Goal: Information Seeking & Learning: Learn about a topic

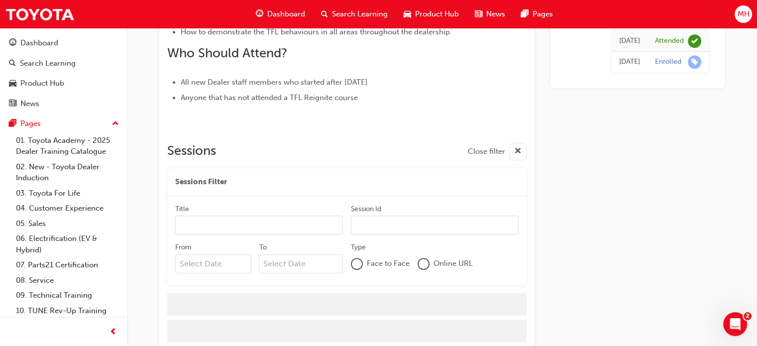
scroll to position [522, 0]
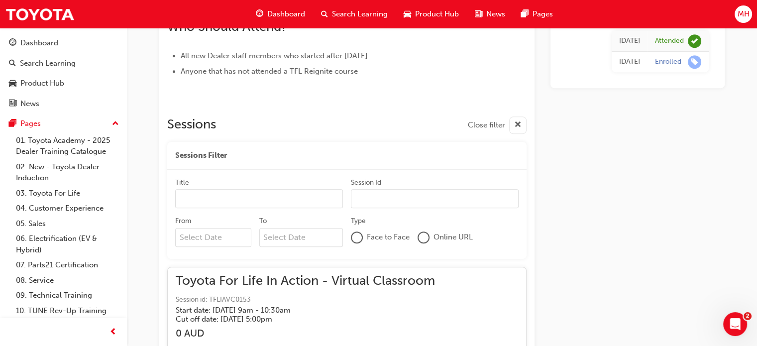
click at [332, 16] on span "Search Learning" at bounding box center [360, 13] width 56 height 11
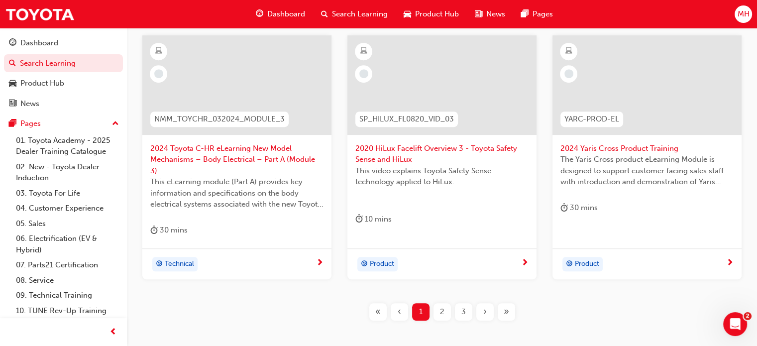
scroll to position [488, 0]
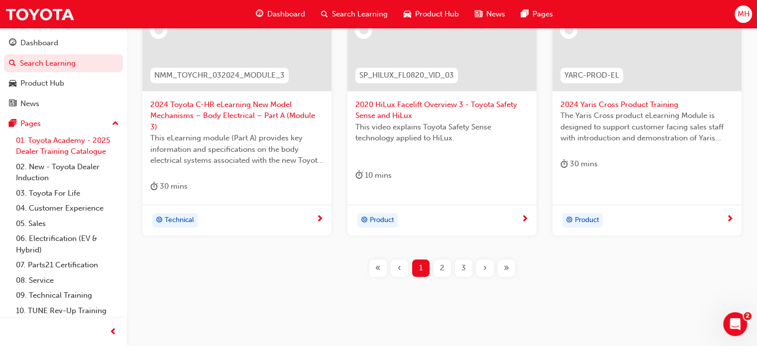
click at [82, 149] on link "01. Toyota Academy - 2025 Dealer Training Catalogue" at bounding box center [67, 146] width 111 height 26
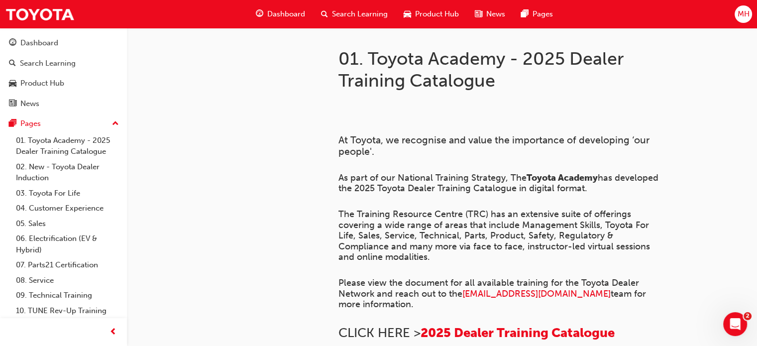
click at [308, 11] on div "Dashboard" at bounding box center [280, 14] width 65 height 20
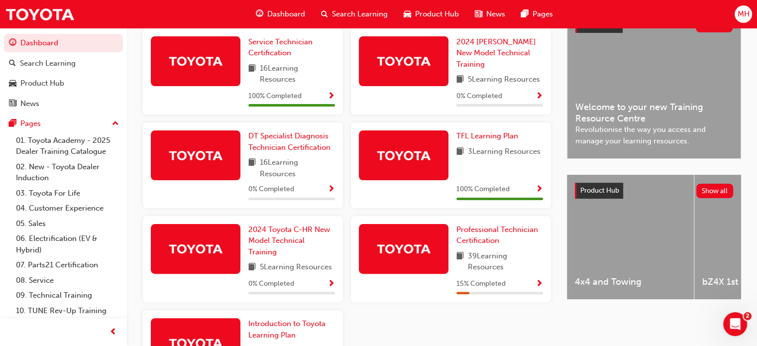
scroll to position [259, 0]
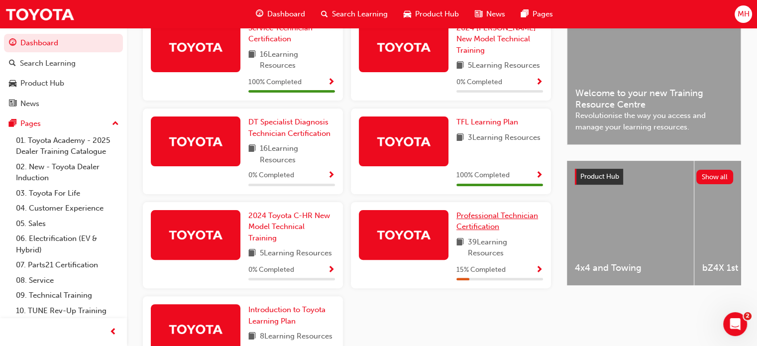
click at [480, 218] on span "Professional Technician Certification" at bounding box center [497, 221] width 82 height 20
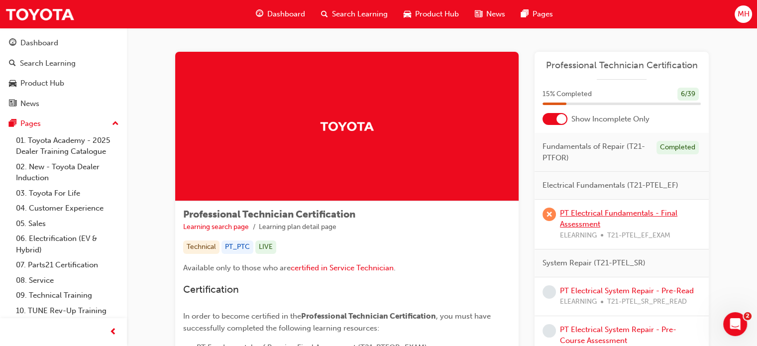
click at [573, 214] on link "PT Electrical Fundamentals - Final Assessment" at bounding box center [618, 219] width 117 height 20
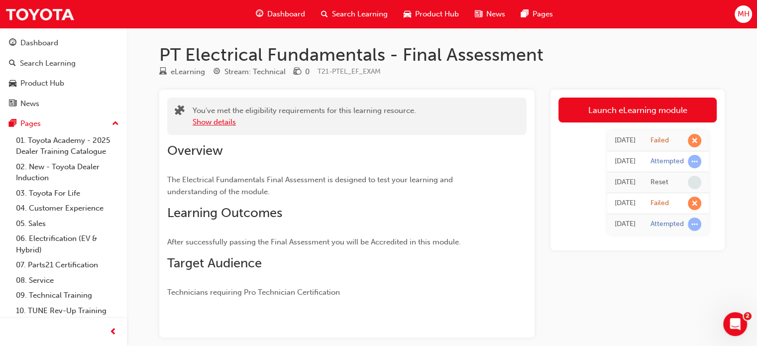
click at [223, 124] on button "Show details" at bounding box center [214, 121] width 43 height 11
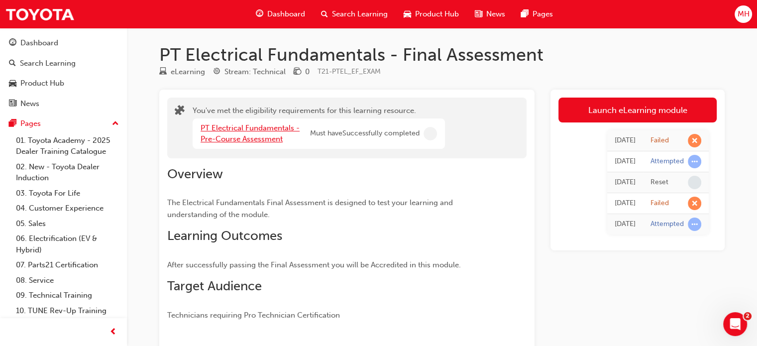
click at [255, 136] on link "PT Electrical Fundamentals - Pre-Course Assessment" at bounding box center [250, 133] width 99 height 20
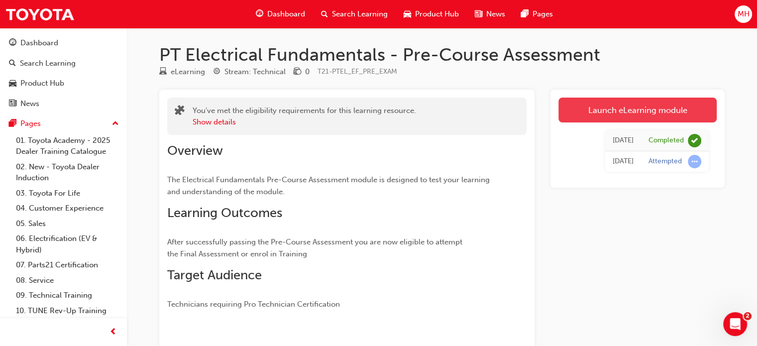
click at [608, 111] on link "Launch eLearning module" at bounding box center [637, 110] width 158 height 25
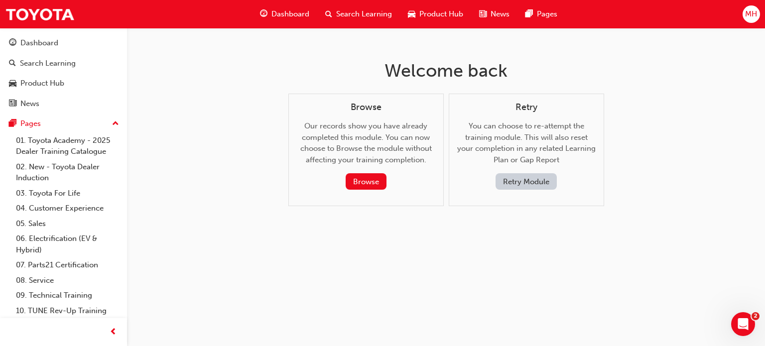
click at [535, 176] on button "Retry Module" at bounding box center [525, 181] width 61 height 16
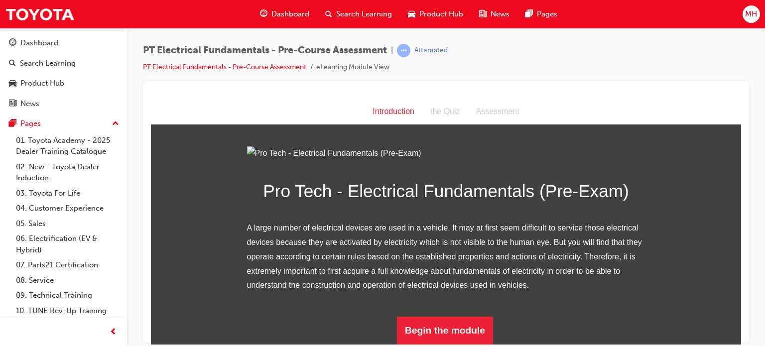
scroll to position [115, 0]
click at [463, 333] on button "Begin the module" at bounding box center [445, 330] width 96 height 28
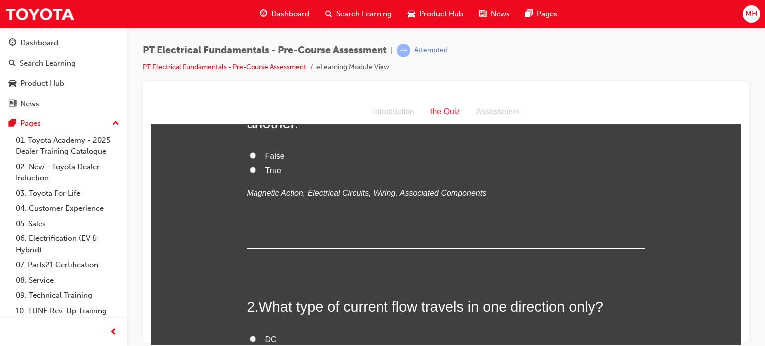
scroll to position [0, 0]
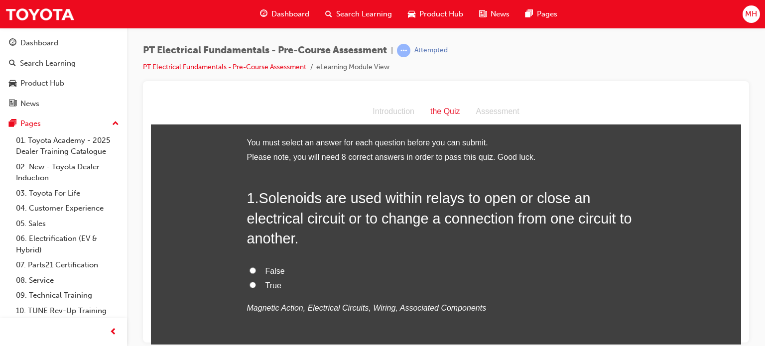
click at [258, 286] on label "True" at bounding box center [446, 285] width 398 height 14
click at [256, 286] on input "True" at bounding box center [252, 284] width 6 height 6
radio input "true"
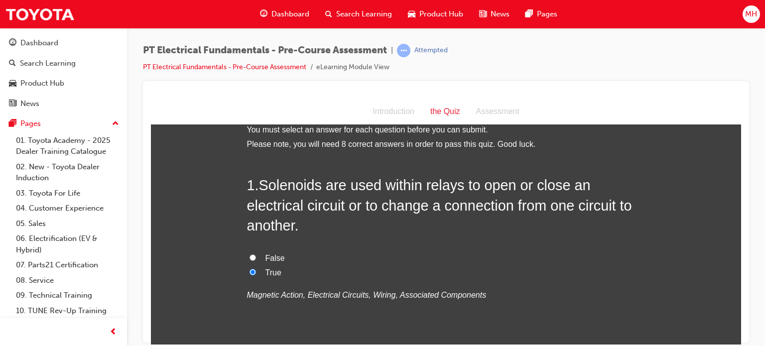
click at [736, 344] on div "PT Electrical Fundamentals - Pre-Course Assessment | Attempted PT Electrical Fu…" at bounding box center [382, 173] width 765 height 346
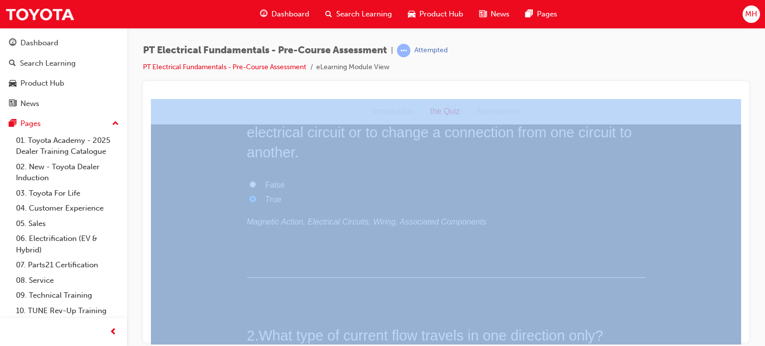
click at [736, 344] on div "PT Electrical Fundamentals - Pre-Course Assessment | Attempted PT Electrical Fu…" at bounding box center [382, 173] width 765 height 346
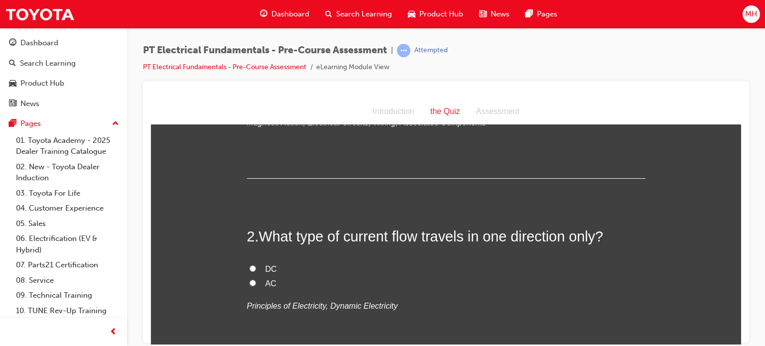
click at [736, 344] on div "PT Electrical Fundamentals - Pre-Course Assessment | Attempted PT Electrical Fu…" at bounding box center [382, 173] width 765 height 346
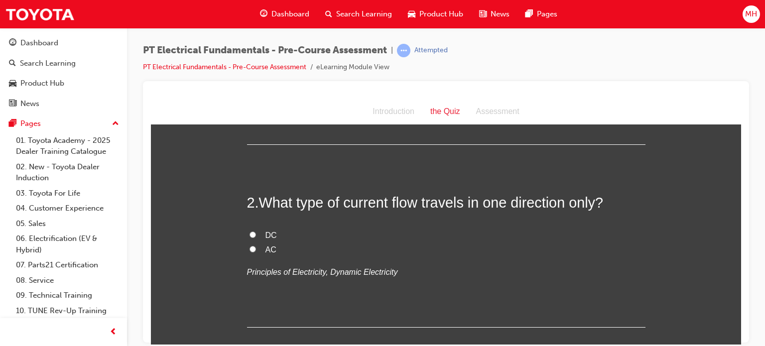
click at [269, 238] on span "DC" at bounding box center [270, 234] width 11 height 8
click at [256, 237] on input "DC" at bounding box center [252, 234] width 6 height 6
radio input "true"
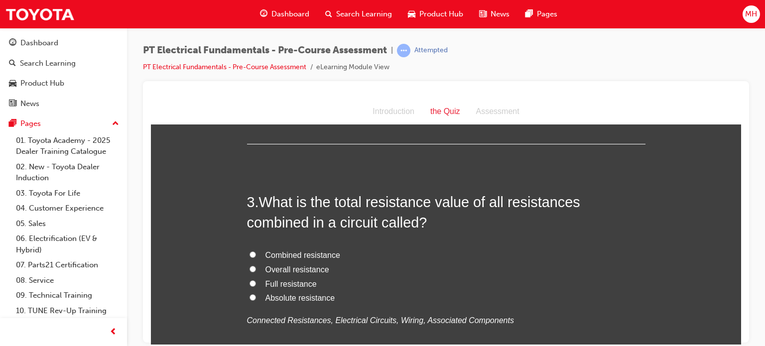
scroll to position [411, 0]
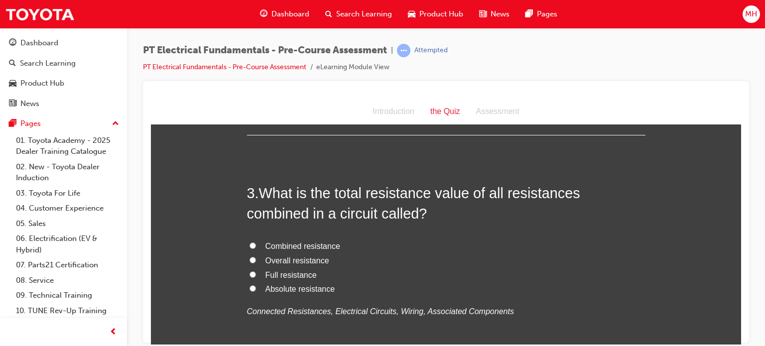
click at [289, 246] on span "Combined resistance" at bounding box center [302, 245] width 75 height 8
click at [256, 246] on input "Combined resistance" at bounding box center [252, 245] width 6 height 6
radio input "true"
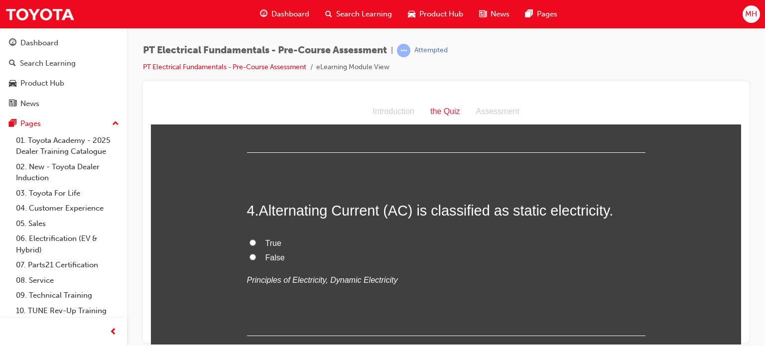
scroll to position [646, 0]
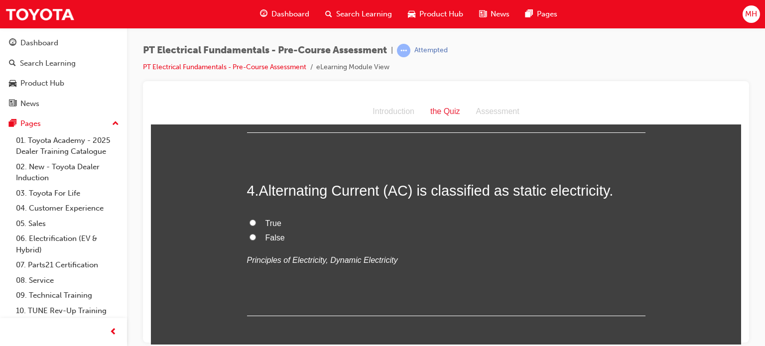
click at [273, 219] on span "True" at bounding box center [273, 223] width 16 height 8
click at [256, 219] on input "True" at bounding box center [252, 222] width 6 height 6
radio input "true"
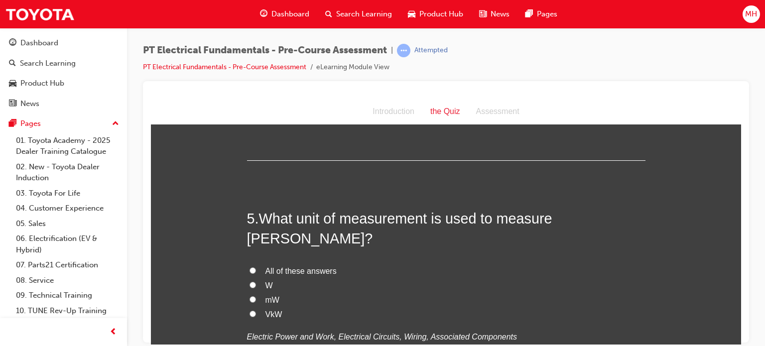
scroll to position [805, 0]
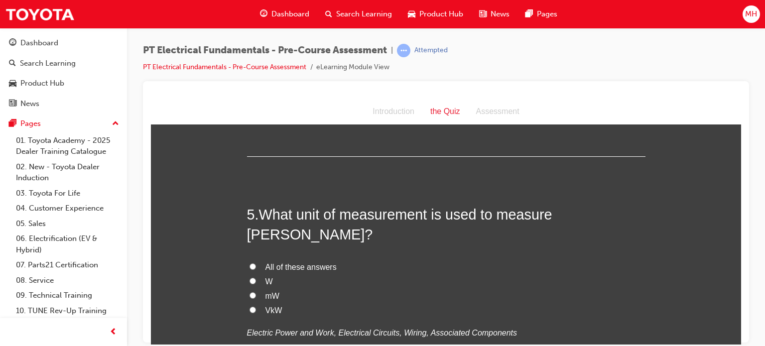
click at [249, 263] on input "All of these answers" at bounding box center [252, 266] width 6 height 6
radio input "true"
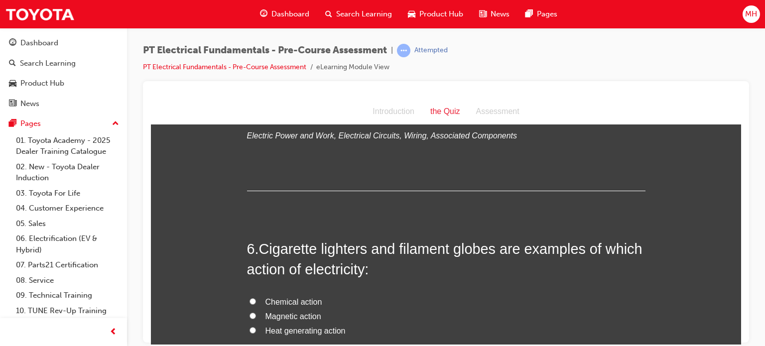
scroll to position [1017, 0]
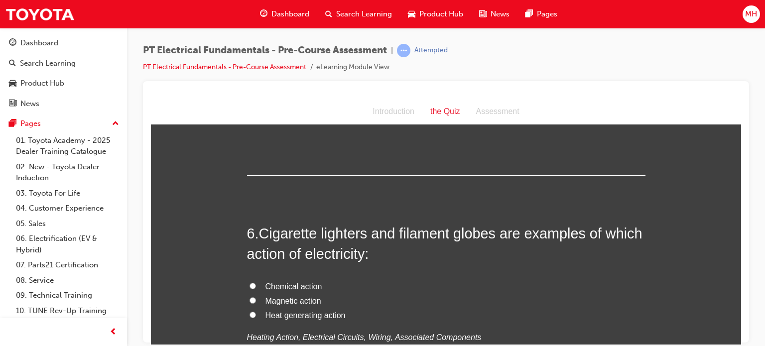
click at [273, 311] on span "Heat generating action" at bounding box center [305, 315] width 80 height 8
click at [256, 311] on input "Heat generating action" at bounding box center [252, 314] width 6 height 6
radio input "true"
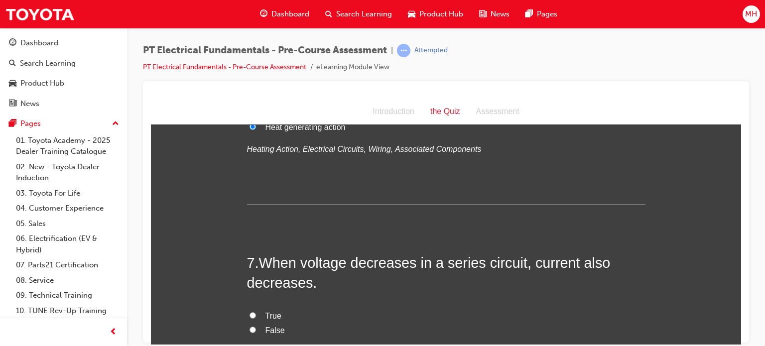
scroll to position [1209, 0]
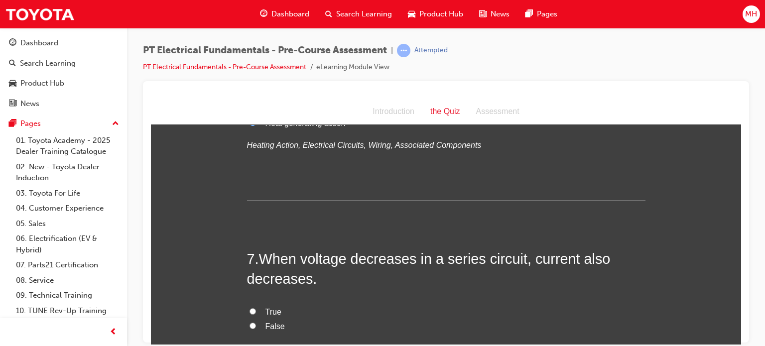
click at [270, 307] on span "True" at bounding box center [273, 311] width 16 height 8
click at [256, 308] on input "True" at bounding box center [252, 311] width 6 height 6
radio input "true"
click at [274, 322] on span "False" at bounding box center [274, 326] width 19 height 8
click at [256, 322] on input "False" at bounding box center [252, 325] width 6 height 6
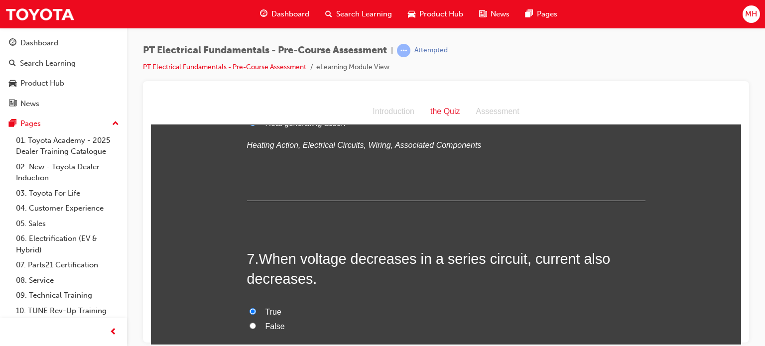
radio input "true"
click at [741, 344] on div "PT Electrical Fundamentals - Pre-Course Assessment | Attempted PT Electrical Fu…" at bounding box center [382, 173] width 765 height 346
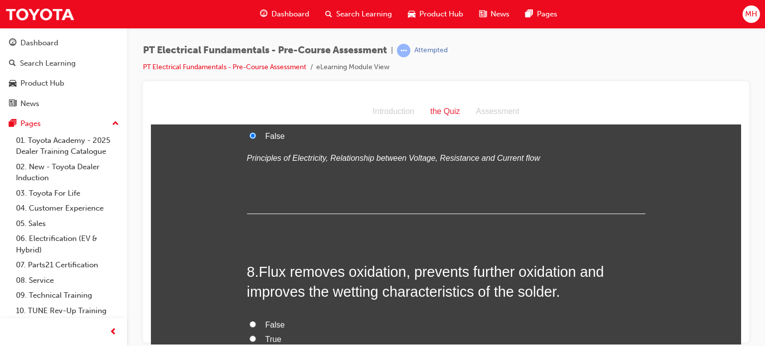
scroll to position [1408, 0]
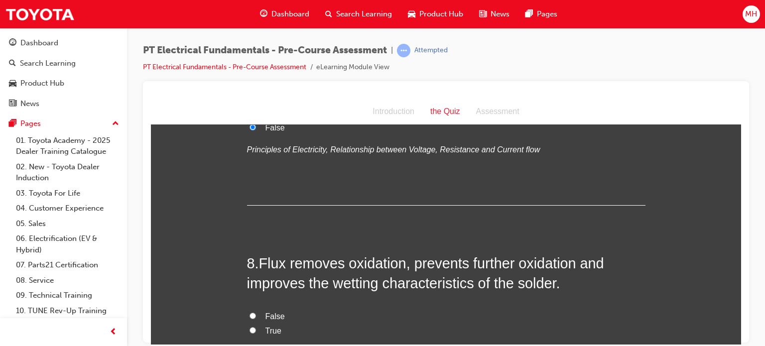
click at [289, 309] on label "False" at bounding box center [446, 316] width 398 height 14
click at [256, 312] on input "False" at bounding box center [252, 315] width 6 height 6
radio input "true"
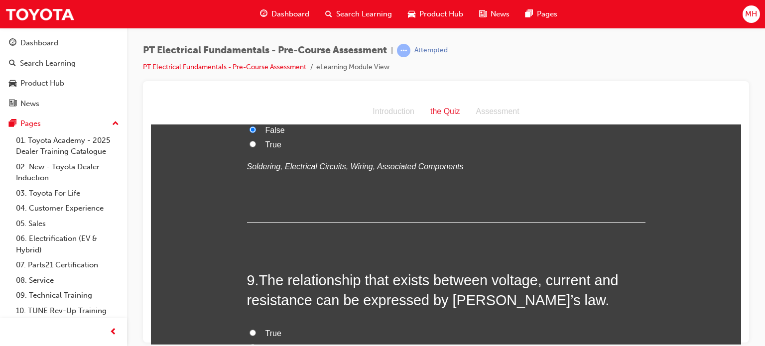
scroll to position [1614, 0]
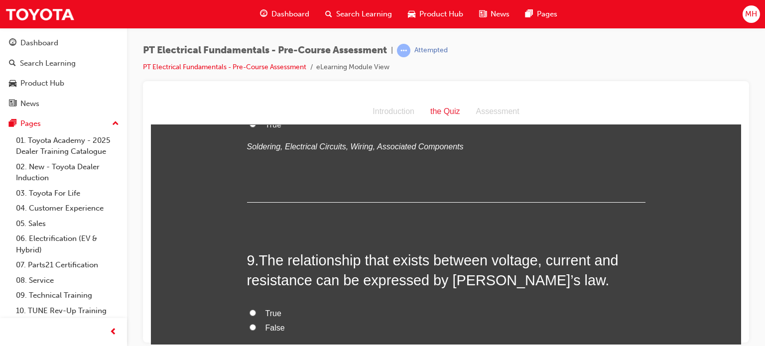
click at [267, 306] on label "True" at bounding box center [446, 313] width 398 height 14
click at [256, 309] on input "True" at bounding box center [252, 312] width 6 height 6
radio input "true"
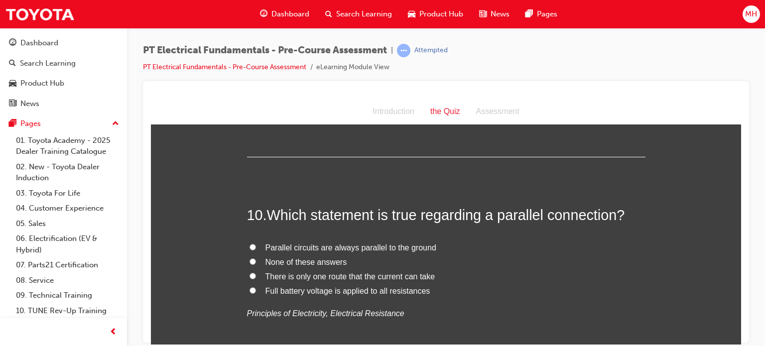
scroll to position [1866, 0]
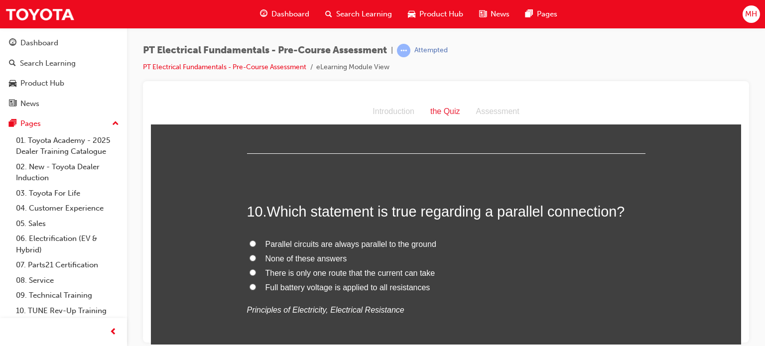
click at [393, 283] on span "Full battery voltage is applied to all resistances" at bounding box center [347, 287] width 165 height 8
click at [256, 283] on input "Full battery voltage is applied to all resistances" at bounding box center [252, 286] width 6 height 6
radio input "true"
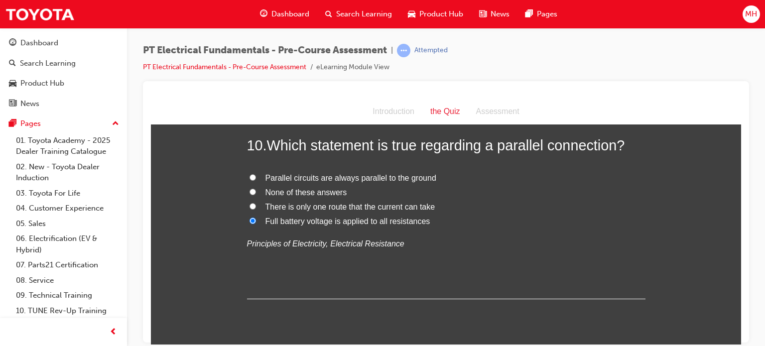
scroll to position [1941, 0]
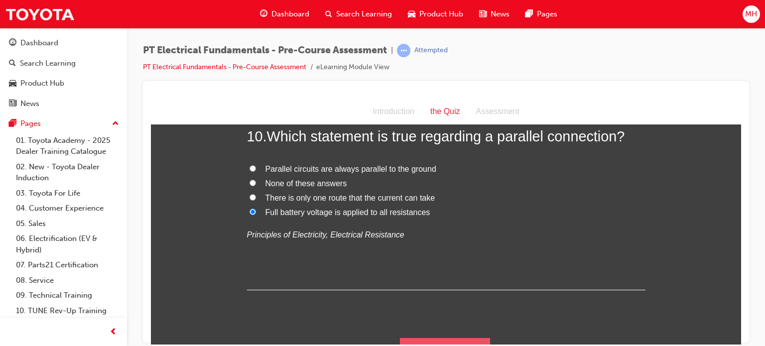
click at [460, 337] on button "Submit Answers" at bounding box center [445, 351] width 91 height 28
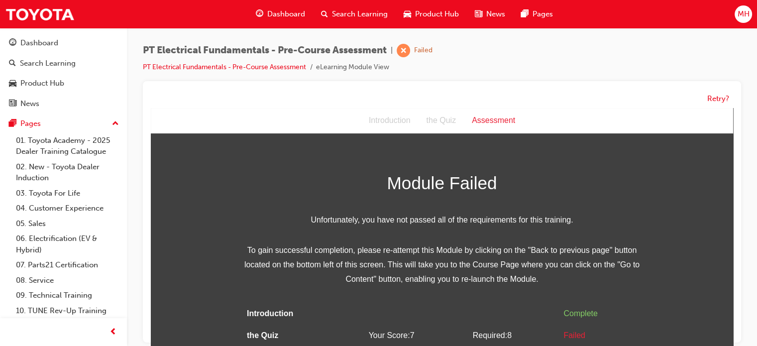
scroll to position [15, 0]
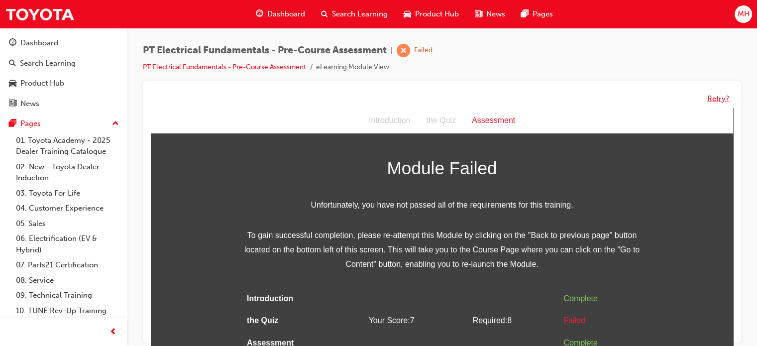
click at [718, 94] on button "Retry?" at bounding box center [718, 98] width 22 height 11
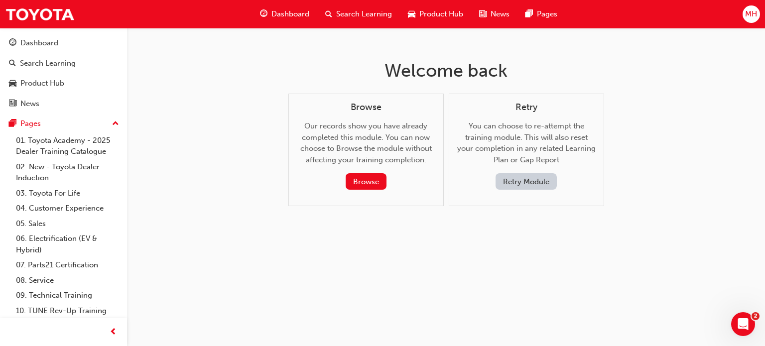
click at [533, 179] on button "Retry Module" at bounding box center [525, 181] width 61 height 16
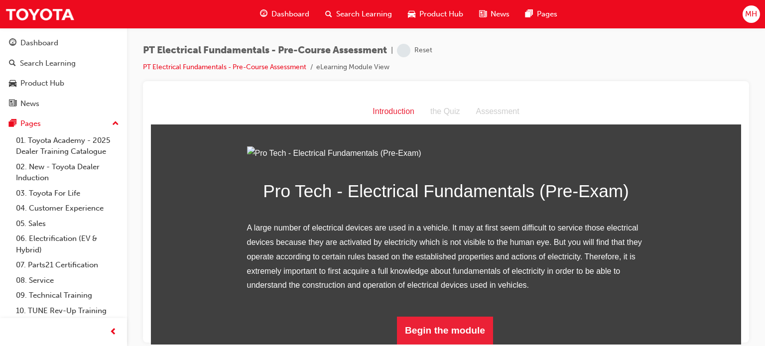
scroll to position [115, 0]
click at [468, 334] on button "Begin the module" at bounding box center [445, 330] width 96 height 28
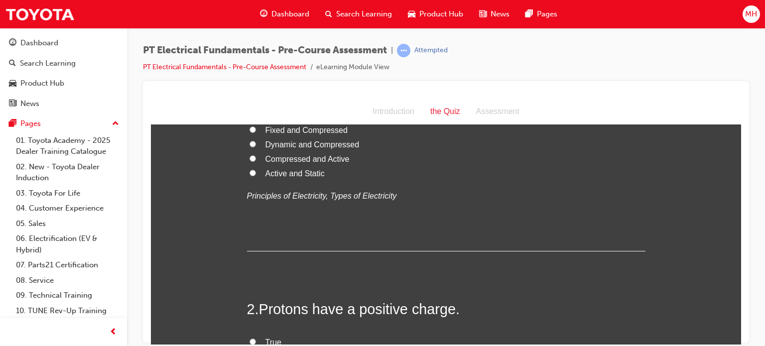
scroll to position [0, 0]
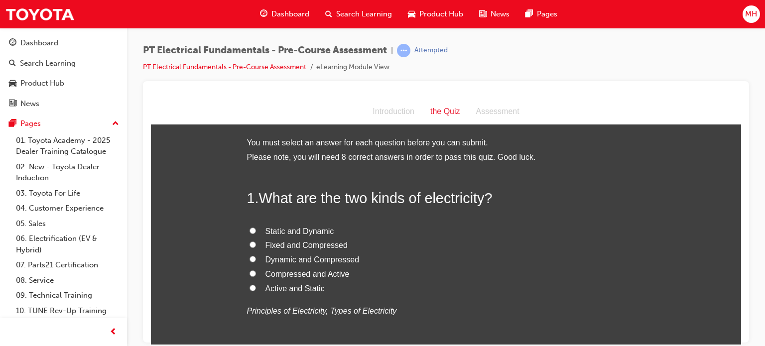
click at [291, 229] on span "Static and Dynamic" at bounding box center [299, 230] width 69 height 8
click at [256, 229] on input "Static and Dynamic" at bounding box center [252, 230] width 6 height 6
radio input "true"
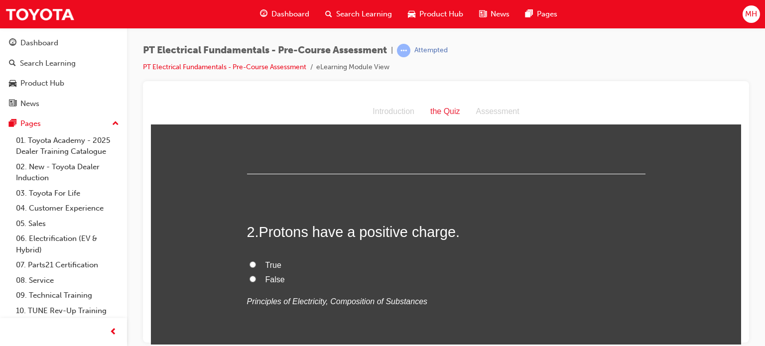
scroll to position [272, 0]
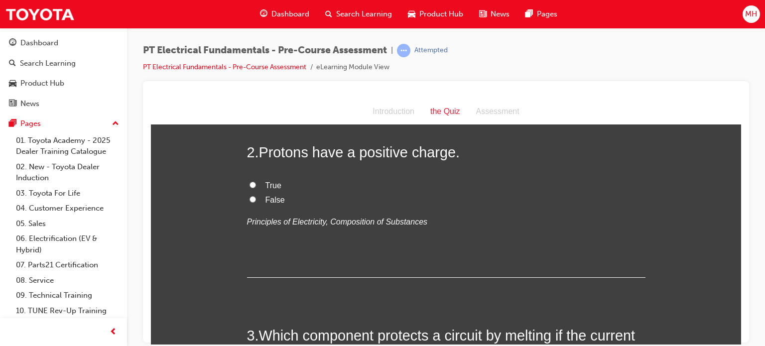
click at [265, 182] on span "True" at bounding box center [273, 185] width 16 height 8
click at [256, 182] on input "True" at bounding box center [252, 184] width 6 height 6
radio input "true"
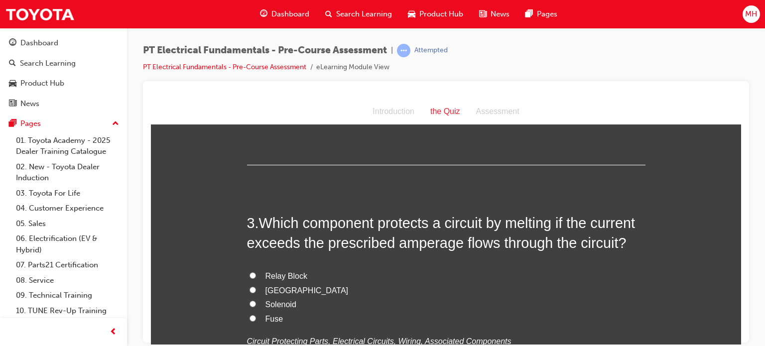
scroll to position [404, 0]
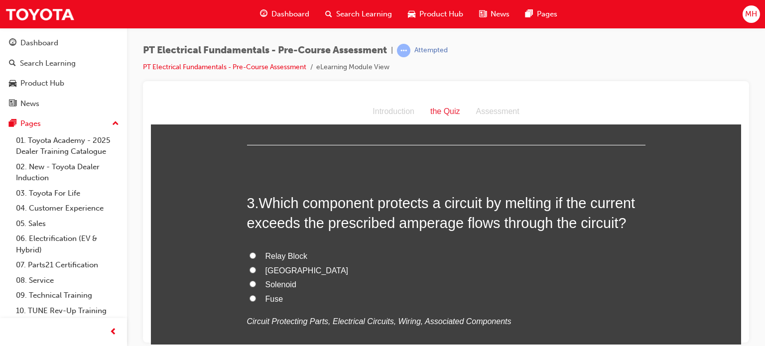
drag, startPoint x: 265, startPoint y: 301, endPoint x: 256, endPoint y: 301, distance: 9.0
click at [256, 301] on label "Fuse" at bounding box center [446, 299] width 398 height 14
click at [256, 301] on input "Fuse" at bounding box center [252, 298] width 6 height 6
radio input "true"
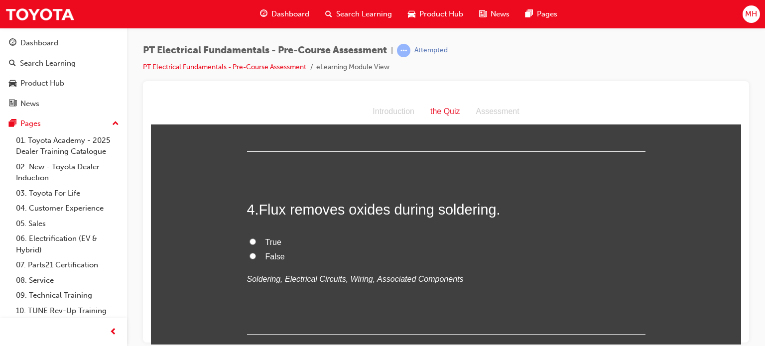
scroll to position [663, 0]
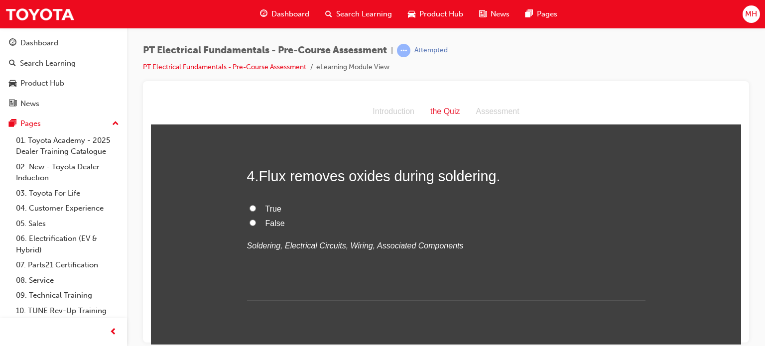
drag, startPoint x: 262, startPoint y: 211, endPoint x: 252, endPoint y: 208, distance: 10.5
click at [252, 208] on label "True" at bounding box center [446, 209] width 398 height 14
click at [252, 208] on input "True" at bounding box center [252, 208] width 6 height 6
radio input "true"
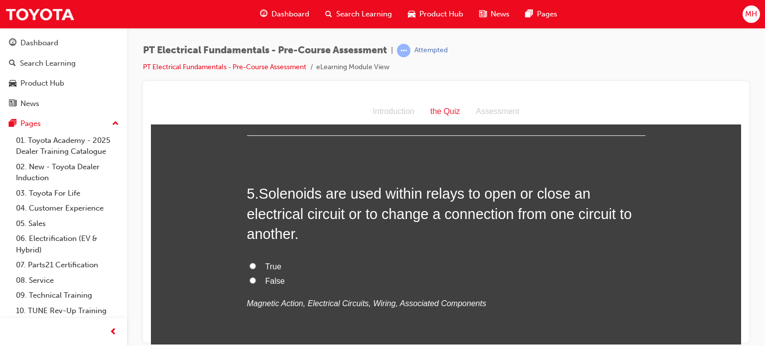
scroll to position [829, 0]
click at [268, 261] on span "True" at bounding box center [273, 265] width 16 height 8
click at [256, 262] on input "True" at bounding box center [252, 265] width 6 height 6
radio input "true"
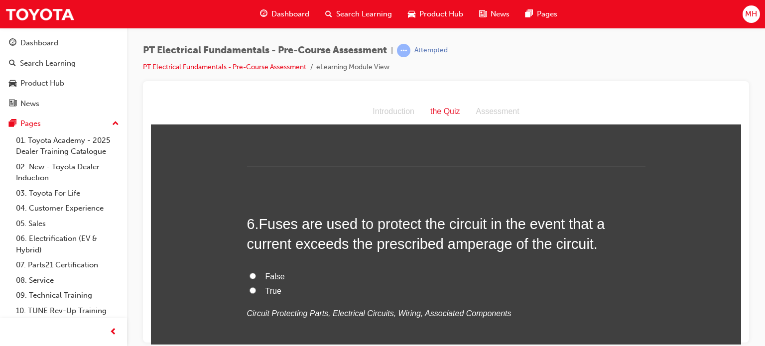
scroll to position [1041, 0]
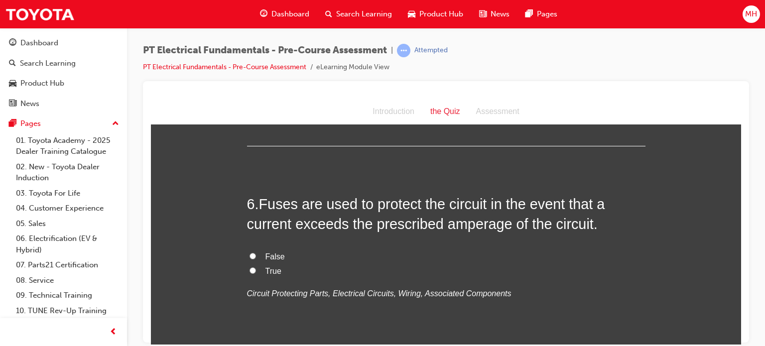
click at [273, 252] on span "False" at bounding box center [274, 256] width 19 height 8
click at [256, 252] on input "False" at bounding box center [252, 255] width 6 height 6
radio input "true"
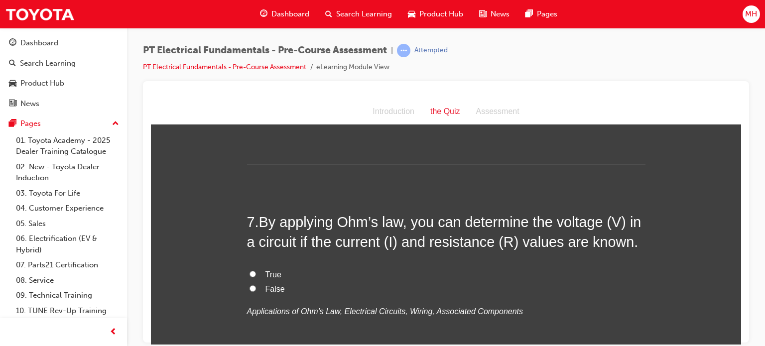
scroll to position [1260, 0]
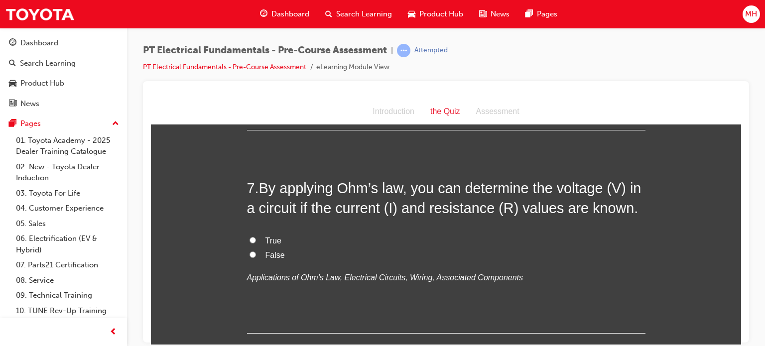
click at [249, 238] on input "True" at bounding box center [252, 239] width 6 height 6
radio input "true"
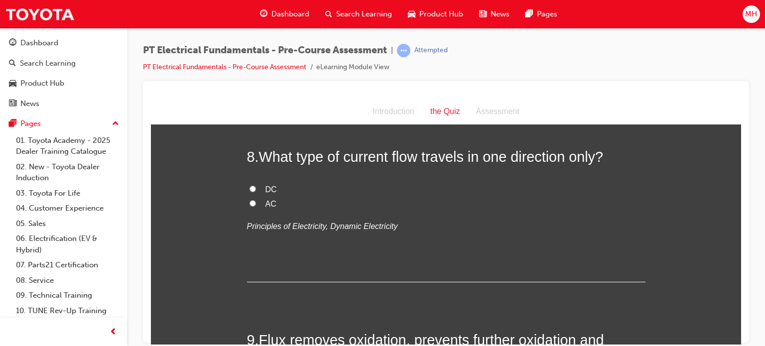
scroll to position [1709, 0]
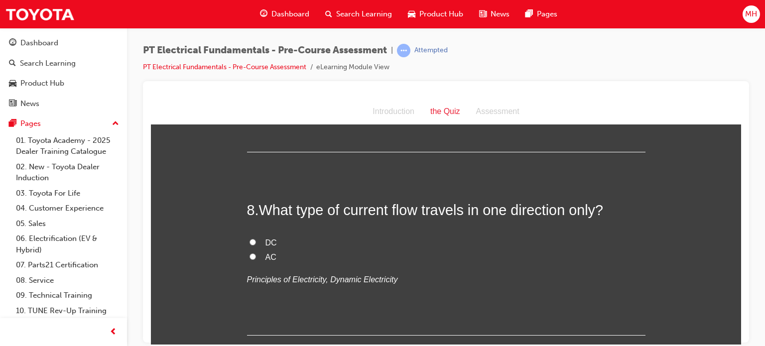
drag, startPoint x: 736, startPoint y: 298, endPoint x: 899, endPoint y: 365, distance: 176.1
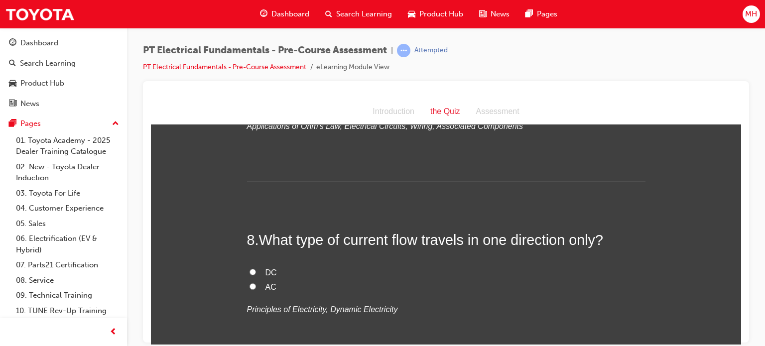
click at [260, 265] on label "DC" at bounding box center [446, 272] width 398 height 14
click at [256, 268] on input "DC" at bounding box center [252, 271] width 6 height 6
radio input "true"
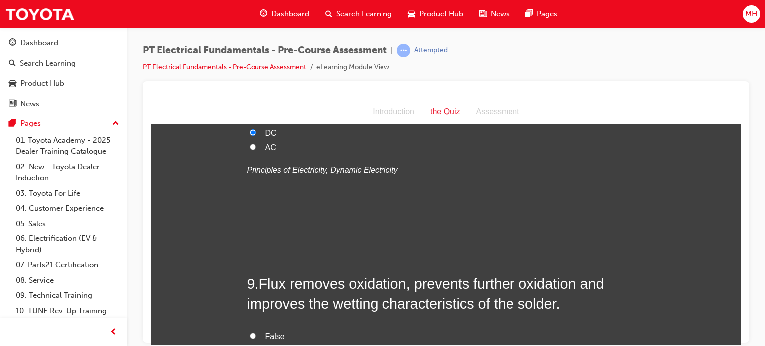
scroll to position [1624, 0]
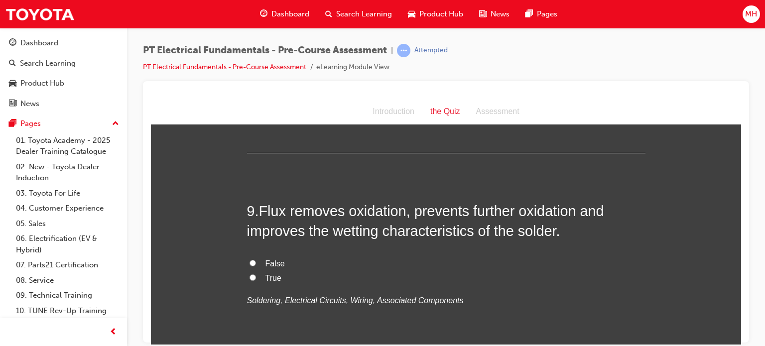
click at [262, 271] on label "True" at bounding box center [446, 278] width 398 height 14
click at [256, 274] on input "True" at bounding box center [252, 277] width 6 height 6
radio input "true"
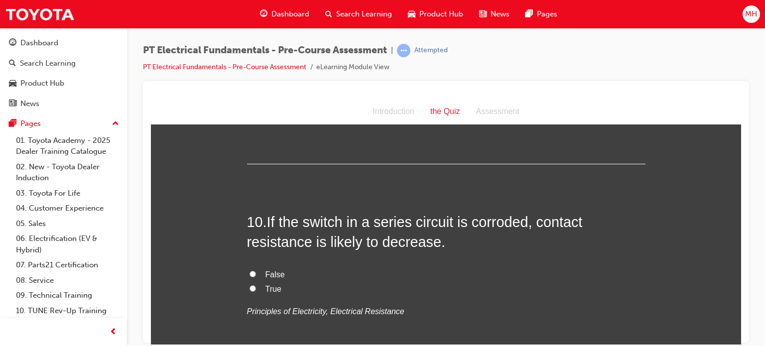
scroll to position [1836, 0]
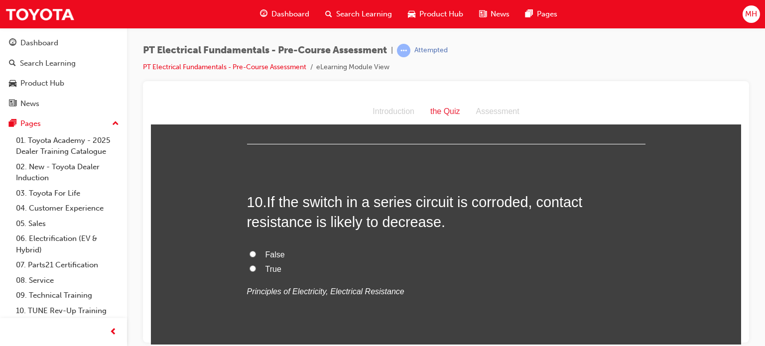
click at [256, 257] on label "False" at bounding box center [446, 254] width 398 height 14
click at [256, 257] on input "False" at bounding box center [252, 253] width 6 height 6
radio input "true"
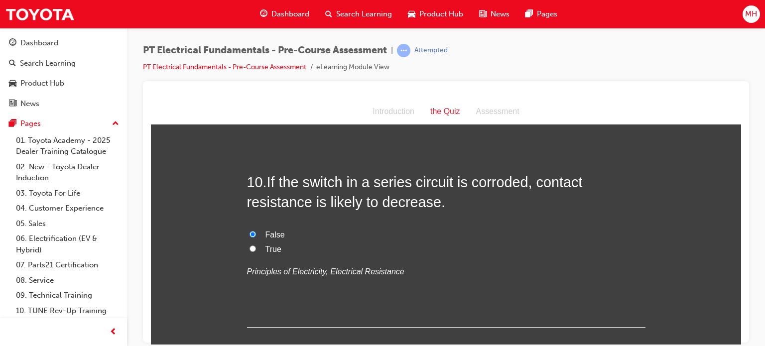
scroll to position [1912, 0]
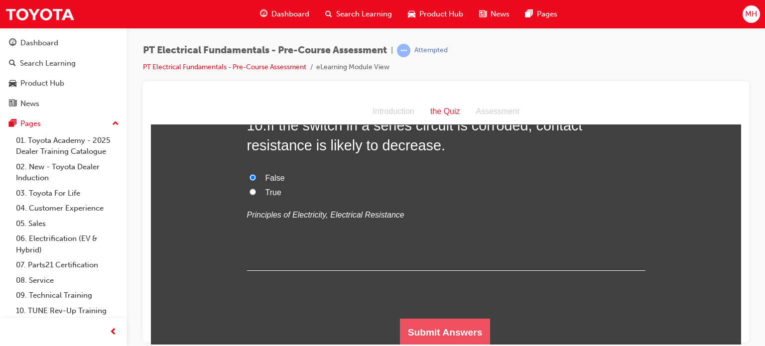
click at [446, 325] on button "Submit Answers" at bounding box center [445, 332] width 91 height 28
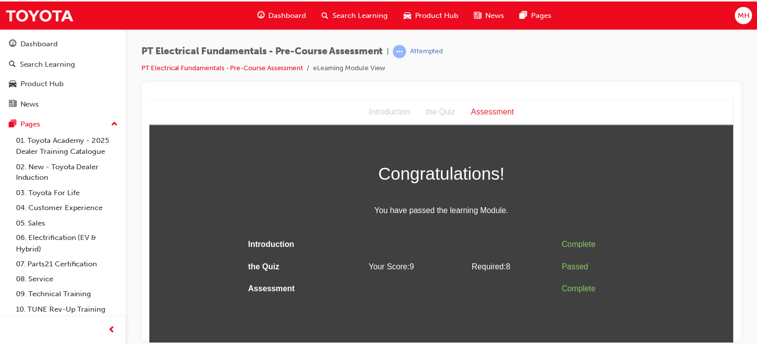
scroll to position [0, 0]
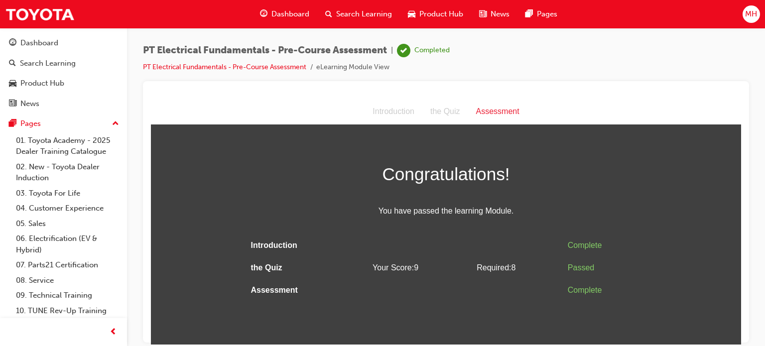
click at [494, 111] on div "Assessment" at bounding box center [497, 111] width 59 height 14
click at [280, 18] on span "Dashboard" at bounding box center [290, 13] width 38 height 11
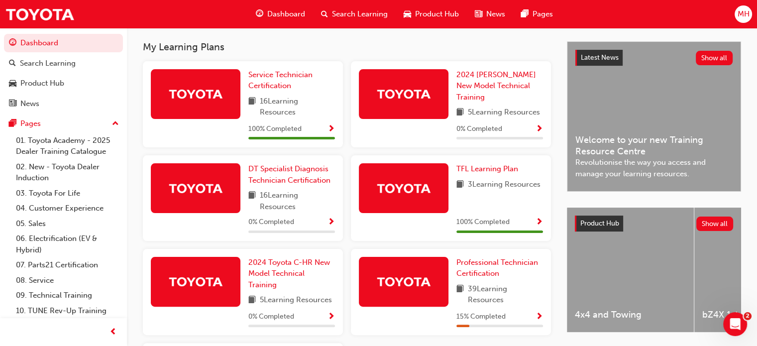
scroll to position [245, 0]
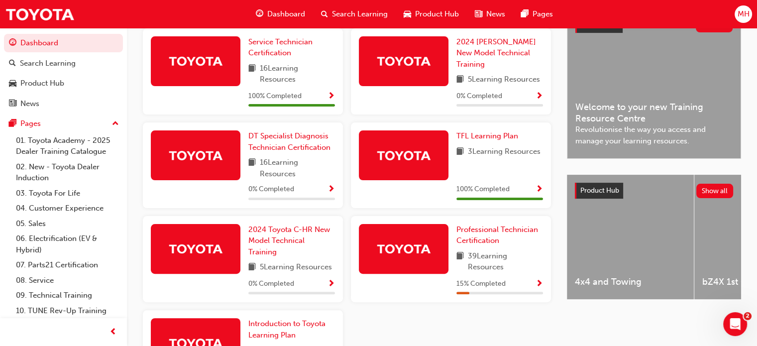
click at [425, 260] on div at bounding box center [404, 249] width 90 height 50
click at [468, 237] on link "Professional Technician Certification" at bounding box center [499, 235] width 87 height 22
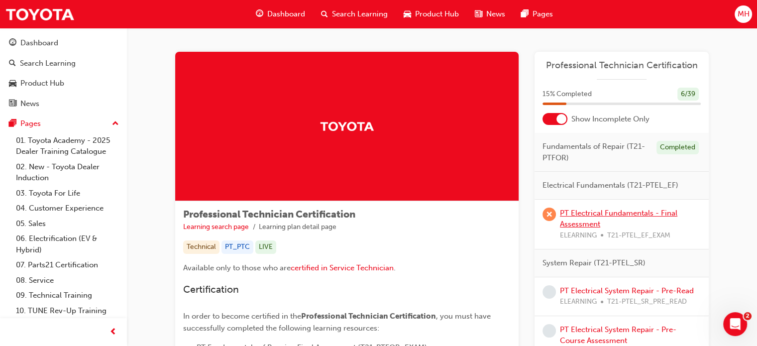
click at [577, 216] on link "PT Electrical Fundamentals - Final Assessment" at bounding box center [618, 219] width 117 height 20
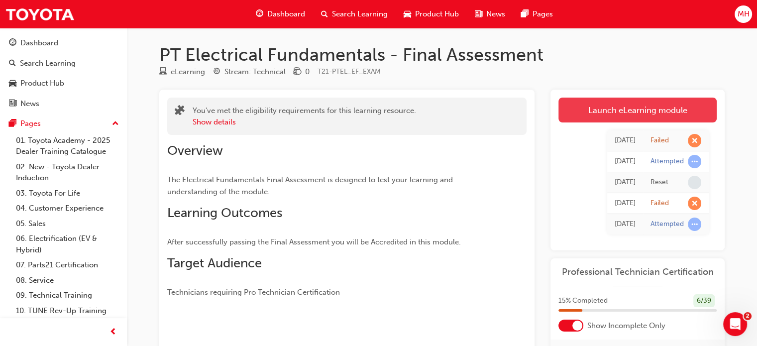
click at [577, 109] on link "Launch eLearning module" at bounding box center [637, 110] width 158 height 25
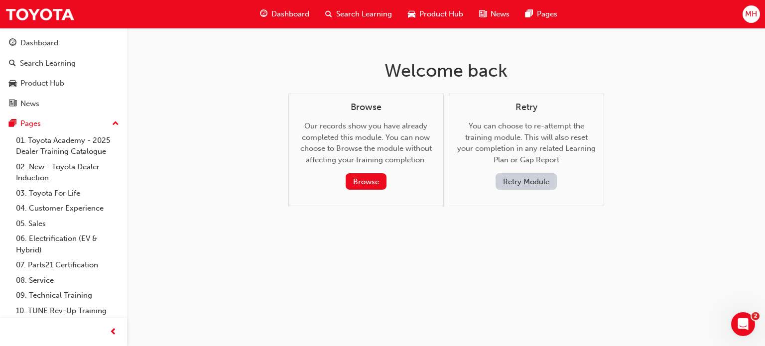
click at [515, 190] on div "Retry You can choose to re-attempt the training module. This will also reset yo…" at bounding box center [525, 150] width 155 height 113
click at [515, 185] on button "Retry Module" at bounding box center [525, 181] width 61 height 16
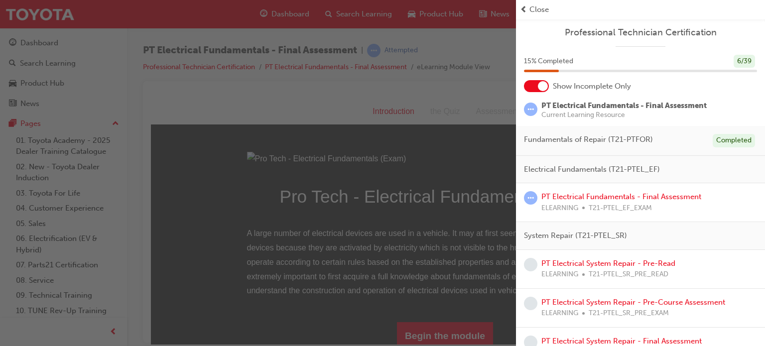
click at [474, 109] on div "button" at bounding box center [258, 173] width 516 height 346
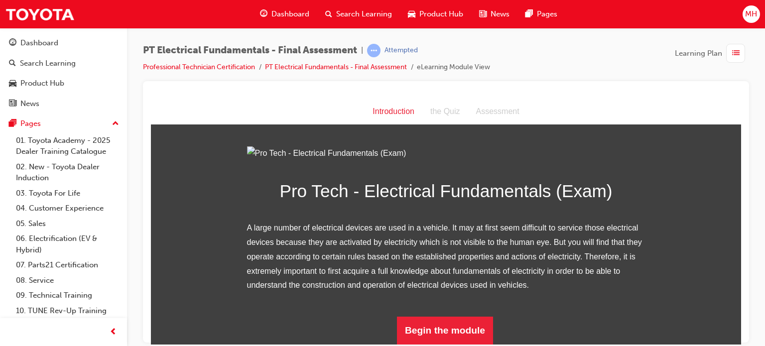
scroll to position [115, 0]
click at [463, 329] on button "Begin the module" at bounding box center [445, 330] width 96 height 28
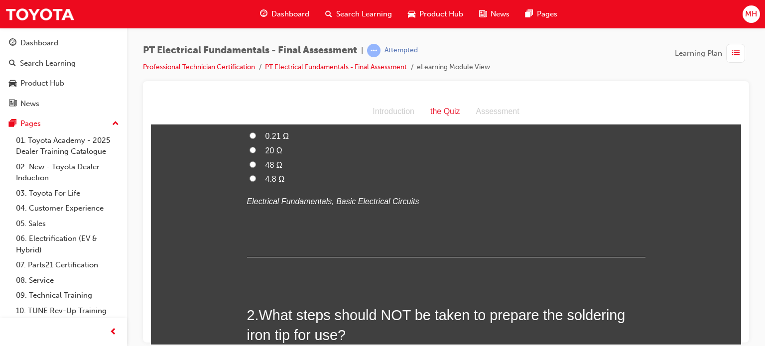
scroll to position [0, 0]
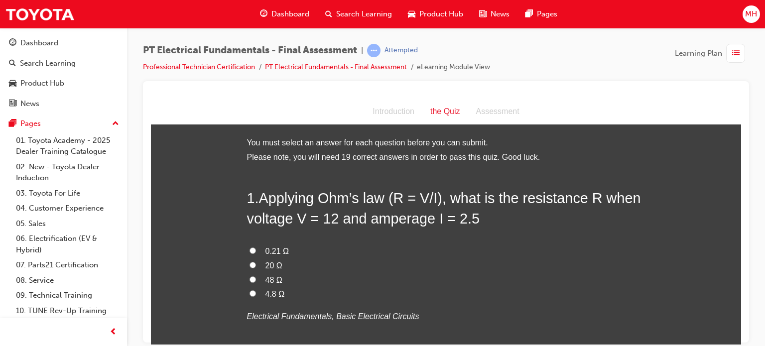
click at [265, 289] on span "4.8 Ω" at bounding box center [274, 293] width 19 height 8
click at [256, 290] on input "4.8 Ω" at bounding box center [252, 293] width 6 height 6
radio input "true"
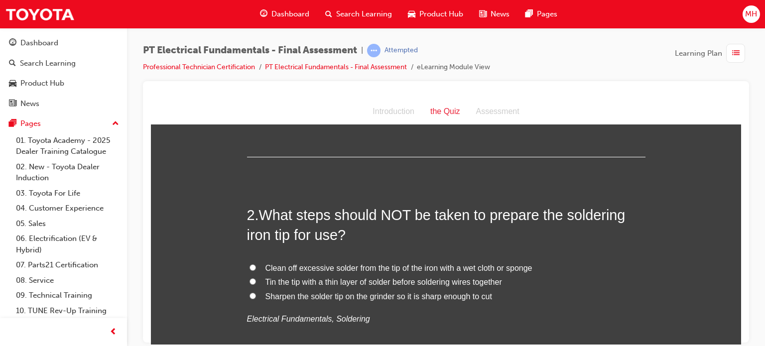
scroll to position [219, 0]
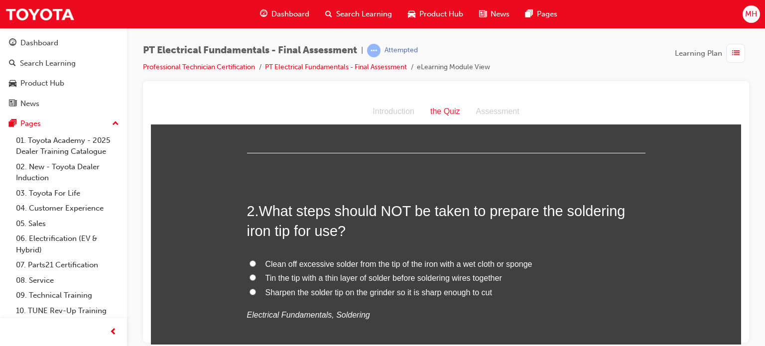
click at [265, 266] on span "Clean off excessive solder from the tip of the iron with a wet cloth or sponge" at bounding box center [398, 263] width 267 height 8
click at [256, 266] on input "Clean off excessive solder from the tip of the iron with a wet cloth or sponge" at bounding box center [252, 263] width 6 height 6
radio input "true"
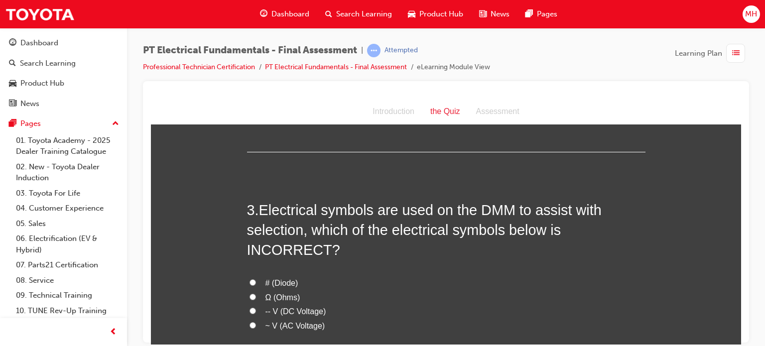
scroll to position [457, 0]
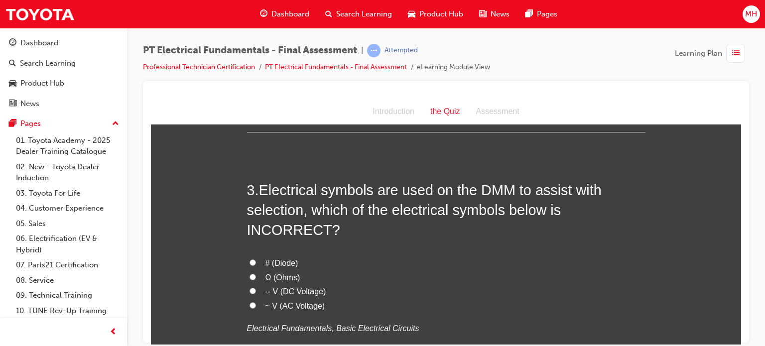
click at [270, 258] on span "# (Diode)" at bounding box center [281, 262] width 33 height 8
click at [256, 259] on input "# (Diode)" at bounding box center [252, 262] width 6 height 6
radio input "true"
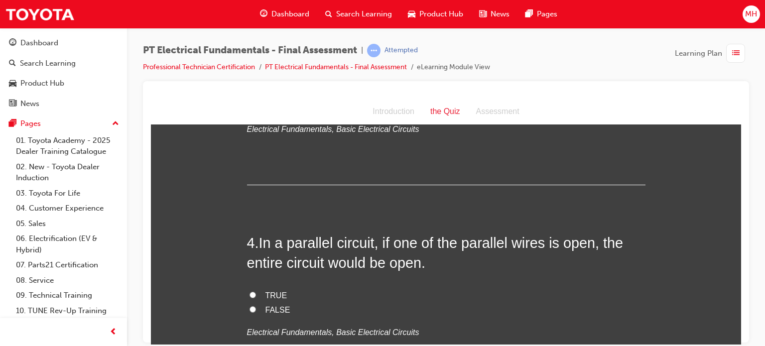
scroll to position [676, 0]
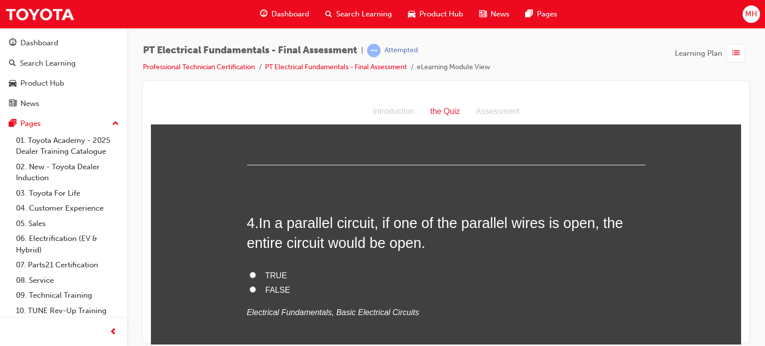
click at [259, 283] on label "FALSE" at bounding box center [446, 290] width 398 height 14
click at [256, 286] on input "FALSE" at bounding box center [252, 289] width 6 height 6
radio input "true"
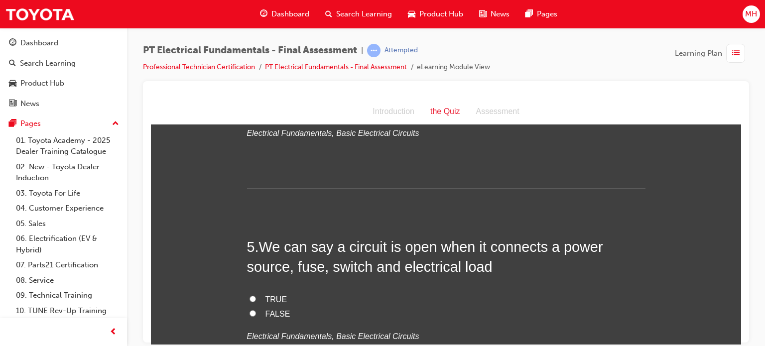
scroll to position [875, 0]
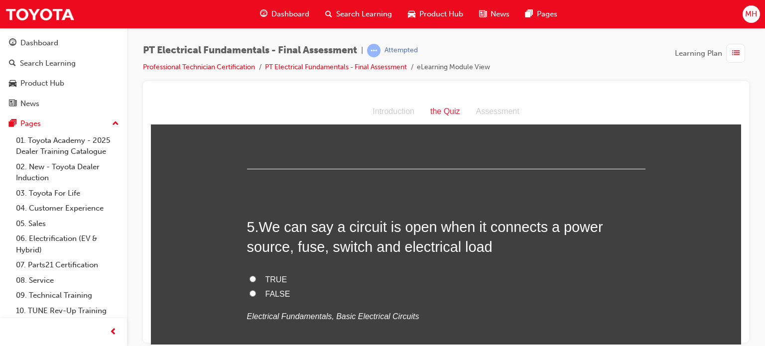
click at [258, 272] on label "TRUE" at bounding box center [446, 279] width 398 height 14
click at [256, 275] on input "TRUE" at bounding box center [252, 278] width 6 height 6
radio input "true"
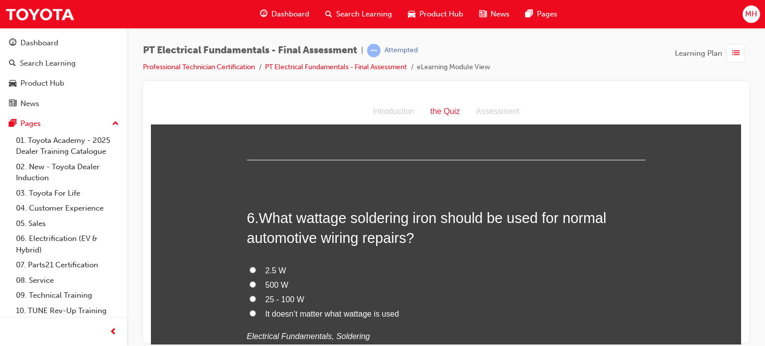
scroll to position [1107, 0]
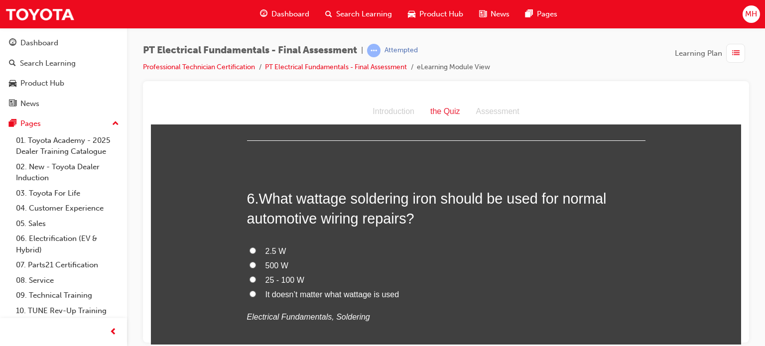
click at [285, 275] on span "25 - 100 W" at bounding box center [284, 279] width 39 height 8
click at [256, 276] on input "25 - 100 W" at bounding box center [252, 279] width 6 height 6
radio input "true"
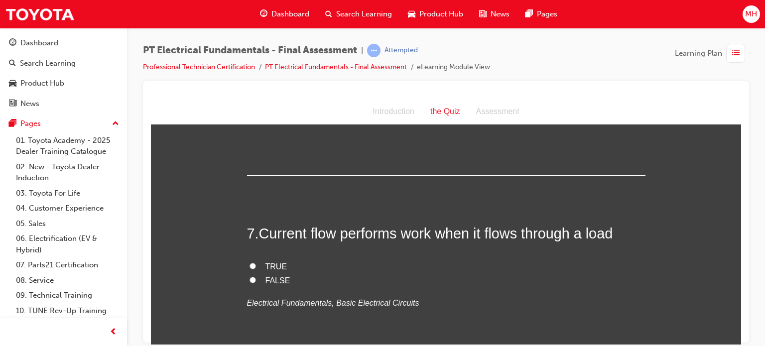
scroll to position [1313, 0]
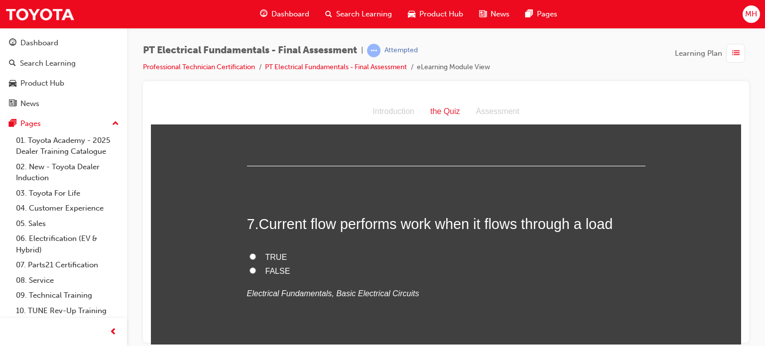
click at [270, 252] on span "TRUE" at bounding box center [276, 256] width 22 height 8
click at [256, 253] on input "TRUE" at bounding box center [252, 256] width 6 height 6
radio input "true"
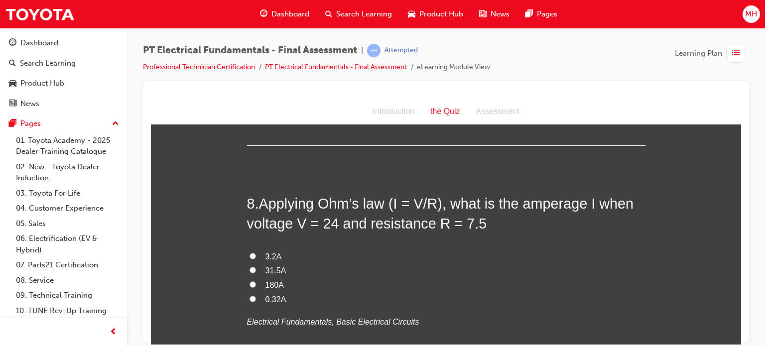
scroll to position [1525, 0]
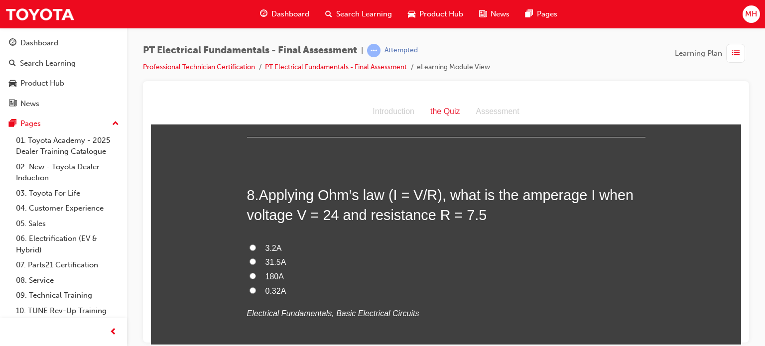
click at [260, 255] on label "31.5A" at bounding box center [446, 262] width 398 height 14
click at [256, 258] on input "31.5A" at bounding box center [252, 261] width 6 height 6
radio input "true"
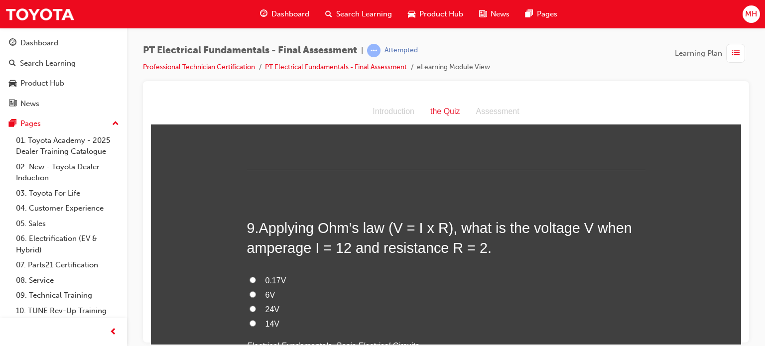
scroll to position [1744, 0]
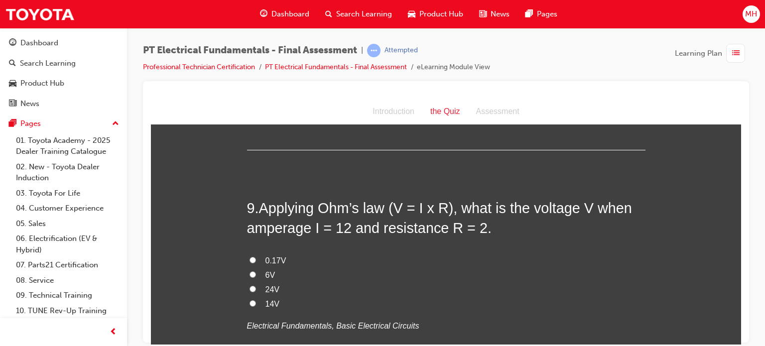
click at [249, 300] on input "14V" at bounding box center [252, 303] width 6 height 6
radio input "true"
click at [259, 282] on label "24V" at bounding box center [446, 289] width 398 height 14
click at [256, 285] on input "24V" at bounding box center [252, 288] width 6 height 6
radio input "true"
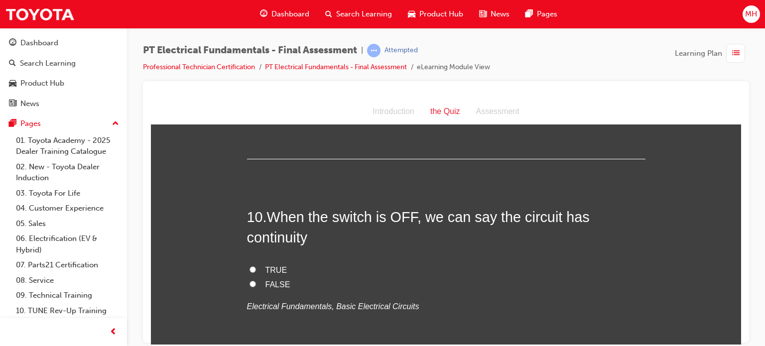
scroll to position [1976, 0]
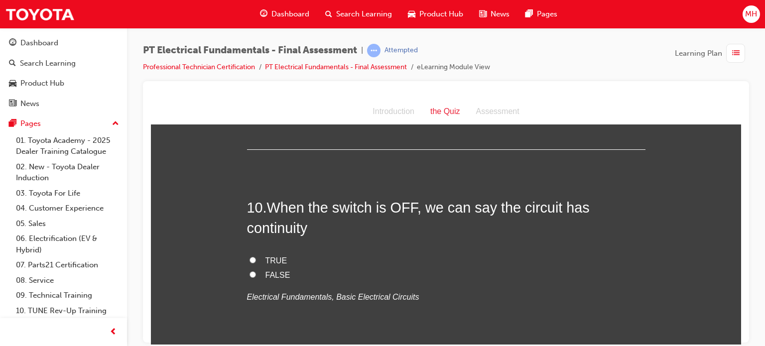
click at [272, 270] on span "FALSE" at bounding box center [277, 274] width 25 height 8
click at [256, 271] on input "FALSE" at bounding box center [252, 274] width 6 height 6
radio input "true"
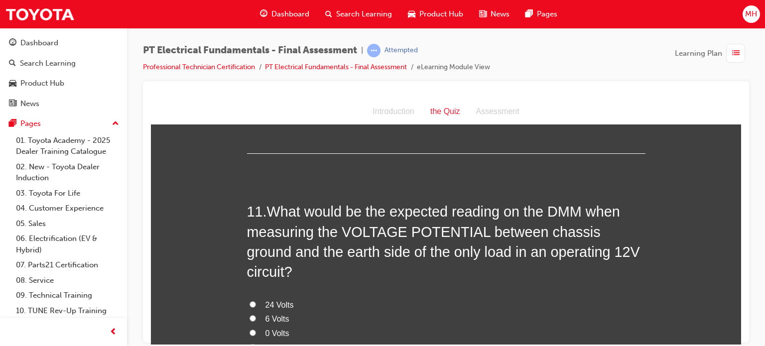
scroll to position [2195, 0]
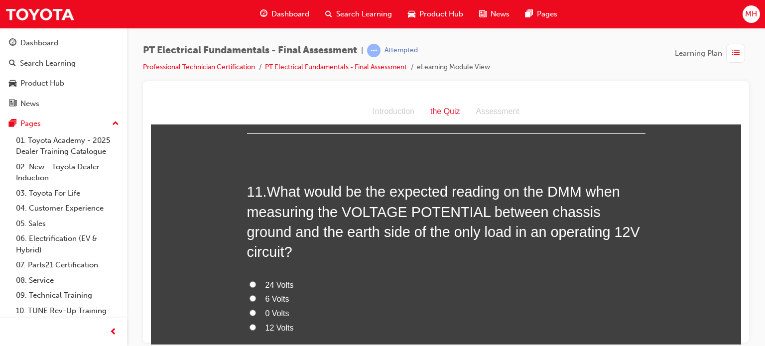
click at [281, 321] on label "12 Volts" at bounding box center [446, 328] width 398 height 14
click at [256, 324] on input "12 Volts" at bounding box center [252, 327] width 6 height 6
radio input "true"
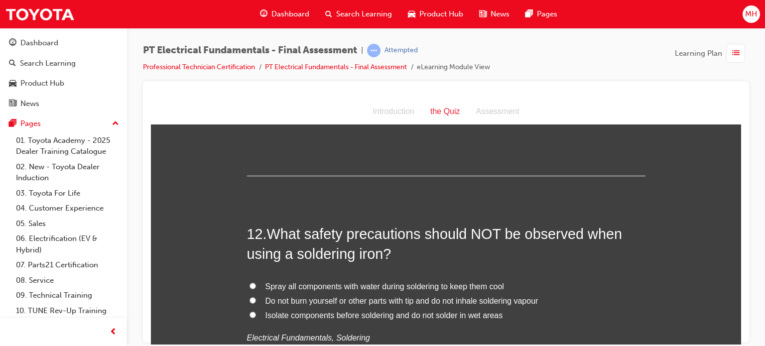
scroll to position [2434, 0]
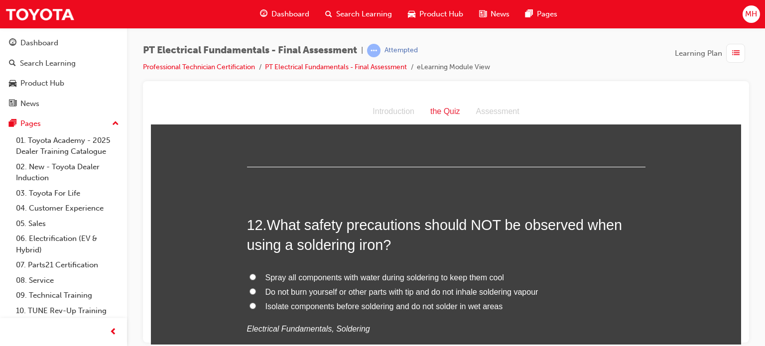
click at [306, 287] on span "Do not burn yourself or other parts with tip and do not inhale soldering vapour" at bounding box center [401, 291] width 273 height 8
click at [256, 288] on input "Do not burn yourself or other parts with tip and do not inhale soldering vapour" at bounding box center [252, 291] width 6 height 6
radio input "true"
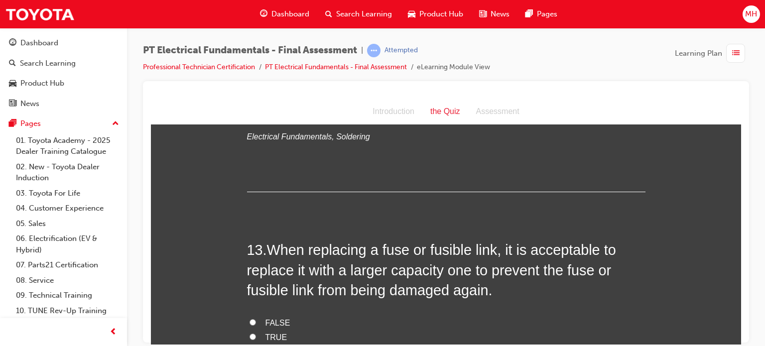
scroll to position [2646, 0]
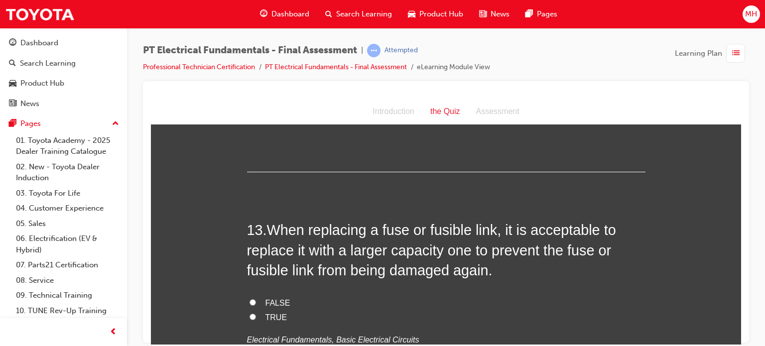
click at [254, 296] on label "FALSE" at bounding box center [446, 303] width 398 height 14
click at [254, 299] on input "FALSE" at bounding box center [252, 302] width 6 height 6
radio input "true"
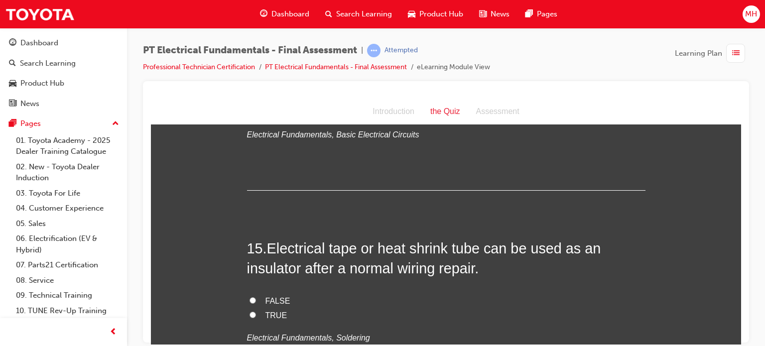
scroll to position [3017, 0]
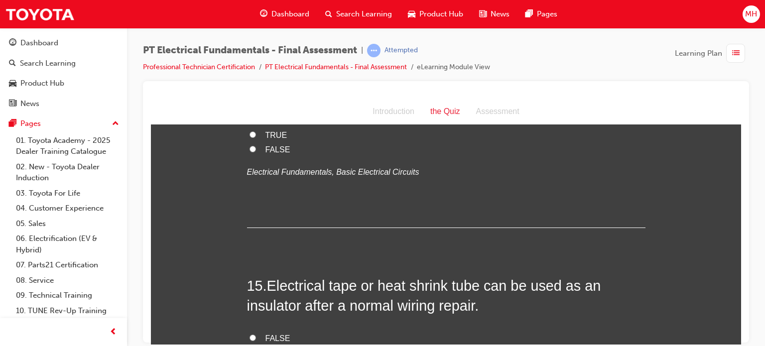
drag, startPoint x: 897, startPoint y: 345, endPoint x: 737, endPoint y: 243, distance: 190.4
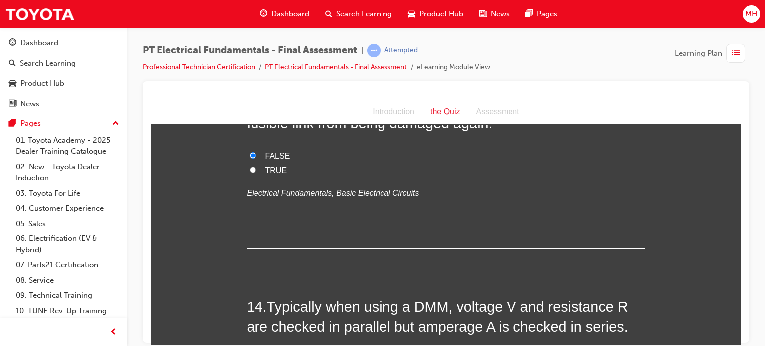
scroll to position [2833, 0]
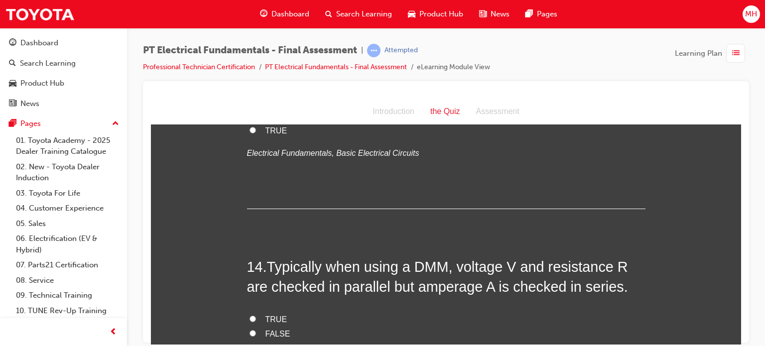
click at [281, 312] on label "TRUE" at bounding box center [446, 319] width 398 height 14
click at [256, 315] on input "TRUE" at bounding box center [252, 318] width 6 height 6
radio input "true"
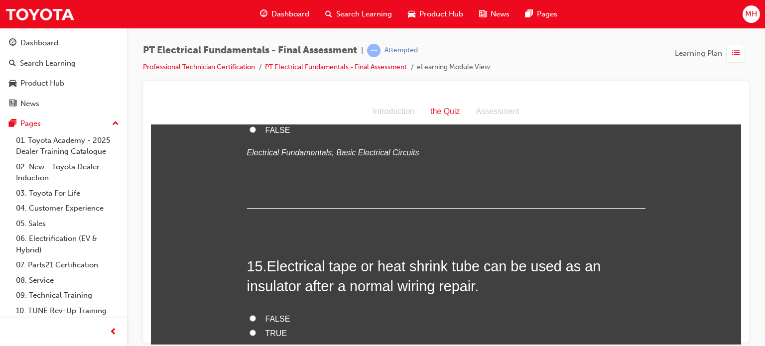
scroll to position [3044, 0]
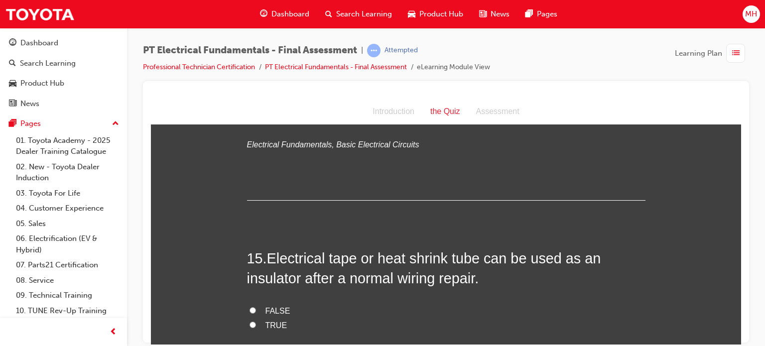
click at [259, 318] on label "TRUE" at bounding box center [446, 325] width 398 height 14
click at [256, 321] on input "TRUE" at bounding box center [252, 324] width 6 height 6
radio input "true"
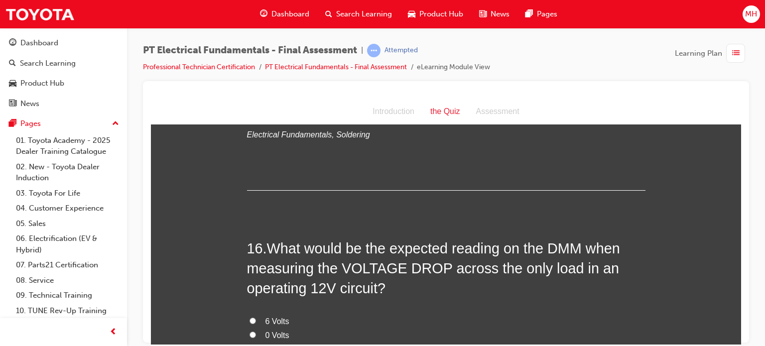
scroll to position [3263, 0]
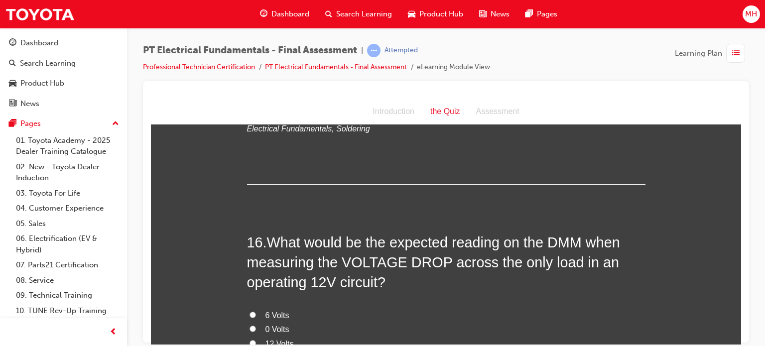
drag, startPoint x: 281, startPoint y: 300, endPoint x: 260, endPoint y: 303, distance: 21.2
click at [260, 336] on label "12 Volts" at bounding box center [446, 343] width 398 height 14
click at [256, 339] on input "12 Volts" at bounding box center [252, 342] width 6 height 6
radio input "true"
click at [741, 342] on div "PT Electrical Fundamentals - Final Assessment | Attempted Professional Technici…" at bounding box center [382, 173] width 765 height 346
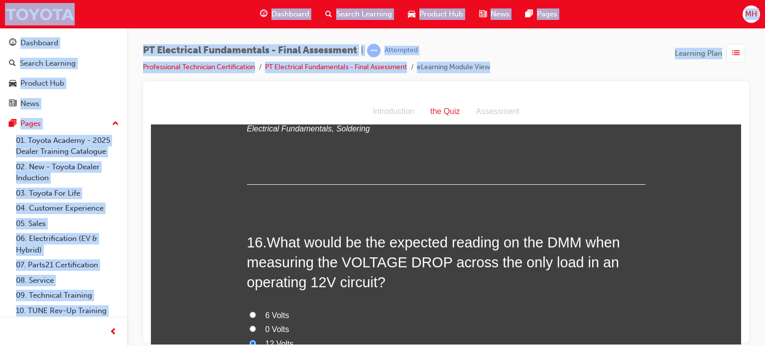
click at [741, 342] on div "PT Electrical Fundamentals - Final Assessment | Attempted Professional Technici…" at bounding box center [382, 173] width 765 height 346
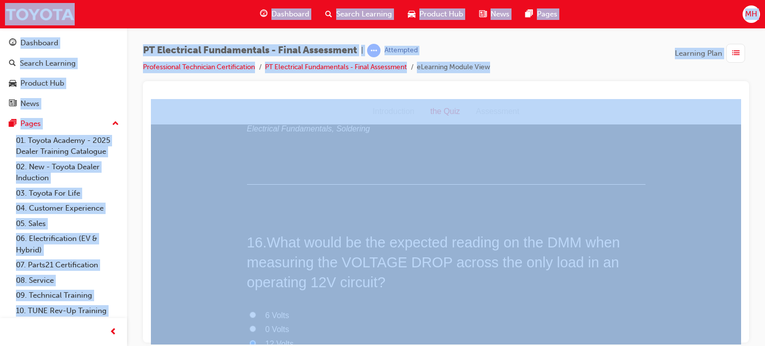
click at [741, 342] on div "PT Electrical Fundamentals - Final Assessment | Attempted Professional Technici…" at bounding box center [382, 173] width 765 height 346
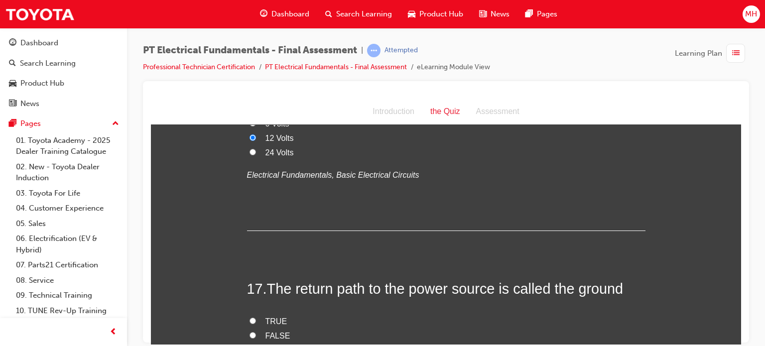
scroll to position [3502, 0]
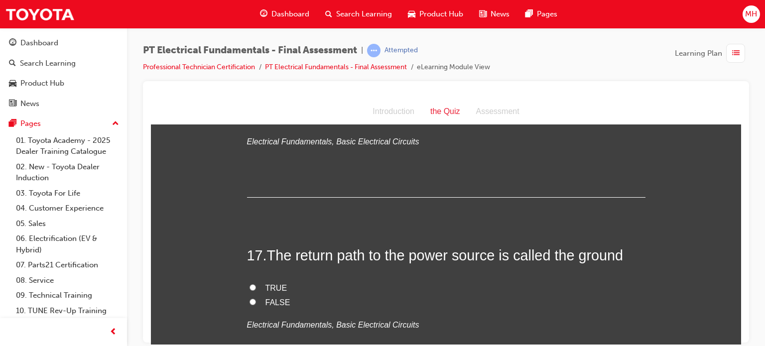
click at [254, 281] on label "TRUE" at bounding box center [446, 288] width 398 height 14
click at [254, 284] on input "TRUE" at bounding box center [252, 287] width 6 height 6
radio input "true"
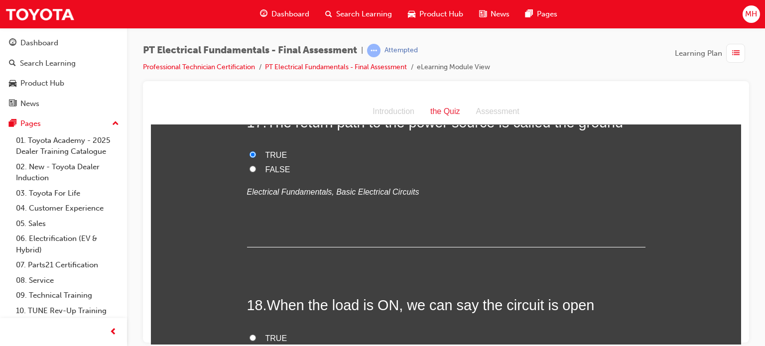
scroll to position [3681, 0]
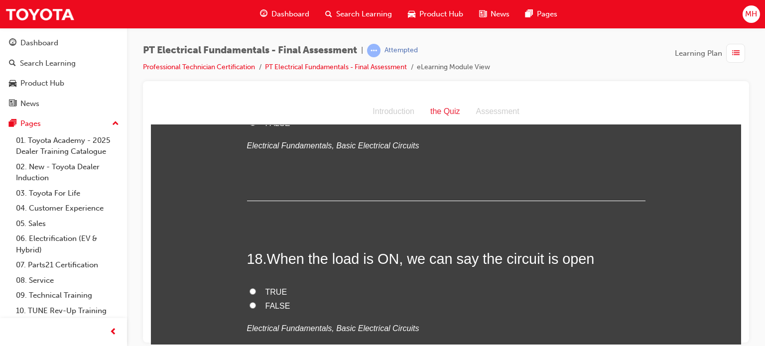
click at [277, 301] on span "FALSE" at bounding box center [277, 305] width 25 height 8
click at [256, 302] on input "FALSE" at bounding box center [252, 305] width 6 height 6
radio input "true"
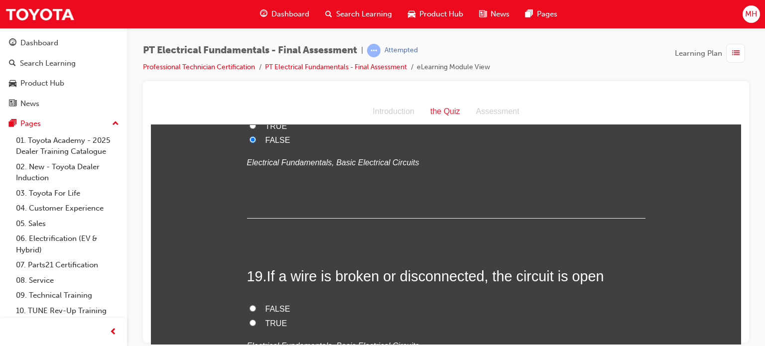
scroll to position [3867, 0]
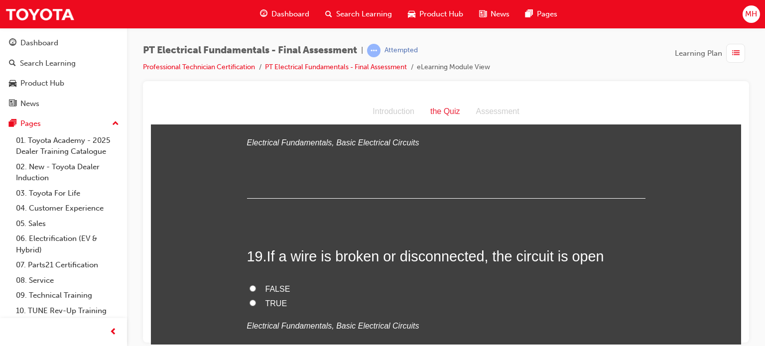
click at [275, 299] on span "TRUE" at bounding box center [276, 303] width 22 height 8
click at [256, 299] on input "TRUE" at bounding box center [252, 302] width 6 height 6
radio input "true"
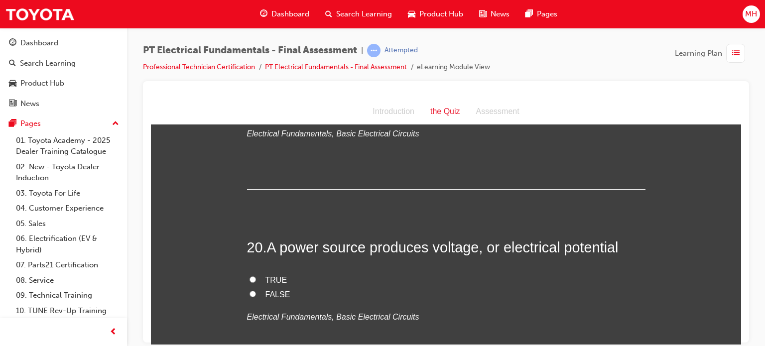
scroll to position [4059, 0]
click at [275, 275] on span "TRUE" at bounding box center [276, 279] width 22 height 8
click at [256, 275] on input "TRUE" at bounding box center [252, 278] width 6 height 6
radio input "true"
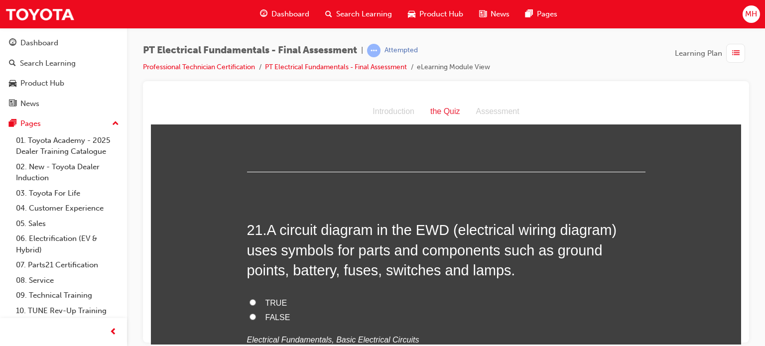
scroll to position [4265, 0]
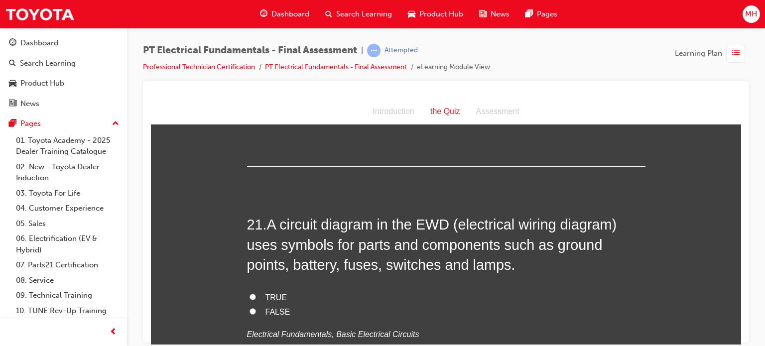
click at [257, 290] on label "TRUE" at bounding box center [446, 297] width 398 height 14
click at [256, 293] on input "TRUE" at bounding box center [252, 296] width 6 height 6
radio input "true"
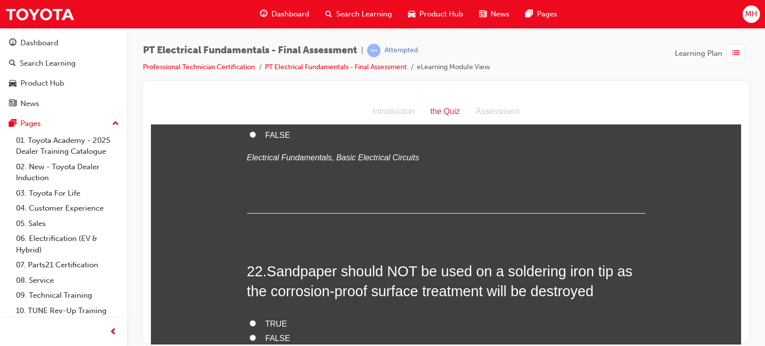
scroll to position [4450, 0]
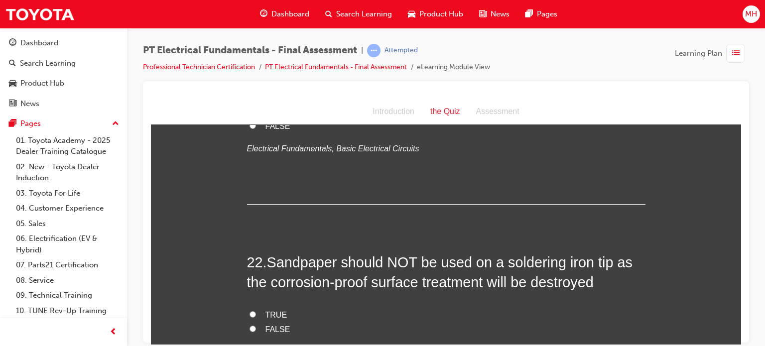
click at [266, 310] on span "TRUE" at bounding box center [276, 314] width 22 height 8
click at [256, 311] on input "TRUE" at bounding box center [252, 314] width 6 height 6
radio input "true"
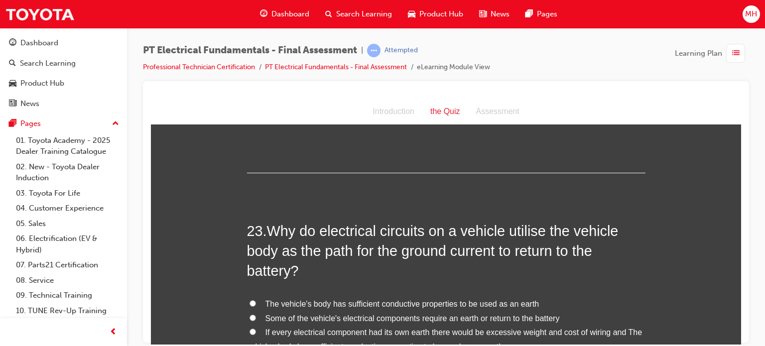
scroll to position [4689, 0]
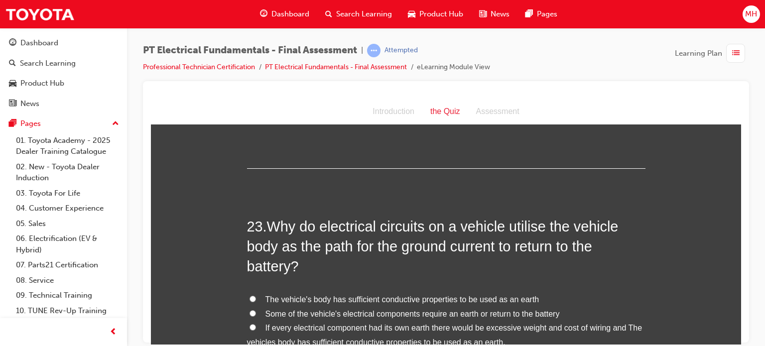
click at [418, 309] on span "Some of the vehicle's electrical components require an earth or return to the b…" at bounding box center [412, 313] width 294 height 8
click at [256, 310] on input "Some of the vehicle's electrical components require an earth or return to the b…" at bounding box center [252, 313] width 6 height 6
radio input "true"
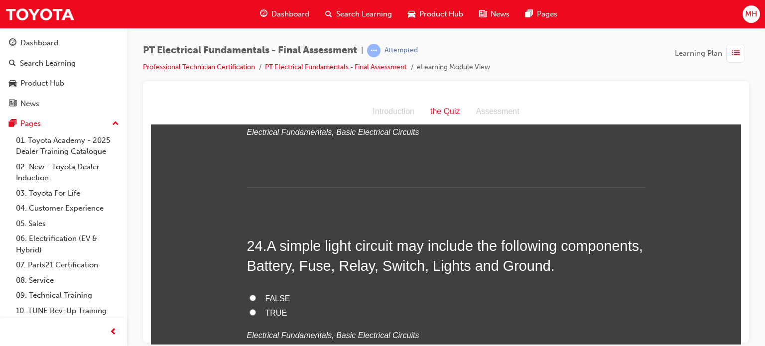
scroll to position [4927, 0]
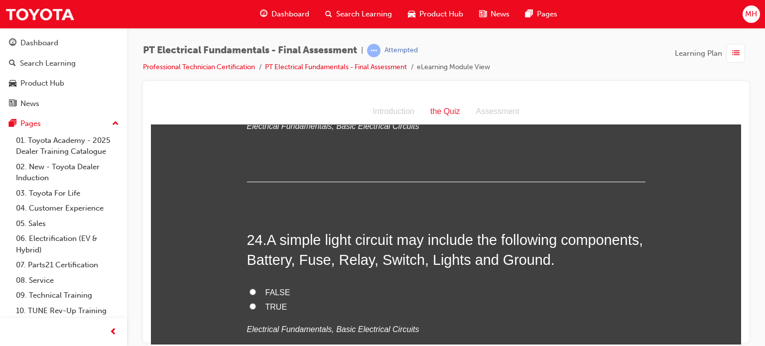
click at [250, 288] on input "FALSE" at bounding box center [252, 291] width 6 height 6
radio input "true"
click at [250, 288] on input "FALSE" at bounding box center [252, 291] width 6 height 6
click at [256, 300] on label "TRUE" at bounding box center [446, 307] width 398 height 14
click at [256, 303] on input "TRUE" at bounding box center [252, 306] width 6 height 6
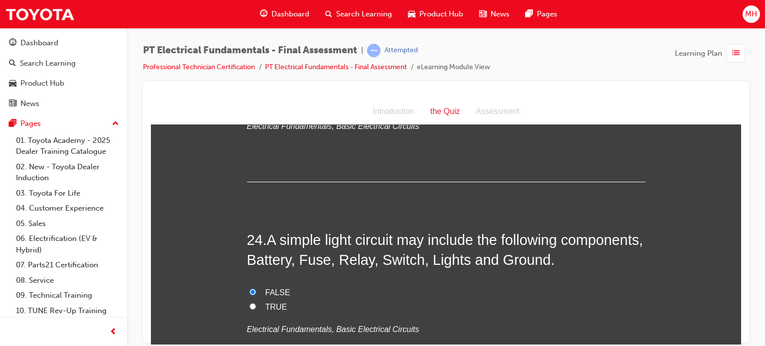
radio input "true"
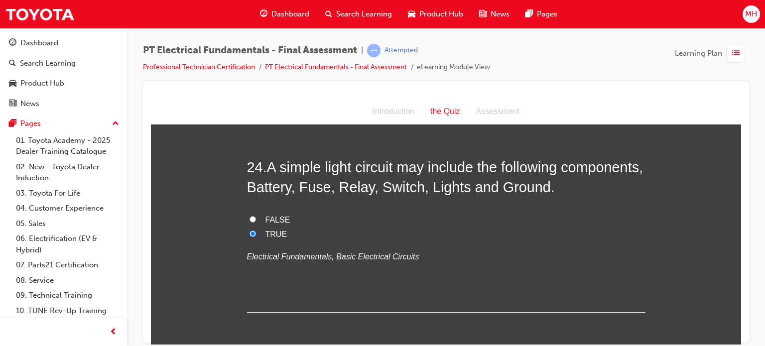
scroll to position [5001, 0]
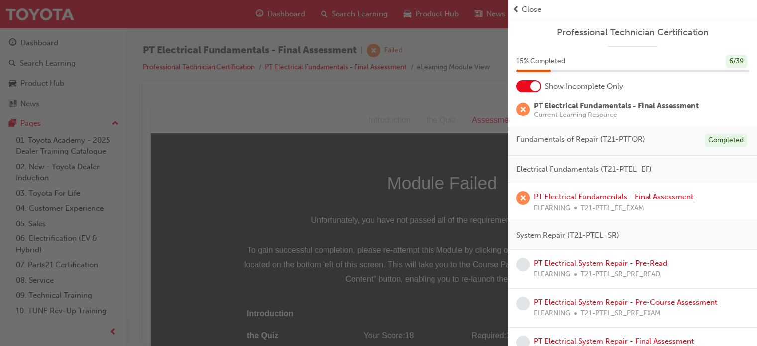
click at [574, 194] on link "PT Electrical Fundamentals - Final Assessment" at bounding box center [614, 196] width 160 height 9
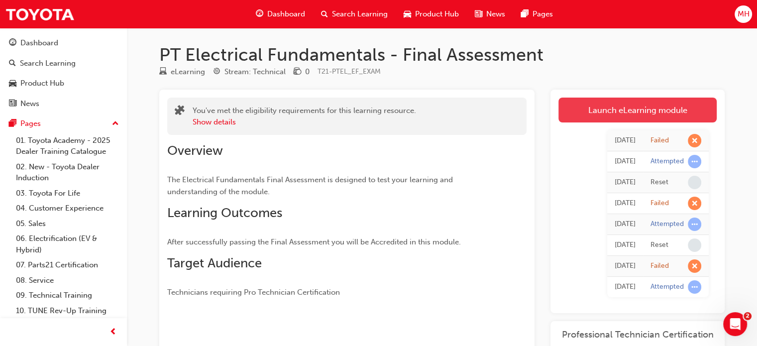
click at [613, 115] on link "Launch eLearning module" at bounding box center [637, 110] width 158 height 25
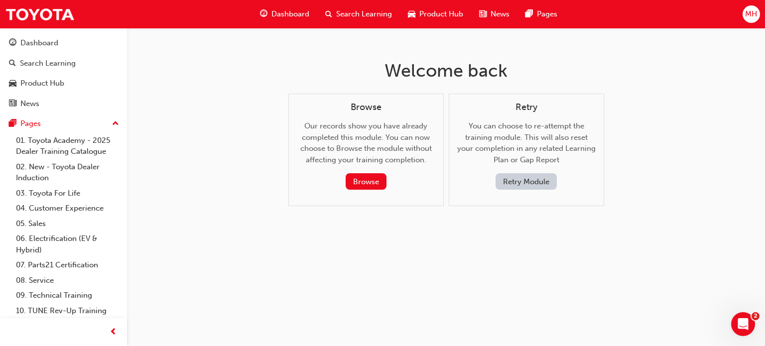
click at [530, 187] on button "Retry Module" at bounding box center [525, 181] width 61 height 16
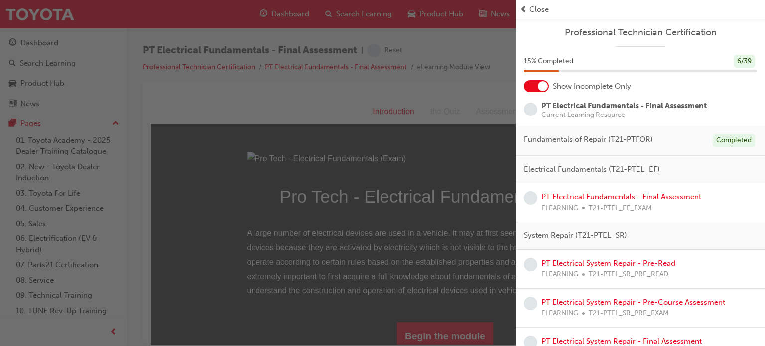
click at [452, 77] on div "button" at bounding box center [258, 173] width 516 height 346
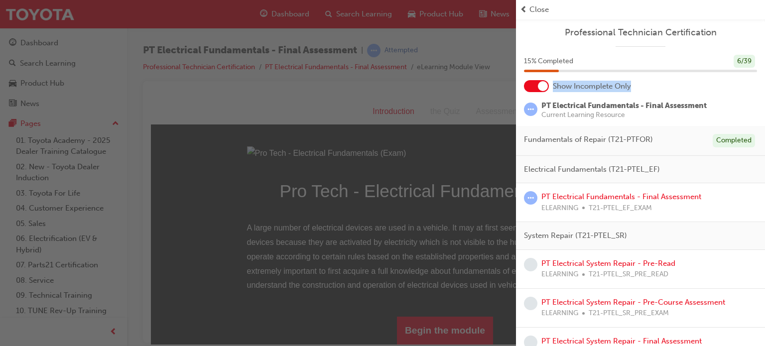
click at [536, 9] on span "Close" at bounding box center [538, 9] width 19 height 11
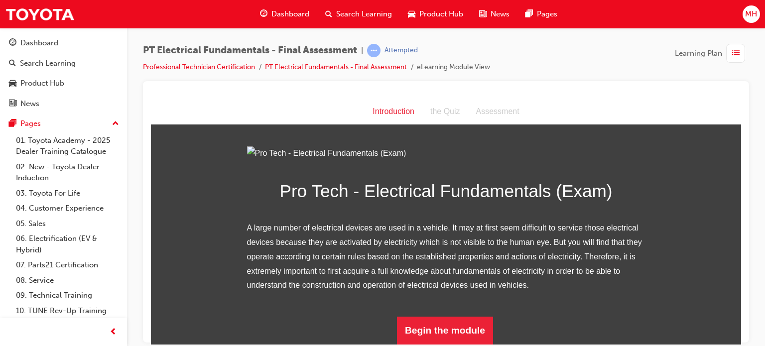
scroll to position [115, 0]
click at [482, 321] on button "Begin the module" at bounding box center [445, 330] width 96 height 28
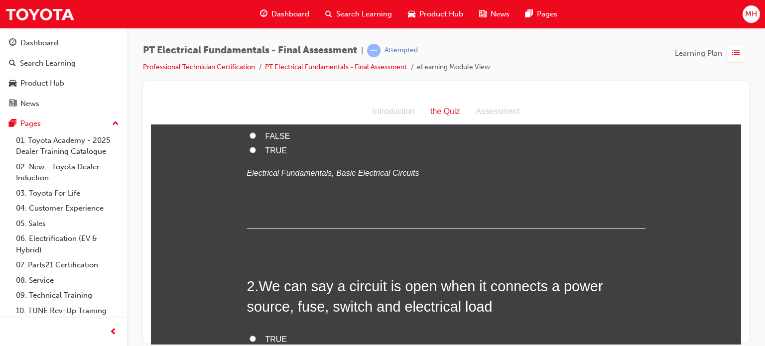
scroll to position [0, 0]
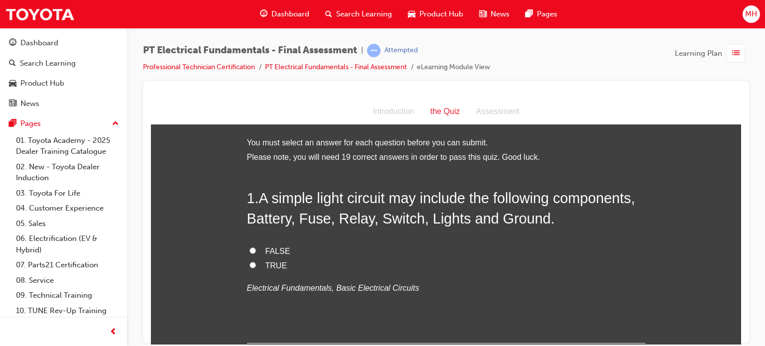
click at [260, 263] on label "TRUE" at bounding box center [446, 265] width 398 height 14
click at [256, 263] on input "TRUE" at bounding box center [252, 264] width 6 height 6
radio input "true"
drag, startPoint x: 253, startPoint y: 249, endPoint x: 517, endPoint y: 301, distance: 268.7
click at [517, 301] on div "1 . A simple light circuit may include the following components, Battery, Fuse,…" at bounding box center [446, 265] width 398 height 155
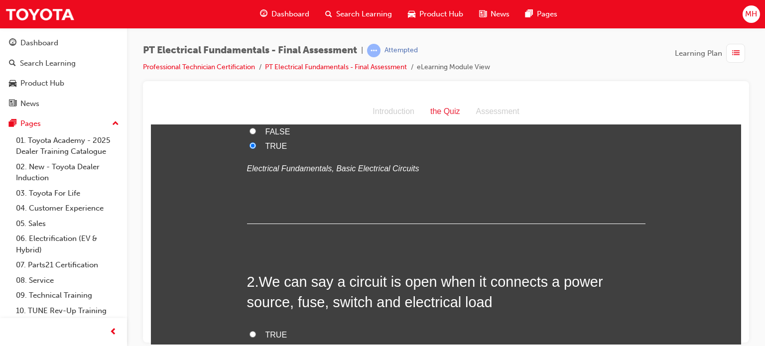
scroll to position [192, 0]
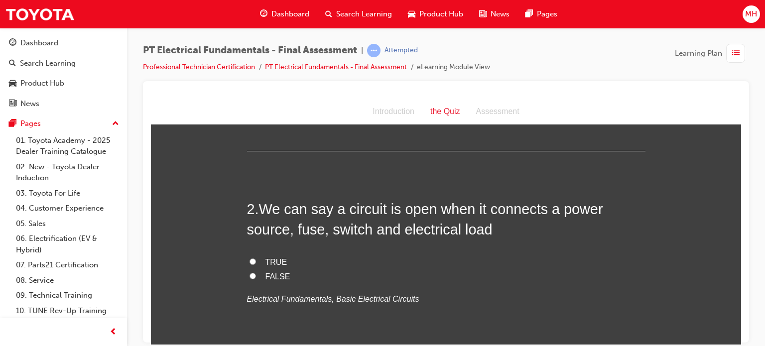
click at [272, 275] on span "FALSE" at bounding box center [277, 276] width 25 height 8
click at [256, 275] on input "FALSE" at bounding box center [252, 275] width 6 height 6
radio input "true"
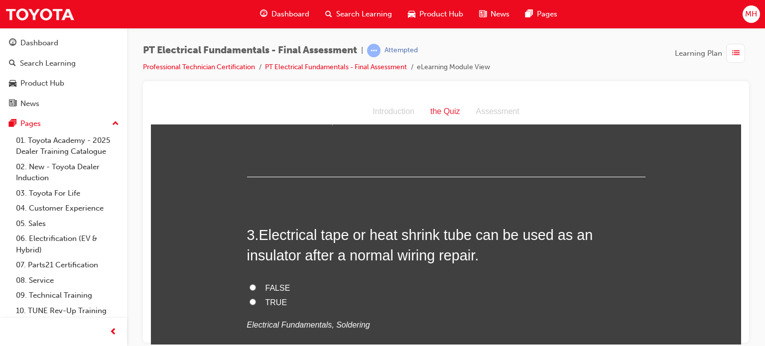
scroll to position [378, 0]
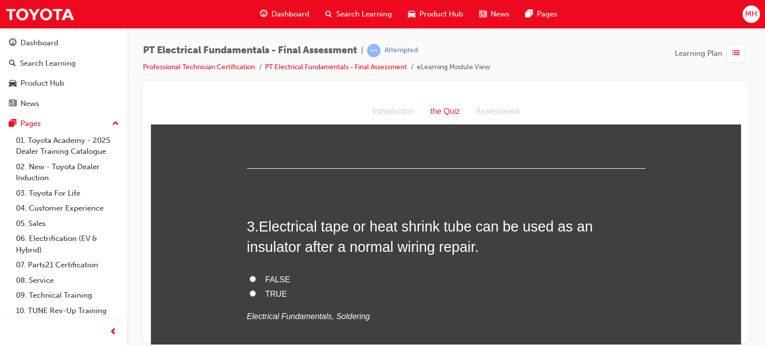
click at [269, 289] on span "TRUE" at bounding box center [276, 293] width 22 height 8
click at [256, 290] on input "TRUE" at bounding box center [252, 293] width 6 height 6
radio input "true"
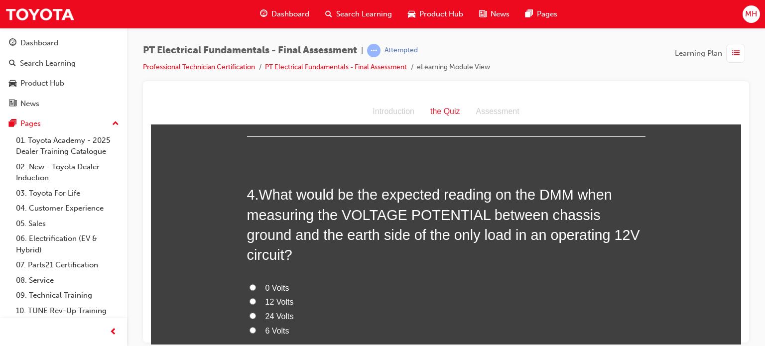
scroll to position [617, 0]
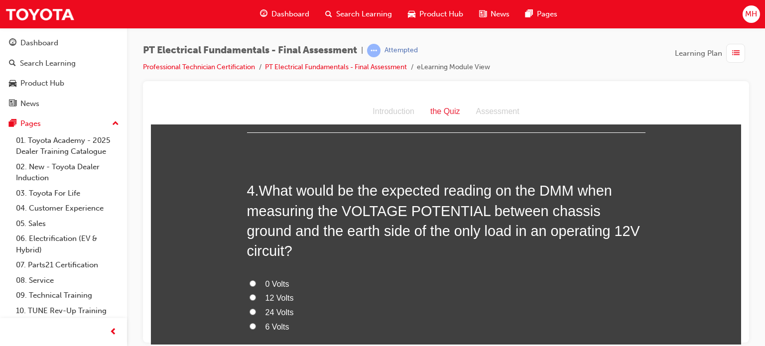
click at [275, 293] on span "12 Volts" at bounding box center [279, 297] width 28 height 8
click at [256, 294] on input "12 Volts" at bounding box center [252, 297] width 6 height 6
radio input "true"
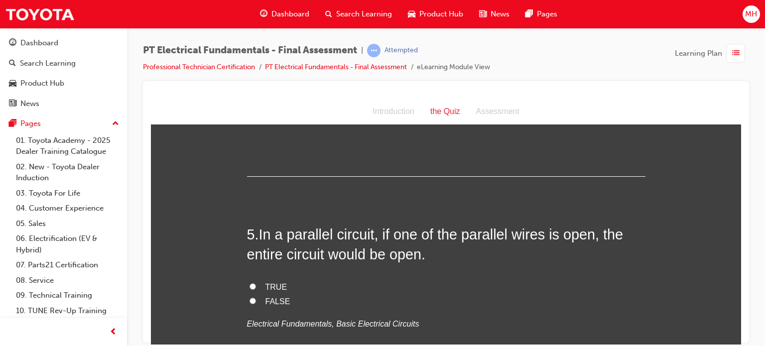
scroll to position [849, 0]
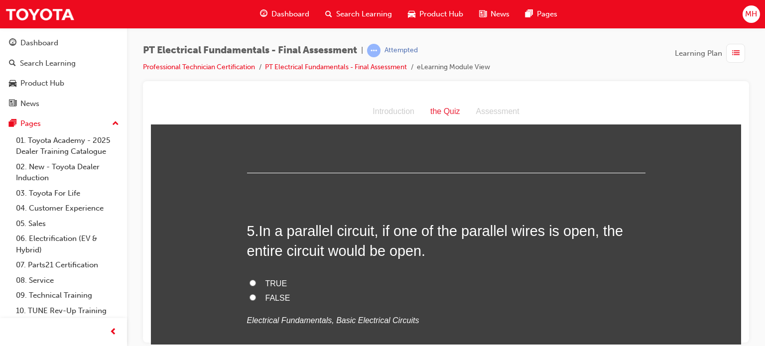
click at [268, 279] on span "TRUE" at bounding box center [276, 283] width 22 height 8
click at [256, 279] on input "TRUE" at bounding box center [252, 282] width 6 height 6
radio input "true"
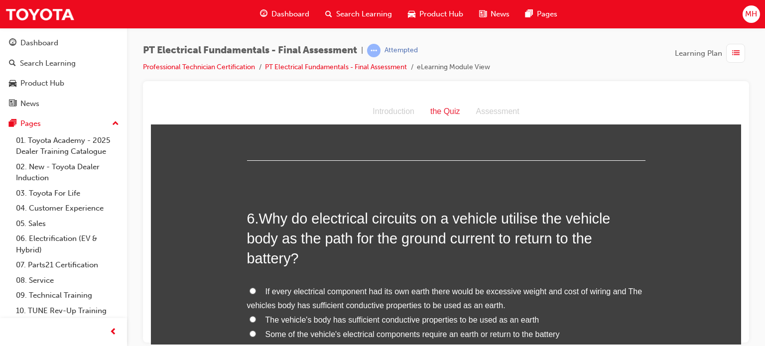
scroll to position [1068, 0]
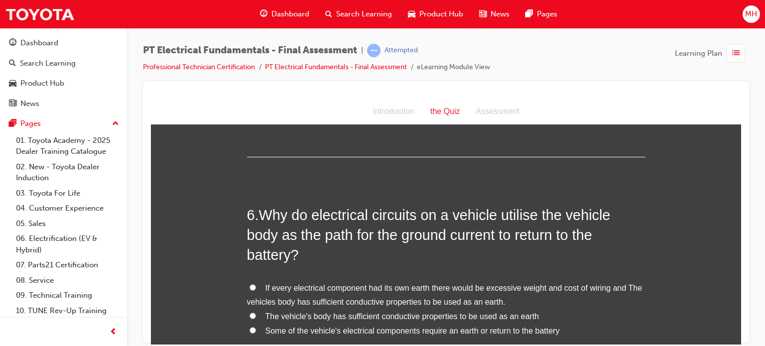
click at [359, 326] on span "Some of the vehicle's electrical components require an earth or return to the b…" at bounding box center [412, 330] width 294 height 8
click at [256, 327] on input "Some of the vehicle's electrical components require an earth or return to the b…" at bounding box center [252, 330] width 6 height 6
radio input "true"
click at [352, 312] on span "The vehicle's body has sufficient conductive properties to be used as an earth" at bounding box center [402, 316] width 274 height 8
click at [256, 312] on input "The vehicle's body has sufficient conductive properties to be used as an earth" at bounding box center [252, 315] width 6 height 6
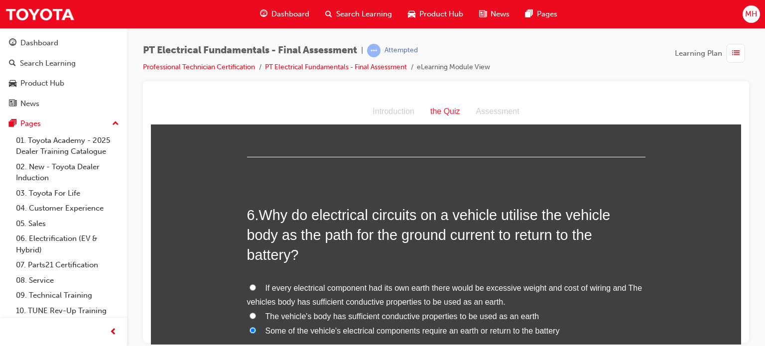
radio input "true"
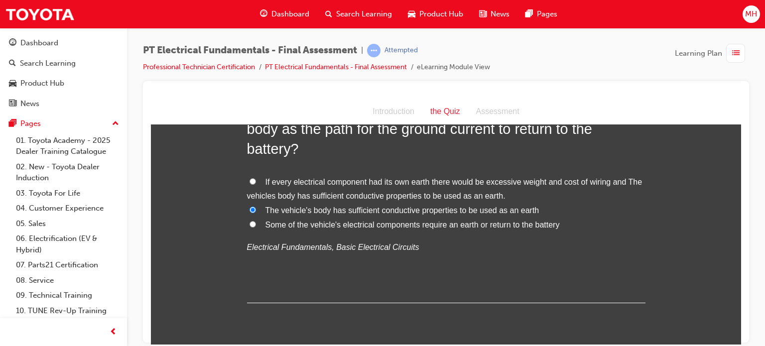
scroll to position [1266, 0]
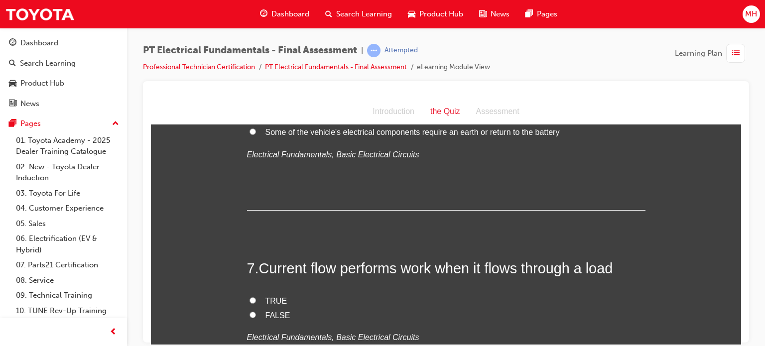
click at [273, 296] on span "TRUE" at bounding box center [276, 300] width 22 height 8
click at [256, 297] on input "TRUE" at bounding box center [252, 300] width 6 height 6
radio input "true"
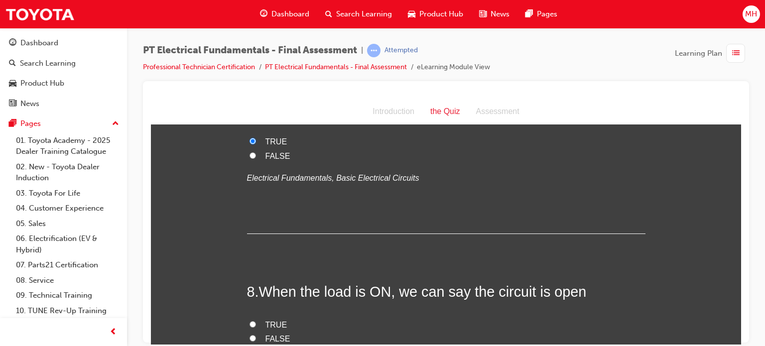
scroll to position [1465, 0]
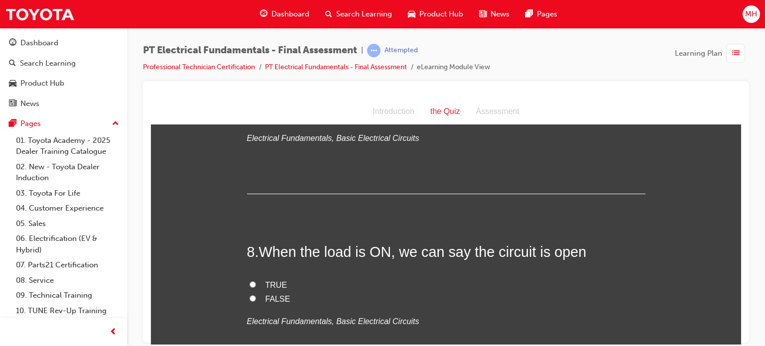
click at [271, 294] on span "FALSE" at bounding box center [277, 298] width 25 height 8
click at [256, 295] on input "FALSE" at bounding box center [252, 298] width 6 height 6
radio input "true"
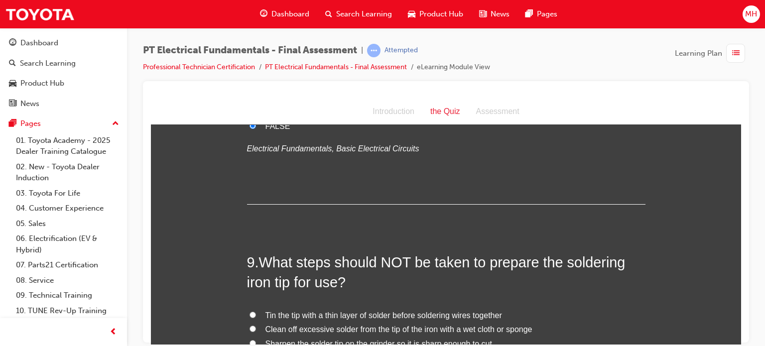
scroll to position [1658, 0]
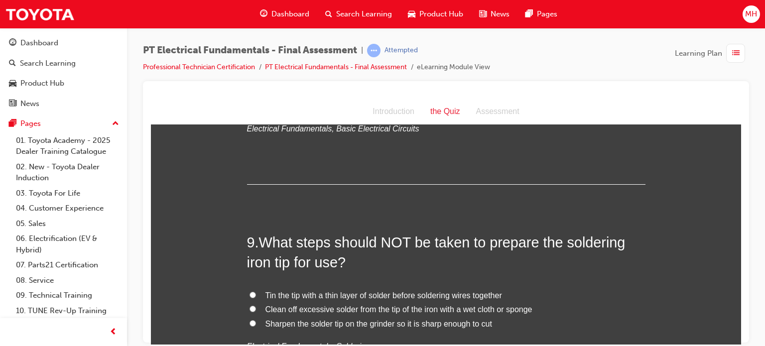
click at [265, 305] on span "Clean off excessive solder from the tip of the iron with a wet cloth or sponge" at bounding box center [398, 309] width 267 height 8
click at [256, 305] on input "Clean off excessive solder from the tip of the iron with a wet cloth or sponge" at bounding box center [252, 308] width 6 height 6
radio input "true"
click at [330, 319] on span "Sharpen the solder tip on the grinder so it is sharp enough to cut" at bounding box center [378, 323] width 226 height 8
click at [256, 320] on input "Sharpen the solder tip on the grinder so it is sharp enough to cut" at bounding box center [252, 323] width 6 height 6
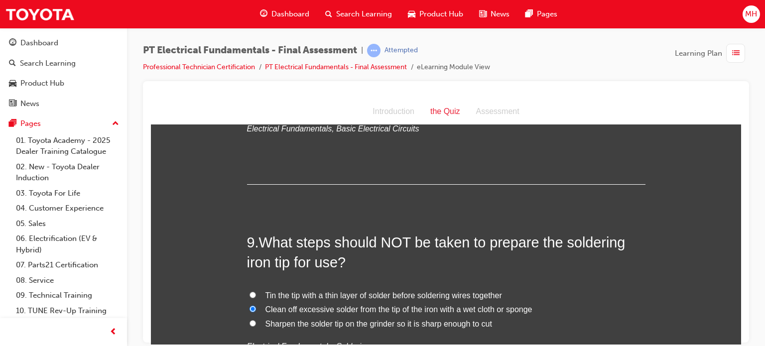
radio input "true"
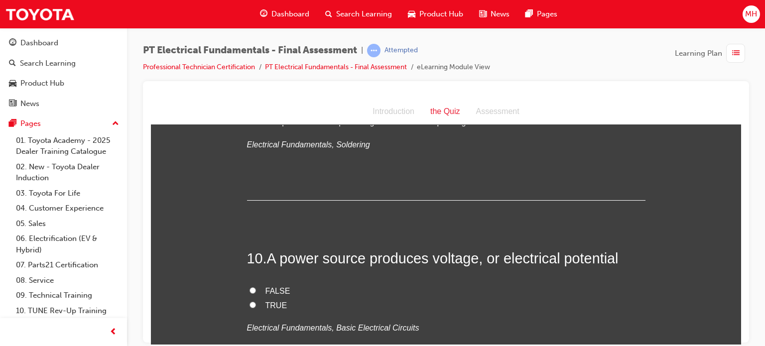
scroll to position [1863, 0]
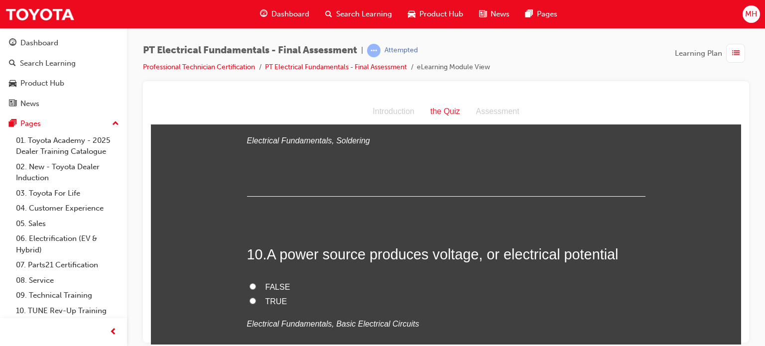
click at [274, 297] on span "TRUE" at bounding box center [276, 301] width 22 height 8
click at [256, 297] on input "TRUE" at bounding box center [252, 300] width 6 height 6
radio input "true"
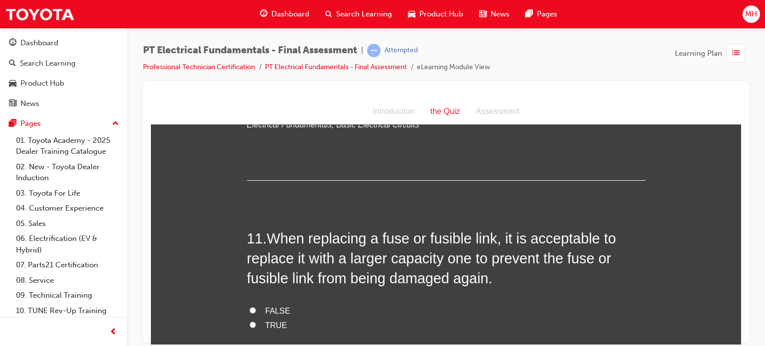
scroll to position [2082, 0]
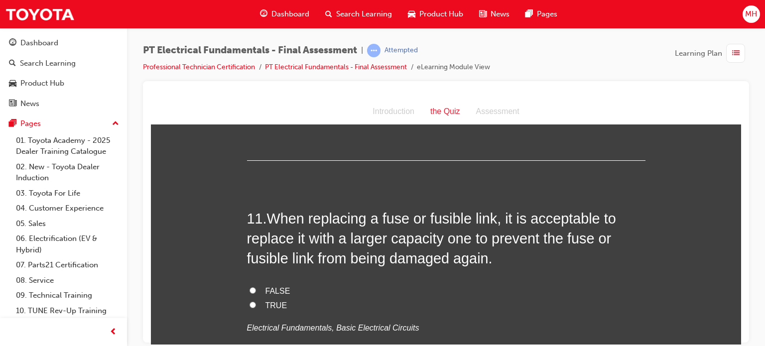
click at [276, 286] on span "FALSE" at bounding box center [277, 290] width 25 height 8
click at [256, 287] on input "FALSE" at bounding box center [252, 290] width 6 height 6
radio input "true"
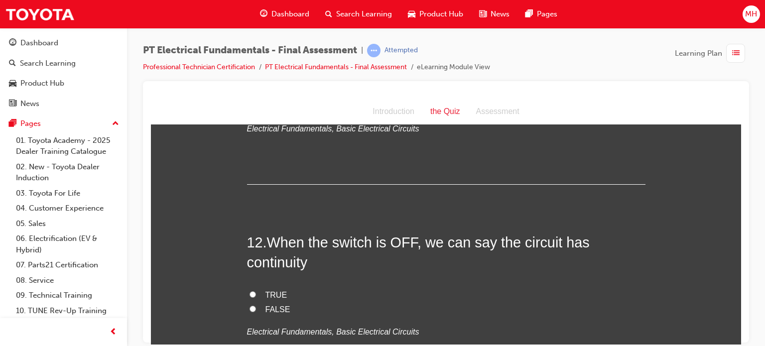
scroll to position [2288, 0]
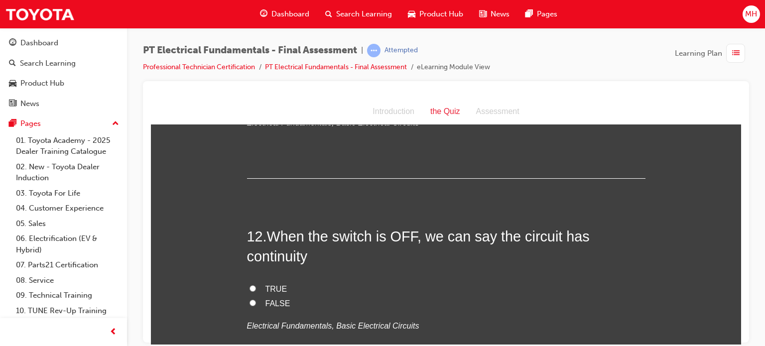
drag, startPoint x: 250, startPoint y: 262, endPoint x: 523, endPoint y: 325, distance: 279.9
click at [523, 325] on div "12 . When the switch is OFF, we can say the circuit has continuity TRUE FALSE E…" at bounding box center [446, 303] width 398 height 155
click at [276, 299] on span "FALSE" at bounding box center [277, 303] width 25 height 8
click at [256, 299] on input "FALSE" at bounding box center [252, 302] width 6 height 6
radio input "true"
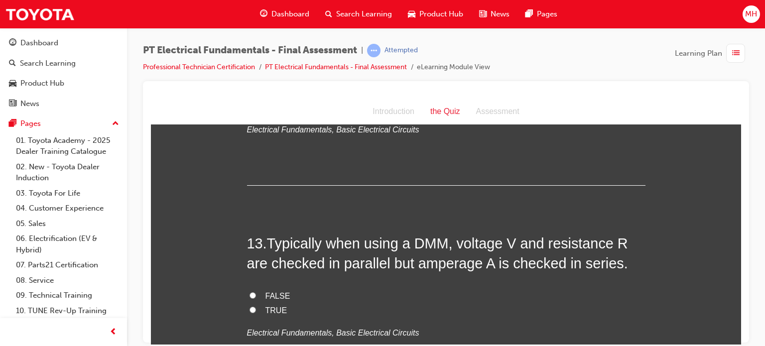
scroll to position [2493, 0]
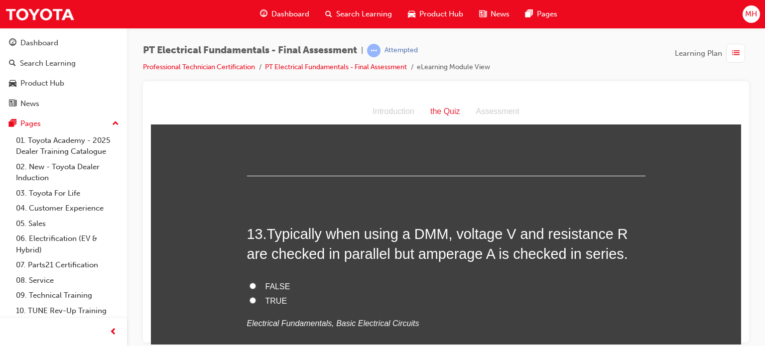
click at [265, 296] on span "TRUE" at bounding box center [276, 300] width 22 height 8
click at [256, 297] on input "TRUE" at bounding box center [252, 300] width 6 height 6
radio input "true"
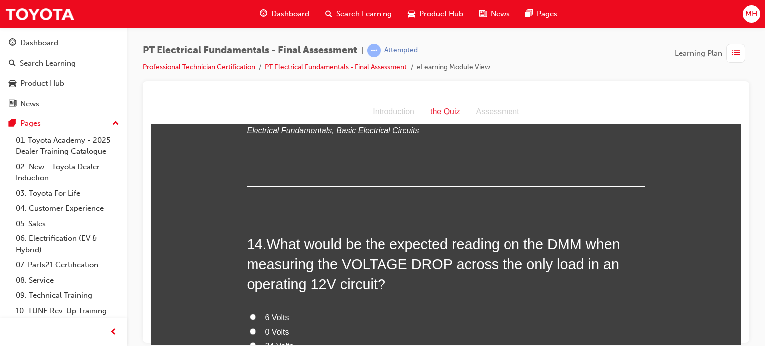
scroll to position [2706, 0]
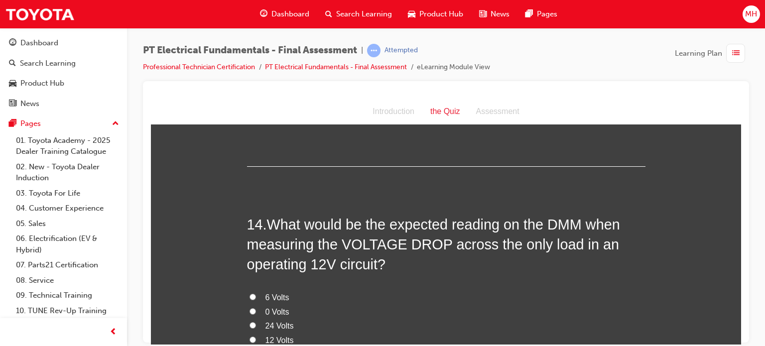
click at [268, 335] on span "12 Volts" at bounding box center [279, 339] width 28 height 8
click at [256, 336] on input "12 Volts" at bounding box center [252, 339] width 6 height 6
radio input "true"
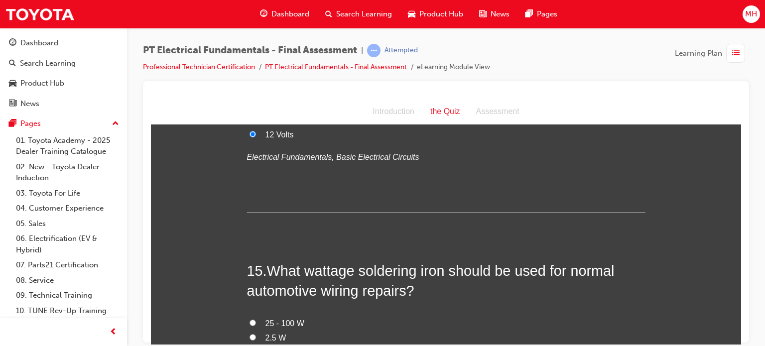
scroll to position [2931, 0]
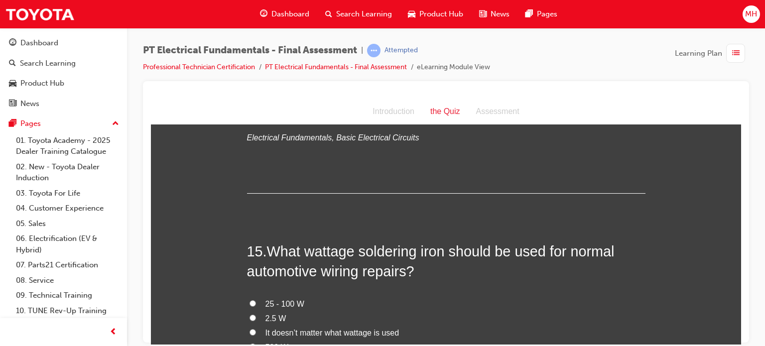
click at [255, 297] on label "25 - 100 W" at bounding box center [446, 304] width 398 height 14
click at [255, 300] on input "25 - 100 W" at bounding box center [252, 303] width 6 height 6
radio input "true"
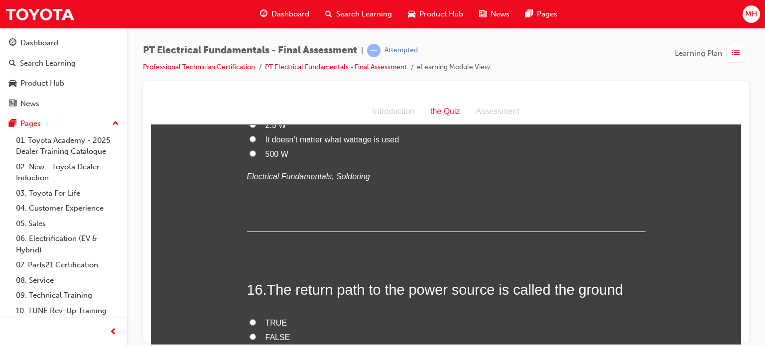
scroll to position [3163, 0]
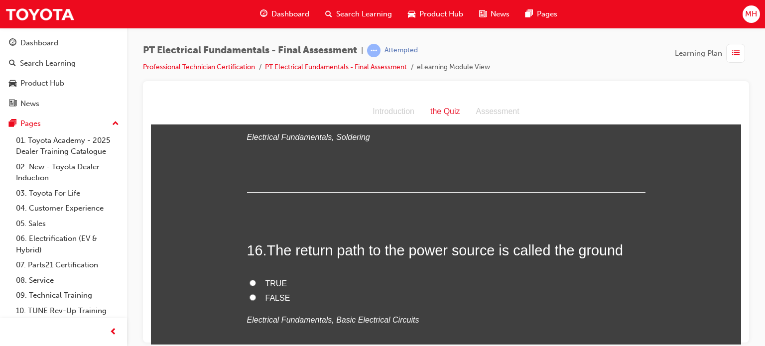
click at [271, 279] on span "TRUE" at bounding box center [276, 283] width 22 height 8
click at [256, 279] on input "TRUE" at bounding box center [252, 282] width 6 height 6
radio input "true"
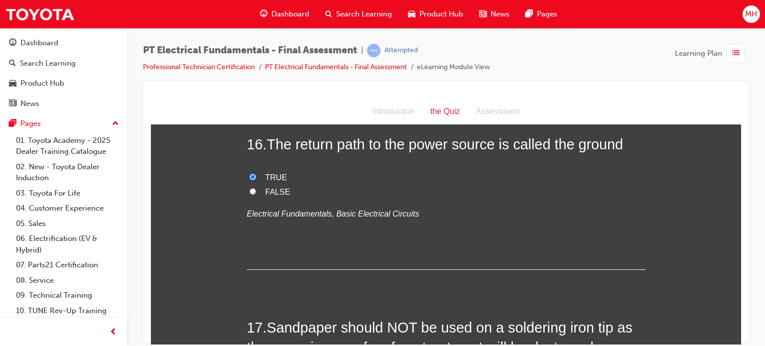
scroll to position [3349, 0]
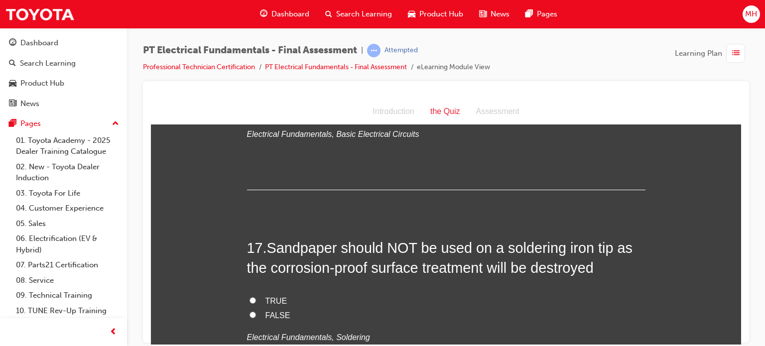
click at [273, 296] on span "TRUE" at bounding box center [276, 300] width 22 height 8
click at [256, 297] on input "TRUE" at bounding box center [252, 300] width 6 height 6
radio input "true"
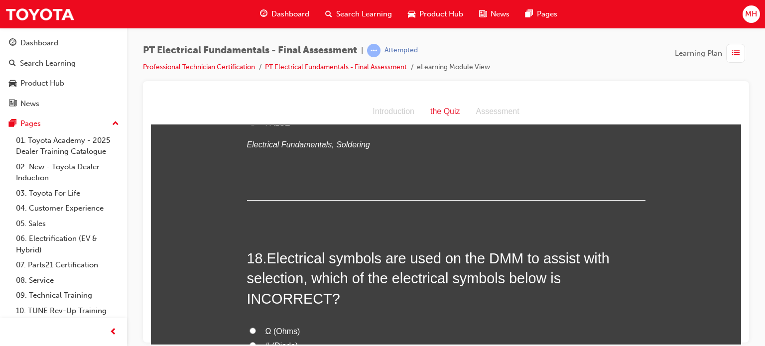
scroll to position [3554, 0]
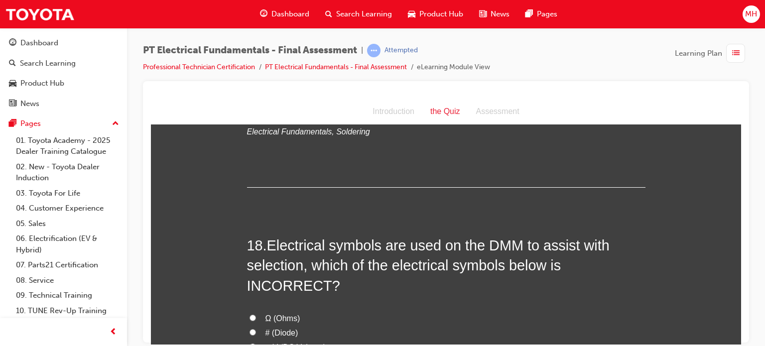
click at [279, 328] on span "# (Diode)" at bounding box center [281, 332] width 33 height 8
click at [256, 328] on input "# (Diode)" at bounding box center [252, 331] width 6 height 6
radio input "true"
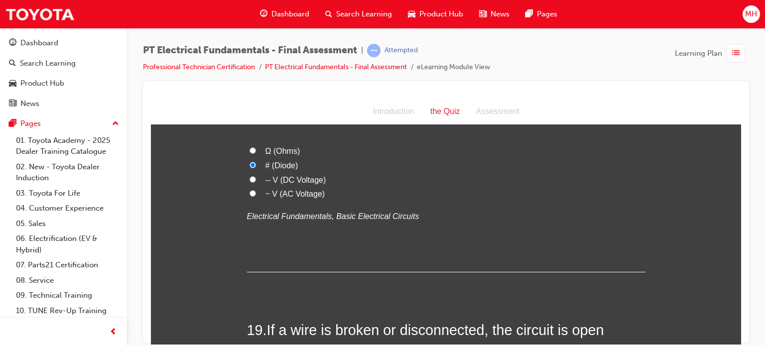
scroll to position [3795, 0]
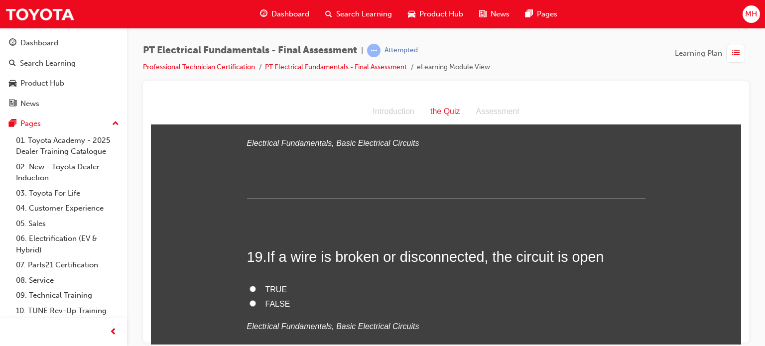
click at [272, 285] on span "TRUE" at bounding box center [276, 289] width 22 height 8
click at [256, 285] on input "TRUE" at bounding box center [252, 288] width 6 height 6
radio input "true"
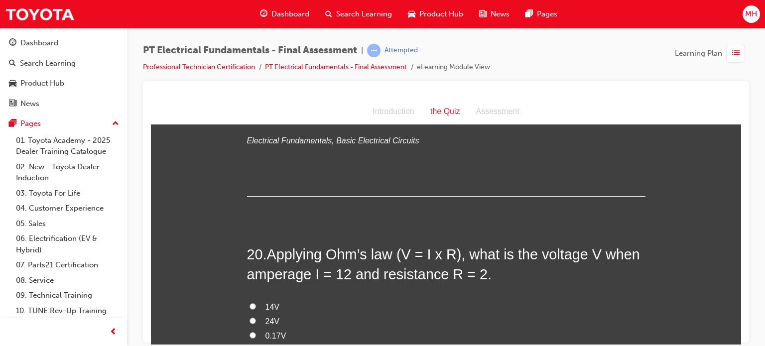
scroll to position [3987, 0]
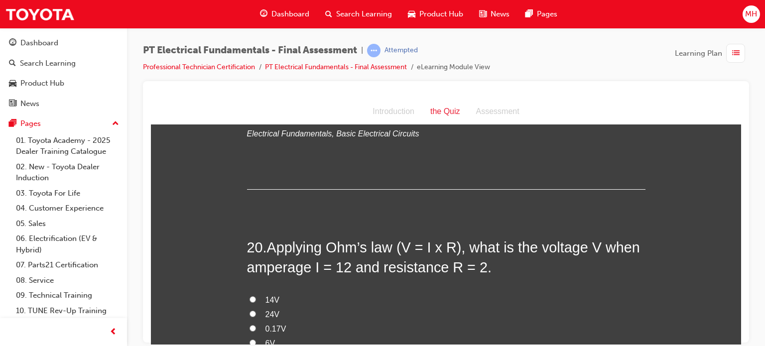
click at [265, 310] on span "24V" at bounding box center [272, 314] width 14 height 8
click at [256, 310] on input "24V" at bounding box center [252, 313] width 6 height 6
radio input "true"
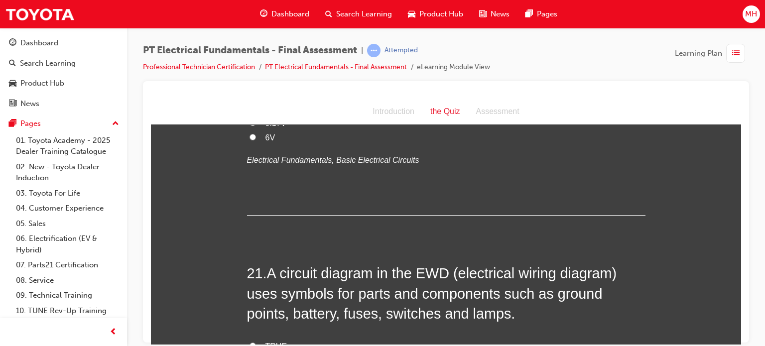
scroll to position [4219, 0]
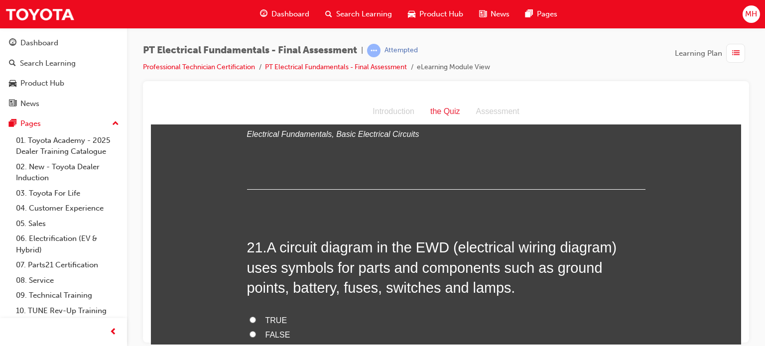
click at [275, 316] on span "TRUE" at bounding box center [276, 320] width 22 height 8
click at [256, 316] on input "TRUE" at bounding box center [252, 319] width 6 height 6
radio input "true"
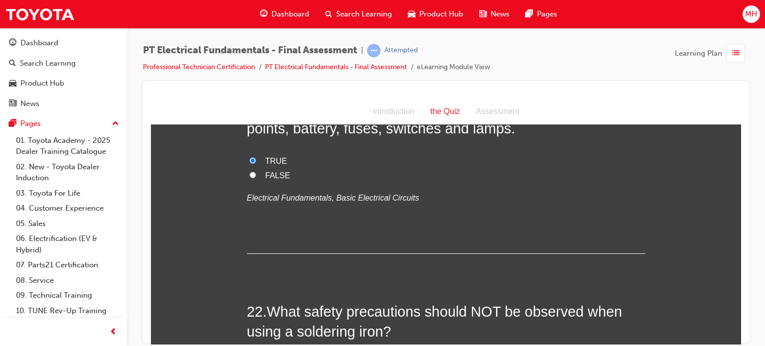
scroll to position [4424, 0]
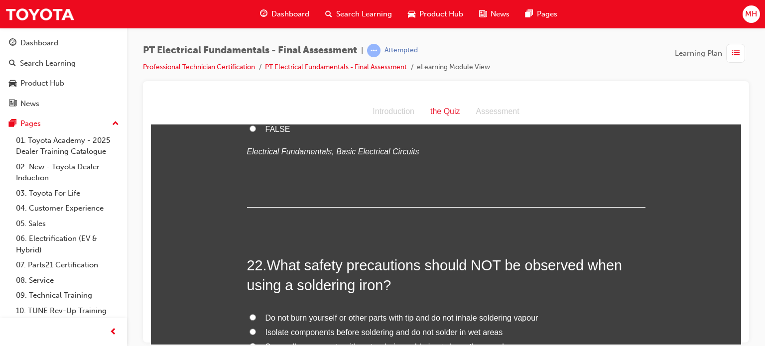
click at [394, 313] on span "Do not burn yourself or other parts with tip and do not inhale soldering vapour" at bounding box center [401, 317] width 273 height 8
click at [256, 314] on input "Do not burn yourself or other parts with tip and do not inhale soldering vapour" at bounding box center [252, 317] width 6 height 6
radio input "true"
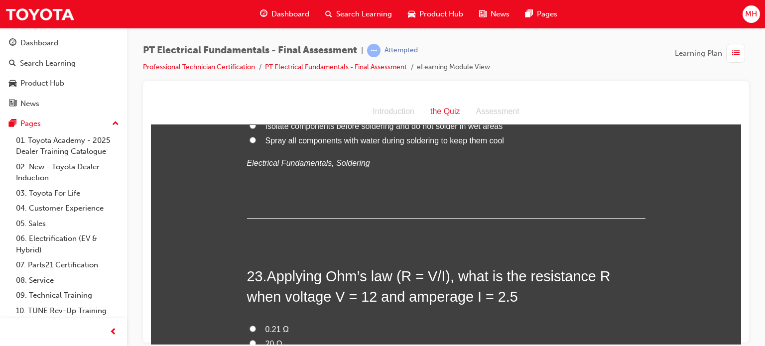
click at [737, 344] on div "PT Electrical Fundamentals - Final Assessment | Attempted Professional Technici…" at bounding box center [382, 173] width 765 height 346
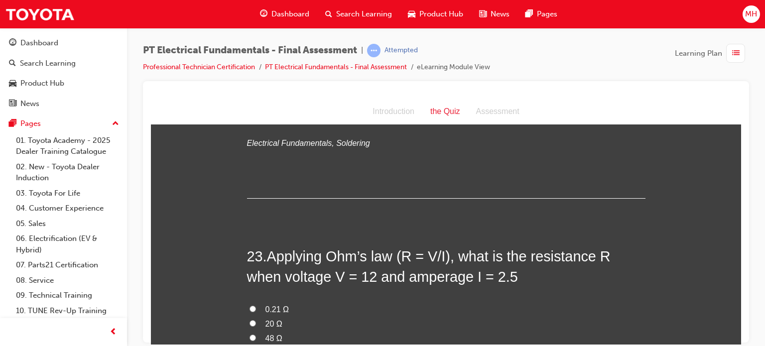
click at [270, 345] on span "4.8 Ω" at bounding box center [274, 352] width 19 height 8
click at [256, 345] on input "4.8 Ω" at bounding box center [252, 351] width 6 height 6
radio input "true"
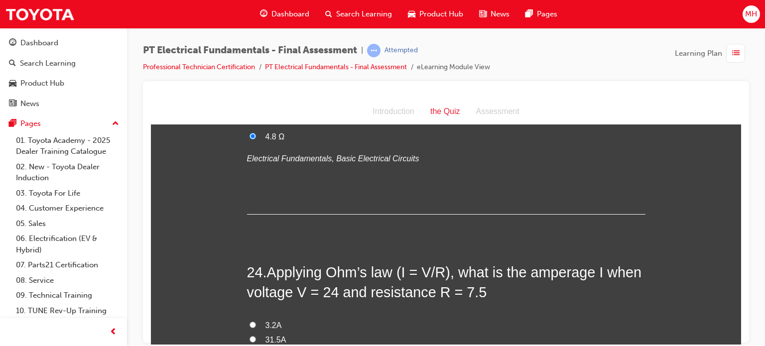
scroll to position [4876, 0]
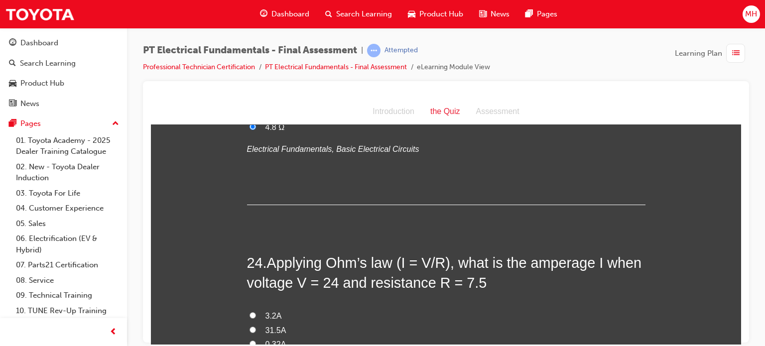
click at [262, 309] on label "3.2A" at bounding box center [446, 316] width 398 height 14
click at [256, 312] on input "3.2A" at bounding box center [252, 315] width 6 height 6
radio input "true"
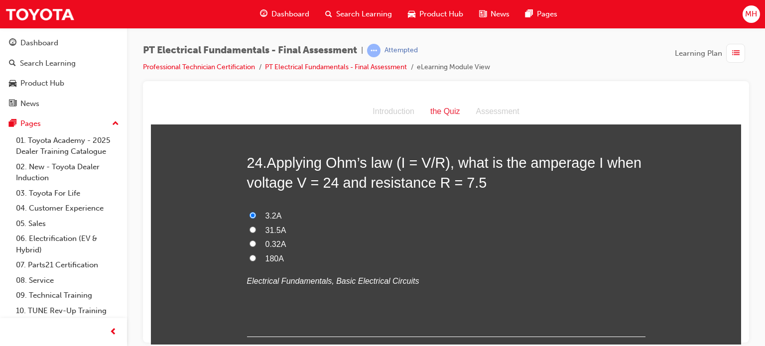
scroll to position [4980, 0]
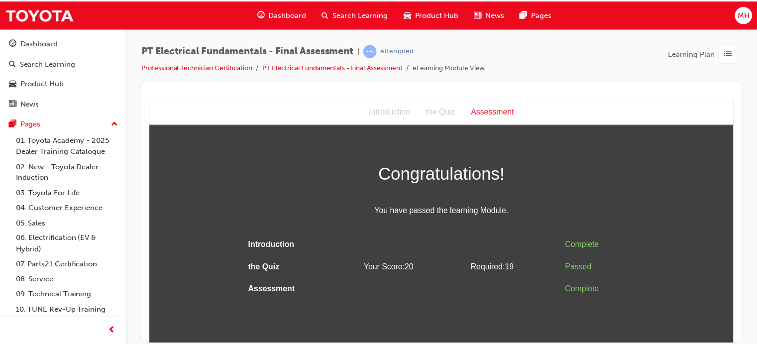
scroll to position [0, 0]
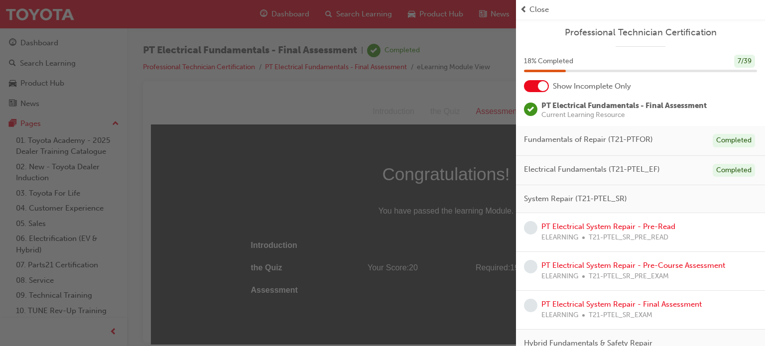
click at [532, 3] on div "Close" at bounding box center [640, 9] width 249 height 19
click at [535, 14] on span "Close" at bounding box center [538, 9] width 19 height 11
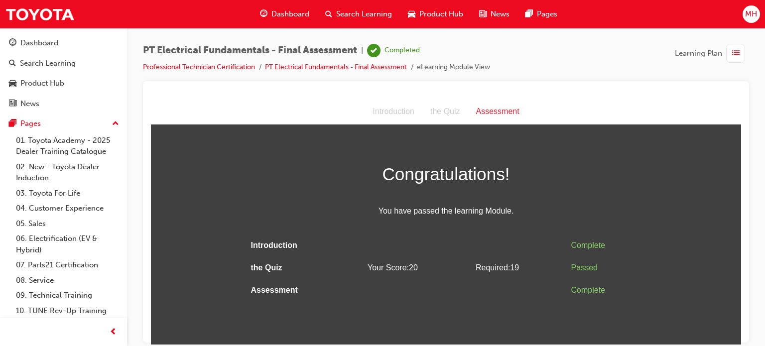
click at [275, 15] on span "Dashboard" at bounding box center [290, 13] width 38 height 11
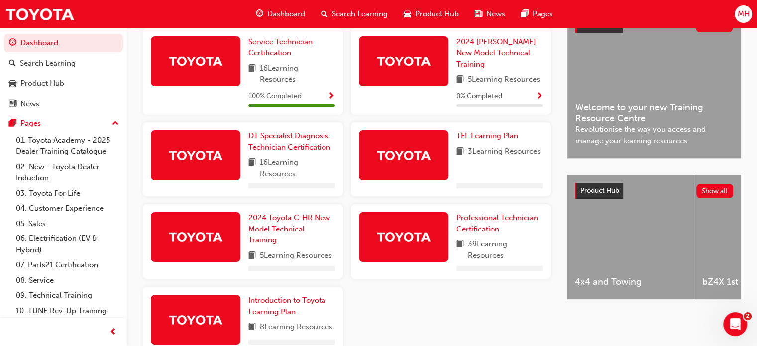
scroll to position [279, 0]
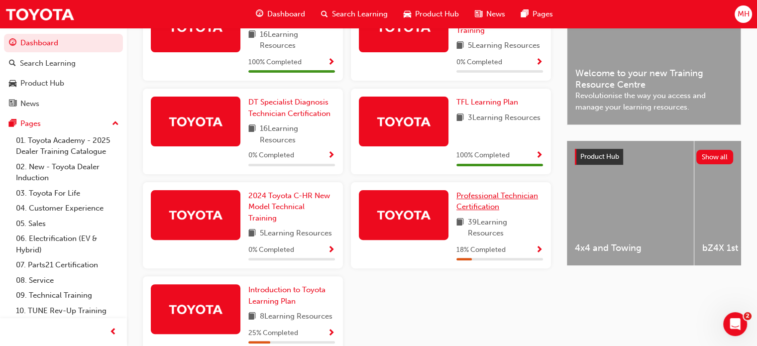
click at [474, 208] on span "Professional Technician Certification" at bounding box center [497, 201] width 82 height 20
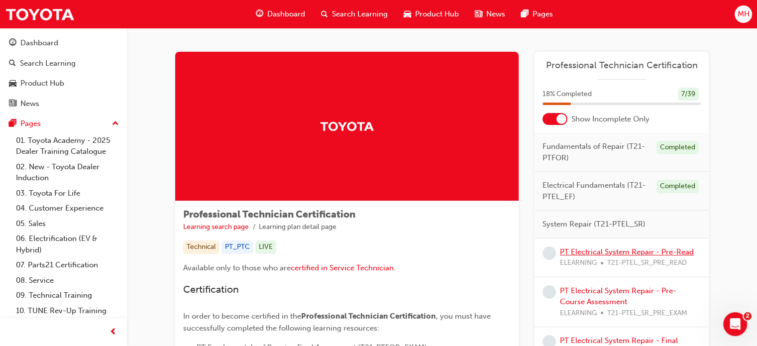
click at [597, 250] on link "PT Electrical System Repair - Pre-Read" at bounding box center [627, 251] width 134 height 9
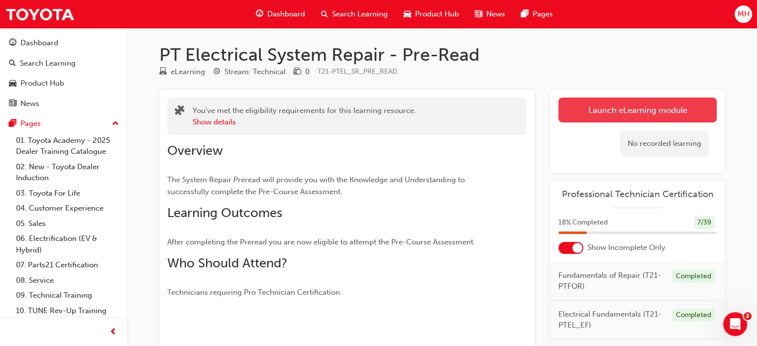
click at [627, 109] on link "Launch eLearning module" at bounding box center [637, 110] width 158 height 25
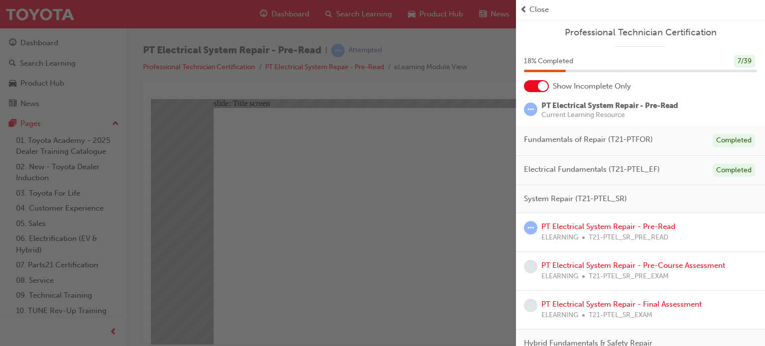
click at [489, 203] on div "button" at bounding box center [258, 173] width 516 height 346
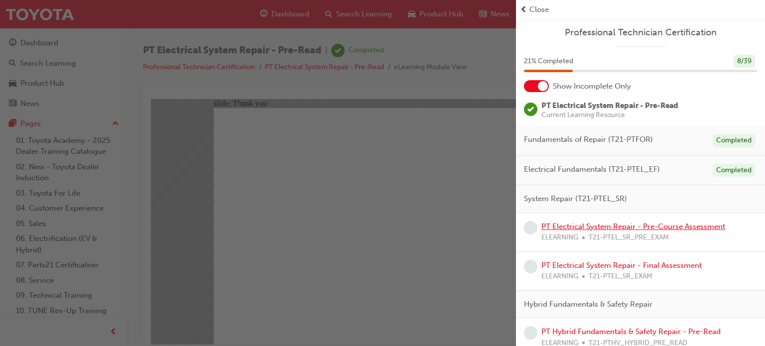
click at [621, 224] on link "PT Electrical System Repair - Pre-Course Assessment" at bounding box center [633, 226] width 184 height 9
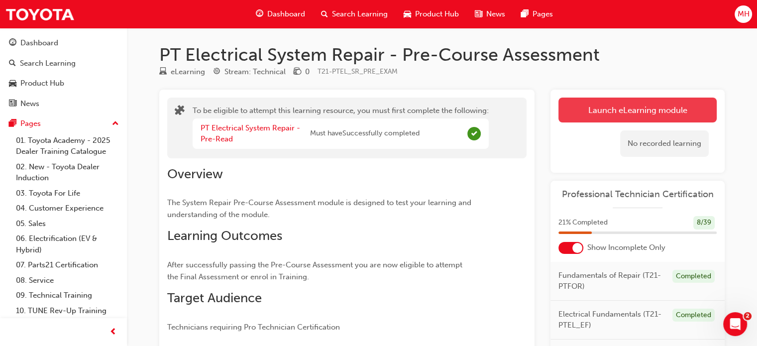
click at [619, 113] on button "Launch eLearning module" at bounding box center [637, 110] width 158 height 25
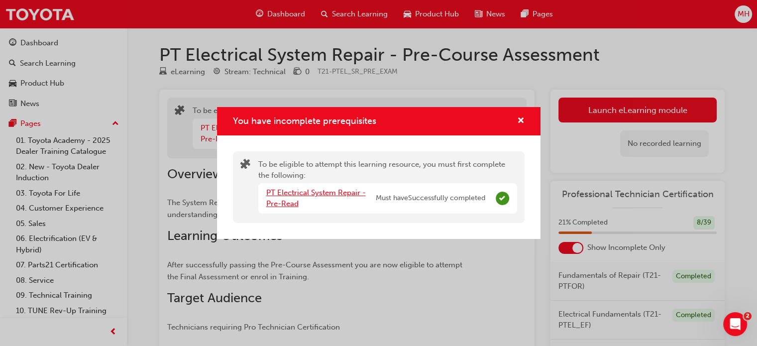
click at [315, 193] on link "PT Electrical System Repair - Pre-Read" at bounding box center [316, 198] width 100 height 20
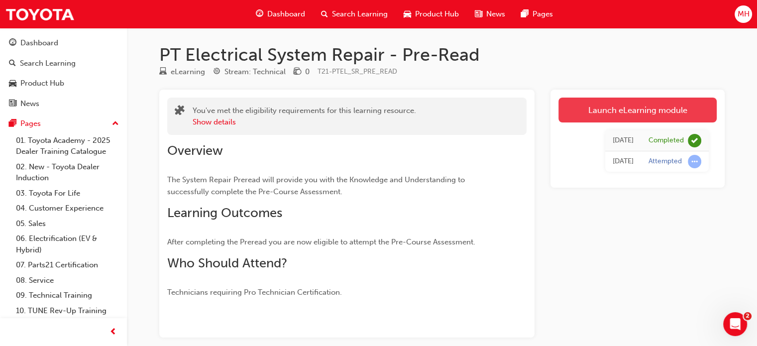
click at [656, 117] on link "Launch eLearning module" at bounding box center [637, 110] width 158 height 25
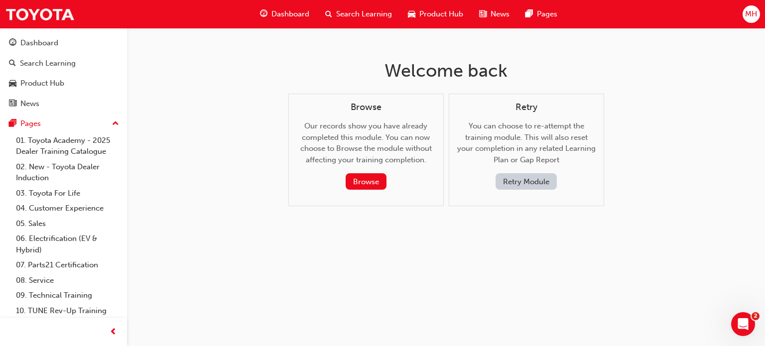
click at [506, 182] on button "Retry Module" at bounding box center [525, 181] width 61 height 16
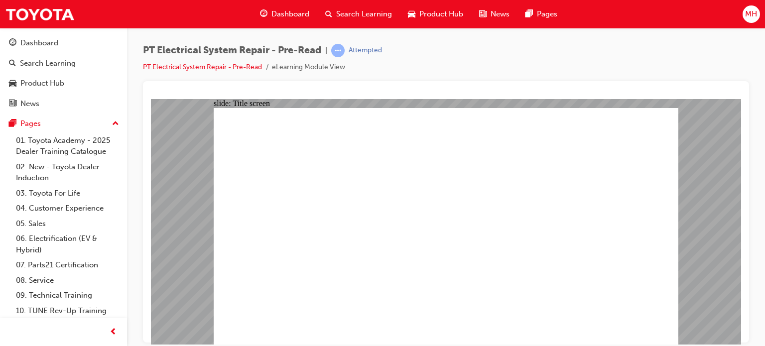
click at [757, 332] on div "PT Electrical System Repair - Pre-Read | Attempted PT Electrical System Repair …" at bounding box center [382, 173] width 765 height 346
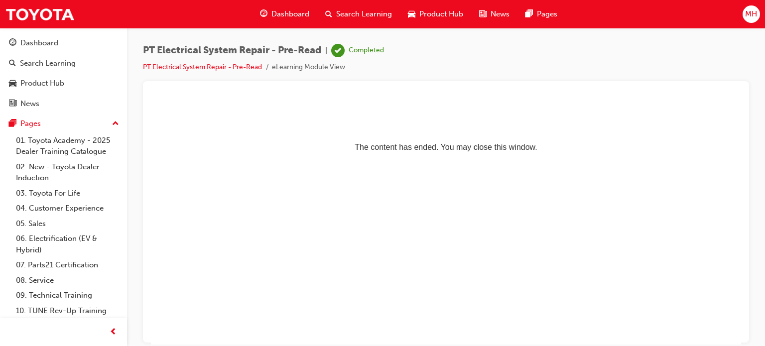
click at [285, 3] on div "Dashboard Search Learning Product Hub News Pages" at bounding box center [408, 14] width 321 height 28
click at [295, 10] on span "Dashboard" at bounding box center [290, 13] width 38 height 11
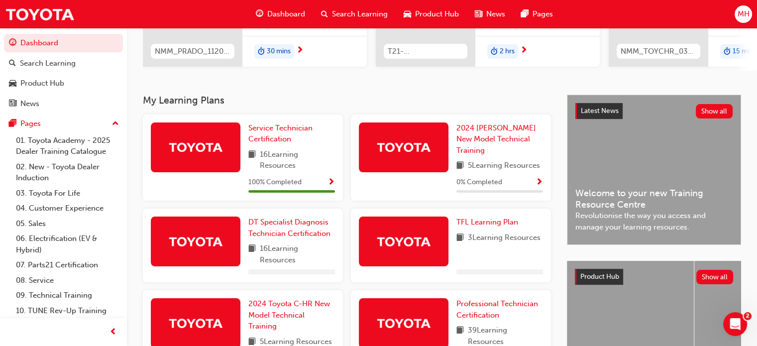
scroll to position [179, 0]
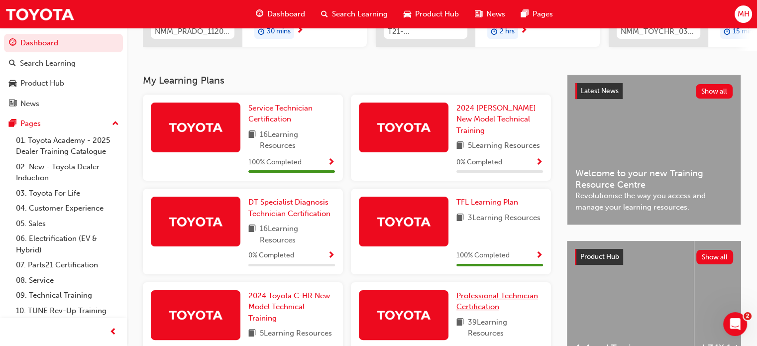
click at [505, 298] on span "Professional Technician Certification" at bounding box center [497, 301] width 82 height 20
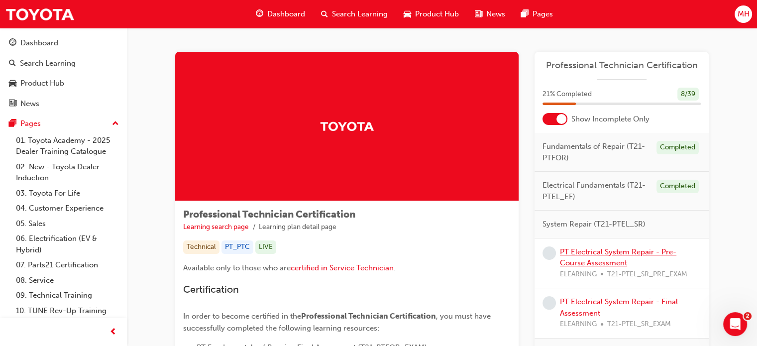
click at [567, 261] on link "PT Electrical System Repair - Pre-Course Assessment" at bounding box center [618, 257] width 116 height 20
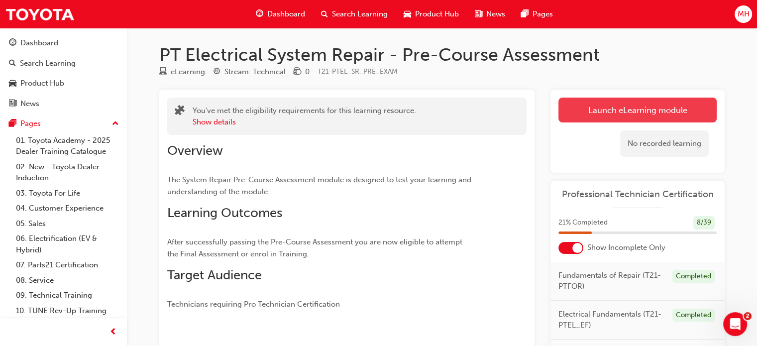
click at [671, 115] on link "Launch eLearning module" at bounding box center [637, 110] width 158 height 25
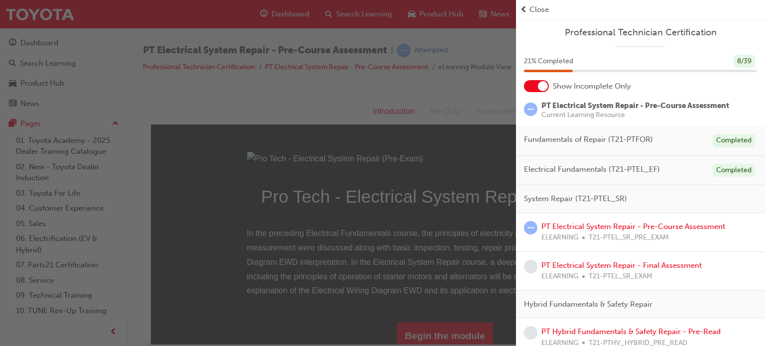
click at [460, 108] on div "button" at bounding box center [258, 173] width 516 height 346
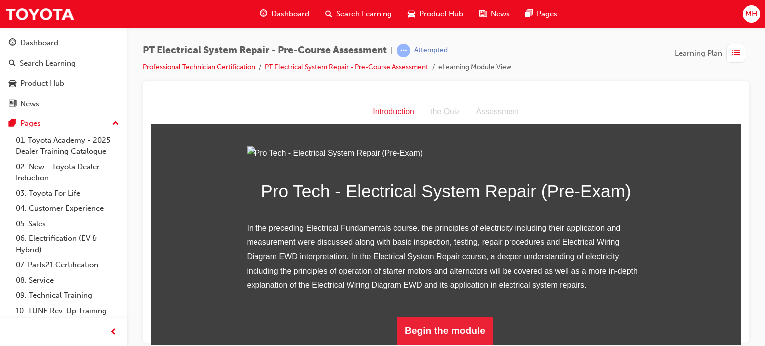
scroll to position [115, 0]
click at [458, 331] on button "Begin the module" at bounding box center [445, 330] width 96 height 28
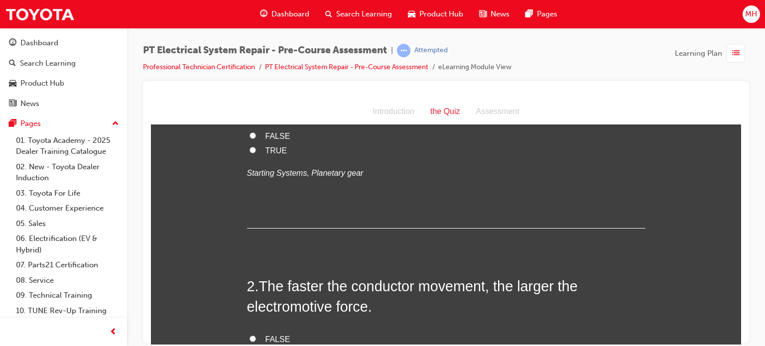
scroll to position [0, 0]
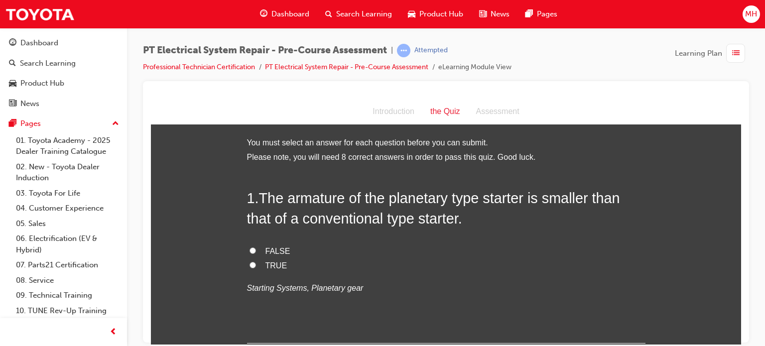
click at [264, 258] on label "TRUE" at bounding box center [446, 265] width 398 height 14
click at [256, 261] on input "TRUE" at bounding box center [252, 264] width 6 height 6
radio input "true"
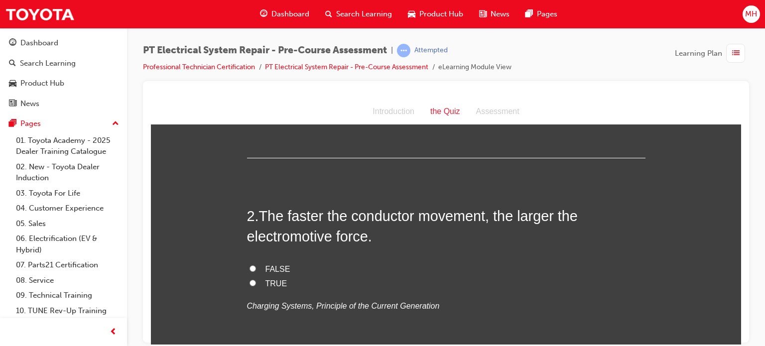
scroll to position [199, 0]
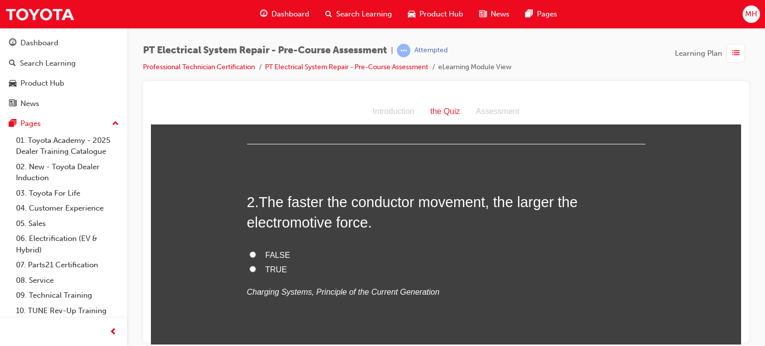
click at [253, 269] on label "TRUE" at bounding box center [446, 269] width 398 height 14
click at [253, 269] on input "TRUE" at bounding box center [252, 268] width 6 height 6
radio input "true"
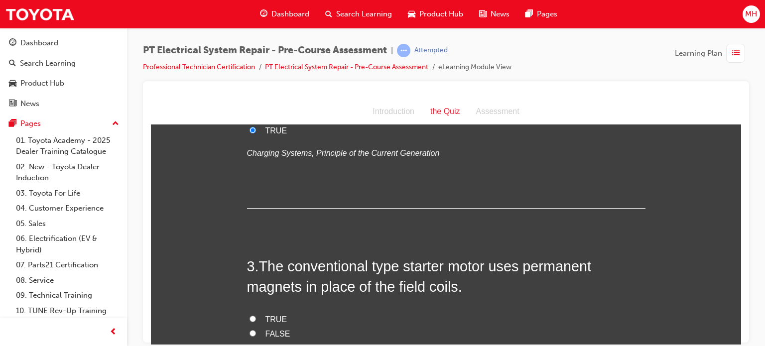
scroll to position [371, 0]
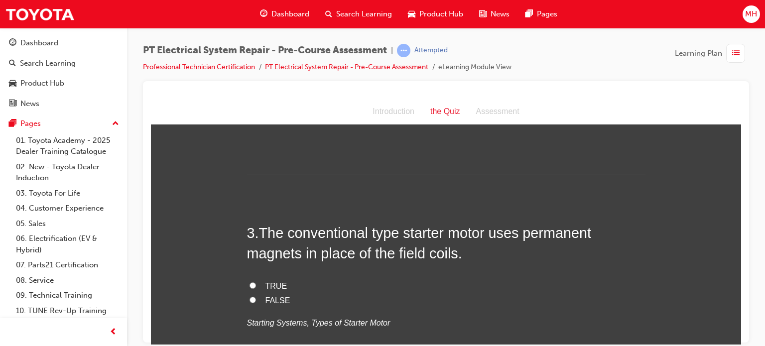
drag, startPoint x: 737, startPoint y: 337, endPoint x: 518, endPoint y: 277, distance: 227.0
click at [518, 277] on div "3 . The conventional type starter motor uses permanent magnets in place of the …" at bounding box center [446, 299] width 398 height 155
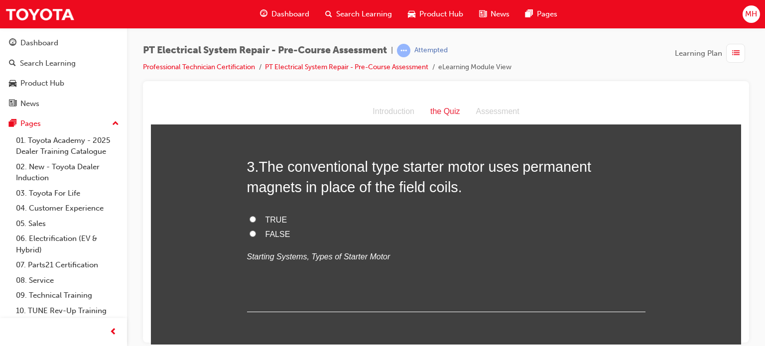
scroll to position [451, 0]
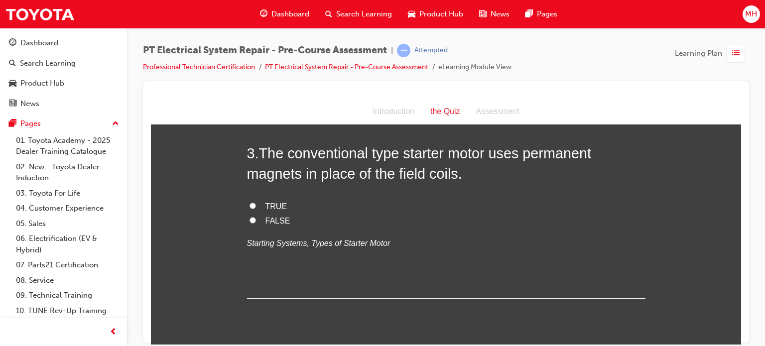
drag, startPoint x: 266, startPoint y: 221, endPoint x: 249, endPoint y: 219, distance: 17.0
click at [249, 219] on input "FALSE" at bounding box center [252, 220] width 6 height 6
radio input "true"
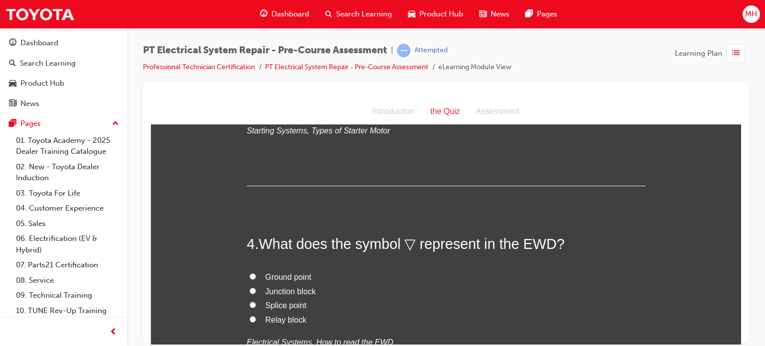
scroll to position [597, 0]
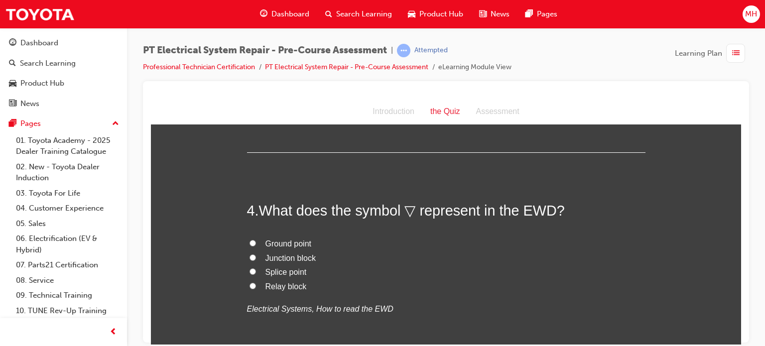
click at [289, 245] on span "Ground point" at bounding box center [288, 243] width 46 height 8
click at [256, 245] on input "Ground point" at bounding box center [252, 242] width 6 height 6
radio input "true"
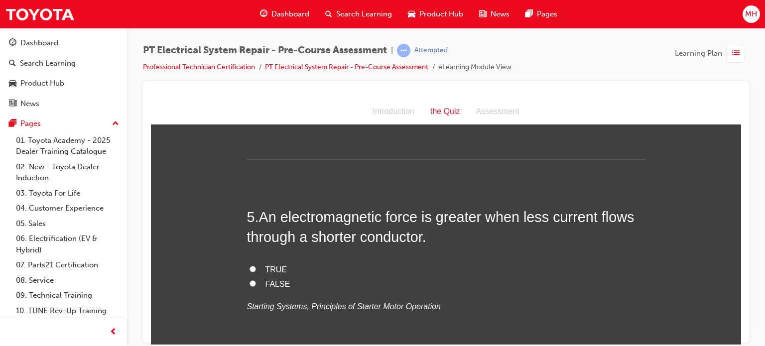
scroll to position [809, 0]
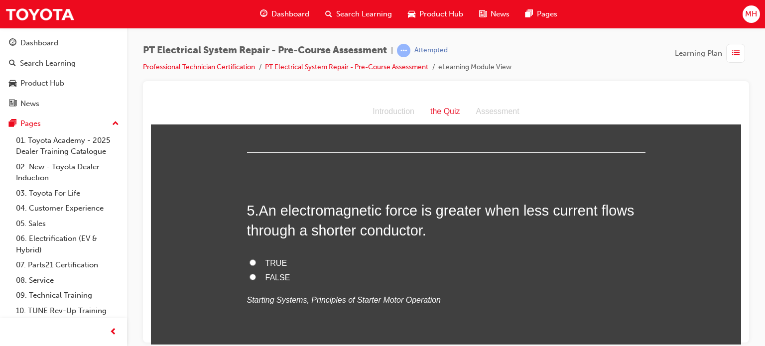
click at [270, 273] on span "FALSE" at bounding box center [277, 277] width 25 height 8
click at [256, 273] on input "FALSE" at bounding box center [252, 276] width 6 height 6
radio input "true"
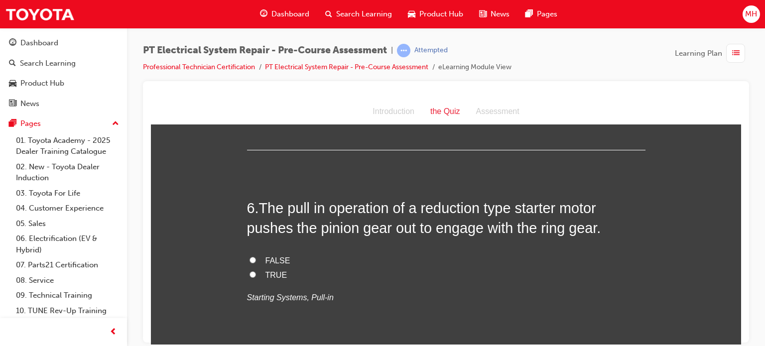
scroll to position [1028, 0]
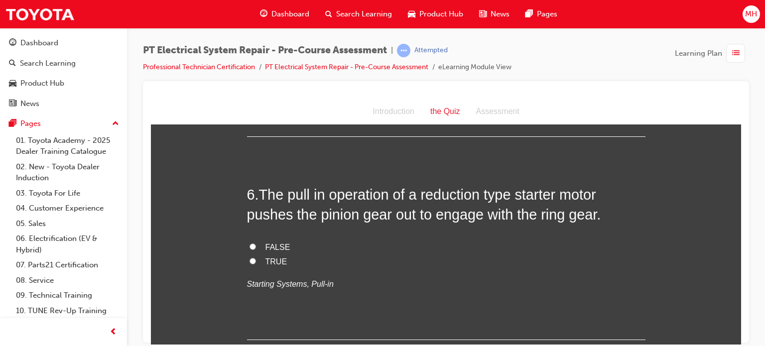
click at [259, 258] on label "TRUE" at bounding box center [446, 261] width 398 height 14
click at [256, 258] on input "TRUE" at bounding box center [252, 260] width 6 height 6
radio input "true"
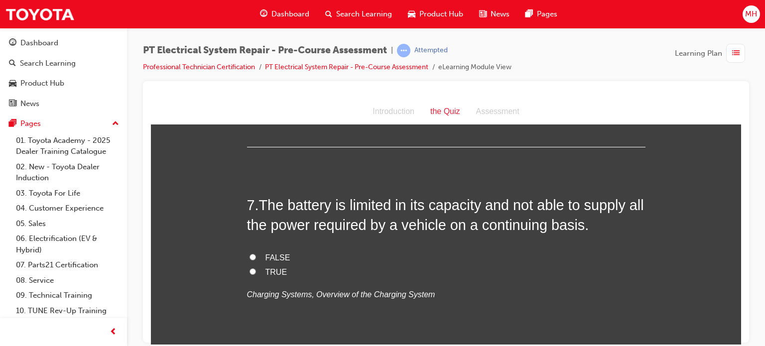
scroll to position [1246, 0]
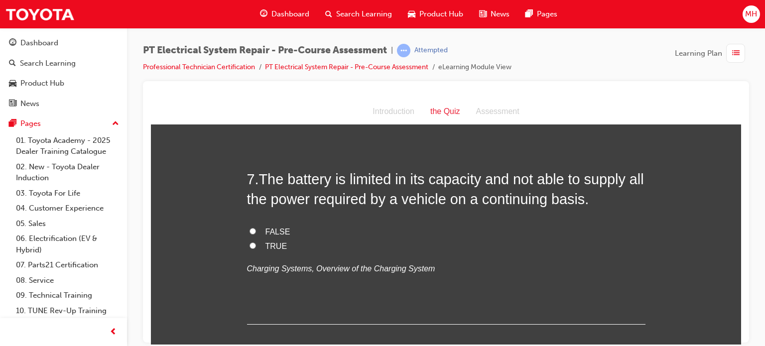
click at [277, 245] on span "TRUE" at bounding box center [276, 245] width 22 height 8
click at [256, 245] on input "TRUE" at bounding box center [252, 245] width 6 height 6
radio input "true"
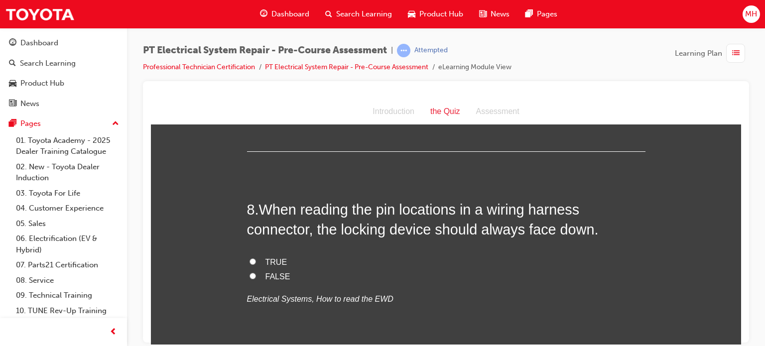
scroll to position [1445, 0]
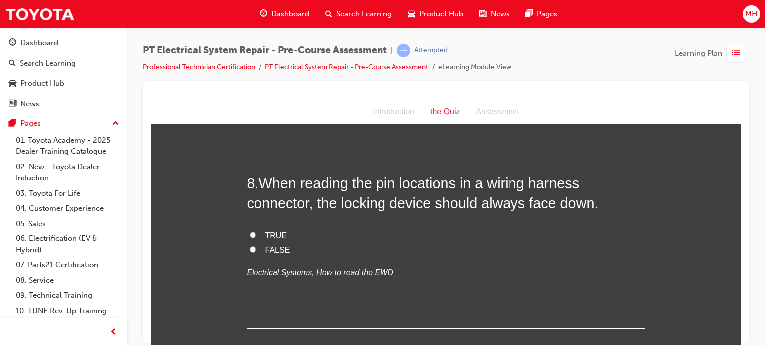
click at [270, 236] on span "TRUE" at bounding box center [276, 235] width 22 height 8
click at [256, 236] on input "TRUE" at bounding box center [252, 234] width 6 height 6
radio input "true"
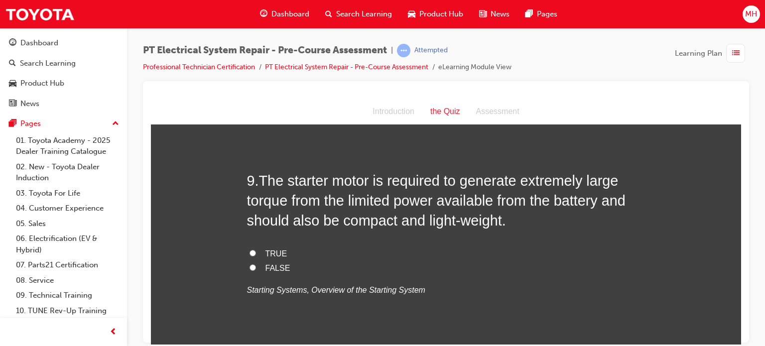
scroll to position [1658, 0]
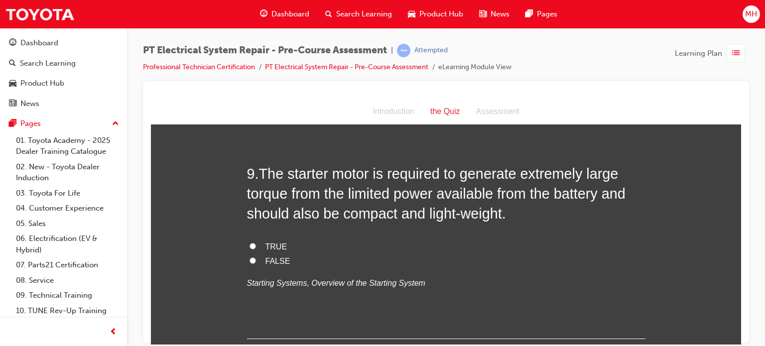
click at [274, 246] on span "TRUE" at bounding box center [276, 246] width 22 height 8
click at [256, 246] on input "TRUE" at bounding box center [252, 245] width 6 height 6
radio input "true"
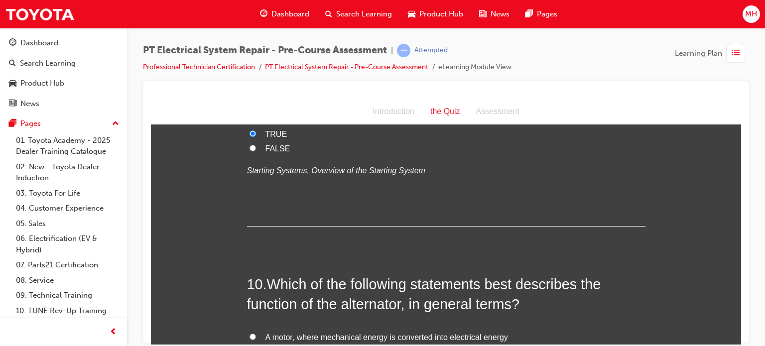
scroll to position [1844, 0]
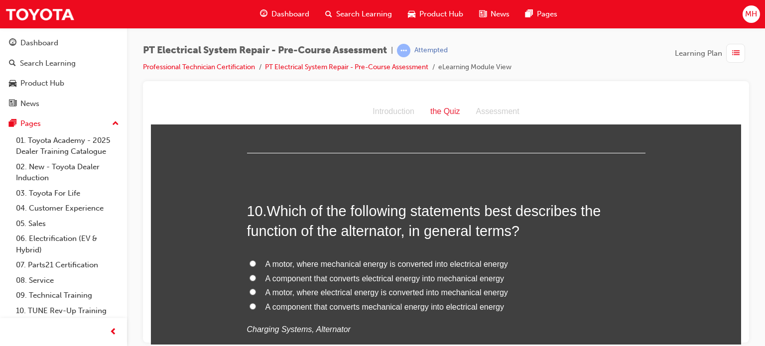
click at [369, 308] on span "A component that converts mechanical energy into electrical energy" at bounding box center [384, 306] width 238 height 8
click at [256, 308] on input "A component that converts mechanical energy into electrical energy" at bounding box center [252, 306] width 6 height 6
radio input "true"
click at [735, 344] on div "PT Electrical System Repair - Pre-Course Assessment | Attempted Professional Te…" at bounding box center [382, 173] width 765 height 346
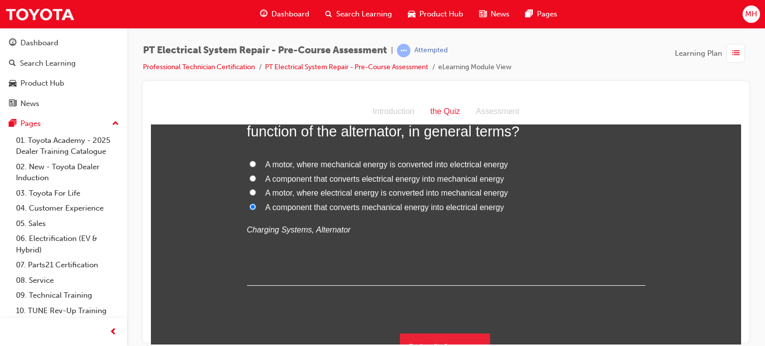
scroll to position [1958, 0]
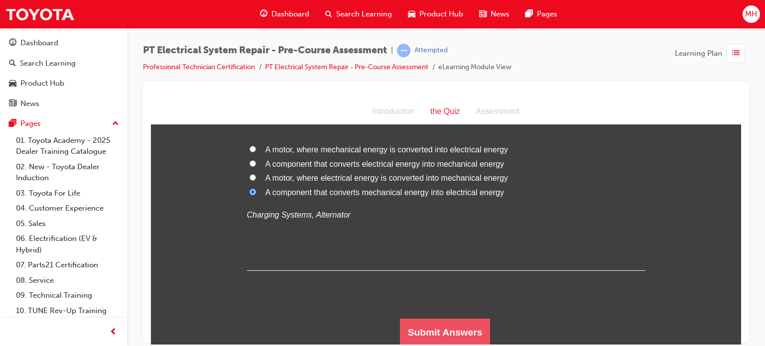
click at [424, 339] on button "Submit Answers" at bounding box center [445, 332] width 91 height 28
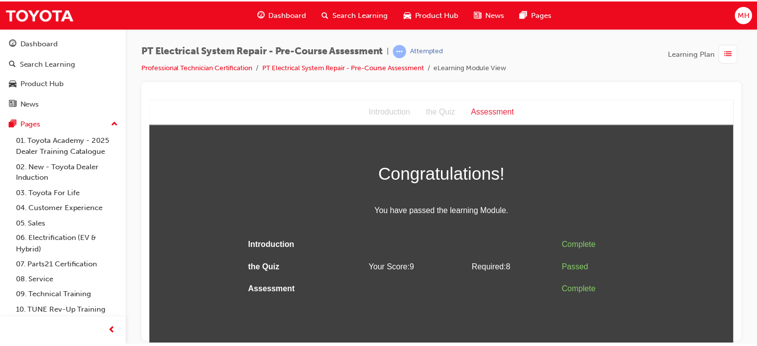
scroll to position [0, 0]
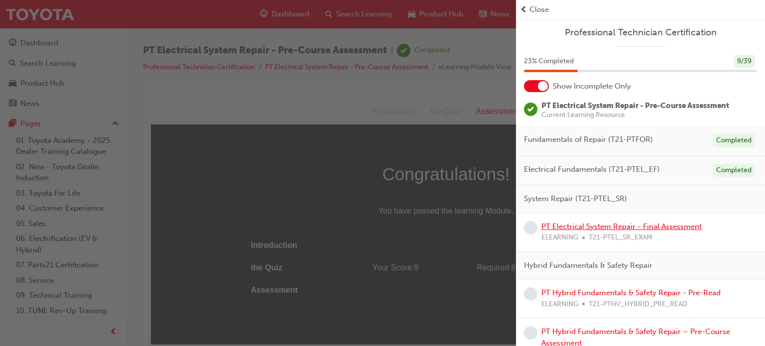
click at [665, 226] on link "PT Electrical System Repair - Final Assessment" at bounding box center [621, 226] width 160 height 9
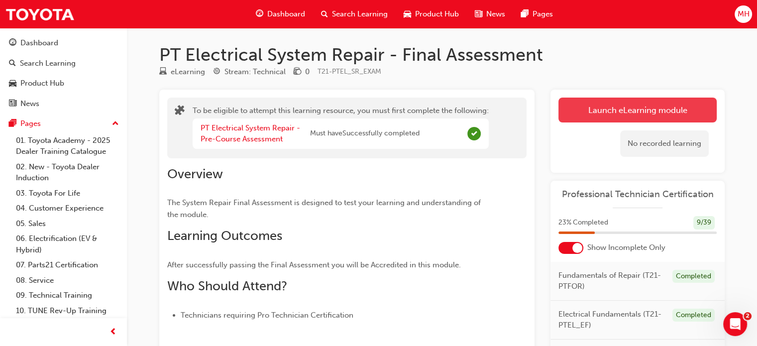
click at [641, 109] on button "Launch eLearning module" at bounding box center [637, 110] width 158 height 25
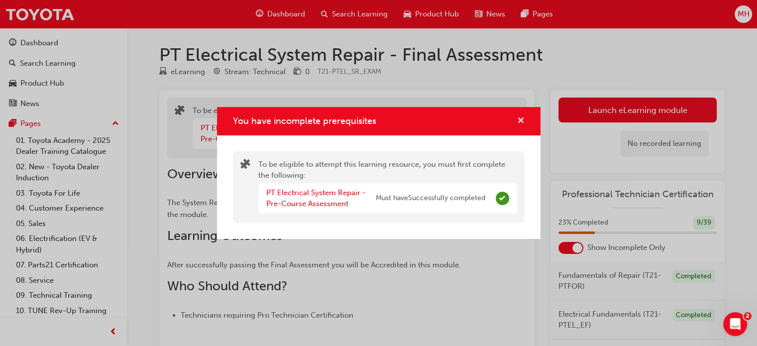
click at [518, 121] on span "cross-icon" at bounding box center [520, 121] width 7 height 9
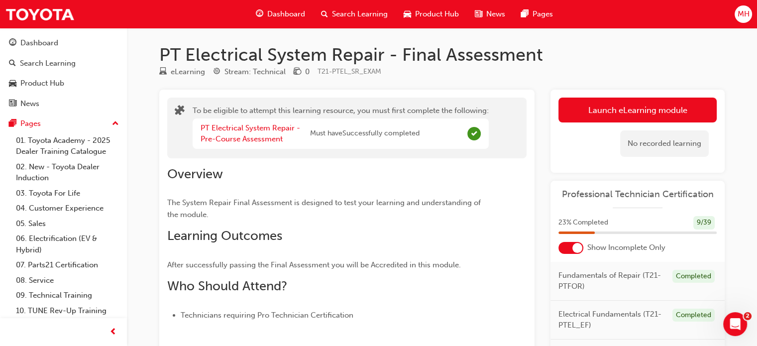
click at [289, 14] on span "Dashboard" at bounding box center [286, 13] width 38 height 11
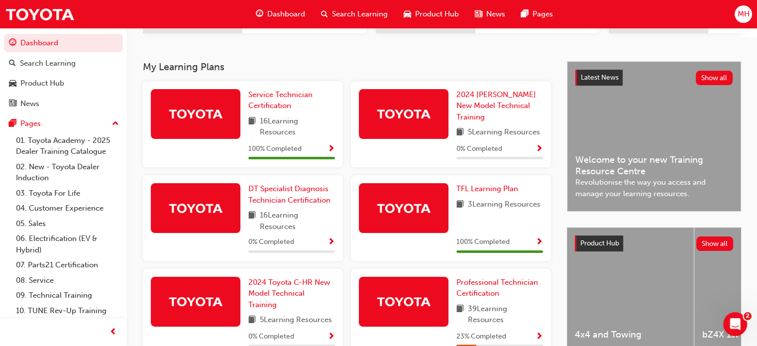
scroll to position [238, 0]
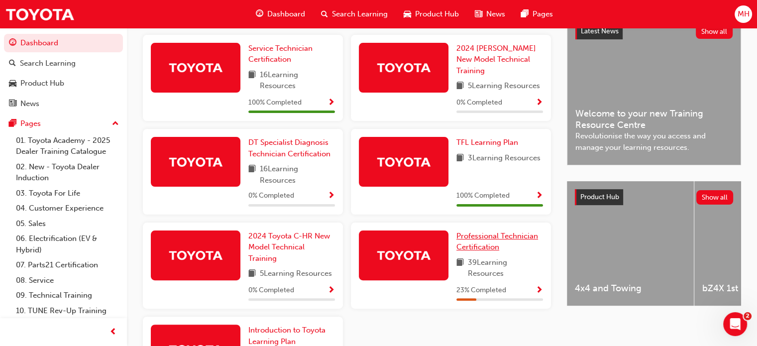
click at [498, 246] on span "Professional Technician Certification" at bounding box center [497, 241] width 82 height 20
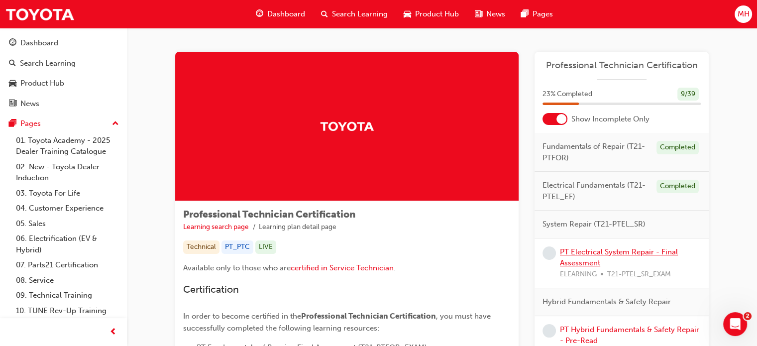
click at [570, 259] on link "PT Electrical System Repair - Final Assessment" at bounding box center [619, 257] width 118 height 20
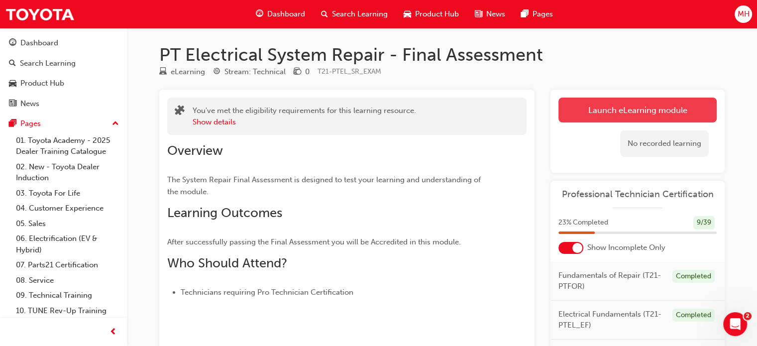
click at [580, 113] on button "Launch eLearning module" at bounding box center [637, 110] width 158 height 25
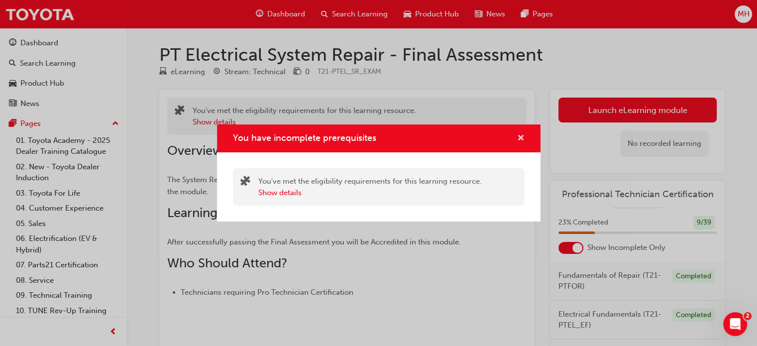
click at [518, 138] on span "cross-icon" at bounding box center [520, 138] width 7 height 9
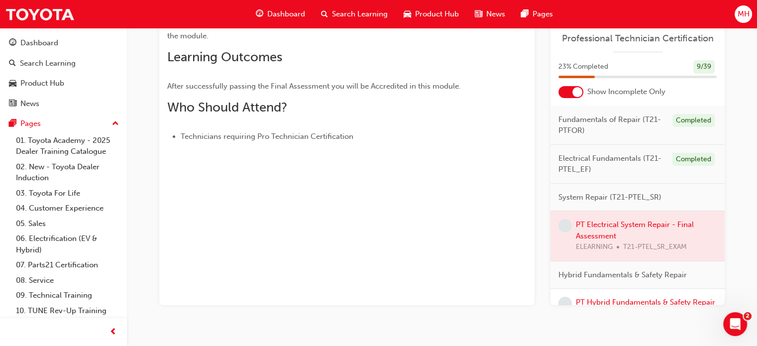
scroll to position [161, 0]
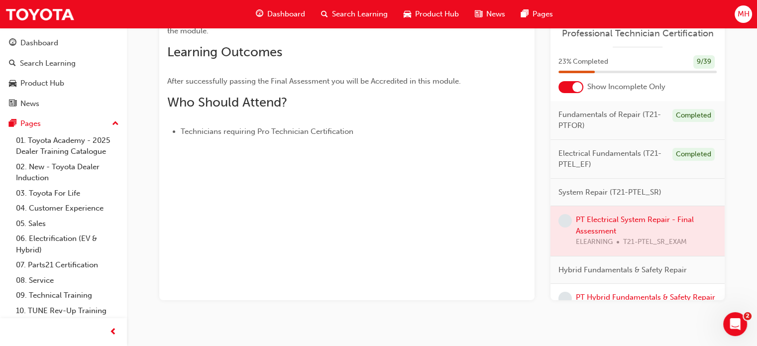
click at [600, 217] on div at bounding box center [637, 231] width 174 height 50
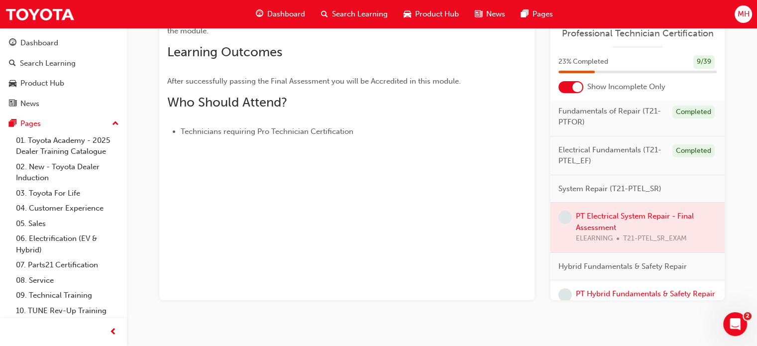
scroll to position [0, 0]
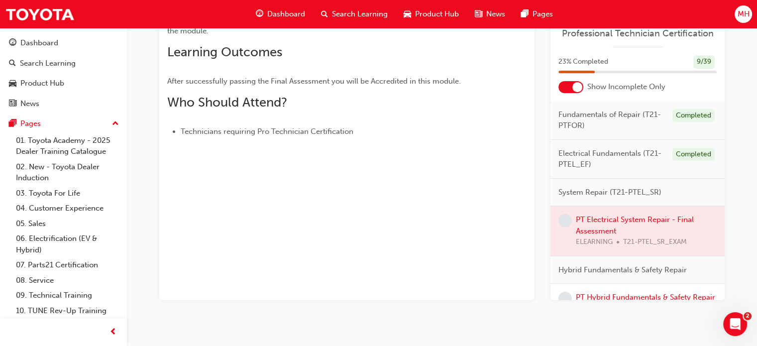
click at [639, 189] on span "System Repair (T21-PTEL_SR)" at bounding box center [609, 192] width 103 height 11
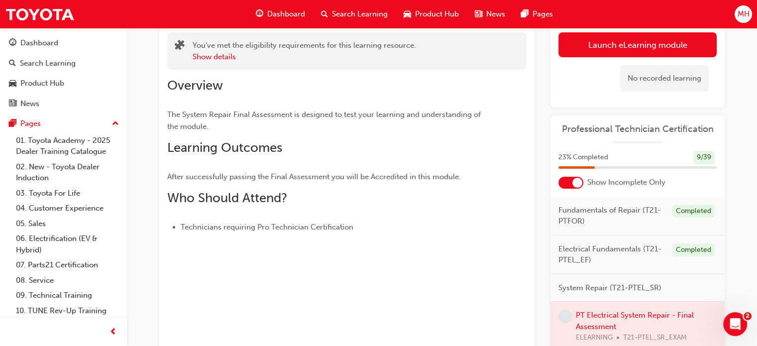
scroll to position [49, 0]
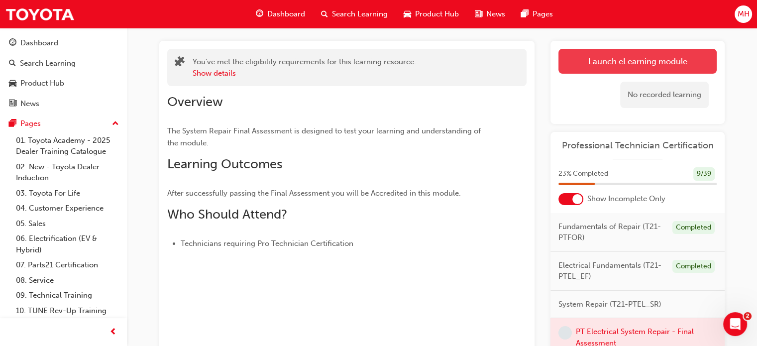
drag, startPoint x: 683, startPoint y: 61, endPoint x: 670, endPoint y: 56, distance: 13.7
click at [670, 56] on button "Launch eLearning module" at bounding box center [637, 61] width 158 height 25
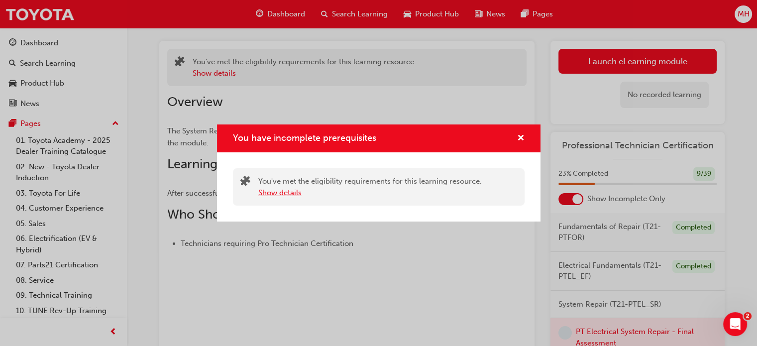
click at [286, 192] on button "Show details" at bounding box center [279, 192] width 43 height 11
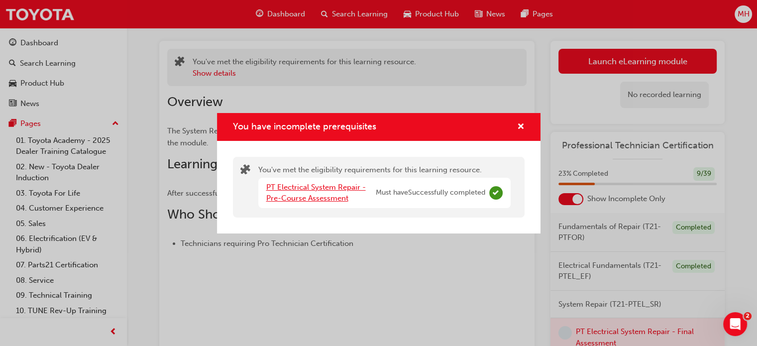
click at [315, 196] on link "PT Electrical System Repair - Pre-Course Assessment" at bounding box center [316, 193] width 100 height 20
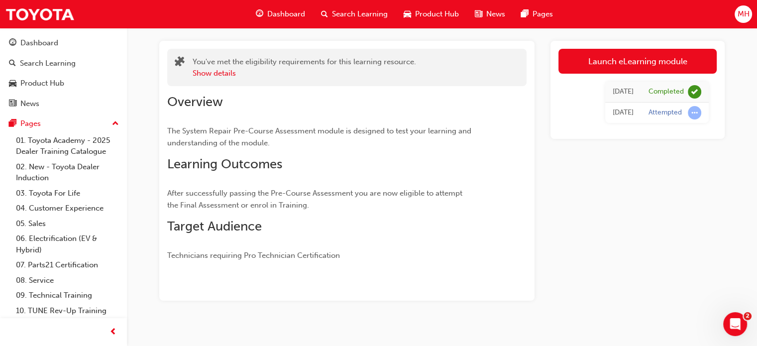
click at [273, 10] on span "Dashboard" at bounding box center [286, 13] width 38 height 11
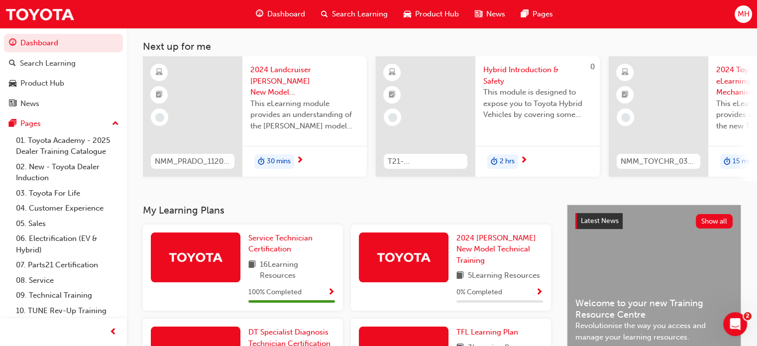
scroll to position [303, 0]
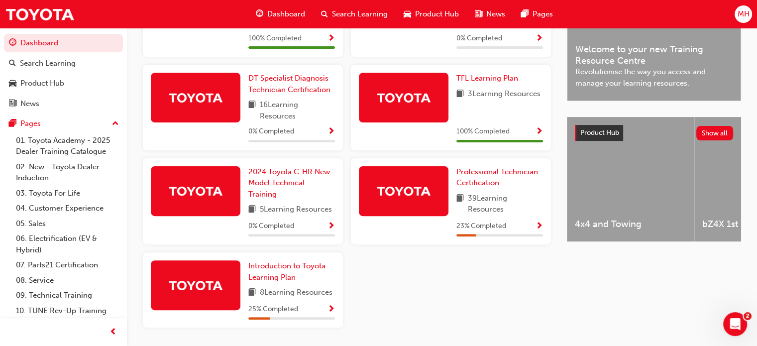
click at [489, 194] on div "Professional Technician Certification 39 Learning Resources 23 % Completed" at bounding box center [499, 201] width 87 height 71
click at [478, 185] on span "Professional Technician Certification" at bounding box center [497, 177] width 82 height 20
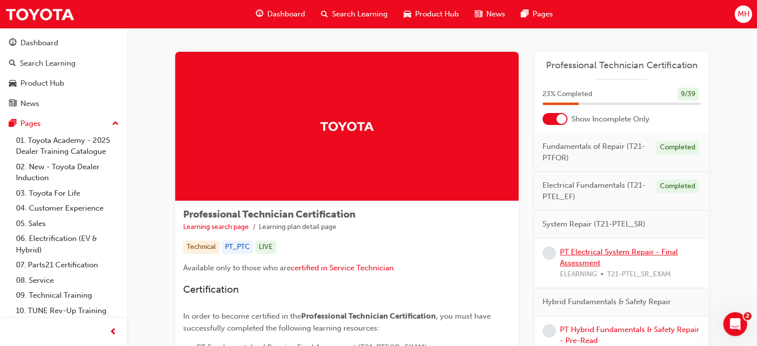
click at [623, 247] on link "PT Electrical System Repair - Final Assessment" at bounding box center [619, 257] width 118 height 20
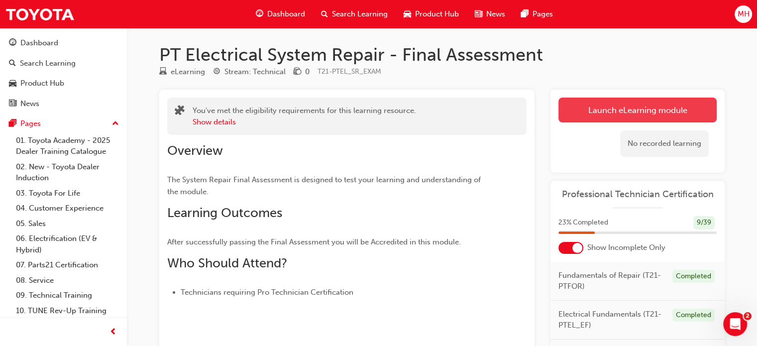
click at [584, 106] on link "Launch eLearning module" at bounding box center [637, 110] width 158 height 25
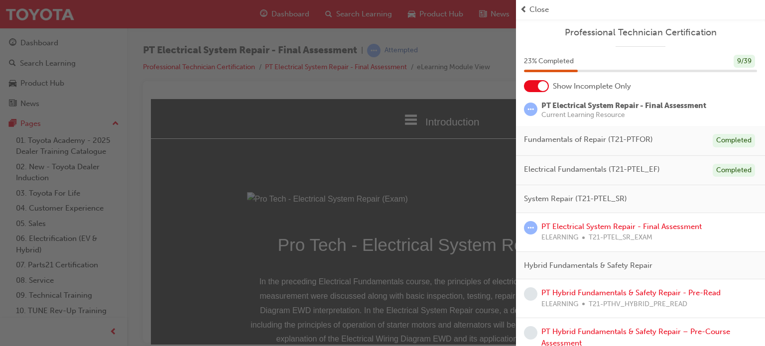
click at [533, 7] on span "Close" at bounding box center [538, 9] width 19 height 11
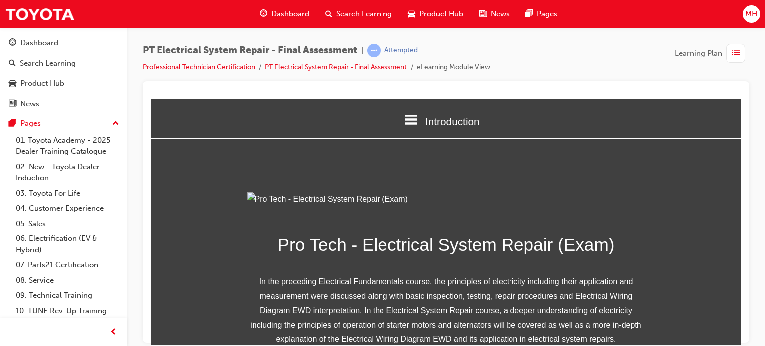
click at [732, 337] on div "Pro Tech - Electrical System Repair (Exam) In the preceding Electrical Fundamen…" at bounding box center [446, 299] width 590 height 214
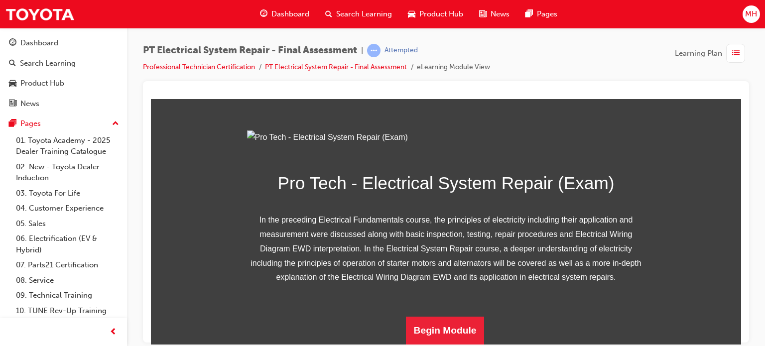
scroll to position [171, 0]
click at [431, 324] on button "Begin Module" at bounding box center [445, 330] width 79 height 28
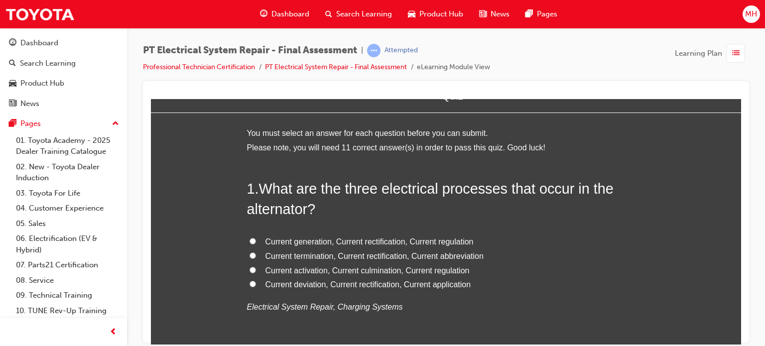
scroll to position [0, 0]
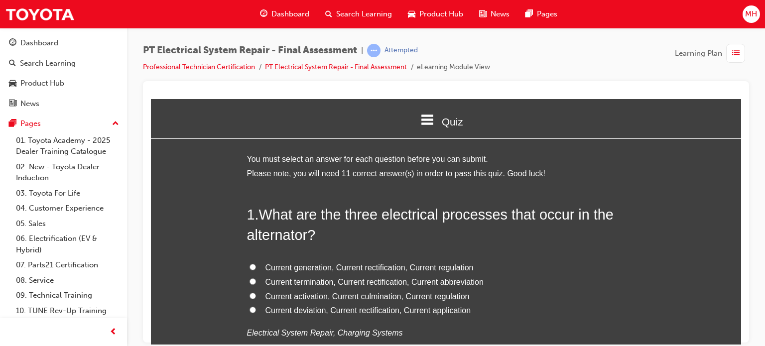
click at [294, 261] on label "Current generation, Current rectification, Current regulation" at bounding box center [446, 267] width 398 height 14
click at [256, 263] on input "Current generation, Current rectification, Current regulation" at bounding box center [252, 266] width 6 height 6
radio input "true"
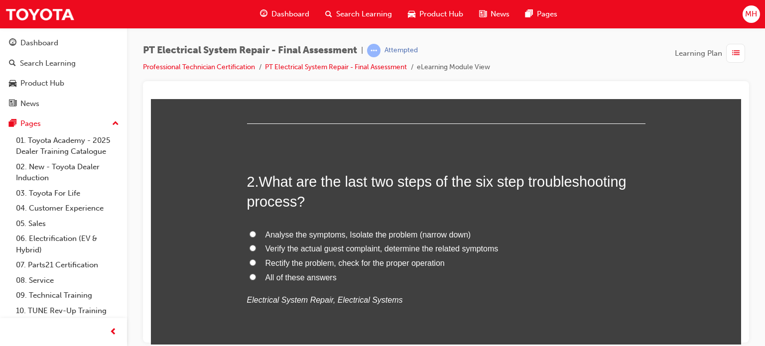
scroll to position [272, 0]
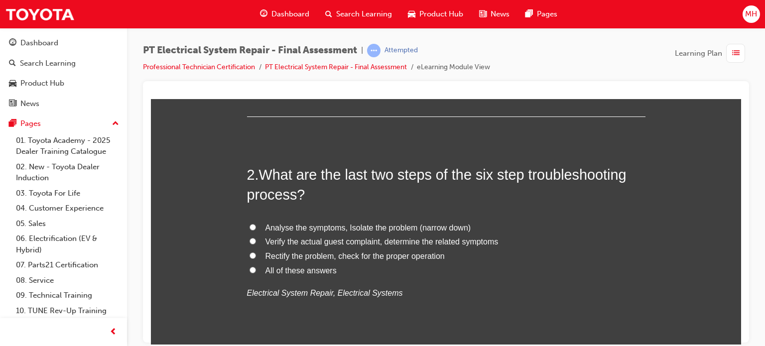
click at [291, 263] on label "All of these answers" at bounding box center [446, 270] width 398 height 14
click at [256, 266] on input "All of these answers" at bounding box center [252, 269] width 6 height 6
radio input "true"
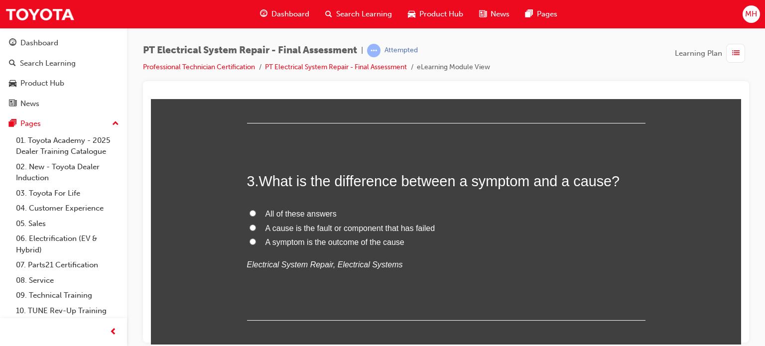
scroll to position [537, 0]
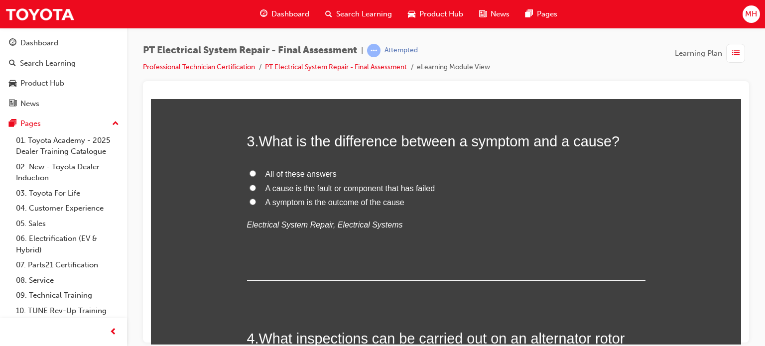
click at [301, 200] on span "A symptom is the outcome of the cause" at bounding box center [334, 202] width 139 height 8
click at [256, 200] on input "A symptom is the outcome of the cause" at bounding box center [252, 201] width 6 height 6
radio input "true"
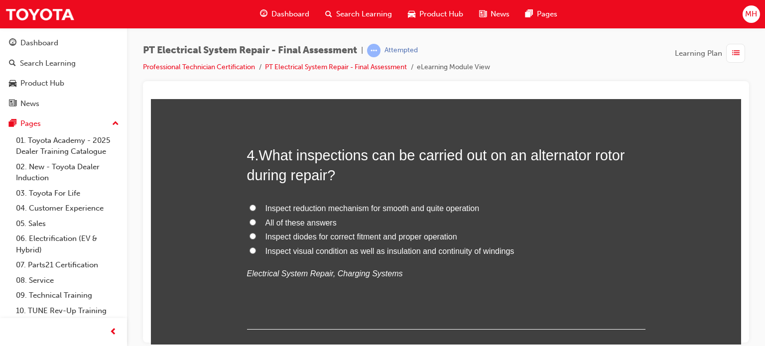
scroll to position [729, 0]
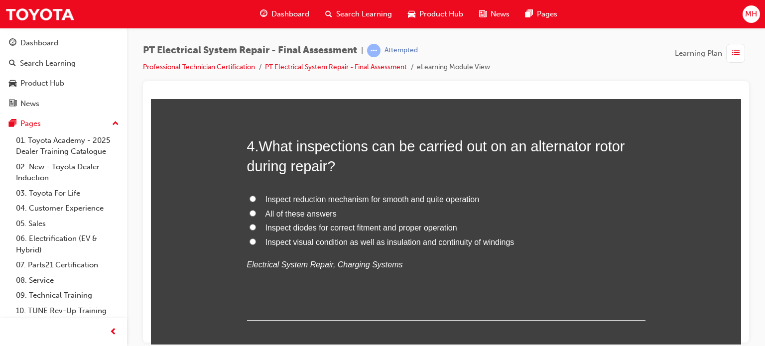
click at [281, 209] on span "All of these answers" at bounding box center [300, 213] width 71 height 8
click at [256, 210] on input "All of these answers" at bounding box center [252, 213] width 6 height 6
radio input "true"
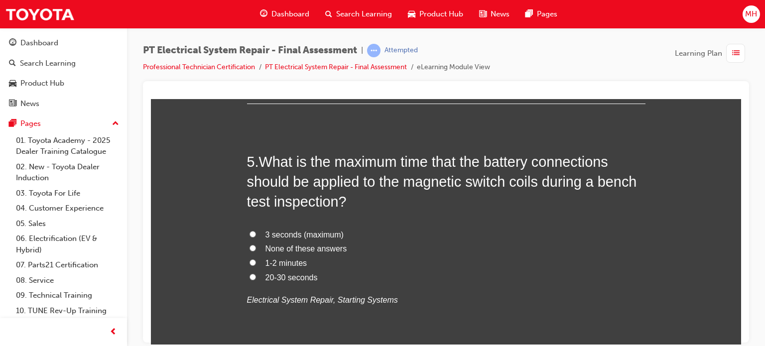
scroll to position [955, 0]
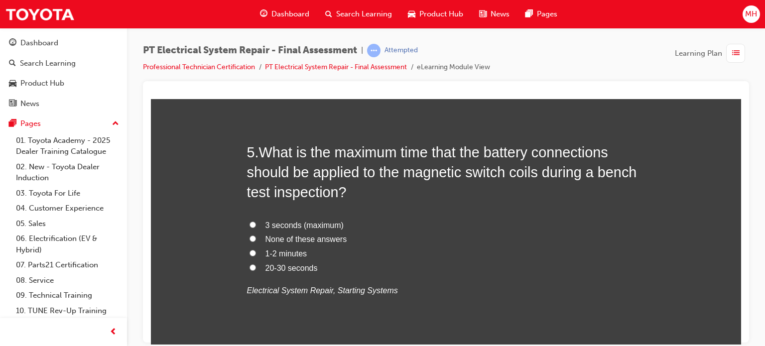
click at [290, 238] on span "None of these answers" at bounding box center [306, 238] width 82 height 8
click at [256, 238] on input "None of these answers" at bounding box center [252, 238] width 6 height 6
radio input "true"
click at [742, 341] on div at bounding box center [446, 211] width 606 height 261
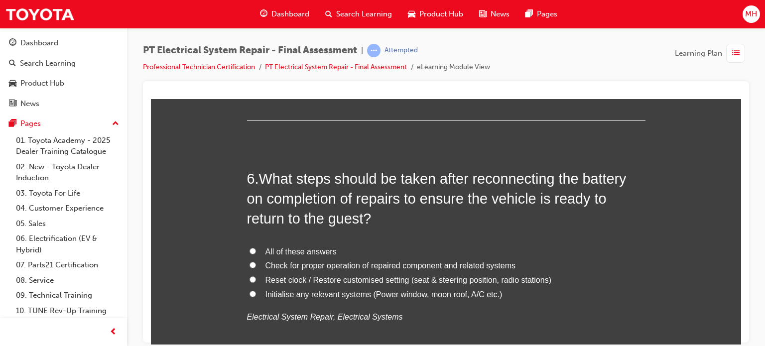
scroll to position [1187, 0]
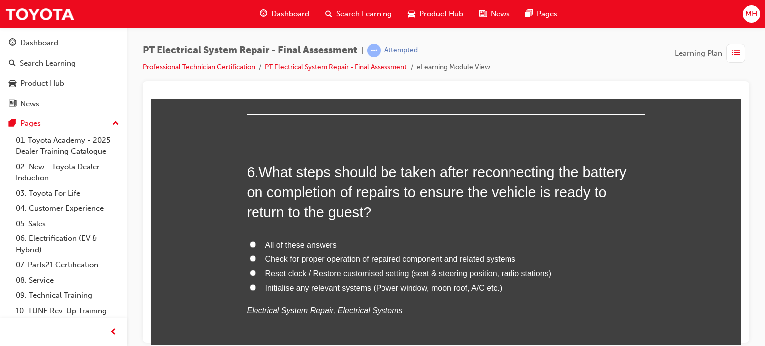
click at [311, 246] on span "All of these answers" at bounding box center [300, 244] width 71 height 8
click at [256, 246] on input "All of these answers" at bounding box center [252, 244] width 6 height 6
radio input "true"
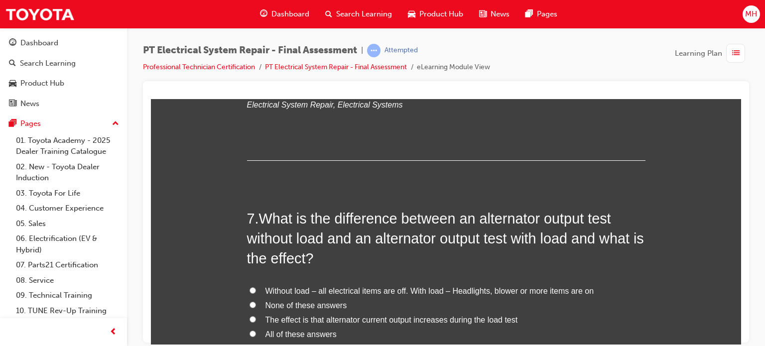
scroll to position [1452, 0]
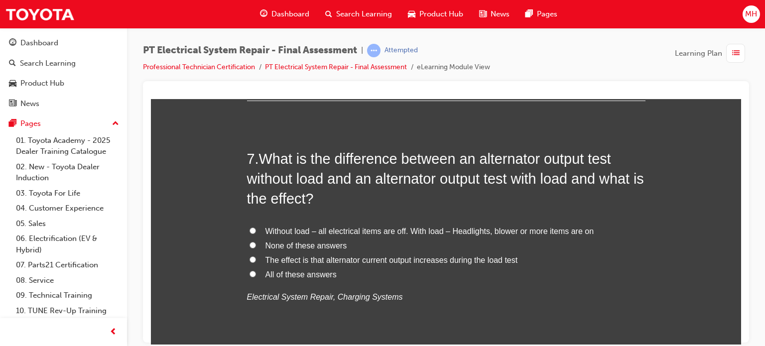
click at [283, 273] on span "All of these answers" at bounding box center [300, 274] width 71 height 8
click at [256, 273] on input "All of these answers" at bounding box center [252, 273] width 6 height 6
radio input "true"
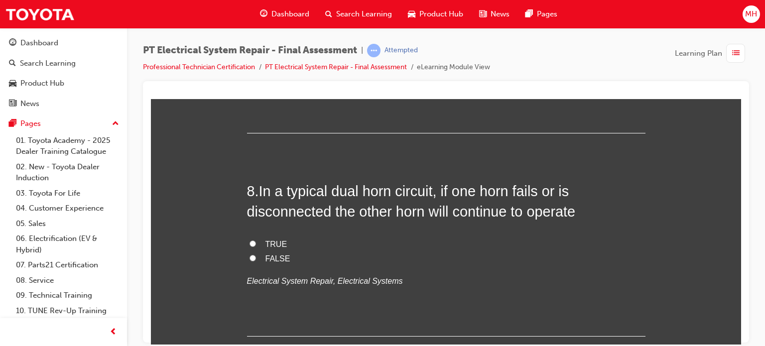
scroll to position [1684, 0]
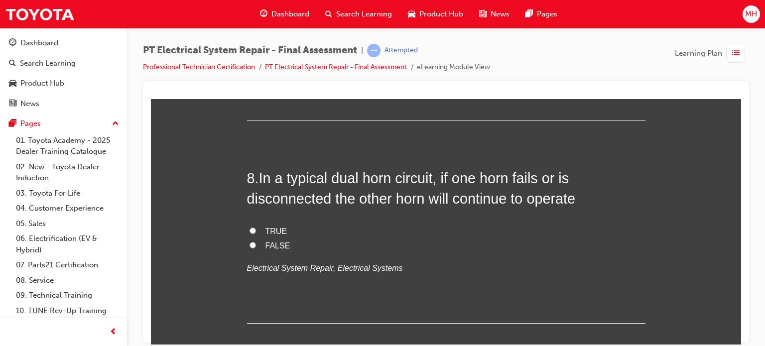
drag, startPoint x: 255, startPoint y: 231, endPoint x: 399, endPoint y: 260, distance: 146.2
drag, startPoint x: 399, startPoint y: 260, endPoint x: 263, endPoint y: 229, distance: 139.3
click at [265, 229] on span "TRUE" at bounding box center [276, 230] width 22 height 8
click at [256, 229] on input "TRUE" at bounding box center [252, 230] width 6 height 6
radio input "true"
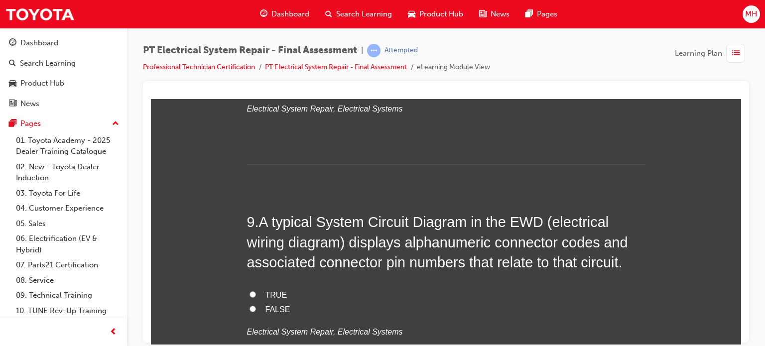
scroll to position [1870, 0]
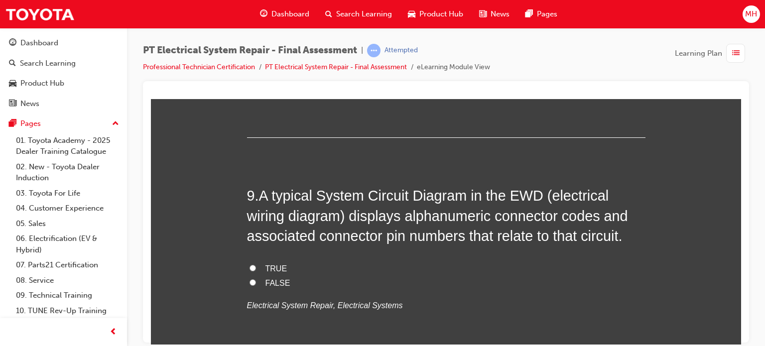
click at [267, 268] on span "TRUE" at bounding box center [276, 268] width 22 height 8
click at [256, 268] on input "TRUE" at bounding box center [252, 267] width 6 height 6
radio input "true"
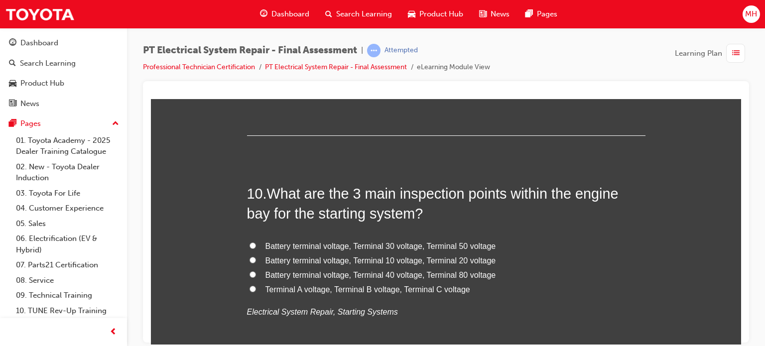
scroll to position [2102, 0]
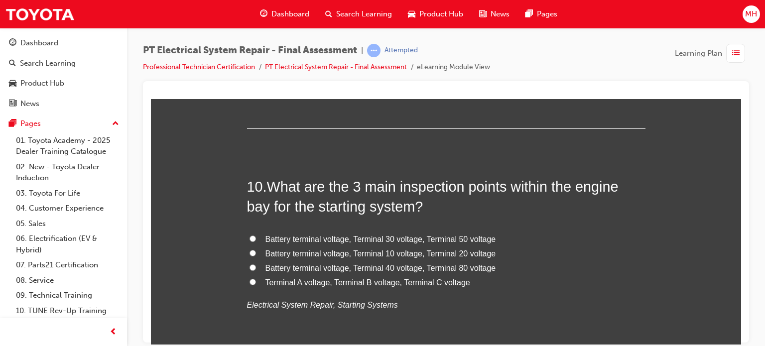
click at [395, 281] on span "Terminal A voltage, Terminal B voltage, Terminal C voltage" at bounding box center [367, 282] width 205 height 8
click at [256, 281] on input "Terminal A voltage, Terminal B voltage, Terminal C voltage" at bounding box center [252, 281] width 6 height 6
radio input "true"
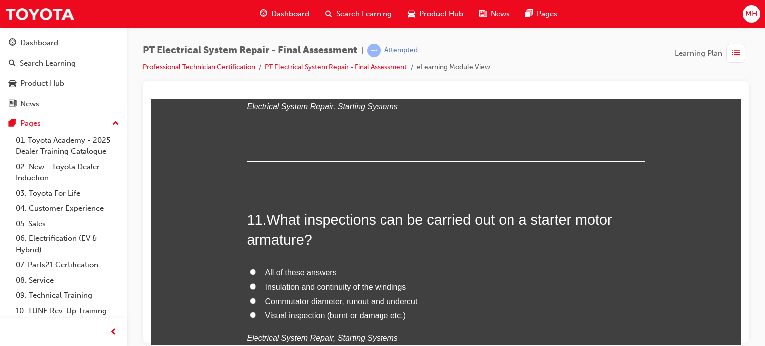
scroll to position [2341, 0]
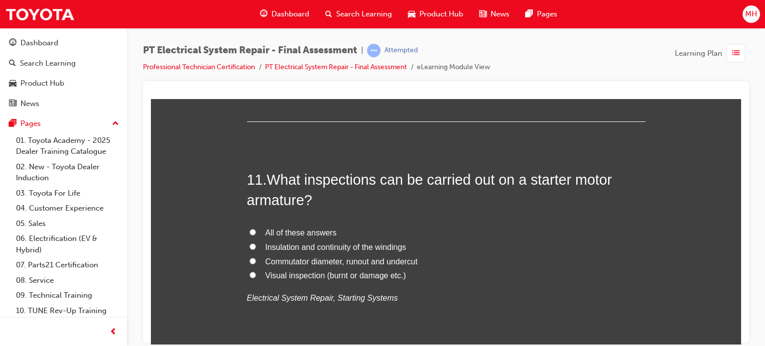
click at [249, 231] on input "All of these answers" at bounding box center [252, 231] width 6 height 6
radio input "true"
drag, startPoint x: 896, startPoint y: 437, endPoint x: 737, endPoint y: 342, distance: 185.2
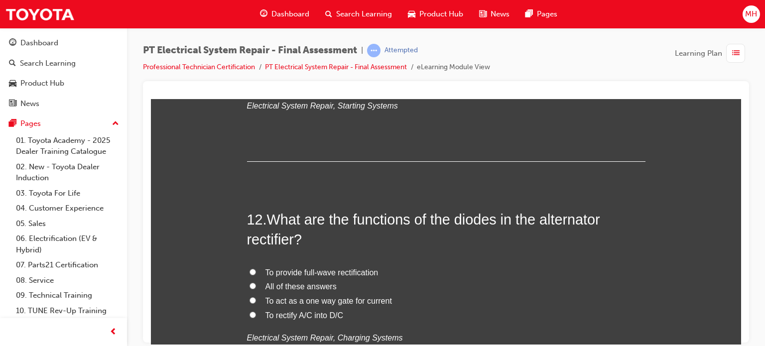
scroll to position [2540, 0]
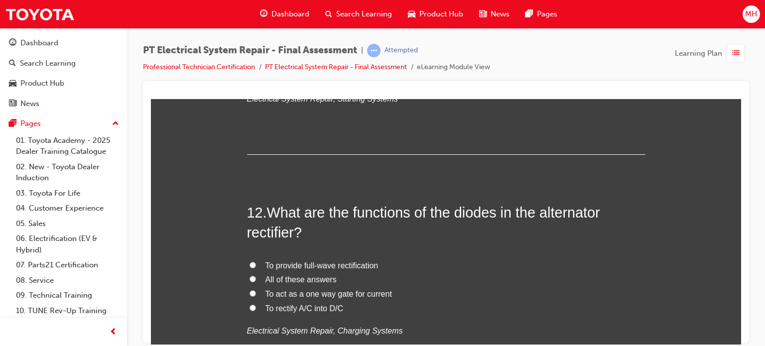
click at [272, 281] on span "All of these answers" at bounding box center [300, 279] width 71 height 8
click at [256, 281] on input "All of these answers" at bounding box center [252, 278] width 6 height 6
radio input "true"
click at [307, 262] on span "To provide full-wave rectification" at bounding box center [321, 265] width 113 height 8
click at [256, 262] on input "To provide full-wave rectification" at bounding box center [252, 264] width 6 height 6
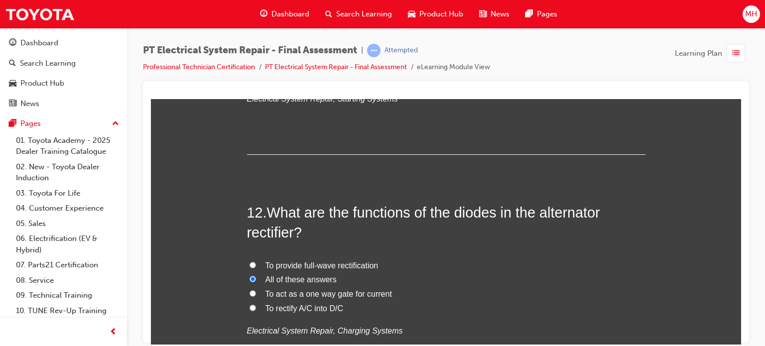
radio input "true"
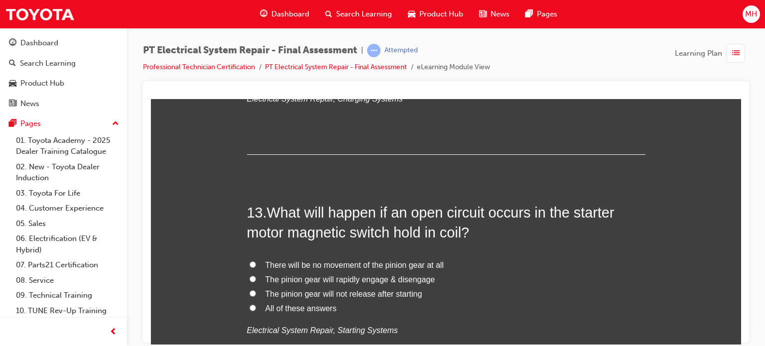
scroll to position [2818, 0]
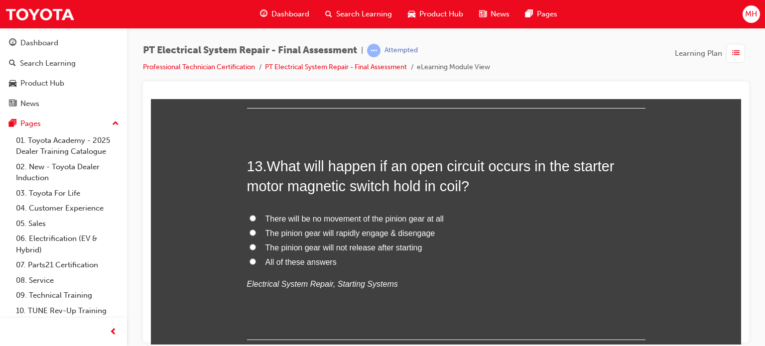
click at [291, 259] on span "All of these answers" at bounding box center [300, 261] width 71 height 8
click at [256, 259] on input "All of these answers" at bounding box center [252, 261] width 6 height 6
radio input "true"
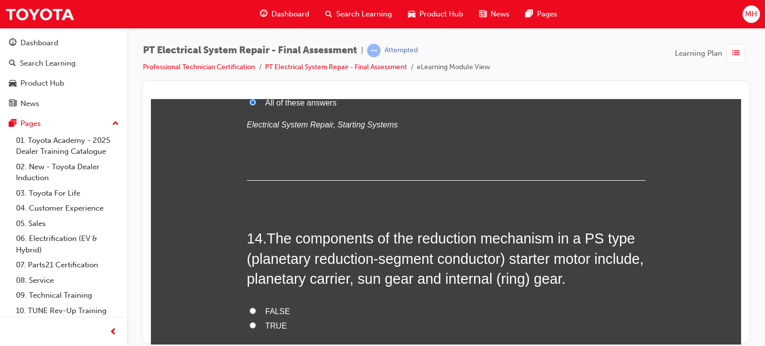
scroll to position [3024, 0]
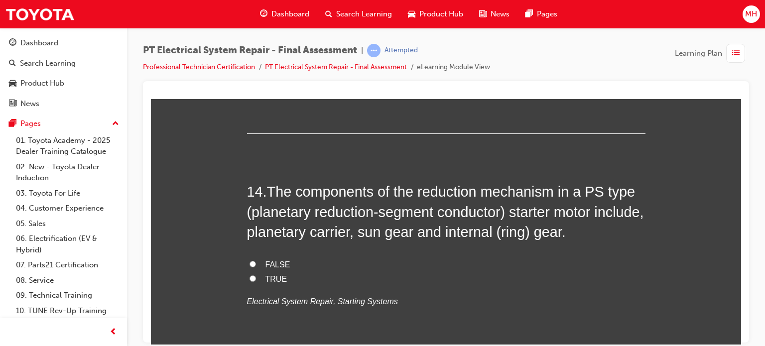
click at [265, 267] on span "FALSE" at bounding box center [277, 264] width 25 height 8
click at [256, 267] on input "FALSE" at bounding box center [252, 263] width 6 height 6
radio input "true"
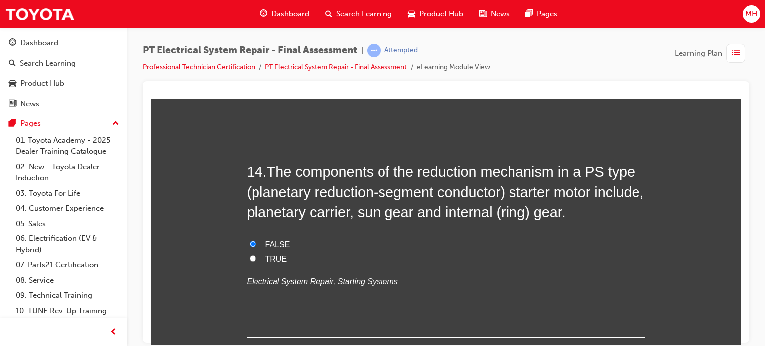
scroll to position [3110, 0]
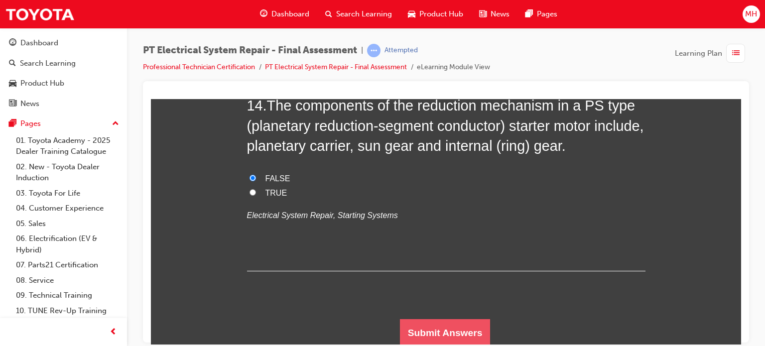
click at [479, 331] on button "Submit Answers" at bounding box center [445, 333] width 91 height 28
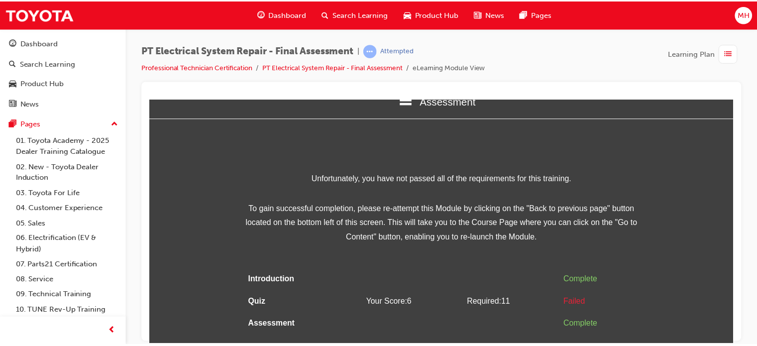
scroll to position [27, 0]
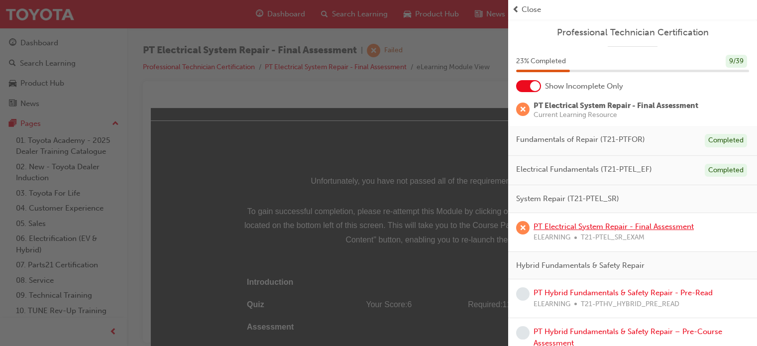
click at [617, 224] on link "PT Electrical System Repair - Final Assessment" at bounding box center [614, 226] width 160 height 9
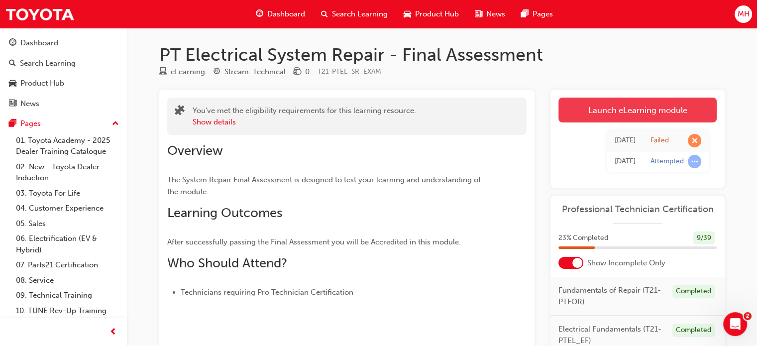
click at [592, 113] on link "Launch eLearning module" at bounding box center [637, 110] width 158 height 25
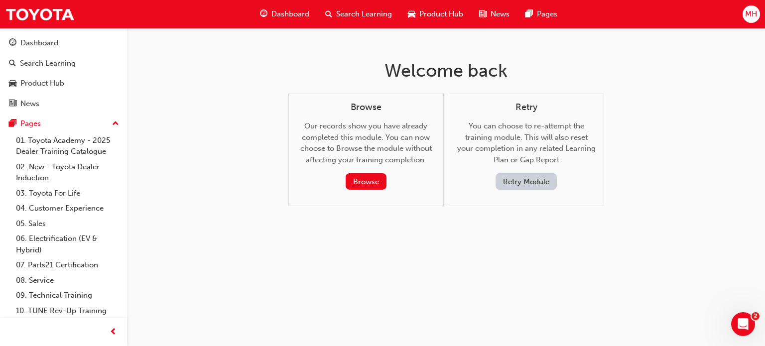
click at [515, 175] on button "Retry Module" at bounding box center [525, 181] width 61 height 16
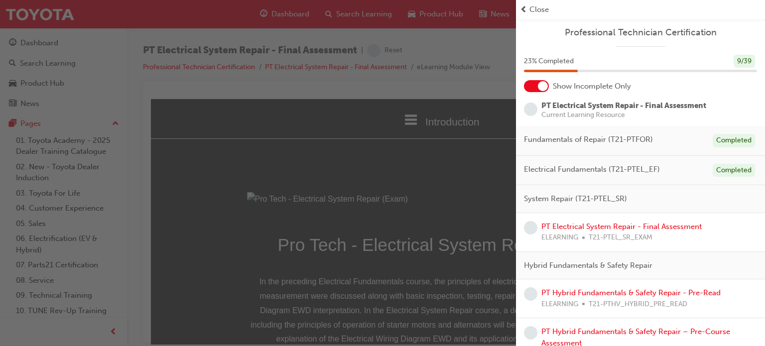
click at [519, 12] on div "Close" at bounding box center [640, 9] width 249 height 19
click at [535, 15] on div "Close" at bounding box center [640, 9] width 249 height 19
click at [531, 14] on span "Close" at bounding box center [538, 9] width 19 height 11
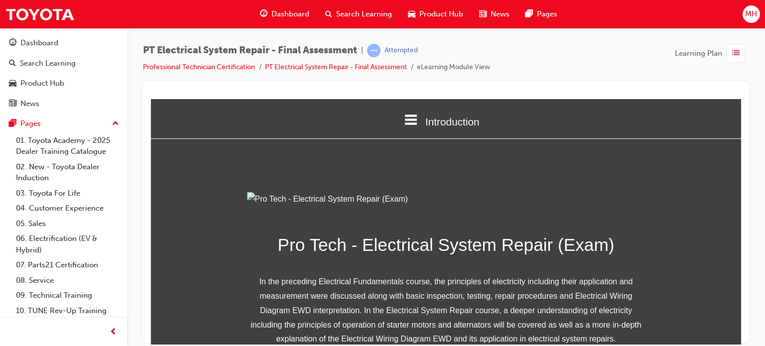
click at [738, 344] on div "PT Electrical System Repair - Final Assessment | Attempted Professional Technic…" at bounding box center [382, 173] width 765 height 346
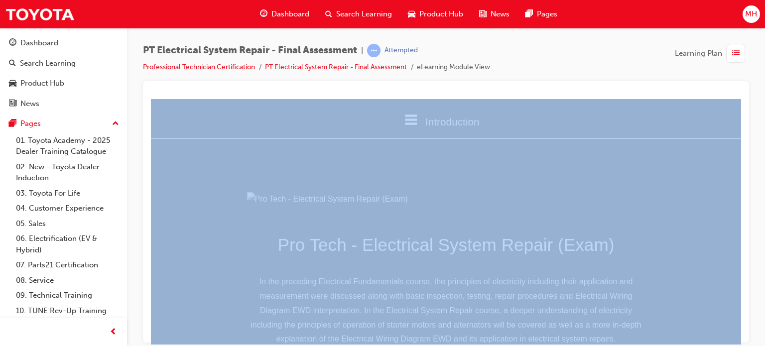
drag, startPoint x: 889, startPoint y: 443, endPoint x: 737, endPoint y: 343, distance: 181.8
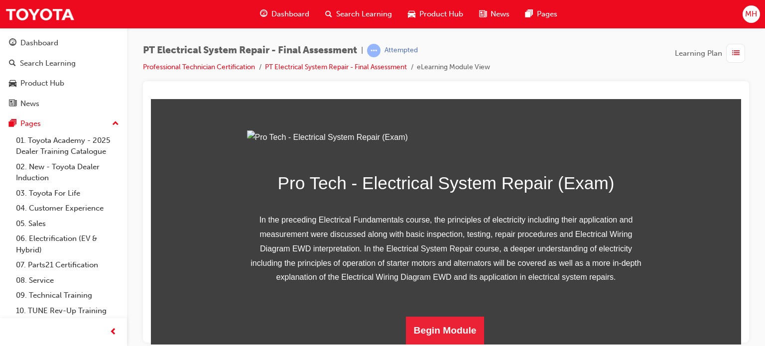
scroll to position [165, 0]
click at [474, 333] on button "Begin Module" at bounding box center [445, 330] width 79 height 28
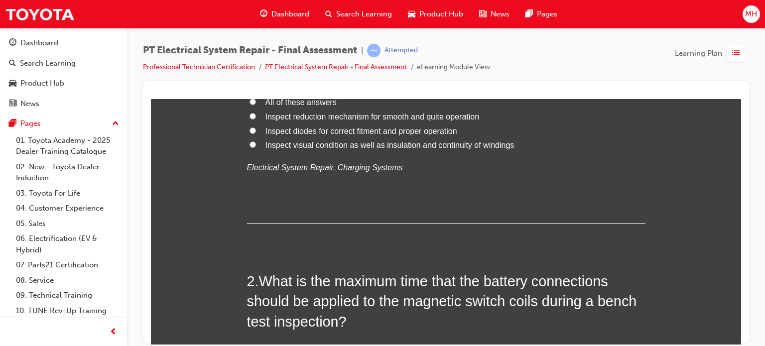
scroll to position [0, 0]
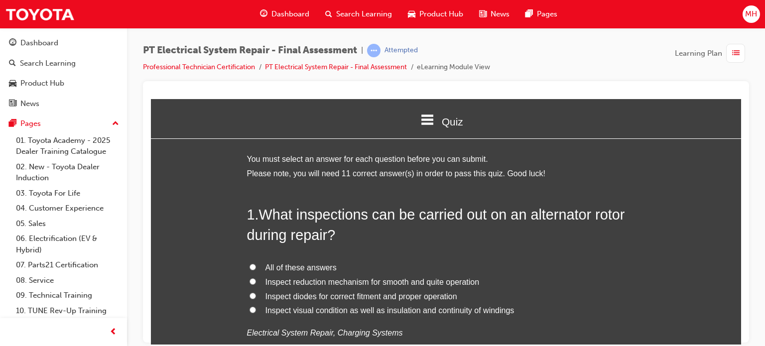
click at [259, 261] on label "All of these answers" at bounding box center [446, 267] width 398 height 14
click at [256, 263] on input "All of these answers" at bounding box center [252, 266] width 6 height 6
radio input "true"
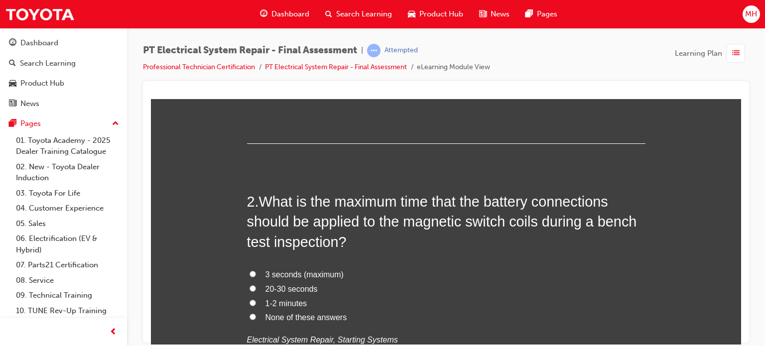
scroll to position [252, 0]
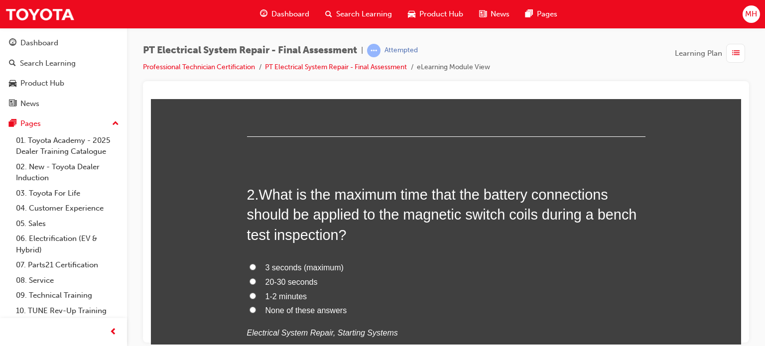
click at [327, 261] on label "3 seconds (maximum)" at bounding box center [446, 267] width 398 height 14
click at [256, 263] on input "3 seconds (maximum)" at bounding box center [252, 266] width 6 height 6
radio input "true"
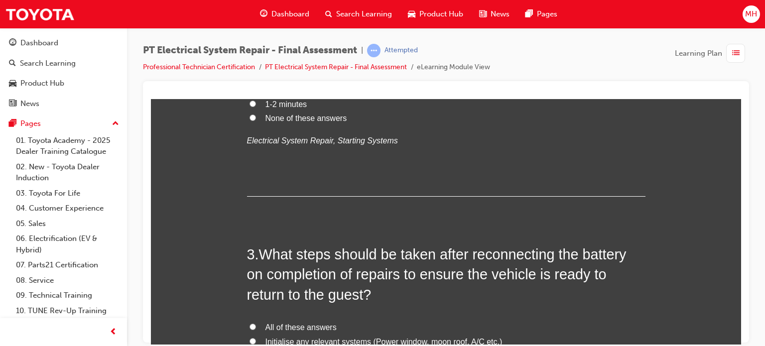
scroll to position [497, 0]
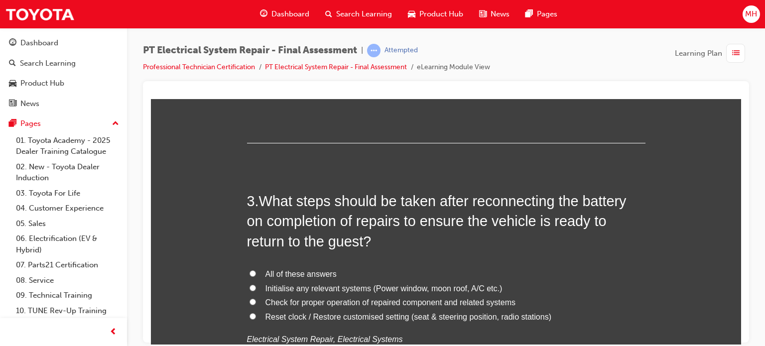
click at [293, 277] on span "All of these answers" at bounding box center [300, 273] width 71 height 8
click at [256, 276] on input "All of these answers" at bounding box center [252, 273] width 6 height 6
radio input "true"
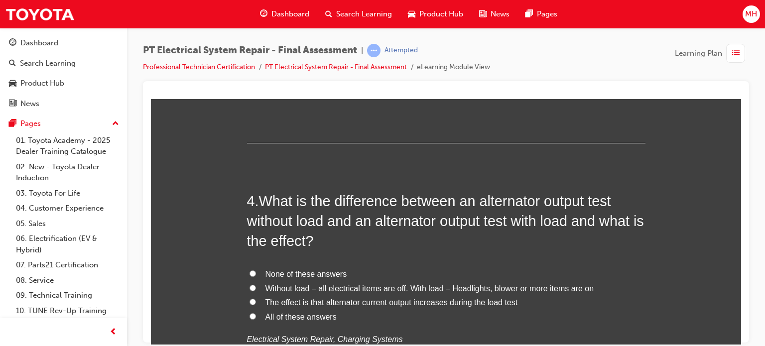
scroll to position [769, 0]
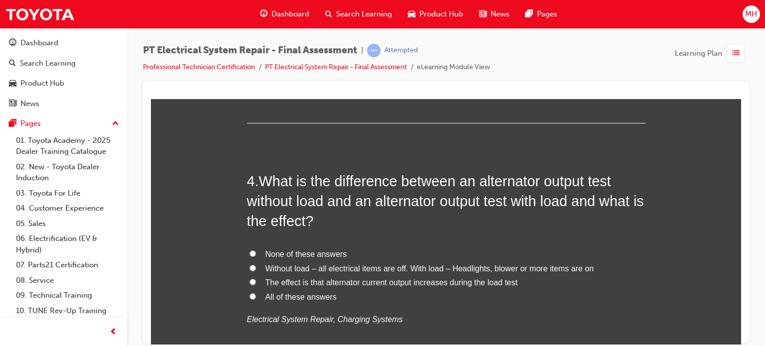
click at [486, 281] on span "The effect is that alternator current output increases during the load test" at bounding box center [391, 282] width 252 height 8
click at [256, 281] on input "The effect is that alternator current output increases during the load test" at bounding box center [252, 281] width 6 height 6
radio input "true"
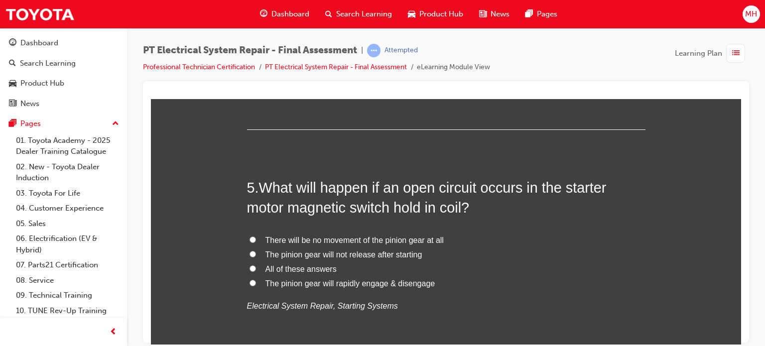
scroll to position [1034, 0]
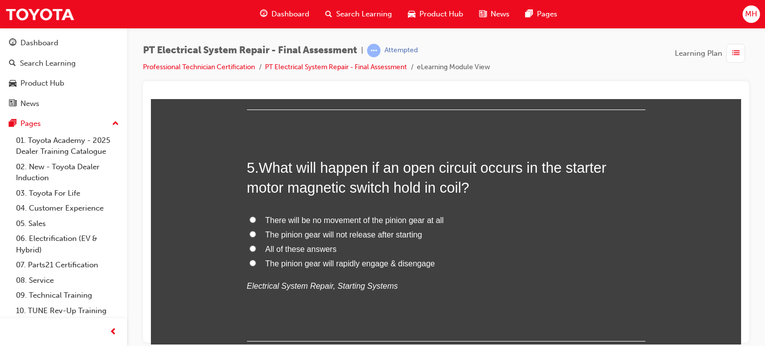
click at [320, 250] on span "All of these answers" at bounding box center [300, 248] width 71 height 8
click at [256, 250] on input "All of these answers" at bounding box center [252, 248] width 6 height 6
radio input "true"
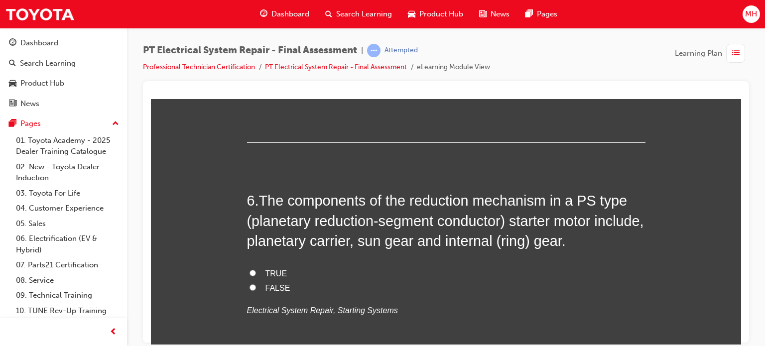
scroll to position [1280, 0]
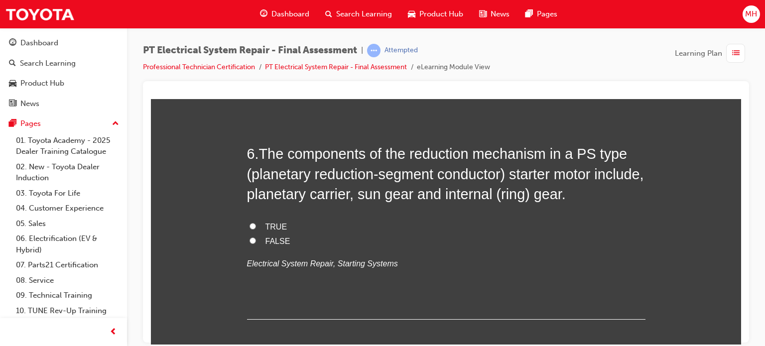
click at [272, 223] on span "TRUE" at bounding box center [276, 226] width 22 height 8
click at [256, 223] on input "TRUE" at bounding box center [252, 225] width 6 height 6
radio input "true"
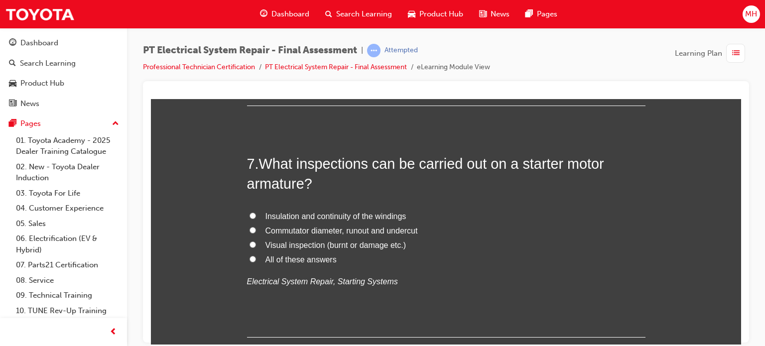
scroll to position [1499, 0]
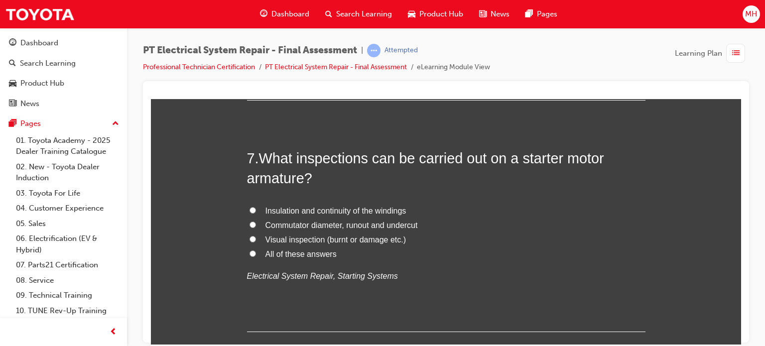
click at [311, 255] on span "All of these answers" at bounding box center [300, 253] width 71 height 8
click at [256, 255] on input "All of these answers" at bounding box center [252, 253] width 6 height 6
radio input "true"
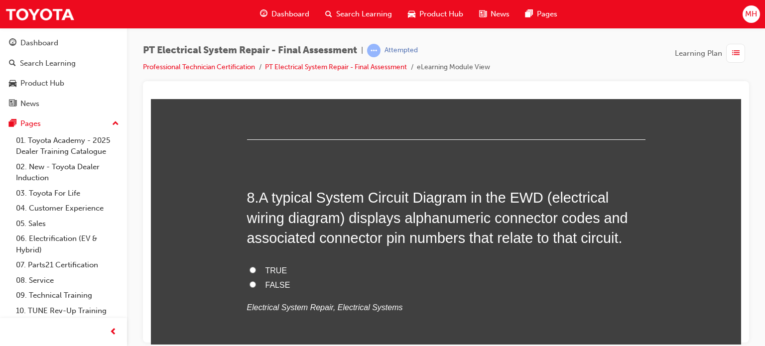
scroll to position [1738, 0]
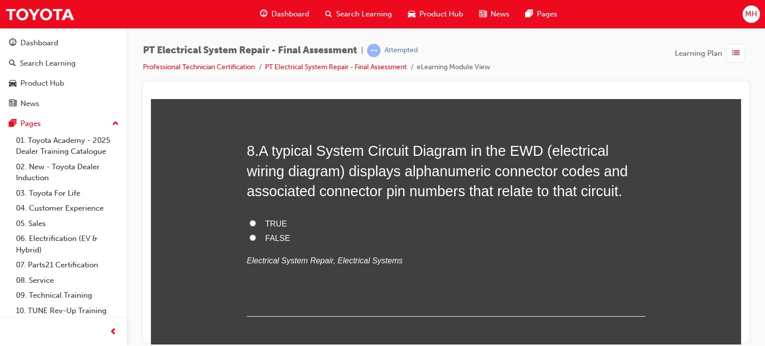
click at [271, 225] on span "TRUE" at bounding box center [276, 223] width 22 height 8
click at [256, 225] on input "TRUE" at bounding box center [252, 222] width 6 height 6
radio input "true"
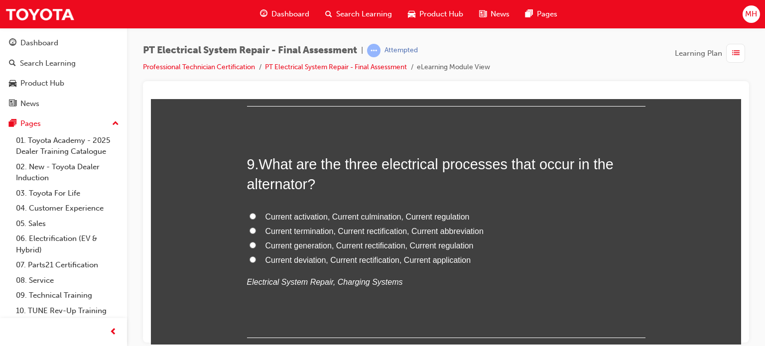
scroll to position [1950, 0]
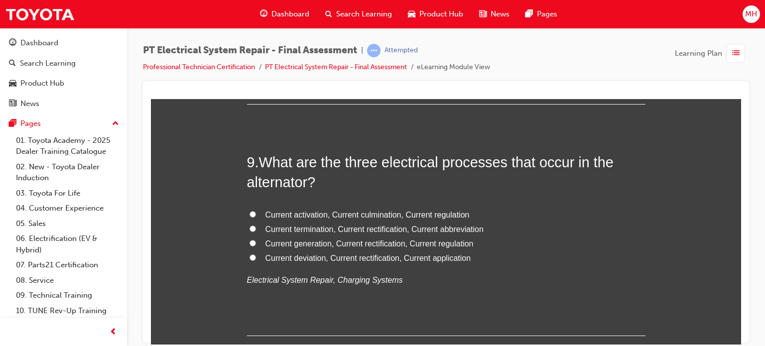
click at [393, 242] on span "Current generation, Current rectification, Current regulation" at bounding box center [369, 243] width 208 height 8
click at [256, 242] on input "Current generation, Current rectification, Current regulation" at bounding box center [252, 242] width 6 height 6
radio input "true"
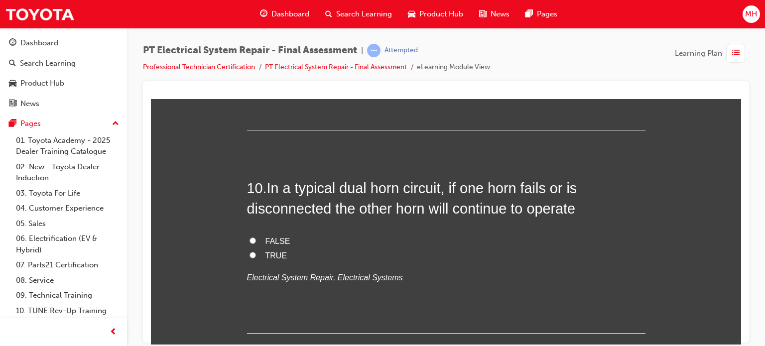
scroll to position [2162, 0]
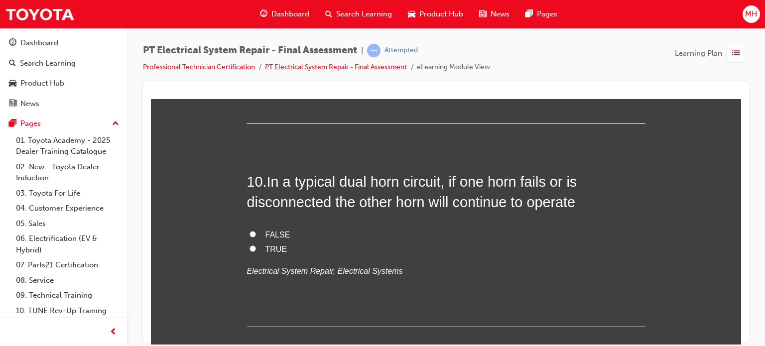
click at [268, 242] on label "TRUE" at bounding box center [446, 249] width 398 height 14
click at [256, 245] on input "TRUE" at bounding box center [252, 248] width 6 height 6
radio input "true"
click at [741, 339] on div at bounding box center [446, 211] width 606 height 261
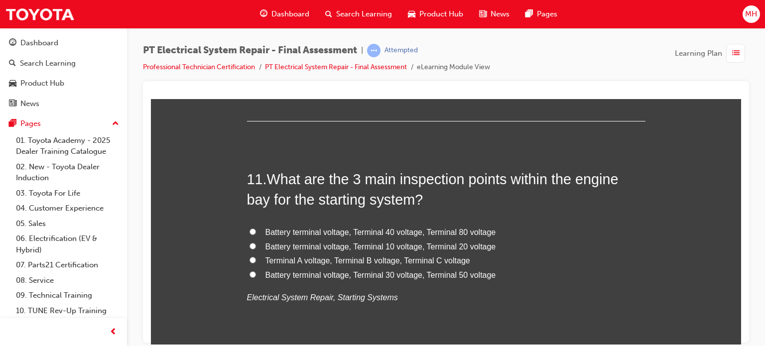
scroll to position [2394, 0]
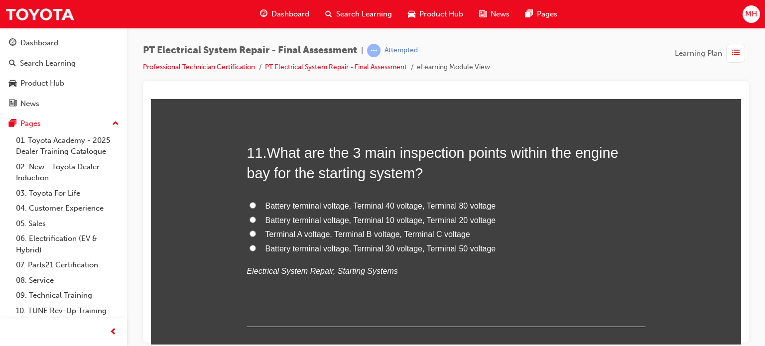
click at [418, 232] on span "Terminal A voltage, Terminal B voltage, Terminal C voltage" at bounding box center [367, 233] width 205 height 8
click at [256, 232] on input "Terminal A voltage, Terminal B voltage, Terminal C voltage" at bounding box center [252, 233] width 6 height 6
radio input "true"
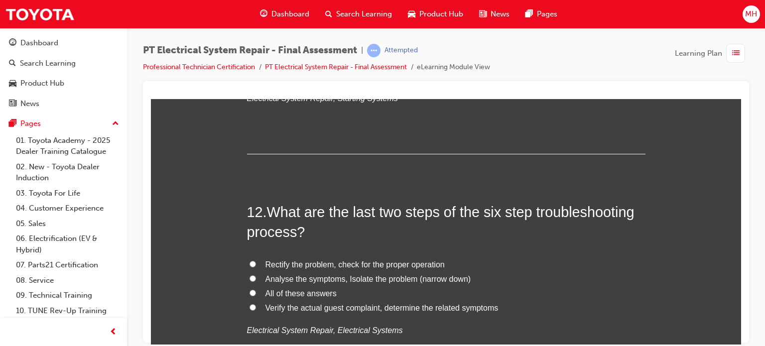
scroll to position [2599, 0]
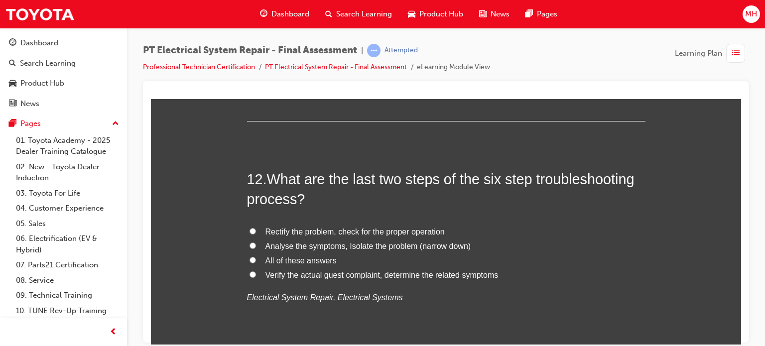
click at [316, 259] on span "All of these answers" at bounding box center [300, 260] width 71 height 8
click at [256, 259] on input "All of these answers" at bounding box center [252, 259] width 6 height 6
radio input "true"
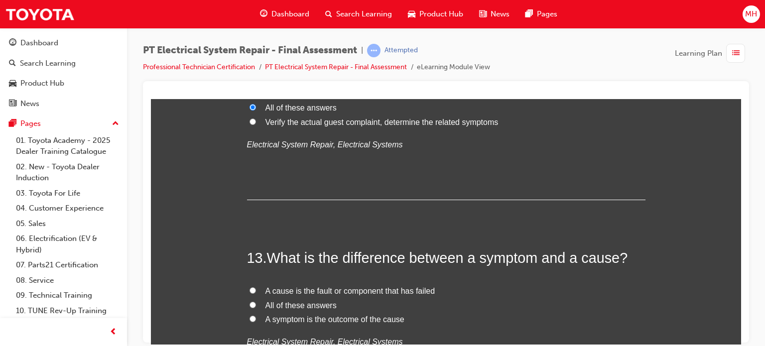
scroll to position [2805, 0]
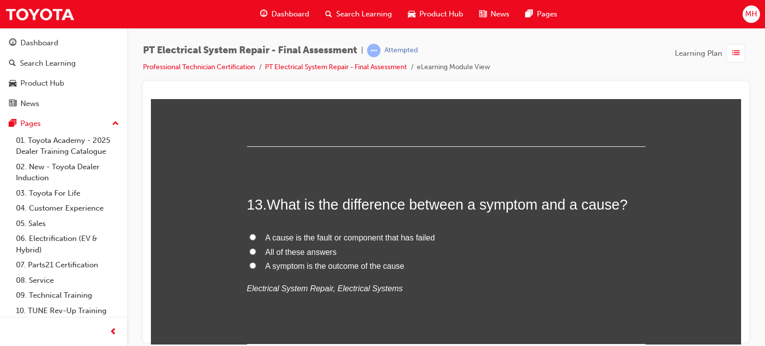
click at [302, 252] on span "All of these answers" at bounding box center [300, 251] width 71 height 8
click at [256, 252] on input "All of these answers" at bounding box center [252, 251] width 6 height 6
radio input "true"
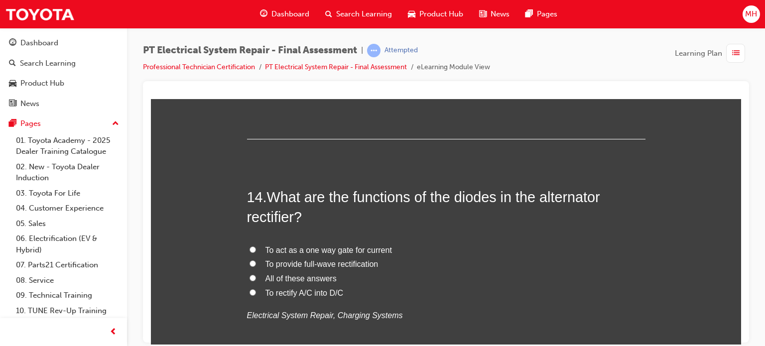
scroll to position [3017, 0]
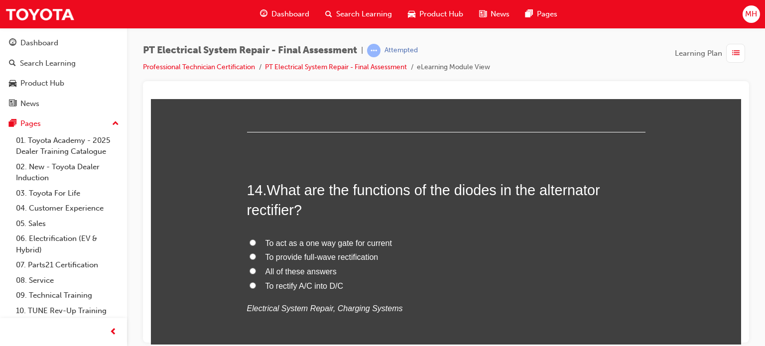
click at [321, 271] on span "All of these answers" at bounding box center [300, 271] width 71 height 8
click at [256, 271] on input "All of these answers" at bounding box center [252, 270] width 6 height 6
radio input "true"
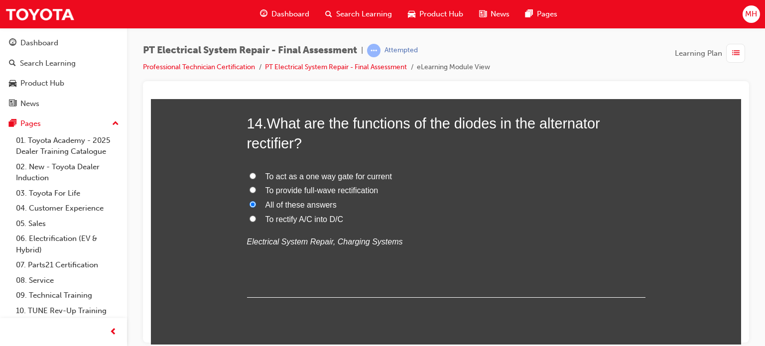
click at [740, 344] on div "PT Electrical System Repair - Final Assessment | Attempted Professional Technic…" at bounding box center [382, 173] width 765 height 346
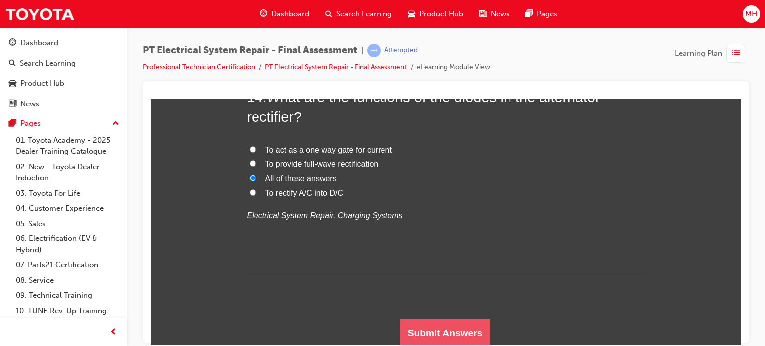
click at [450, 319] on button "Submit Answers" at bounding box center [445, 333] width 91 height 28
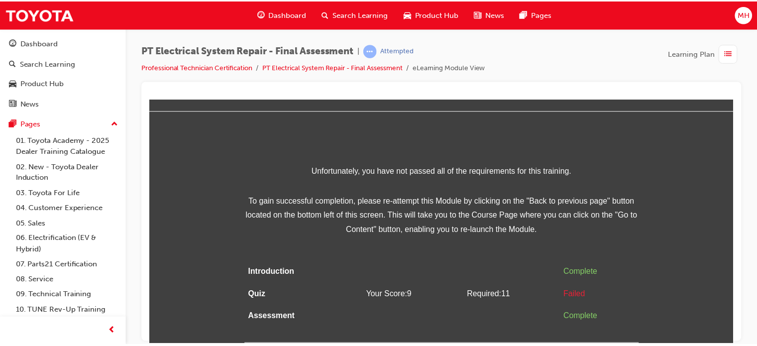
scroll to position [0, 0]
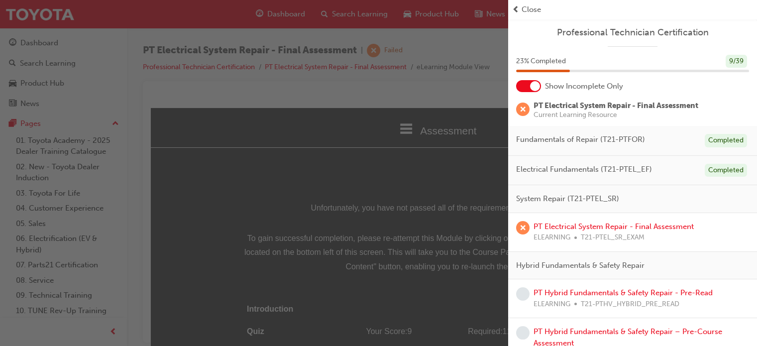
click at [518, 11] on span "prev-icon" at bounding box center [515, 9] width 7 height 11
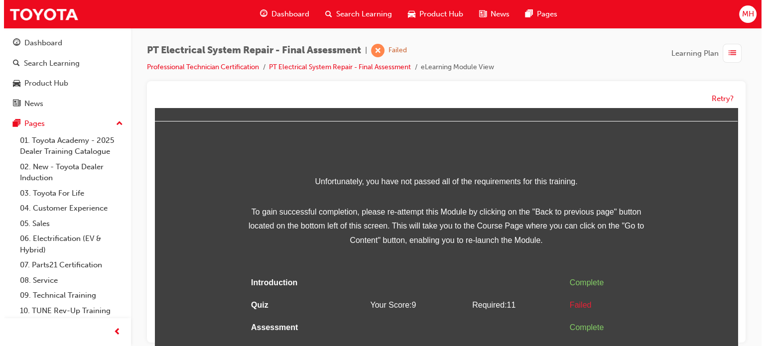
scroll to position [27, 0]
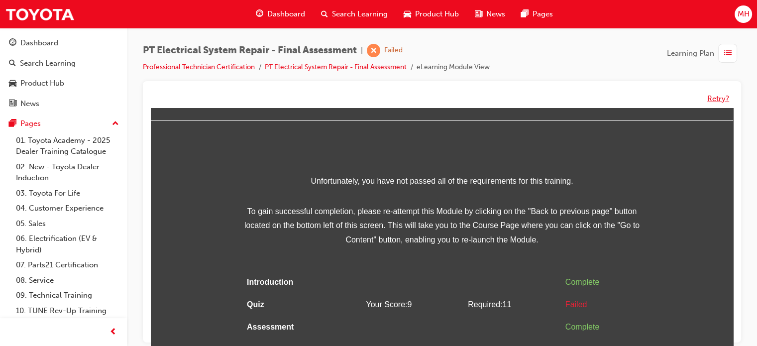
click at [710, 97] on button "Retry?" at bounding box center [718, 98] width 22 height 11
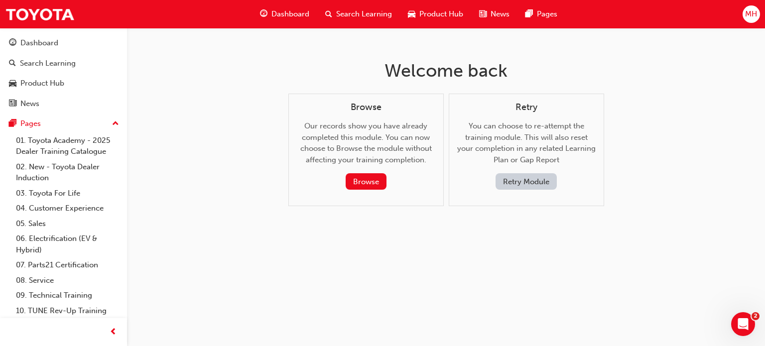
click at [544, 188] on button "Retry Module" at bounding box center [525, 181] width 61 height 16
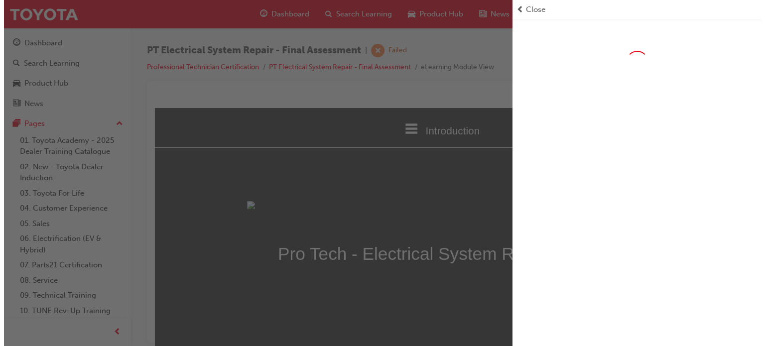
scroll to position [0, 0]
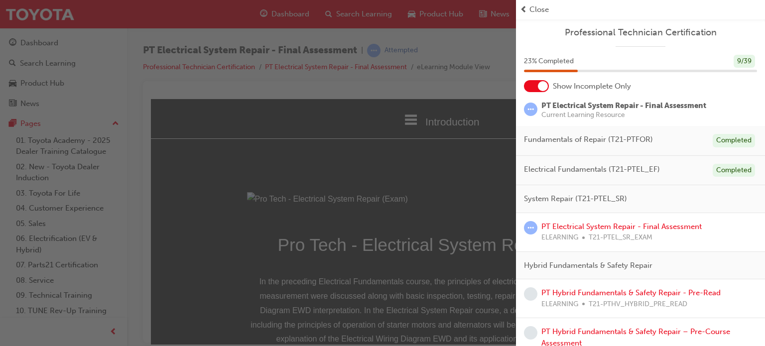
click at [531, 11] on span "Close" at bounding box center [538, 9] width 19 height 11
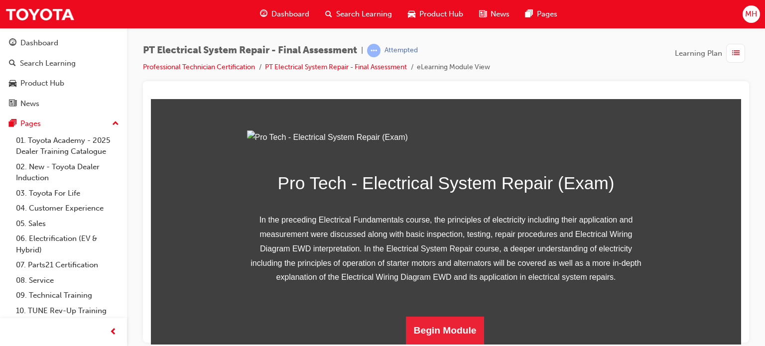
scroll to position [171, 0]
click at [461, 330] on button "Begin Module" at bounding box center [445, 330] width 79 height 28
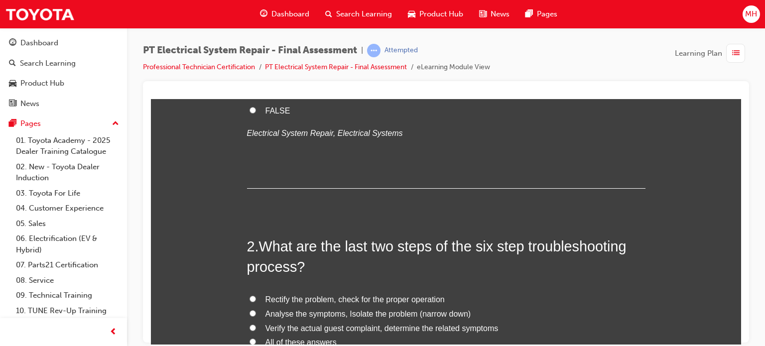
scroll to position [0, 0]
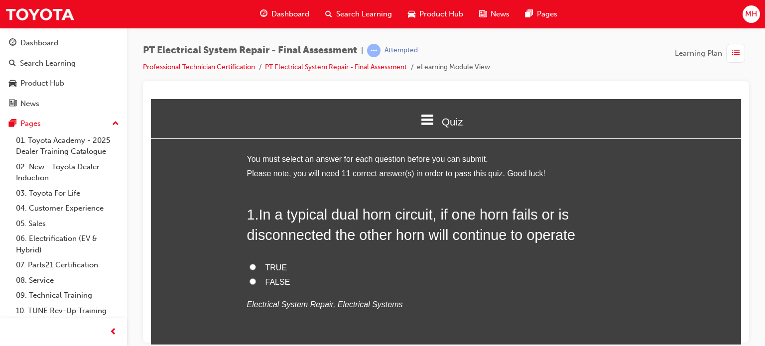
click at [265, 263] on span "TRUE" at bounding box center [276, 267] width 22 height 8
click at [256, 263] on input "TRUE" at bounding box center [252, 266] width 6 height 6
radio input "true"
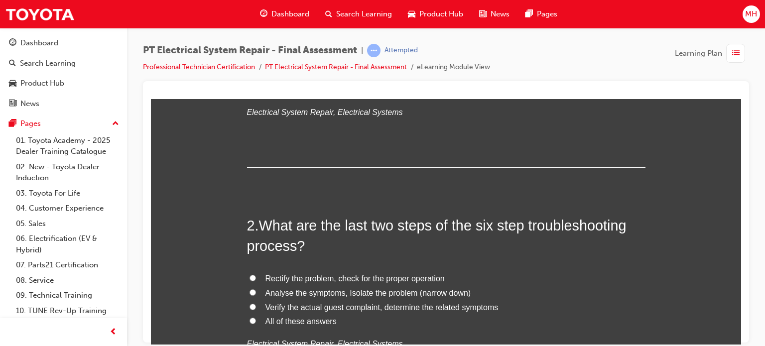
scroll to position [238, 0]
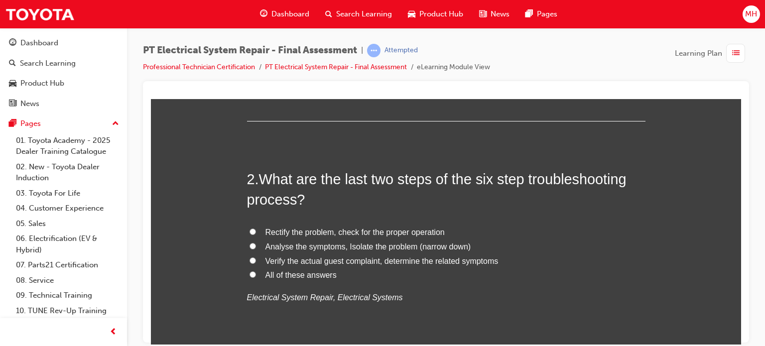
click at [283, 275] on span "All of these answers" at bounding box center [300, 274] width 71 height 8
click at [256, 275] on input "All of these answers" at bounding box center [252, 274] width 6 height 6
radio input "true"
click at [404, 243] on span "Analyse the symptoms, Isolate the problem (narrow down)" at bounding box center [368, 246] width 206 height 8
click at [256, 243] on input "Analyse the symptoms, Isolate the problem (narrow down)" at bounding box center [252, 245] width 6 height 6
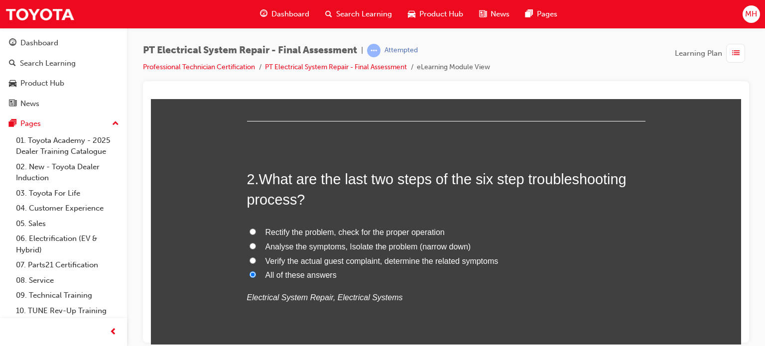
radio input "true"
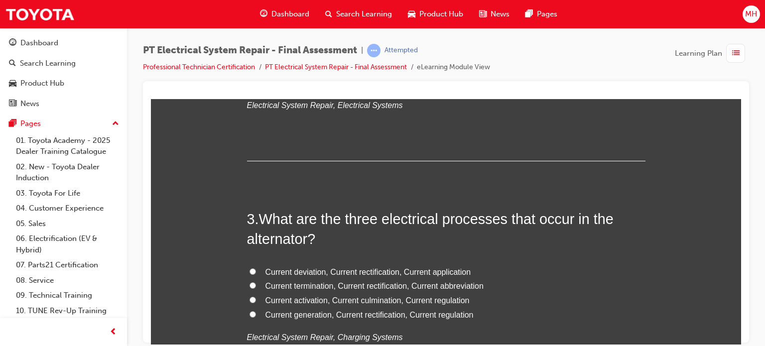
scroll to position [477, 0]
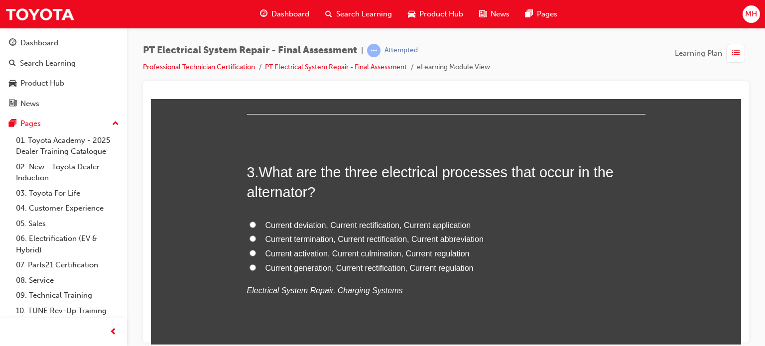
click at [329, 267] on span "Current generation, Current rectification, Current regulation" at bounding box center [369, 267] width 208 height 8
click at [256, 267] on input "Current generation, Current rectification, Current regulation" at bounding box center [252, 267] width 6 height 6
radio input "true"
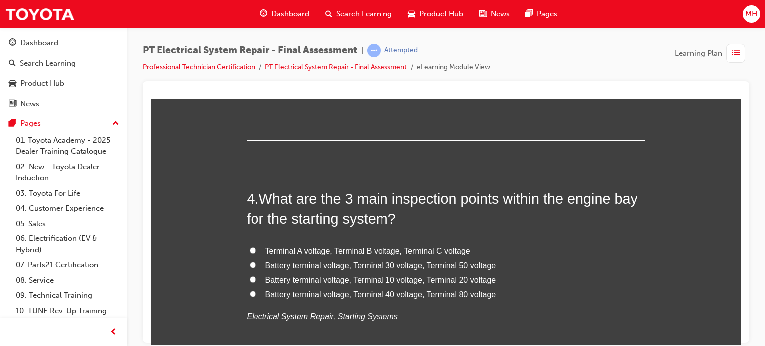
scroll to position [696, 0]
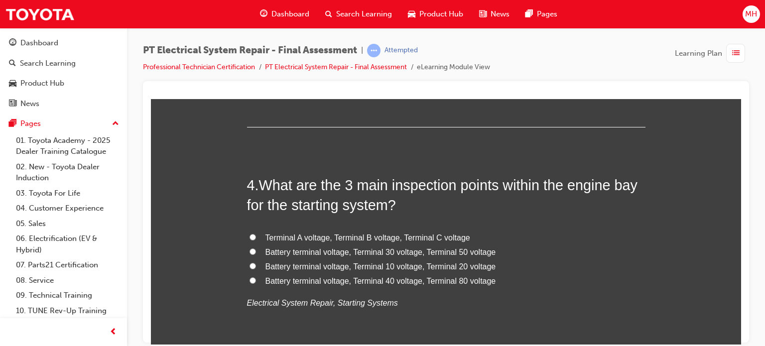
click at [323, 247] on span "Battery terminal voltage, Terminal 30 voltage, Terminal 50 voltage" at bounding box center [380, 251] width 230 height 8
click at [256, 248] on input "Battery terminal voltage, Terminal 30 voltage, Terminal 50 voltage" at bounding box center [252, 251] width 6 height 6
radio input "true"
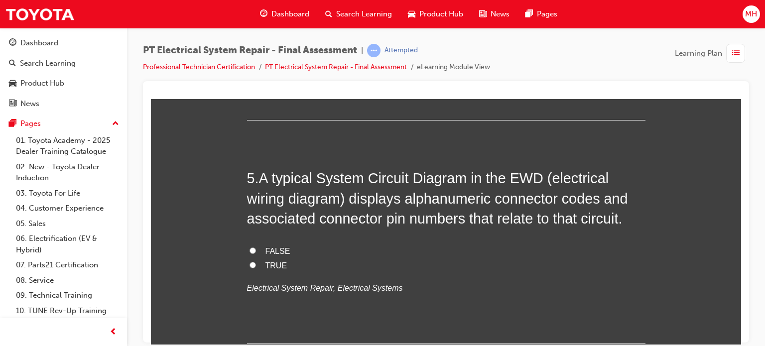
scroll to position [955, 0]
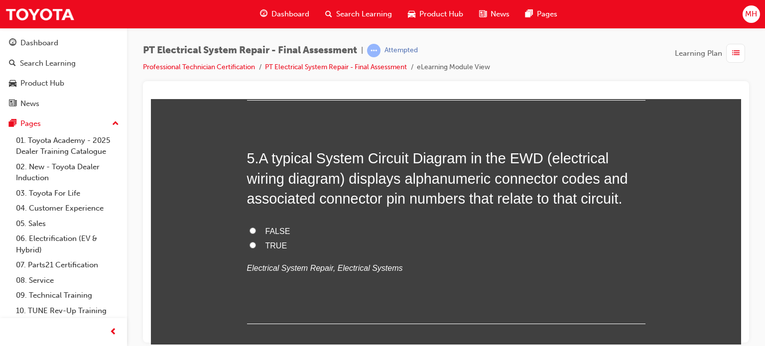
click at [265, 227] on span "FALSE" at bounding box center [277, 230] width 25 height 8
click at [256, 227] on input "FALSE" at bounding box center [252, 230] width 6 height 6
radio input "true"
click at [268, 251] on div "FALSE TRUE Electrical System Repair, Electrical Systems" at bounding box center [446, 249] width 398 height 51
click at [268, 251] on label "TRUE" at bounding box center [446, 245] width 398 height 14
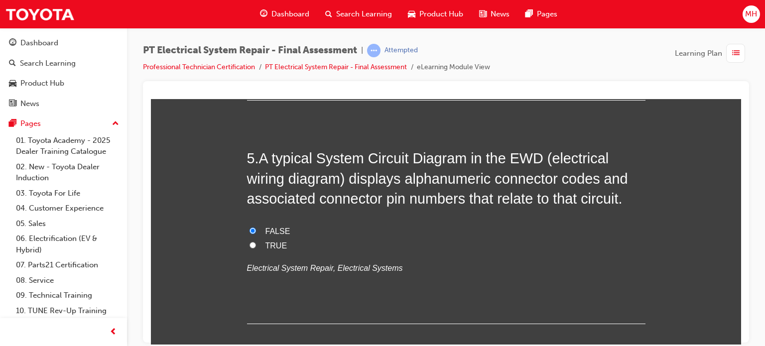
click at [256, 248] on input "TRUE" at bounding box center [252, 244] width 6 height 6
radio input "true"
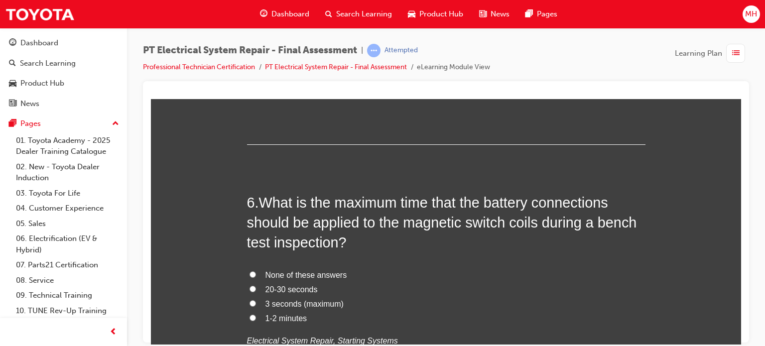
scroll to position [1167, 0]
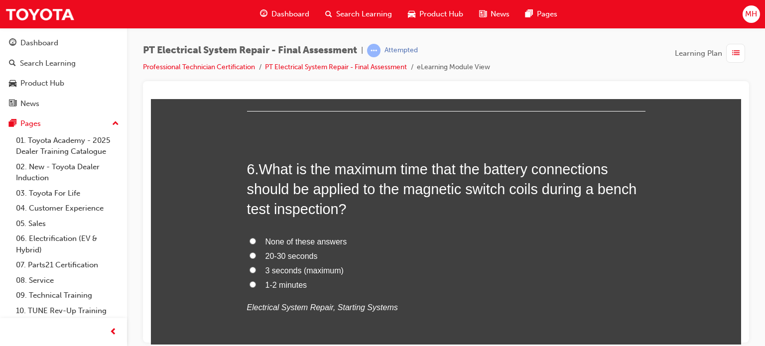
click at [287, 269] on span "3 seconds (maximum)" at bounding box center [304, 270] width 78 height 8
click at [256, 269] on input "3 seconds (maximum)" at bounding box center [252, 269] width 6 height 6
radio input "true"
click at [742, 338] on div at bounding box center [446, 211] width 606 height 261
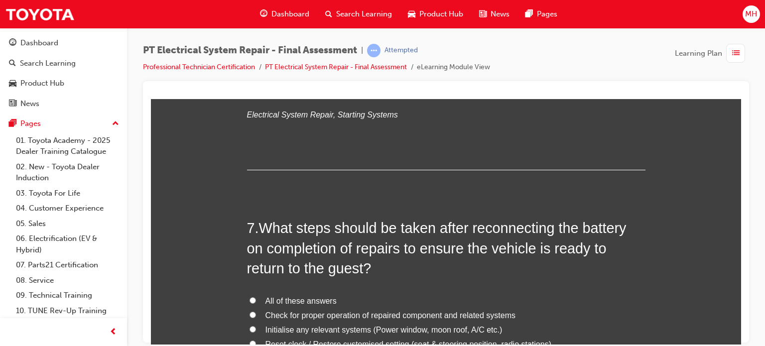
scroll to position [1400, 0]
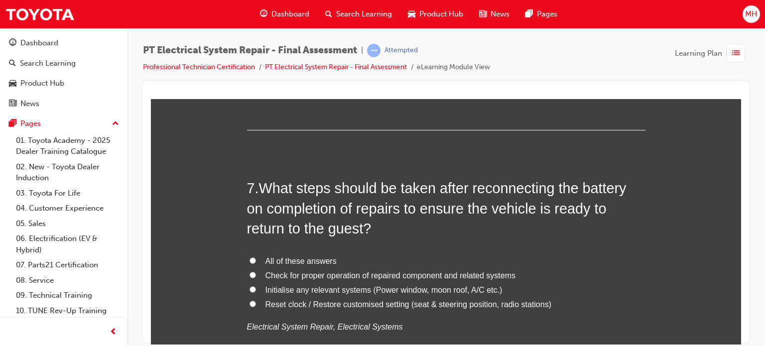
click at [282, 254] on label "All of these answers" at bounding box center [446, 261] width 398 height 14
click at [256, 257] on input "All of these answers" at bounding box center [252, 260] width 6 height 6
radio input "true"
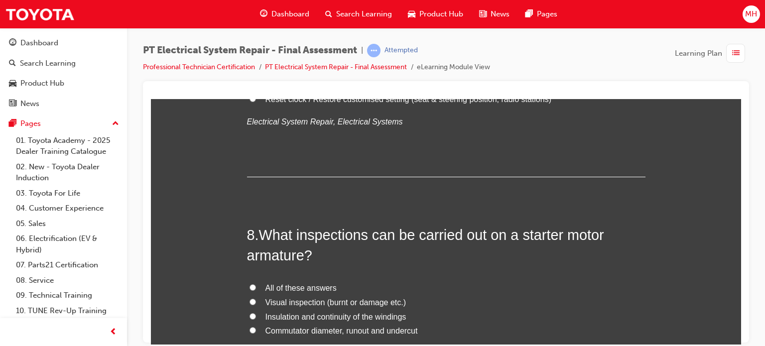
scroll to position [1651, 0]
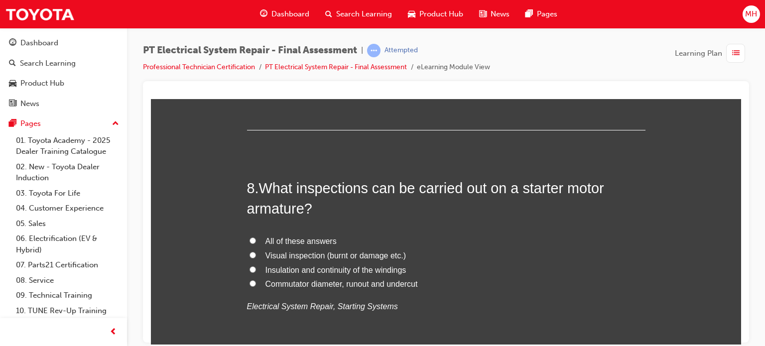
click at [307, 234] on label "All of these answers" at bounding box center [446, 241] width 398 height 14
click at [256, 237] on input "All of these answers" at bounding box center [252, 240] width 6 height 6
radio input "true"
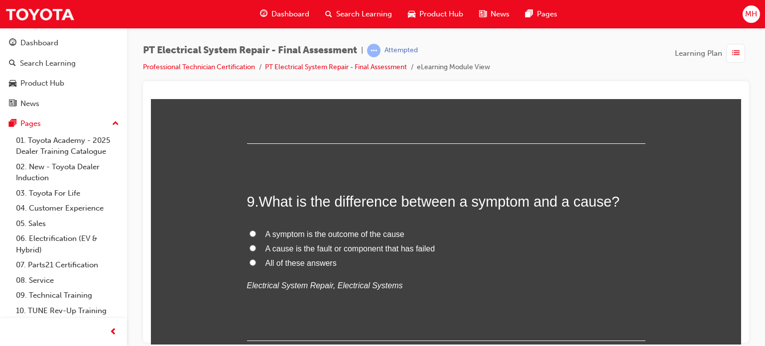
scroll to position [1897, 0]
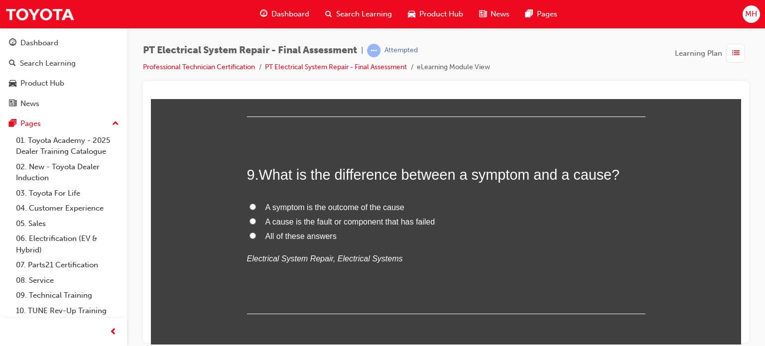
click at [352, 206] on span "A symptom is the outcome of the cause" at bounding box center [334, 207] width 139 height 8
click at [256, 206] on input "A symptom is the outcome of the cause" at bounding box center [252, 206] width 6 height 6
radio input "true"
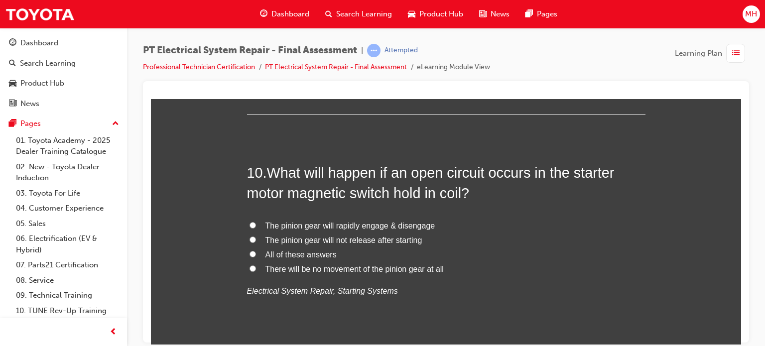
scroll to position [2122, 0]
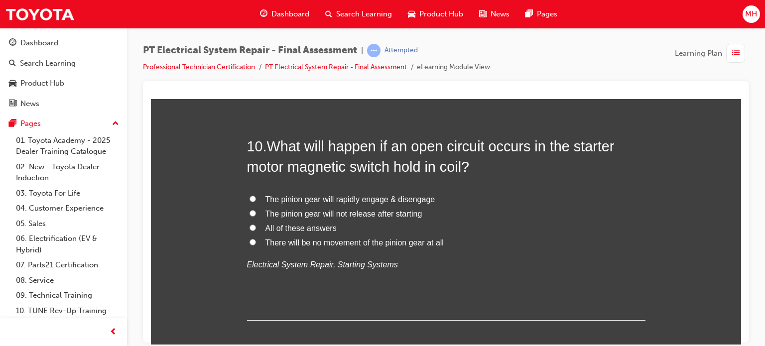
click at [283, 227] on span "All of these answers" at bounding box center [300, 227] width 71 height 8
click at [256, 227] on input "All of these answers" at bounding box center [252, 227] width 6 height 6
radio input "true"
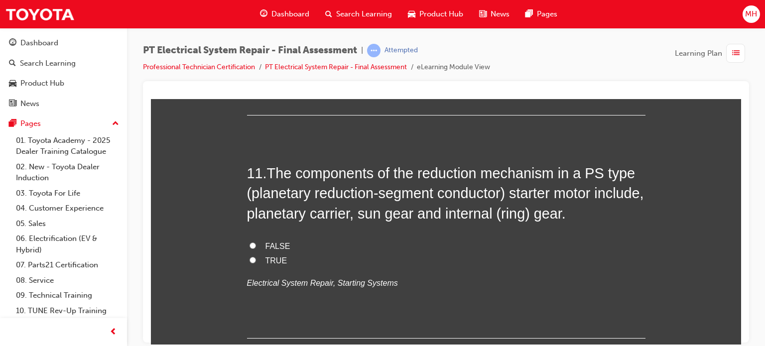
scroll to position [2374, 0]
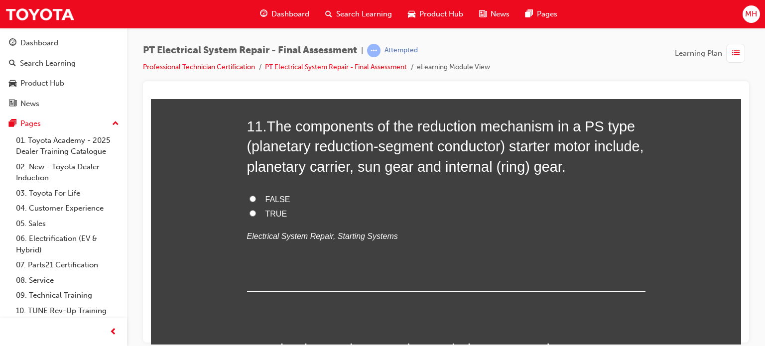
click at [271, 201] on span "FALSE" at bounding box center [277, 199] width 25 height 8
click at [256, 201] on input "FALSE" at bounding box center [252, 198] width 6 height 6
radio input "true"
click at [272, 209] on span "TRUE" at bounding box center [276, 213] width 22 height 8
click at [256, 210] on input "TRUE" at bounding box center [252, 213] width 6 height 6
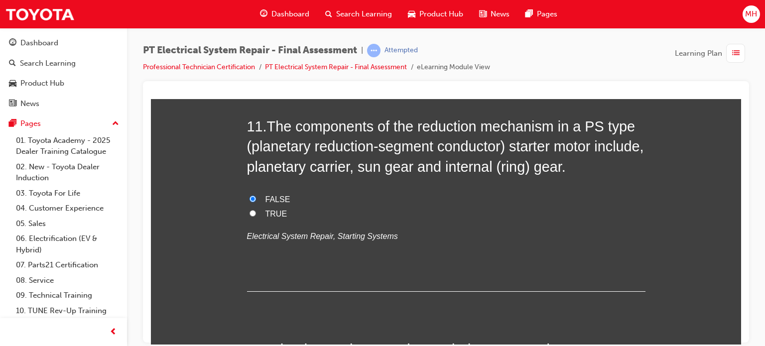
radio input "true"
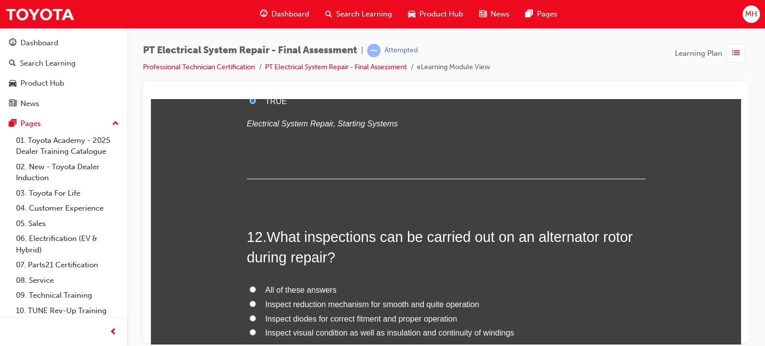
scroll to position [2560, 0]
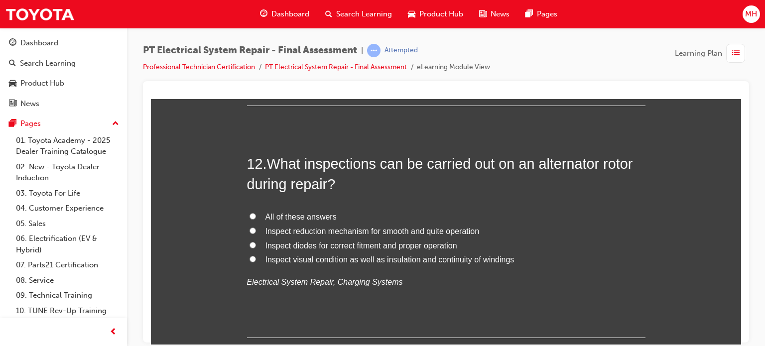
click at [301, 210] on label "All of these answers" at bounding box center [446, 217] width 398 height 14
click at [256, 213] on input "All of these answers" at bounding box center [252, 216] width 6 height 6
radio input "true"
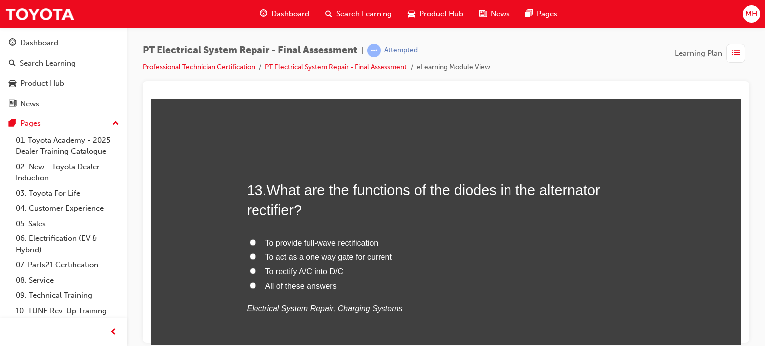
scroll to position [2792, 0]
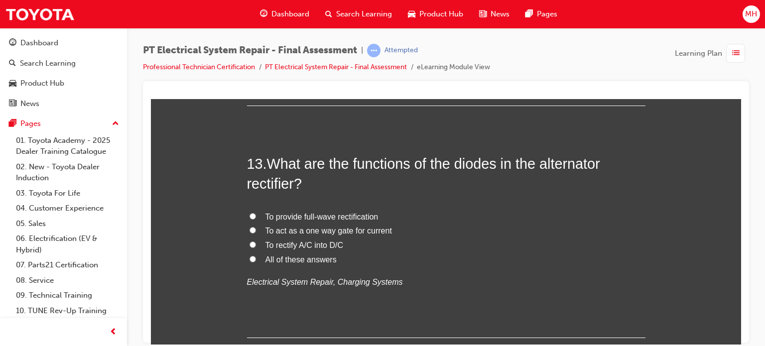
click at [327, 245] on span "To rectify A/C into D/C" at bounding box center [304, 244] width 78 height 8
click at [256, 245] on input "To rectify A/C into D/C" at bounding box center [252, 244] width 6 height 6
radio input "true"
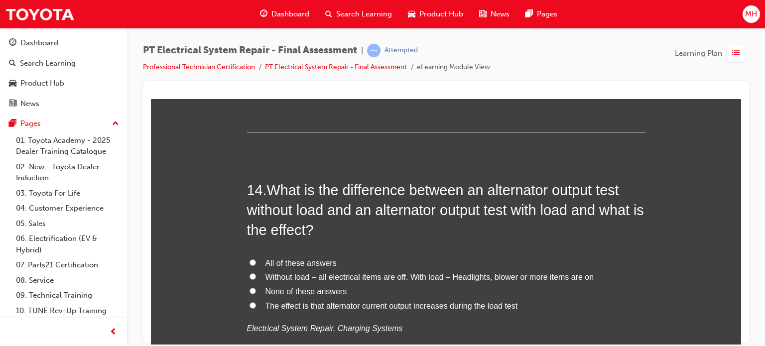
scroll to position [3004, 0]
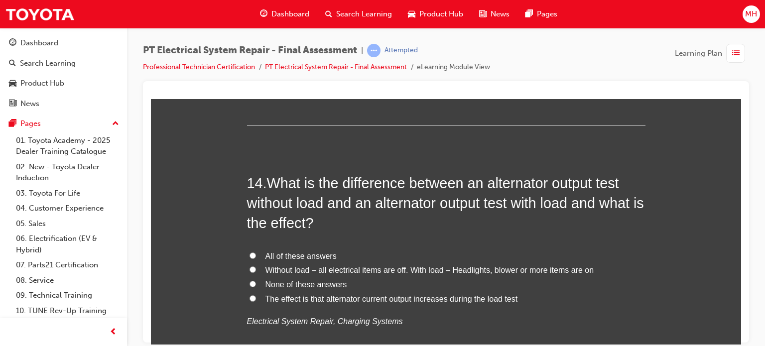
click at [284, 257] on span "All of these answers" at bounding box center [300, 255] width 71 height 8
click at [256, 257] on input "All of these answers" at bounding box center [252, 255] width 6 height 6
radio input "true"
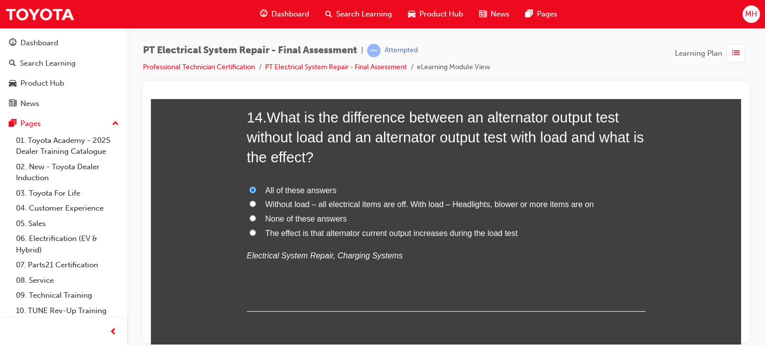
scroll to position [3110, 0]
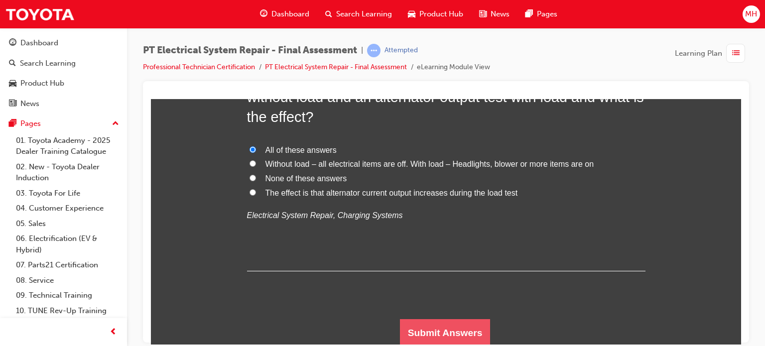
click at [472, 339] on button "Submit Answers" at bounding box center [445, 333] width 91 height 28
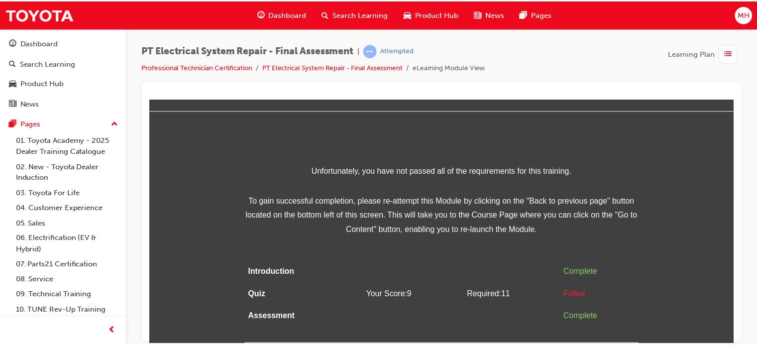
scroll to position [0, 0]
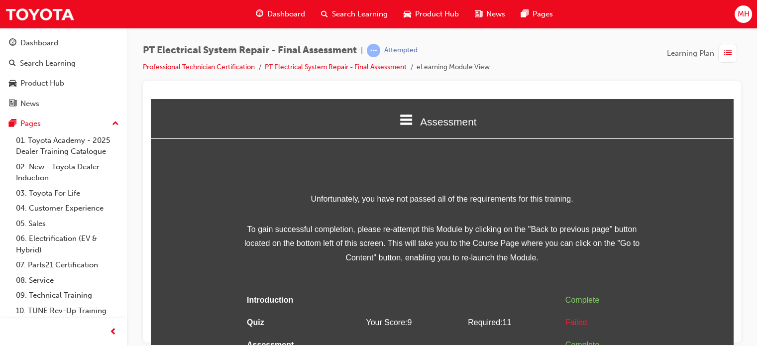
click at [742, 337] on div "PT Electrical System Repair - Final Assessment | Attempted Professional Technic…" at bounding box center [378, 173] width 757 height 346
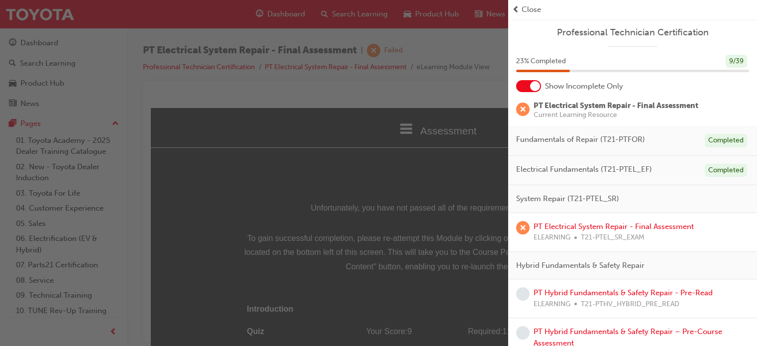
click at [527, 11] on span "Close" at bounding box center [531, 9] width 19 height 11
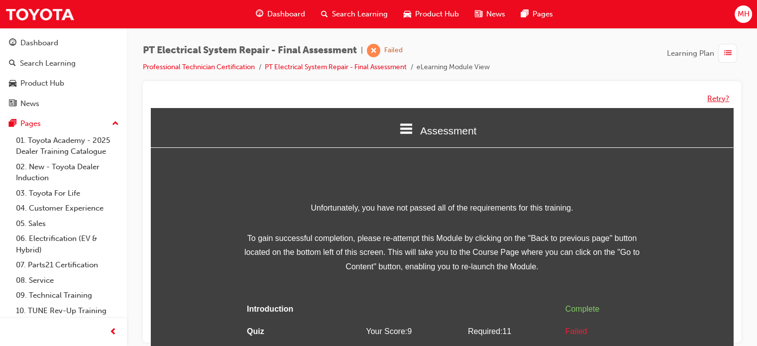
click at [713, 99] on button "Retry?" at bounding box center [718, 98] width 22 height 11
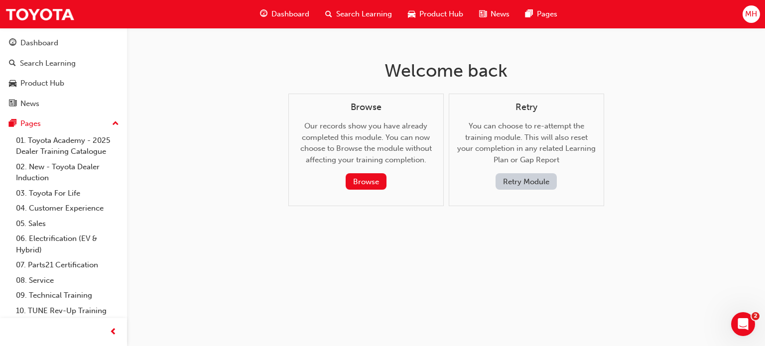
click at [527, 180] on button "Retry Module" at bounding box center [525, 181] width 61 height 16
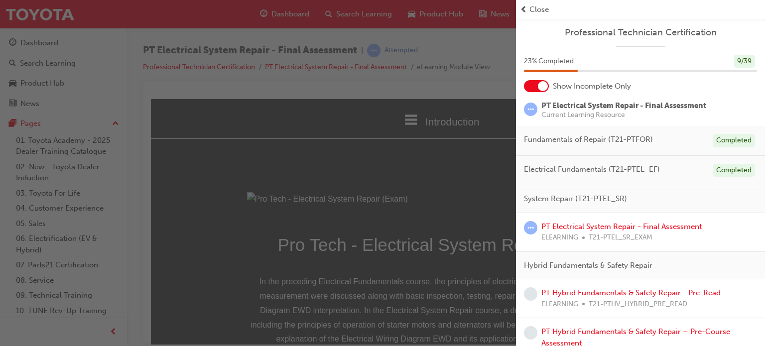
click at [530, 8] on span "Close" at bounding box center [538, 9] width 19 height 11
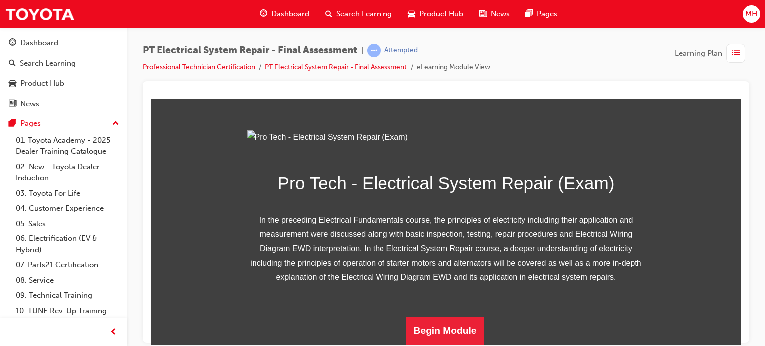
scroll to position [171, 0]
click at [447, 330] on button "Begin Module" at bounding box center [445, 330] width 79 height 28
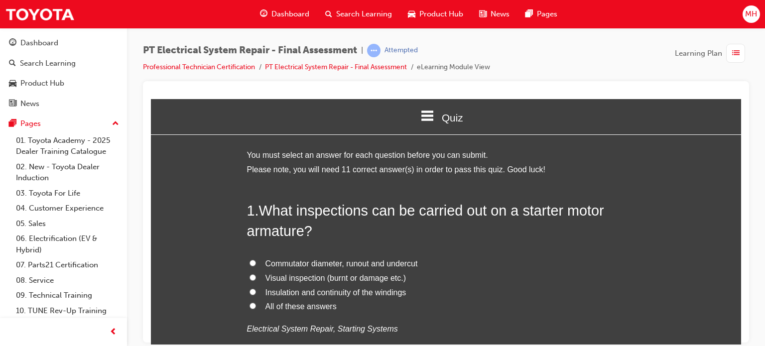
scroll to position [0, 0]
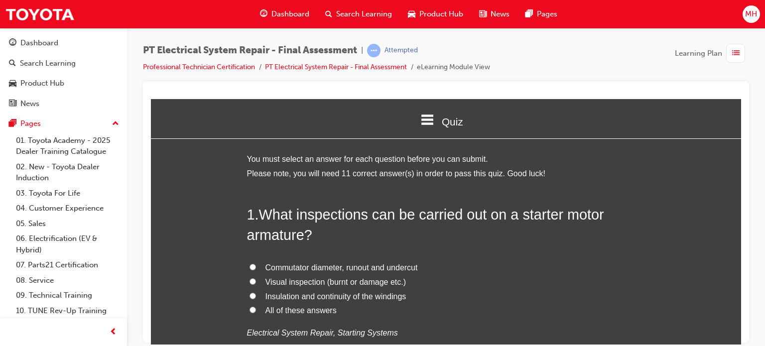
click at [295, 311] on span "All of these answers" at bounding box center [300, 310] width 71 height 8
click at [256, 311] on input "All of these answers" at bounding box center [252, 309] width 6 height 6
radio input "true"
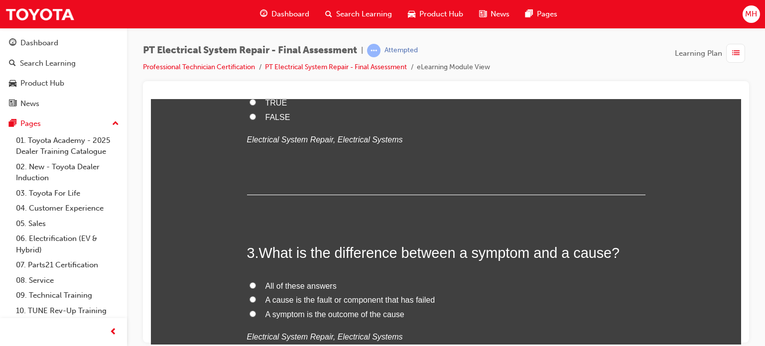
scroll to position [416, 0]
click at [250, 103] on input "TRUE" at bounding box center [252, 102] width 6 height 6
radio input "true"
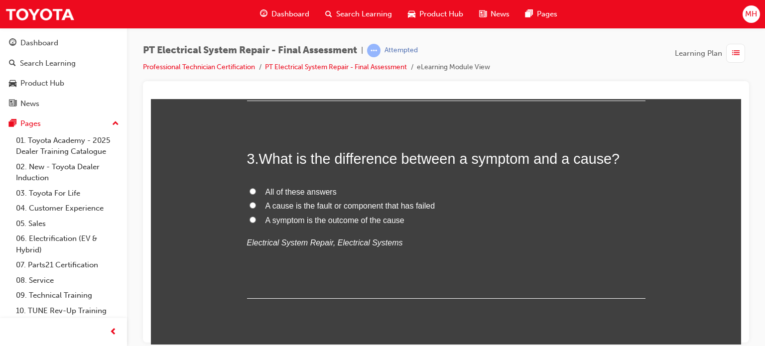
scroll to position [514, 0]
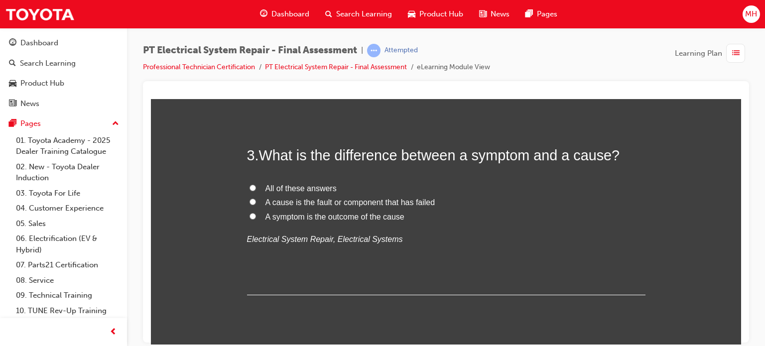
click at [249, 185] on input "All of these answers" at bounding box center [252, 187] width 6 height 6
radio input "true"
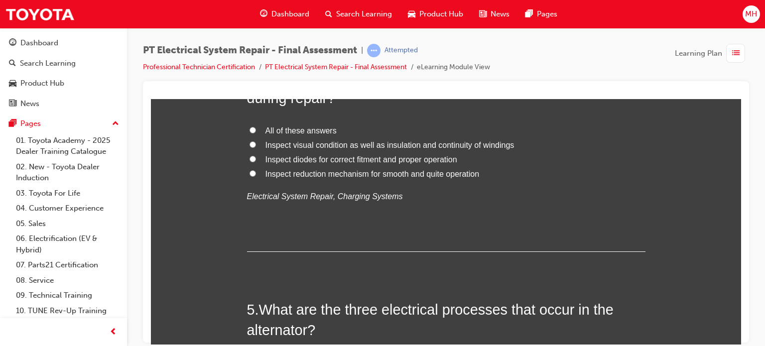
scroll to position [784, 0]
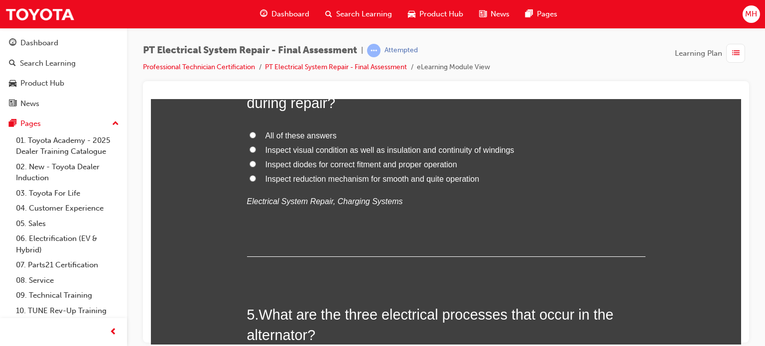
click at [249, 131] on input "All of these answers" at bounding box center [252, 134] width 6 height 6
radio input "true"
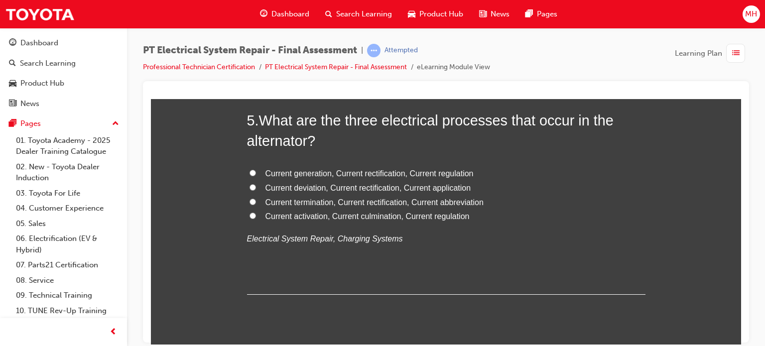
scroll to position [979, 0]
click at [310, 176] on span "Current generation, Current rectification, Current regulation" at bounding box center [369, 172] width 208 height 8
click at [256, 175] on input "Current generation, Current rectification, Current regulation" at bounding box center [252, 171] width 6 height 6
radio input "true"
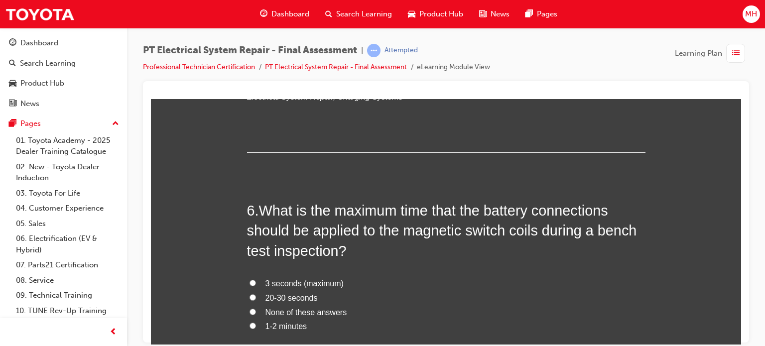
scroll to position [1120, 0]
click at [257, 282] on label "3 seconds (maximum)" at bounding box center [446, 283] width 398 height 14
click at [256, 282] on input "3 seconds (maximum)" at bounding box center [252, 282] width 6 height 6
radio input "true"
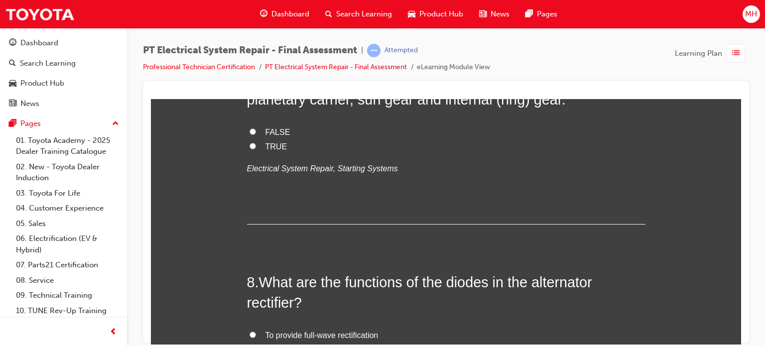
scroll to position [1523, 0]
click at [265, 148] on span "TRUE" at bounding box center [276, 146] width 22 height 8
click at [256, 148] on input "TRUE" at bounding box center [252, 146] width 6 height 6
radio input "true"
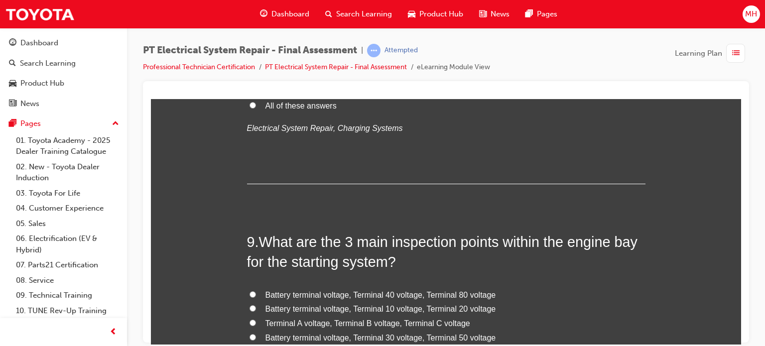
scroll to position [1730, 0]
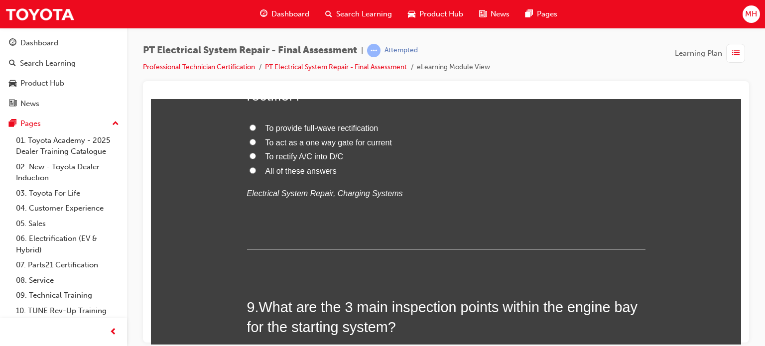
click at [271, 167] on span "All of these answers" at bounding box center [300, 170] width 71 height 8
click at [256, 167] on input "All of these answers" at bounding box center [252, 170] width 6 height 6
radio input "true"
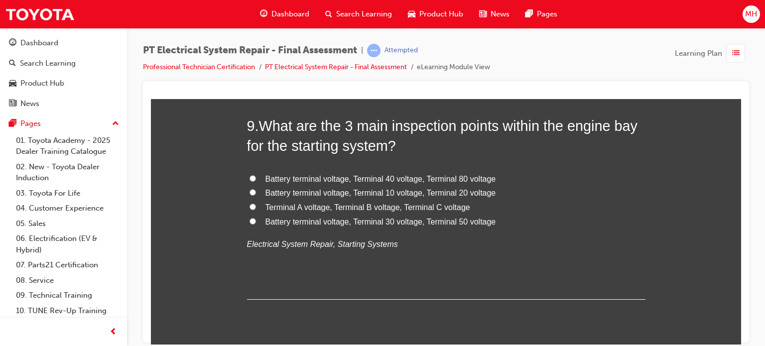
scroll to position [1910, 0]
click at [362, 180] on span "Battery terminal voltage, Terminal 40 voltage, Terminal 80 voltage" at bounding box center [380, 179] width 230 height 8
click at [256, 180] on input "Battery terminal voltage, Terminal 40 voltage, Terminal 80 voltage" at bounding box center [252, 179] width 6 height 6
radio input "true"
click at [391, 223] on span "Battery terminal voltage, Terminal 30 voltage, Terminal 50 voltage" at bounding box center [380, 222] width 230 height 8
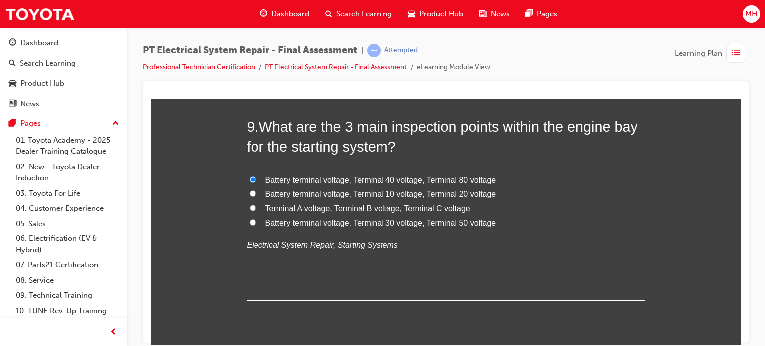
click at [256, 223] on input "Battery terminal voltage, Terminal 30 voltage, Terminal 50 voltage" at bounding box center [252, 222] width 6 height 6
radio input "true"
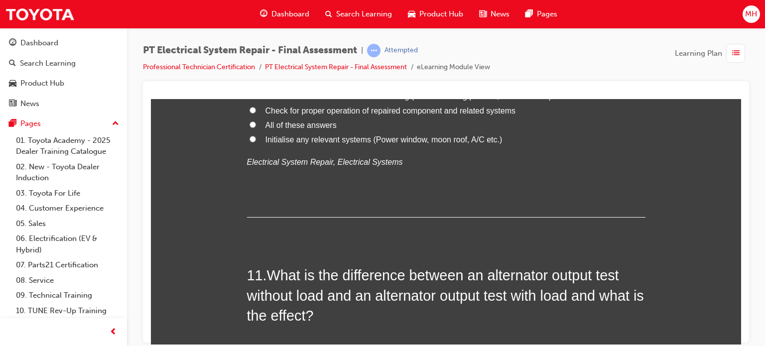
scroll to position [2246, 0]
click at [249, 123] on input "All of these answers" at bounding box center [252, 123] width 6 height 6
radio input "true"
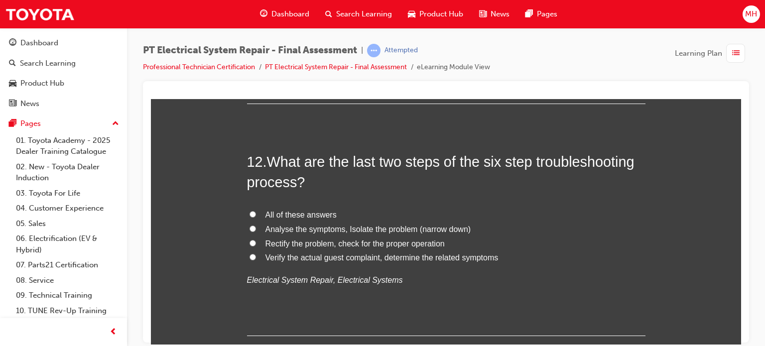
scroll to position [2610, 0]
click at [297, 212] on span "All of these answers" at bounding box center [300, 215] width 71 height 8
click at [256, 212] on input "All of these answers" at bounding box center [252, 214] width 6 height 6
radio input "true"
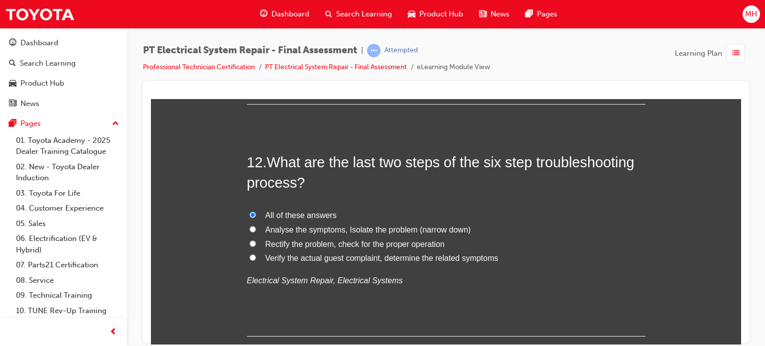
scroll to position [2590, 0]
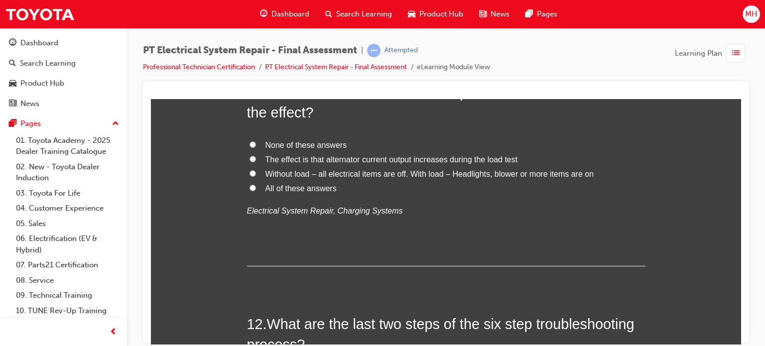
scroll to position [2448, 0]
click at [249, 185] on input "All of these answers" at bounding box center [252, 188] width 6 height 6
radio input "true"
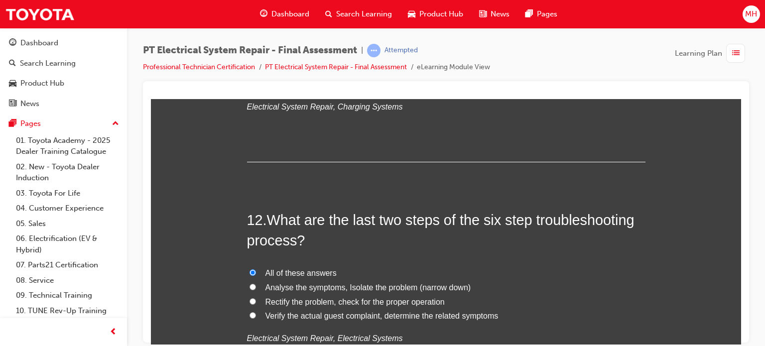
scroll to position [2592, 0]
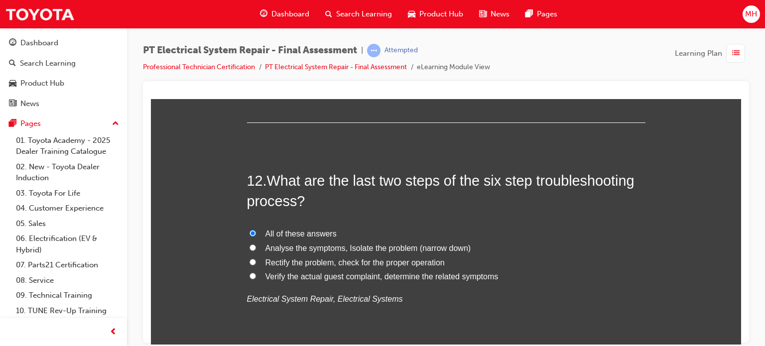
click at [249, 244] on input "Analyse the symptoms, Isolate the problem (narrow down)" at bounding box center [252, 247] width 6 height 6
radio input "true"
click at [249, 238] on label "All of these answers" at bounding box center [446, 233] width 398 height 14
click at [249, 236] on input "All of these answers" at bounding box center [252, 232] width 6 height 6
radio input "true"
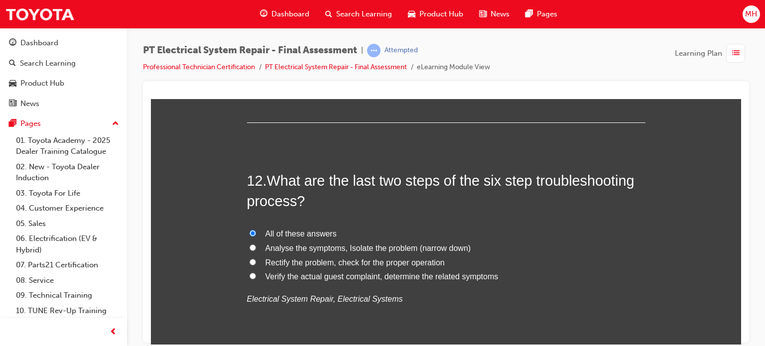
click at [444, 41] on div "PT Electrical System Repair - Final Assessment | Attempted Professional Technic…" at bounding box center [446, 174] width 638 height 293
click at [307, 262] on span "Rectify the problem, check for the proper operation" at bounding box center [354, 262] width 179 height 8
click at [256, 262] on input "Rectify the problem, check for the proper operation" at bounding box center [252, 261] width 6 height 6
radio input "true"
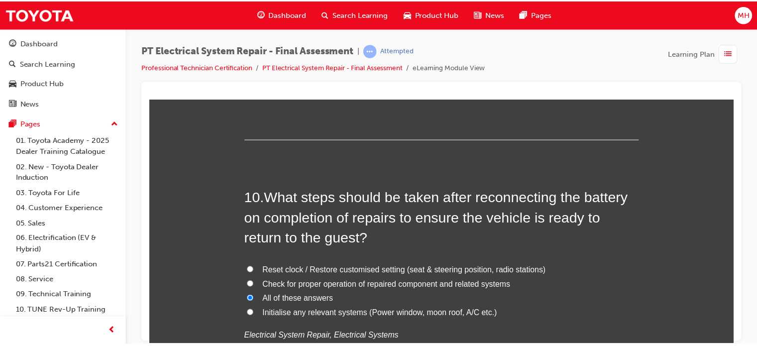
scroll to position [2065, 0]
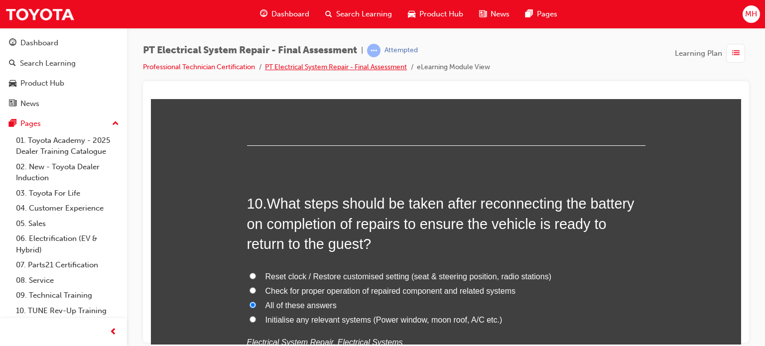
click at [340, 66] on link "PT Electrical System Repair - Final Assessment" at bounding box center [336, 67] width 142 height 8
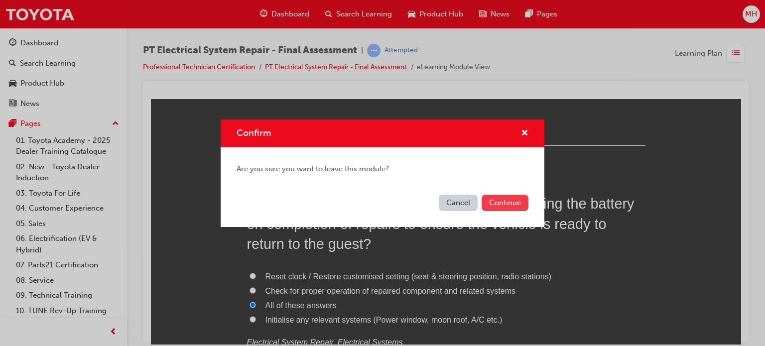
click at [515, 206] on button "Continue" at bounding box center [504, 203] width 47 height 16
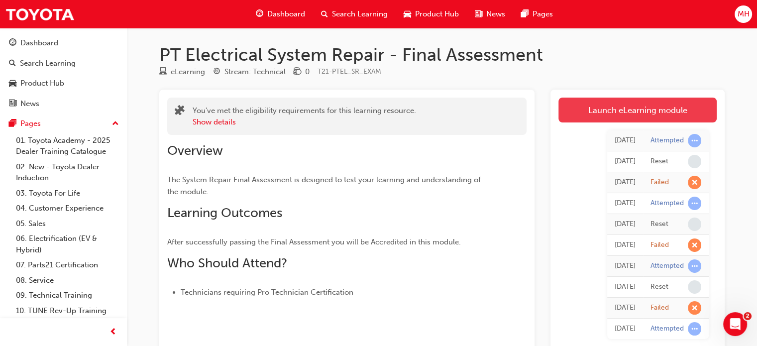
click at [649, 113] on link "Launch eLearning module" at bounding box center [637, 110] width 158 height 25
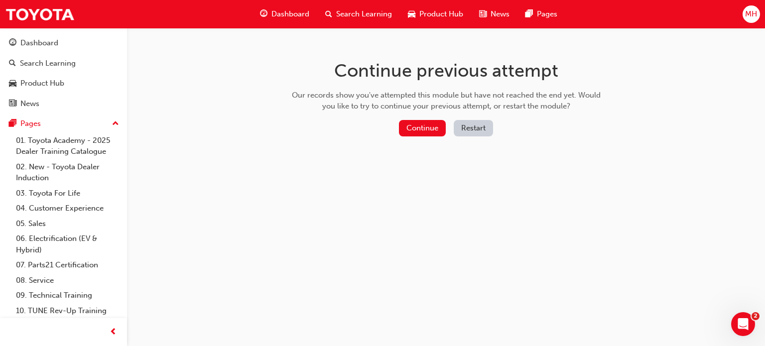
click at [474, 125] on button "Restart" at bounding box center [472, 128] width 39 height 16
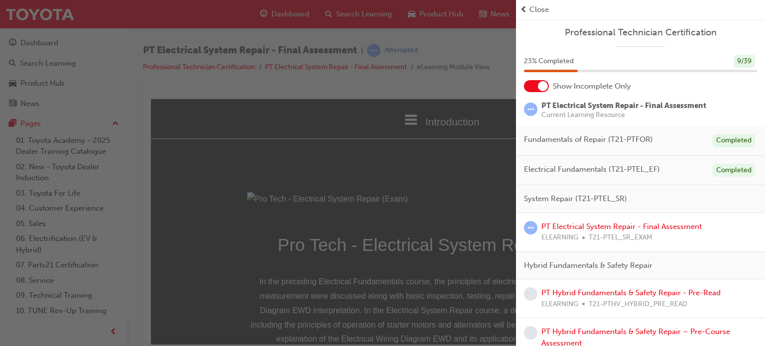
click at [563, 199] on span "System Repair (T21-PTEL_SR)" at bounding box center [575, 198] width 103 height 11
click at [576, 226] on link "PT Electrical System Repair - Final Assessment" at bounding box center [621, 226] width 160 height 9
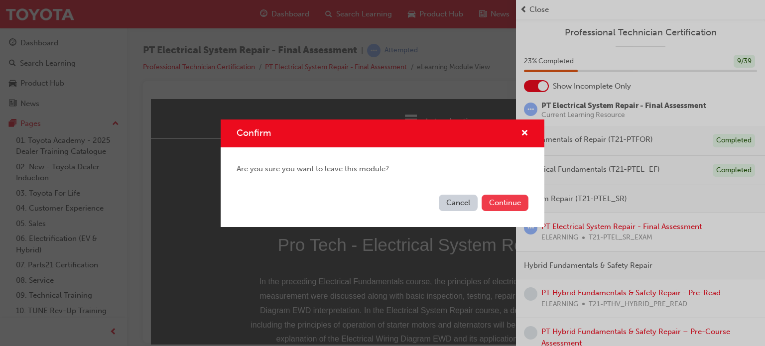
click at [501, 202] on button "Continue" at bounding box center [504, 203] width 47 height 16
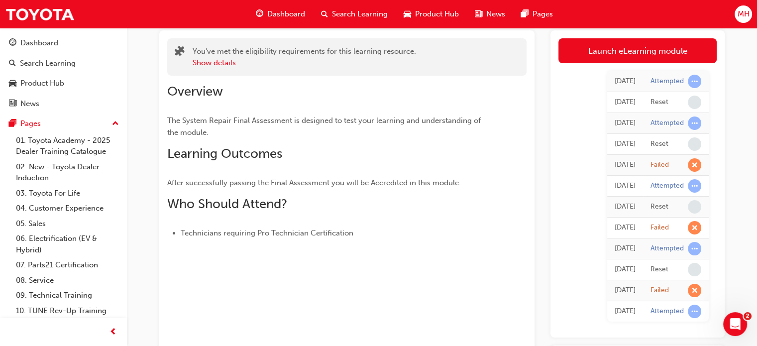
scroll to position [60, 0]
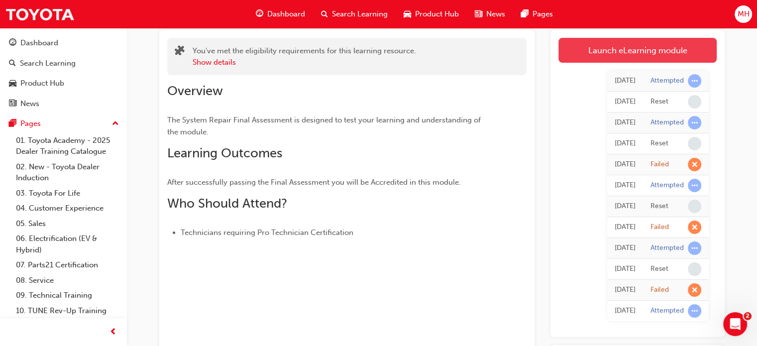
click at [647, 49] on link "Launch eLearning module" at bounding box center [637, 50] width 158 height 25
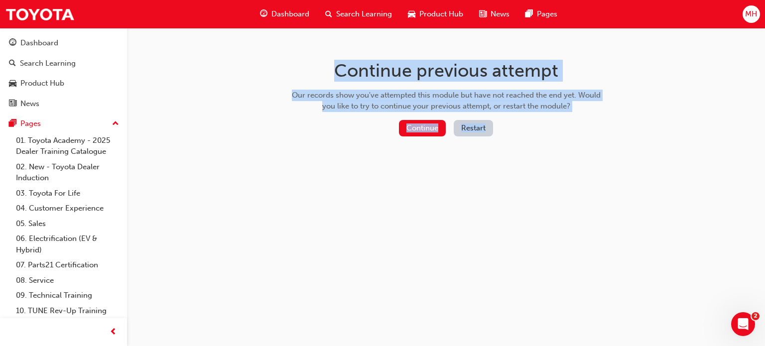
click at [647, 49] on div "Continue previous attempt Our records show you've attempted this module but hav…" at bounding box center [382, 173] width 765 height 346
click at [468, 127] on button "Restart" at bounding box center [472, 128] width 39 height 16
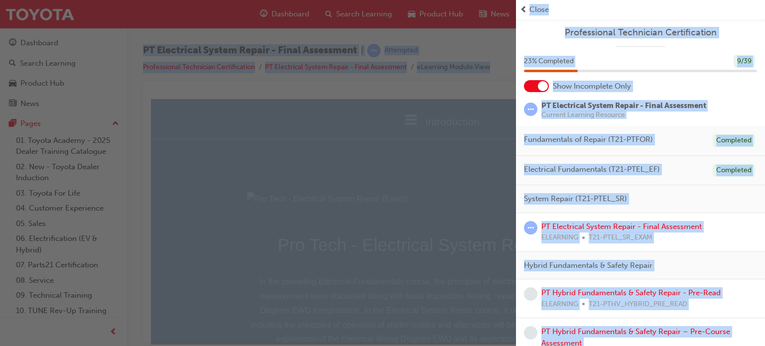
click at [522, 6] on span "prev-icon" at bounding box center [523, 9] width 7 height 11
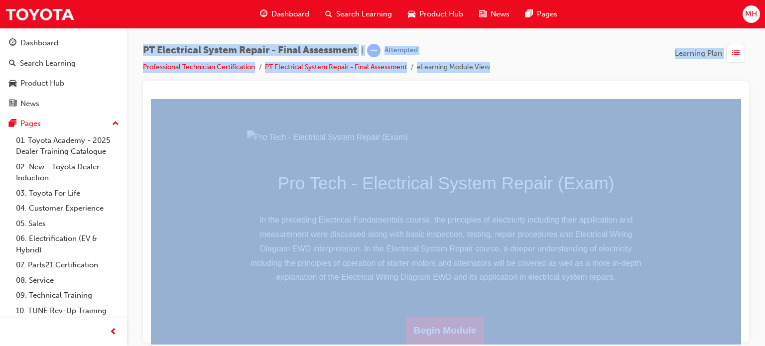
scroll to position [171, 0]
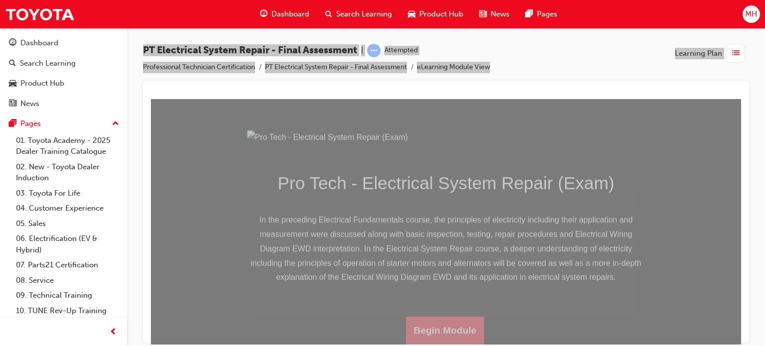
click at [444, 326] on button "Begin Module" at bounding box center [445, 330] width 79 height 28
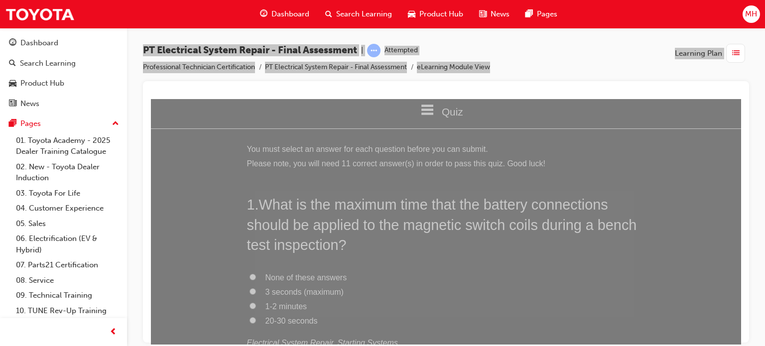
scroll to position [4, 0]
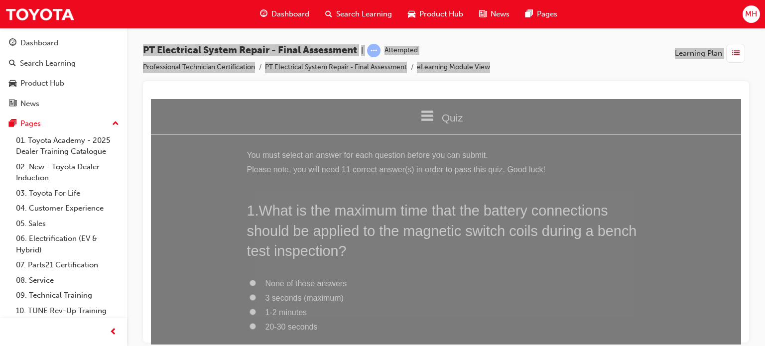
click at [273, 299] on span "3 seconds (maximum)" at bounding box center [304, 297] width 78 height 8
click at [256, 299] on input "3 seconds (maximum)" at bounding box center [252, 297] width 6 height 6
radio input "true"
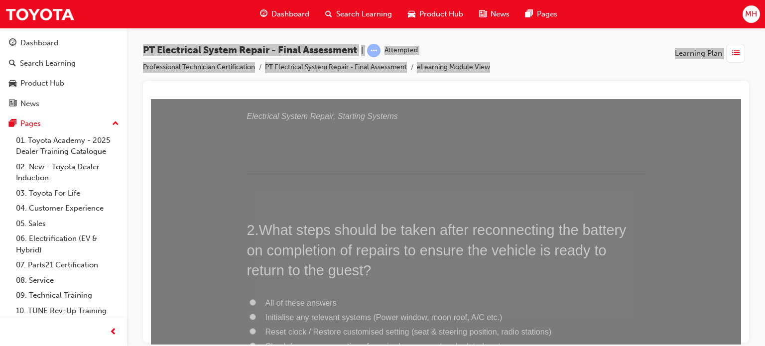
scroll to position [296, 0]
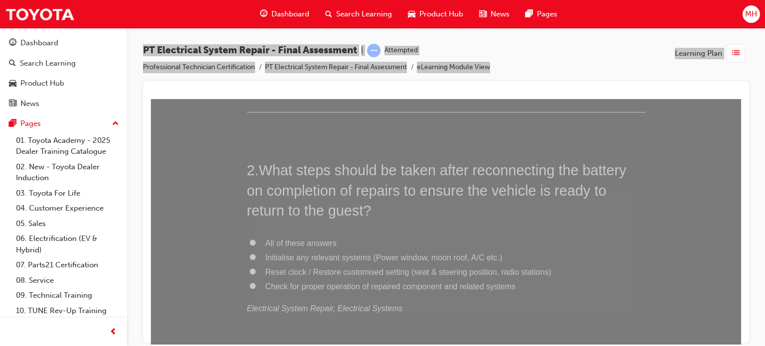
click at [315, 243] on span "All of these answers" at bounding box center [300, 242] width 71 height 8
click at [256, 243] on input "All of these answers" at bounding box center [252, 242] width 6 height 6
radio input "true"
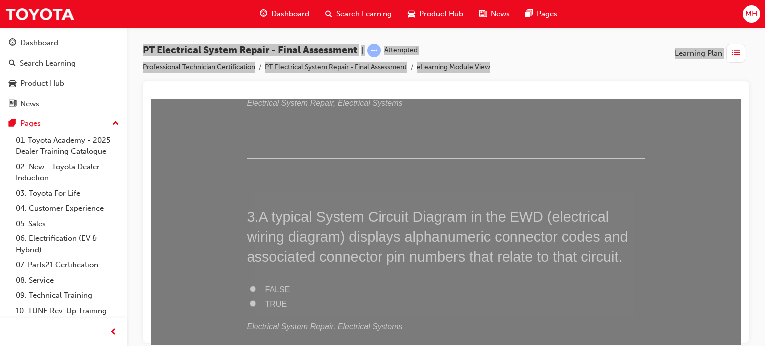
scroll to position [522, 0]
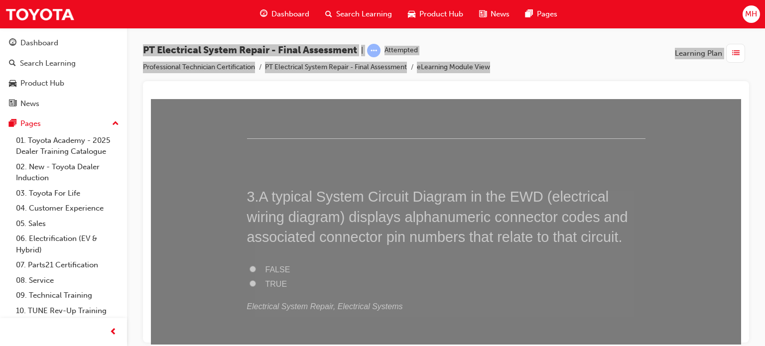
click at [274, 277] on label "TRUE" at bounding box center [446, 284] width 398 height 14
click at [256, 280] on input "TRUE" at bounding box center [252, 283] width 6 height 6
radio input "true"
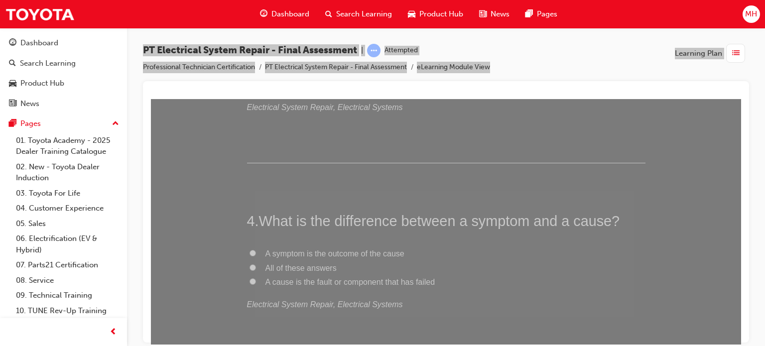
scroll to position [747, 0]
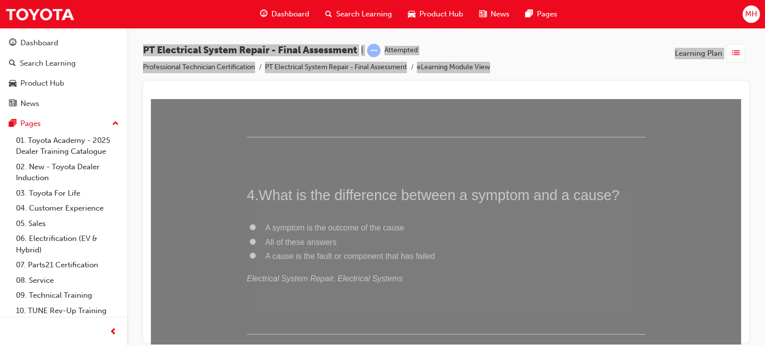
click at [312, 240] on span "All of these answers" at bounding box center [300, 241] width 71 height 8
click at [256, 240] on input "All of these answers" at bounding box center [252, 241] width 6 height 6
radio input "true"
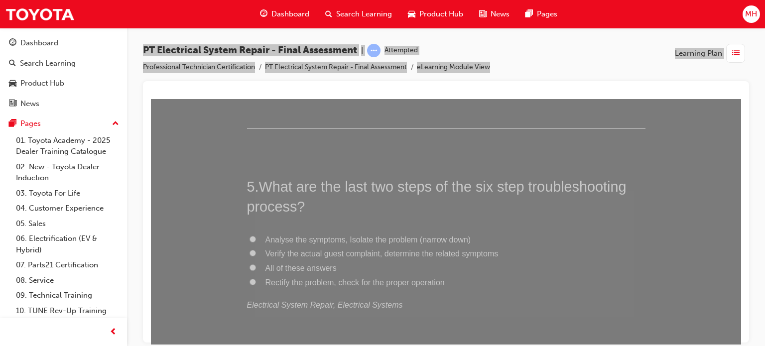
scroll to position [972, 0]
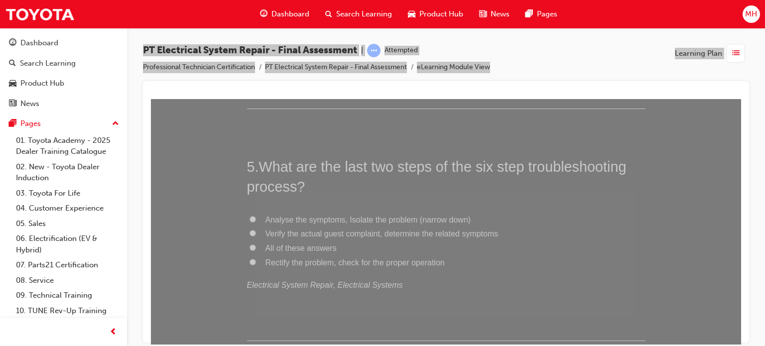
click at [389, 262] on span "Rectify the problem, check for the proper operation" at bounding box center [354, 262] width 179 height 8
click at [256, 262] on input "Rectify the problem, check for the proper operation" at bounding box center [252, 261] width 6 height 6
radio input "true"
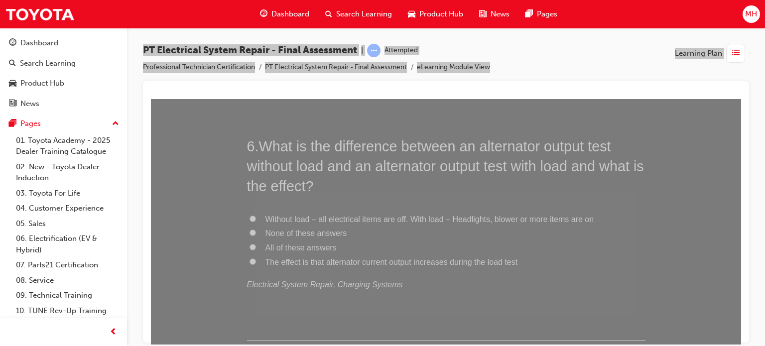
scroll to position [1231, 0]
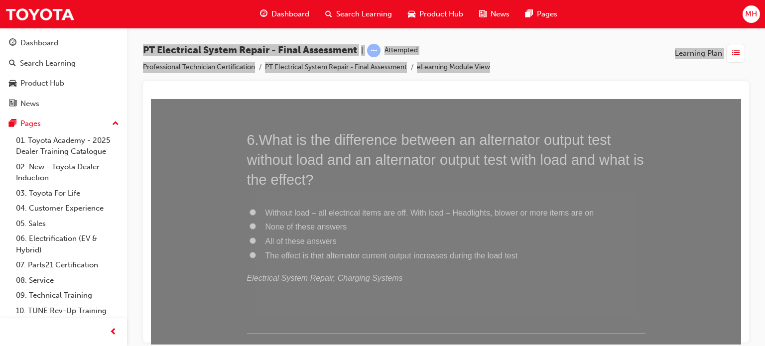
click at [309, 238] on span "All of these answers" at bounding box center [300, 240] width 71 height 8
click at [256, 238] on input "All of these answers" at bounding box center [252, 240] width 6 height 6
radio input "true"
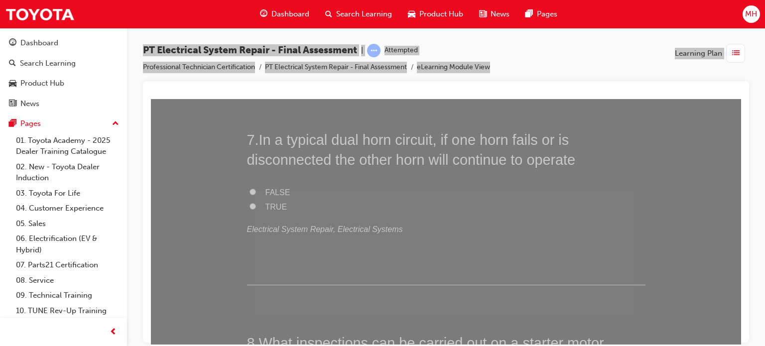
scroll to position [1489, 0]
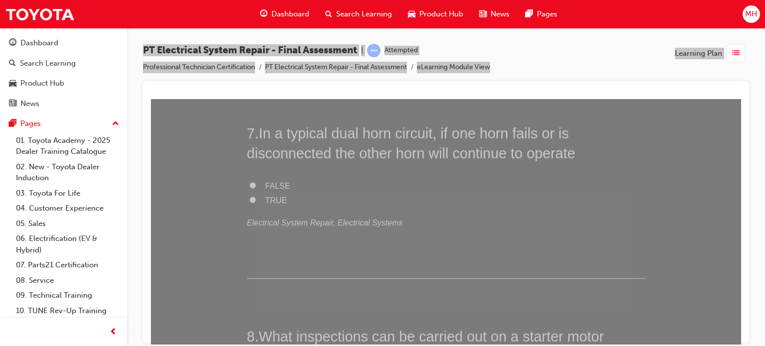
radio input "true"
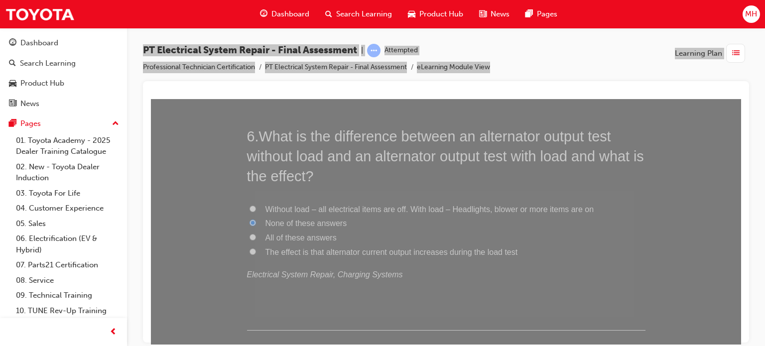
click at [273, 239] on span "All of these answers" at bounding box center [300, 237] width 71 height 8
click at [256, 239] on input "All of these answers" at bounding box center [252, 236] width 6 height 6
radio input "true"
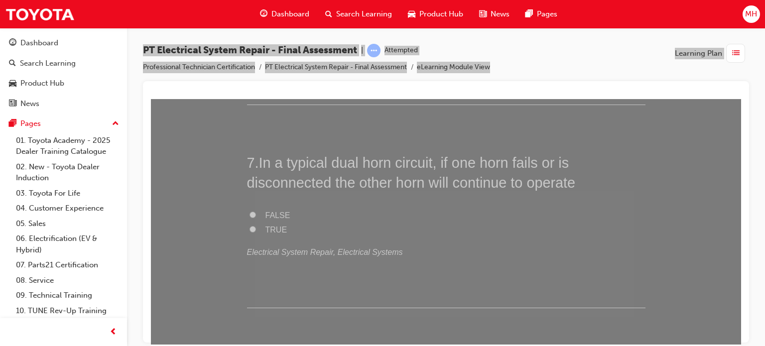
scroll to position [1480, 0]
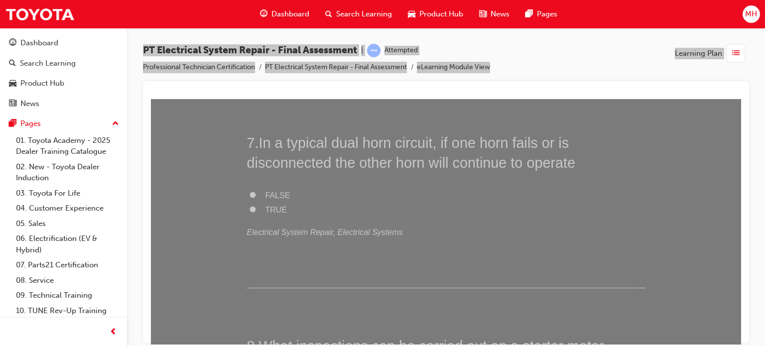
click at [271, 216] on div "FALSE TRUE Electrical System Repair, Electrical Systems" at bounding box center [446, 213] width 398 height 51
click at [272, 213] on span "TRUE" at bounding box center [276, 209] width 22 height 8
click at [256, 212] on input "TRUE" at bounding box center [252, 209] width 6 height 6
radio input "true"
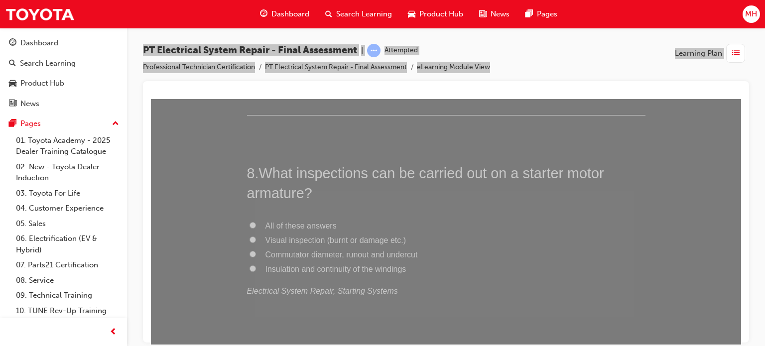
scroll to position [1672, 0]
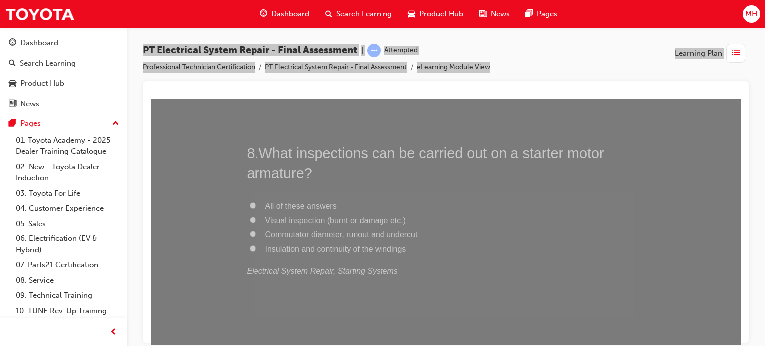
click at [321, 209] on span "All of these answers" at bounding box center [300, 205] width 71 height 8
click at [256, 208] on input "All of these answers" at bounding box center [252, 205] width 6 height 6
radio input "true"
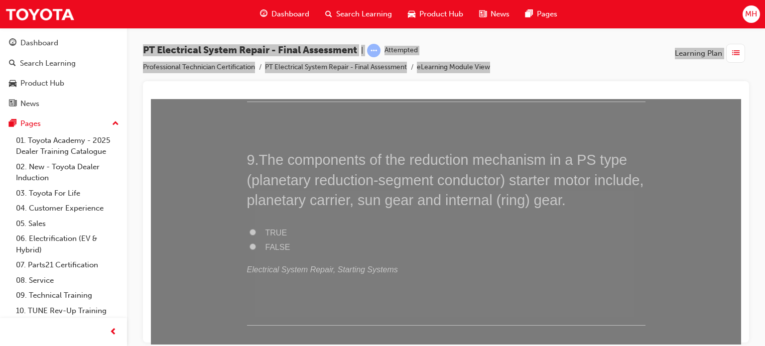
scroll to position [1904, 0]
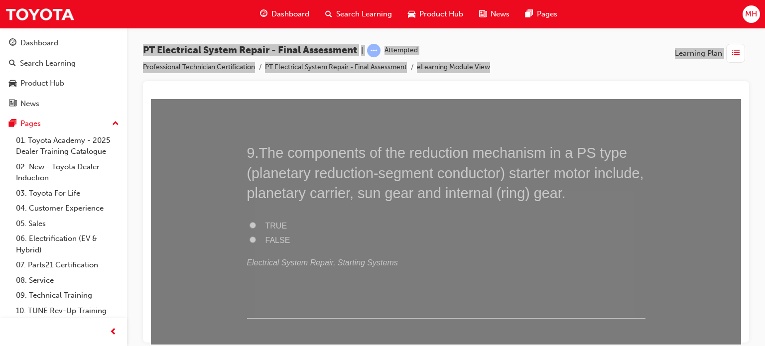
click at [271, 223] on span "TRUE" at bounding box center [276, 225] width 22 height 8
click at [256, 223] on input "TRUE" at bounding box center [252, 224] width 6 height 6
radio input "true"
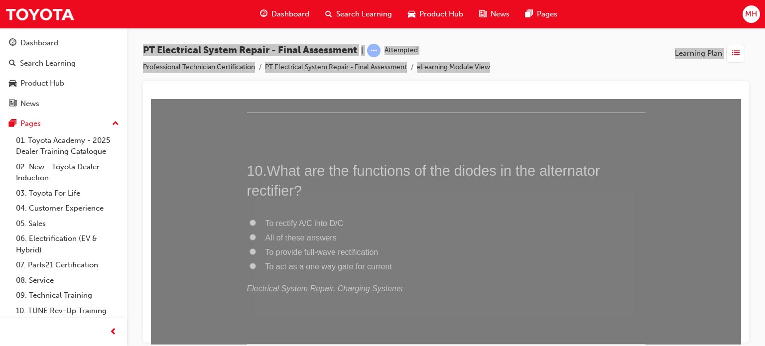
scroll to position [2123, 0]
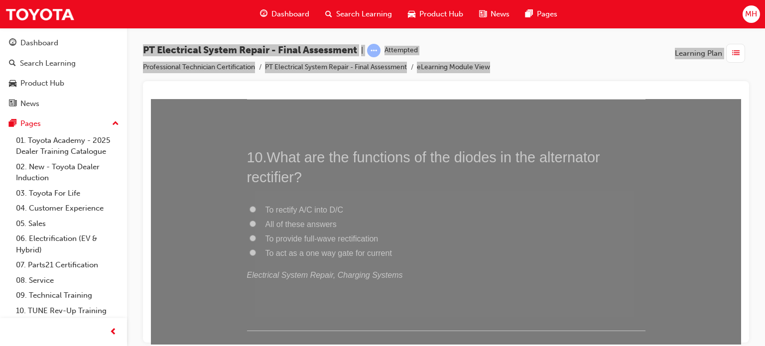
click at [277, 219] on span "All of these answers" at bounding box center [300, 223] width 71 height 8
click at [256, 220] on input "All of these answers" at bounding box center [252, 223] width 6 height 6
radio input "true"
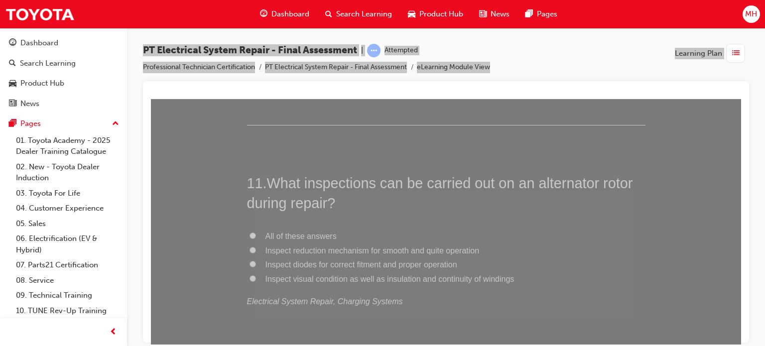
scroll to position [2369, 0]
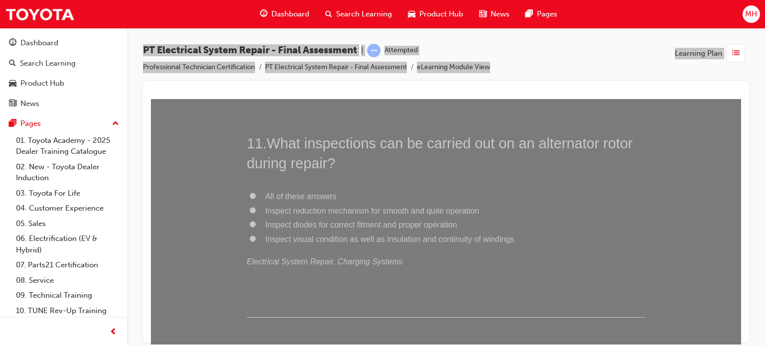
click at [350, 237] on span "Inspect visual condition as well as insulation and continuity of windings" at bounding box center [389, 238] width 249 height 8
click at [256, 237] on input "Inspect visual condition as well as insulation and continuity of windings" at bounding box center [252, 238] width 6 height 6
radio input "true"
click at [309, 195] on span "All of these answers" at bounding box center [300, 196] width 71 height 8
click at [256, 195] on input "All of these answers" at bounding box center [252, 195] width 6 height 6
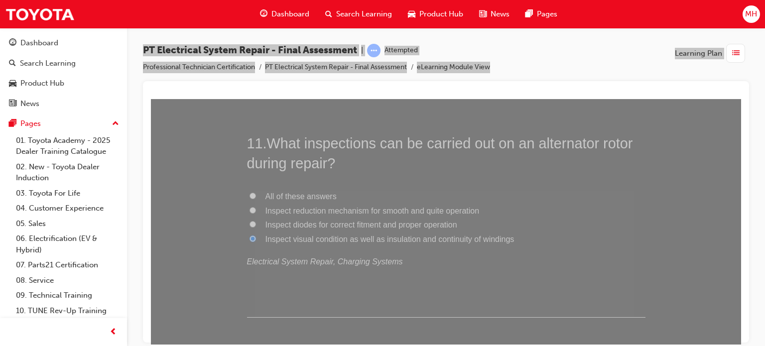
radio input "true"
click at [314, 236] on span "Inspect visual condition as well as insulation and continuity of windings" at bounding box center [389, 238] width 249 height 8
click at [256, 236] on input "Inspect visual condition as well as insulation and continuity of windings" at bounding box center [252, 238] width 6 height 6
radio input "true"
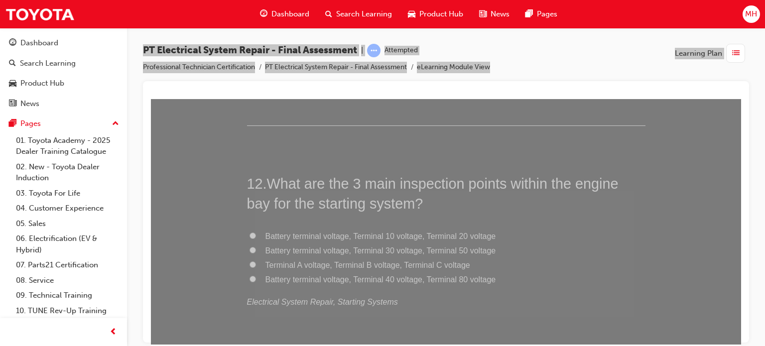
scroll to position [2580, 0]
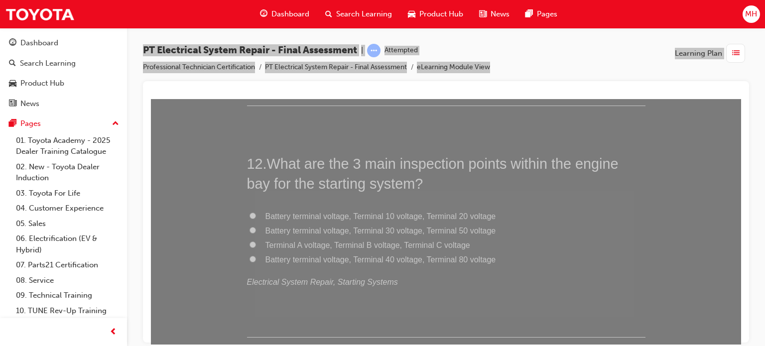
click at [432, 232] on span "Battery terminal voltage, Terminal 30 voltage, Terminal 50 voltage" at bounding box center [380, 230] width 230 height 8
click at [256, 232] on input "Battery terminal voltage, Terminal 30 voltage, Terminal 50 voltage" at bounding box center [252, 229] width 6 height 6
radio input "true"
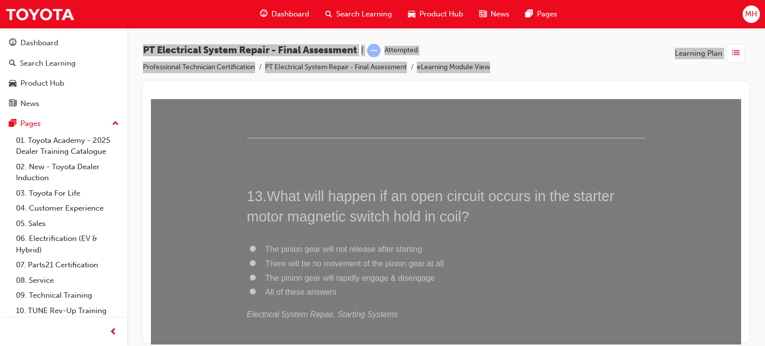
scroll to position [2833, 0]
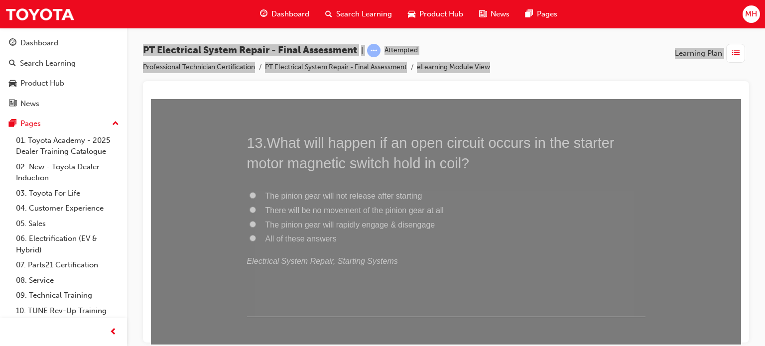
click at [281, 221] on span "The pinion gear will rapidly engage & disengage" at bounding box center [350, 224] width 170 height 8
click at [256, 221] on input "The pinion gear will rapidly engage & disengage" at bounding box center [252, 223] width 6 height 6
radio input "true"
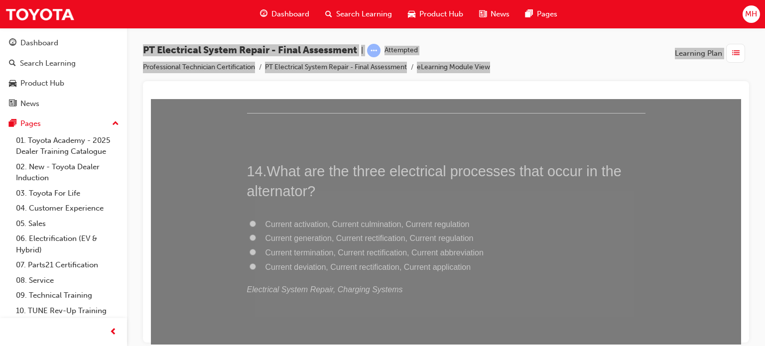
scroll to position [3038, 0]
click at [361, 239] on span "Current generation, Current rectification, Current regulation" at bounding box center [369, 235] width 208 height 8
click at [256, 238] on input "Current generation, Current rectification, Current regulation" at bounding box center [252, 235] width 6 height 6
radio input "true"
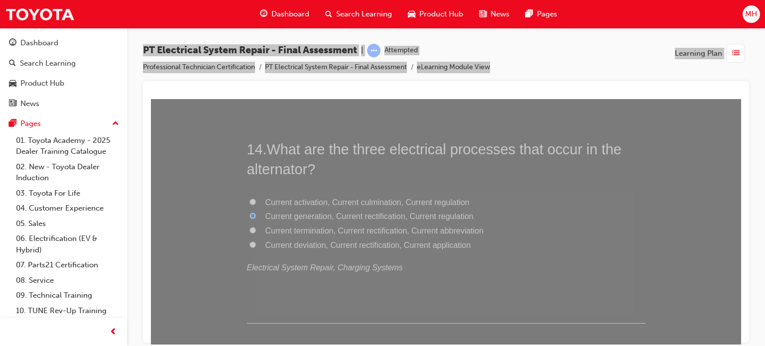
scroll to position [3110, 0]
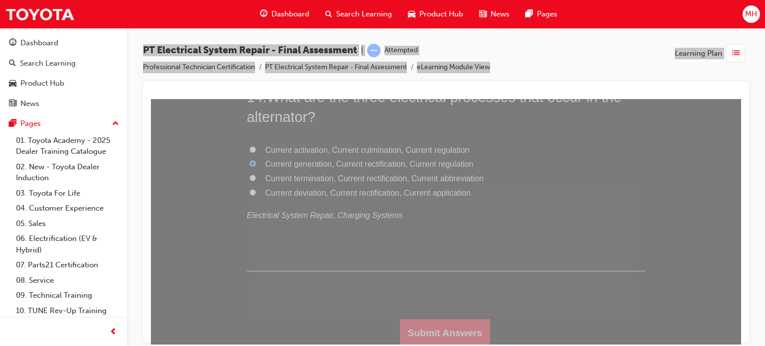
click at [445, 329] on button "Submit Answers" at bounding box center [445, 333] width 91 height 28
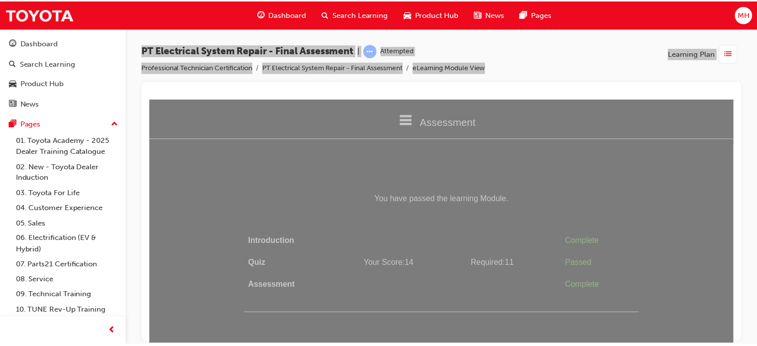
scroll to position [0, 0]
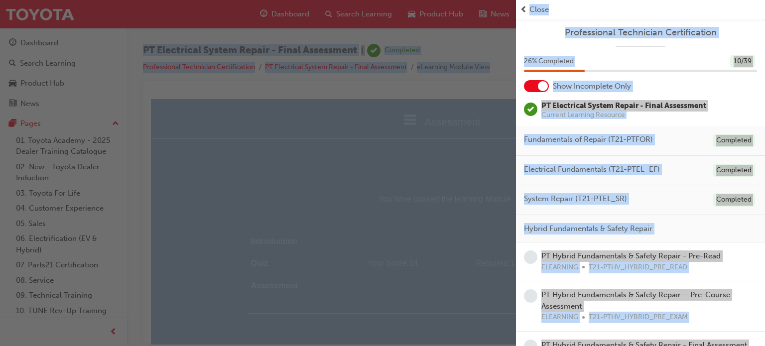
click at [544, 10] on span "Close" at bounding box center [538, 9] width 19 height 11
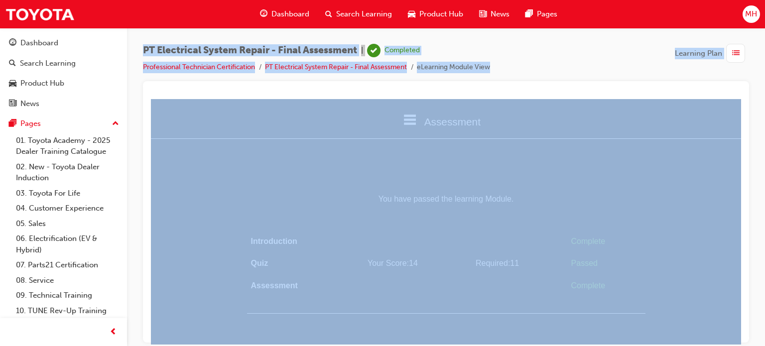
click at [299, 14] on span "Dashboard" at bounding box center [290, 13] width 38 height 11
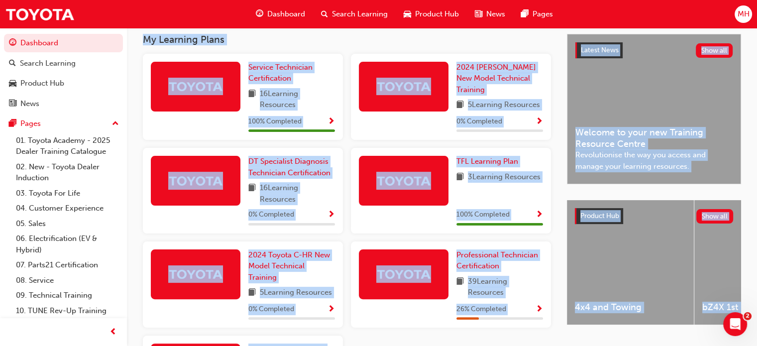
scroll to position [225, 0]
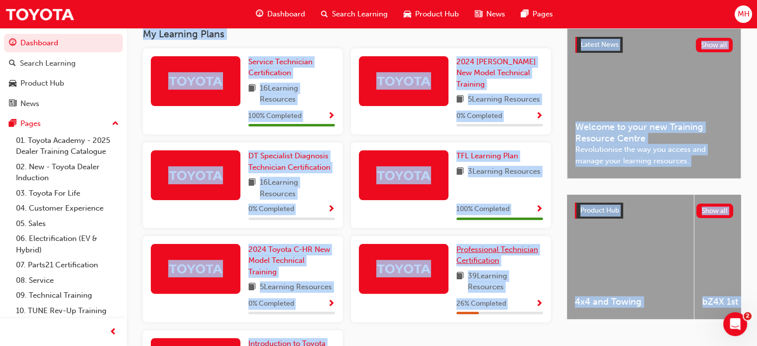
click at [470, 254] on span "Professional Technician Certification" at bounding box center [497, 255] width 82 height 20
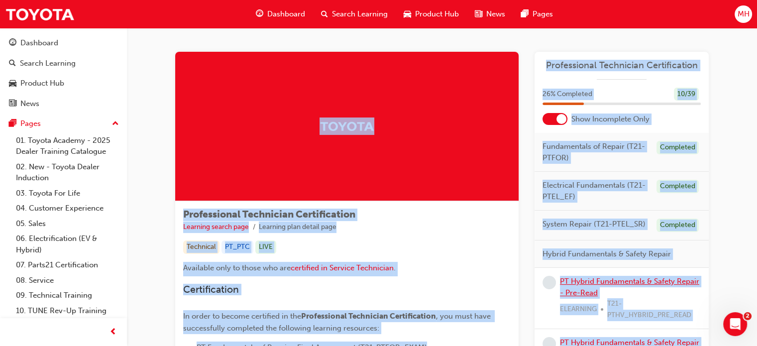
click at [684, 277] on link "PT Hybrid Fundamentals & Safety Repair - Pre-Read" at bounding box center [629, 287] width 139 height 20
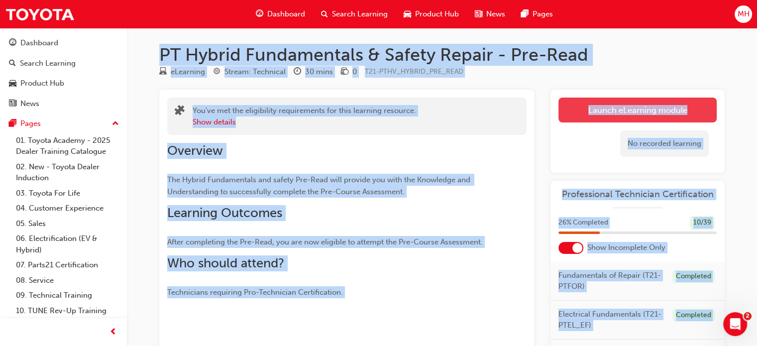
click at [591, 111] on link "Launch eLearning module" at bounding box center [637, 110] width 158 height 25
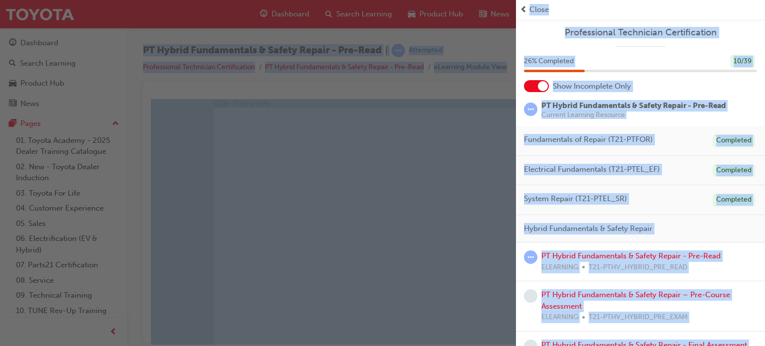
click at [534, 8] on span "Close" at bounding box center [538, 9] width 19 height 11
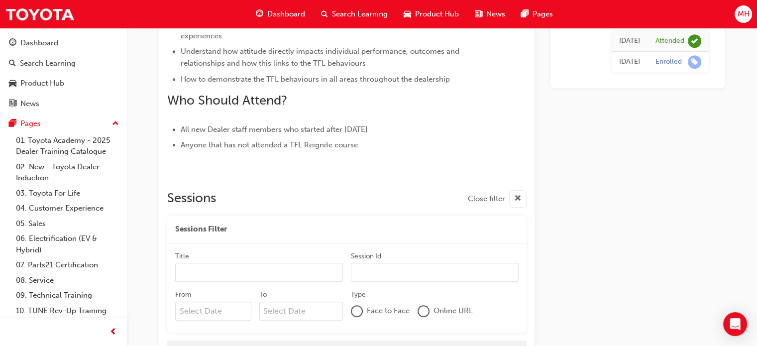
scroll to position [522, 0]
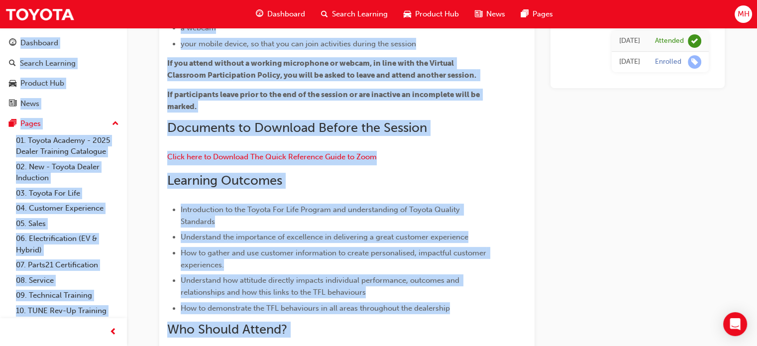
scroll to position [82, 0]
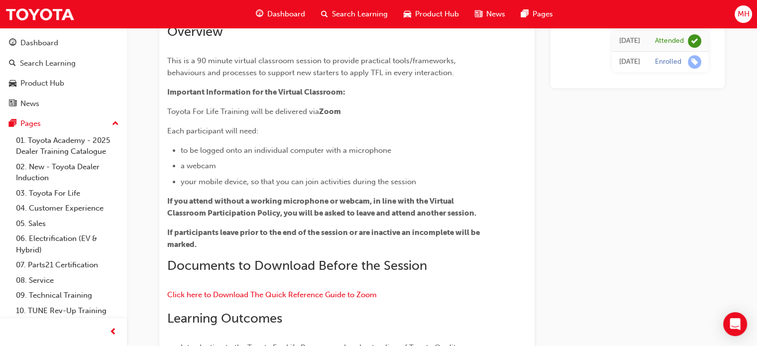
drag, startPoint x: 758, startPoint y: 17, endPoint x: 585, endPoint y: 90, distance: 187.8
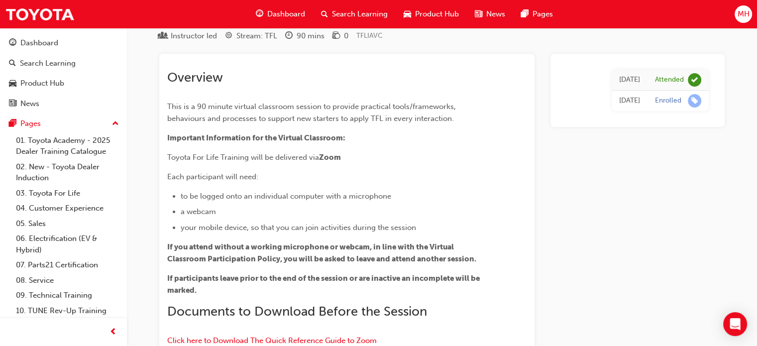
scroll to position [0, 0]
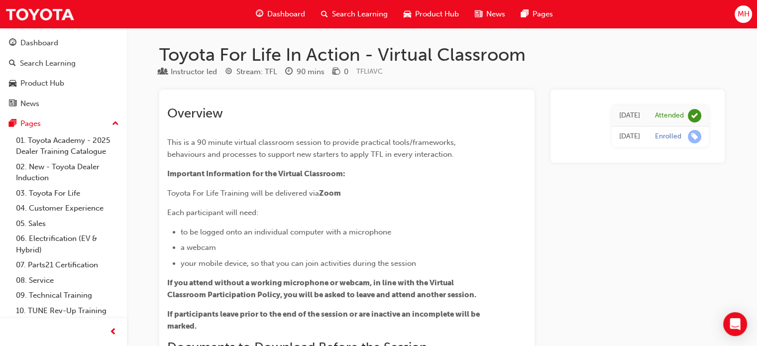
click at [284, 15] on span "Dashboard" at bounding box center [286, 13] width 38 height 11
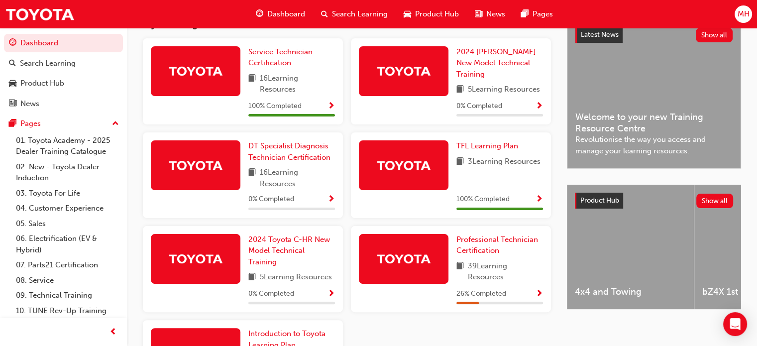
scroll to position [239, 0]
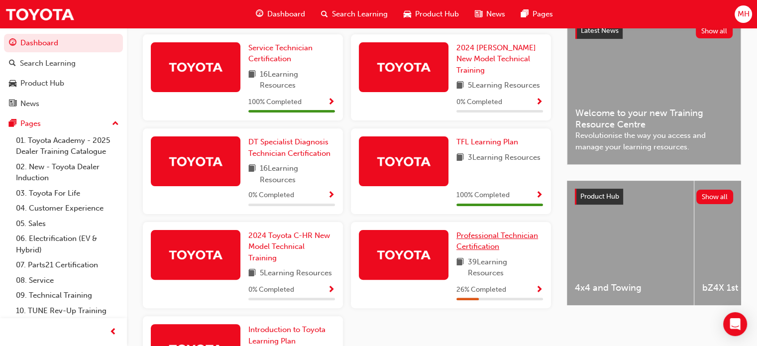
click at [476, 238] on span "Professional Technician Certification" at bounding box center [497, 241] width 82 height 20
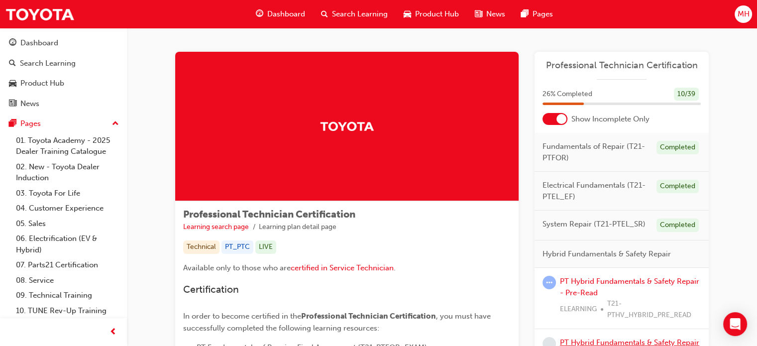
click at [615, 342] on link "PT Hybrid Fundamentals & Safety Repair – Pre-Course Assessment" at bounding box center [629, 348] width 139 height 20
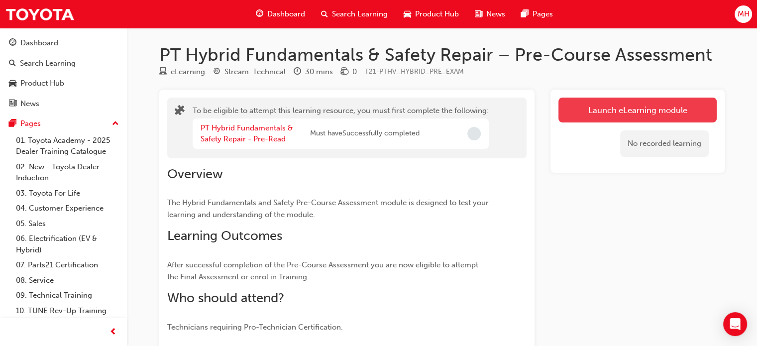
click at [583, 103] on button "Launch eLearning module" at bounding box center [637, 110] width 158 height 25
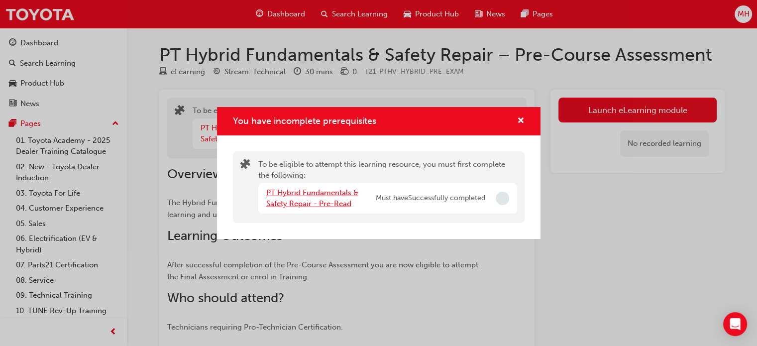
click at [318, 204] on link "PT Hybrid Fundamentals & Safety Repair - Pre-Read" at bounding box center [312, 198] width 92 height 20
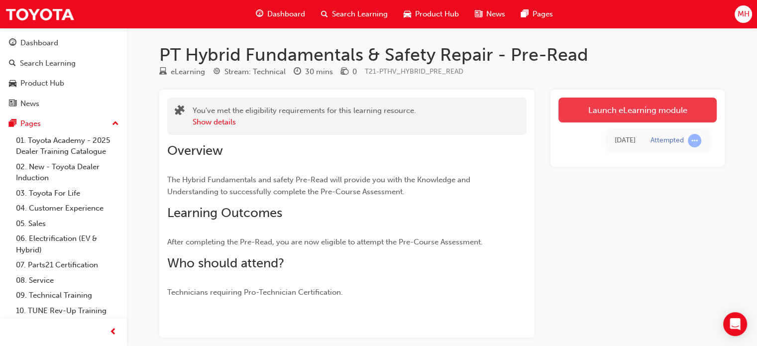
click at [647, 107] on link "Launch eLearning module" at bounding box center [637, 110] width 158 height 25
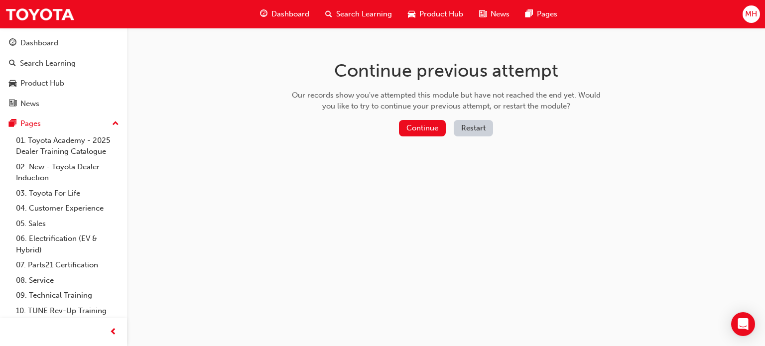
click at [481, 130] on button "Restart" at bounding box center [472, 128] width 39 height 16
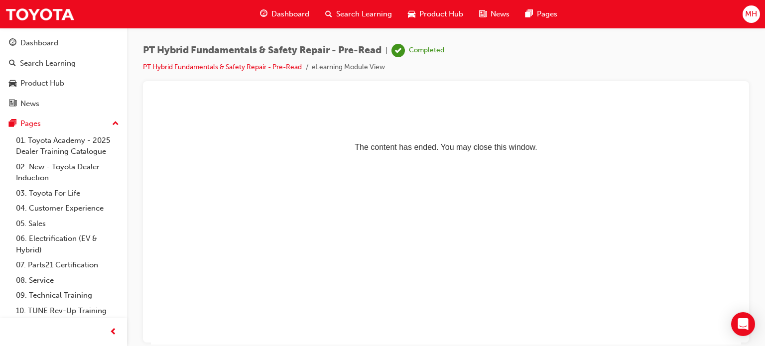
click at [287, 17] on span "Dashboard" at bounding box center [290, 13] width 38 height 11
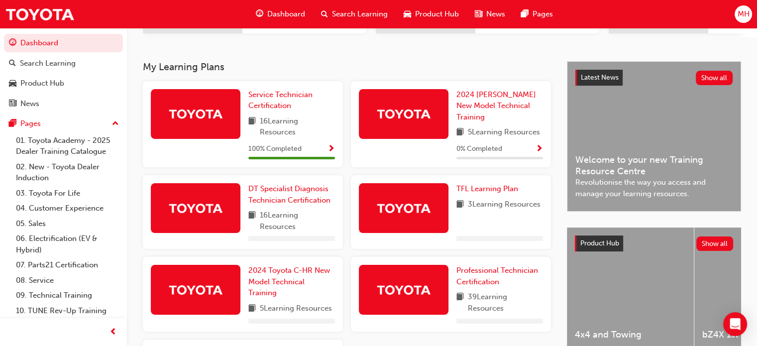
scroll to position [212, 0]
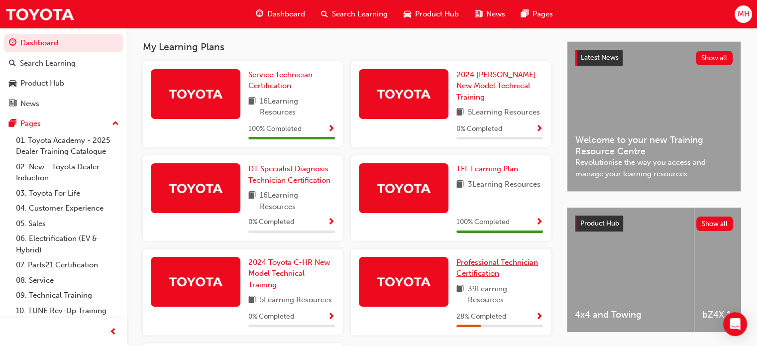
click at [477, 267] on span "Professional Technician Certification" at bounding box center [497, 268] width 82 height 20
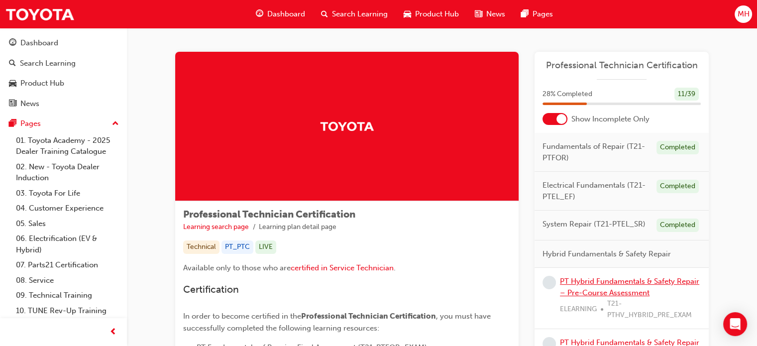
click at [603, 289] on link "PT Hybrid Fundamentals & Safety Repair – Pre-Course Assessment" at bounding box center [629, 287] width 139 height 20
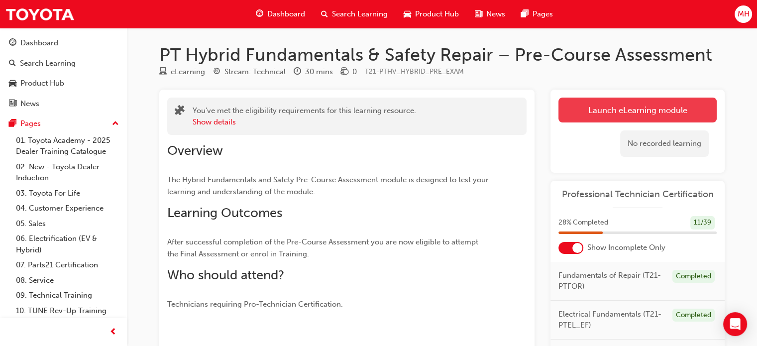
click at [621, 118] on link "Launch eLearning module" at bounding box center [637, 110] width 158 height 25
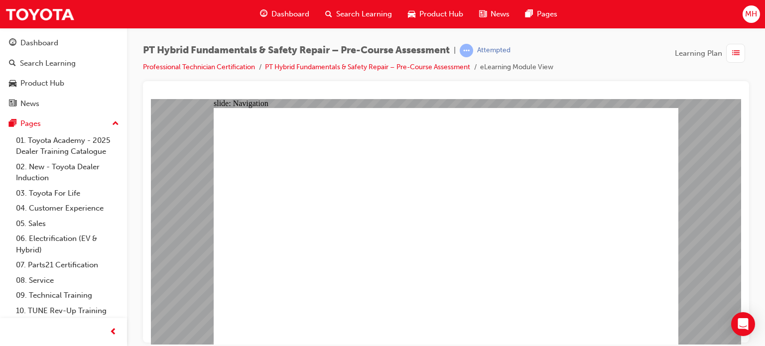
radio input "true"
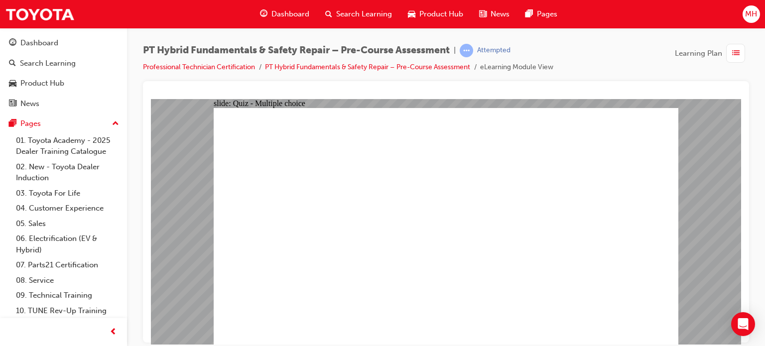
radio input "true"
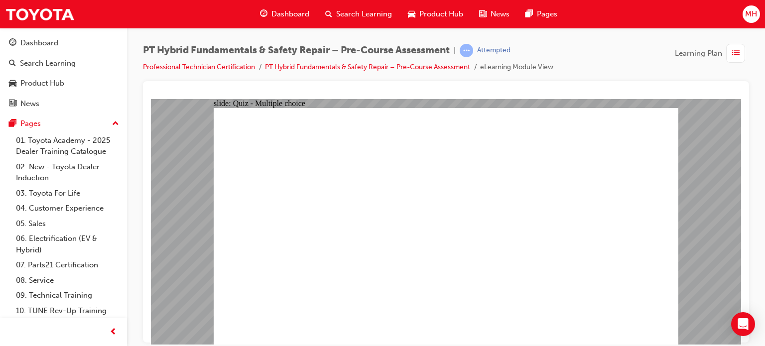
radio input "true"
checkbox input "true"
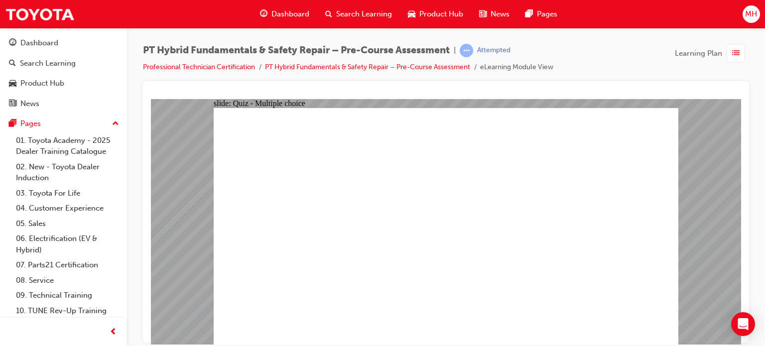
checkbox input "true"
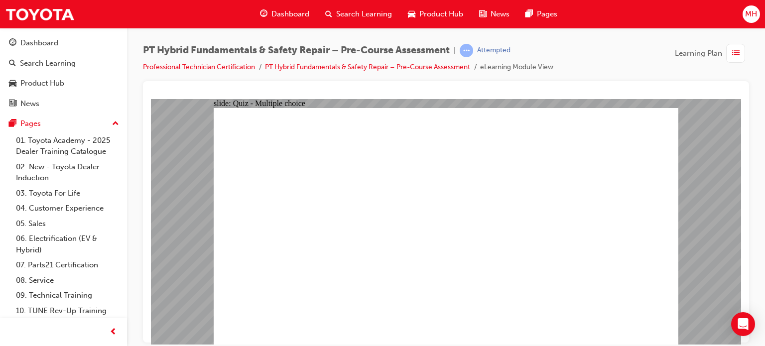
radio input "true"
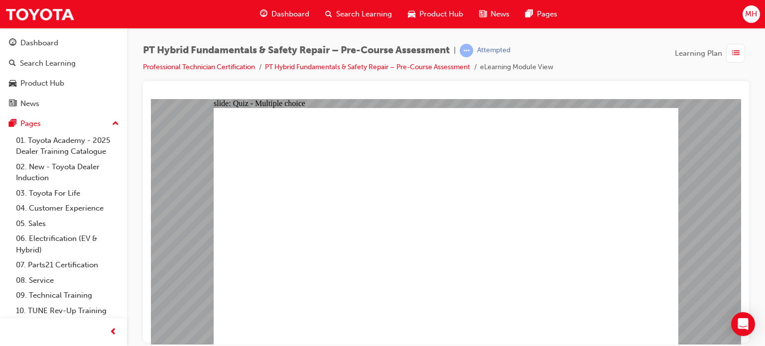
radio input "true"
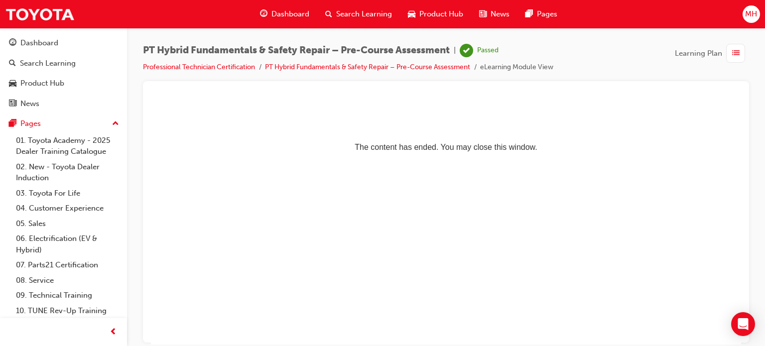
click at [278, 14] on span "Dashboard" at bounding box center [290, 13] width 38 height 11
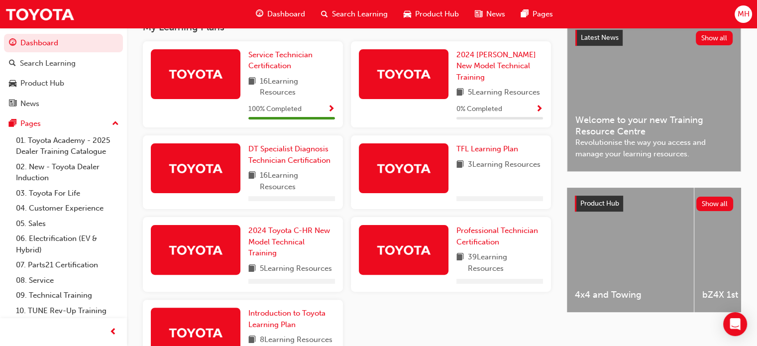
scroll to position [239, 0]
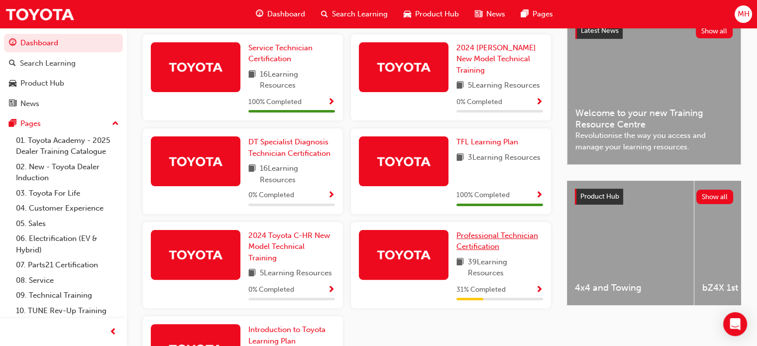
drag, startPoint x: 479, startPoint y: 241, endPoint x: 472, endPoint y: 240, distance: 7.0
click at [472, 240] on span "Professional Technician Certification" at bounding box center [497, 241] width 82 height 20
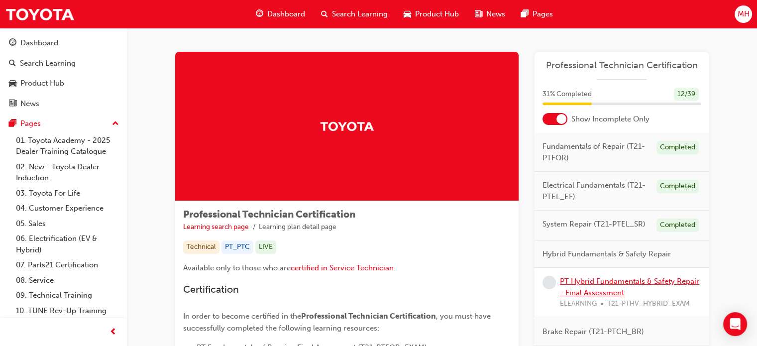
click at [649, 279] on link "PT Hybrid Fundamentals & Safety Repair - Final Assessment" at bounding box center [629, 287] width 139 height 20
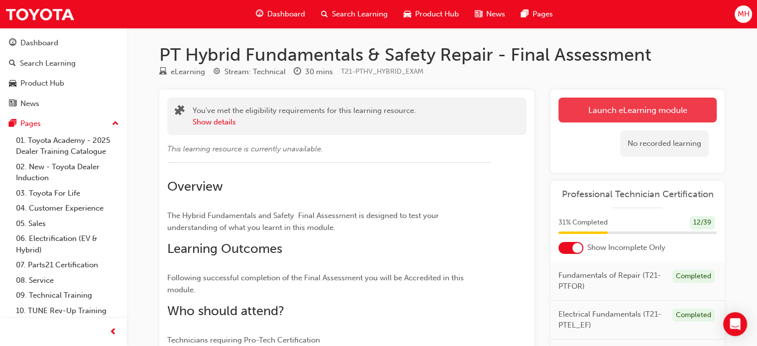
click at [659, 116] on link "Launch eLearning module" at bounding box center [637, 110] width 158 height 25
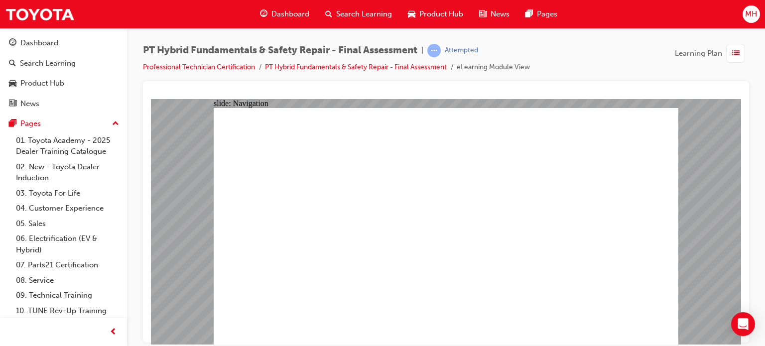
checkbox input "true"
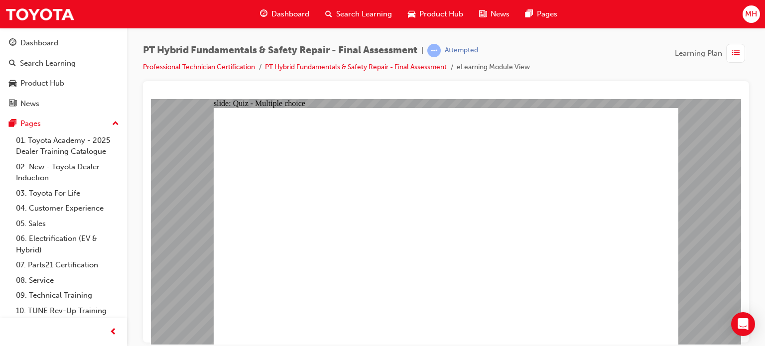
radio input "true"
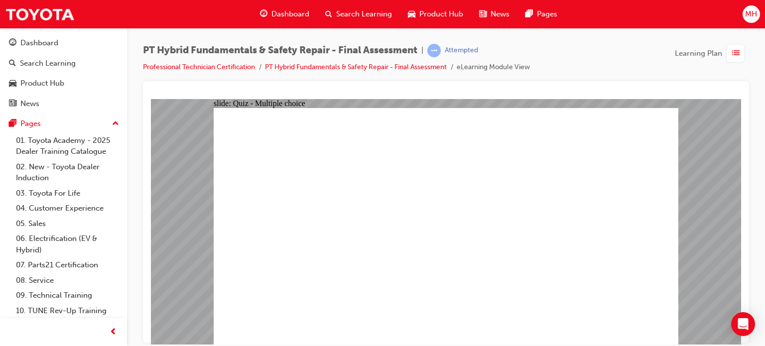
radio input "true"
checkbox input "true"
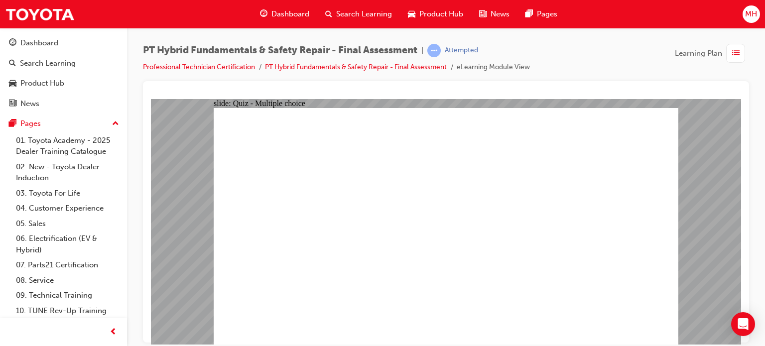
checkbox input "true"
radio input "true"
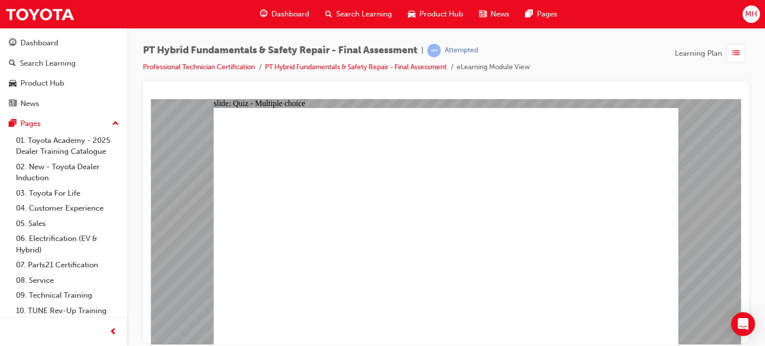
radio input "true"
checkbox input "true"
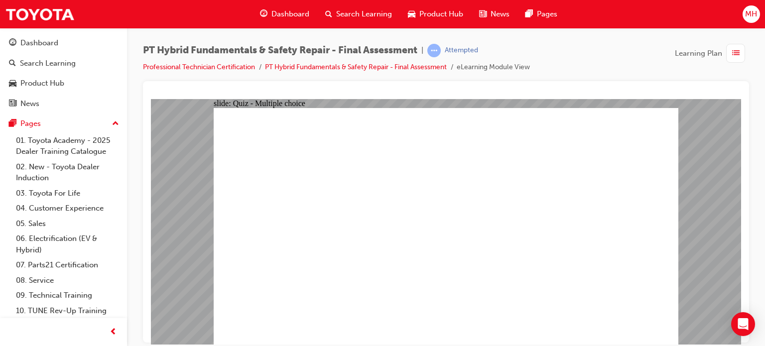
checkbox input "true"
radio input "true"
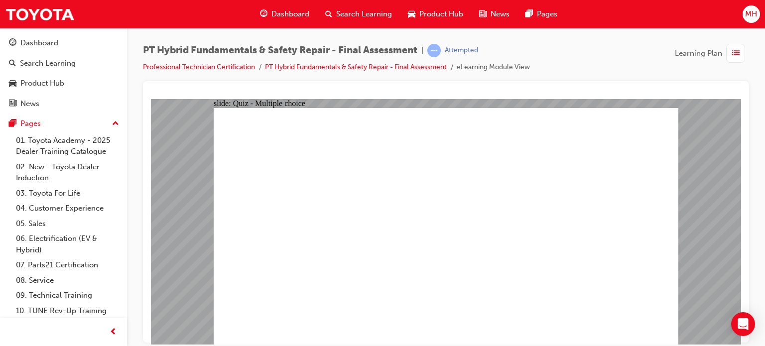
radio input "true"
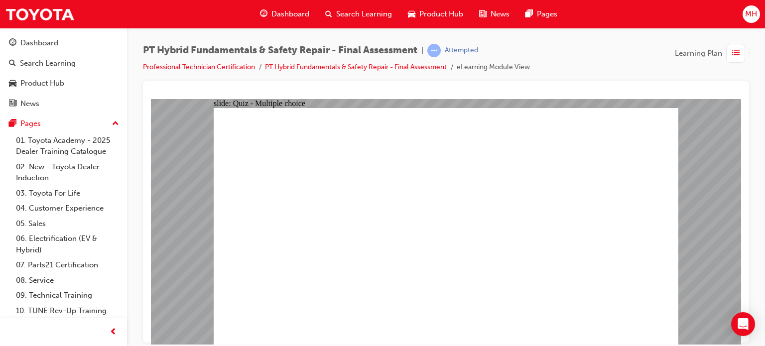
radio input "true"
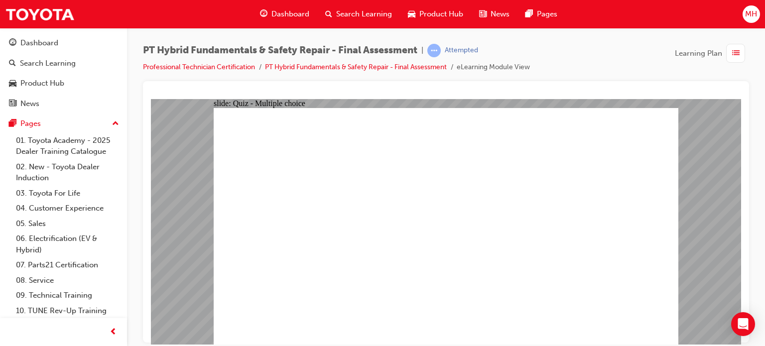
radio input "true"
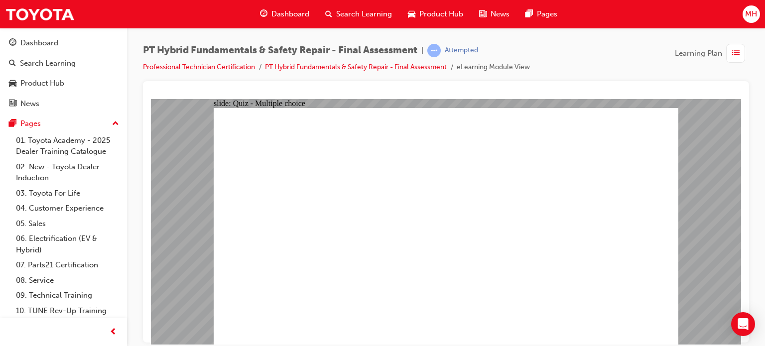
radio input "true"
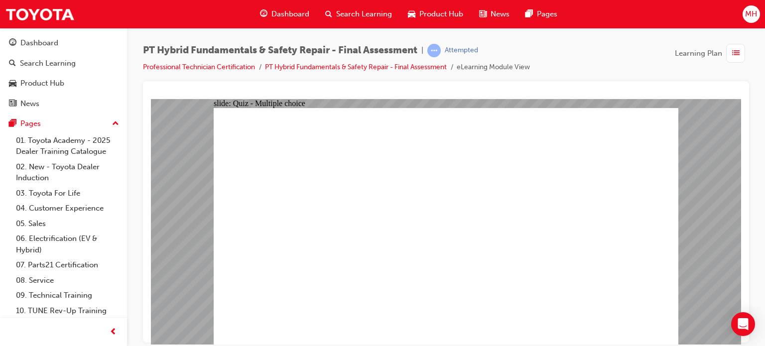
checkbox input "true"
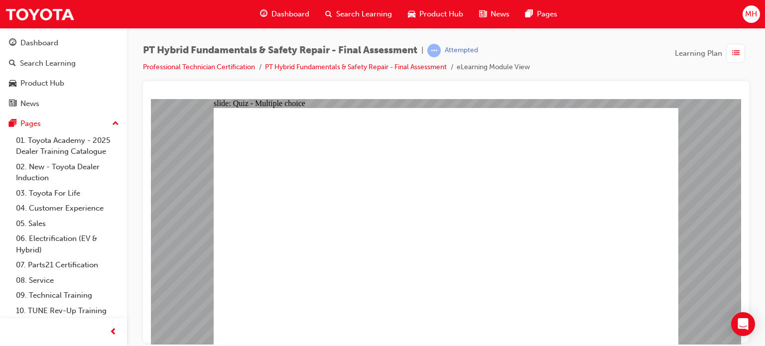
radio input "true"
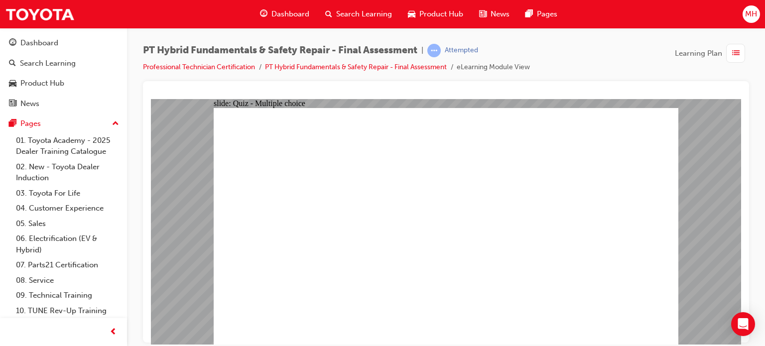
radio input "true"
checkbox input "true"
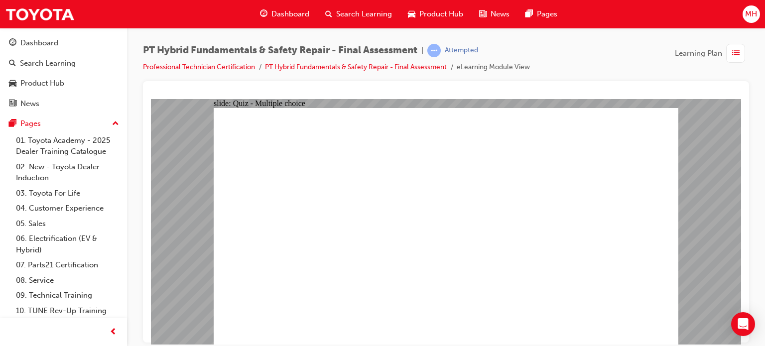
radio input "true"
checkbox input "true"
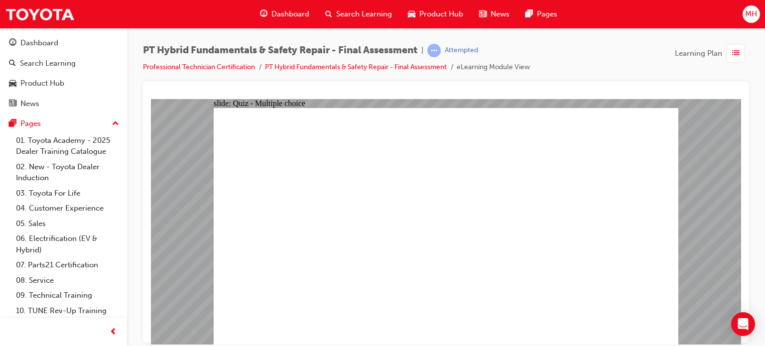
checkbox input "true"
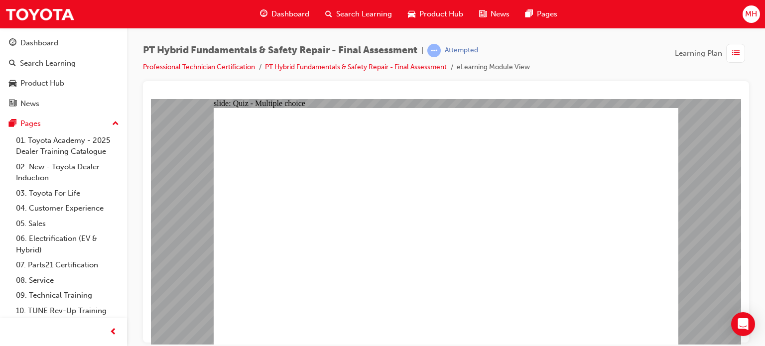
checkbox input "true"
radio input "true"
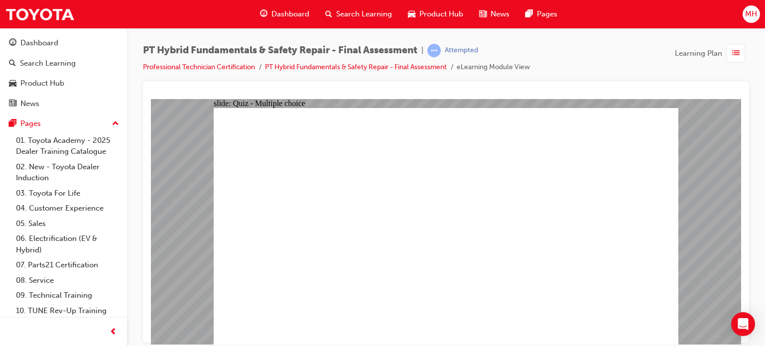
radio input "true"
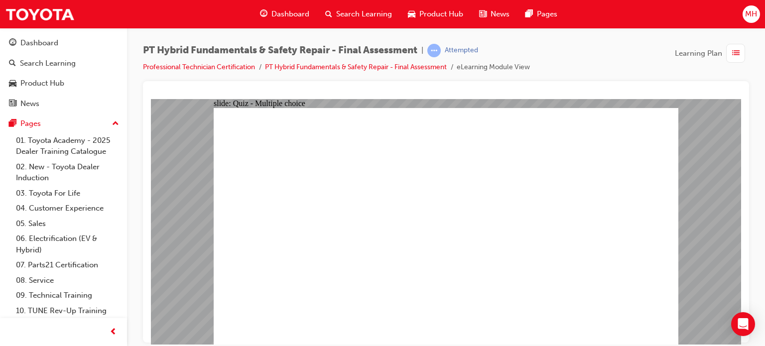
radio input "true"
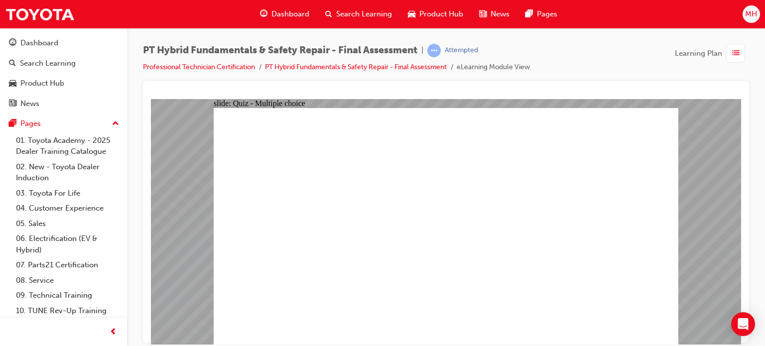
radio input "true"
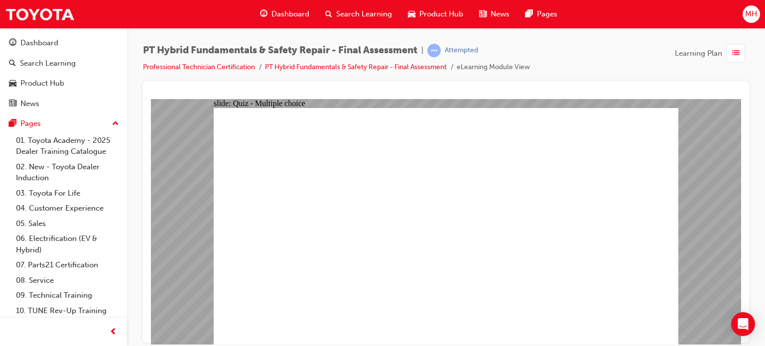
radio input "true"
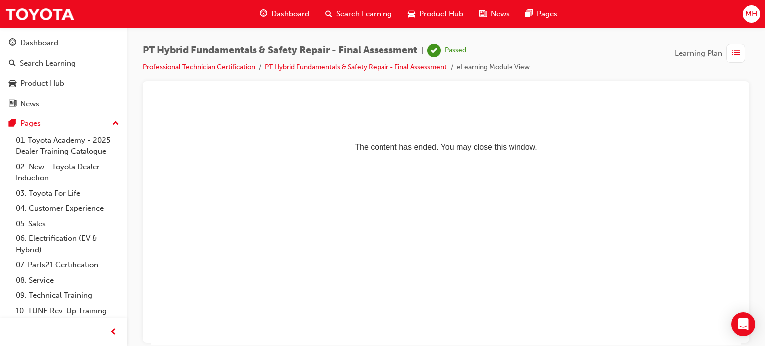
click at [295, 11] on span "Dashboard" at bounding box center [290, 13] width 38 height 11
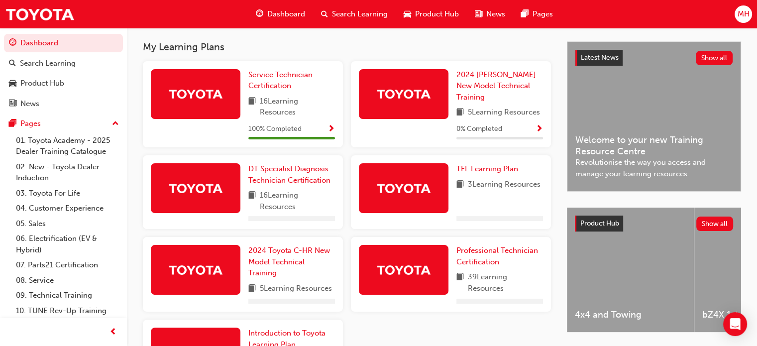
scroll to position [245, 0]
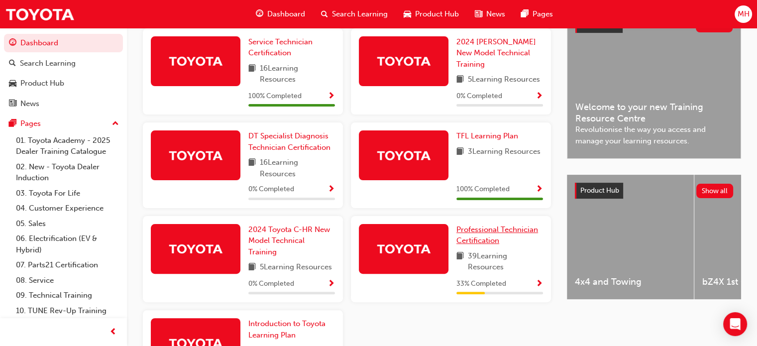
click at [476, 238] on link "Professional Technician Certification" at bounding box center [499, 235] width 87 height 22
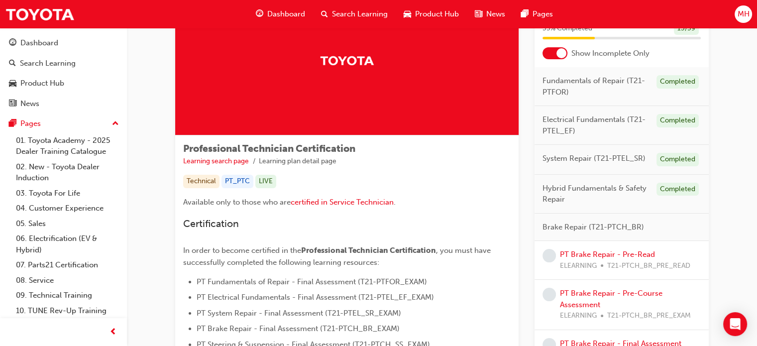
scroll to position [80, 0]
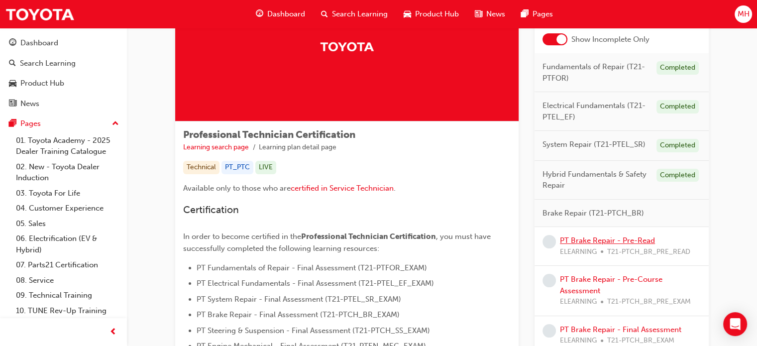
click at [567, 239] on link "PT Brake Repair - Pre-Read" at bounding box center [607, 240] width 95 height 9
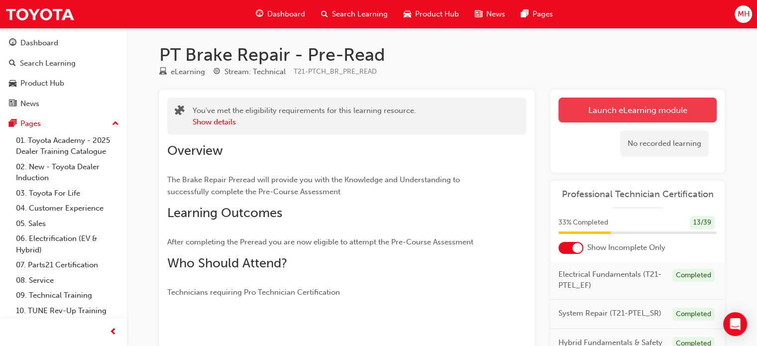
click at [641, 104] on link "Launch eLearning module" at bounding box center [637, 110] width 158 height 25
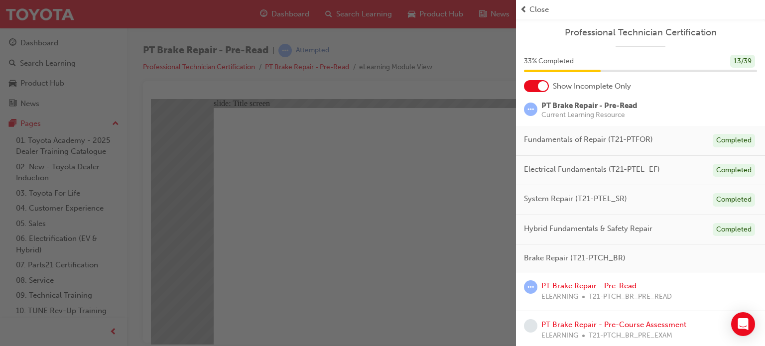
click at [522, 13] on span "prev-icon" at bounding box center [523, 9] width 7 height 11
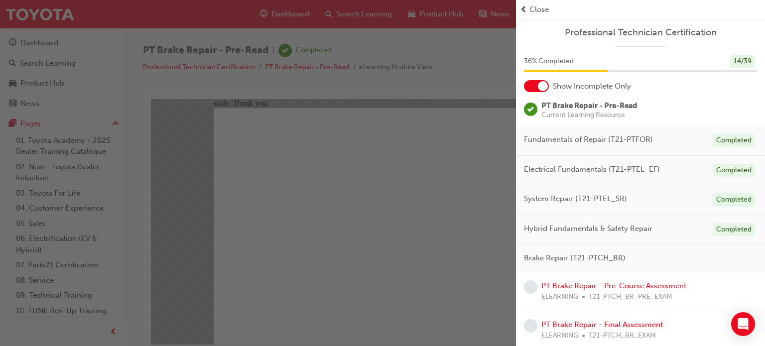
click at [586, 283] on link "PT Brake Repair - Pre-Course Assessment" at bounding box center [613, 285] width 145 height 9
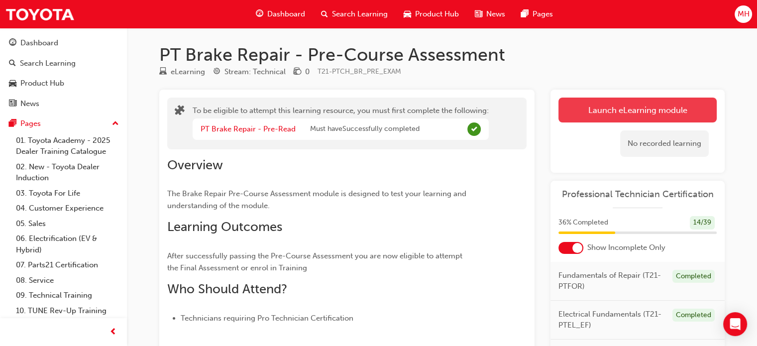
click at [587, 109] on button "Launch eLearning module" at bounding box center [637, 110] width 158 height 25
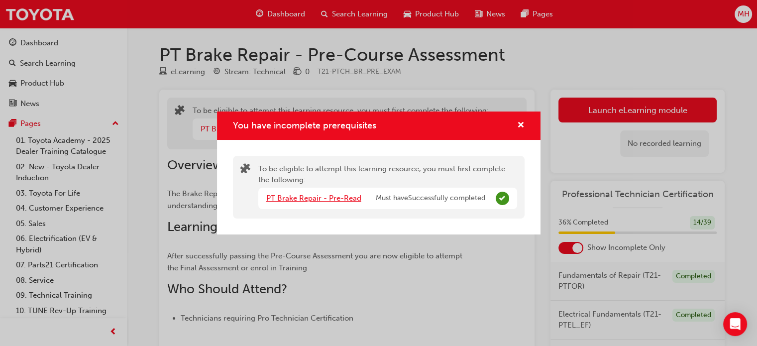
click at [357, 197] on link "PT Brake Repair - Pre-Read" at bounding box center [313, 198] width 95 height 9
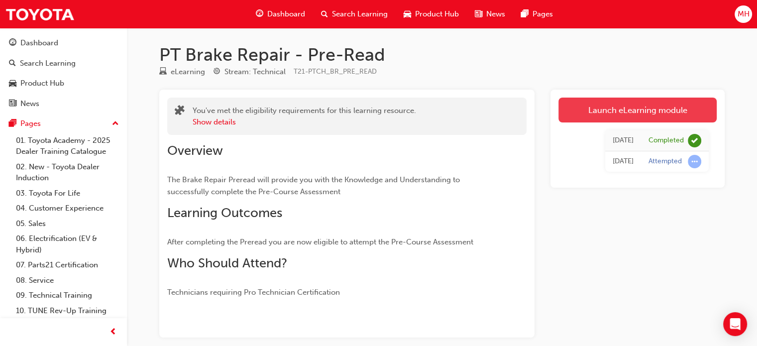
click at [579, 114] on link "Launch eLearning module" at bounding box center [637, 110] width 158 height 25
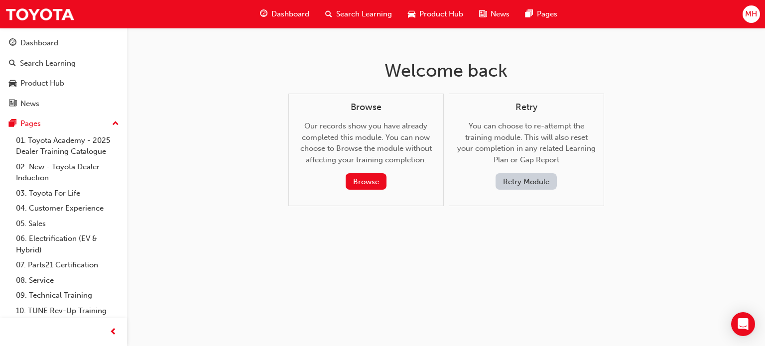
click at [518, 179] on button "Retry Module" at bounding box center [525, 181] width 61 height 16
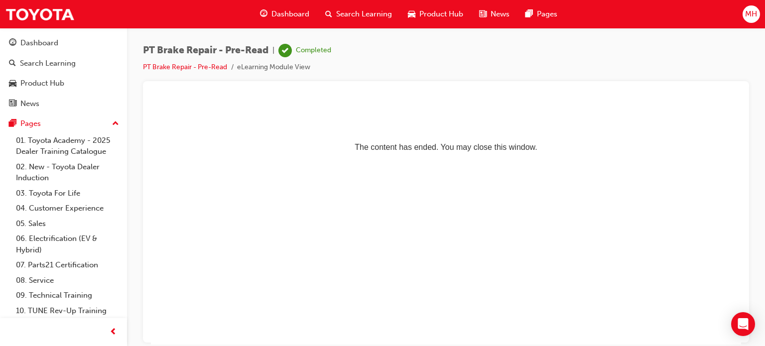
drag, startPoint x: 282, startPoint y: 8, endPoint x: 262, endPoint y: 10, distance: 20.5
click at [262, 10] on span "guage-icon" at bounding box center [263, 14] width 7 height 12
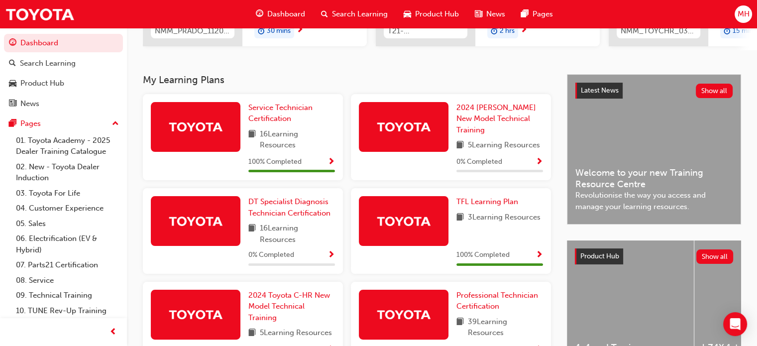
scroll to position [232, 0]
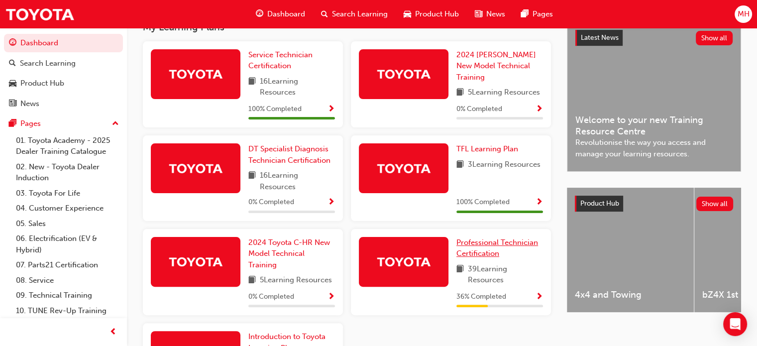
click at [492, 243] on span "Professional Technician Certification" at bounding box center [497, 248] width 82 height 20
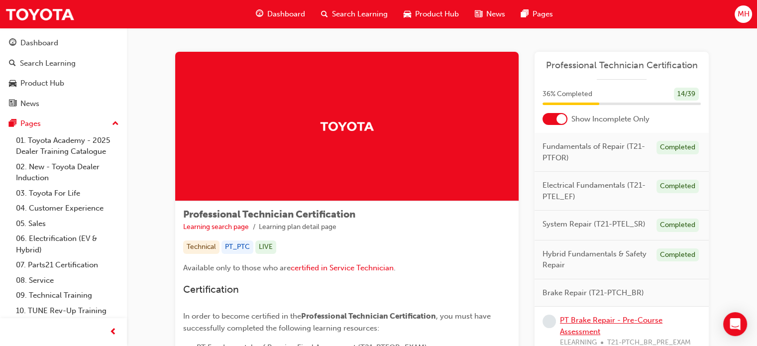
click at [649, 320] on link "PT Brake Repair - Pre-Course Assessment" at bounding box center [611, 326] width 103 height 20
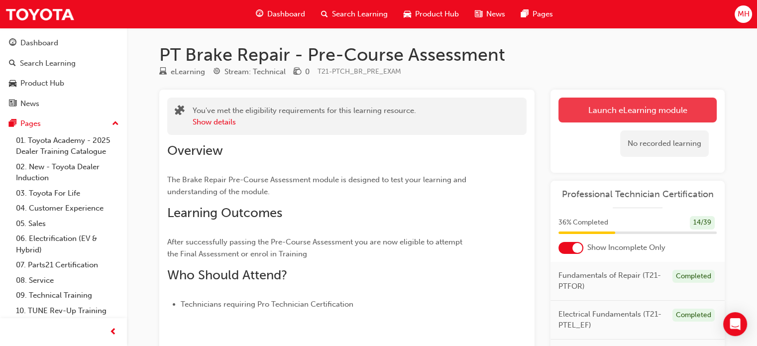
click at [610, 117] on link "Launch eLearning module" at bounding box center [637, 110] width 158 height 25
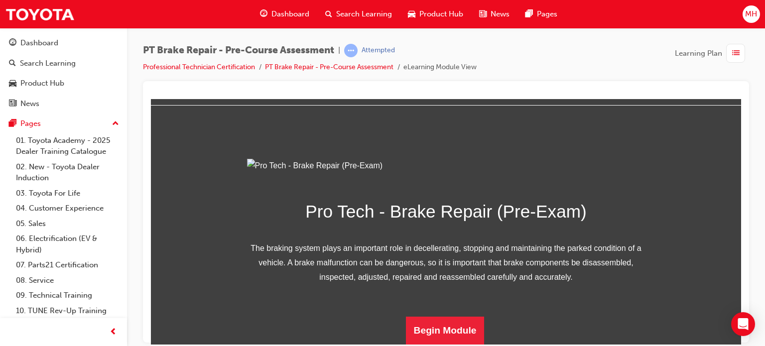
scroll to position [139, 0]
click at [456, 328] on button "Begin Module" at bounding box center [445, 330] width 79 height 28
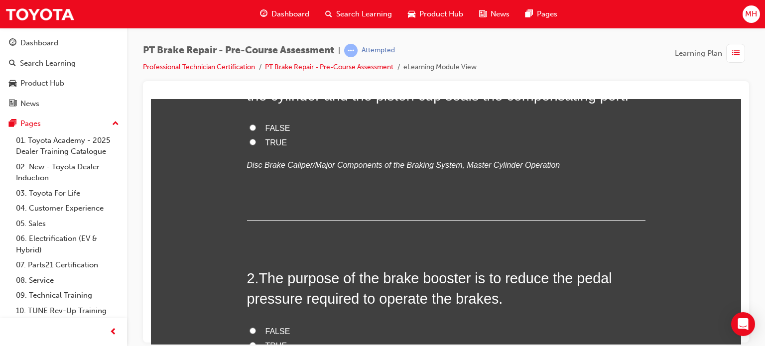
scroll to position [0, 0]
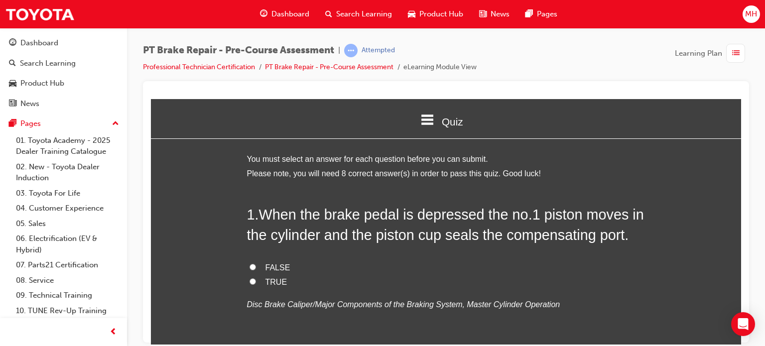
click at [270, 287] on label "TRUE" at bounding box center [446, 282] width 398 height 14
click at [256, 284] on input "TRUE" at bounding box center [252, 281] width 6 height 6
radio input "true"
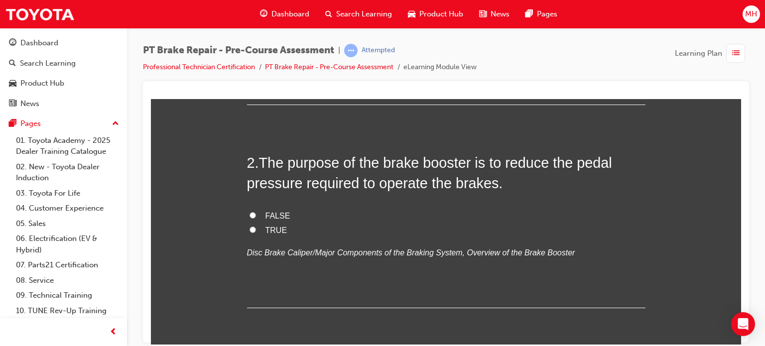
scroll to position [259, 0]
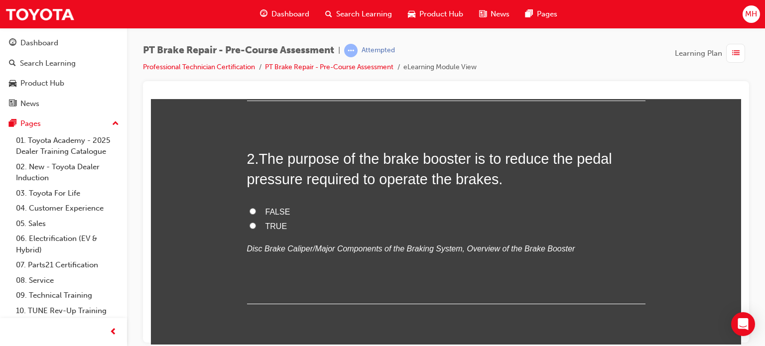
click at [274, 224] on span "TRUE" at bounding box center [276, 225] width 22 height 8
click at [256, 224] on input "TRUE" at bounding box center [252, 225] width 6 height 6
radio input "true"
click at [741, 343] on div "PT Brake Repair - Pre-Course Assessment | Attempted Professional Technician Cer…" at bounding box center [382, 173] width 765 height 346
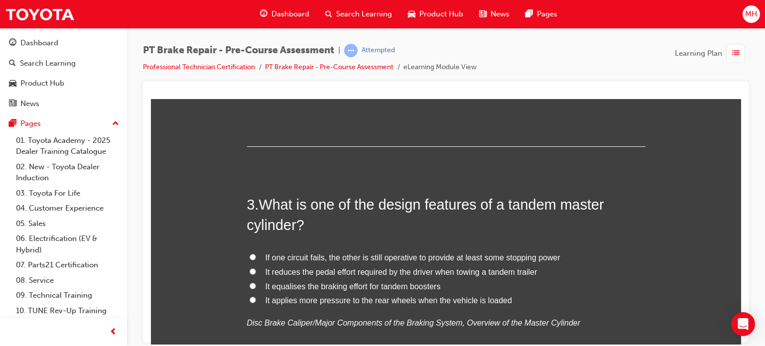
scroll to position [458, 0]
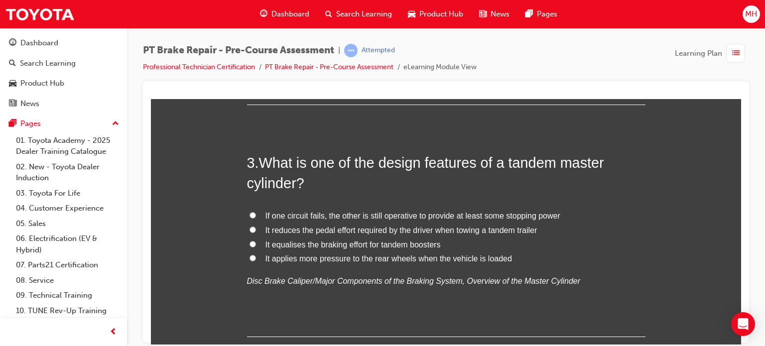
click at [377, 216] on span "If one circuit fails, the other is still operative to provide at least some sto…" at bounding box center [412, 215] width 295 height 8
click at [256, 216] on input "If one circuit fails, the other is still operative to provide at least some sto…" at bounding box center [252, 215] width 6 height 6
radio input "true"
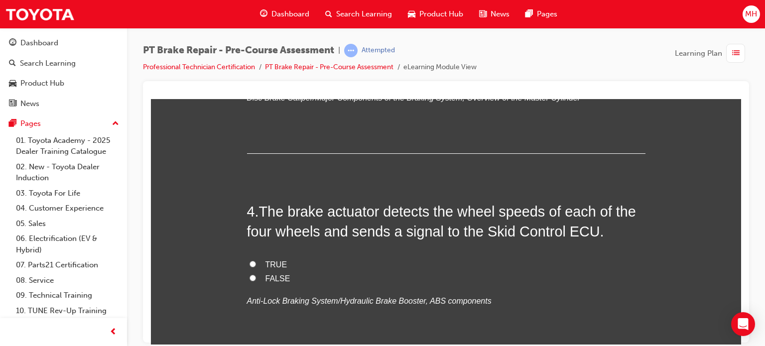
scroll to position [657, 0]
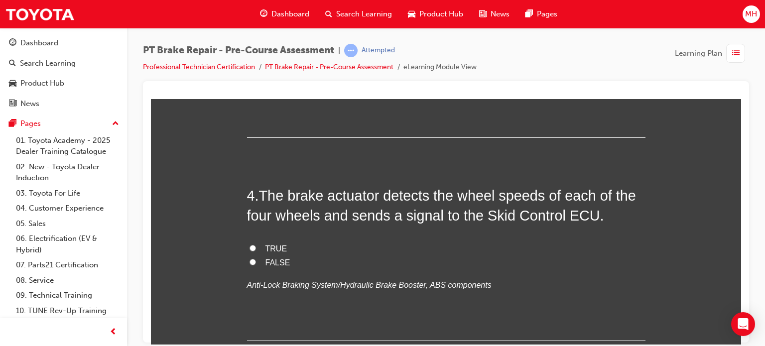
click at [258, 252] on label "TRUE" at bounding box center [446, 248] width 398 height 14
click at [256, 251] on input "TRUE" at bounding box center [252, 247] width 6 height 6
radio input "true"
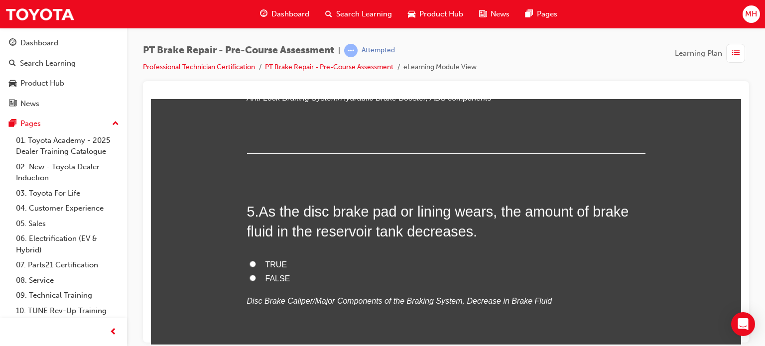
scroll to position [896, 0]
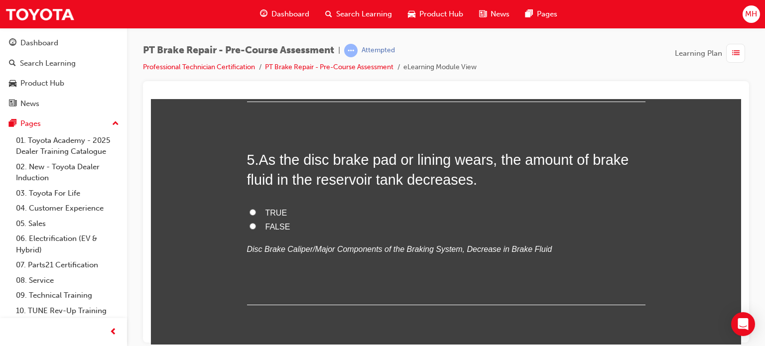
click at [266, 213] on span "TRUE" at bounding box center [276, 212] width 22 height 8
click at [256, 213] on input "TRUE" at bounding box center [252, 212] width 6 height 6
radio input "true"
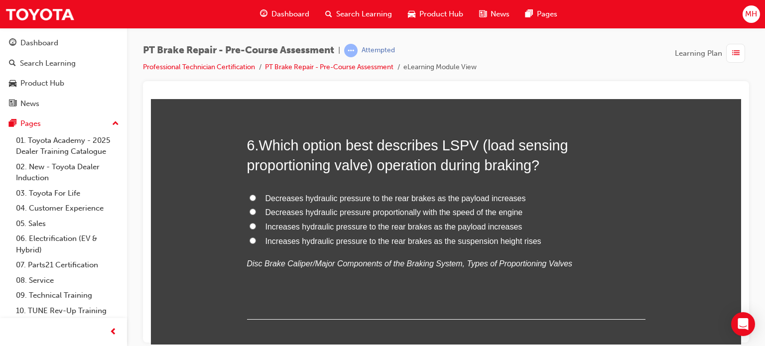
scroll to position [1115, 0]
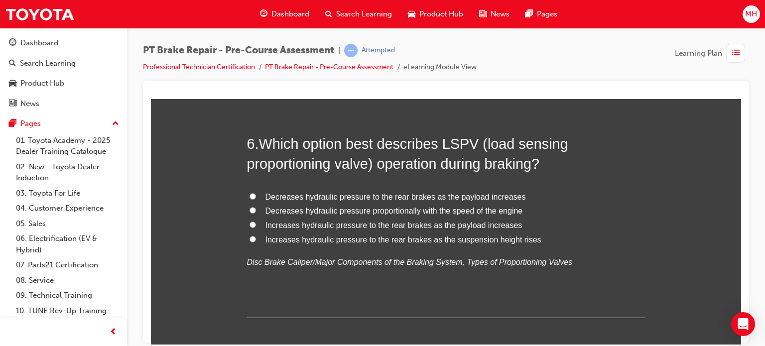
click at [476, 198] on span "Decreases hydraulic pressure to the rear brakes as the payload increases" at bounding box center [395, 196] width 260 height 8
click at [256, 198] on input "Decreases hydraulic pressure to the rear brakes as the payload increases" at bounding box center [252, 196] width 6 height 6
radio input "true"
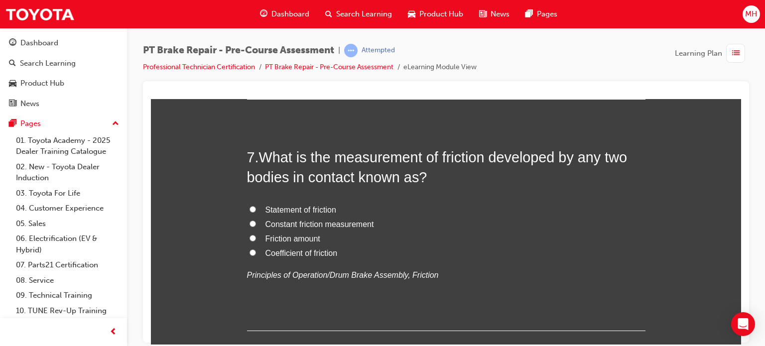
scroll to position [1334, 0]
click at [356, 220] on span "Constant friction measurement" at bounding box center [319, 223] width 109 height 8
click at [256, 220] on input "Constant friction measurement" at bounding box center [252, 222] width 6 height 6
radio input "true"
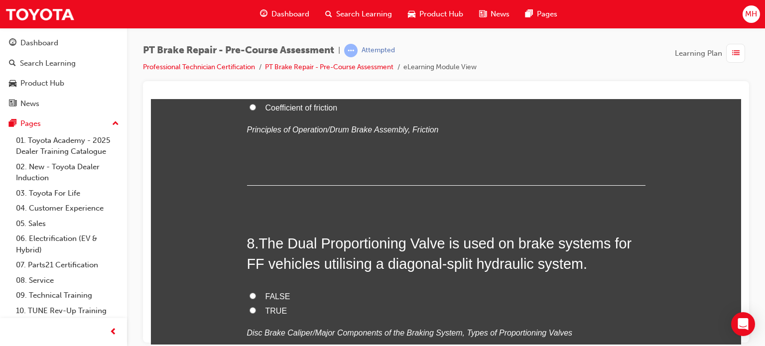
scroll to position [1533, 0]
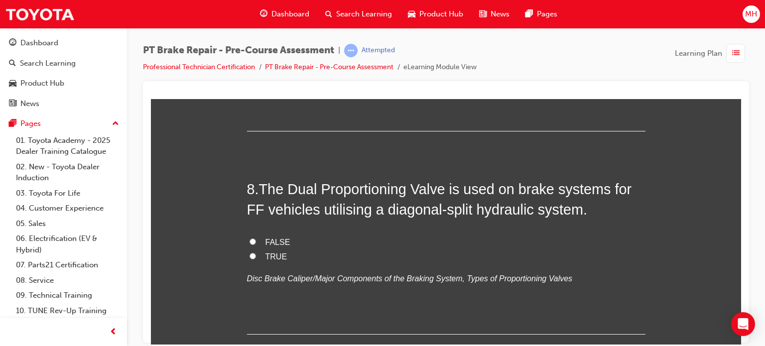
click at [271, 249] on label "TRUE" at bounding box center [446, 256] width 398 height 14
click at [256, 252] on input "TRUE" at bounding box center [252, 255] width 6 height 6
radio input "true"
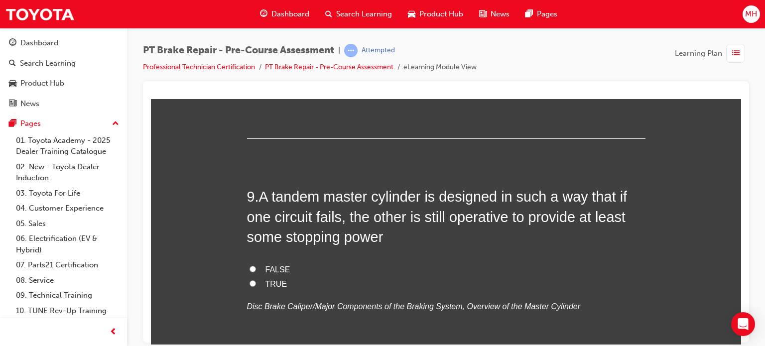
scroll to position [1732, 0]
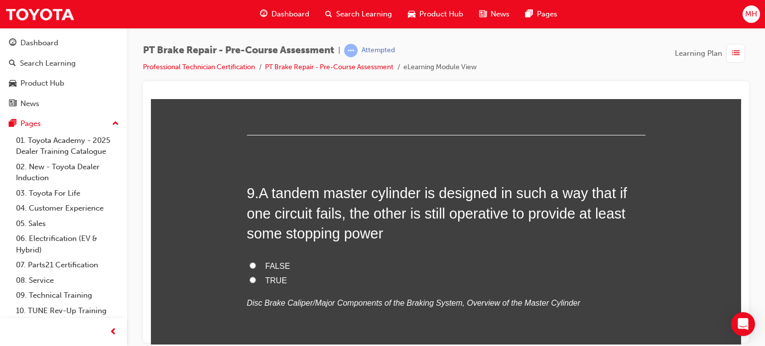
click at [268, 265] on span "FALSE" at bounding box center [277, 265] width 25 height 8
click at [256, 265] on input "FALSE" at bounding box center [252, 265] width 6 height 6
radio input "true"
click at [273, 280] on span "TRUE" at bounding box center [276, 280] width 22 height 8
click at [256, 280] on input "TRUE" at bounding box center [252, 279] width 6 height 6
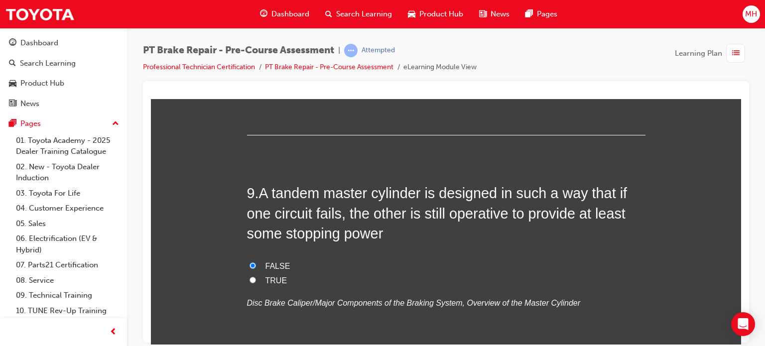
radio input "true"
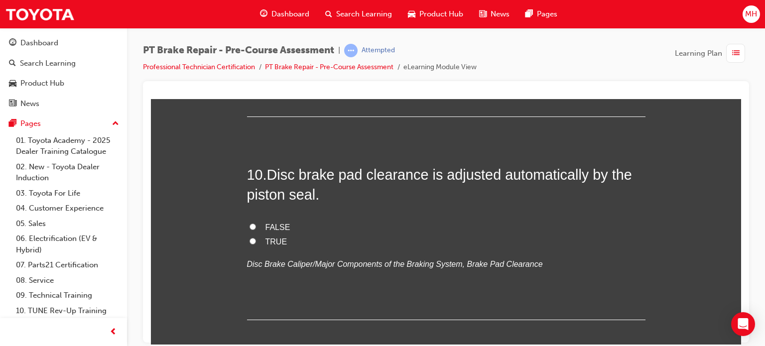
scroll to position [1991, 0]
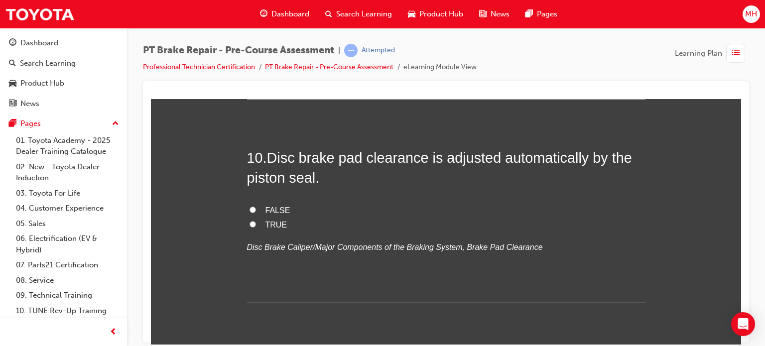
click at [270, 213] on span "FALSE" at bounding box center [277, 210] width 25 height 8
click at [256, 213] on input "FALSE" at bounding box center [252, 209] width 6 height 6
radio input "true"
click at [275, 225] on span "TRUE" at bounding box center [276, 224] width 22 height 8
click at [256, 225] on input "TRUE" at bounding box center [252, 223] width 6 height 6
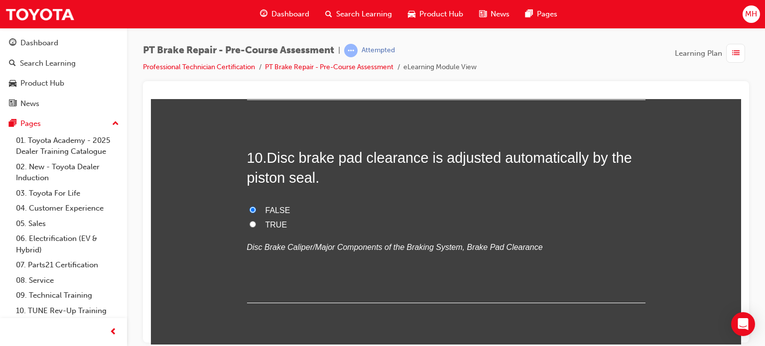
radio input "true"
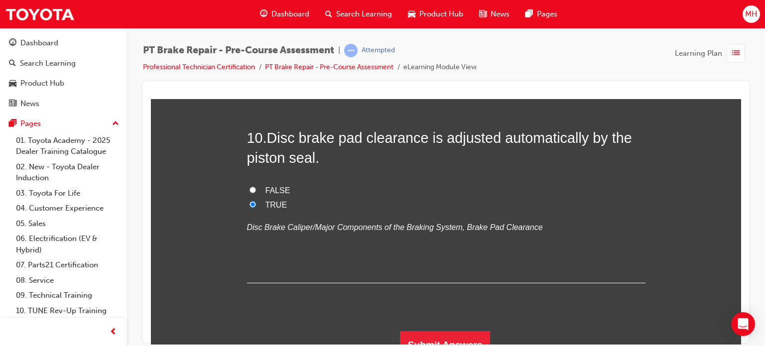
scroll to position [2023, 0]
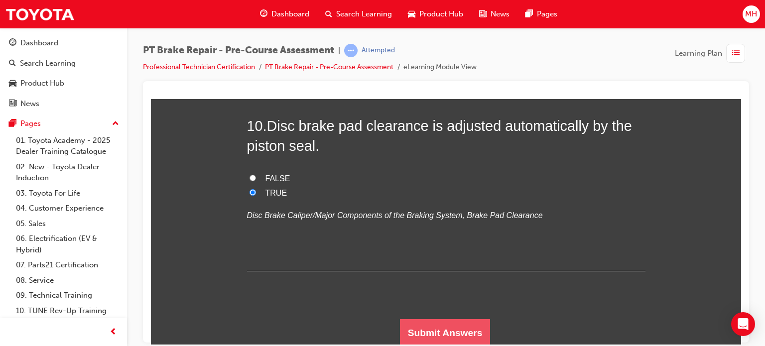
click at [473, 328] on button "Submit Answers" at bounding box center [445, 333] width 91 height 28
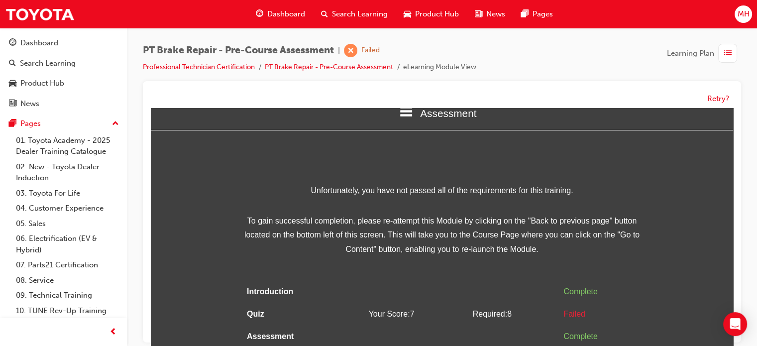
scroll to position [27, 0]
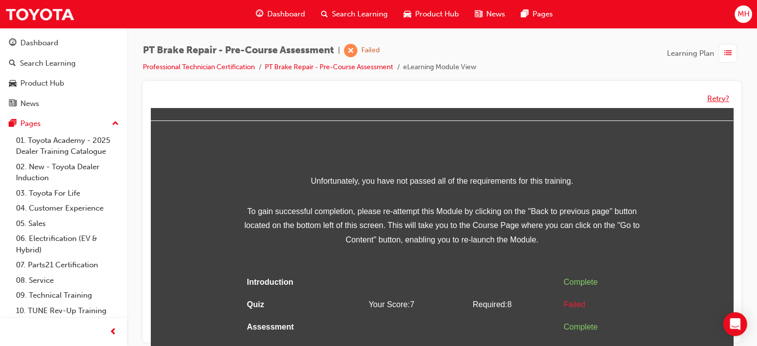
click at [713, 97] on button "Retry?" at bounding box center [718, 98] width 22 height 11
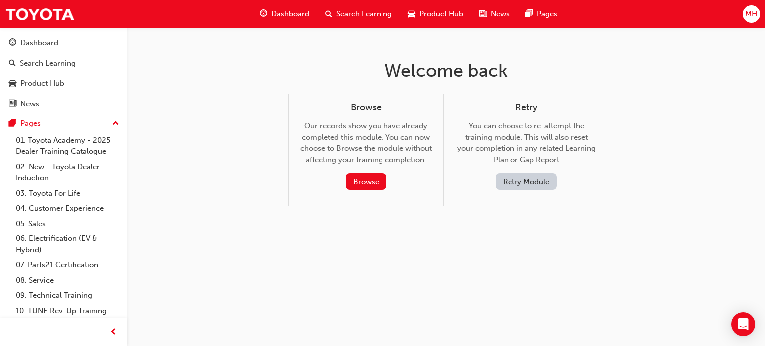
click at [530, 181] on button "Retry Module" at bounding box center [525, 181] width 61 height 16
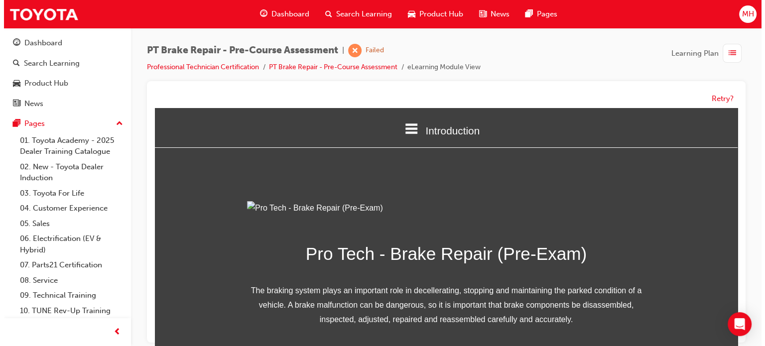
scroll to position [0, 0]
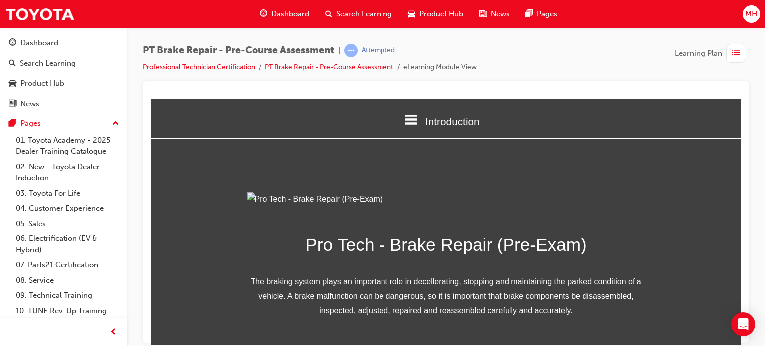
drag, startPoint x: 730, startPoint y: 244, endPoint x: 734, endPoint y: 259, distance: 16.1
click at [734, 259] on html "Introduction Introduction Quiz Assessment Pro Tech - Brake Repair (Pre-Exam) Th…" at bounding box center [446, 221] width 590 height 245
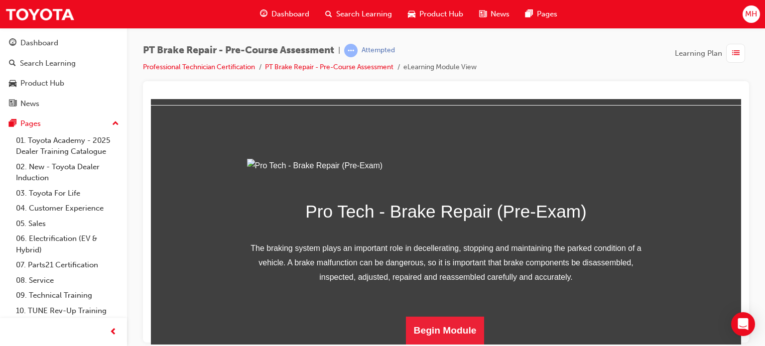
scroll to position [139, 0]
click at [451, 331] on button "Begin Module" at bounding box center [445, 330] width 79 height 28
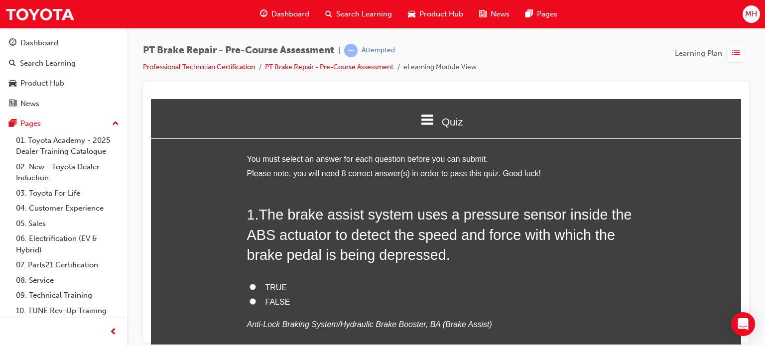
click at [255, 287] on label "TRUE" at bounding box center [446, 287] width 398 height 14
click at [255, 287] on input "TRUE" at bounding box center [252, 286] width 6 height 6
radio input "true"
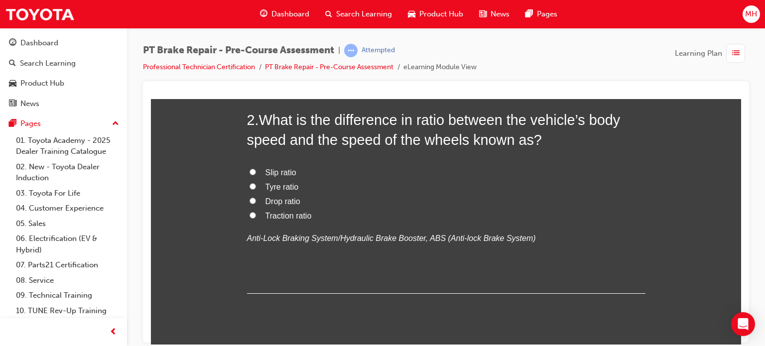
scroll to position [319, 0]
click at [273, 212] on span "Traction ratio" at bounding box center [288, 215] width 46 height 8
click at [256, 212] on input "Traction ratio" at bounding box center [252, 214] width 6 height 6
radio input "true"
click at [268, 182] on span "Tyre ratio" at bounding box center [281, 186] width 33 height 8
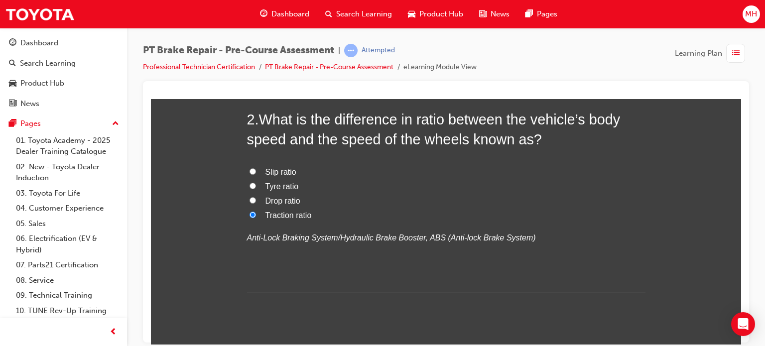
click at [256, 182] on input "Tyre ratio" at bounding box center [252, 185] width 6 height 6
radio input "true"
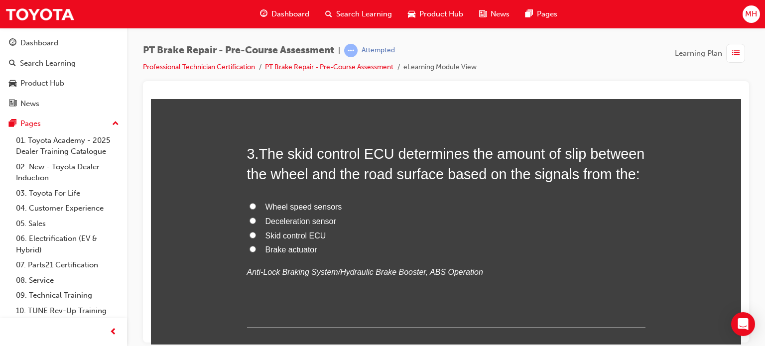
scroll to position [538, 0]
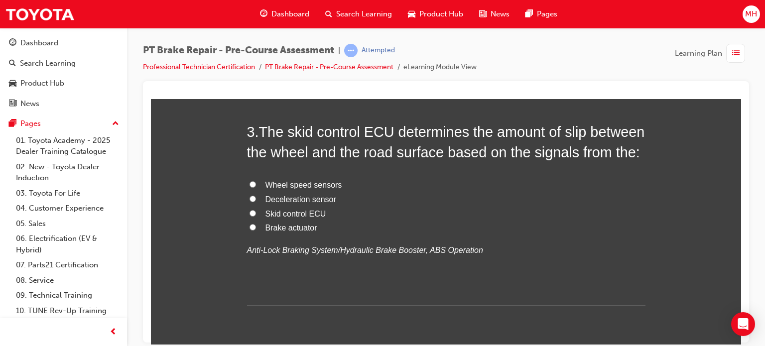
click at [297, 186] on span "Wheel speed sensors" at bounding box center [303, 184] width 77 height 8
click at [256, 186] on input "Wheel speed sensors" at bounding box center [252, 184] width 6 height 6
radio input "true"
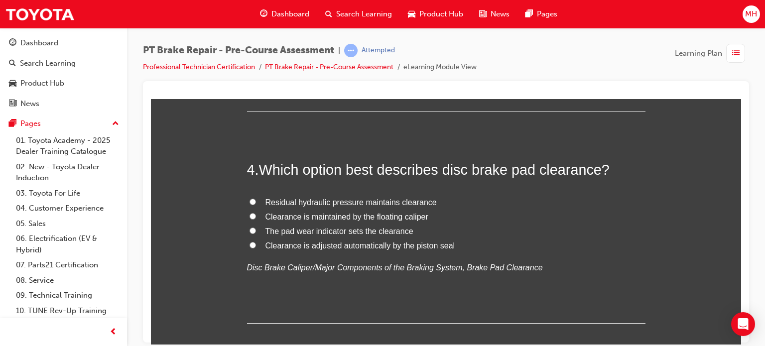
scroll to position [776, 0]
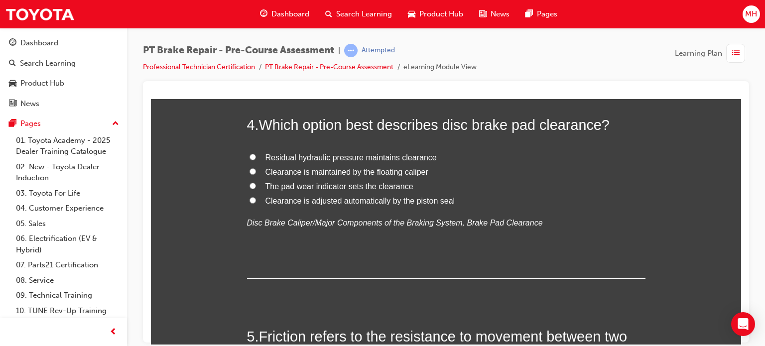
click at [335, 186] on span "The pad wear indicator sets the clearance" at bounding box center [339, 186] width 148 height 8
click at [256, 186] on input "The pad wear indicator sets the clearance" at bounding box center [252, 185] width 6 height 6
radio input "true"
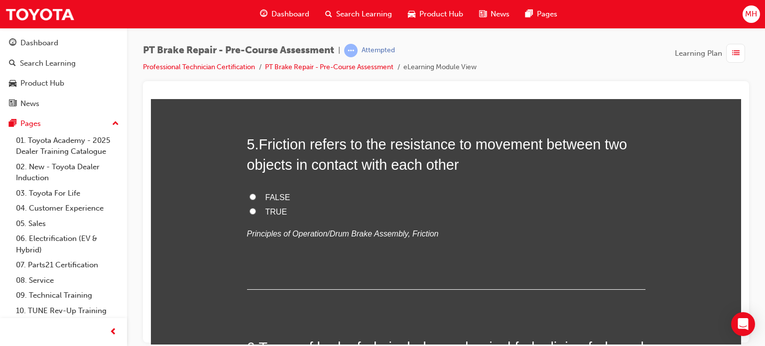
scroll to position [976, 0]
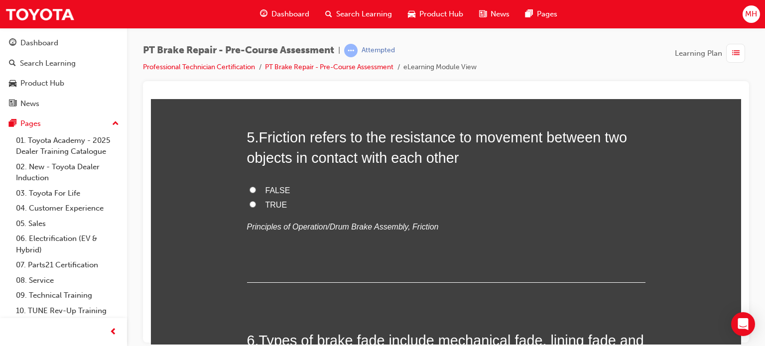
drag, startPoint x: 275, startPoint y: 188, endPoint x: 499, endPoint y: 225, distance: 227.1
drag, startPoint x: 499, startPoint y: 225, endPoint x: 267, endPoint y: 194, distance: 234.1
click at [267, 194] on span "FALSE" at bounding box center [277, 190] width 25 height 8
click at [256, 193] on input "FALSE" at bounding box center [252, 189] width 6 height 6
radio input "true"
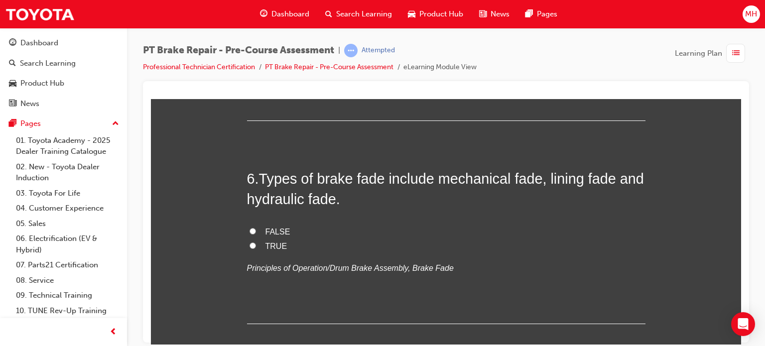
scroll to position [1175, 0]
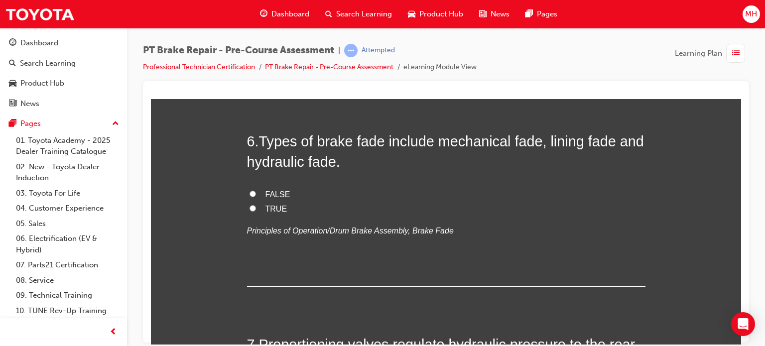
click at [271, 190] on span "FALSE" at bounding box center [277, 194] width 25 height 8
click at [256, 190] on input "FALSE" at bounding box center [252, 193] width 6 height 6
radio input "true"
click at [278, 213] on label "TRUE" at bounding box center [446, 209] width 398 height 14
click at [256, 211] on input "TRUE" at bounding box center [252, 208] width 6 height 6
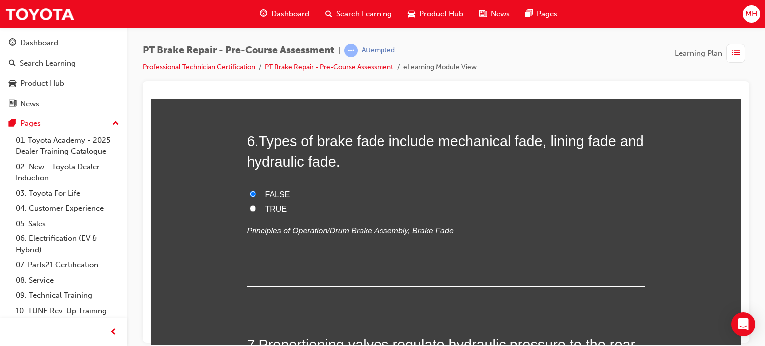
radio input "true"
click at [275, 192] on span "FALSE" at bounding box center [277, 194] width 25 height 8
click at [256, 192] on input "FALSE" at bounding box center [252, 193] width 6 height 6
radio input "true"
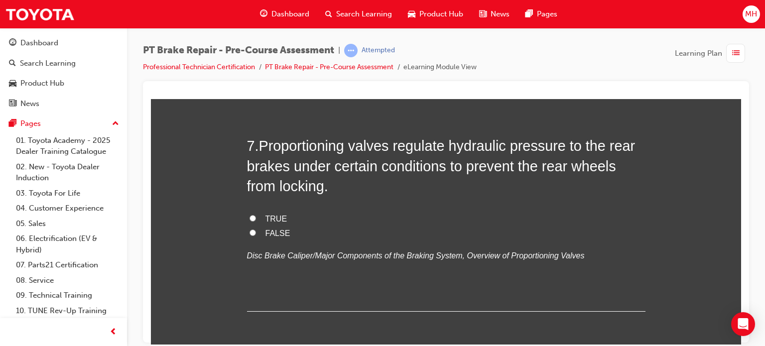
scroll to position [1374, 0]
click at [257, 216] on label "TRUE" at bounding box center [446, 218] width 398 height 14
click at [256, 216] on input "TRUE" at bounding box center [252, 217] width 6 height 6
radio input "true"
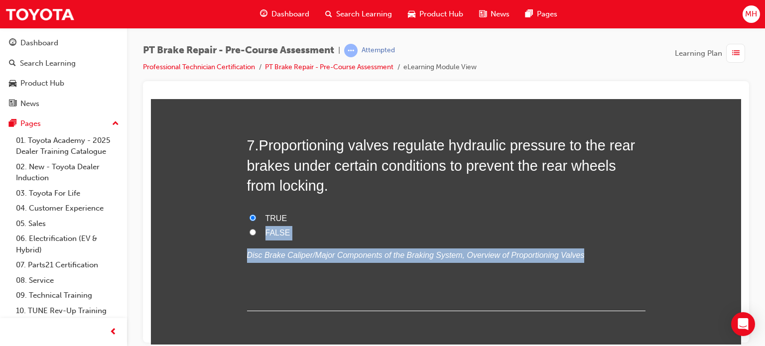
drag, startPoint x: 733, startPoint y: 261, endPoint x: 738, endPoint y: 210, distance: 51.6
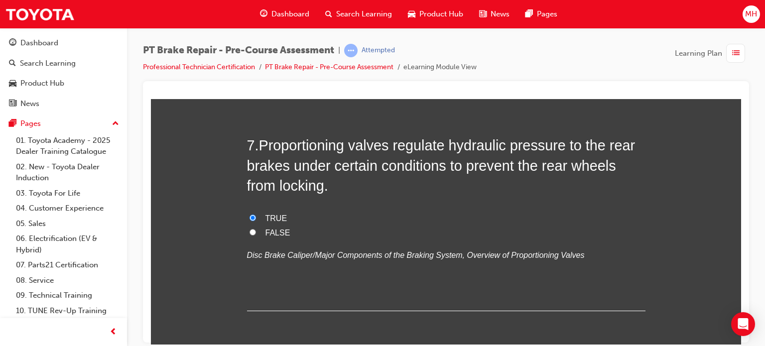
drag, startPoint x: 738, startPoint y: 249, endPoint x: 533, endPoint y: 192, distance: 212.6
click at [533, 192] on h2 "7 . Proportioning valves regulate hydraulic pressure to the rear brakes under c…" at bounding box center [446, 165] width 398 height 60
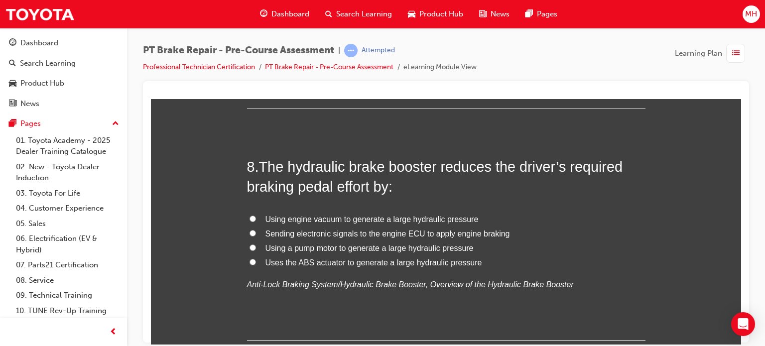
scroll to position [1593, 0]
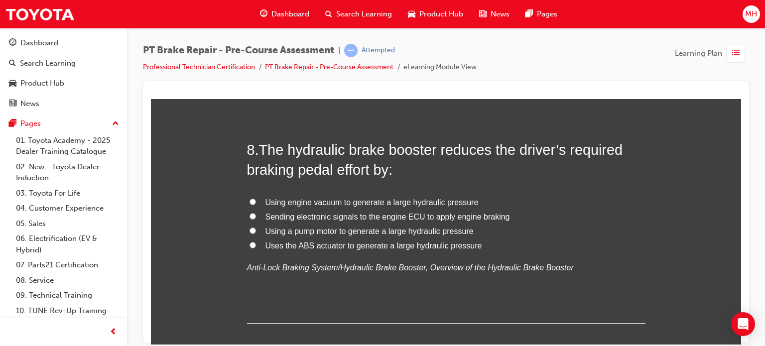
click at [379, 238] on label "Uses the ABS actuator to generate a large hydraulic pressure" at bounding box center [446, 245] width 398 height 14
click at [256, 241] on input "Uses the ABS actuator to generate a large hydraulic pressure" at bounding box center [252, 244] width 6 height 6
radio input "true"
click at [443, 229] on span "Using a pump motor to generate a large hydraulic pressure" at bounding box center [369, 230] width 208 height 8
click at [256, 229] on input "Using a pump motor to generate a large hydraulic pressure" at bounding box center [252, 230] width 6 height 6
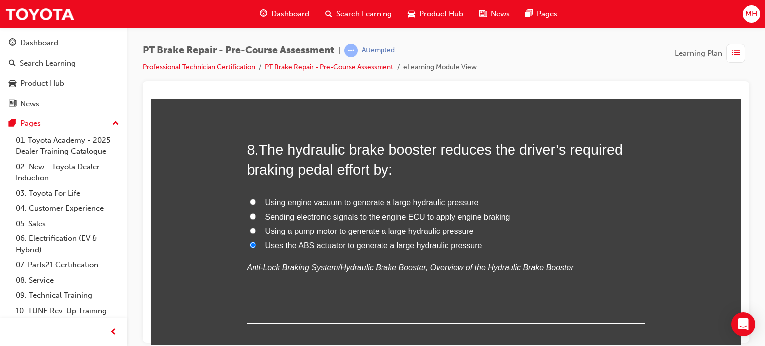
radio input "true"
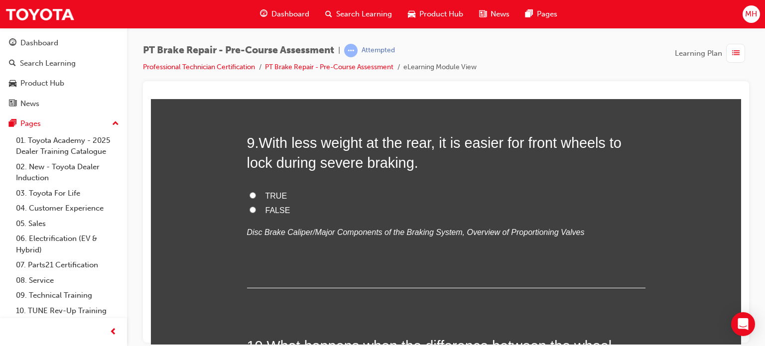
scroll to position [1832, 0]
click at [275, 209] on span "FALSE" at bounding box center [277, 209] width 25 height 8
click at [256, 209] on input "FALSE" at bounding box center [252, 209] width 6 height 6
radio input "true"
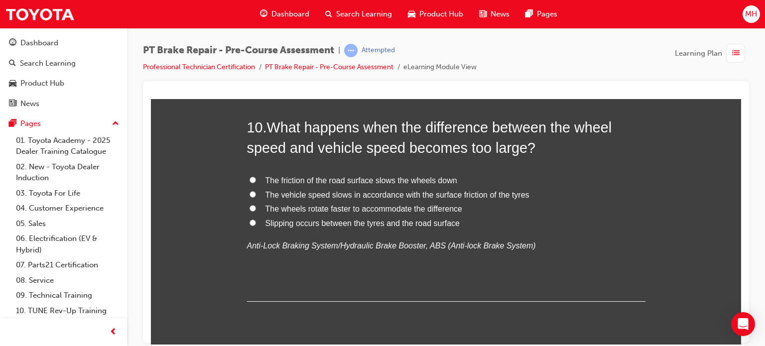
scroll to position [2051, 0]
click at [439, 221] on span "Slipping occurs between the tyres and the road surface" at bounding box center [362, 222] width 194 height 8
click at [256, 221] on input "Slipping occurs between the tyres and the road surface" at bounding box center [252, 221] width 6 height 6
radio input "true"
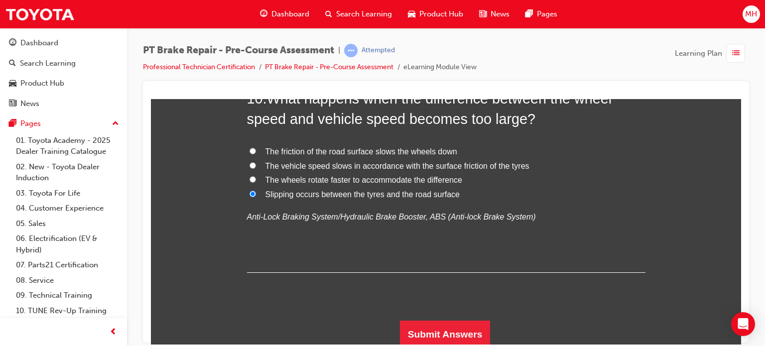
scroll to position [2080, 0]
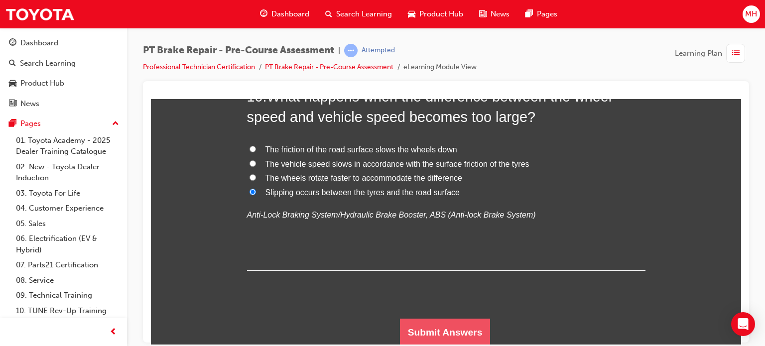
click at [442, 328] on button "Submit Answers" at bounding box center [445, 332] width 91 height 28
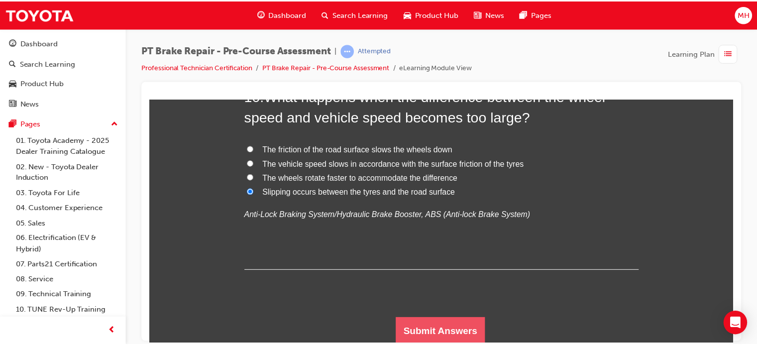
scroll to position [0, 0]
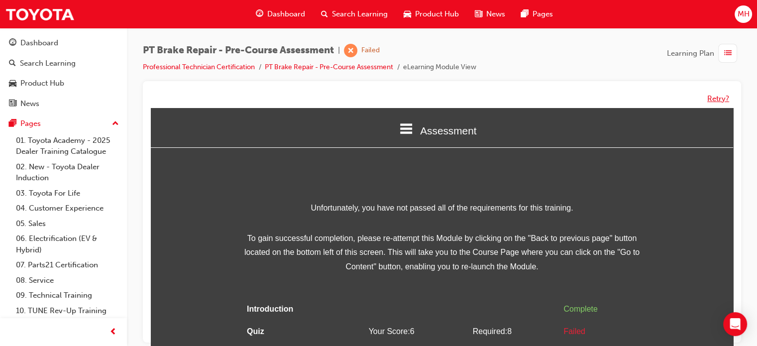
click at [711, 95] on button "Retry?" at bounding box center [718, 98] width 22 height 11
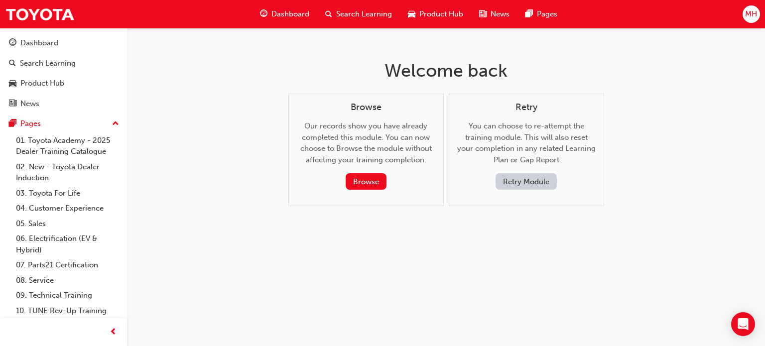
click at [518, 183] on button "Retry Module" at bounding box center [525, 181] width 61 height 16
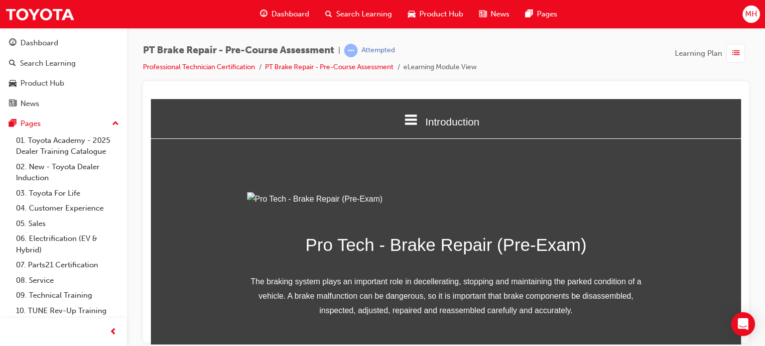
drag, startPoint x: 733, startPoint y: 225, endPoint x: 729, endPoint y: 267, distance: 42.4
click at [729, 267] on div "Pro Tech - Brake Repair (Pre-Exam) The braking system plays an important role i…" at bounding box center [446, 285] width 590 height 186
drag, startPoint x: 892, startPoint y: 325, endPoint x: 734, endPoint y: 243, distance: 178.1
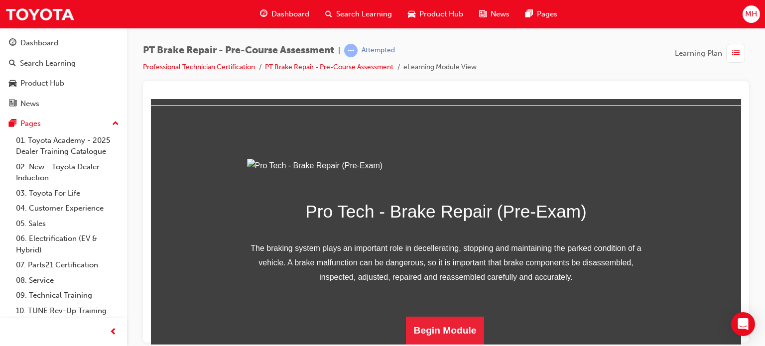
scroll to position [142, 0]
click at [468, 329] on button "Begin Module" at bounding box center [445, 330] width 79 height 28
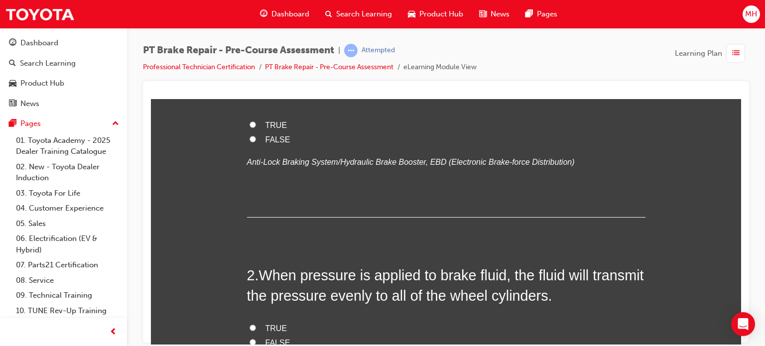
scroll to position [0, 0]
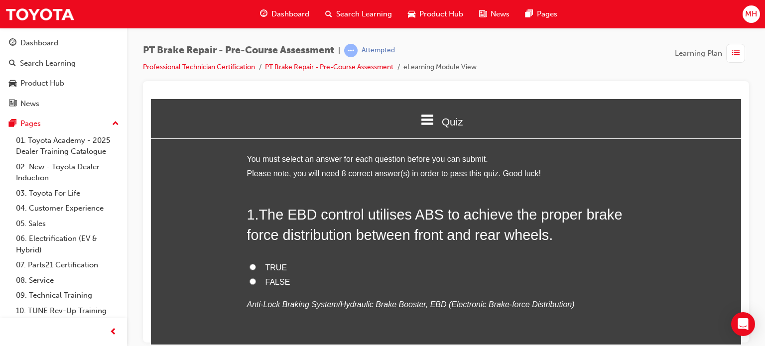
click at [271, 265] on span "TRUE" at bounding box center [276, 267] width 22 height 8
click at [256, 265] on input "TRUE" at bounding box center [252, 266] width 6 height 6
radio input "true"
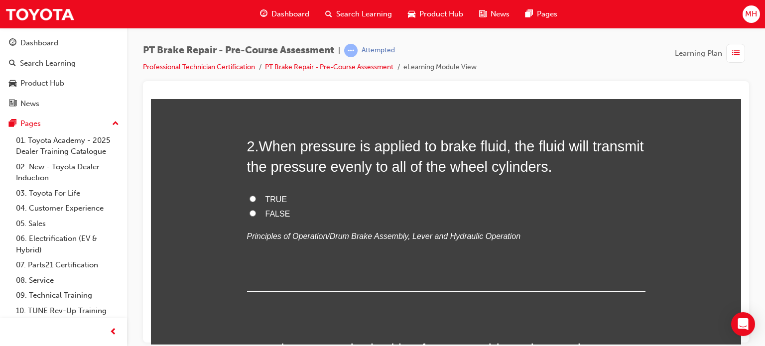
scroll to position [279, 0]
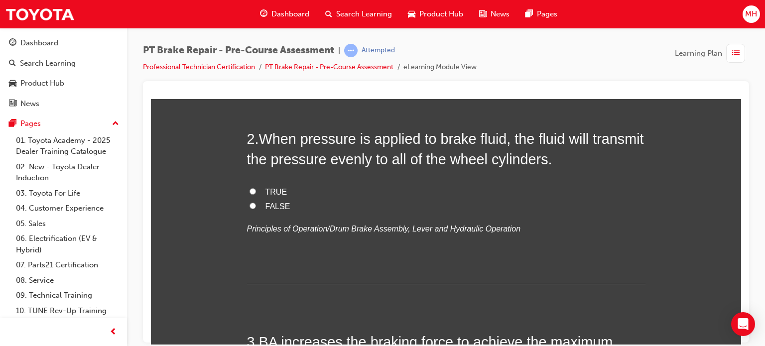
click at [276, 190] on span "TRUE" at bounding box center [276, 191] width 22 height 8
click at [256, 190] on input "TRUE" at bounding box center [252, 191] width 6 height 6
radio input "true"
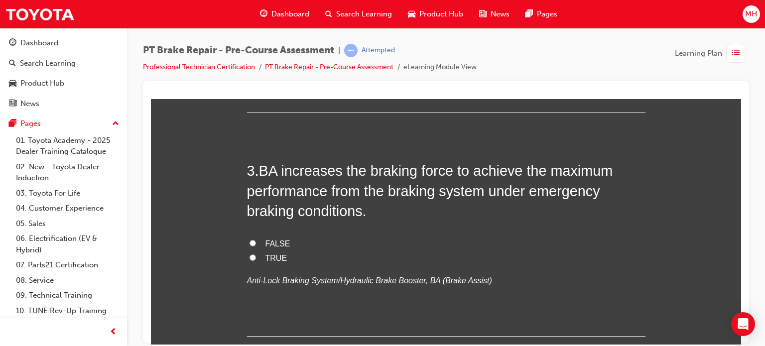
scroll to position [458, 0]
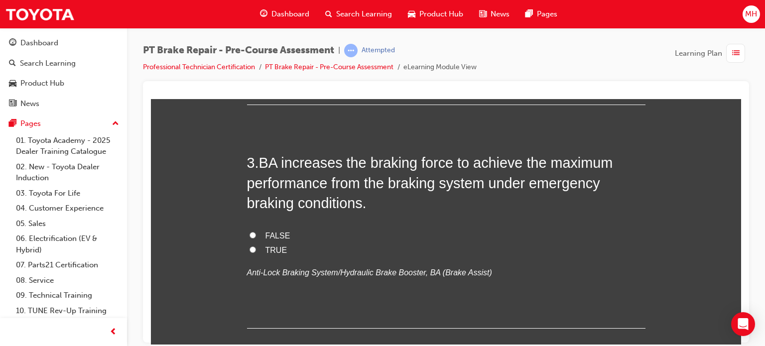
click at [277, 246] on span "TRUE" at bounding box center [276, 249] width 22 height 8
click at [256, 246] on input "TRUE" at bounding box center [252, 249] width 6 height 6
radio input "true"
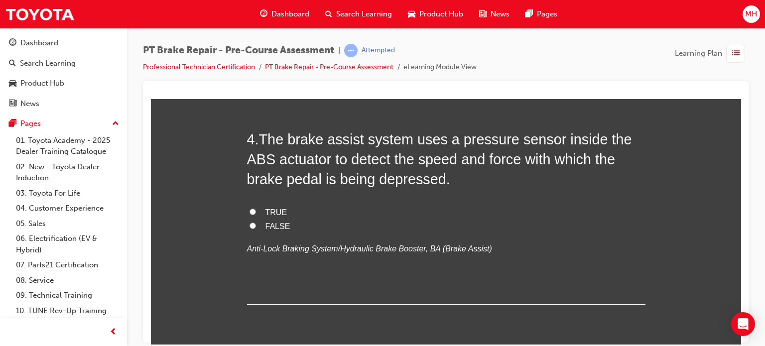
scroll to position [717, 0]
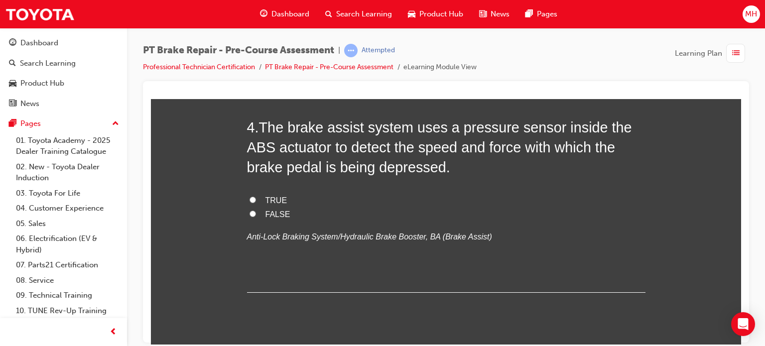
click at [256, 201] on label "TRUE" at bounding box center [446, 200] width 398 height 14
click at [256, 201] on input "TRUE" at bounding box center [252, 199] width 6 height 6
radio input "true"
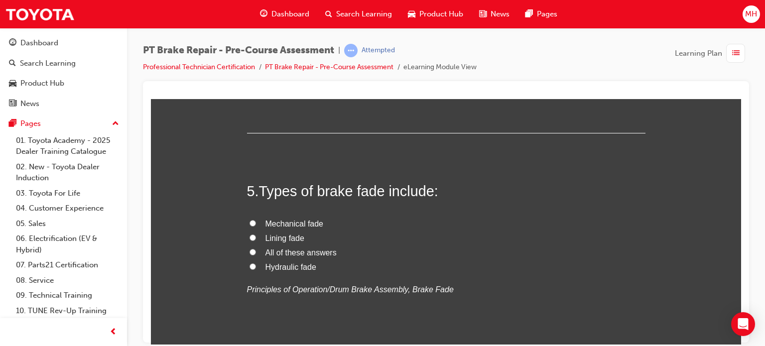
scroll to position [896, 0]
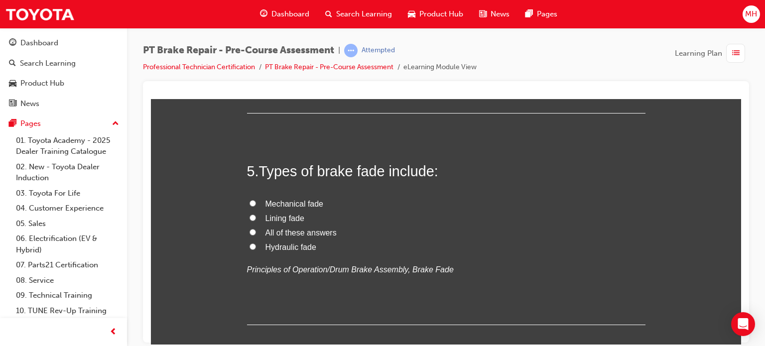
click at [273, 244] on span "Hydraulic fade" at bounding box center [290, 246] width 51 height 8
click at [256, 244] on input "Hydraulic fade" at bounding box center [252, 246] width 6 height 6
radio input "true"
click at [289, 231] on span "All of these answers" at bounding box center [300, 232] width 71 height 8
click at [256, 231] on input "All of these answers" at bounding box center [252, 231] width 6 height 6
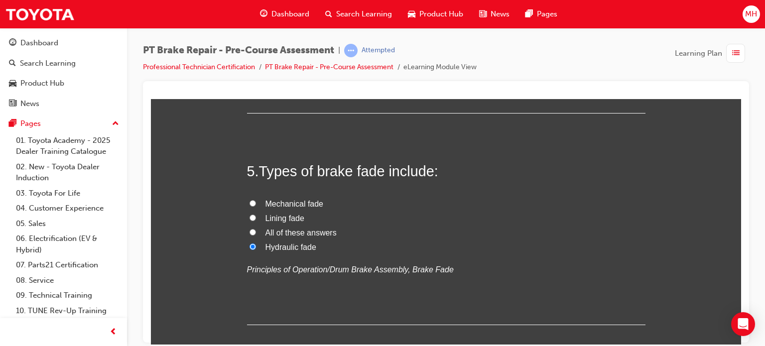
radio input "true"
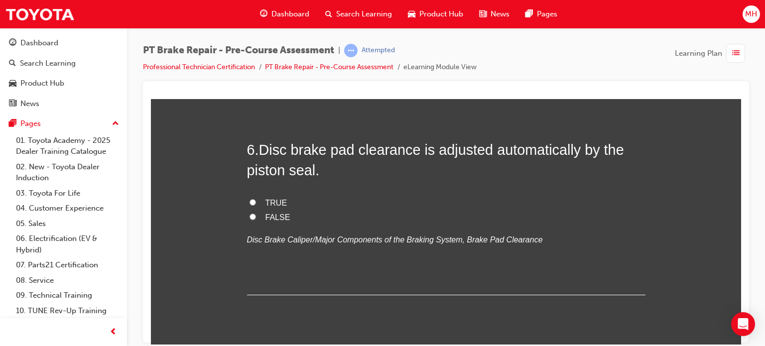
scroll to position [1135, 0]
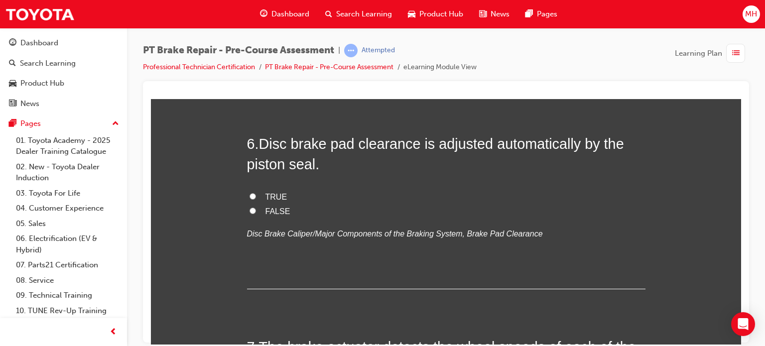
click at [257, 192] on label "TRUE" at bounding box center [446, 197] width 398 height 14
click at [256, 193] on input "TRUE" at bounding box center [252, 196] width 6 height 6
radio input "true"
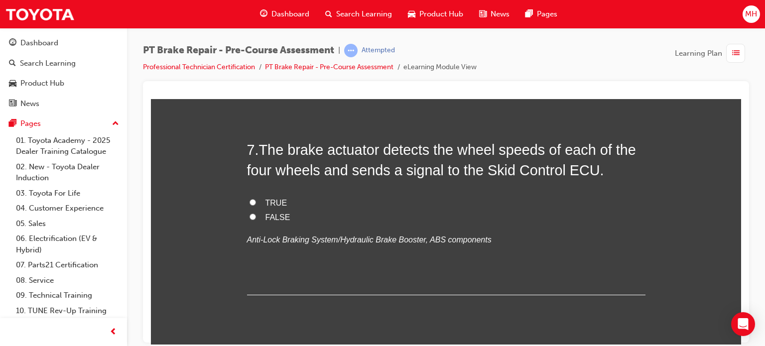
scroll to position [1334, 0]
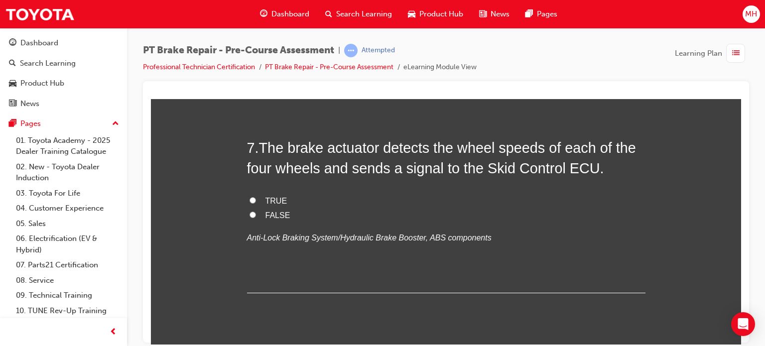
click at [275, 212] on span "FALSE" at bounding box center [277, 215] width 25 height 8
click at [256, 212] on input "FALSE" at bounding box center [252, 214] width 6 height 6
radio input "true"
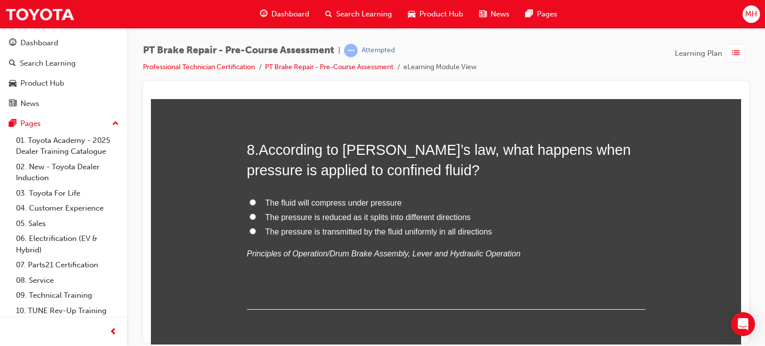
scroll to position [1553, 0]
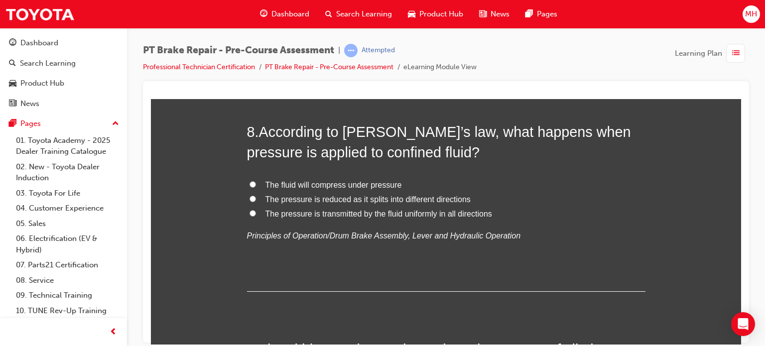
click at [449, 212] on span "The pressure is transmitted by the fluid uniformly in all directions" at bounding box center [378, 213] width 226 height 8
click at [256, 212] on input "The pressure is transmitted by the fluid uniformly in all directions" at bounding box center [252, 213] width 6 height 6
radio input "true"
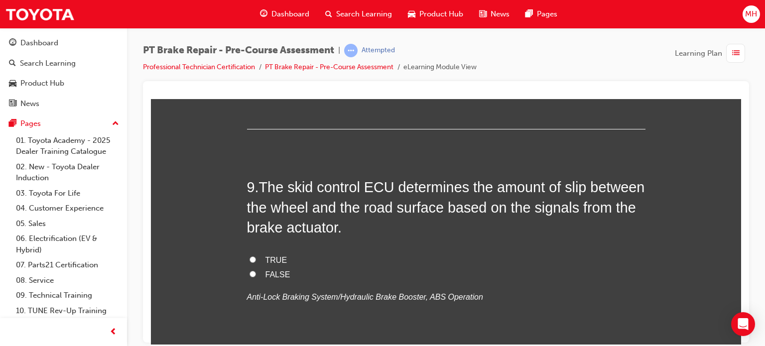
scroll to position [1772, 0]
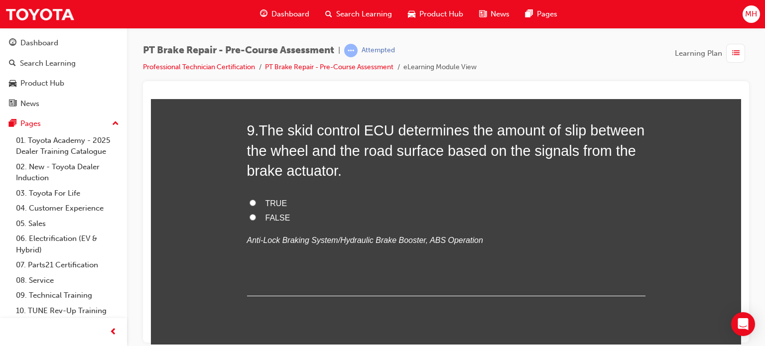
click at [281, 213] on span "FALSE" at bounding box center [277, 217] width 25 height 8
click at [256, 214] on input "FALSE" at bounding box center [252, 217] width 6 height 6
radio input "true"
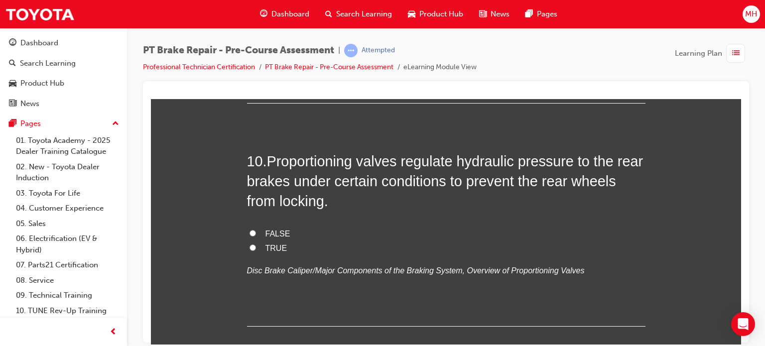
scroll to position [1971, 0]
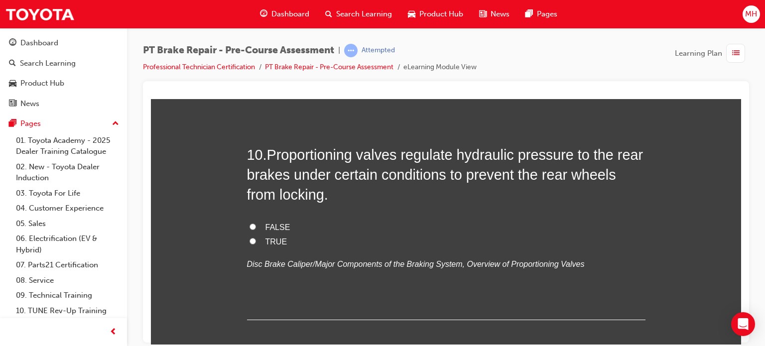
click at [270, 237] on span "TRUE" at bounding box center [276, 241] width 22 height 8
click at [256, 237] on input "TRUE" at bounding box center [252, 240] width 6 height 6
radio input "true"
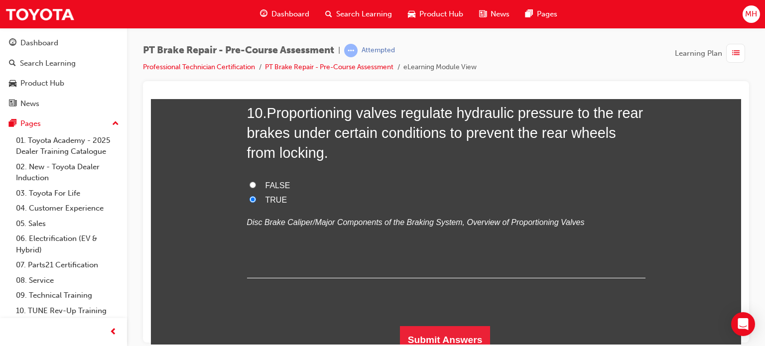
scroll to position [2020, 0]
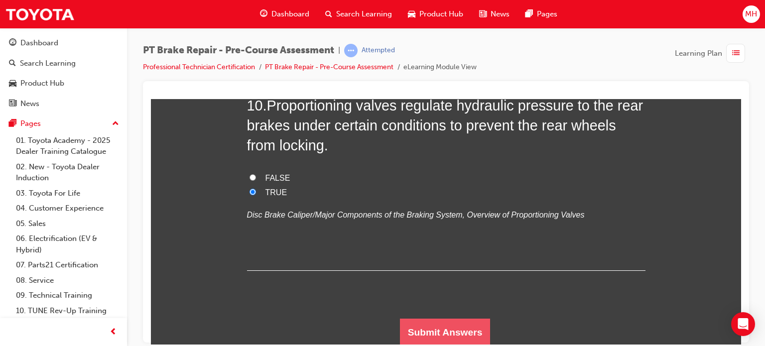
click at [448, 326] on button "Submit Answers" at bounding box center [445, 332] width 91 height 28
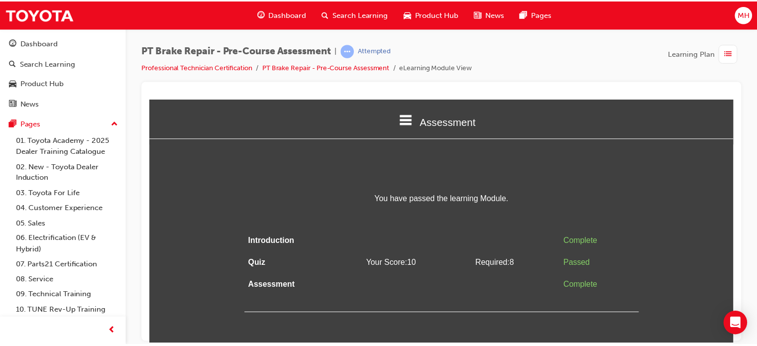
scroll to position [0, 0]
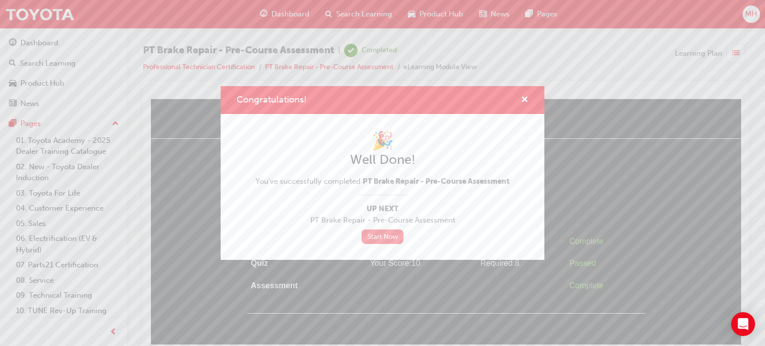
click at [372, 234] on link "Start Now" at bounding box center [382, 236] width 42 height 14
click at [524, 96] on span "cross-icon" at bounding box center [524, 100] width 7 height 9
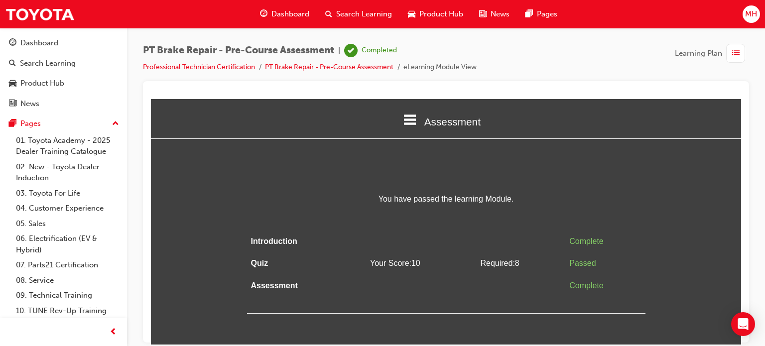
click at [302, 11] on span "Dashboard" at bounding box center [290, 13] width 38 height 11
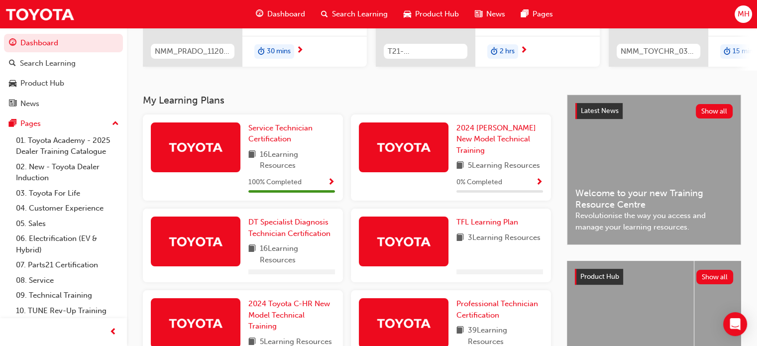
scroll to position [199, 0]
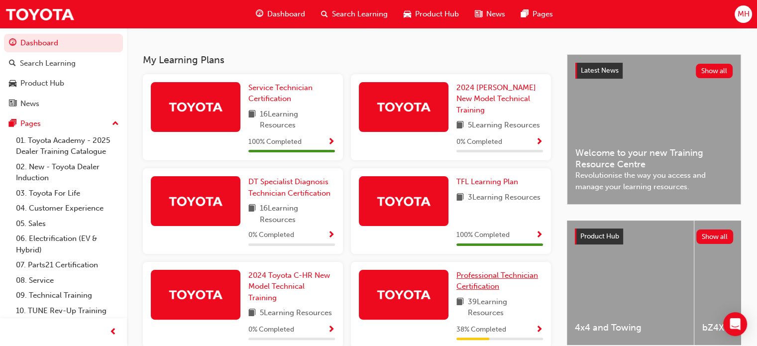
drag, startPoint x: 501, startPoint y: 283, endPoint x: 482, endPoint y: 282, distance: 18.4
click at [482, 282] on link "Professional Technician Certification" at bounding box center [499, 281] width 87 height 22
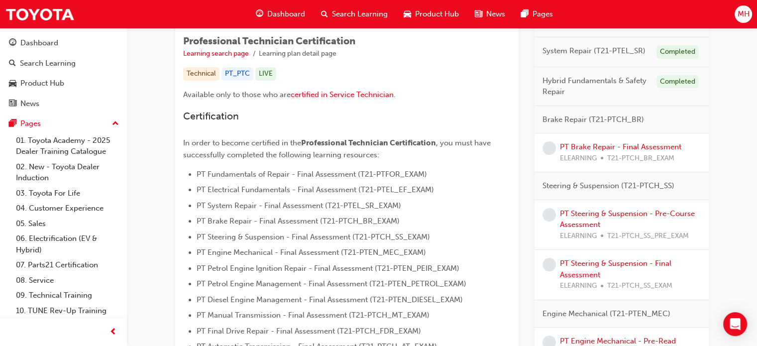
scroll to position [164, 0]
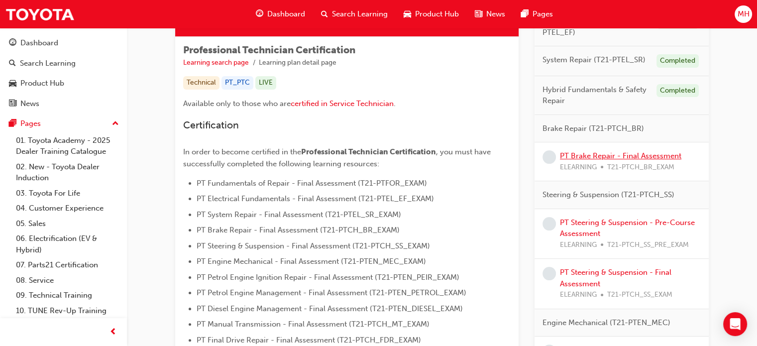
click at [618, 153] on link "PT Brake Repair - Final Assessment" at bounding box center [620, 155] width 121 height 9
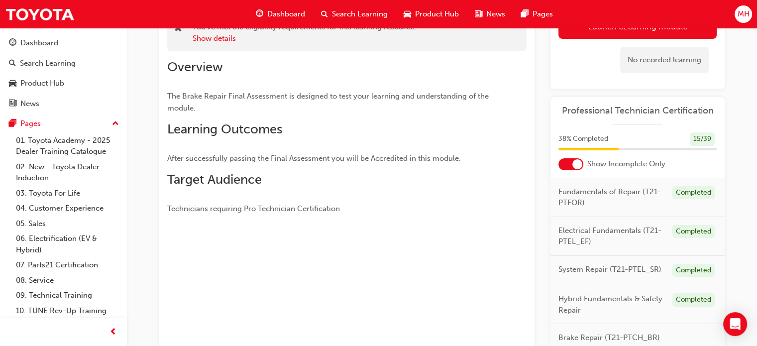
scroll to position [83, 0]
click at [663, 31] on link "Launch eLearning module" at bounding box center [637, 26] width 158 height 25
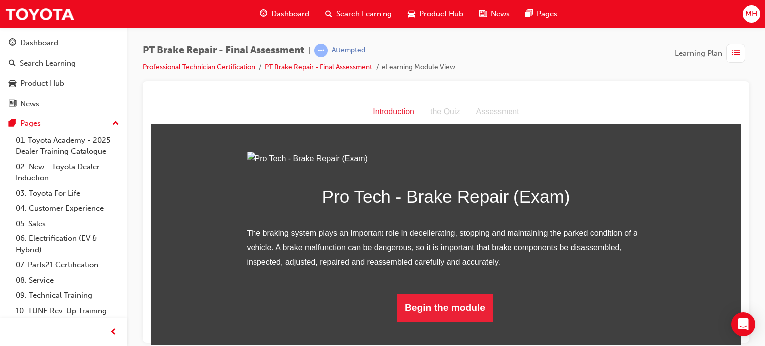
scroll to position [86, 0]
click at [453, 321] on button "Begin the module" at bounding box center [445, 307] width 96 height 28
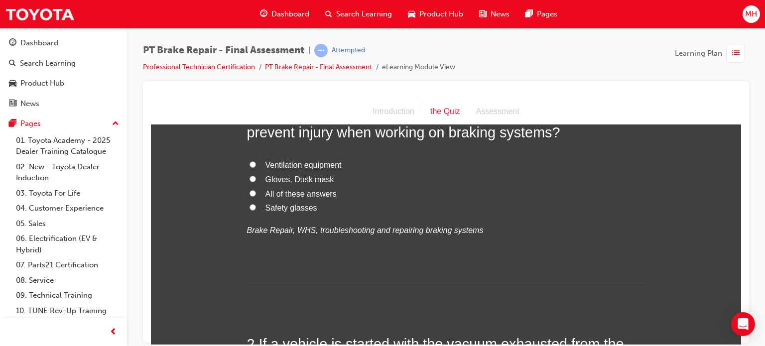
scroll to position [0, 0]
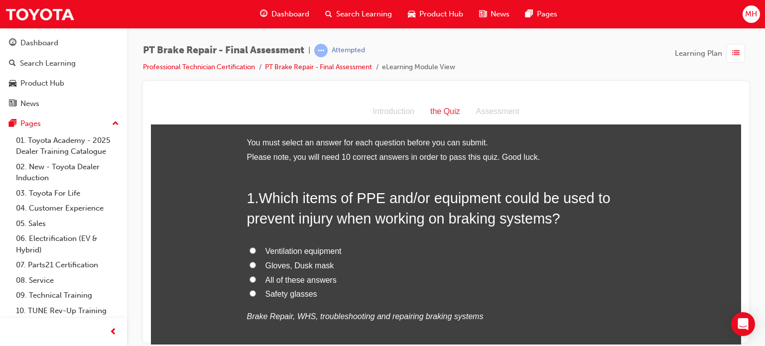
click at [300, 283] on span "All of these answers" at bounding box center [300, 279] width 71 height 8
click at [256, 282] on input "All of these answers" at bounding box center [252, 279] width 6 height 6
radio input "true"
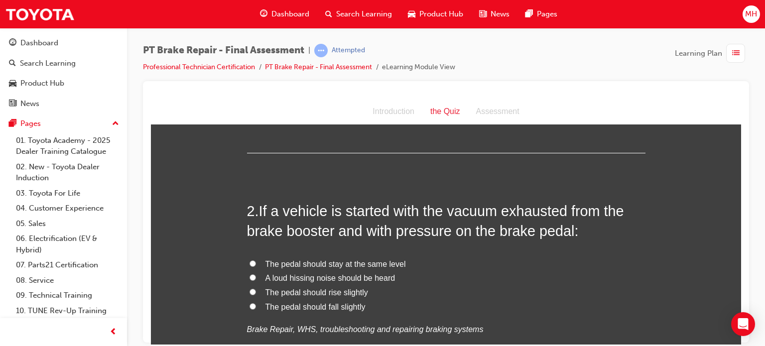
scroll to position [239, 0]
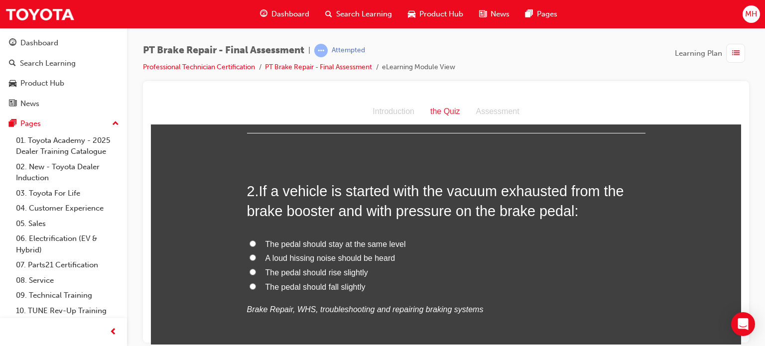
click at [335, 286] on span "The pedal should fall slightly" at bounding box center [315, 286] width 100 height 8
click at [256, 286] on input "The pedal should fall slightly" at bounding box center [252, 286] width 6 height 6
radio input "true"
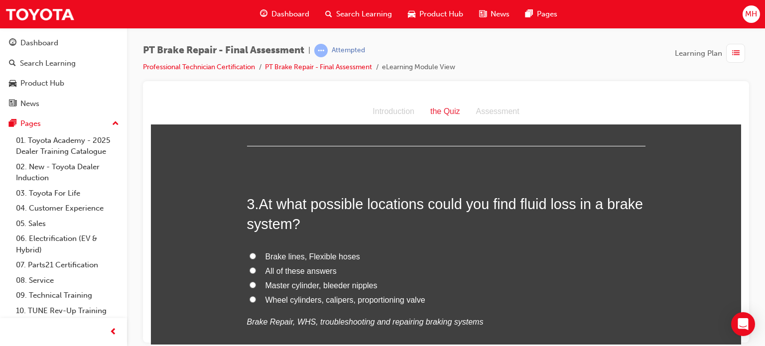
scroll to position [478, 0]
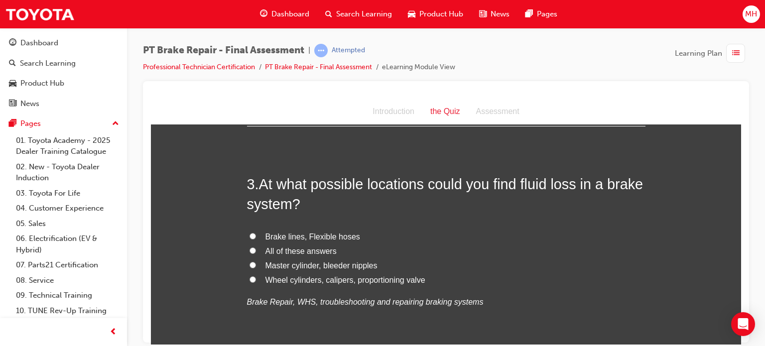
click at [305, 254] on span "All of these answers" at bounding box center [300, 250] width 71 height 8
click at [256, 253] on input "All of these answers" at bounding box center [252, 250] width 6 height 6
radio input "true"
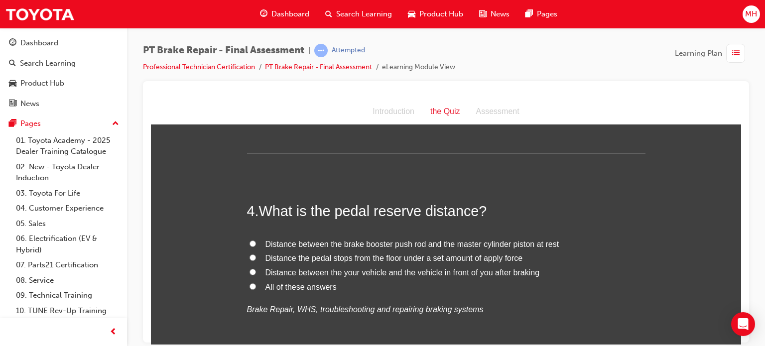
scroll to position [697, 0]
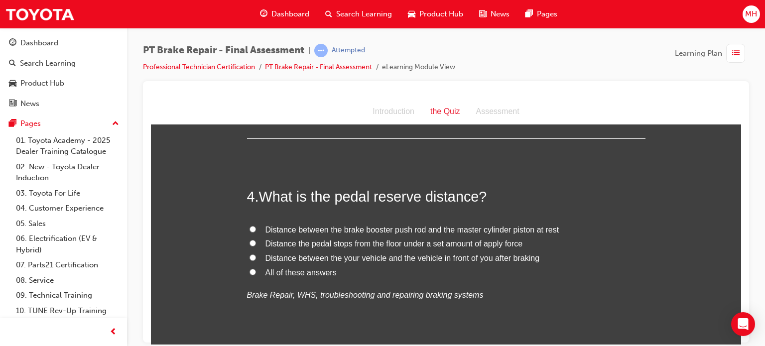
click at [305, 272] on span "All of these answers" at bounding box center [300, 272] width 71 height 8
click at [256, 272] on input "All of these answers" at bounding box center [252, 271] width 6 height 6
radio input "true"
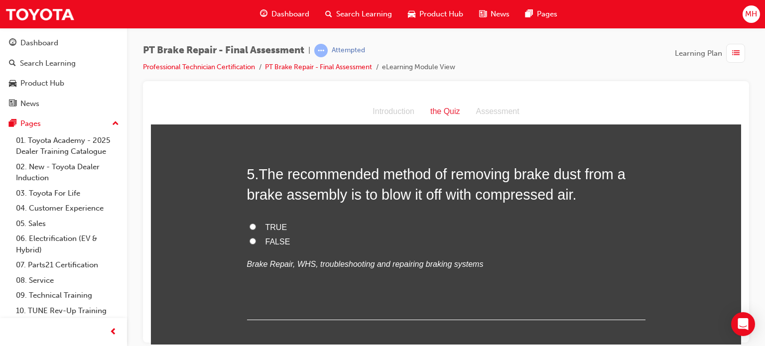
scroll to position [936, 0]
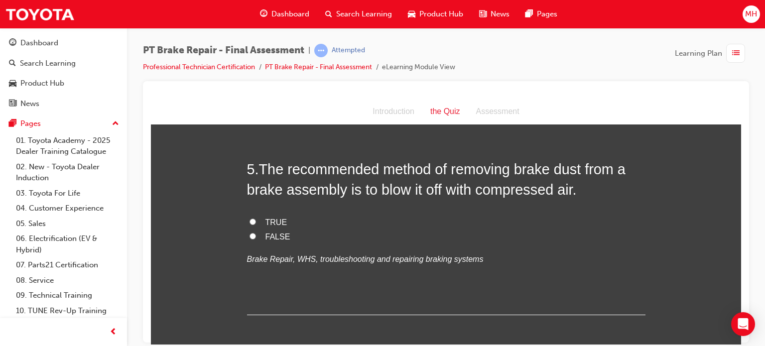
click at [257, 239] on label "FALSE" at bounding box center [446, 236] width 398 height 14
click at [256, 239] on input "FALSE" at bounding box center [252, 235] width 6 height 6
radio input "true"
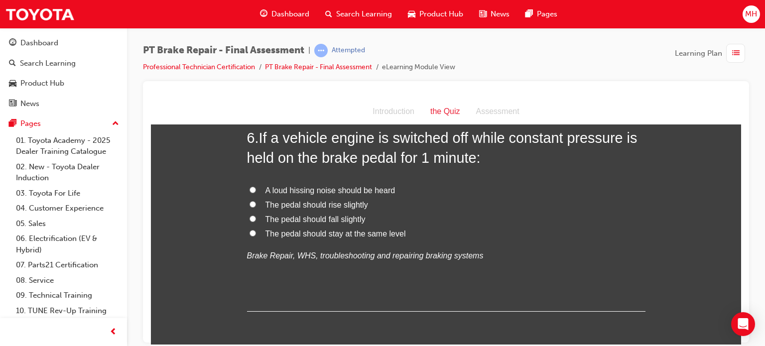
scroll to position [1175, 0]
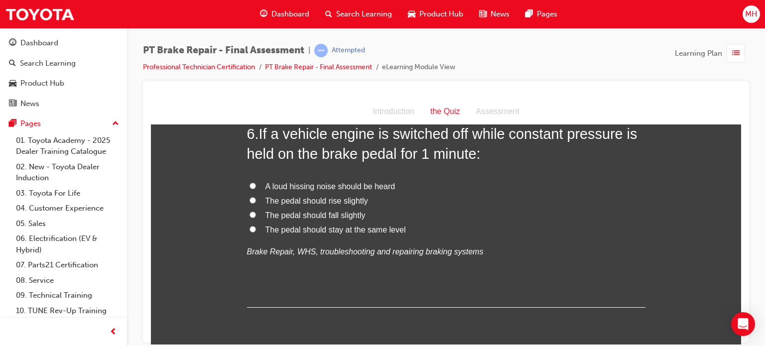
click at [320, 215] on span "The pedal should fall slightly" at bounding box center [315, 215] width 100 height 8
click at [256, 215] on input "The pedal should fall slightly" at bounding box center [252, 214] width 6 height 6
radio input "true"
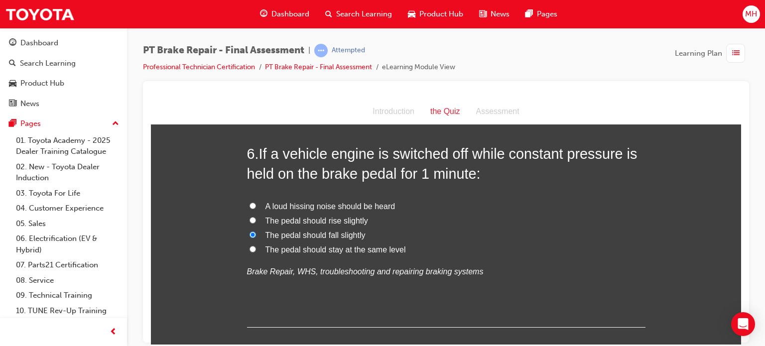
click at [378, 249] on span "The pedal should stay at the same level" at bounding box center [335, 249] width 140 height 8
click at [256, 249] on input "The pedal should stay at the same level" at bounding box center [252, 248] width 6 height 6
radio input "true"
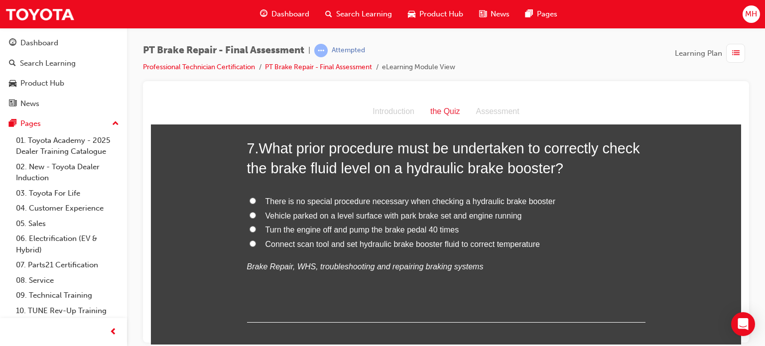
scroll to position [1394, 0]
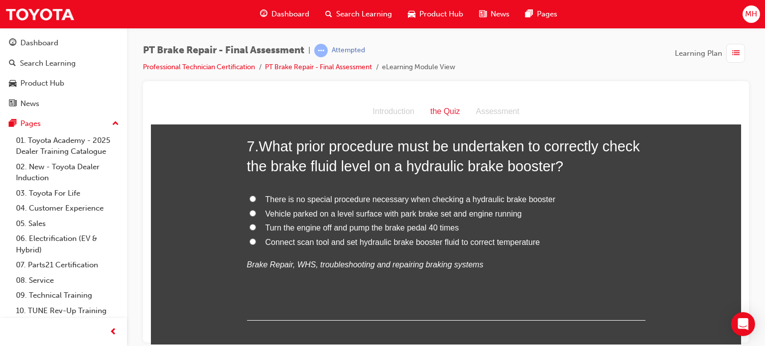
click at [354, 212] on span "Vehicle parked on a level surface with park brake set and engine running" at bounding box center [393, 213] width 256 height 8
click at [256, 212] on input "Vehicle parked on a level surface with park brake set and engine running" at bounding box center [252, 213] width 6 height 6
radio input "true"
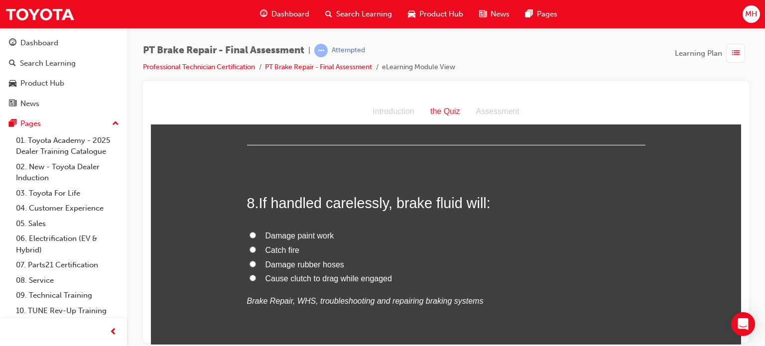
scroll to position [1613, 0]
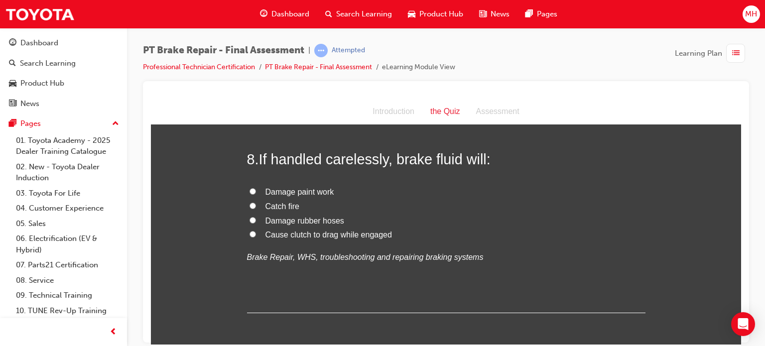
click at [287, 192] on span "Damage paint work" at bounding box center [299, 191] width 69 height 8
click at [256, 192] on input "Damage paint work" at bounding box center [252, 191] width 6 height 6
radio input "true"
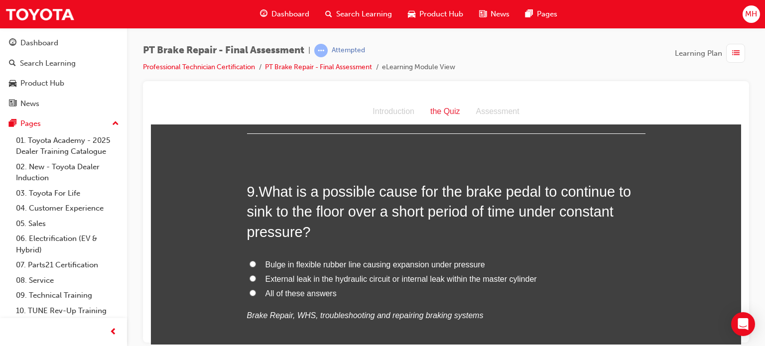
scroll to position [1812, 0]
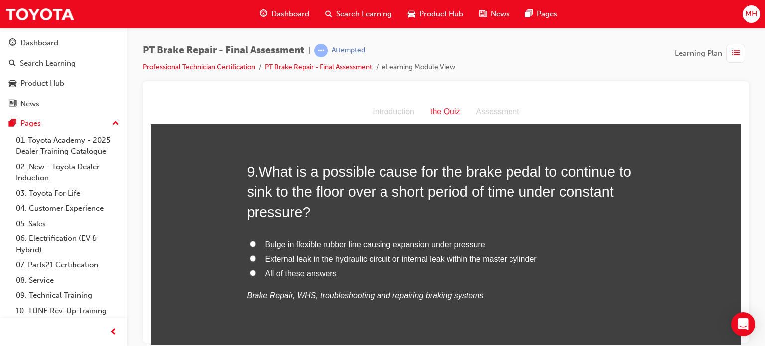
click at [322, 276] on span "All of these answers" at bounding box center [300, 273] width 71 height 8
click at [256, 276] on input "All of these answers" at bounding box center [252, 272] width 6 height 6
radio input "true"
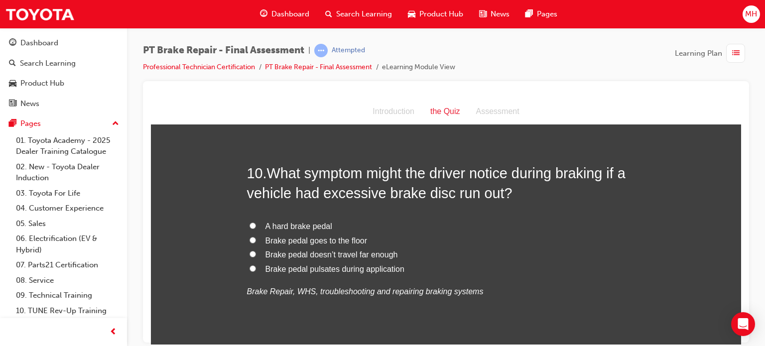
scroll to position [2051, 0]
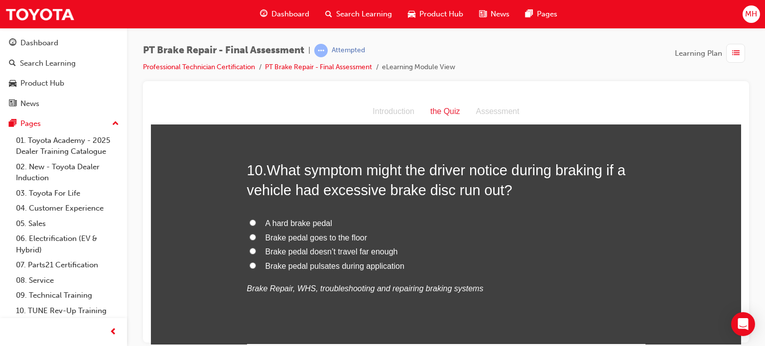
click at [321, 235] on span "Brake pedal goes to the floor" at bounding box center [316, 237] width 102 height 8
click at [256, 235] on input "Brake pedal goes to the floor" at bounding box center [252, 236] width 6 height 6
radio input "true"
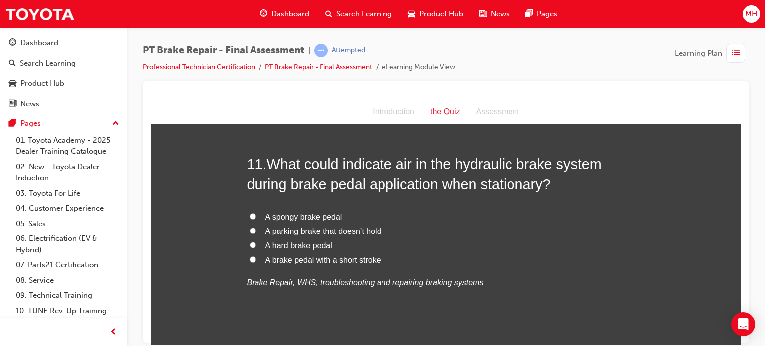
scroll to position [2290, 0]
click at [324, 217] on span "A spongy brake pedal" at bounding box center [303, 215] width 77 height 8
click at [256, 217] on input "A spongy brake pedal" at bounding box center [252, 215] width 6 height 6
radio input "true"
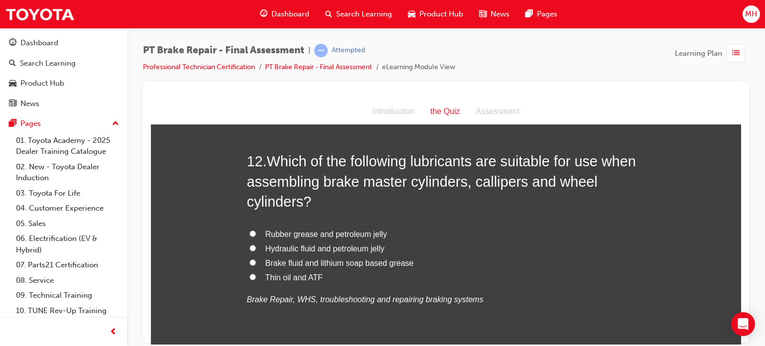
scroll to position [2528, 0]
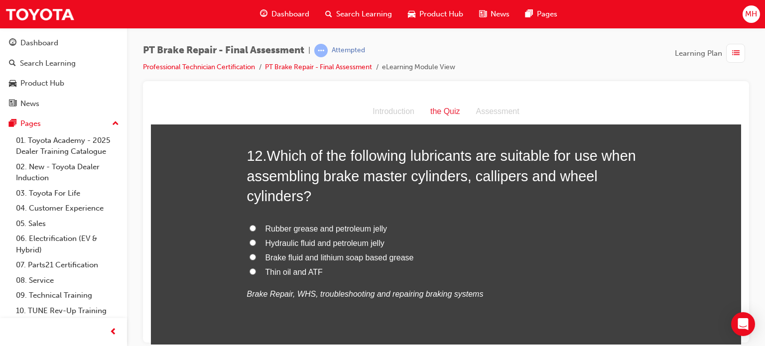
click at [409, 255] on label "Brake fluid and lithium soap based grease" at bounding box center [446, 257] width 398 height 14
click at [256, 255] on input "Brake fluid and lithium soap based grease" at bounding box center [252, 256] width 6 height 6
radio input "true"
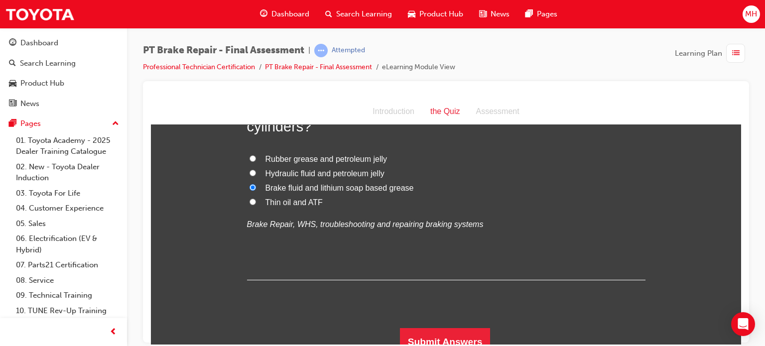
scroll to position [2608, 0]
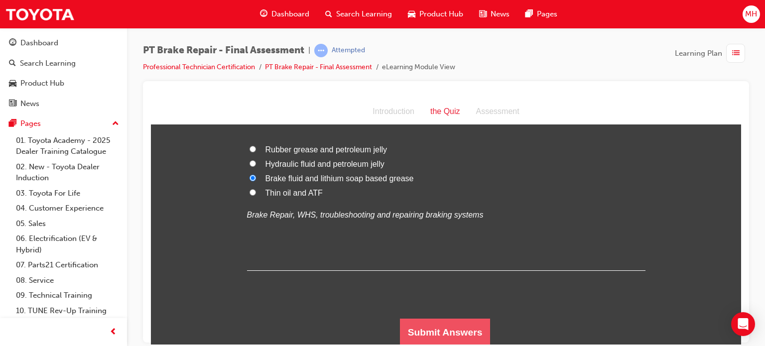
click at [438, 339] on button "Submit Answers" at bounding box center [445, 332] width 91 height 28
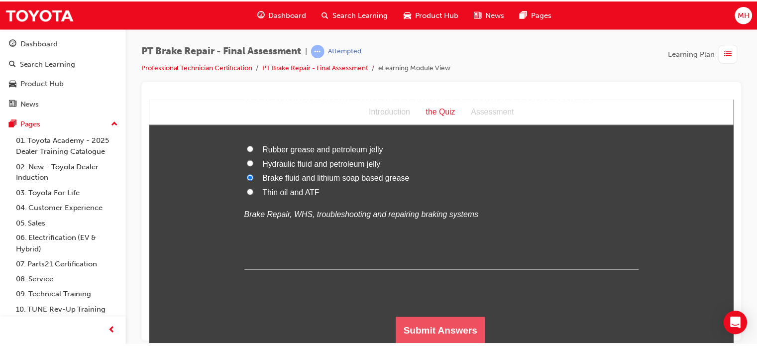
scroll to position [0, 0]
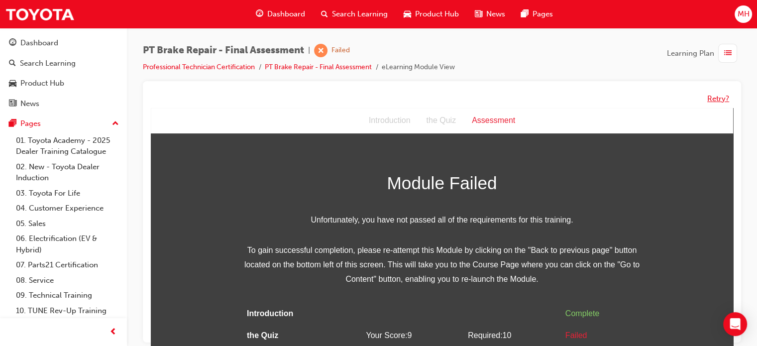
click at [720, 98] on button "Retry?" at bounding box center [718, 98] width 22 height 11
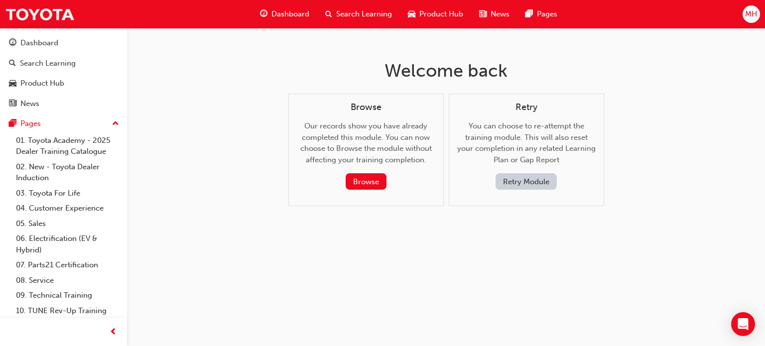
click at [537, 172] on div "Retry You can choose to re-attempt the training module. This will also reset yo…" at bounding box center [526, 146] width 138 height 88
click at [537, 174] on button "Retry Module" at bounding box center [525, 181] width 61 height 16
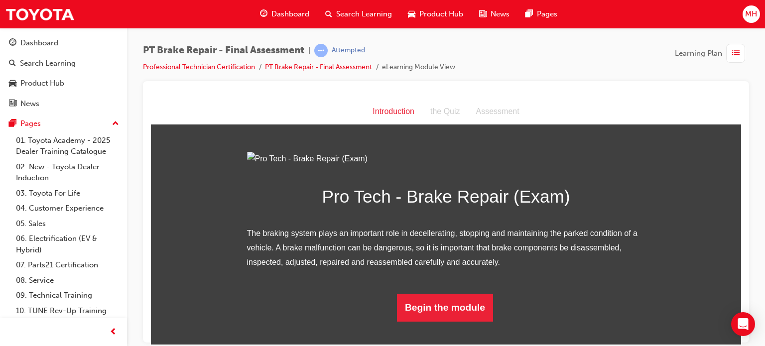
click at [738, 345] on div "PT Brake Repair - Final Assessment | Attempted Professional Technician Certific…" at bounding box center [382, 173] width 765 height 346
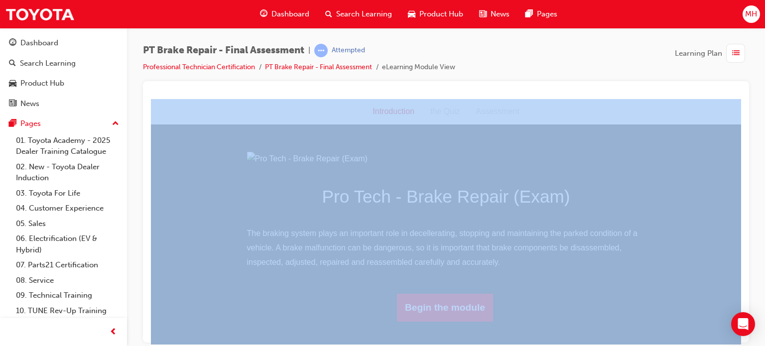
click at [738, 345] on div "PT Brake Repair - Final Assessment | Attempted Professional Technician Certific…" at bounding box center [382, 173] width 765 height 346
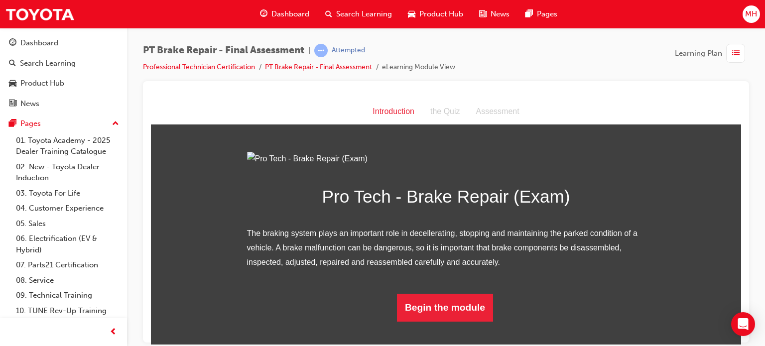
scroll to position [86, 0]
drag, startPoint x: 736, startPoint y: 343, endPoint x: 887, endPoint y: 442, distance: 181.5
click at [443, 321] on button "Begin the module" at bounding box center [445, 307] width 96 height 28
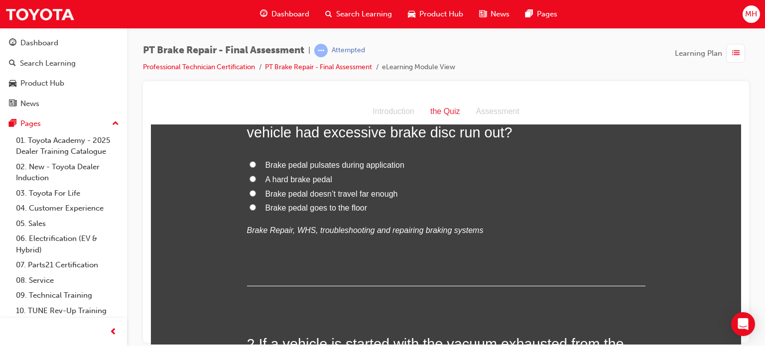
scroll to position [0, 0]
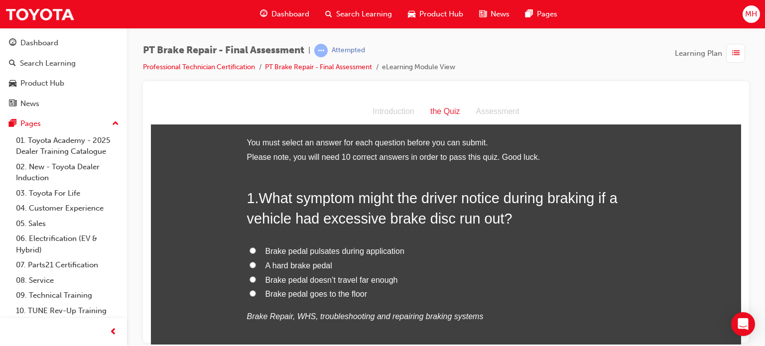
click at [341, 246] on span "Brake pedal pulsates during application" at bounding box center [334, 250] width 139 height 8
click at [256, 247] on input "Brake pedal pulsates during application" at bounding box center [252, 250] width 6 height 6
radio input "true"
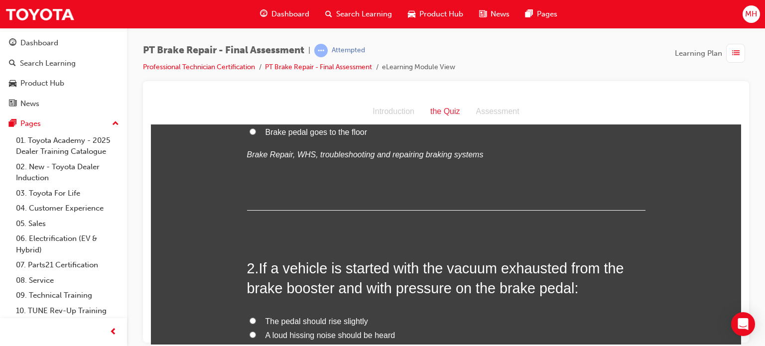
scroll to position [219, 0]
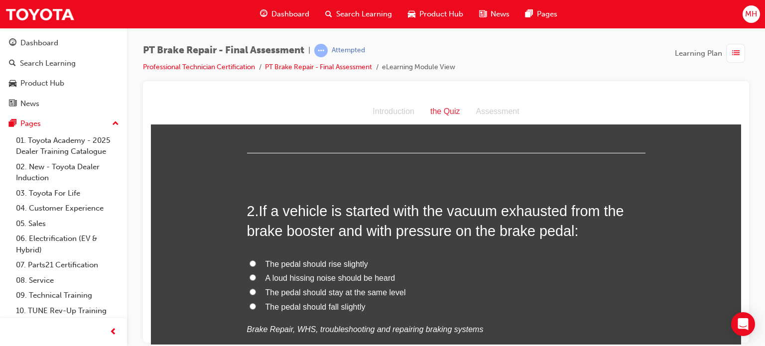
click at [327, 314] on div "The pedal should rise slightly A loud hissing noise should be heard The pedal s…" at bounding box center [446, 297] width 398 height 80
click at [328, 311] on span "The pedal should fall slightly" at bounding box center [315, 306] width 100 height 8
click at [256, 309] on input "The pedal should fall slightly" at bounding box center [252, 306] width 6 height 6
radio input "true"
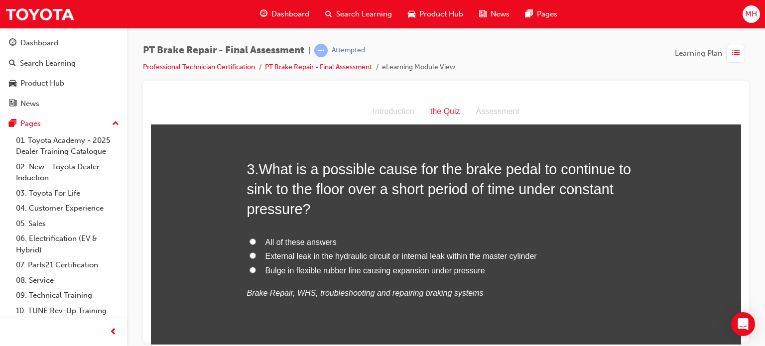
scroll to position [498, 0]
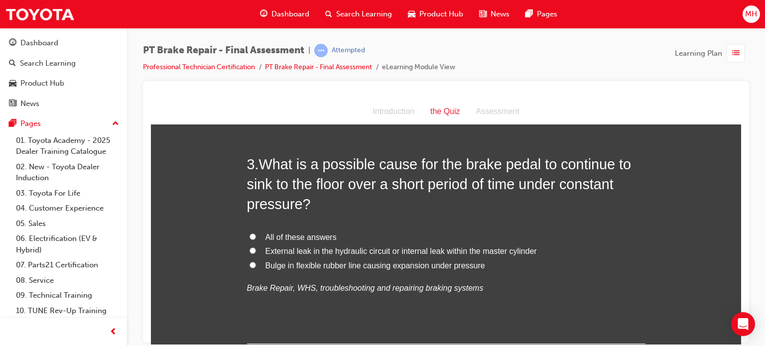
click at [412, 252] on span "External leak in the hydraulic circuit or internal leak within the master cylin…" at bounding box center [400, 250] width 271 height 8
click at [256, 252] on input "External leak in the hydraulic circuit or internal leak within the master cylin…" at bounding box center [252, 250] width 6 height 6
radio input "true"
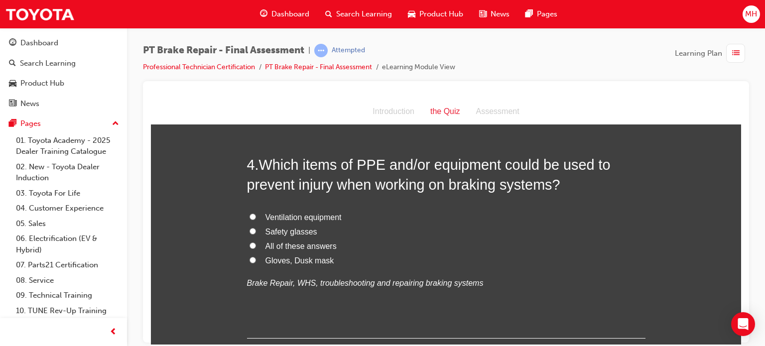
scroll to position [737, 0]
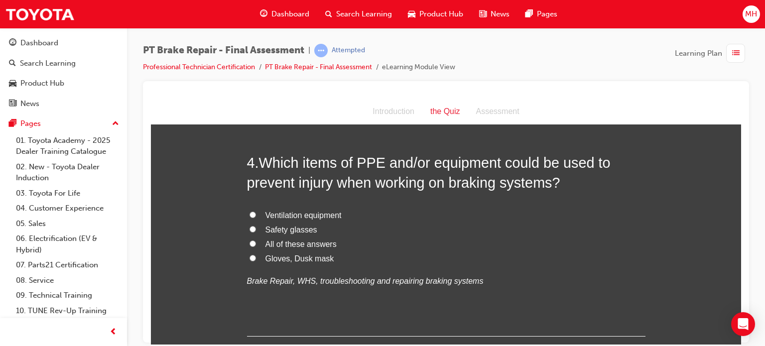
click at [315, 248] on span "All of these answers" at bounding box center [300, 243] width 71 height 8
click at [256, 246] on input "All of these answers" at bounding box center [252, 243] width 6 height 6
radio input "true"
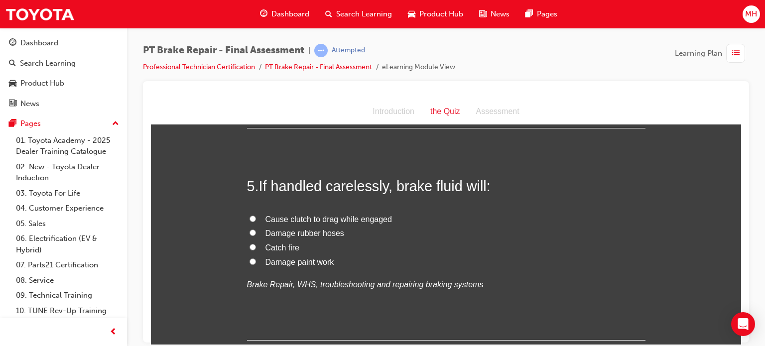
scroll to position [976, 0]
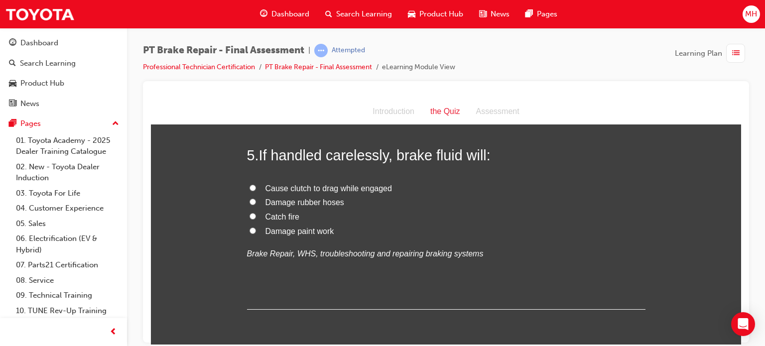
click at [325, 201] on span "Damage rubber hoses" at bounding box center [304, 202] width 79 height 8
click at [256, 201] on input "Damage rubber hoses" at bounding box center [252, 201] width 6 height 6
radio input "true"
click at [297, 230] on span "Damage paint work" at bounding box center [299, 230] width 69 height 8
click at [256, 230] on input "Damage paint work" at bounding box center [252, 230] width 6 height 6
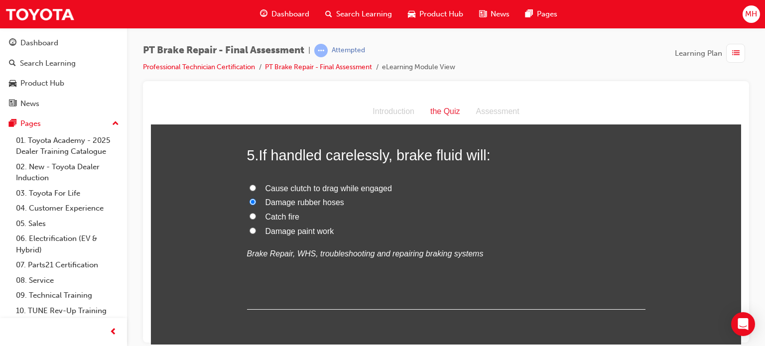
radio input "true"
click at [741, 340] on div at bounding box center [446, 211] width 606 height 261
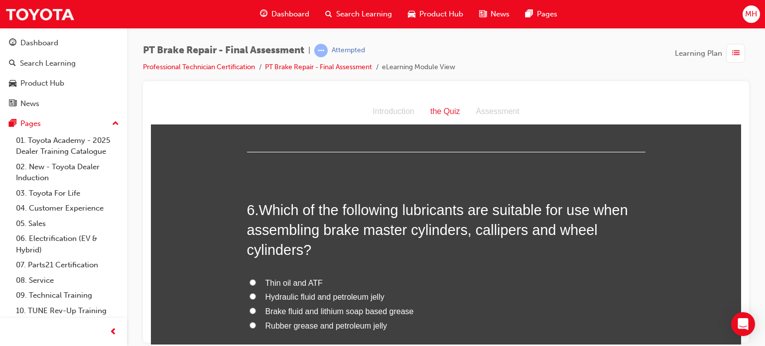
scroll to position [1155, 0]
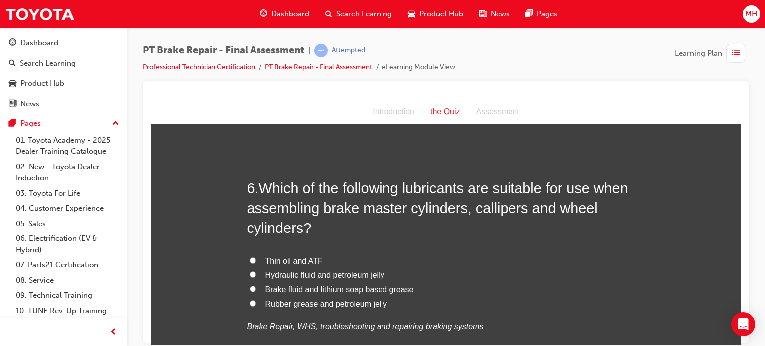
click at [308, 291] on span "Brake fluid and lithium soap based grease" at bounding box center [339, 289] width 148 height 8
click at [256, 291] on input "Brake fluid and lithium soap based grease" at bounding box center [252, 288] width 6 height 6
radio input "true"
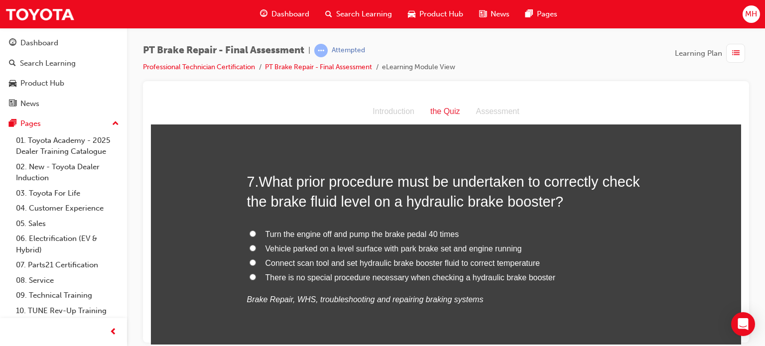
scroll to position [1414, 0]
click at [277, 244] on span "Vehicle parked on a level surface with park brake set and engine running" at bounding box center [393, 247] width 256 height 8
click at [256, 244] on input "Vehicle parked on a level surface with park brake set and engine running" at bounding box center [252, 247] width 6 height 6
radio input "true"
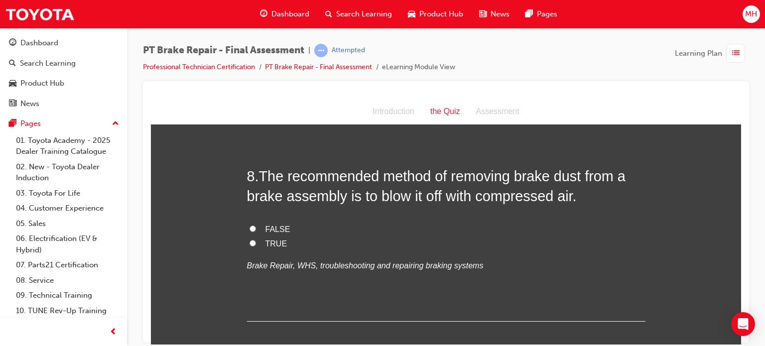
scroll to position [1652, 0]
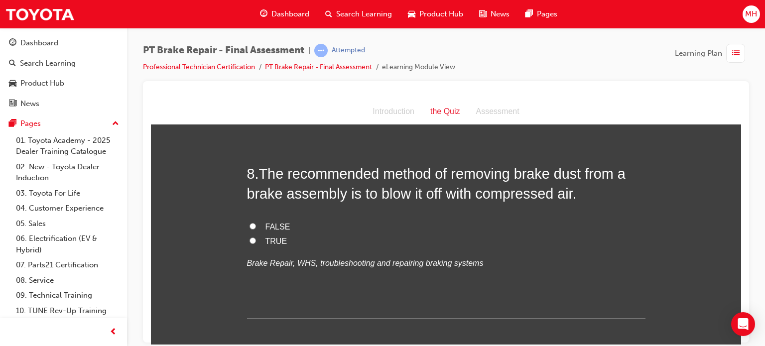
click at [273, 229] on span "FALSE" at bounding box center [277, 226] width 25 height 8
click at [256, 229] on input "FALSE" at bounding box center [252, 225] width 6 height 6
radio input "true"
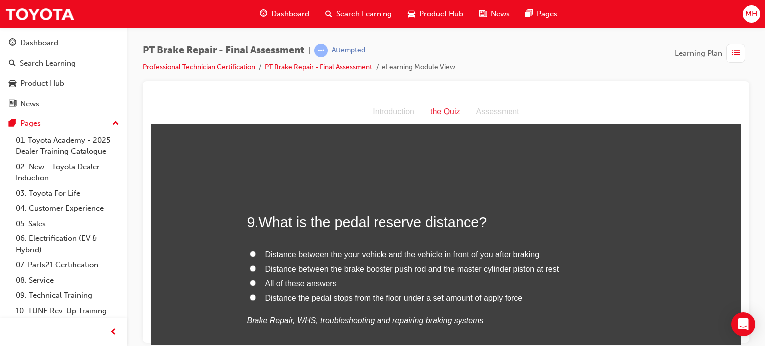
scroll to position [1852, 0]
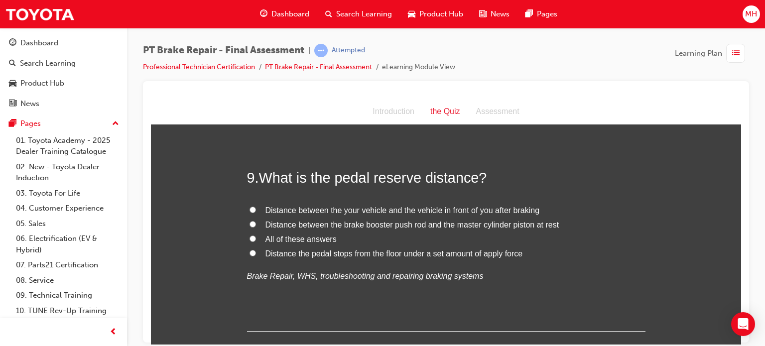
click at [466, 251] on span "Distance the pedal stops from the floor under a set amount of apply force" at bounding box center [393, 253] width 257 height 8
click at [256, 251] on input "Distance the pedal stops from the floor under a set amount of apply force" at bounding box center [252, 252] width 6 height 6
radio input "true"
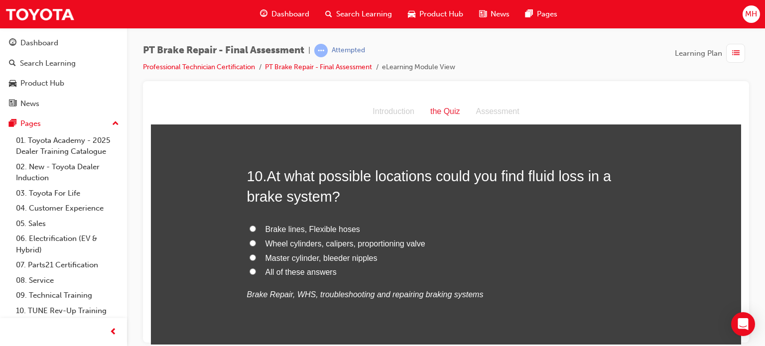
scroll to position [2071, 0]
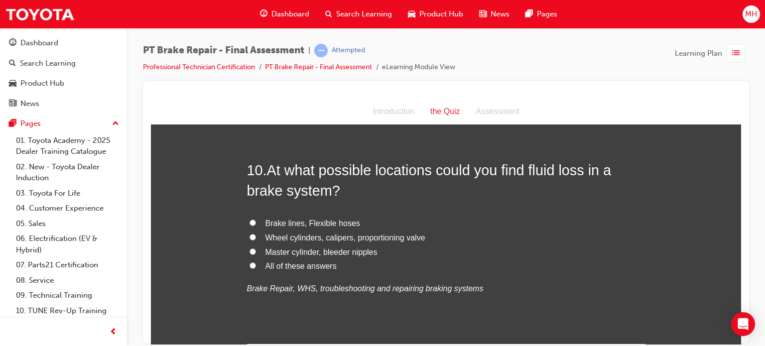
click at [271, 270] on label "All of these answers" at bounding box center [446, 266] width 398 height 14
click at [256, 268] on input "All of these answers" at bounding box center [252, 265] width 6 height 6
radio input "true"
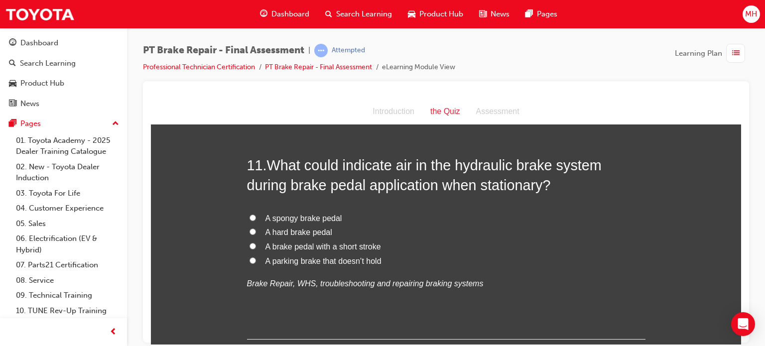
scroll to position [2309, 0]
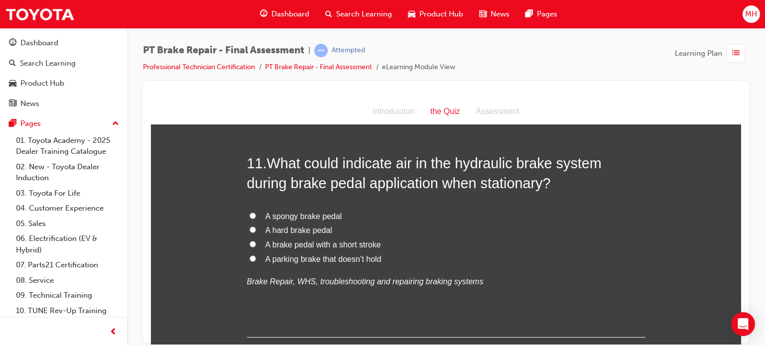
click at [295, 214] on span "A spongy brake pedal" at bounding box center [303, 216] width 77 height 8
click at [256, 214] on input "A spongy brake pedal" at bounding box center [252, 215] width 6 height 6
radio input "true"
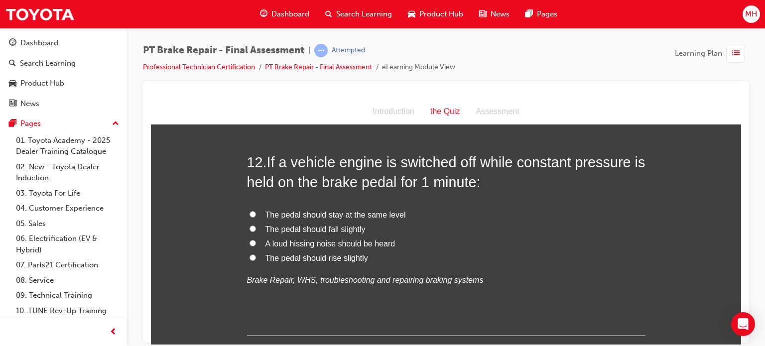
scroll to position [2548, 0]
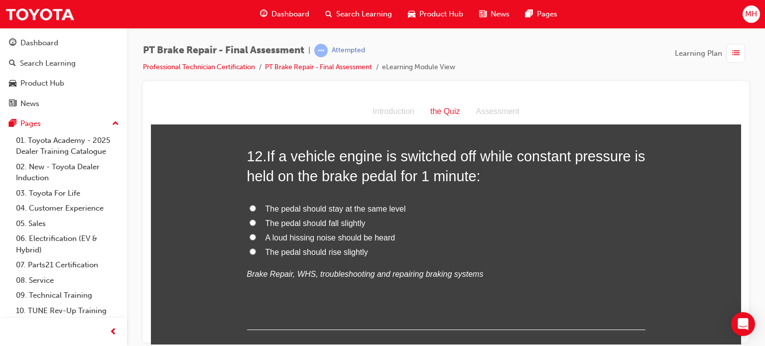
click at [319, 207] on span "The pedal should stay at the same level" at bounding box center [335, 208] width 140 height 8
click at [256, 207] on input "The pedal should stay at the same level" at bounding box center [252, 208] width 6 height 6
radio input "true"
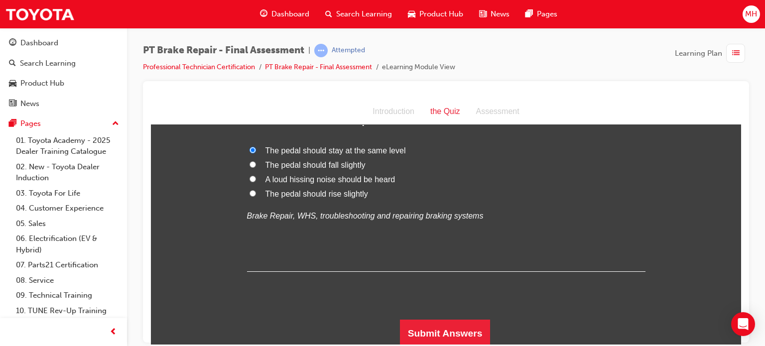
scroll to position [2608, 0]
click at [461, 323] on button "Submit Answers" at bounding box center [445, 332] width 91 height 28
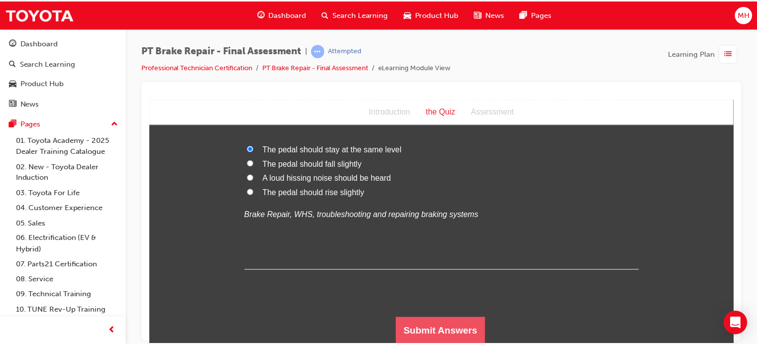
scroll to position [0, 0]
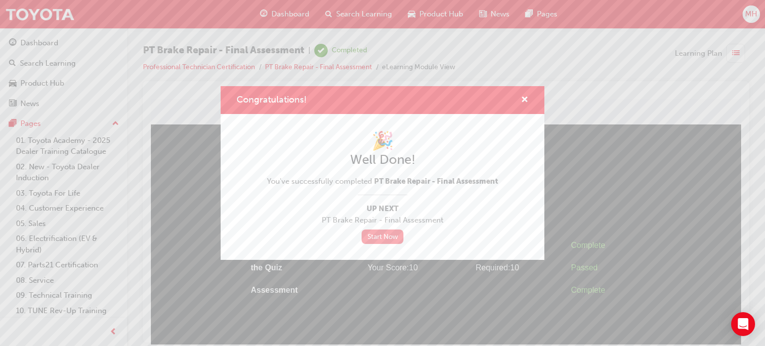
click at [388, 234] on link "Start Now" at bounding box center [382, 236] width 42 height 14
click at [526, 100] on span "cross-icon" at bounding box center [524, 100] width 7 height 9
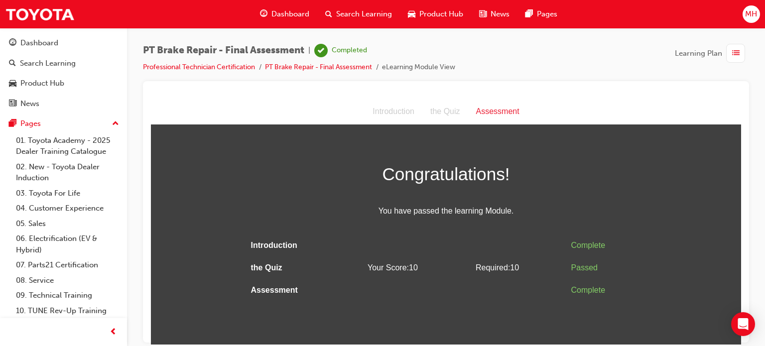
click at [286, 14] on span "Dashboard" at bounding box center [290, 13] width 38 height 11
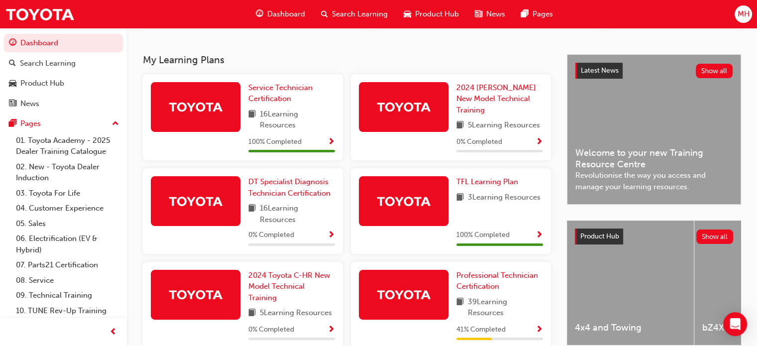
scroll to position [225, 0]
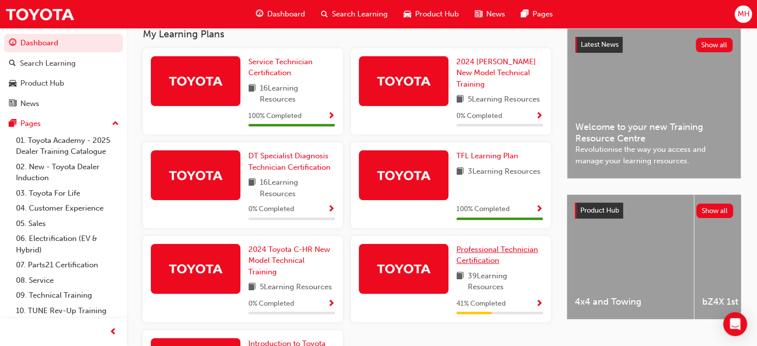
click at [478, 256] on link "Professional Technician Certification" at bounding box center [499, 255] width 87 height 22
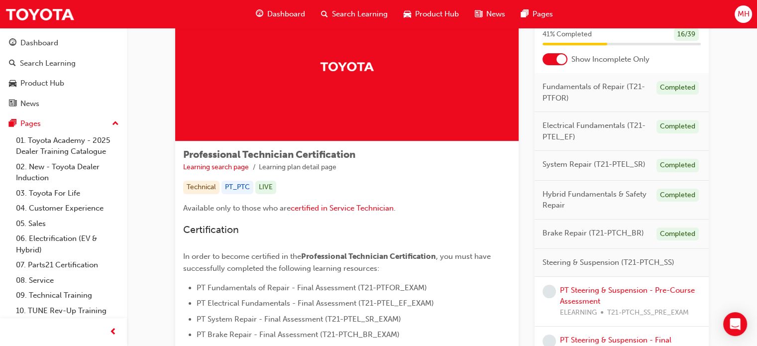
scroll to position [80, 0]
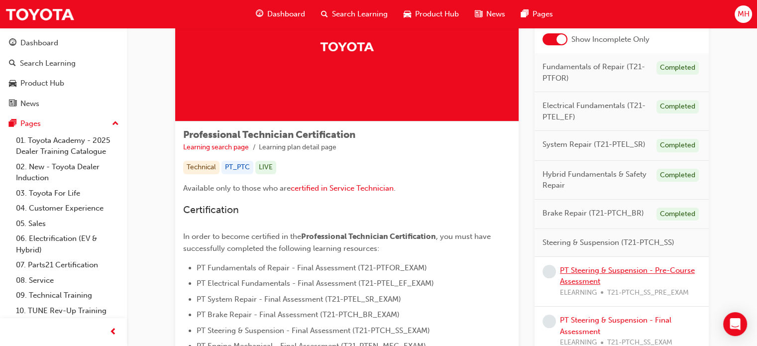
click at [629, 266] on link "PT Steering & Suspension - Pre-Course Assessment" at bounding box center [627, 276] width 135 height 20
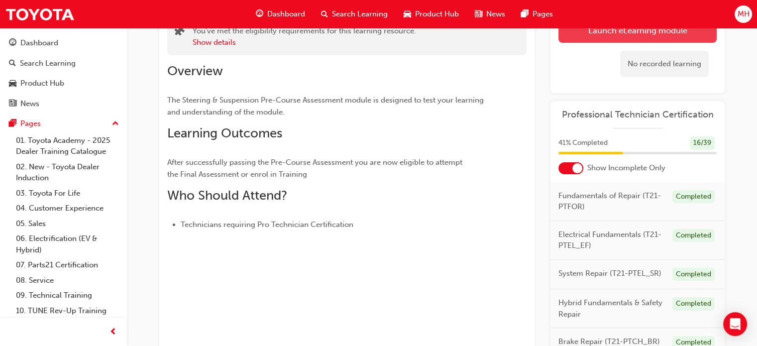
click at [647, 33] on link "Launch eLearning module" at bounding box center [637, 30] width 158 height 25
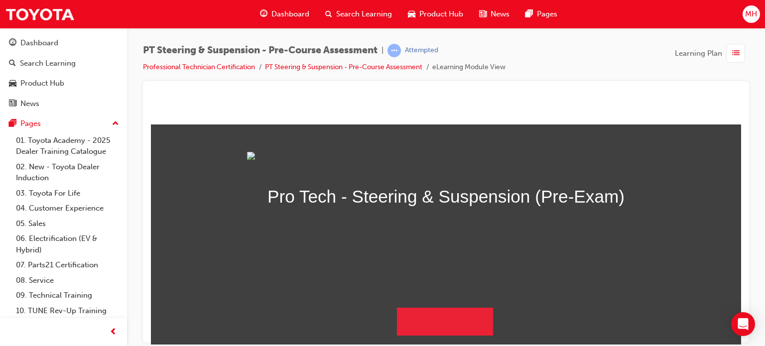
scroll to position [101, 0]
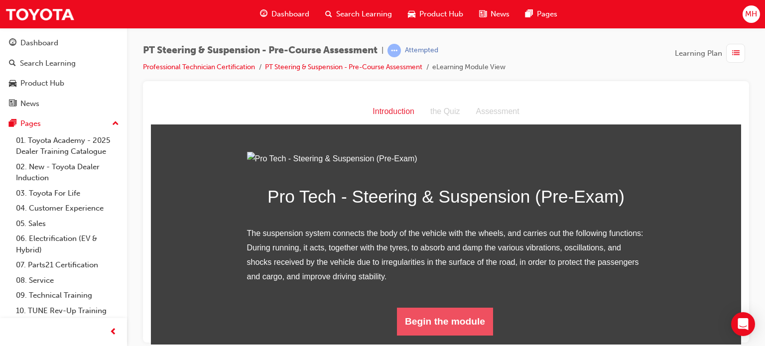
click at [461, 321] on button "Begin the module" at bounding box center [445, 321] width 96 height 28
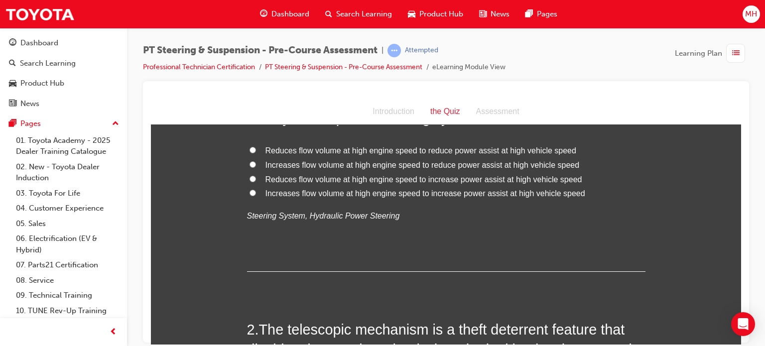
scroll to position [0, 0]
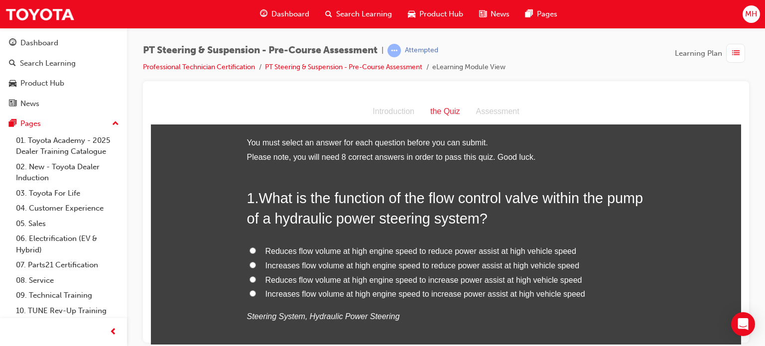
click at [378, 283] on span "Reduces flow volume at high engine speed to increase power assist at high vehic…" at bounding box center [423, 279] width 317 height 8
click at [256, 282] on input "Reduces flow volume at high engine speed to increase power assist at high vehic…" at bounding box center [252, 279] width 6 height 6
radio input "true"
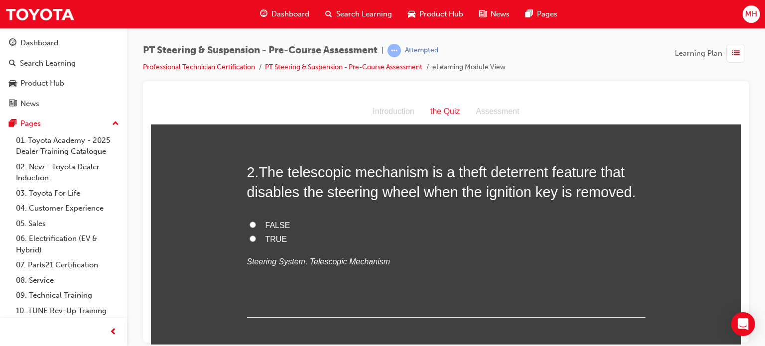
scroll to position [259, 0]
click at [265, 234] on span "TRUE" at bounding box center [276, 237] width 22 height 8
click at [256, 234] on input "TRUE" at bounding box center [252, 237] width 6 height 6
radio input "true"
click at [267, 226] on span "FALSE" at bounding box center [277, 223] width 25 height 8
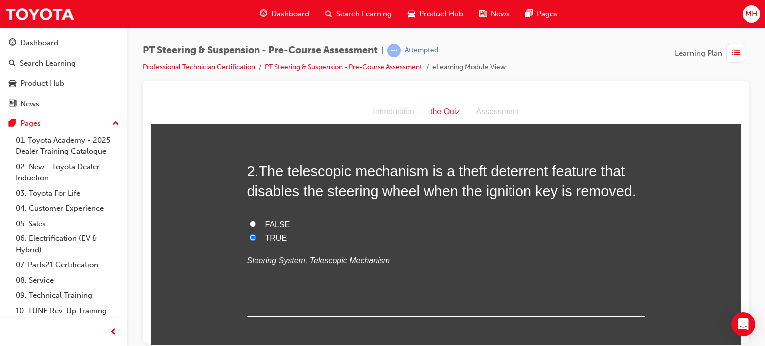
click at [256, 226] on input "FALSE" at bounding box center [252, 223] width 6 height 6
radio input "true"
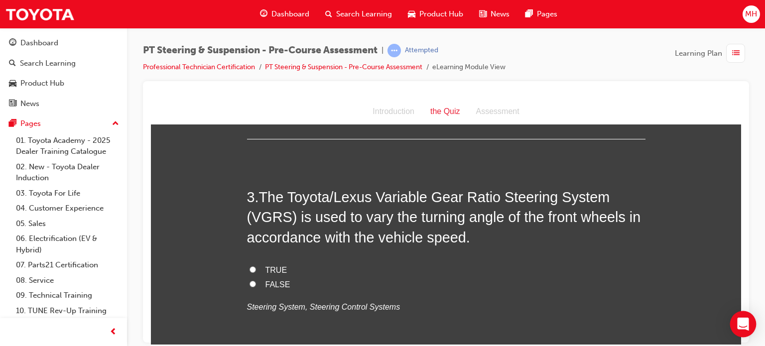
scroll to position [458, 0]
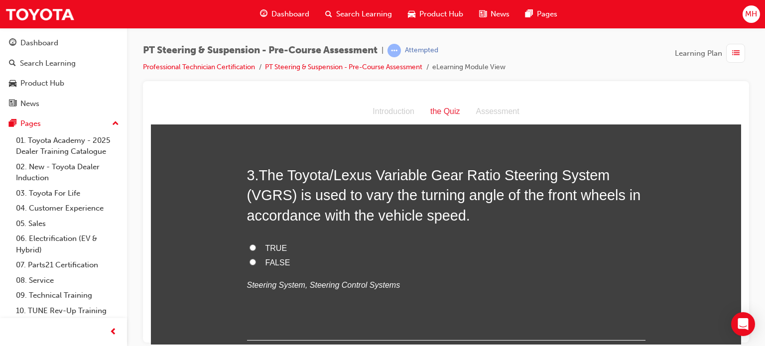
click at [279, 244] on span "TRUE" at bounding box center [276, 247] width 22 height 8
click at [256, 244] on input "TRUE" at bounding box center [252, 247] width 6 height 6
radio input "true"
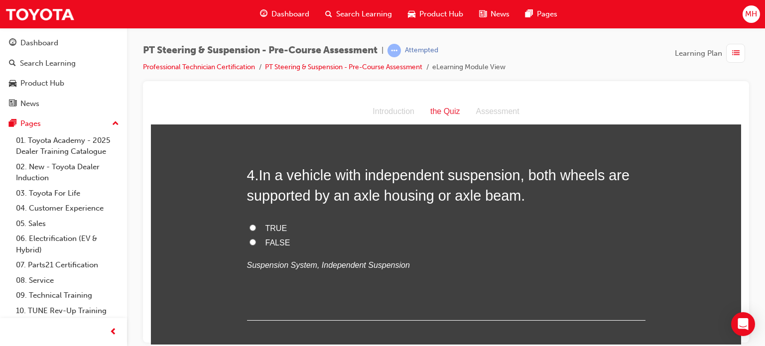
scroll to position [697, 0]
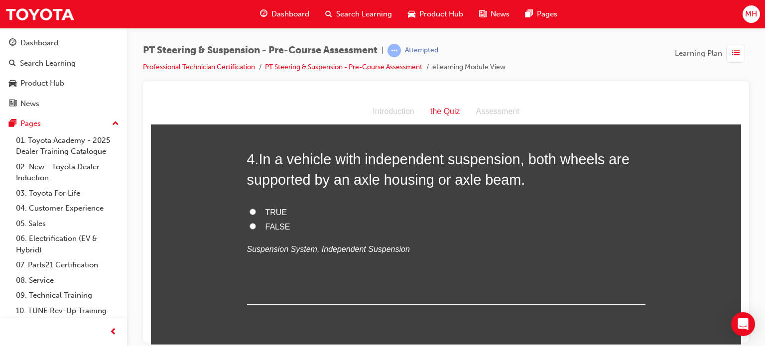
click at [268, 212] on span "TRUE" at bounding box center [276, 212] width 22 height 8
click at [256, 212] on input "TRUE" at bounding box center [252, 211] width 6 height 6
radio input "true"
click at [752, 260] on div "PT Steering & Suspension - Pre-Course Assessment | Attempted Professional Techn…" at bounding box center [446, 174] width 638 height 293
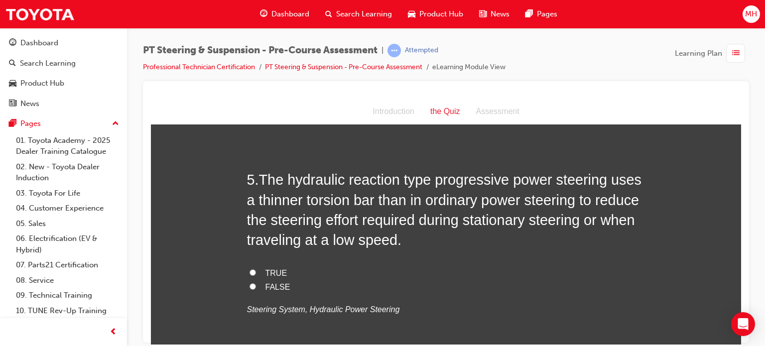
scroll to position [896, 0]
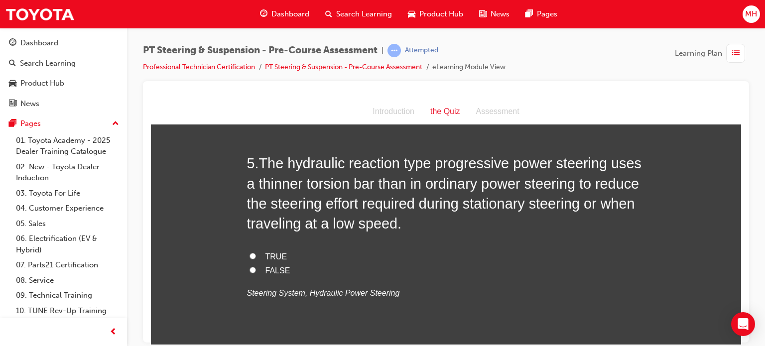
click at [256, 269] on label "FALSE" at bounding box center [446, 270] width 398 height 14
click at [256, 269] on input "FALSE" at bounding box center [252, 269] width 6 height 6
radio input "true"
click at [741, 341] on div at bounding box center [446, 211] width 606 height 261
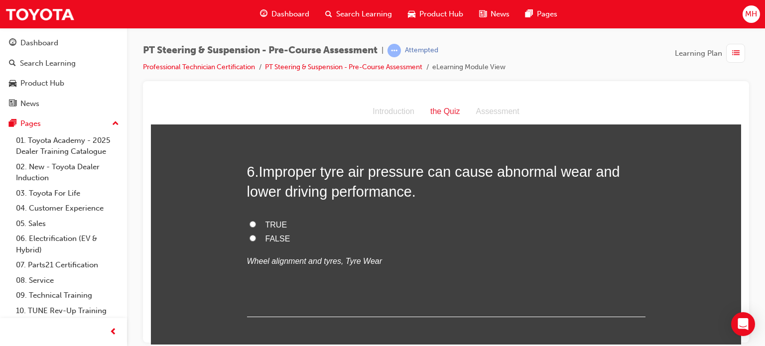
scroll to position [1135, 0]
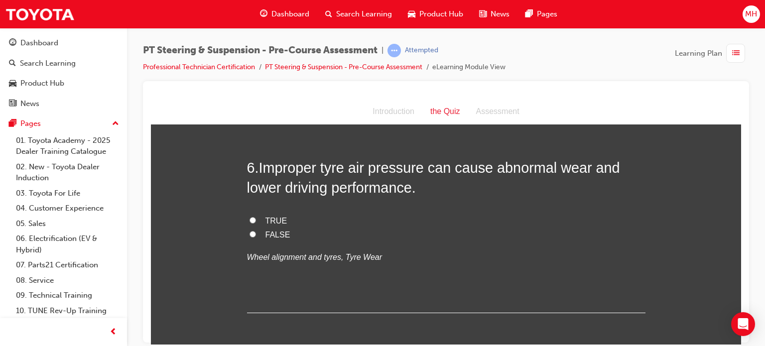
click at [274, 217] on span "TRUE" at bounding box center [276, 220] width 22 height 8
click at [256, 217] on input "TRUE" at bounding box center [252, 220] width 6 height 6
radio input "true"
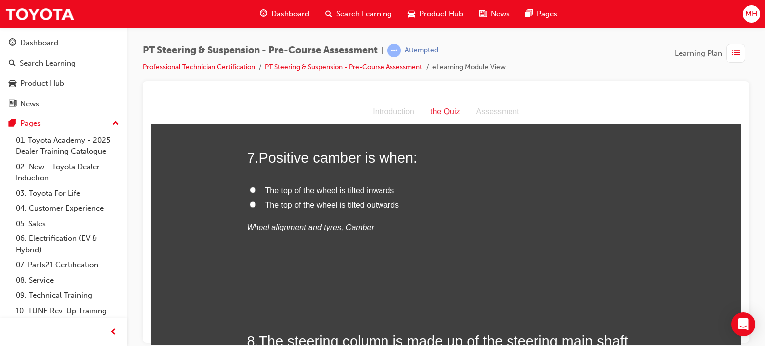
scroll to position [1354, 0]
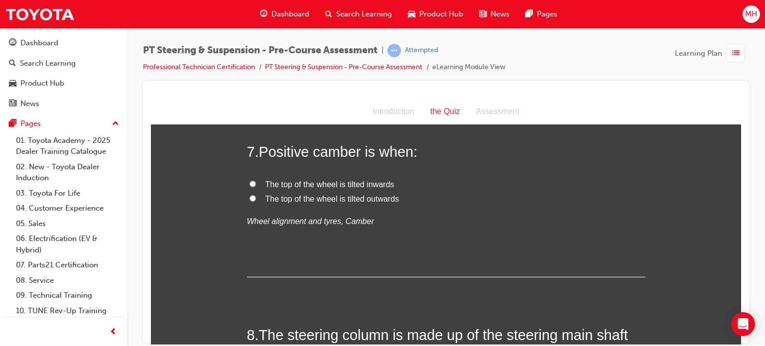
click at [360, 180] on span "The top of the wheel is tilted inwards" at bounding box center [329, 184] width 129 height 8
click at [256, 180] on input "The top of the wheel is tilted inwards" at bounding box center [252, 183] width 6 height 6
radio input "true"
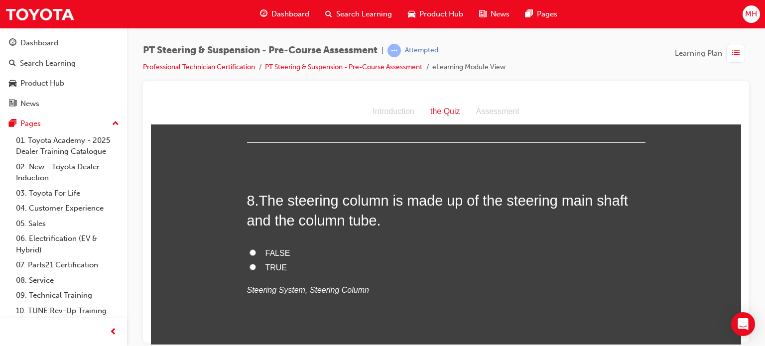
scroll to position [1493, 0]
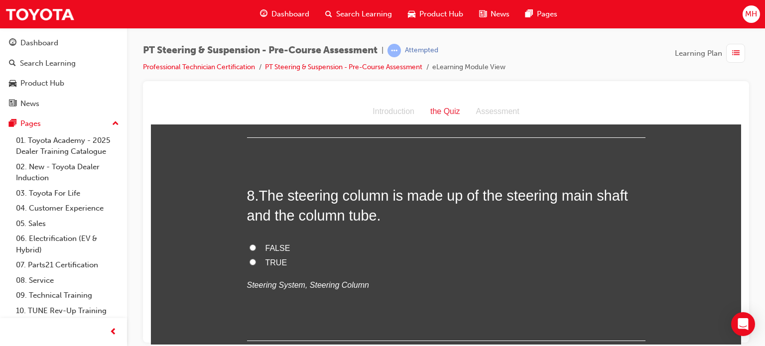
click at [270, 244] on span "FALSE" at bounding box center [277, 247] width 25 height 8
click at [256, 244] on input "FALSE" at bounding box center [252, 247] width 6 height 6
radio input "true"
click at [271, 258] on span "TRUE" at bounding box center [276, 262] width 22 height 8
click at [256, 258] on input "TRUE" at bounding box center [252, 261] width 6 height 6
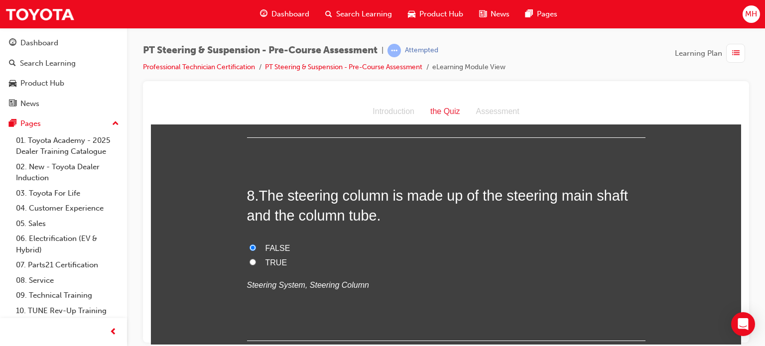
radio input "true"
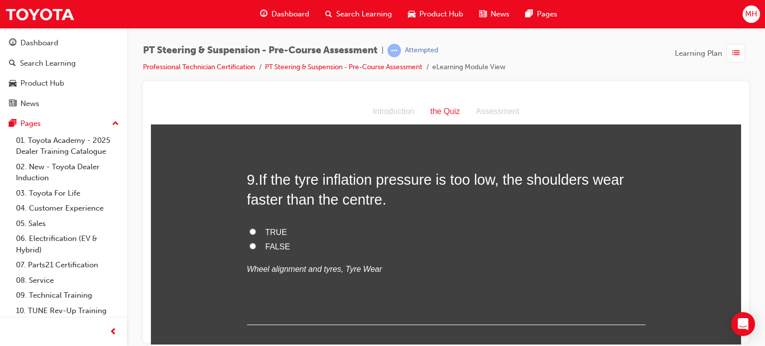
click at [258, 230] on label "TRUE" at bounding box center [446, 232] width 398 height 14
click at [256, 230] on input "TRUE" at bounding box center [252, 231] width 6 height 6
radio input "true"
drag, startPoint x: 892, startPoint y: 439, endPoint x: 740, endPoint y: 341, distance: 181.1
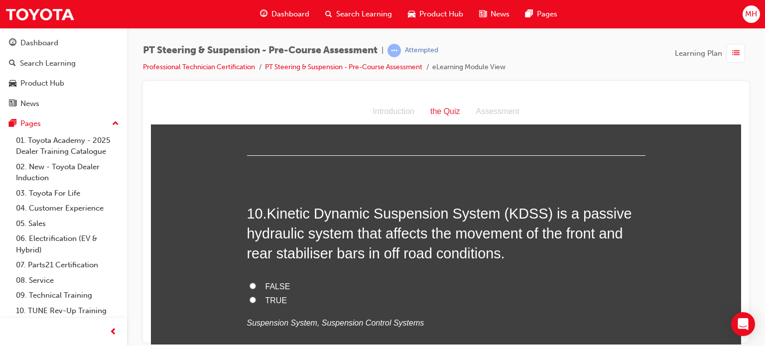
scroll to position [1911, 0]
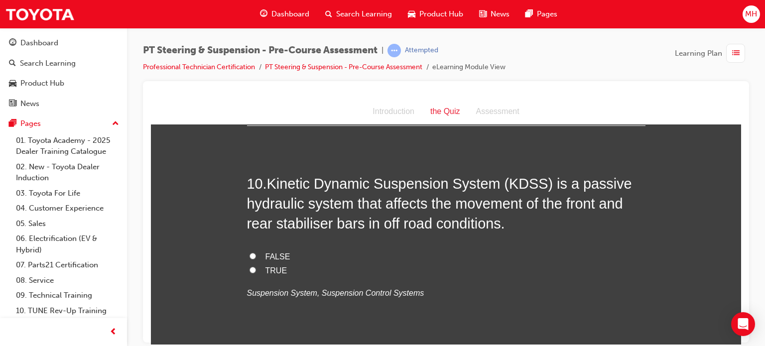
click at [268, 252] on span "FALSE" at bounding box center [277, 256] width 25 height 8
click at [256, 252] on input "FALSE" at bounding box center [252, 255] width 6 height 6
radio input "true"
click at [251, 269] on input "TRUE" at bounding box center [252, 269] width 6 height 6
radio input "true"
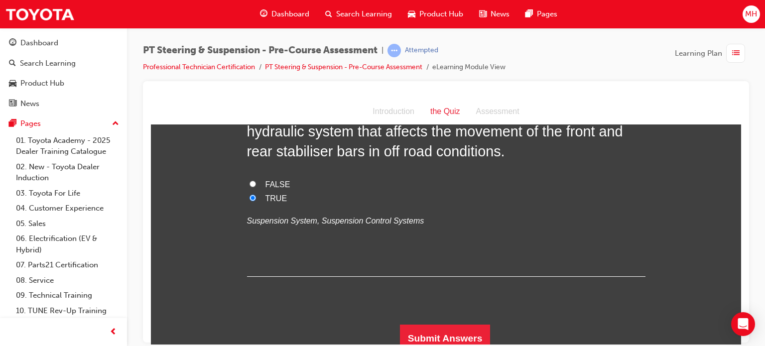
scroll to position [1989, 0]
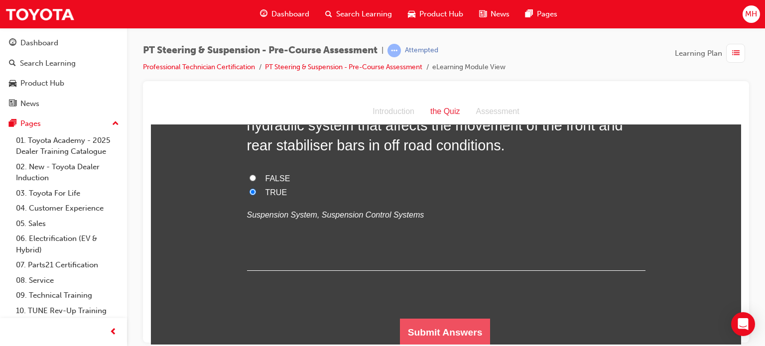
click at [442, 328] on button "Submit Answers" at bounding box center [445, 332] width 91 height 28
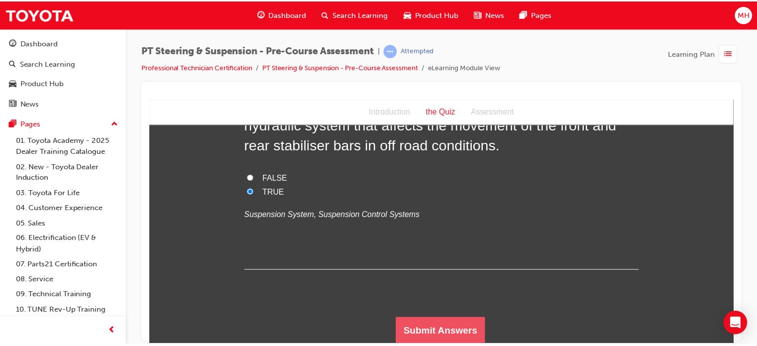
scroll to position [0, 0]
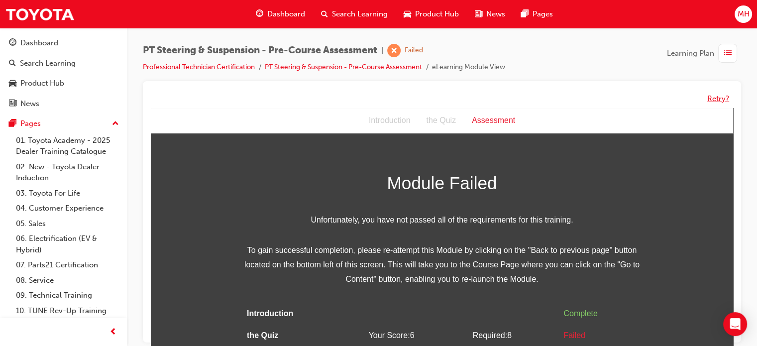
click at [717, 102] on button "Retry?" at bounding box center [718, 98] width 22 height 11
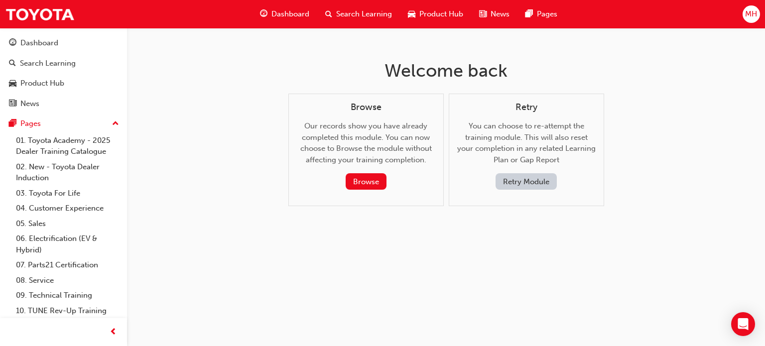
click at [527, 184] on button "Retry Module" at bounding box center [525, 181] width 61 height 16
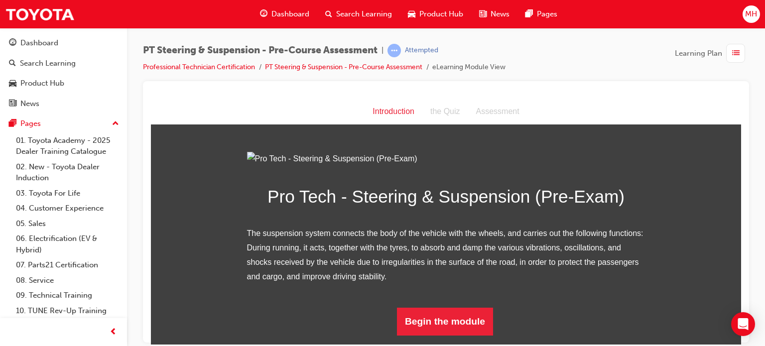
click at [732, 335] on div "Pro Tech - Steering & Suspension (Pre-Exam) The suspension system connects the …" at bounding box center [446, 243] width 590 height 184
click at [464, 330] on button "Begin the module" at bounding box center [445, 321] width 96 height 28
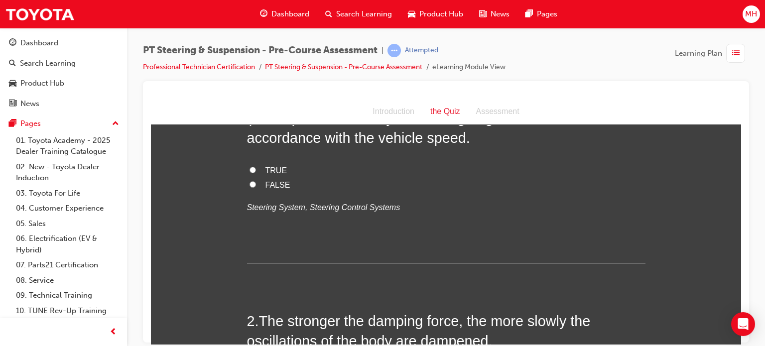
scroll to position [0, 0]
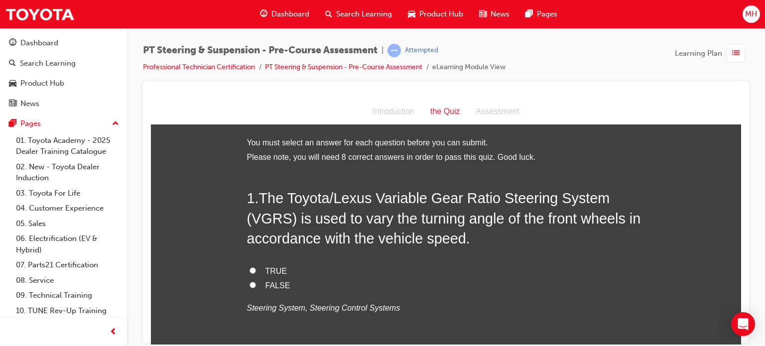
click at [277, 271] on span "TRUE" at bounding box center [276, 270] width 22 height 8
click at [256, 271] on input "TRUE" at bounding box center [252, 270] width 6 height 6
radio input "true"
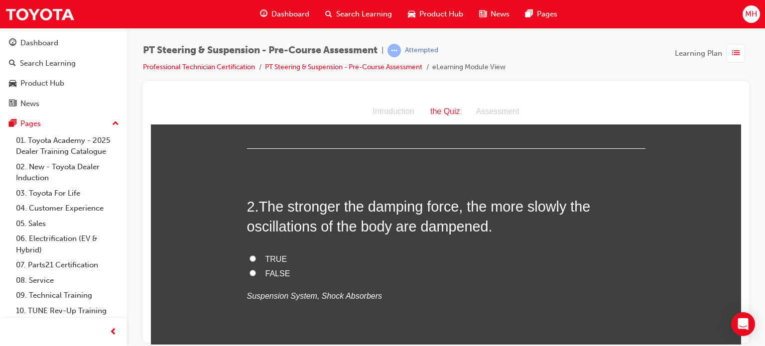
scroll to position [219, 0]
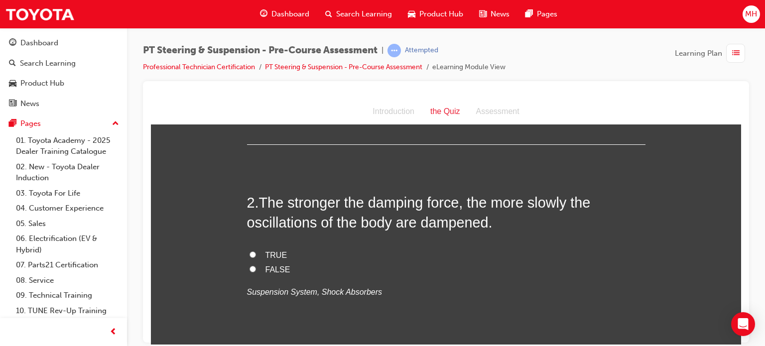
click at [269, 252] on span "TRUE" at bounding box center [276, 254] width 22 height 8
click at [256, 252] on input "TRUE" at bounding box center [252, 254] width 6 height 6
radio input "true"
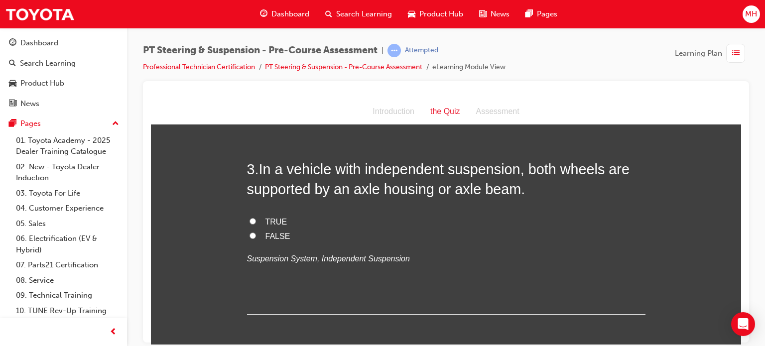
scroll to position [458, 0]
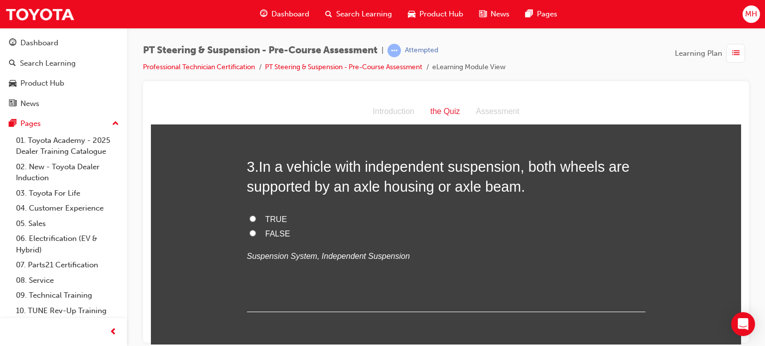
click at [279, 219] on span "TRUE" at bounding box center [276, 219] width 22 height 8
click at [256, 219] on input "TRUE" at bounding box center [252, 218] width 6 height 6
radio input "true"
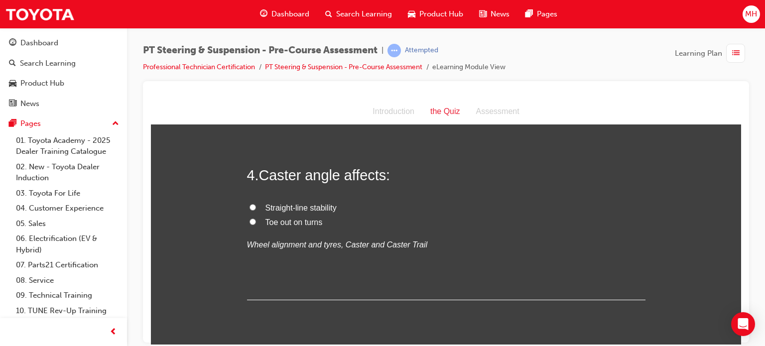
scroll to position [657, 0]
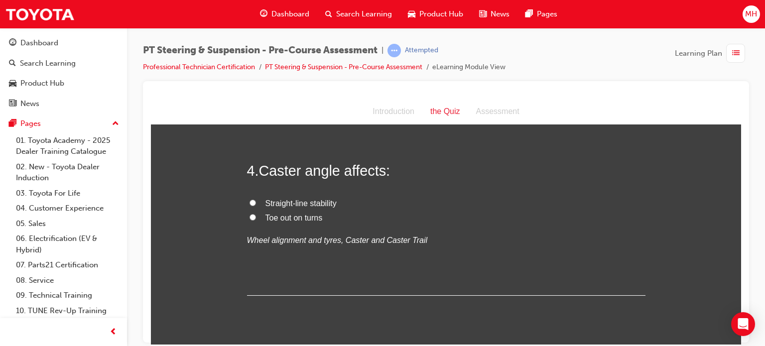
click at [278, 216] on span "Toe out on turns" at bounding box center [293, 217] width 57 height 8
click at [256, 216] on input "Toe out on turns" at bounding box center [252, 217] width 6 height 6
radio input "true"
click at [273, 206] on span "Straight-line stability" at bounding box center [300, 203] width 71 height 8
click at [256, 206] on input "Straight-line stability" at bounding box center [252, 202] width 6 height 6
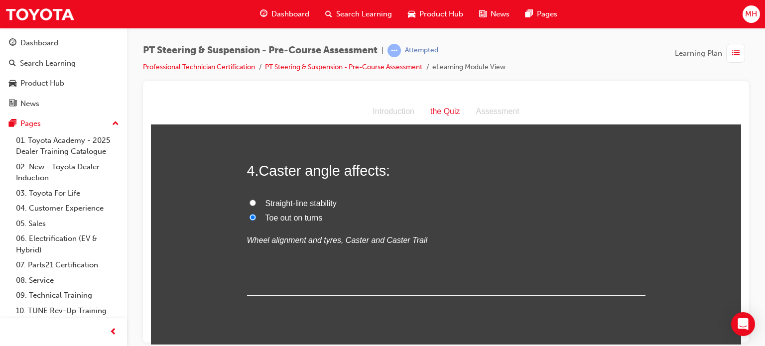
radio input "true"
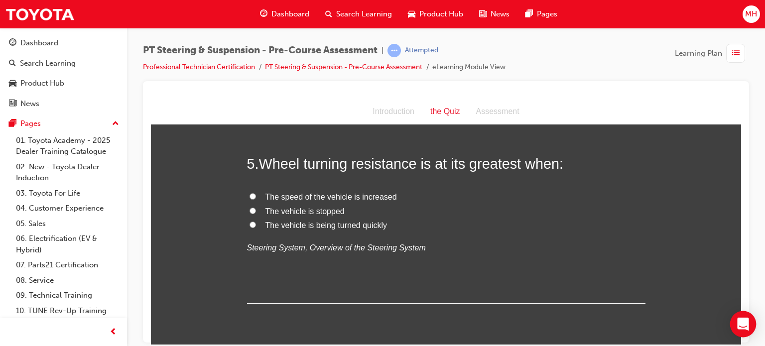
scroll to position [856, 0]
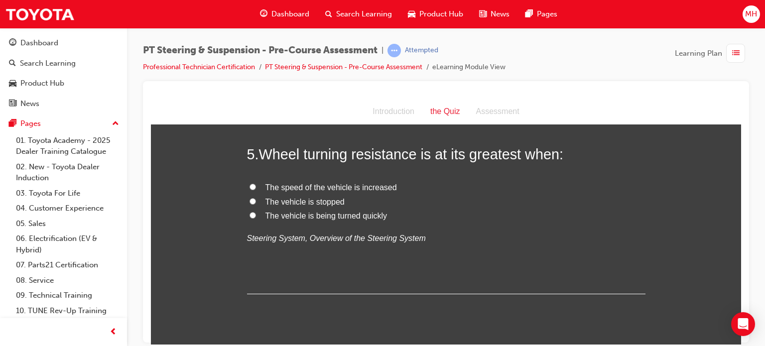
click at [337, 186] on span "The speed of the vehicle is increased" at bounding box center [330, 187] width 131 height 8
click at [256, 186] on input "The speed of the vehicle is increased" at bounding box center [252, 186] width 6 height 6
radio input "true"
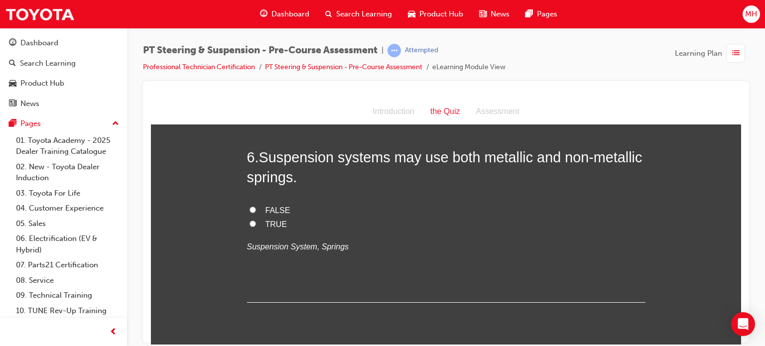
scroll to position [1055, 0]
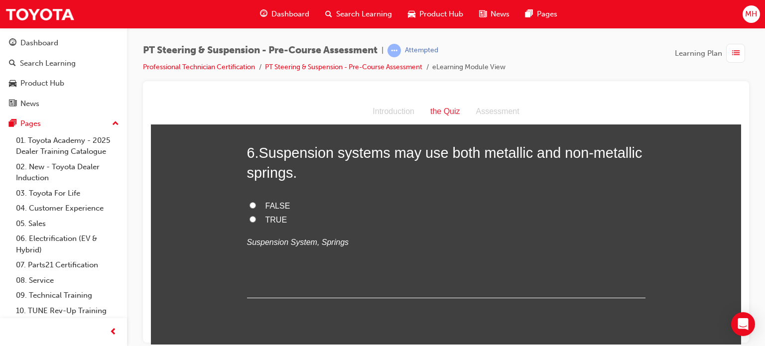
click at [274, 210] on label "FALSE" at bounding box center [446, 206] width 398 height 14
click at [256, 208] on input "FALSE" at bounding box center [252, 205] width 6 height 6
radio input "true"
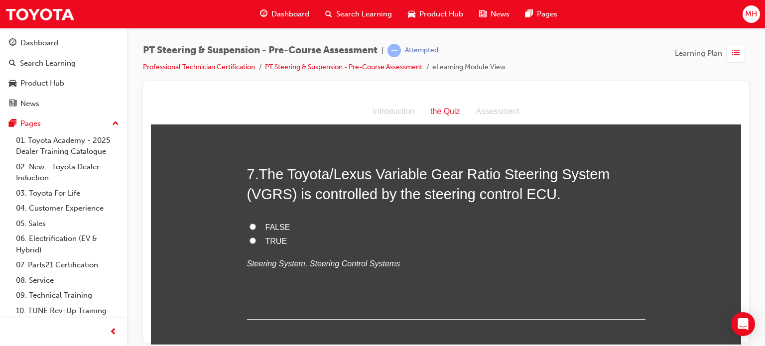
scroll to position [1254, 0]
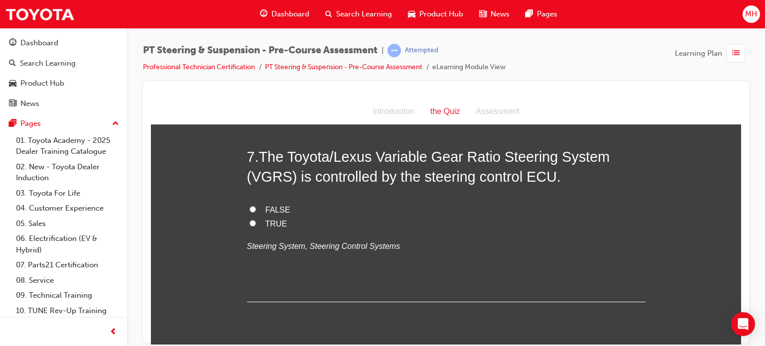
click at [266, 228] on label "TRUE" at bounding box center [446, 224] width 398 height 14
click at [256, 226] on input "TRUE" at bounding box center [252, 222] width 6 height 6
radio input "true"
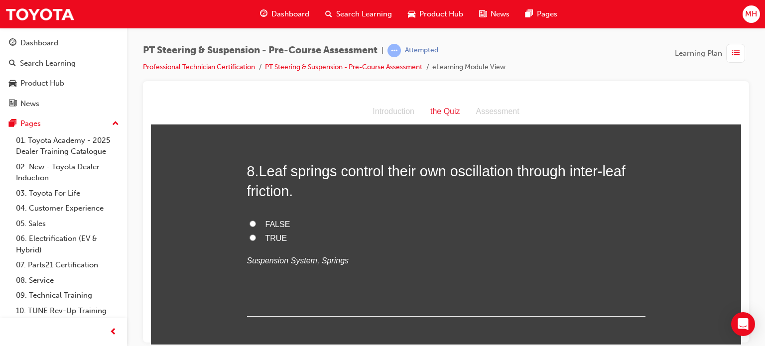
scroll to position [1453, 0]
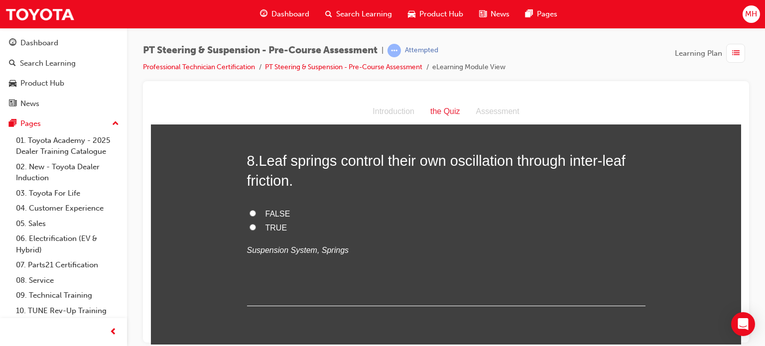
click at [265, 228] on span "TRUE" at bounding box center [276, 227] width 22 height 8
click at [256, 228] on input "TRUE" at bounding box center [252, 226] width 6 height 6
radio input "true"
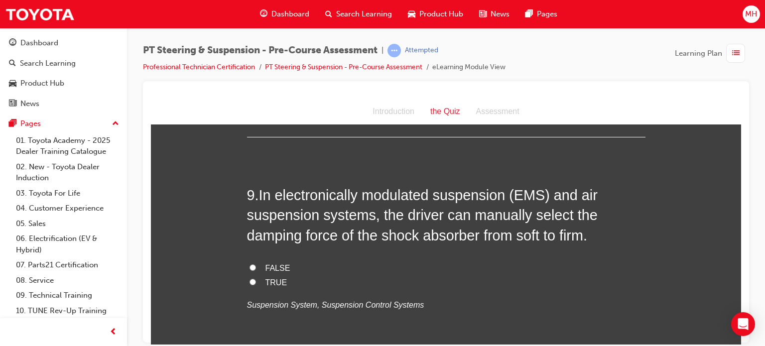
scroll to position [1633, 0]
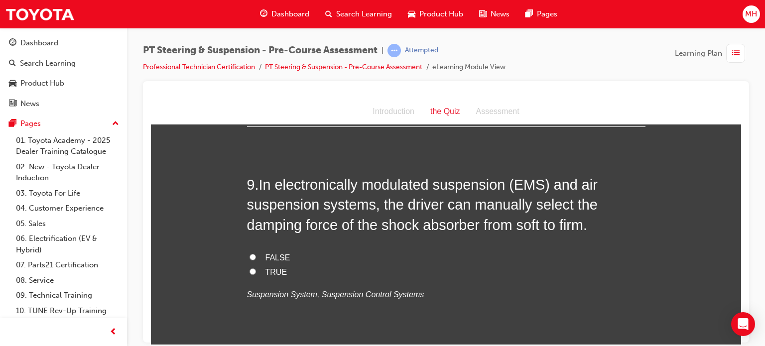
click at [269, 269] on span "TRUE" at bounding box center [276, 271] width 22 height 8
click at [256, 269] on input "TRUE" at bounding box center [252, 271] width 6 height 6
radio input "true"
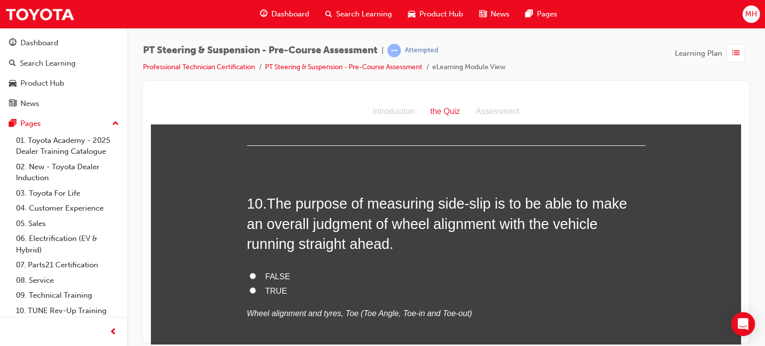
scroll to position [1852, 0]
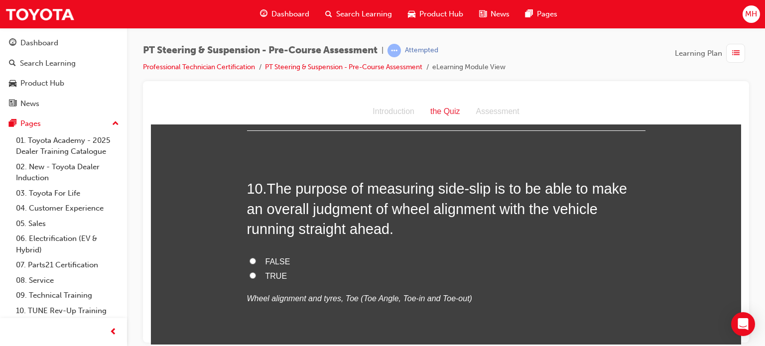
click at [269, 277] on span "TRUE" at bounding box center [276, 275] width 22 height 8
click at [256, 277] on input "TRUE" at bounding box center [252, 275] width 6 height 6
radio input "true"
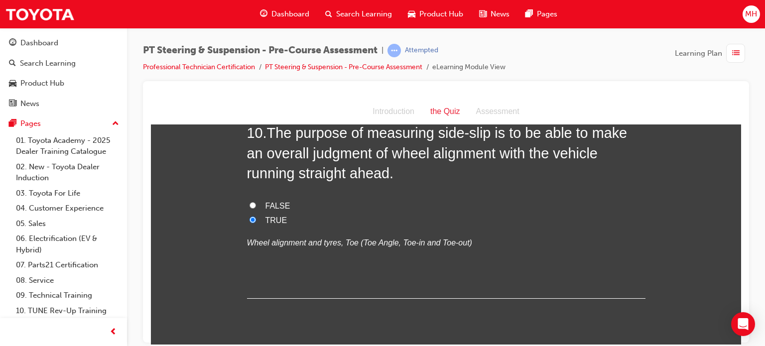
scroll to position [1935, 0]
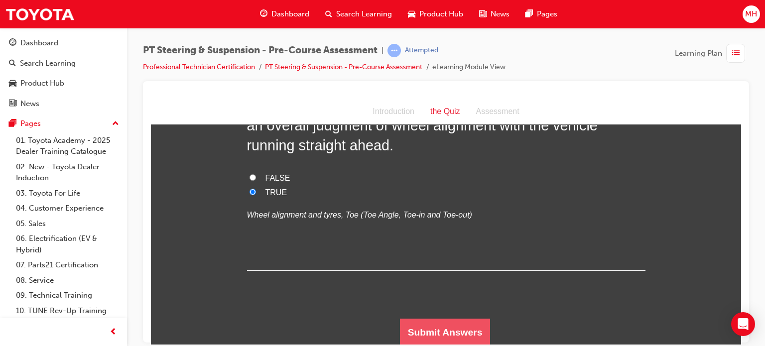
click at [437, 334] on button "Submit Answers" at bounding box center [445, 332] width 91 height 28
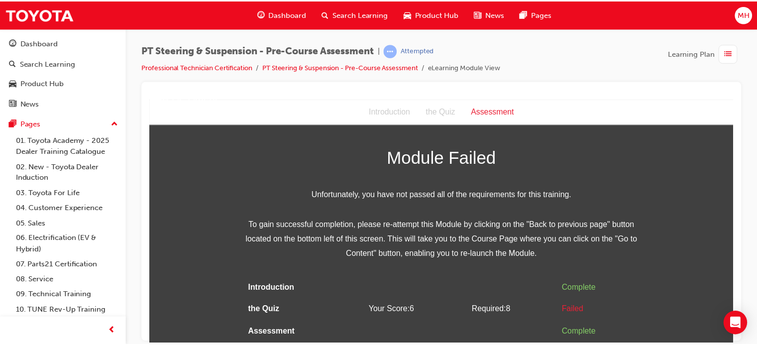
scroll to position [0, 0]
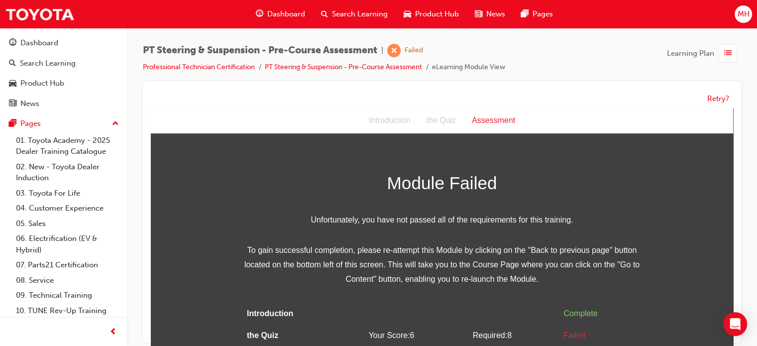
click at [286, 15] on span "Dashboard" at bounding box center [286, 13] width 38 height 11
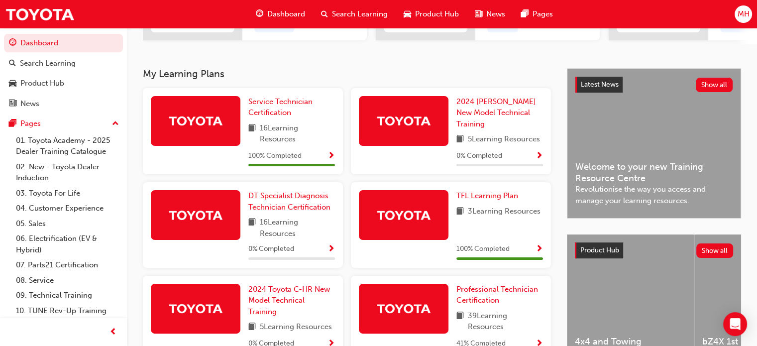
scroll to position [199, 0]
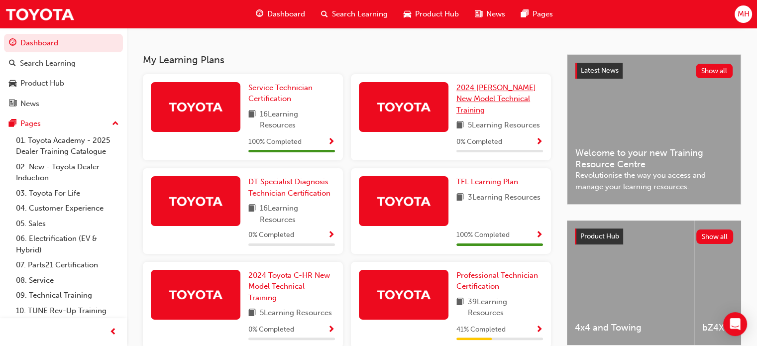
click at [495, 91] on span "2024 [PERSON_NAME] New Model Technical Training" at bounding box center [496, 98] width 80 height 31
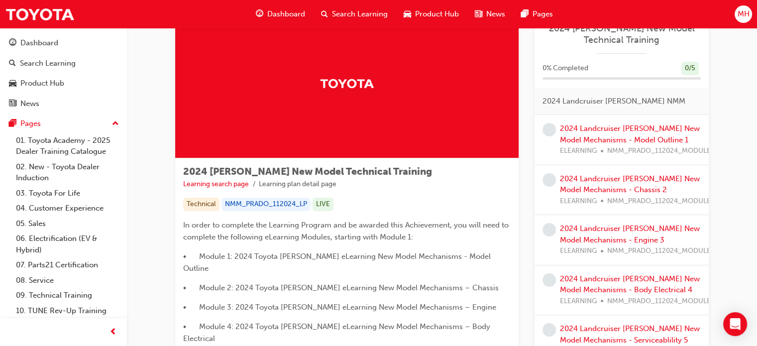
scroll to position [23, 0]
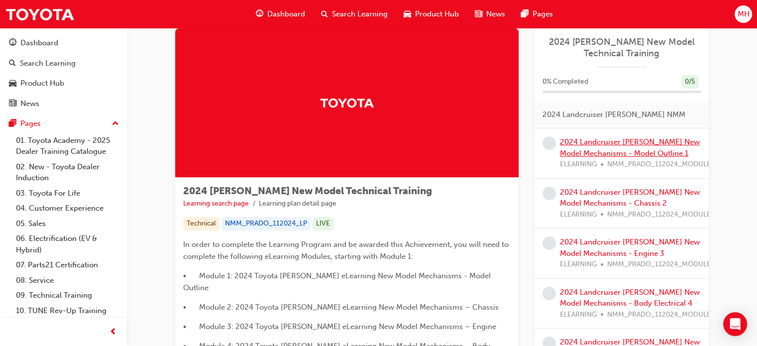
click at [608, 140] on link "2024 Landcruiser [PERSON_NAME] New Model Mechanisms - Model Outline 1" at bounding box center [630, 147] width 140 height 20
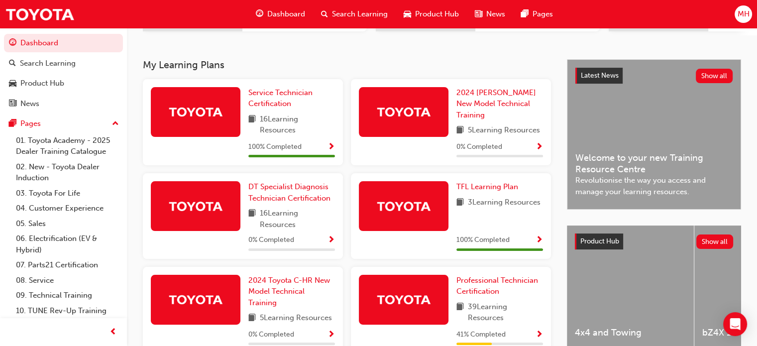
scroll to position [214, 0]
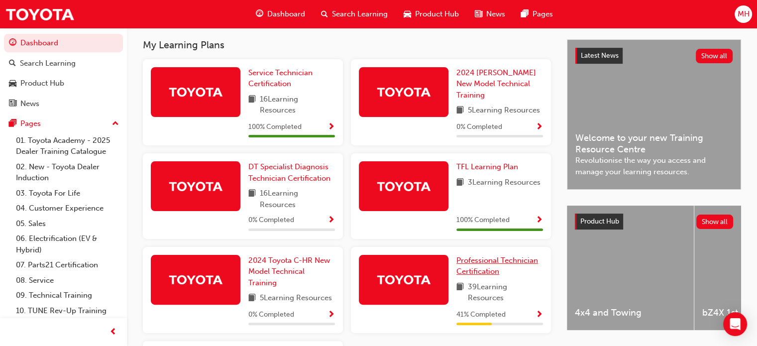
click at [472, 272] on span "Professional Technician Certification" at bounding box center [497, 266] width 82 height 20
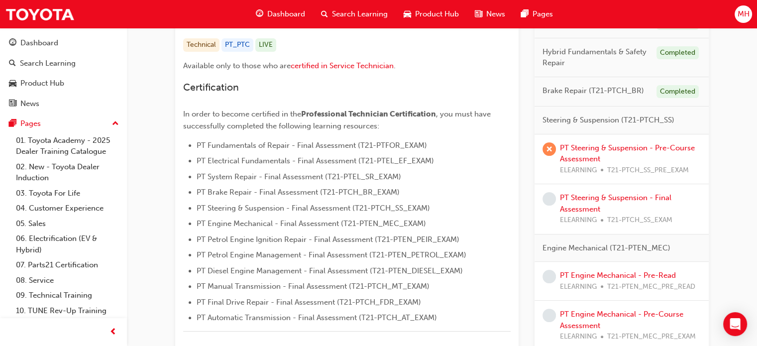
scroll to position [206, 0]
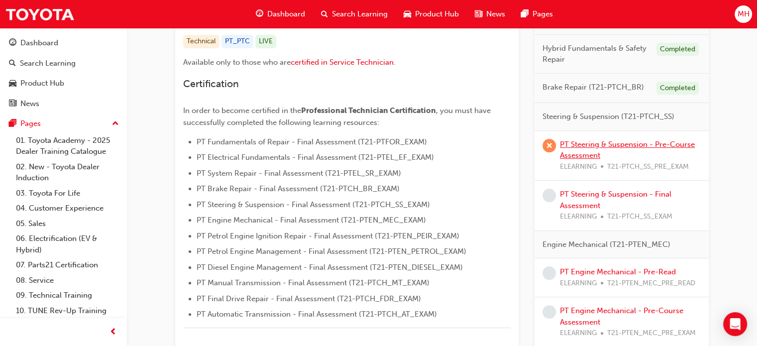
click at [576, 142] on link "PT Steering & Suspension - Pre-Course Assessment" at bounding box center [627, 150] width 135 height 20
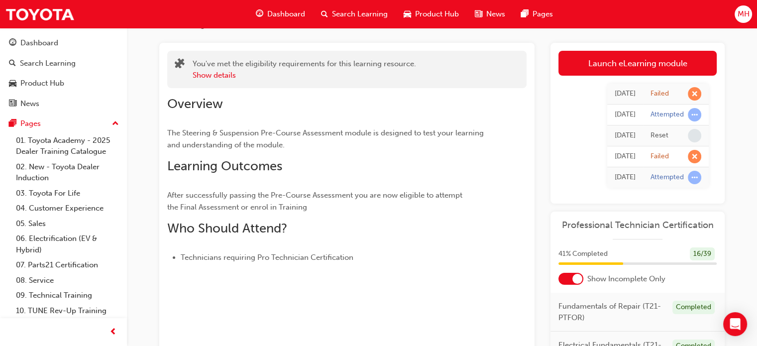
scroll to position [16, 0]
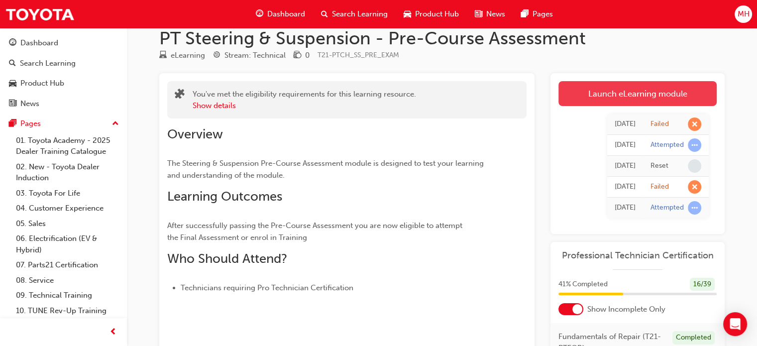
click at [666, 93] on link "Launch eLearning module" at bounding box center [637, 93] width 158 height 25
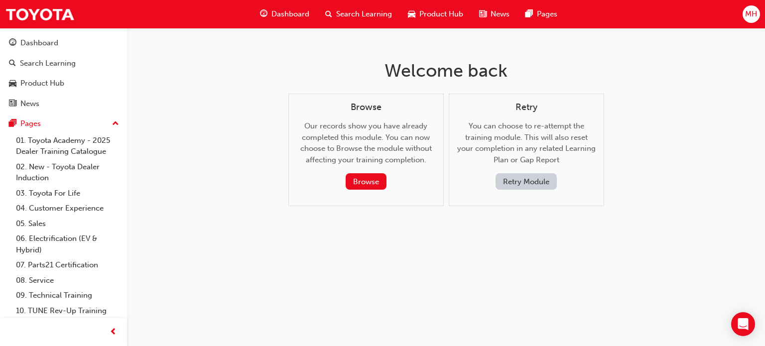
click at [505, 181] on button "Retry Module" at bounding box center [525, 181] width 61 height 16
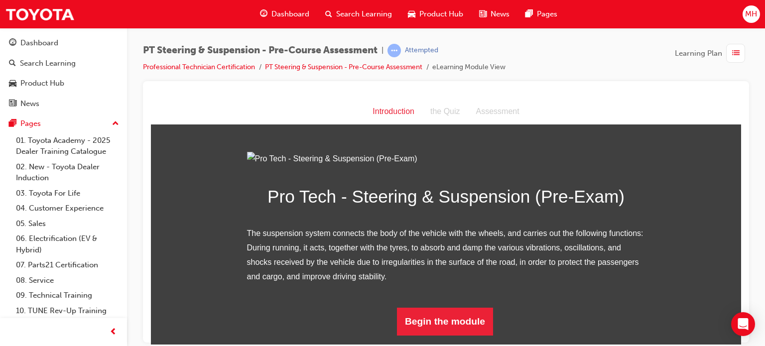
scroll to position [101, 0]
click at [450, 321] on button "Begin the module" at bounding box center [445, 321] width 96 height 28
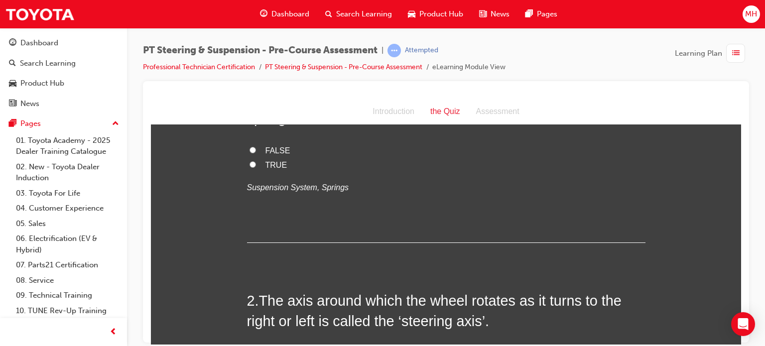
scroll to position [0, 0]
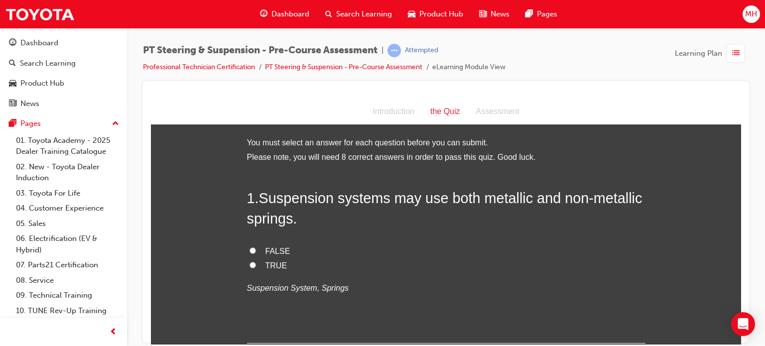
click at [265, 261] on span "TRUE" at bounding box center [276, 265] width 22 height 8
click at [256, 261] on input "TRUE" at bounding box center [252, 264] width 6 height 6
radio input "true"
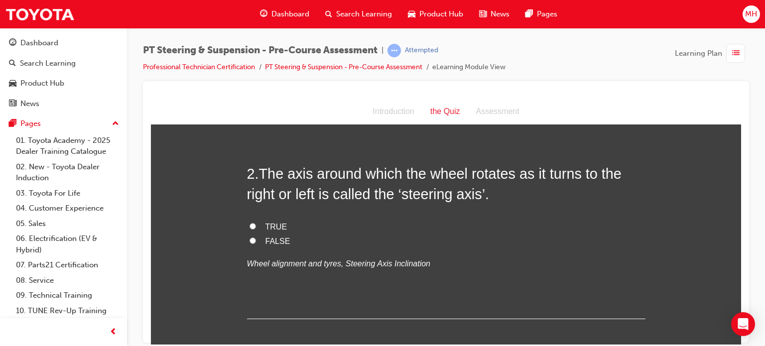
scroll to position [239, 0]
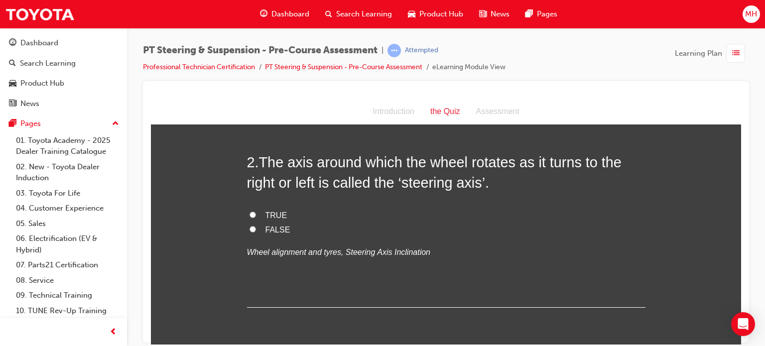
click at [267, 211] on span "TRUE" at bounding box center [276, 215] width 22 height 8
click at [256, 211] on input "TRUE" at bounding box center [252, 214] width 6 height 6
radio input "true"
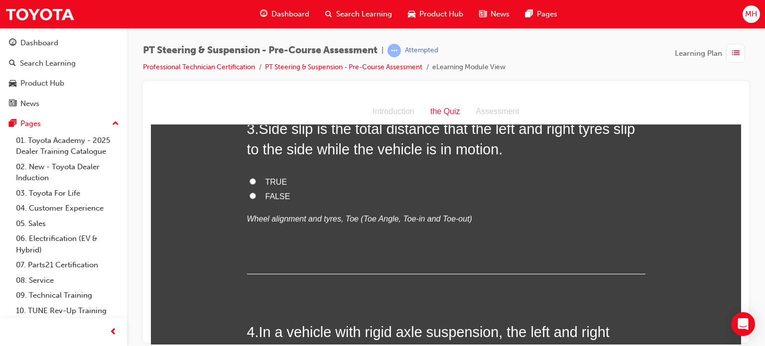
scroll to position [478, 0]
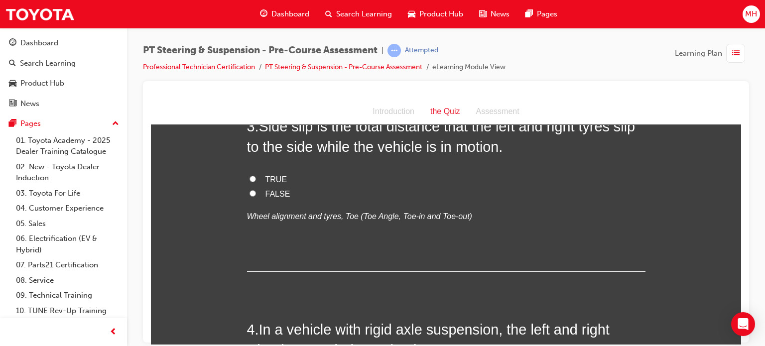
click at [273, 180] on span "TRUE" at bounding box center [276, 179] width 22 height 8
click at [256, 180] on input "TRUE" at bounding box center [252, 178] width 6 height 6
radio input "true"
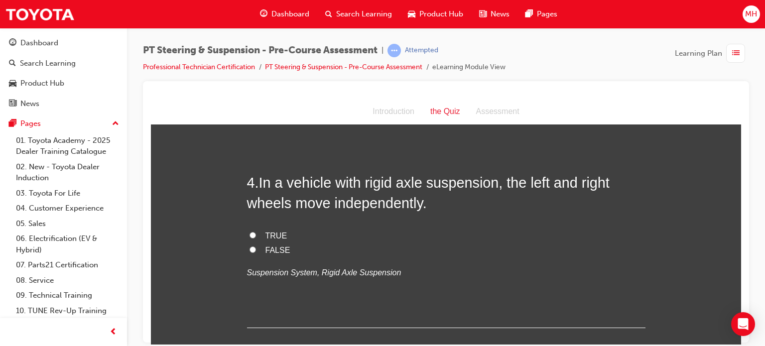
scroll to position [657, 0]
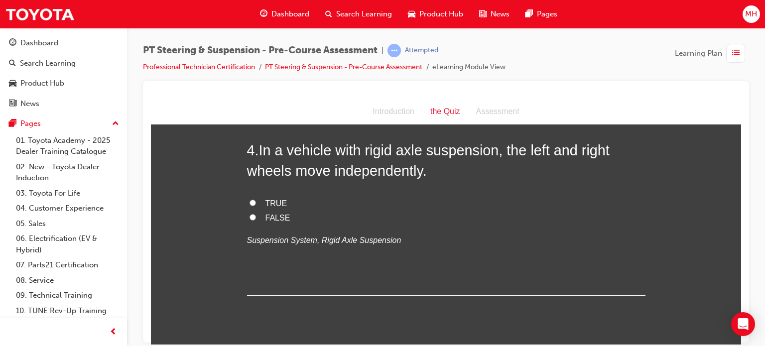
click at [271, 214] on span "FALSE" at bounding box center [277, 217] width 25 height 8
click at [256, 214] on input "FALSE" at bounding box center [252, 217] width 6 height 6
radio input "true"
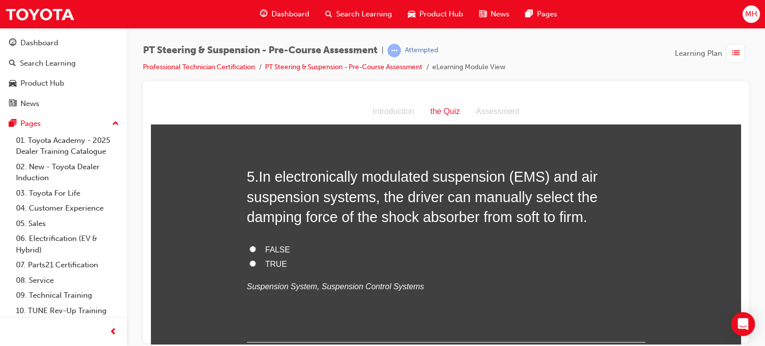
scroll to position [836, 0]
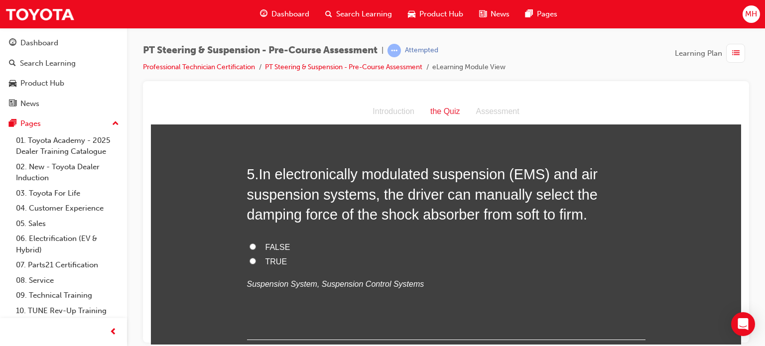
click at [269, 261] on span "TRUE" at bounding box center [276, 261] width 22 height 8
click at [256, 261] on input "TRUE" at bounding box center [252, 260] width 6 height 6
radio input "true"
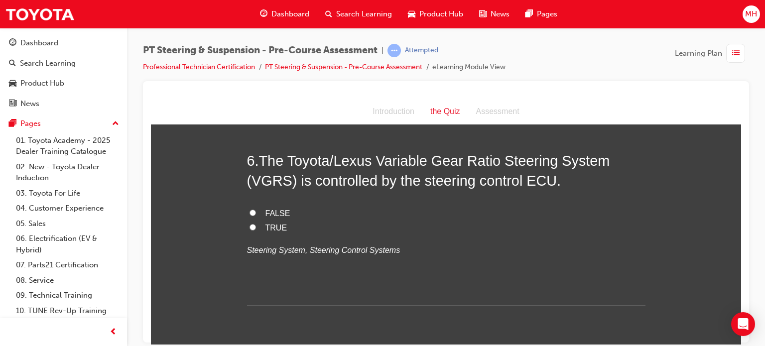
scroll to position [1075, 0]
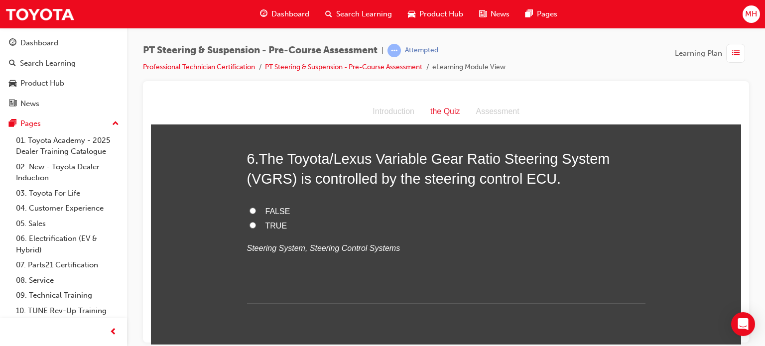
click at [265, 213] on span "FALSE" at bounding box center [277, 211] width 25 height 8
click at [256, 213] on input "FALSE" at bounding box center [252, 210] width 6 height 6
radio input "true"
click at [265, 221] on span "TRUE" at bounding box center [276, 225] width 22 height 8
click at [256, 221] on input "TRUE" at bounding box center [252, 224] width 6 height 6
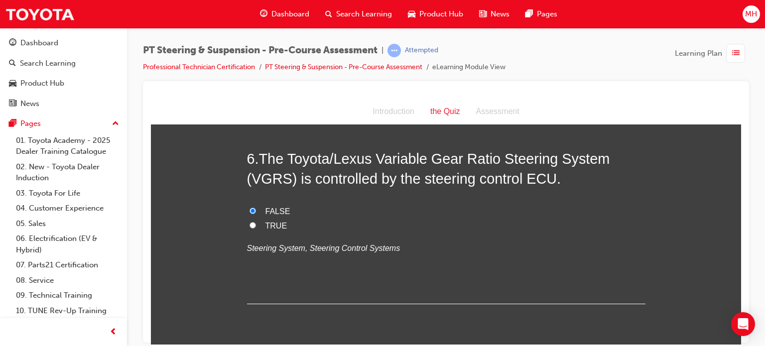
radio input "true"
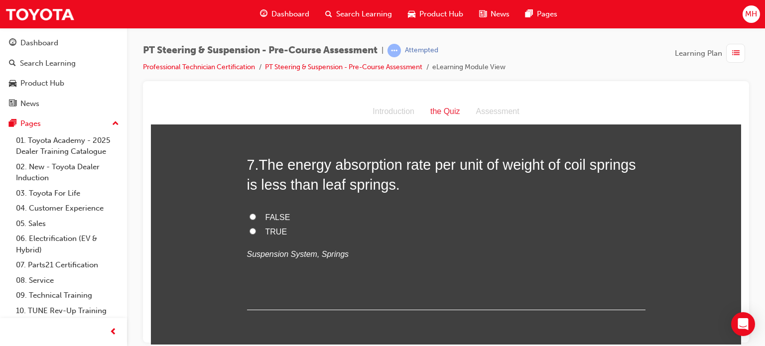
scroll to position [1274, 0]
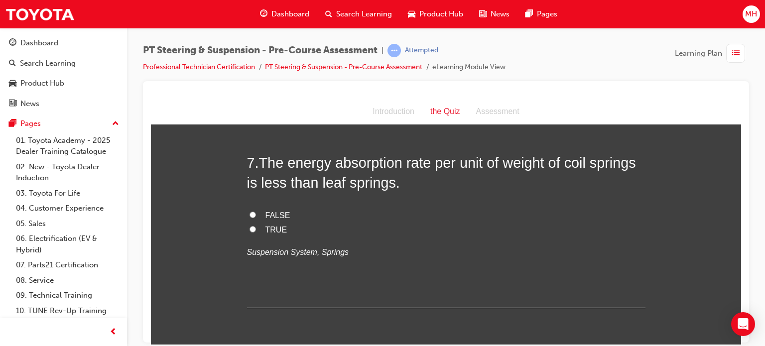
click at [273, 214] on span "FALSE" at bounding box center [277, 215] width 25 height 8
click at [256, 214] on input "FALSE" at bounding box center [252, 214] width 6 height 6
radio input "true"
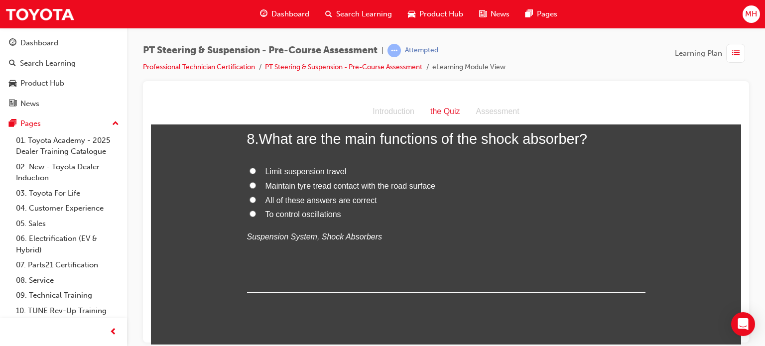
scroll to position [1513, 0]
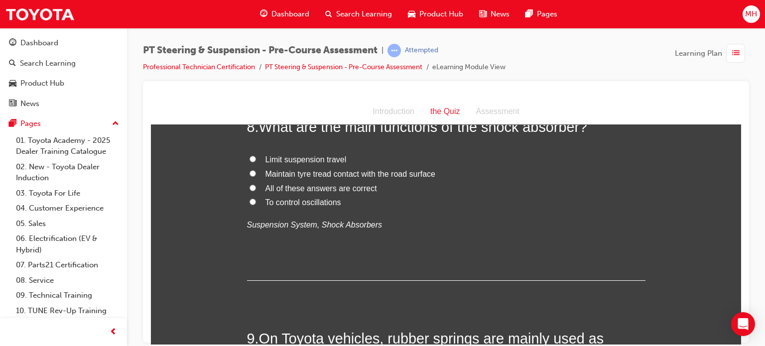
click at [302, 190] on span "All of these answers are correct" at bounding box center [320, 188] width 111 height 8
click at [256, 190] on input "All of these answers are correct" at bounding box center [252, 187] width 6 height 6
radio input "true"
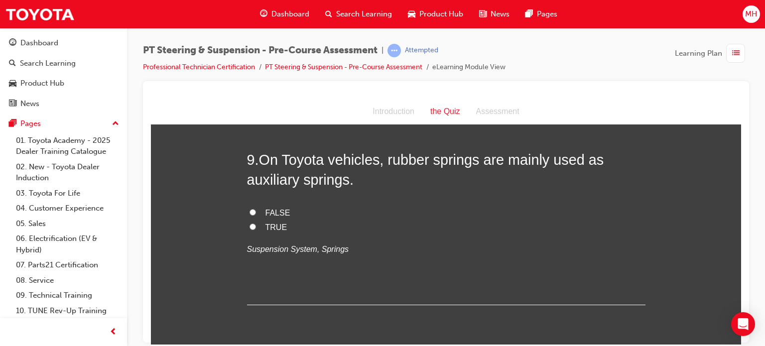
scroll to position [1692, 0]
click at [259, 235] on div "FALSE TRUE Suspension System, Springs" at bounding box center [446, 230] width 398 height 51
click at [260, 228] on label "TRUE" at bounding box center [446, 226] width 398 height 14
click at [256, 228] on input "TRUE" at bounding box center [252, 225] width 6 height 6
radio input "true"
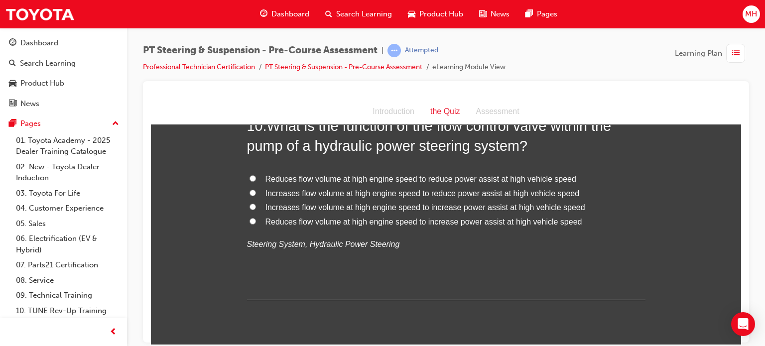
scroll to position [1931, 0]
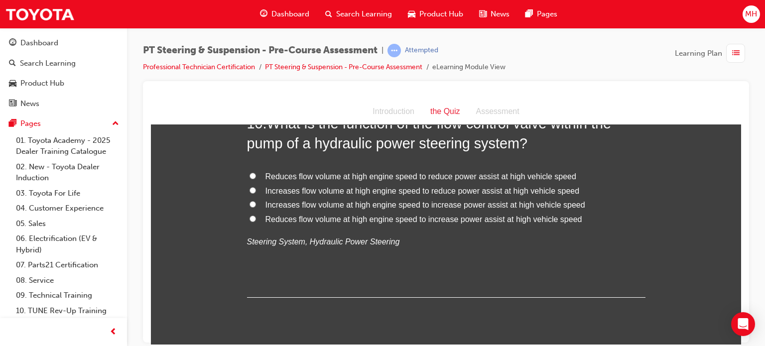
drag, startPoint x: 738, startPoint y: 310, endPoint x: 475, endPoint y: 246, distance: 270.0
click at [475, 246] on p "Steering System, Hydraulic Power Steering" at bounding box center [446, 241] width 398 height 14
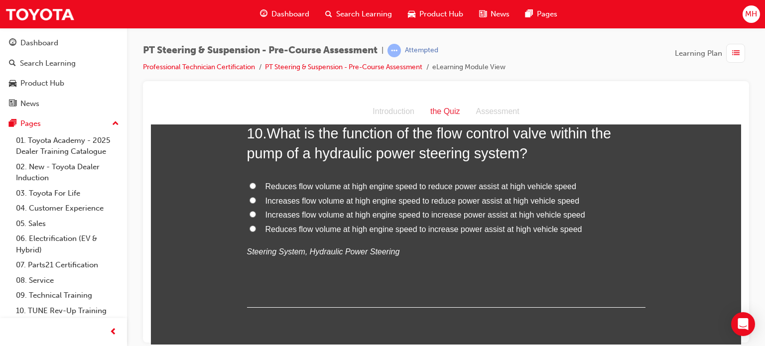
scroll to position [1911, 0]
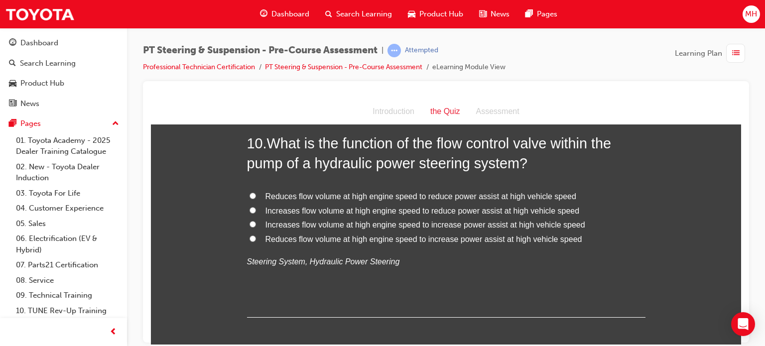
click at [457, 199] on span "Reduces flow volume at high engine speed to reduce power assist at high vehicle…" at bounding box center [420, 196] width 311 height 8
click at [256, 199] on input "Reduces flow volume at high engine speed to reduce power assist at high vehicle…" at bounding box center [252, 195] width 6 height 6
radio input "true"
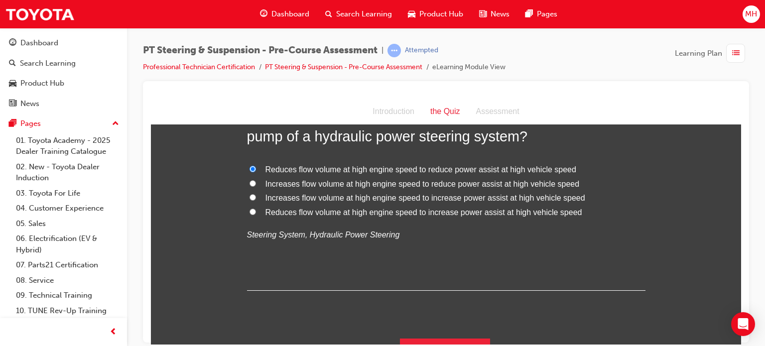
scroll to position [1951, 0]
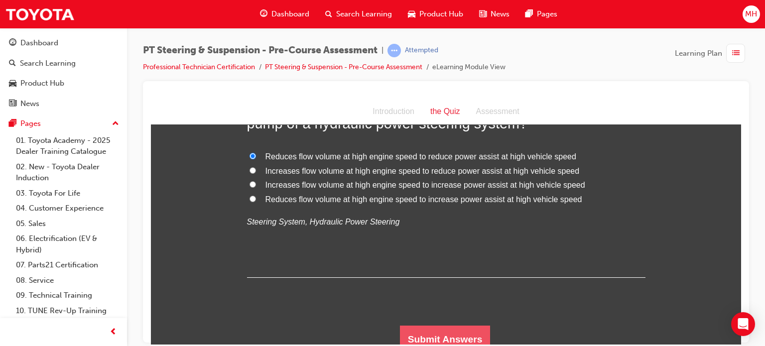
click at [446, 331] on button "Submit Answers" at bounding box center [445, 339] width 91 height 28
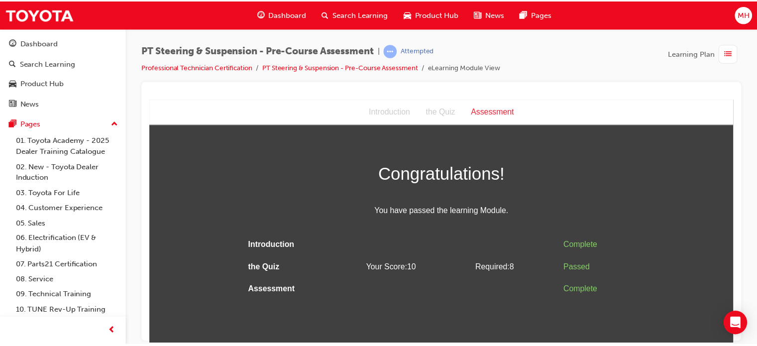
scroll to position [0, 0]
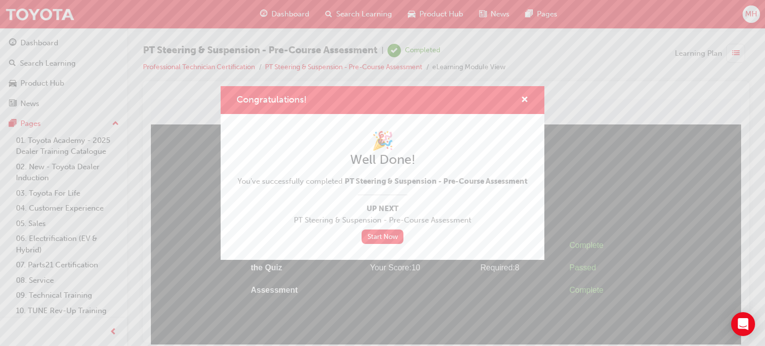
drag, startPoint x: 525, startPoint y: 105, endPoint x: 487, endPoint y: 76, distance: 47.2
drag, startPoint x: 487, startPoint y: 76, endPoint x: 501, endPoint y: 51, distance: 27.8
click at [501, 51] on div "Congratulations! 🎉 Well Done! You've successfully completed PT Steering & Suspe…" at bounding box center [382, 173] width 765 height 346
click at [524, 101] on span "cross-icon" at bounding box center [524, 100] width 7 height 9
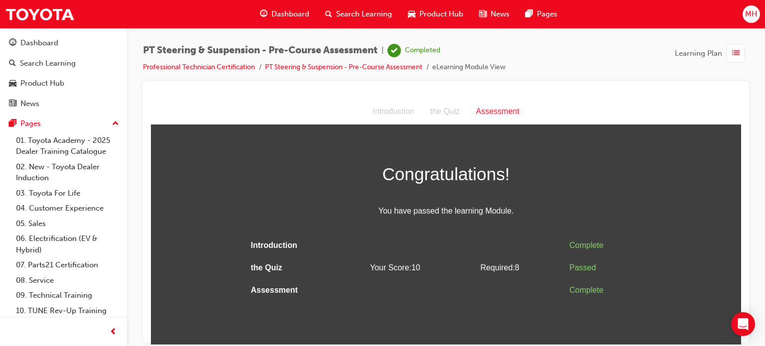
click at [286, 10] on span "Dashboard" at bounding box center [290, 13] width 38 height 11
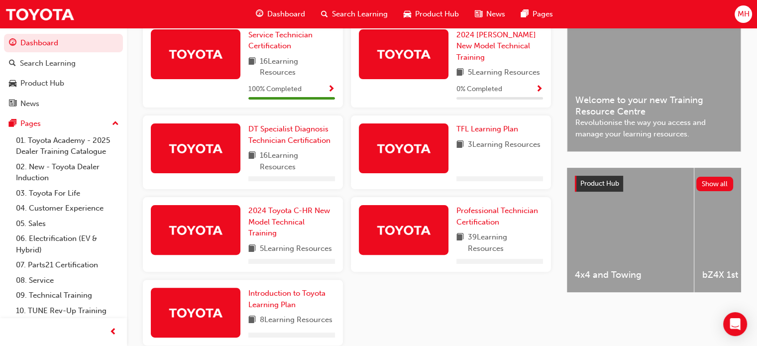
scroll to position [265, 0]
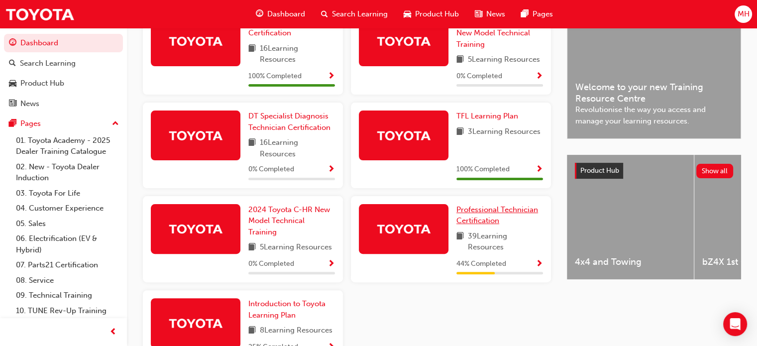
click at [473, 219] on span "Professional Technician Certification" at bounding box center [497, 215] width 82 height 20
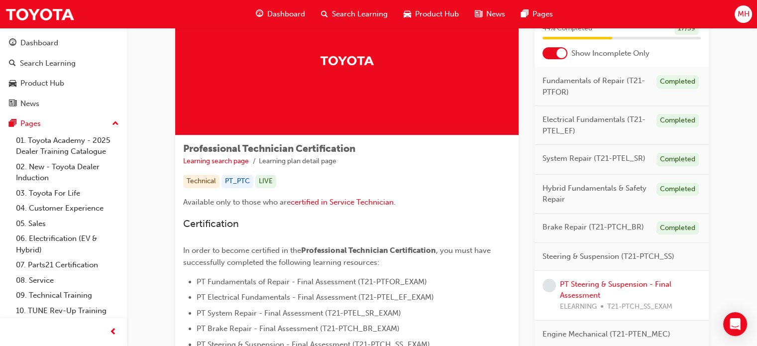
scroll to position [106, 0]
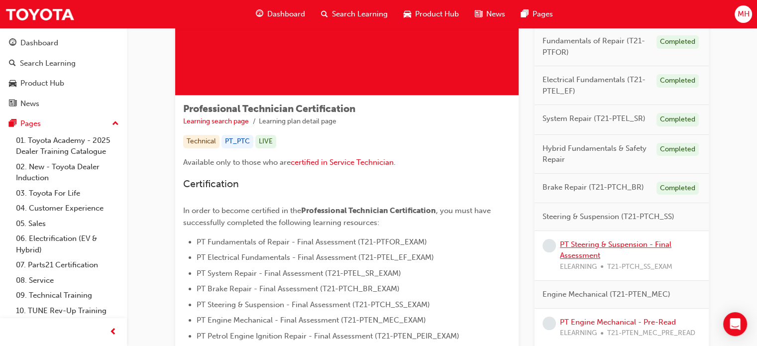
click at [596, 246] on link "PT Steering & Suspension - Final Assessment" at bounding box center [615, 250] width 111 height 20
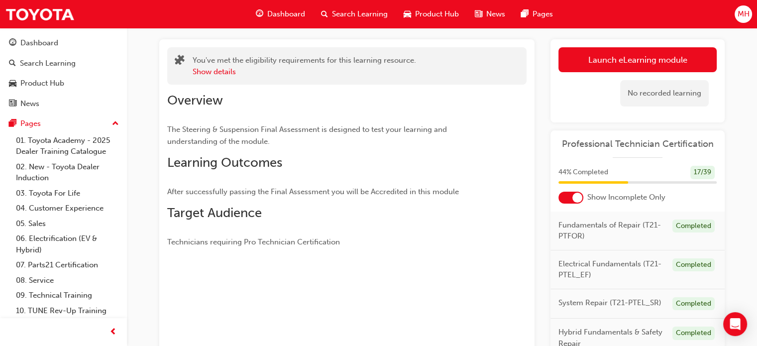
scroll to position [41, 0]
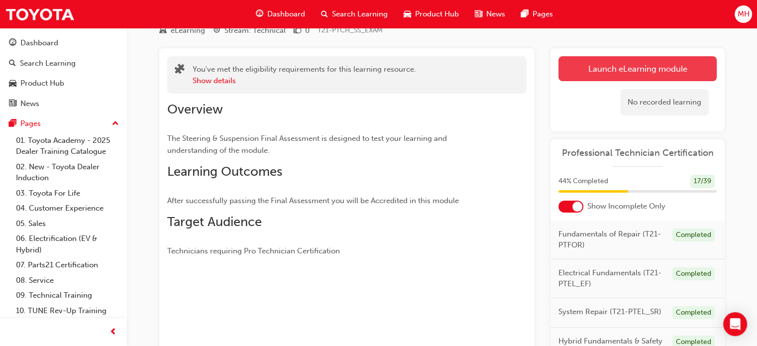
click at [671, 67] on link "Launch eLearning module" at bounding box center [637, 68] width 158 height 25
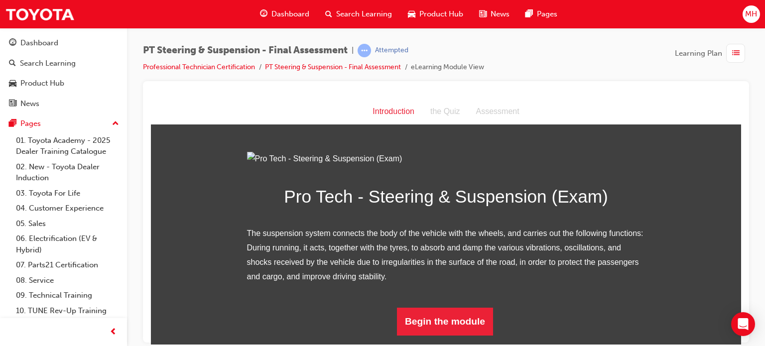
scroll to position [101, 0]
click at [458, 325] on button "Begin the module" at bounding box center [445, 321] width 96 height 28
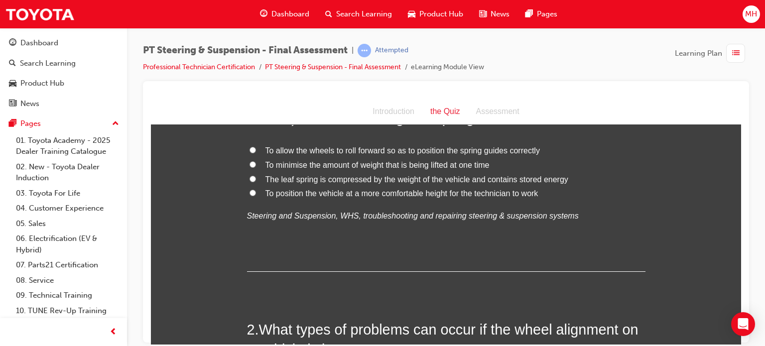
scroll to position [0, 0]
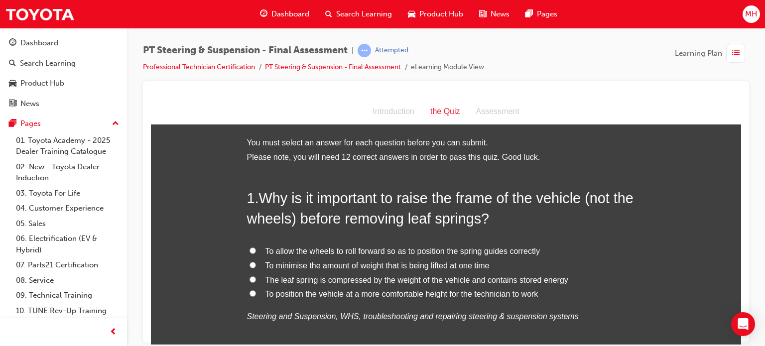
drag, startPoint x: 379, startPoint y: 277, endPoint x: 358, endPoint y: 285, distance: 21.7
click at [358, 285] on label "The leaf spring is compressed by the weight of the vehicle and contains stored …" at bounding box center [446, 280] width 398 height 14
click at [256, 282] on input "The leaf spring is compressed by the weight of the vehicle and contains stored …" at bounding box center [252, 279] width 6 height 6
radio input "true"
click at [588, 105] on div "Introduction the Quiz Assessment" at bounding box center [446, 112] width 590 height 26
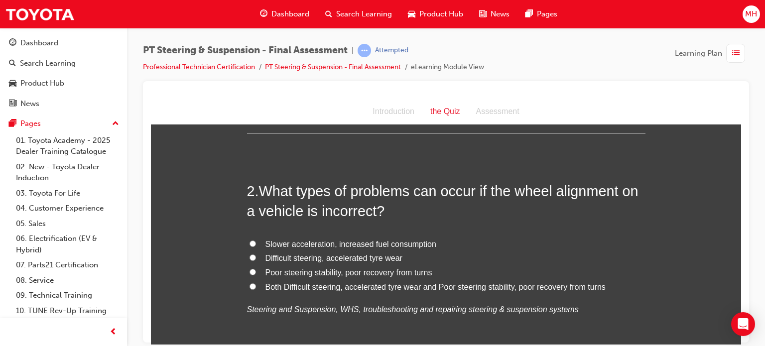
scroll to position [259, 0]
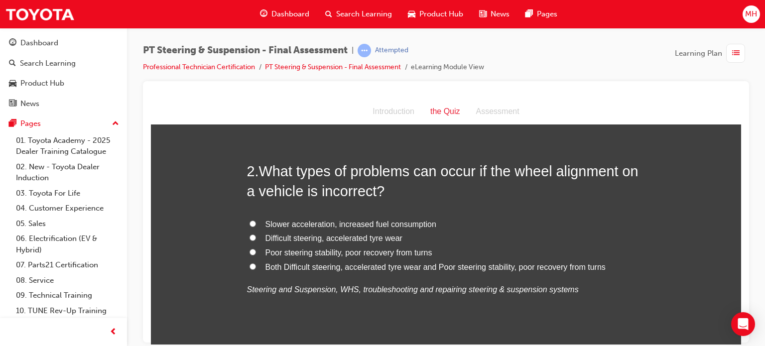
click at [336, 265] on span "Both Difficult steering, accelerated tyre wear and Poor steering stability, poo…" at bounding box center [435, 266] width 340 height 8
click at [256, 265] on input "Both Difficult steering, accelerated tyre wear and Poor steering stability, poo…" at bounding box center [252, 266] width 6 height 6
radio input "true"
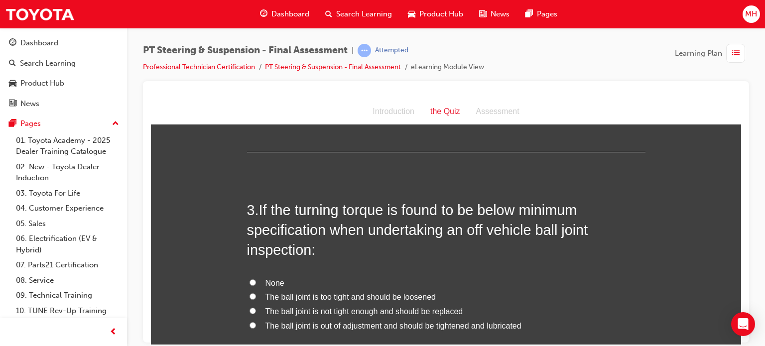
scroll to position [458, 0]
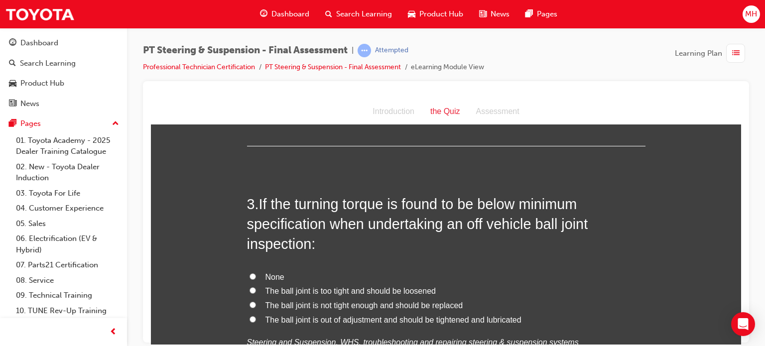
click at [338, 319] on span "The ball joint is out of adjustment and should be tightened and lubricated" at bounding box center [393, 319] width 256 height 8
click at [256, 319] on input "The ball joint is out of adjustment and should be tightened and lubricated" at bounding box center [252, 319] width 6 height 6
radio input "true"
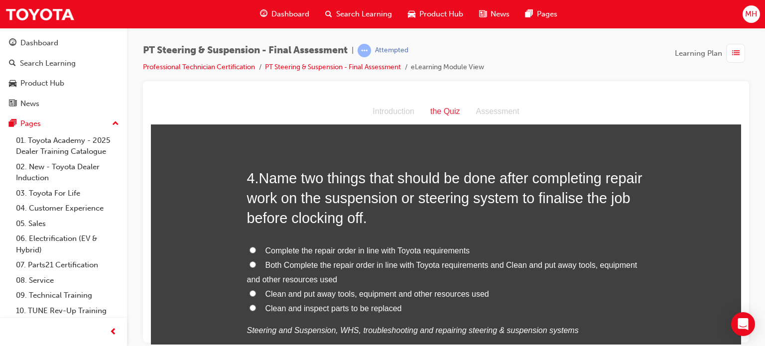
scroll to position [737, 0]
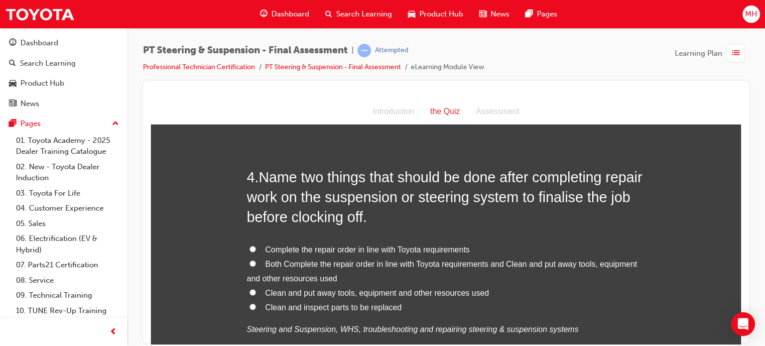
click at [327, 249] on span "Complete the repair order in line with Toyota requirements" at bounding box center [367, 249] width 205 height 8
click at [256, 249] on input "Complete the repair order in line with Toyota requirements" at bounding box center [252, 248] width 6 height 6
radio input "true"
click at [259, 259] on label "Both Complete the repair order in line with Toyota requirements and Clean and p…" at bounding box center [446, 271] width 398 height 29
click at [256, 260] on input "Both Complete the repair order in line with Toyota requirements and Clean and p…" at bounding box center [252, 263] width 6 height 6
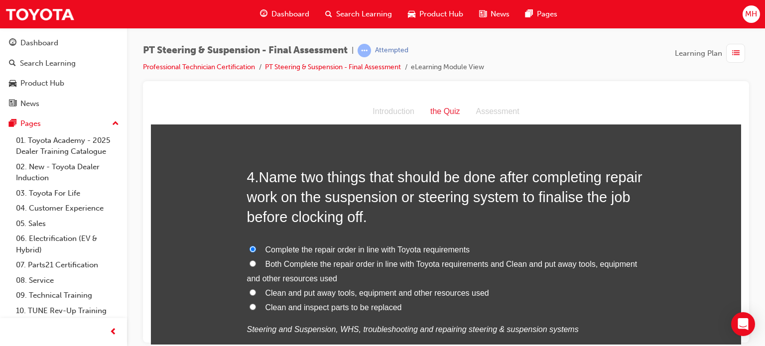
radio input "true"
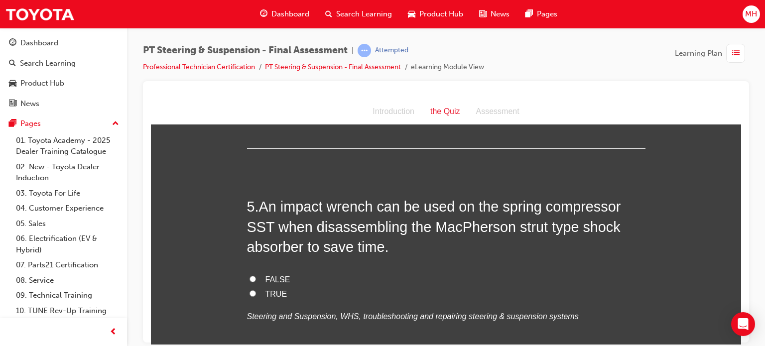
scroll to position [995, 0]
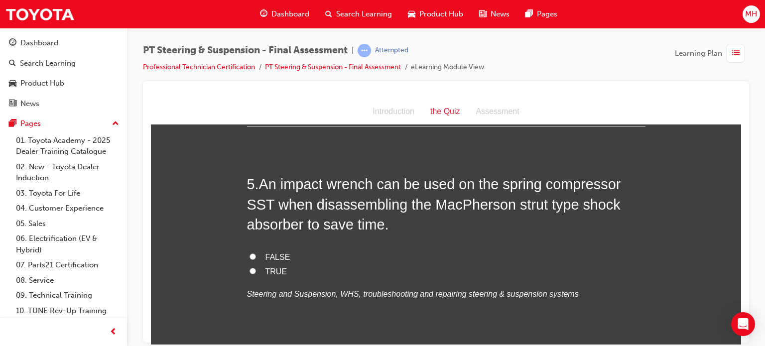
click at [265, 260] on span "FALSE" at bounding box center [277, 256] width 25 height 8
click at [256, 259] on input "FALSE" at bounding box center [252, 256] width 6 height 6
radio input "true"
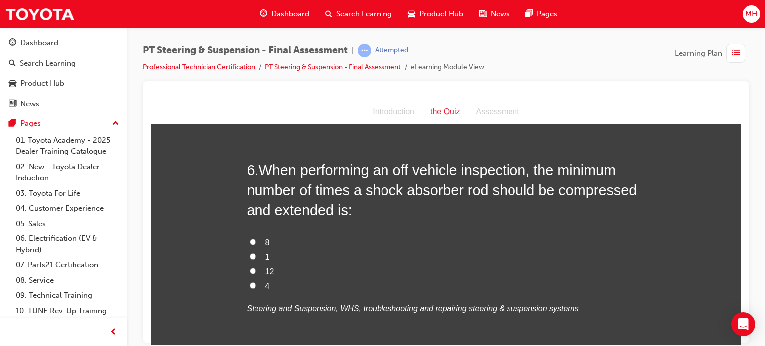
scroll to position [1234, 0]
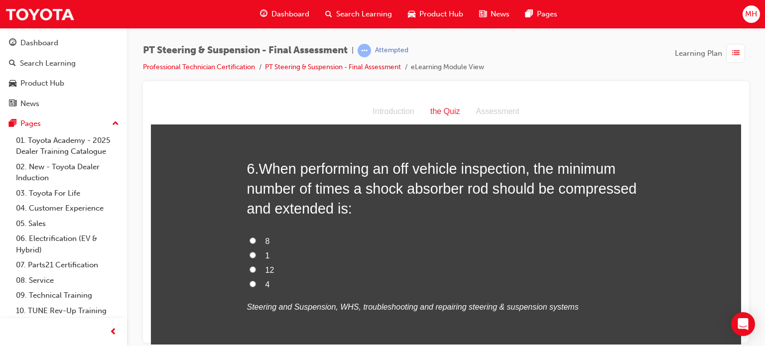
click at [257, 280] on label "4" at bounding box center [446, 284] width 398 height 14
click at [256, 280] on input "4" at bounding box center [252, 283] width 6 height 6
radio input "true"
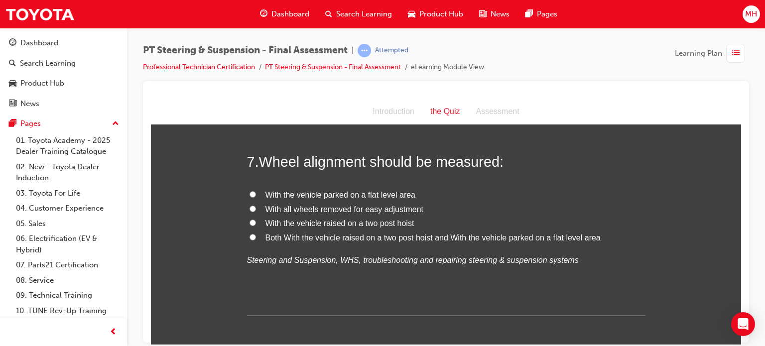
scroll to position [1493, 0]
click at [278, 234] on span "Both With the vehicle raised on a two post hoist and With the vehicle parked on…" at bounding box center [432, 236] width 335 height 8
click at [256, 234] on input "Both With the vehicle raised on a two post hoist and With the vehicle parked on…" at bounding box center [252, 236] width 6 height 6
radio input "true"
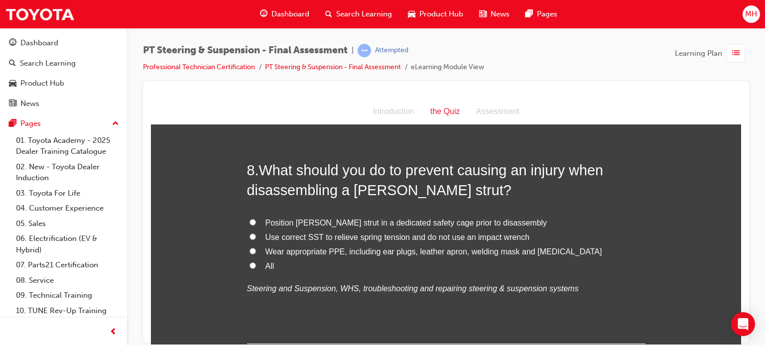
scroll to position [1712, 0]
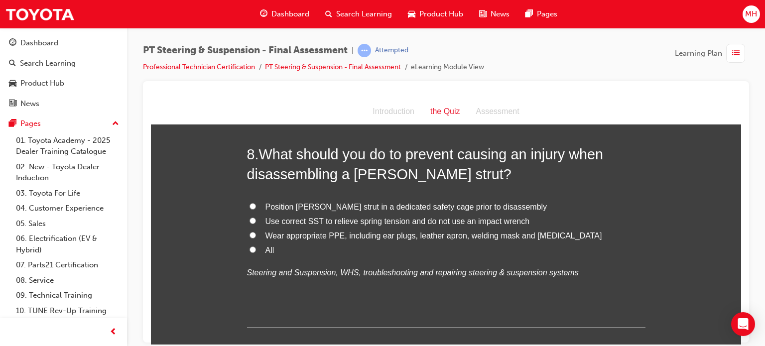
click at [254, 249] on label "All" at bounding box center [446, 250] width 398 height 14
click at [254, 249] on input "All" at bounding box center [252, 249] width 6 height 6
radio input "true"
click at [739, 344] on div "PT Steering & Suspension - Final Assessment | Attempted Professional Technician…" at bounding box center [382, 173] width 765 height 346
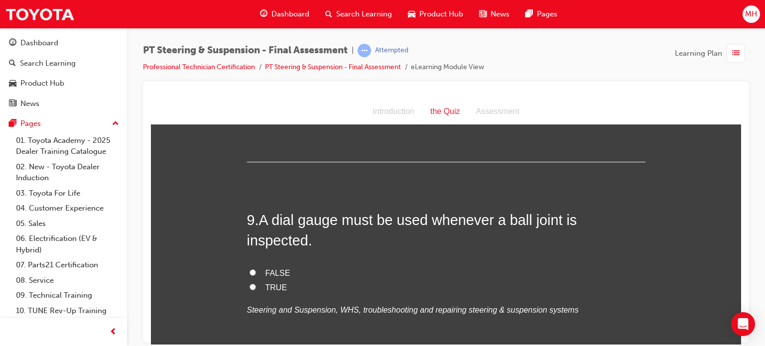
scroll to position [1911, 0]
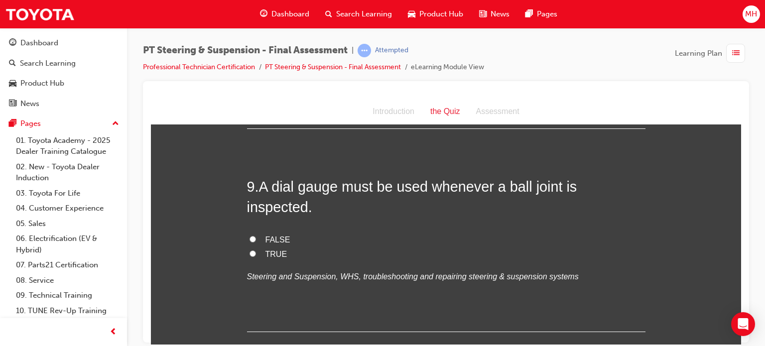
click at [269, 235] on span "FALSE" at bounding box center [277, 239] width 25 height 8
click at [256, 235] on input "FALSE" at bounding box center [252, 238] width 6 height 6
radio input "true"
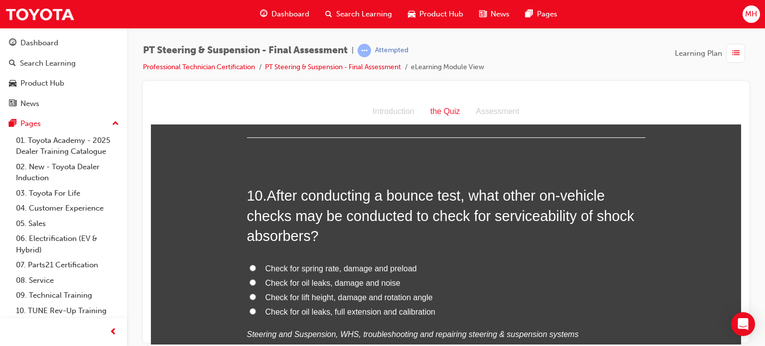
scroll to position [2110, 0]
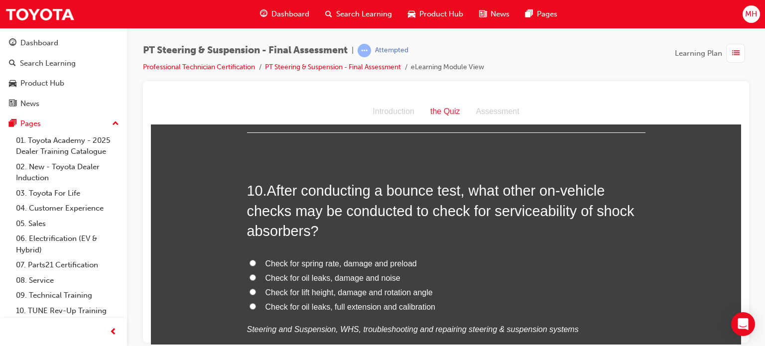
click at [349, 259] on span "Check for spring rate, damage and preload" at bounding box center [340, 263] width 151 height 8
click at [256, 259] on input "Check for spring rate, damage and preload" at bounding box center [252, 262] width 6 height 6
radio input "true"
click at [321, 302] on span "Check for oil leaks, full extension and calibration" at bounding box center [350, 306] width 170 height 8
click at [256, 303] on input "Check for oil leaks, full extension and calibration" at bounding box center [252, 306] width 6 height 6
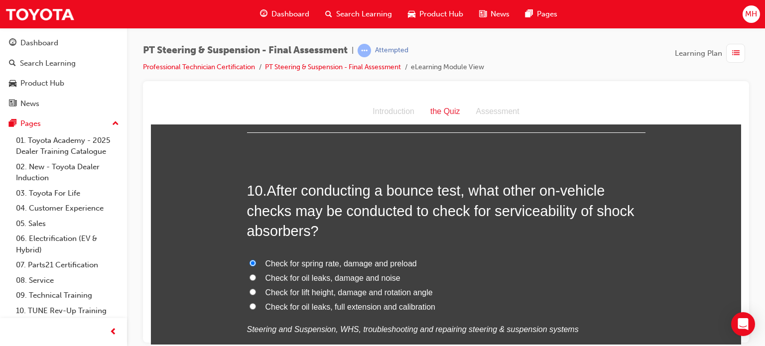
radio input "true"
click at [335, 273] on span "Check for oil leaks, damage and noise" at bounding box center [332, 277] width 135 height 8
click at [256, 274] on input "Check for oil leaks, damage and noise" at bounding box center [252, 277] width 6 height 6
radio input "true"
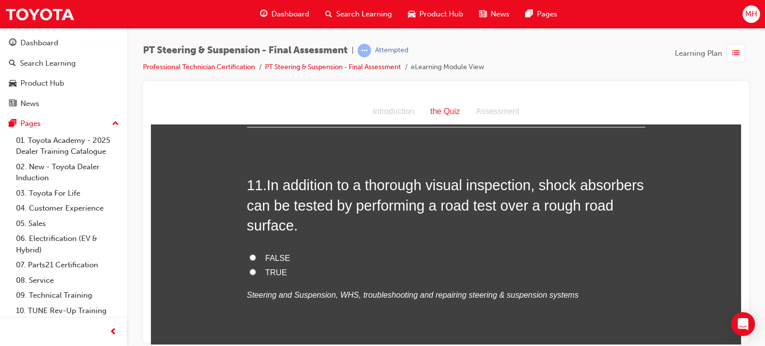
scroll to position [2369, 0]
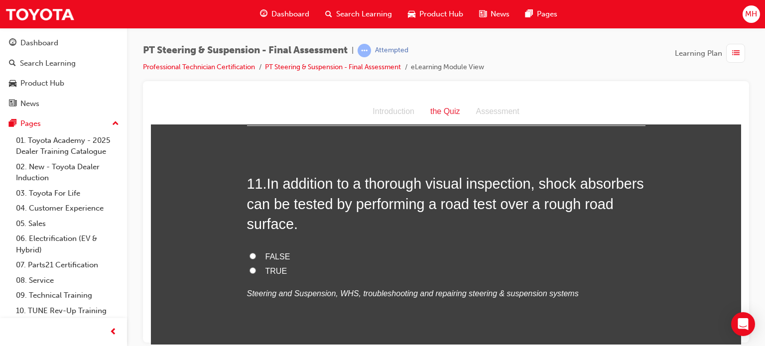
click at [274, 266] on span "TRUE" at bounding box center [276, 270] width 22 height 8
click at [256, 267] on input "TRUE" at bounding box center [252, 270] width 6 height 6
radio input "true"
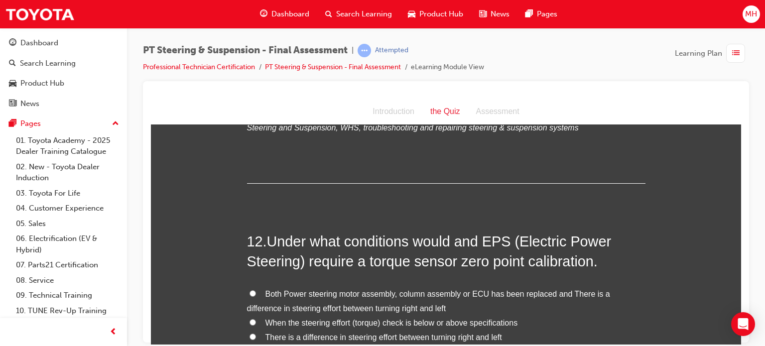
scroll to position [2588, 0]
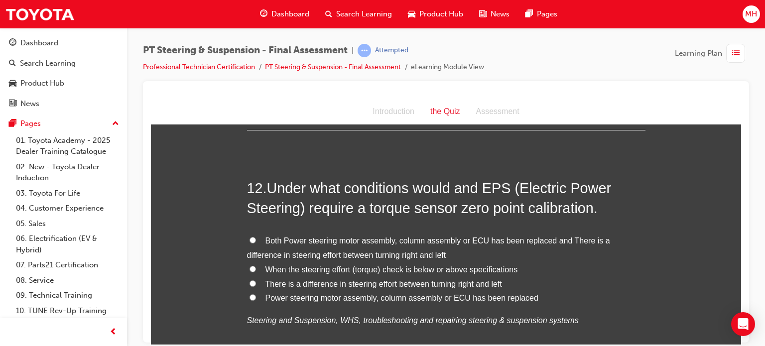
click at [266, 236] on span "Both Power steering motor assembly, column assembly or ECU has been replaced an…" at bounding box center [428, 247] width 363 height 23
click at [256, 236] on input "Both Power steering motor assembly, column assembly or ECU has been replaced an…" at bounding box center [252, 239] width 6 height 6
radio input "true"
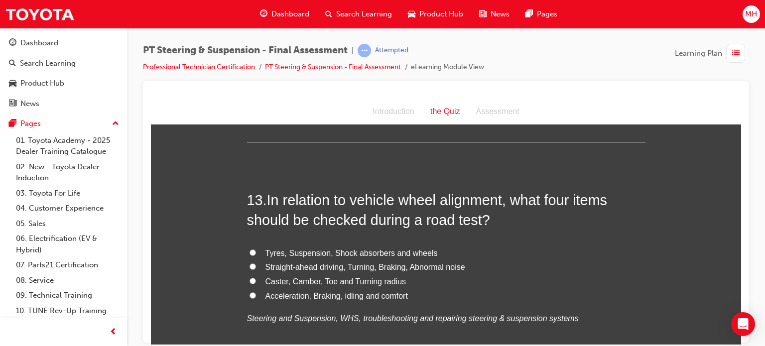
scroll to position [2827, 0]
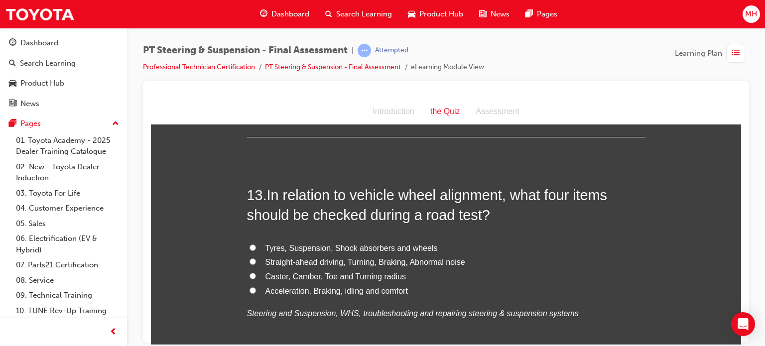
click at [334, 243] on span "Tyres, Suspension, Shock absorbers and wheels" at bounding box center [351, 247] width 172 height 8
click at [256, 244] on input "Tyres, Suspension, Shock absorbers and wheels" at bounding box center [252, 247] width 6 height 6
radio input "true"
click at [366, 272] on span "Caster, Camber, Toe and Turning radius" at bounding box center [335, 276] width 141 height 8
click at [256, 272] on input "Caster, Camber, Toe and Turning radius" at bounding box center [252, 275] width 6 height 6
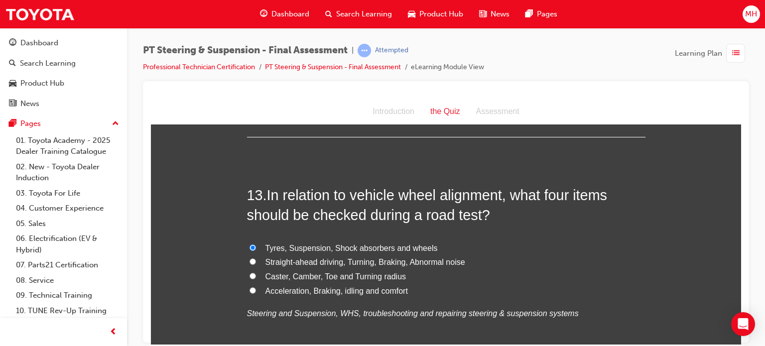
radio input "true"
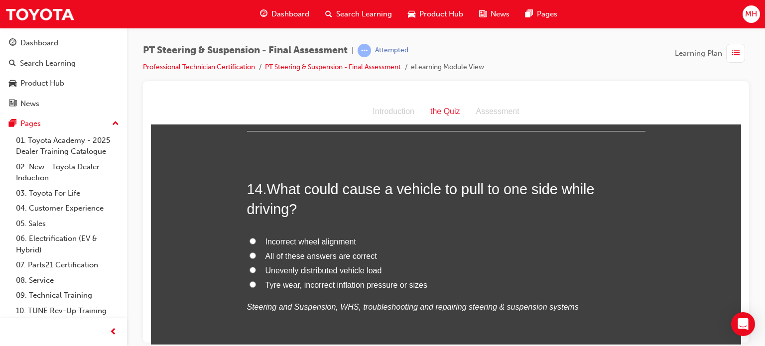
scroll to position [3066, 0]
click at [300, 250] on span "All of these answers are correct" at bounding box center [320, 254] width 111 height 8
click at [256, 251] on input "All of these answers are correct" at bounding box center [252, 254] width 6 height 6
radio input "true"
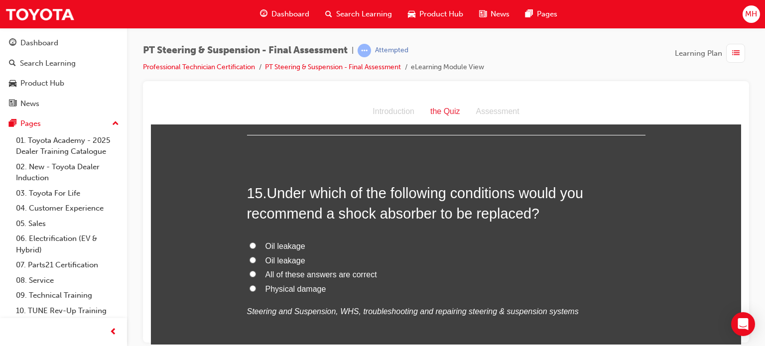
scroll to position [3305, 0]
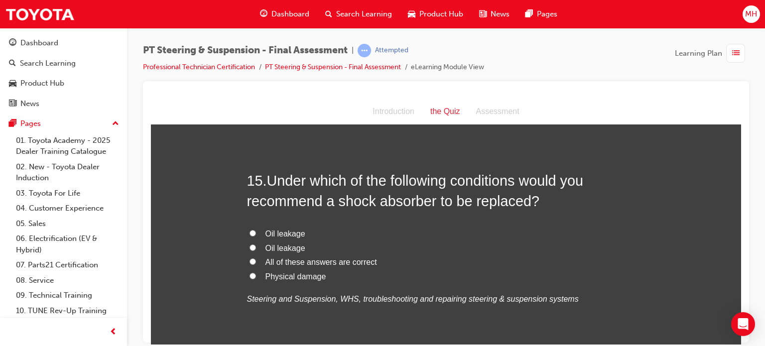
click at [273, 257] on span "All of these answers are correct" at bounding box center [320, 261] width 111 height 8
click at [256, 258] on input "All of these answers are correct" at bounding box center [252, 261] width 6 height 6
radio input "true"
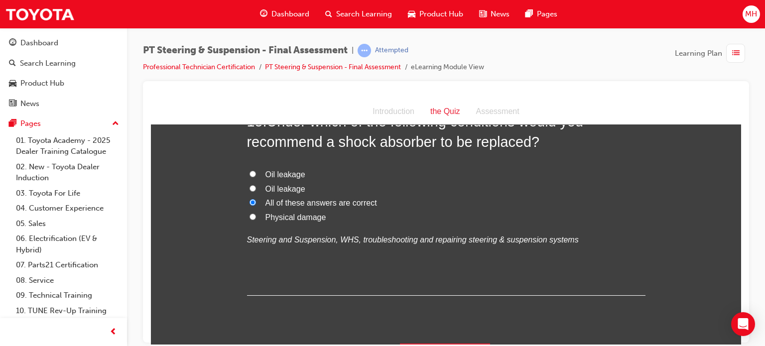
scroll to position [3369, 0]
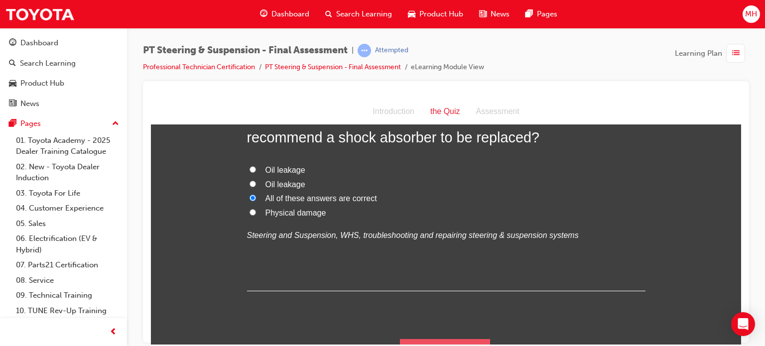
click at [462, 338] on button "Submit Answers" at bounding box center [445, 352] width 91 height 28
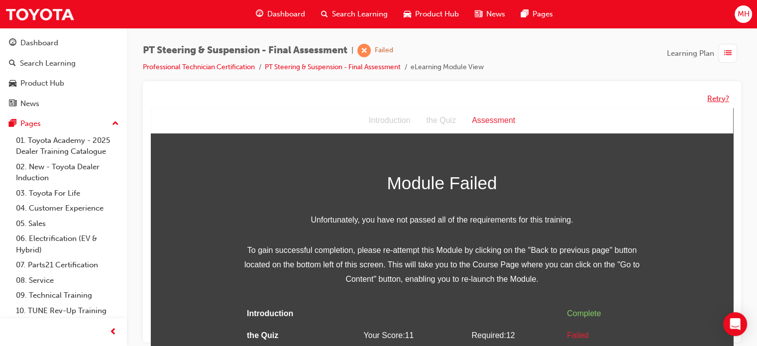
click at [715, 101] on button "Retry?" at bounding box center [718, 98] width 22 height 11
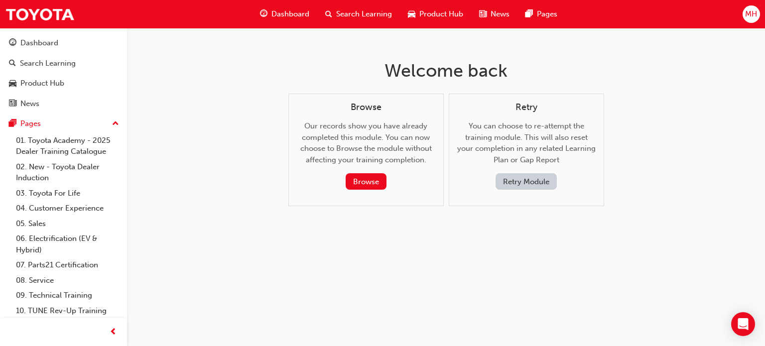
click at [541, 175] on button "Retry Module" at bounding box center [525, 181] width 61 height 16
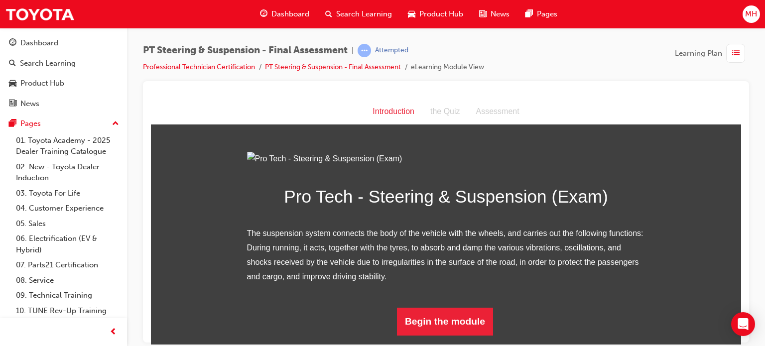
scroll to position [101, 0]
click at [456, 332] on button "Begin the module" at bounding box center [445, 321] width 96 height 28
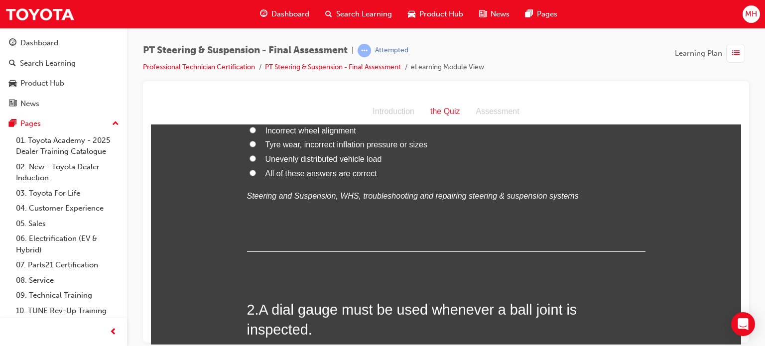
scroll to position [0, 0]
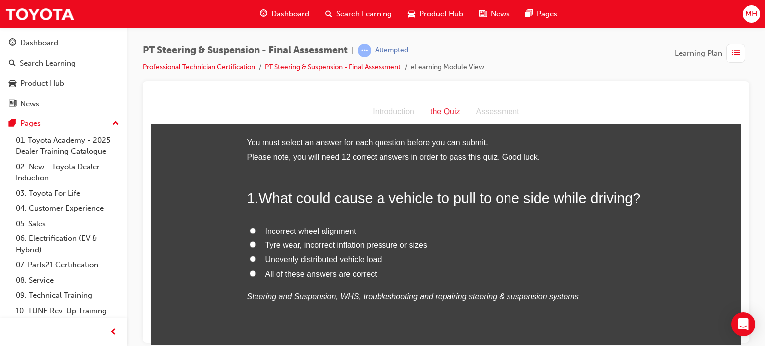
click at [273, 233] on span "Incorrect wheel alignment" at bounding box center [310, 230] width 91 height 8
click at [256, 233] on input "Incorrect wheel alignment" at bounding box center [252, 230] width 6 height 6
radio input "true"
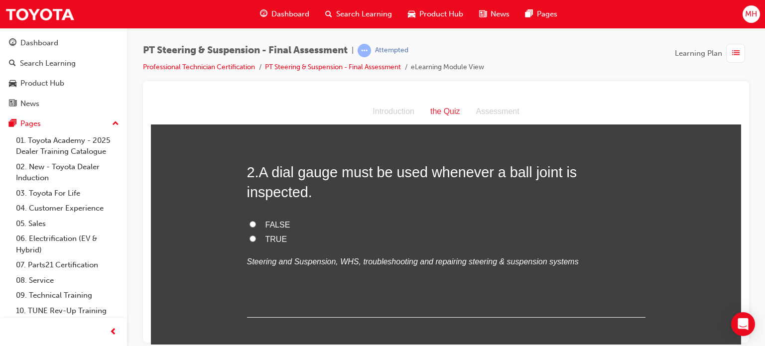
scroll to position [239, 0]
click at [270, 219] on span "FALSE" at bounding box center [277, 223] width 25 height 8
click at [256, 219] on input "FALSE" at bounding box center [252, 222] width 6 height 6
radio input "true"
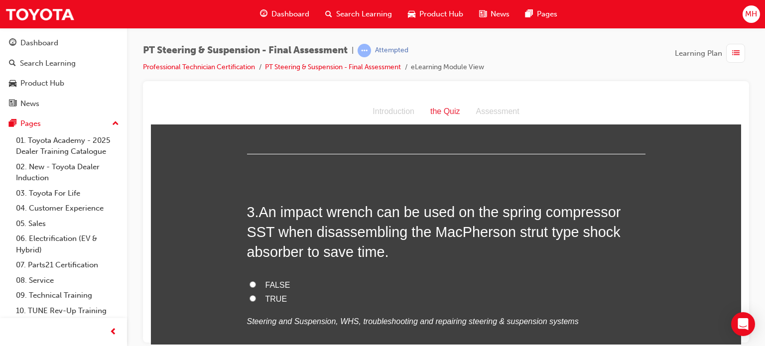
scroll to position [438, 0]
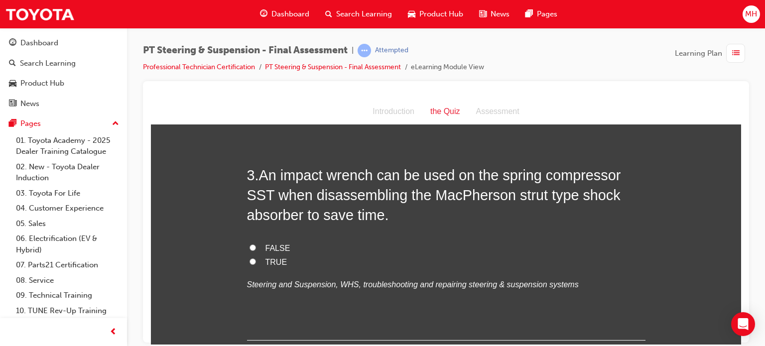
click at [265, 243] on span "FALSE" at bounding box center [277, 247] width 25 height 8
click at [256, 244] on input "FALSE" at bounding box center [252, 247] width 6 height 6
radio input "true"
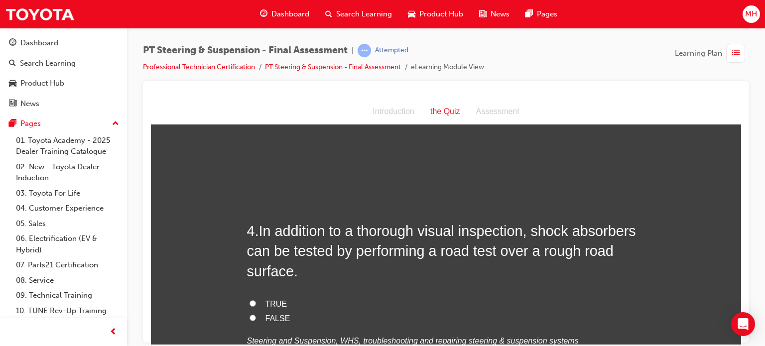
scroll to position [657, 0]
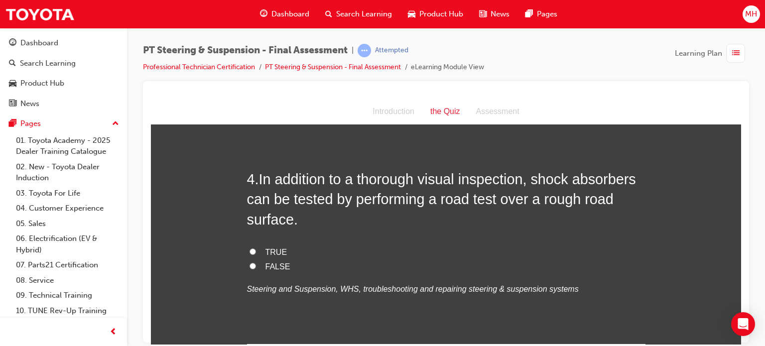
click at [279, 247] on span "TRUE" at bounding box center [276, 251] width 22 height 8
click at [256, 248] on input "TRUE" at bounding box center [252, 251] width 6 height 6
radio input "true"
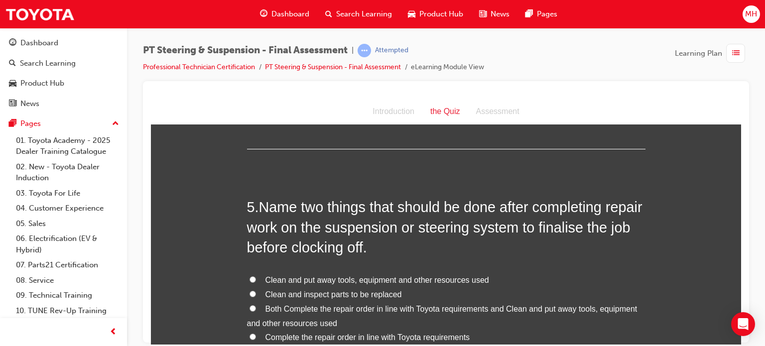
scroll to position [856, 0]
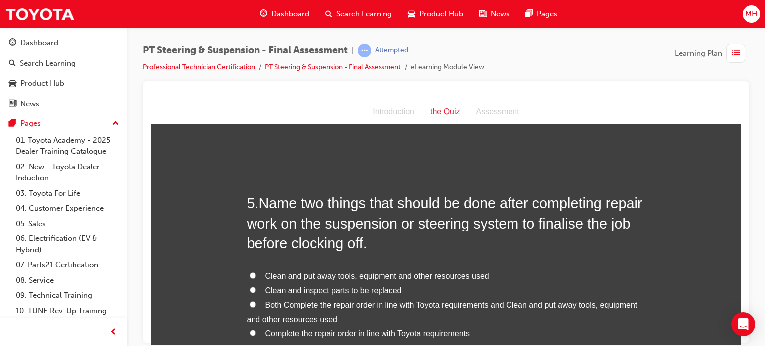
click at [261, 300] on span "Both Complete the repair order in line with Toyota requirements and Clean and p…" at bounding box center [442, 311] width 390 height 23
click at [256, 301] on input "Both Complete the repair order in line with Toyota requirements and Clean and p…" at bounding box center [252, 304] width 6 height 6
radio input "true"
click at [249, 286] on input "Clean and inspect parts to be replaced" at bounding box center [252, 289] width 6 height 6
radio input "true"
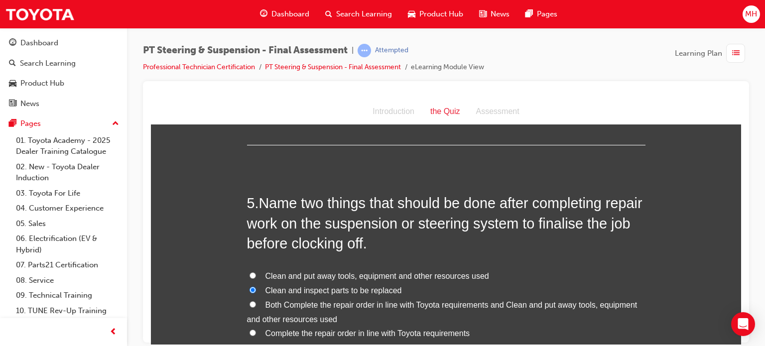
click at [251, 301] on input "Both Complete the repair order in line with Toyota requirements and Clean and p…" at bounding box center [252, 304] width 6 height 6
radio input "true"
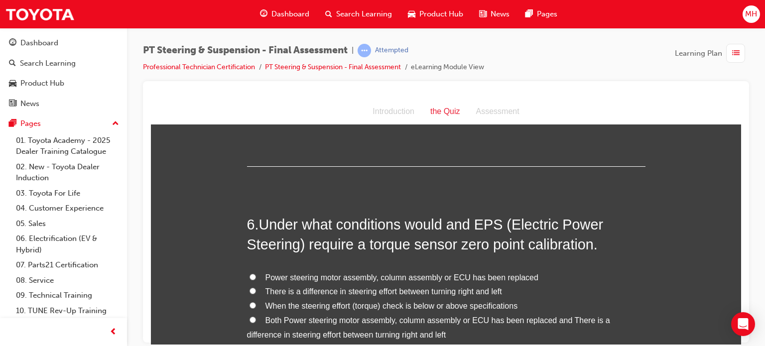
scroll to position [1115, 0]
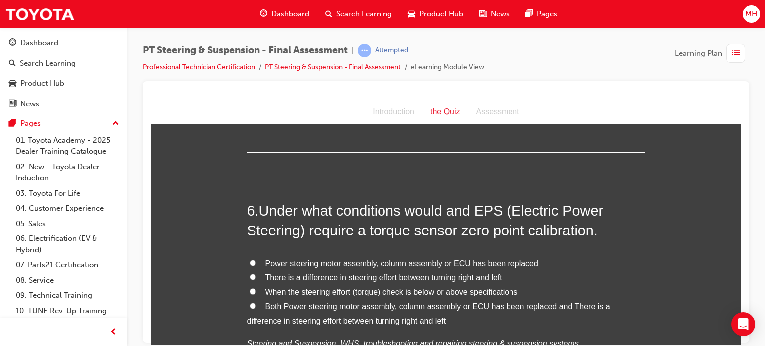
click at [427, 259] on span "Power steering motor assembly, column assembly or ECU has been replaced" at bounding box center [401, 263] width 273 height 8
click at [256, 259] on input "Power steering motor assembly, column assembly or ECU has been replaced" at bounding box center [252, 262] width 6 height 6
radio input "true"
click at [378, 302] on span "Both Power steering motor assembly, column assembly or ECU has been replaced an…" at bounding box center [428, 313] width 363 height 23
click at [256, 302] on input "Both Power steering motor assembly, column assembly or ECU has been replaced an…" at bounding box center [252, 305] width 6 height 6
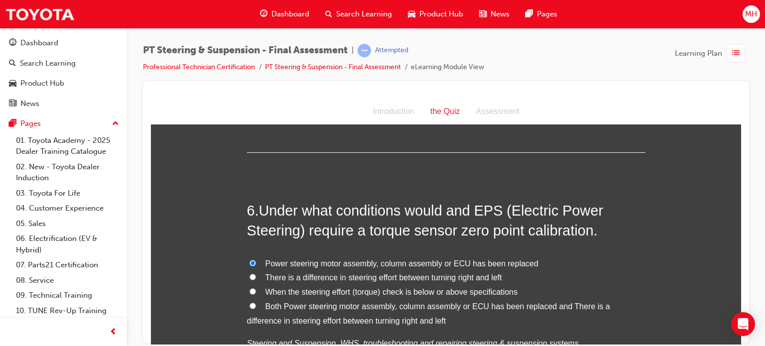
radio input "true"
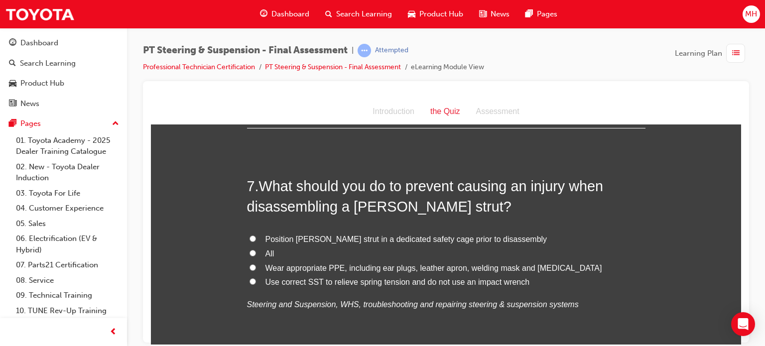
scroll to position [1394, 0]
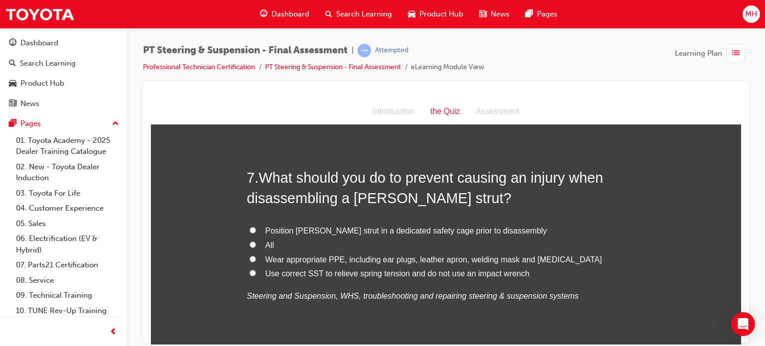
click at [265, 240] on span "All" at bounding box center [269, 244] width 9 height 8
click at [256, 241] on input "All" at bounding box center [252, 244] width 6 height 6
radio input "true"
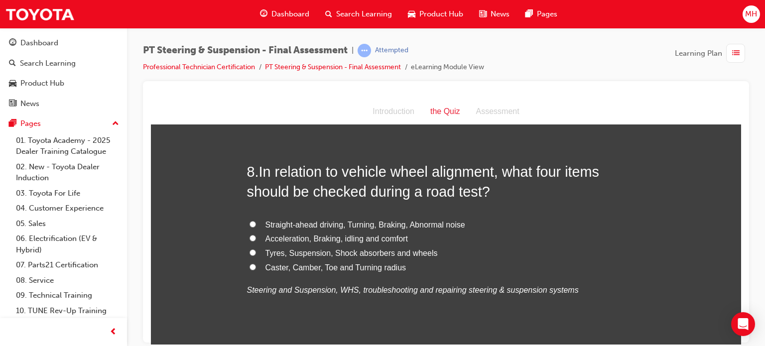
scroll to position [1633, 0]
click at [348, 219] on span "Straight-ahead driving, Turning, Braking, Abnormal noise" at bounding box center [365, 223] width 200 height 8
click at [256, 219] on input "Straight-ahead driving, Turning, Braking, Abnormal noise" at bounding box center [252, 222] width 6 height 6
radio input "true"
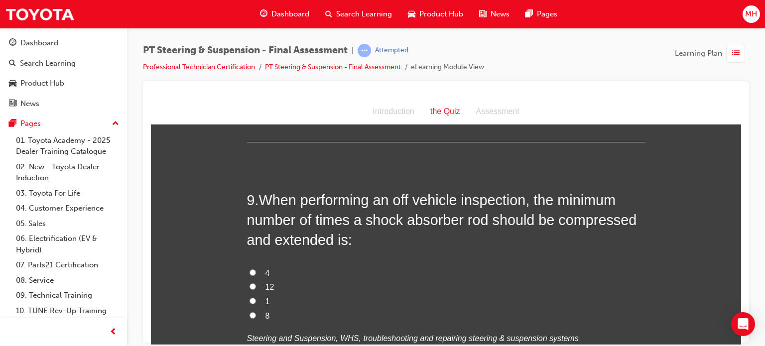
scroll to position [1852, 0]
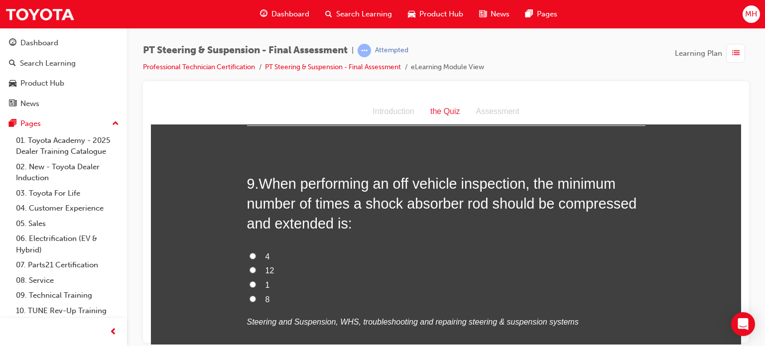
click at [265, 252] on span "4" at bounding box center [267, 256] width 4 height 8
click at [256, 252] on input "4" at bounding box center [252, 255] width 6 height 6
radio input "true"
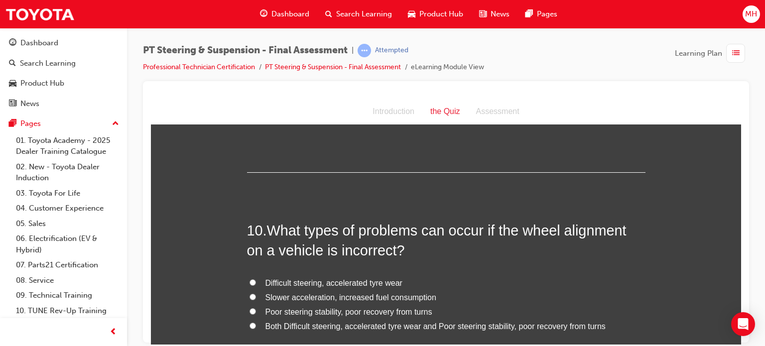
scroll to position [2071, 0]
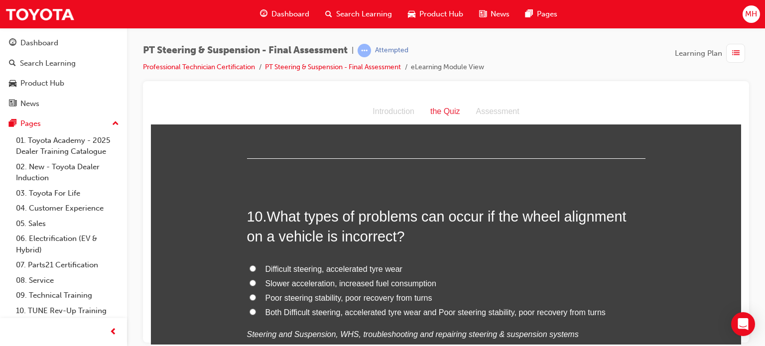
click at [293, 308] on span "Both Difficult steering, accelerated tyre wear and Poor steering stability, poo…" at bounding box center [435, 312] width 340 height 8
click at [256, 308] on input "Both Difficult steering, accelerated tyre wear and Poor steering stability, poo…" at bounding box center [252, 311] width 6 height 6
radio input "true"
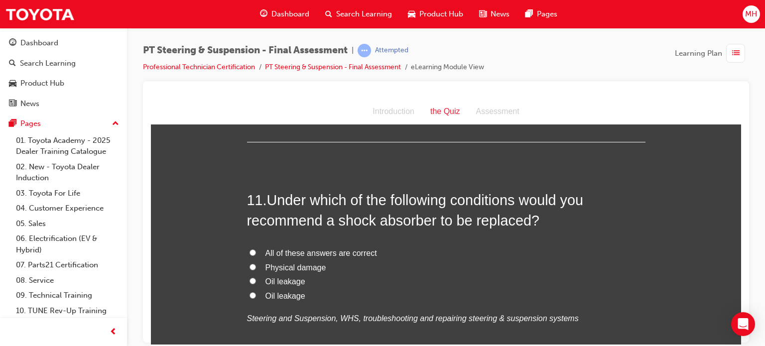
scroll to position [2329, 0]
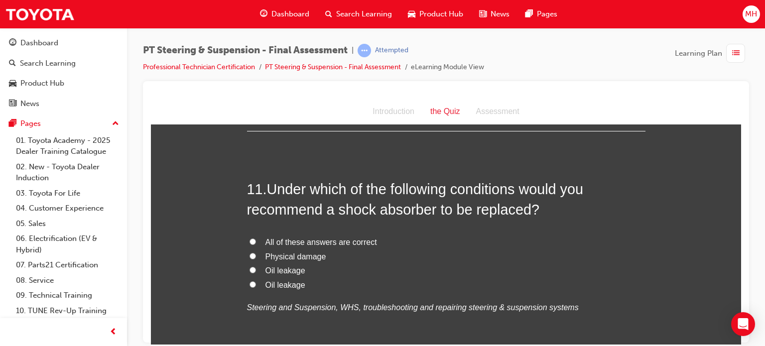
click at [339, 249] on label "Physical damage" at bounding box center [446, 256] width 398 height 14
click at [256, 252] on input "Physical damage" at bounding box center [252, 255] width 6 height 6
radio input "true"
click at [332, 237] on span "All of these answers are correct" at bounding box center [320, 241] width 111 height 8
click at [256, 238] on input "All of these answers are correct" at bounding box center [252, 241] width 6 height 6
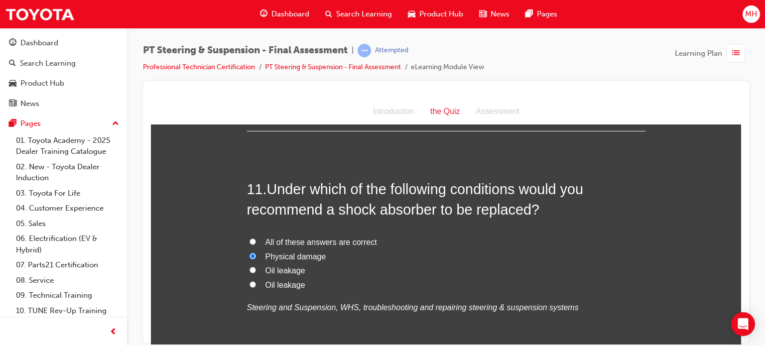
radio input "true"
click at [329, 237] on span "All of these answers are correct" at bounding box center [320, 241] width 111 height 8
click at [256, 238] on input "All of these answers are correct" at bounding box center [252, 241] width 6 height 6
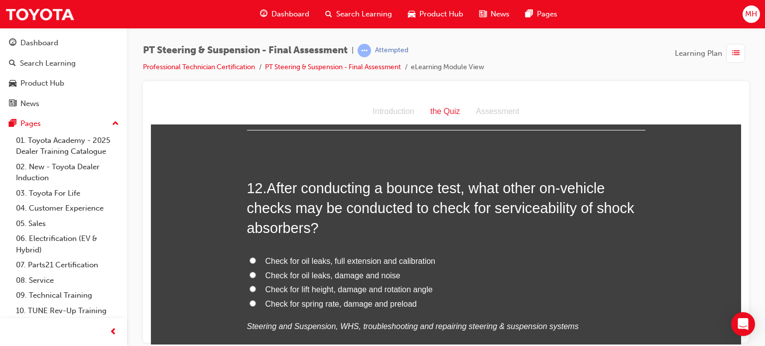
scroll to position [2568, 0]
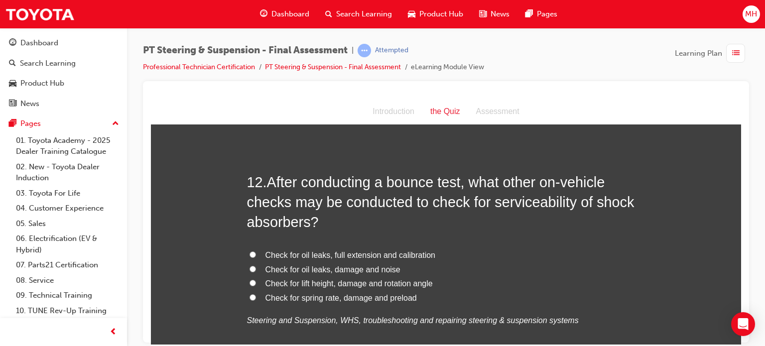
click at [386, 250] on span "Check for oil leaks, full extension and calibration" at bounding box center [350, 254] width 170 height 8
click at [256, 251] on input "Check for oil leaks, full extension and calibration" at bounding box center [252, 254] width 6 height 6
radio input "true"
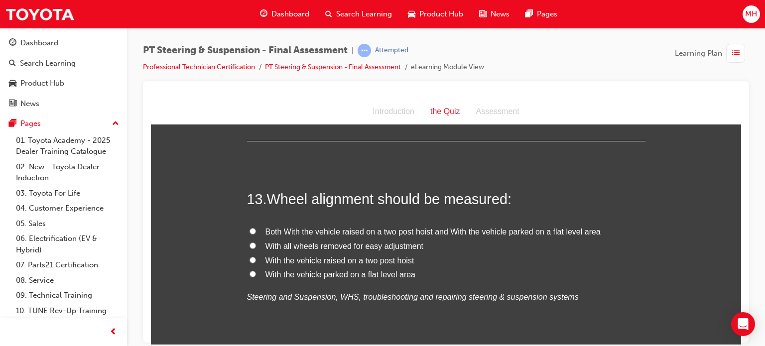
scroll to position [2807, 0]
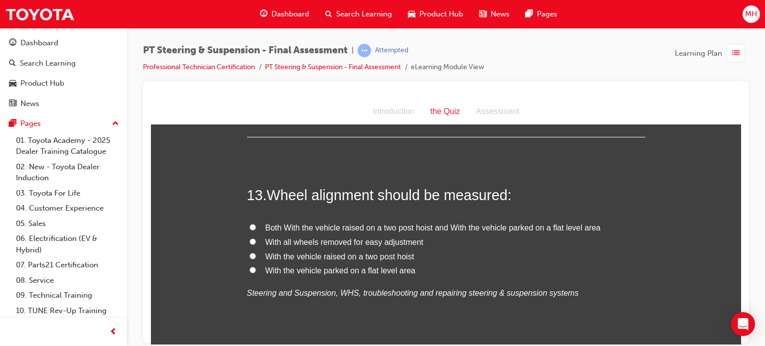
click at [472, 223] on span "Both With the vehicle raised on a two post hoist and With the vehicle parked on…" at bounding box center [432, 227] width 335 height 8
click at [256, 223] on input "Both With the vehicle raised on a two post hoist and With the vehicle parked on…" at bounding box center [252, 226] width 6 height 6
radio input "true"
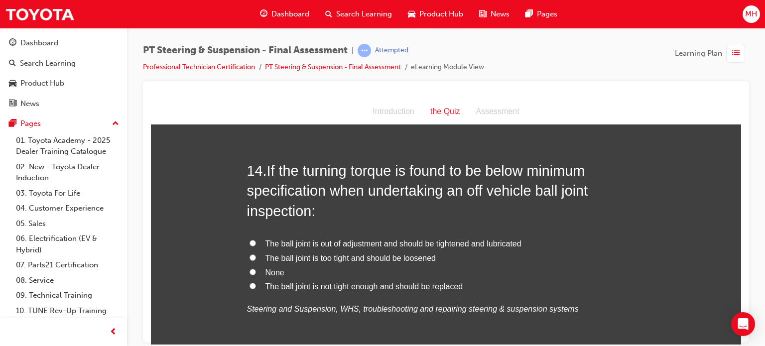
scroll to position [3046, 0]
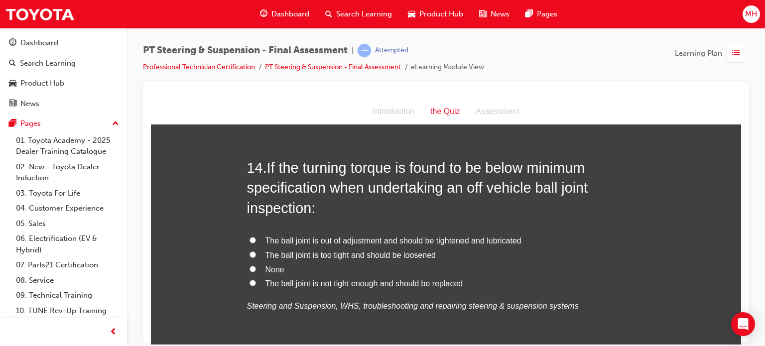
click at [340, 279] on span "The ball joint is not tight enough and should be replaced" at bounding box center [364, 283] width 198 height 8
click at [256, 279] on input "The ball joint is not tight enough and should be replaced" at bounding box center [252, 282] width 6 height 6
radio input "true"
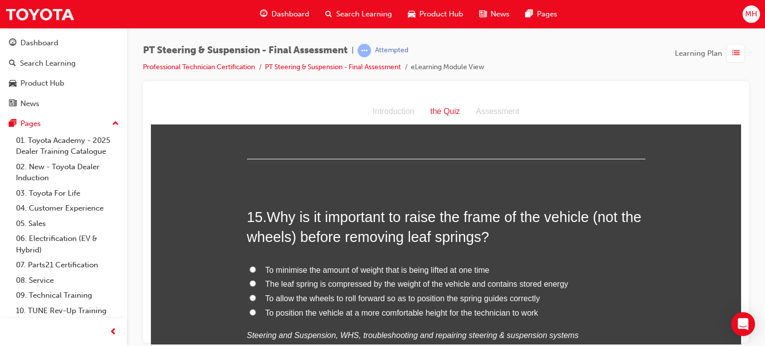
scroll to position [3265, 0]
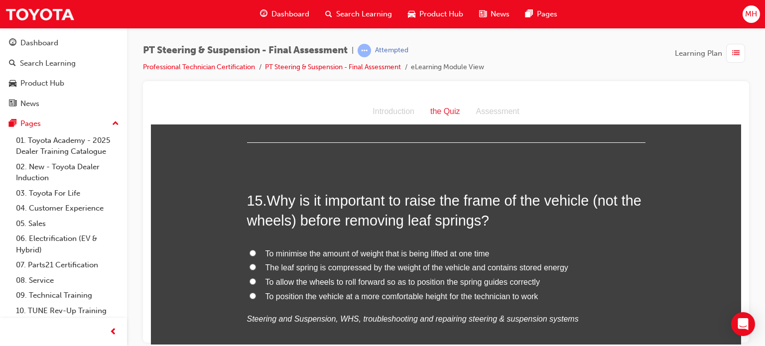
click at [344, 249] on span "To minimise the amount of weight that is being lifted at one time" at bounding box center [377, 253] width 224 height 8
click at [256, 249] on input "To minimise the amount of weight that is being lifted at one time" at bounding box center [252, 252] width 6 height 6
radio input "true"
click at [363, 263] on span "The leaf spring is compressed by the weight of the vehicle and contains stored …" at bounding box center [416, 267] width 303 height 8
click at [256, 263] on input "The leaf spring is compressed by the weight of the vehicle and contains stored …" at bounding box center [252, 266] width 6 height 6
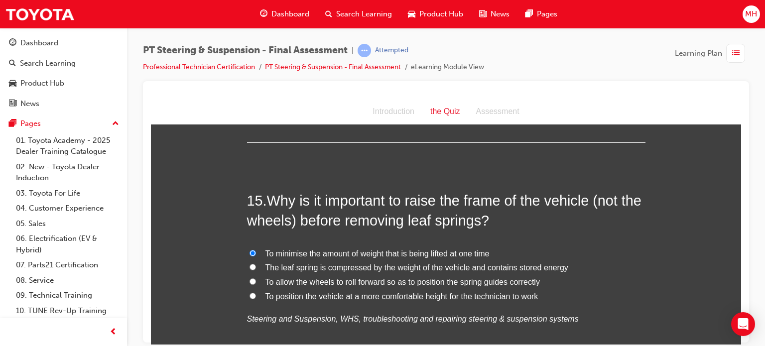
radio input "true"
click at [435, 249] on span "To minimise the amount of weight that is being lifted at one time" at bounding box center [377, 253] width 224 height 8
click at [256, 249] on input "To minimise the amount of weight that is being lifted at one time" at bounding box center [252, 252] width 6 height 6
radio input "true"
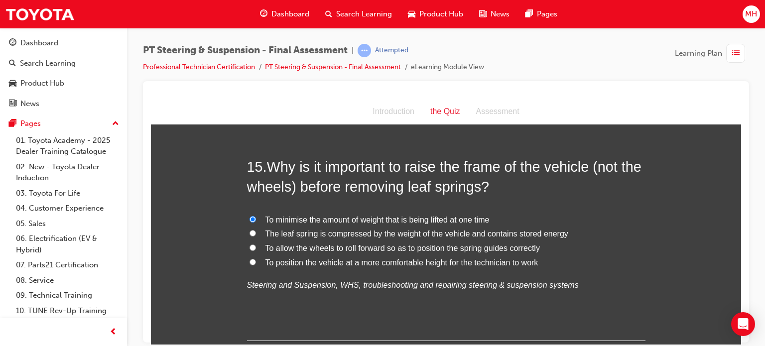
scroll to position [3349, 0]
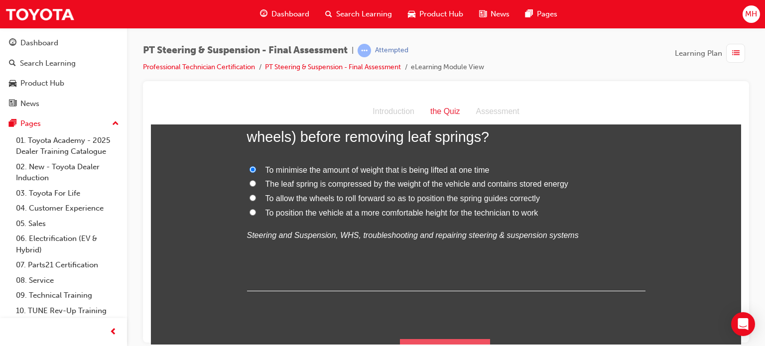
click at [421, 338] on button "Submit Answers" at bounding box center [445, 352] width 91 height 28
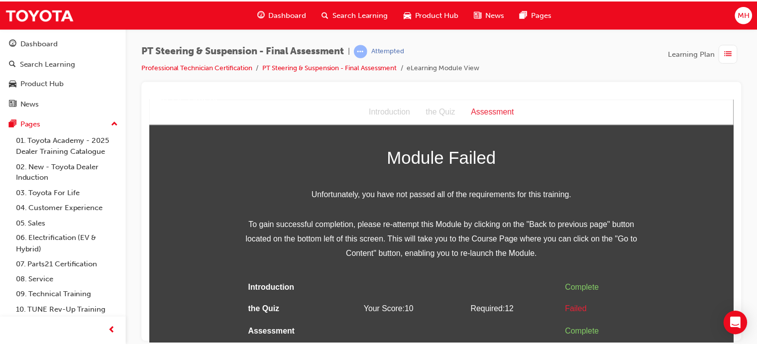
scroll to position [0, 0]
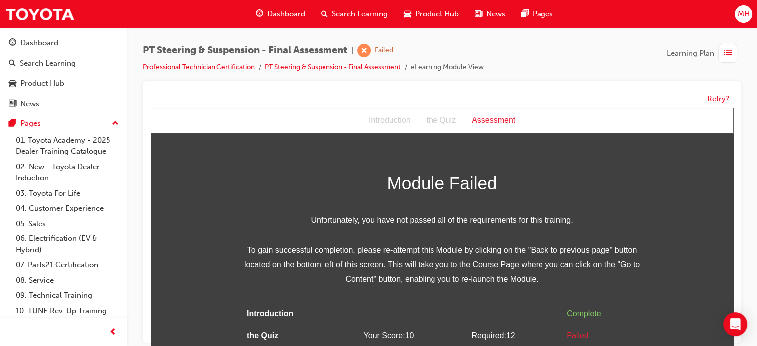
click at [709, 98] on button "Retry?" at bounding box center [718, 98] width 22 height 11
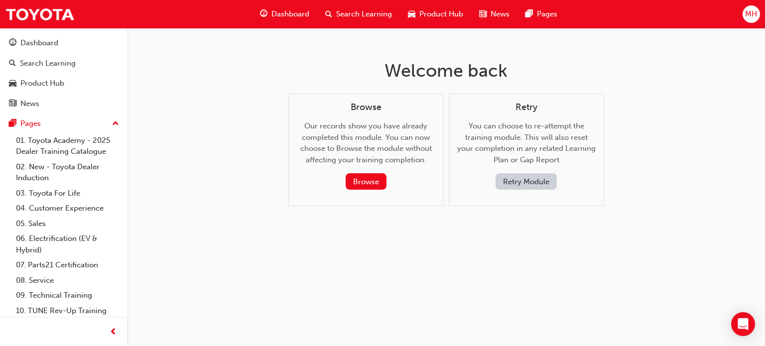
click at [546, 187] on button "Retry Module" at bounding box center [525, 181] width 61 height 16
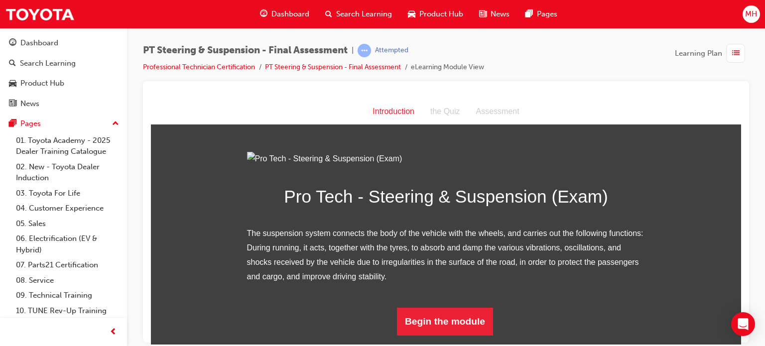
scroll to position [101, 0]
click at [454, 325] on button "Begin the module" at bounding box center [445, 321] width 96 height 28
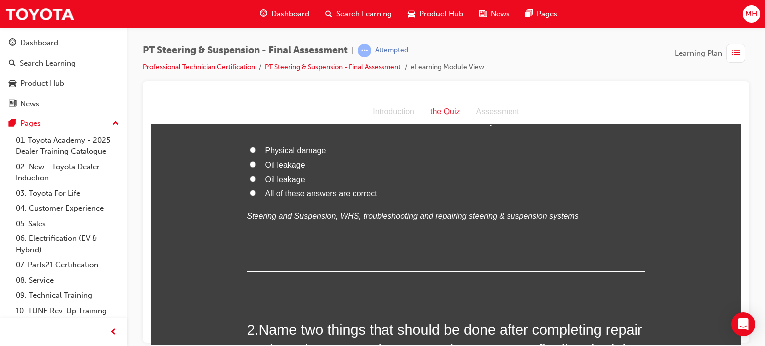
scroll to position [0, 0]
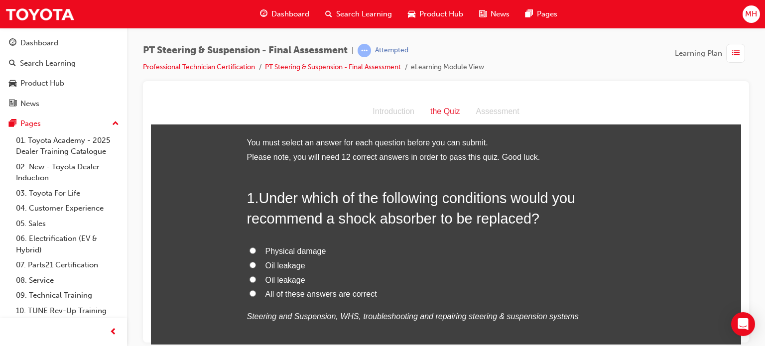
click at [253, 296] on label "All of these answers are correct" at bounding box center [446, 294] width 398 height 14
click at [253, 296] on input "All of these answers are correct" at bounding box center [252, 293] width 6 height 6
radio input "true"
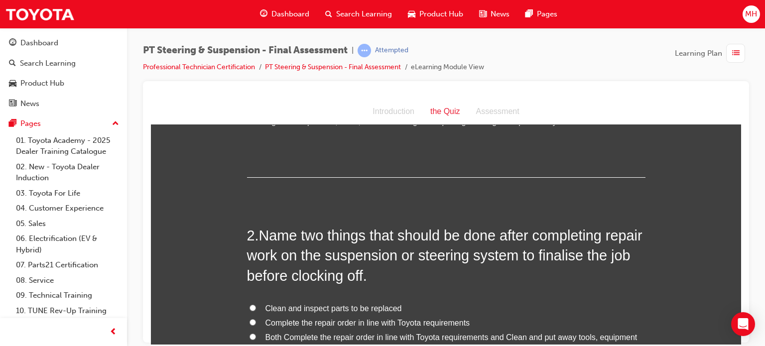
scroll to position [199, 0]
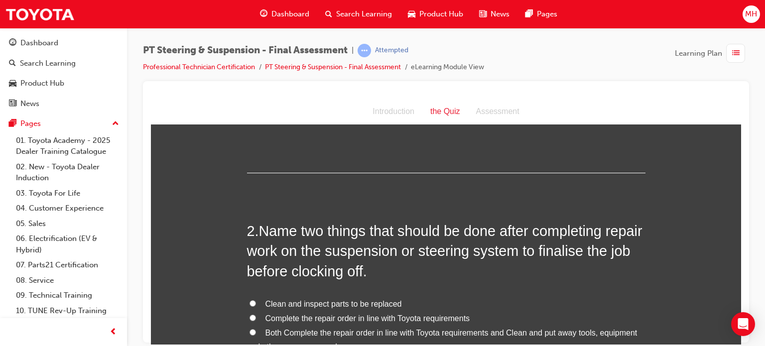
click at [588, 335] on span "Both Complete the repair order in line with Toyota requirements and Clean and p…" at bounding box center [442, 339] width 390 height 23
click at [256, 335] on input "Both Complete the repair order in line with Toyota requirements and Clean and p…" at bounding box center [252, 331] width 6 height 6
radio input "true"
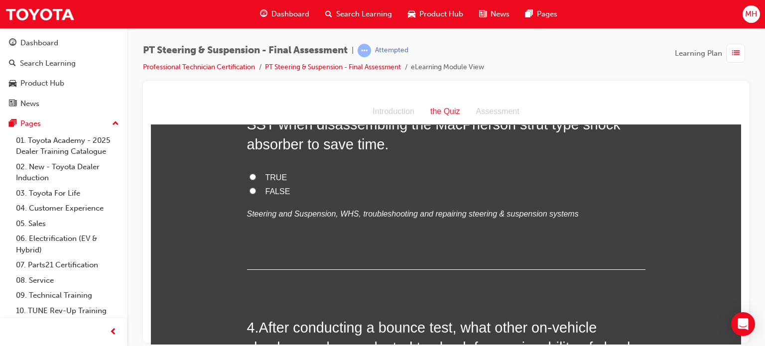
scroll to position [593, 0]
click at [253, 192] on label "FALSE" at bounding box center [446, 190] width 398 height 14
click at [253, 192] on input "FALSE" at bounding box center [252, 189] width 6 height 6
radio input "true"
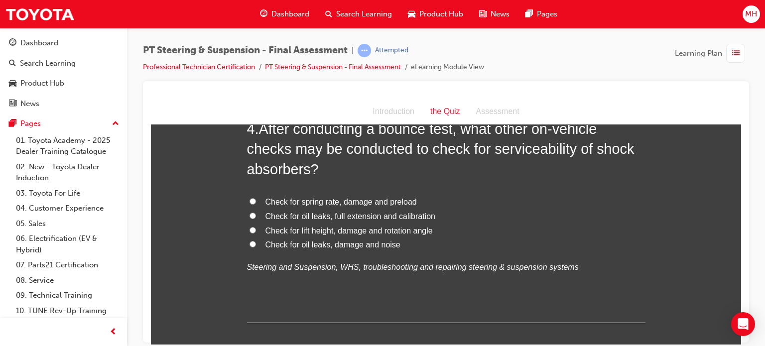
scroll to position [792, 0]
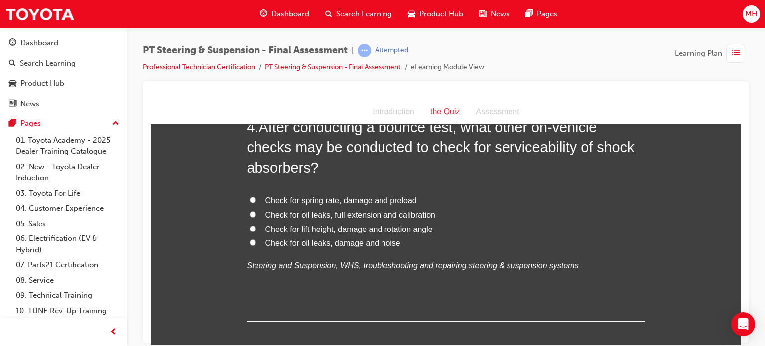
click at [326, 203] on span "Check for spring rate, damage and preload" at bounding box center [340, 200] width 151 height 8
click at [256, 203] on input "Check for spring rate, damage and preload" at bounding box center [252, 199] width 6 height 6
radio input "true"
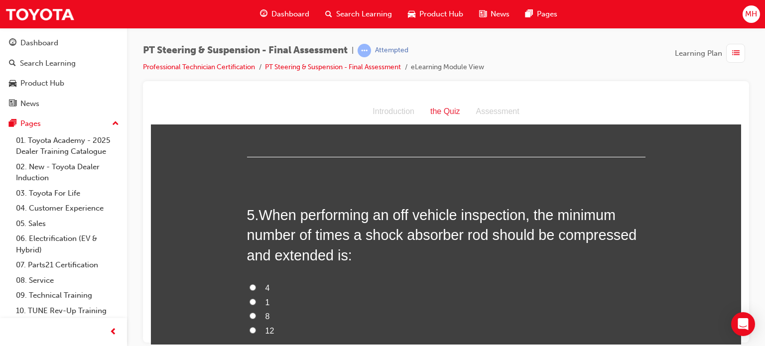
scroll to position [971, 0]
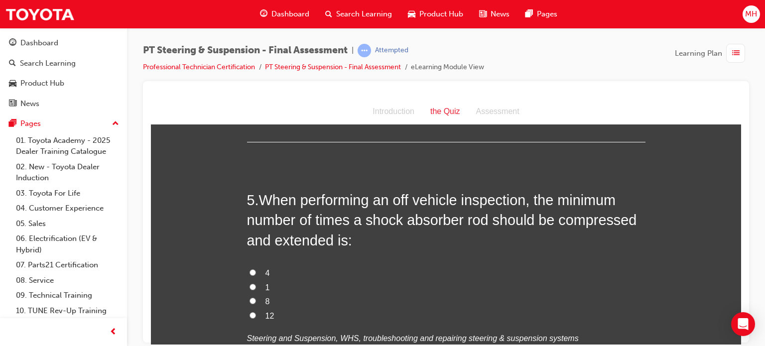
click at [265, 271] on span "4" at bounding box center [267, 272] width 4 height 8
click at [256, 271] on input "4" at bounding box center [252, 272] width 6 height 6
radio input "true"
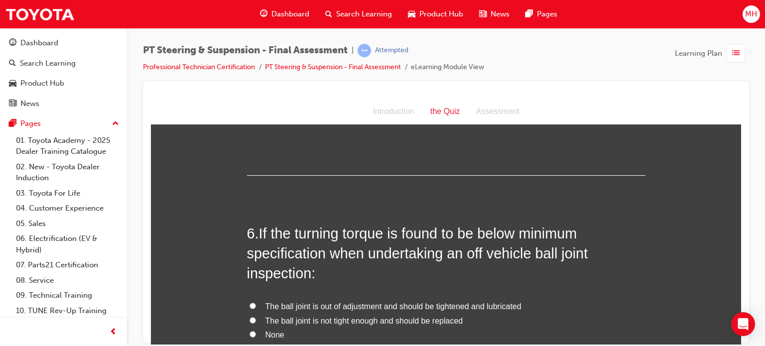
scroll to position [1190, 0]
click at [338, 321] on span "The ball joint is not tight enough and should be replaced" at bounding box center [364, 320] width 198 height 8
click at [256, 321] on input "The ball joint is not tight enough and should be replaced" at bounding box center [252, 319] width 6 height 6
radio input "true"
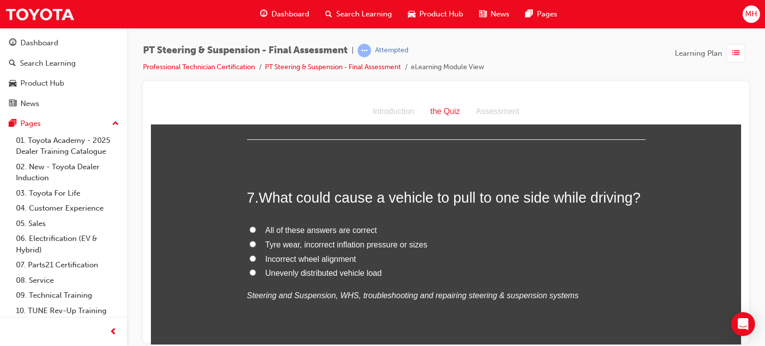
scroll to position [1489, 0]
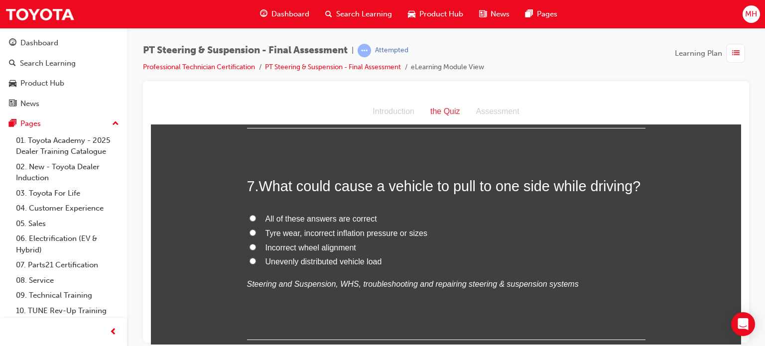
click at [323, 246] on span "Incorrect wheel alignment" at bounding box center [310, 247] width 91 height 8
click at [256, 246] on input "Incorrect wheel alignment" at bounding box center [252, 246] width 6 height 6
radio input "true"
click at [368, 223] on label "All of these answers are correct" at bounding box center [446, 219] width 398 height 14
click at [256, 221] on input "All of these answers are correct" at bounding box center [252, 218] width 6 height 6
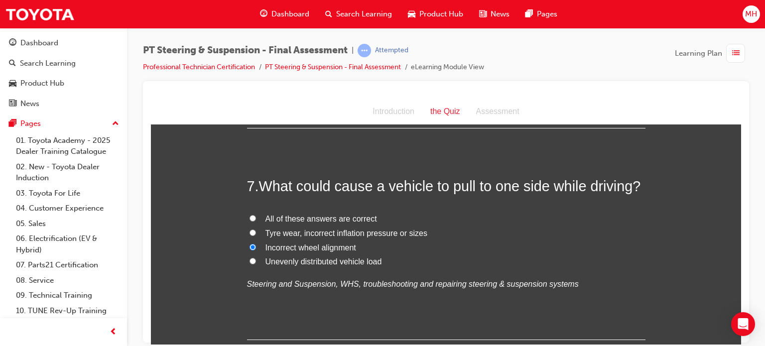
radio input "true"
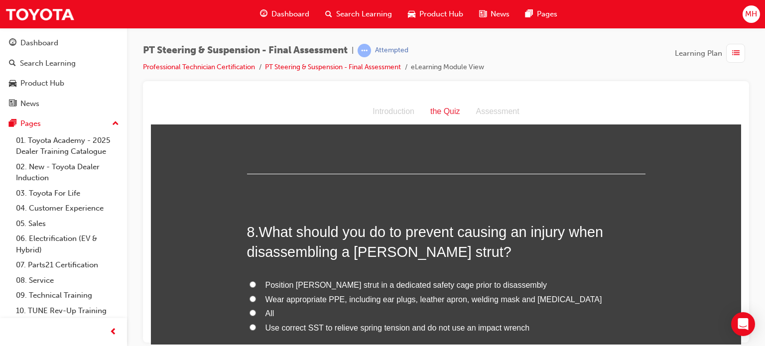
scroll to position [1708, 0]
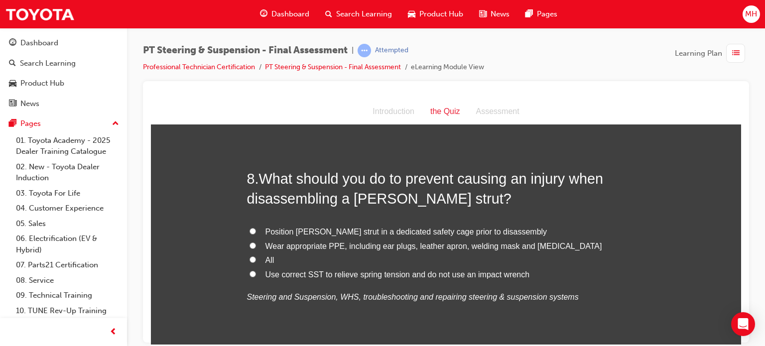
click at [265, 259] on span "All" at bounding box center [269, 259] width 9 height 8
click at [256, 259] on input "All" at bounding box center [252, 259] width 6 height 6
radio input "true"
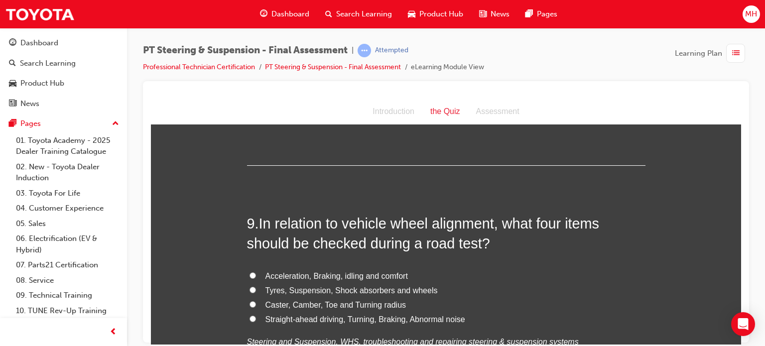
scroll to position [1907, 0]
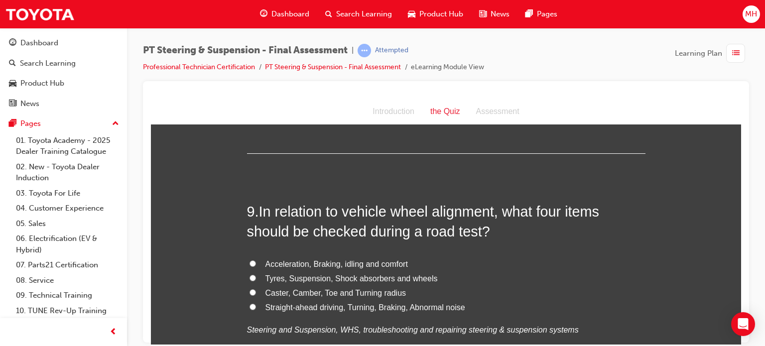
click at [338, 278] on span "Tyres, Suspension, Shock absorbers and wheels" at bounding box center [351, 278] width 172 height 8
click at [256, 278] on input "Tyres, Suspension, Shock absorbers and wheels" at bounding box center [252, 277] width 6 height 6
click at [349, 288] on span "Caster, Camber, Toe and Turning radius" at bounding box center [335, 292] width 141 height 8
click at [256, 289] on input "Caster, Camber, Toe and Turning radius" at bounding box center [252, 292] width 6 height 6
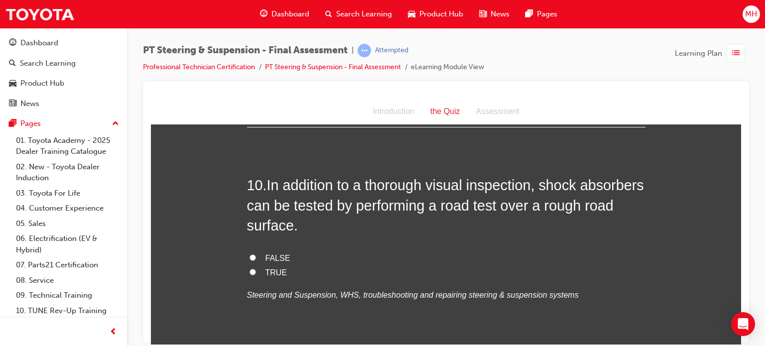
scroll to position [2166, 0]
click at [265, 274] on span "TRUE" at bounding box center [276, 271] width 22 height 8
click at [256, 274] on input "TRUE" at bounding box center [252, 270] width 6 height 6
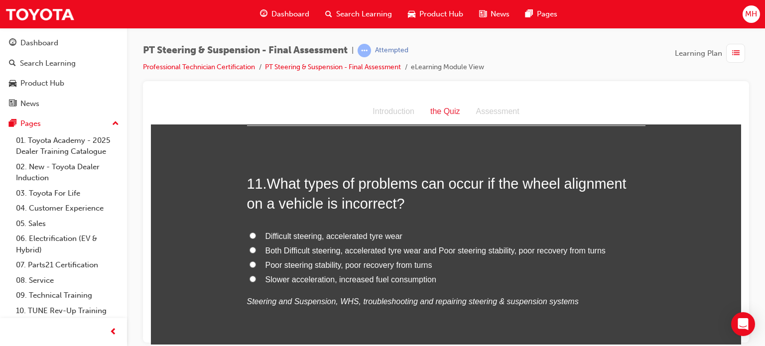
scroll to position [2405, 0]
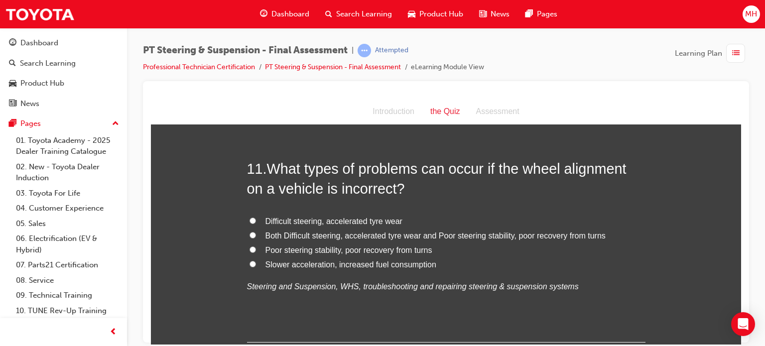
click at [379, 231] on span "Both Difficult steering, accelerated tyre wear and Poor steering stability, poo…" at bounding box center [435, 235] width 340 height 8
click at [256, 231] on input "Both Difficult steering, accelerated tyre wear and Poor steering stability, poo…" at bounding box center [252, 234] width 6 height 6
click at [388, 239] on label "Both Difficult steering, accelerated tyre wear and Poor steering stability, poo…" at bounding box center [446, 235] width 398 height 14
click at [256, 238] on input "Both Difficult steering, accelerated tyre wear and Poor steering stability, poo…" at bounding box center [252, 234] width 6 height 6
click at [400, 235] on span "Both Difficult steering, accelerated tyre wear and Poor steering stability, poo…" at bounding box center [435, 235] width 340 height 8
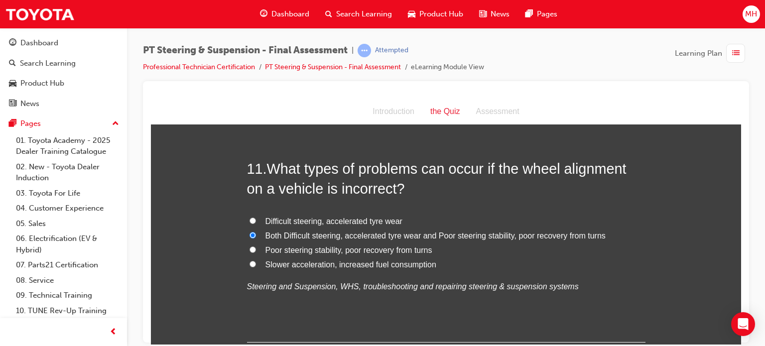
click at [256, 235] on input "Both Difficult steering, accelerated tyre wear and Poor steering stability, poo…" at bounding box center [252, 234] width 6 height 6
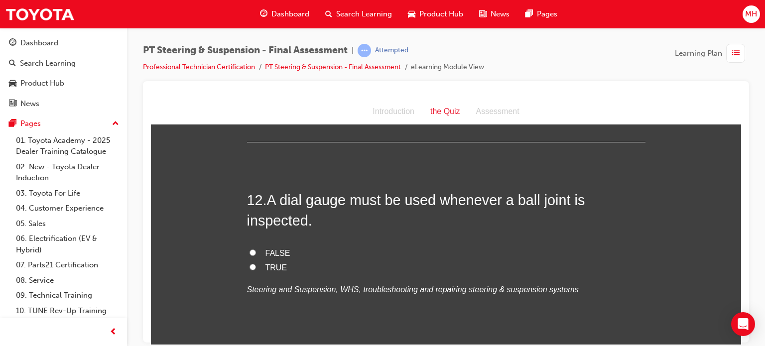
scroll to position [2624, 0]
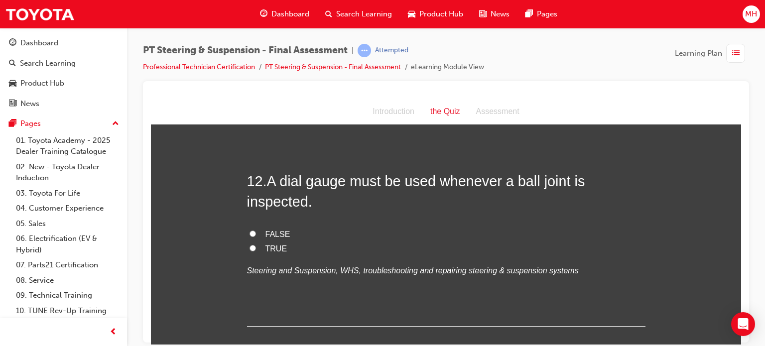
click at [274, 245] on span "TRUE" at bounding box center [276, 248] width 22 height 8
click at [256, 245] on input "TRUE" at bounding box center [252, 247] width 6 height 6
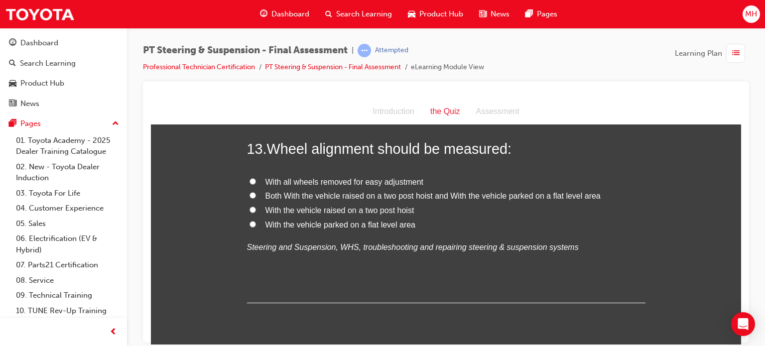
scroll to position [2862, 0]
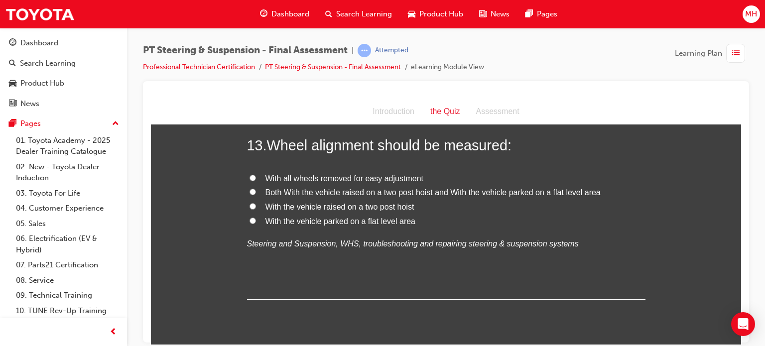
click at [412, 188] on span "Both With the vehicle raised on a two post hoist and With the vehicle parked on…" at bounding box center [432, 192] width 335 height 8
click at [256, 188] on input "Both With the vehicle raised on a two post hoist and With the vehicle parked on…" at bounding box center [252, 191] width 6 height 6
click at [372, 222] on span "With the vehicle parked on a flat level area" at bounding box center [340, 221] width 150 height 8
click at [256, 222] on input "With the vehicle parked on a flat level area" at bounding box center [252, 220] width 6 height 6
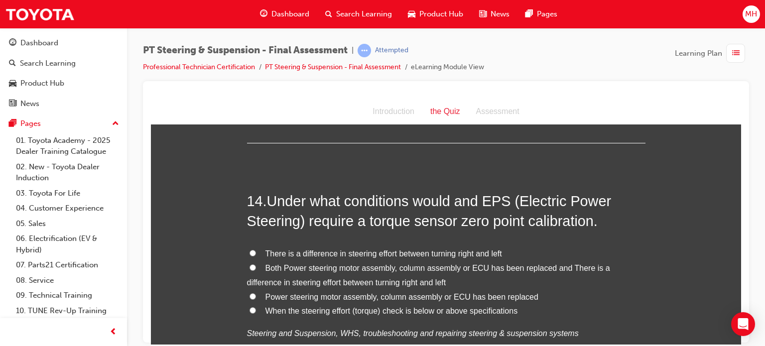
scroll to position [3022, 0]
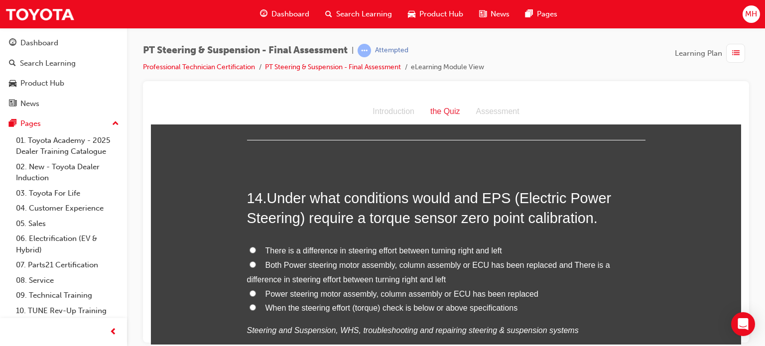
click at [469, 277] on label "Both Power steering motor assembly, column assembly or ECU has been replaced an…" at bounding box center [446, 272] width 398 height 29
click at [256, 267] on input "Both Power steering motor assembly, column assembly or ECU has been replaced an…" at bounding box center [252, 264] width 6 height 6
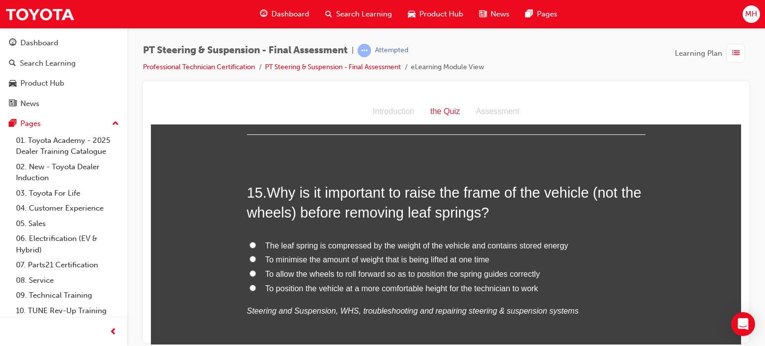
scroll to position [3281, 0]
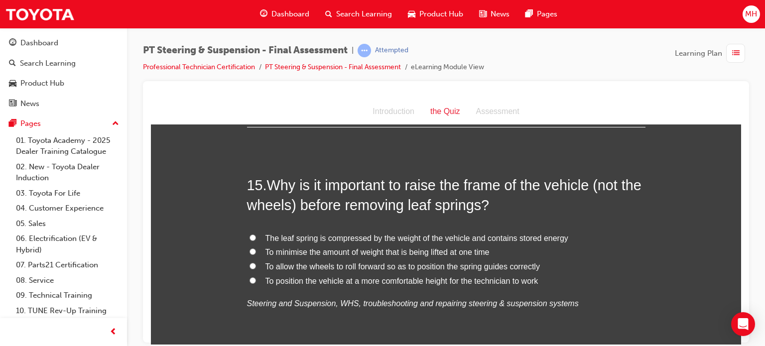
click at [536, 234] on span "The leaf spring is compressed by the weight of the vehicle and contains stored …" at bounding box center [416, 237] width 303 height 8
click at [256, 234] on input "The leaf spring is compressed by the weight of the vehicle and contains stored …" at bounding box center [252, 237] width 6 height 6
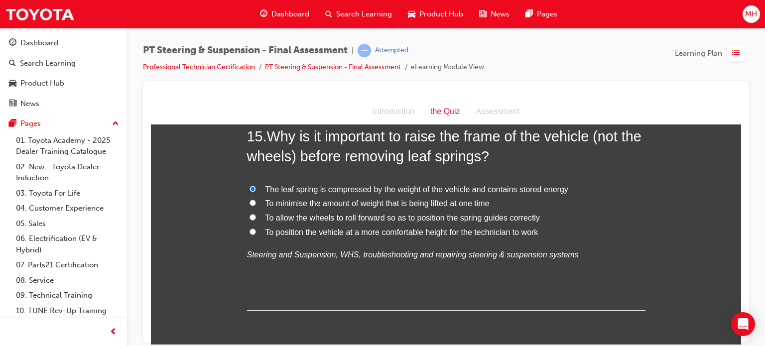
scroll to position [3369, 0]
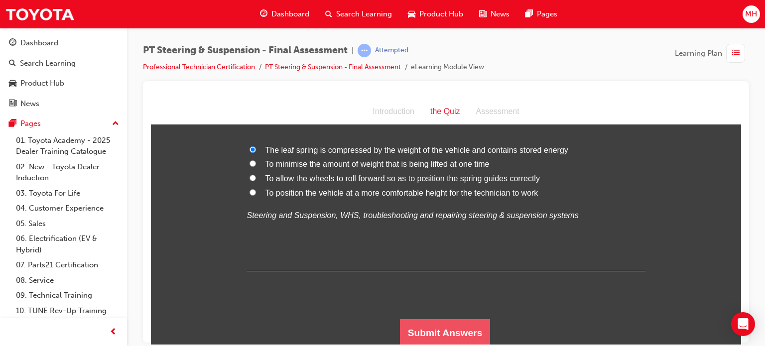
click at [450, 329] on button "Submit Answers" at bounding box center [445, 333] width 91 height 28
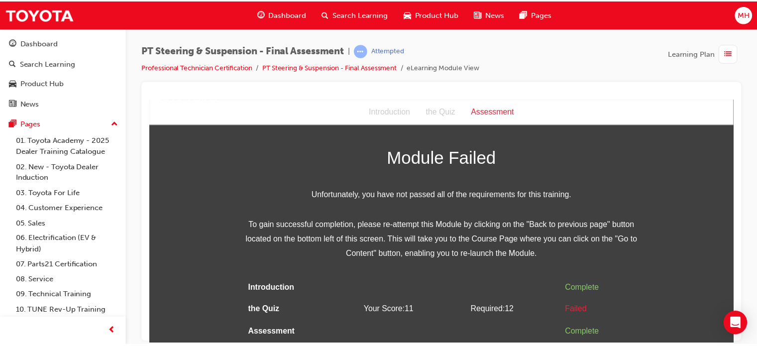
scroll to position [0, 0]
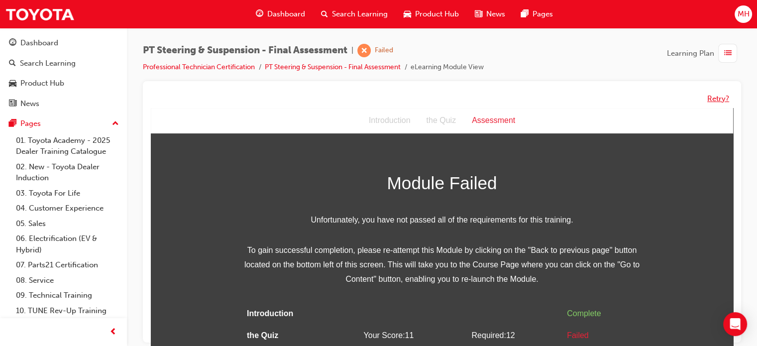
click at [723, 101] on button "Retry?" at bounding box center [718, 98] width 22 height 11
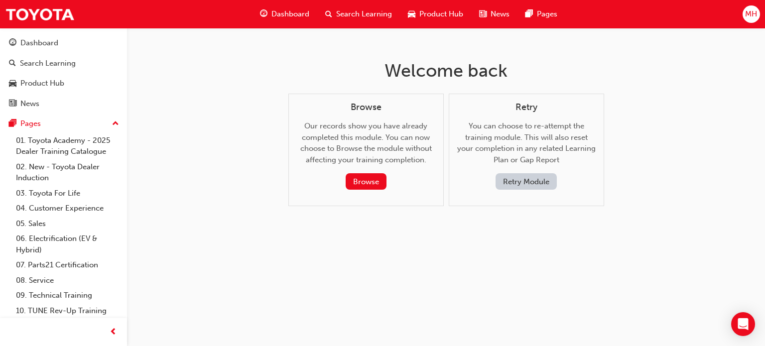
click at [540, 179] on button "Retry Module" at bounding box center [525, 181] width 61 height 16
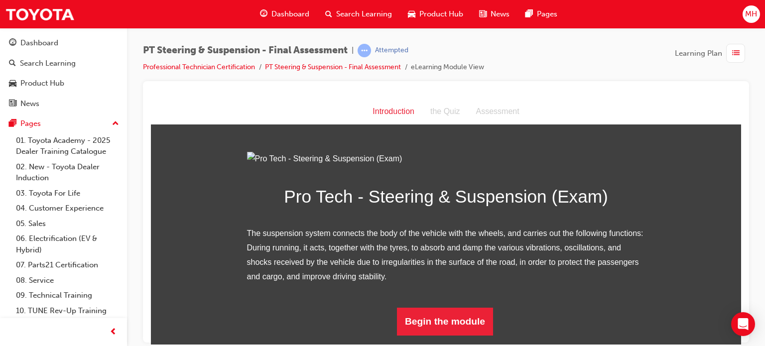
click at [733, 339] on html "Introduction Introduction the Quiz Assessment Pro Tech - Steering & Suspension …" at bounding box center [446, 221] width 590 height 245
click at [432, 329] on button "Begin the module" at bounding box center [445, 321] width 96 height 28
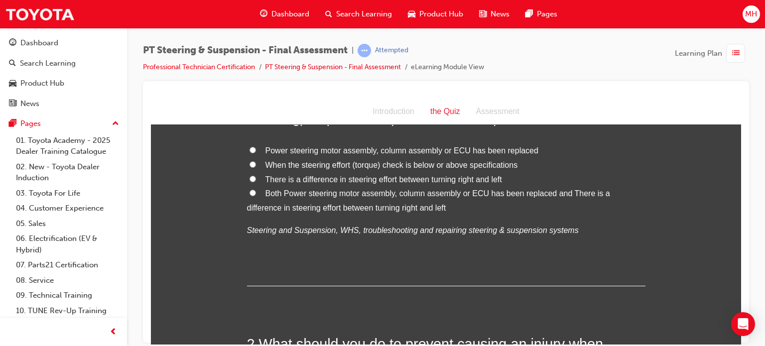
scroll to position [0, 0]
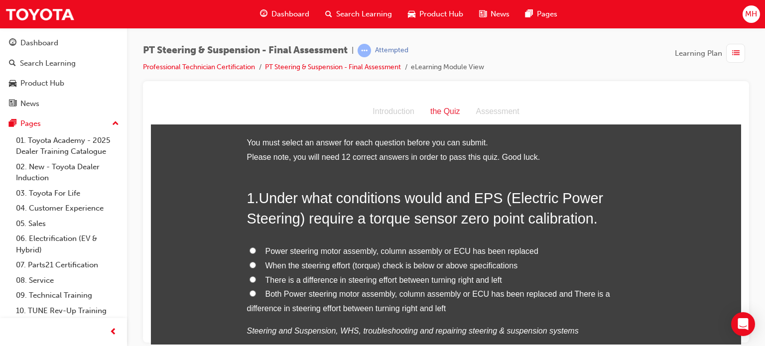
click at [364, 299] on label "Both Power steering motor assembly, column assembly or ECU has been replaced an…" at bounding box center [446, 301] width 398 height 29
click at [256, 296] on input "Both Power steering motor assembly, column assembly or ECU has been replaced an…" at bounding box center [252, 293] width 6 height 6
click at [741, 340] on div at bounding box center [446, 211] width 606 height 261
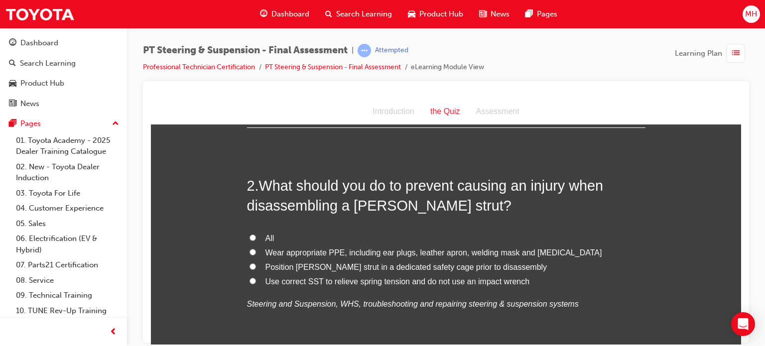
scroll to position [279, 0]
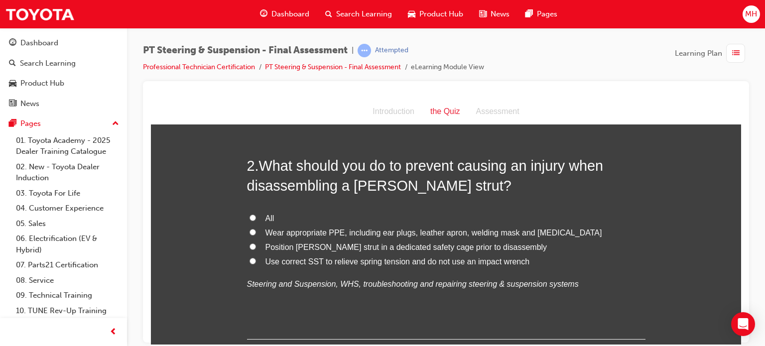
click at [257, 242] on label "Position [PERSON_NAME] strut in a dedicated safety cage prior to disassembly" at bounding box center [446, 247] width 398 height 14
click at [256, 243] on input "Position [PERSON_NAME] strut in a dedicated safety cage prior to disassembly" at bounding box center [252, 246] width 6 height 6
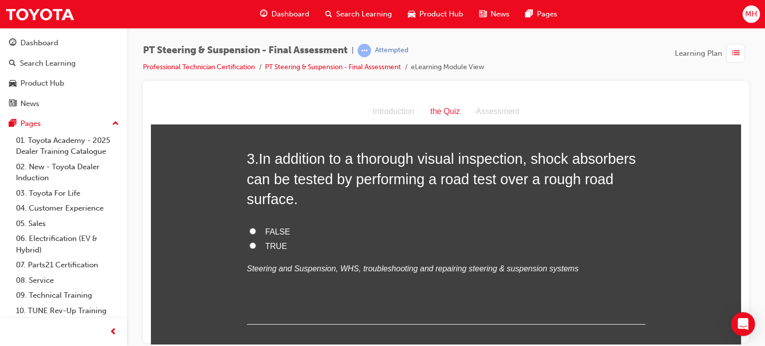
scroll to position [518, 0]
click at [276, 245] on span "TRUE" at bounding box center [276, 245] width 22 height 8
click at [256, 245] on input "TRUE" at bounding box center [252, 244] width 6 height 6
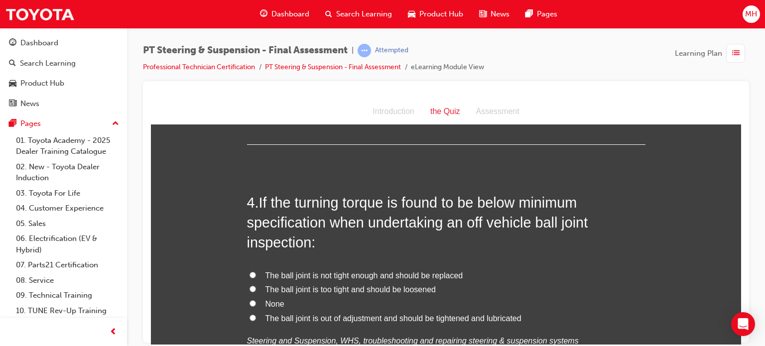
scroll to position [717, 0]
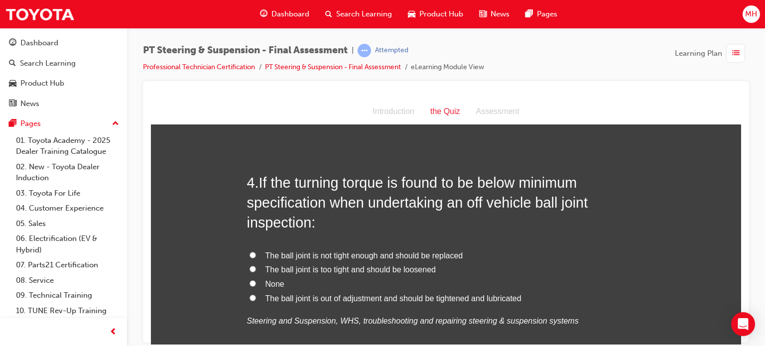
click at [353, 269] on span "The ball joint is too tight and should be loosened" at bounding box center [350, 269] width 170 height 8
click at [256, 269] on input "The ball joint is too tight and should be loosened" at bounding box center [252, 268] width 6 height 6
click at [412, 244] on div "4 . If the turning torque is found to be below minimum specification when under…" at bounding box center [446, 274] width 398 height 204
click at [420, 258] on span "The ball joint is not tight enough and should be replaced" at bounding box center [364, 255] width 198 height 8
click at [256, 258] on input "The ball joint is not tight enough and should be replaced" at bounding box center [252, 254] width 6 height 6
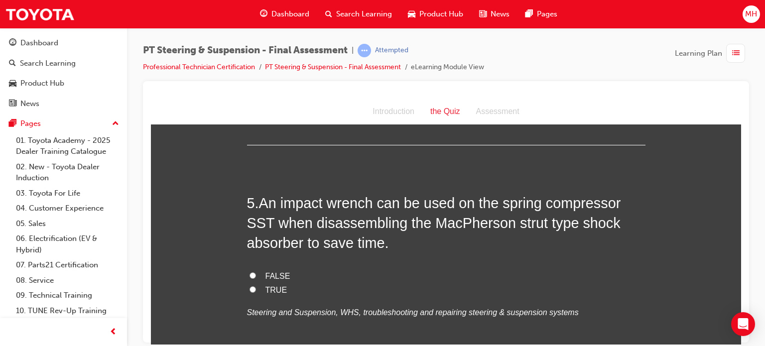
scroll to position [956, 0]
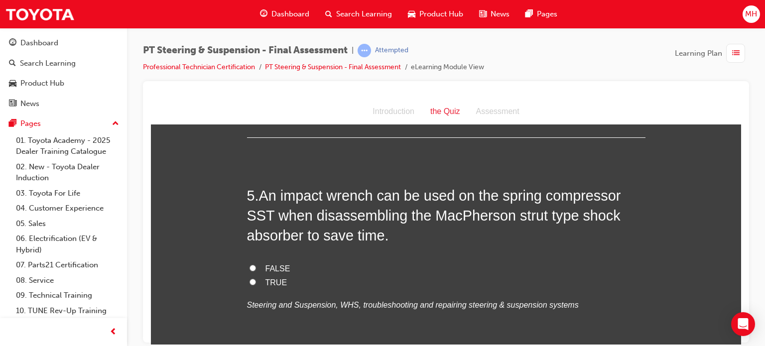
click at [270, 269] on span "FALSE" at bounding box center [277, 268] width 25 height 8
click at [256, 269] on input "FALSE" at bounding box center [252, 267] width 6 height 6
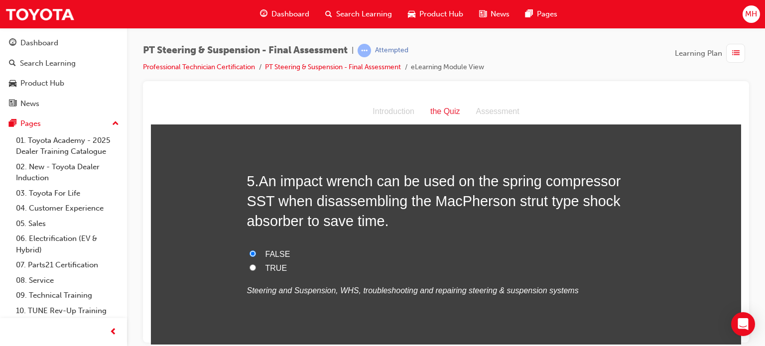
scroll to position [976, 0]
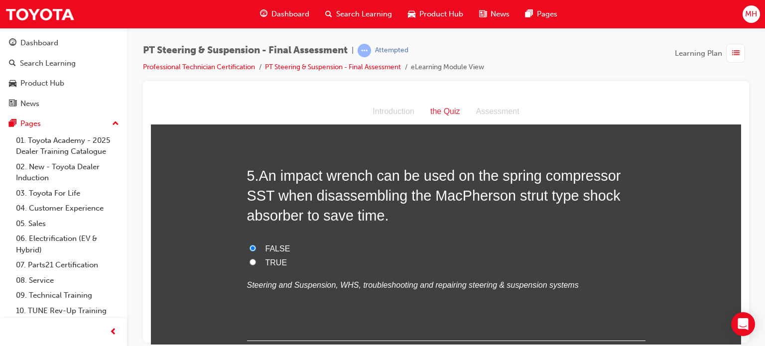
click at [741, 344] on div "PT Steering & Suspension - Final Assessment | Attempted Professional Technician…" at bounding box center [382, 173] width 765 height 346
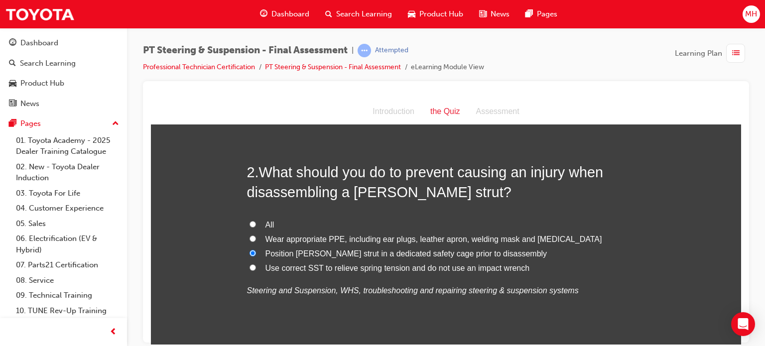
scroll to position [279, 0]
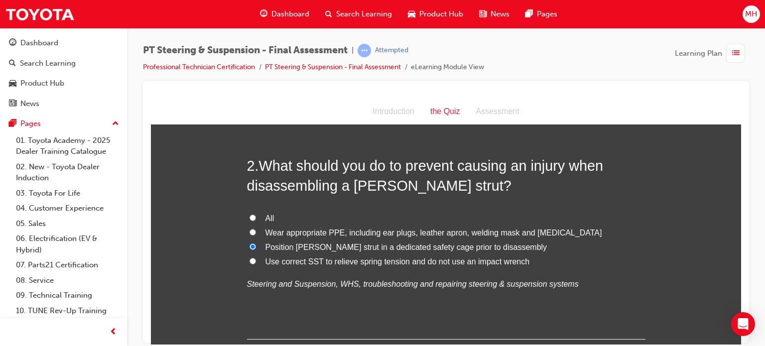
click at [326, 262] on span "Use correct SST to relieve spring tension and do not use an impact wrench" at bounding box center [397, 261] width 264 height 8
click at [256, 262] on input "Use correct SST to relieve spring tension and do not use an impact wrench" at bounding box center [252, 260] width 6 height 6
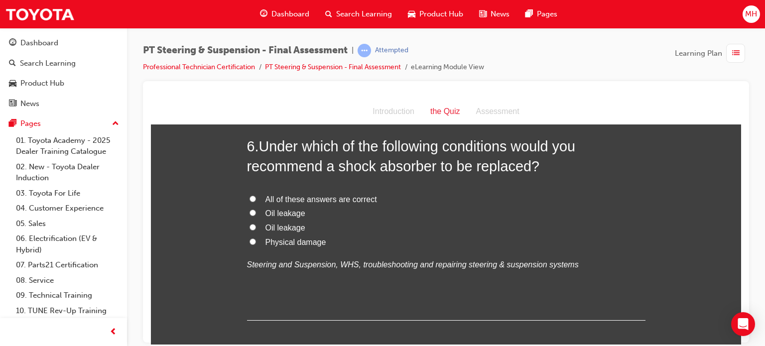
scroll to position [1234, 0]
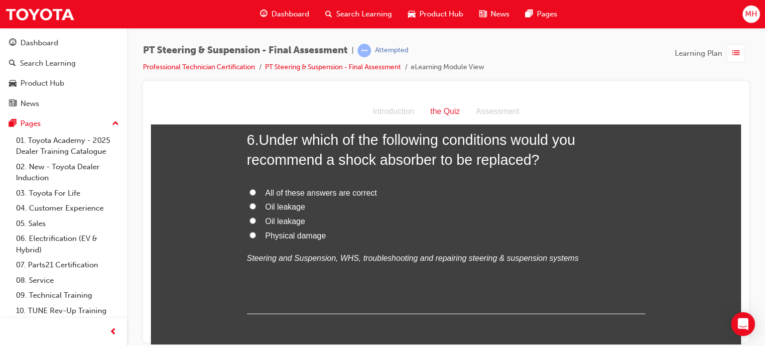
click at [344, 193] on span "All of these answers are correct" at bounding box center [320, 192] width 111 height 8
click at [256, 193] on input "All of these answers are correct" at bounding box center [252, 192] width 6 height 6
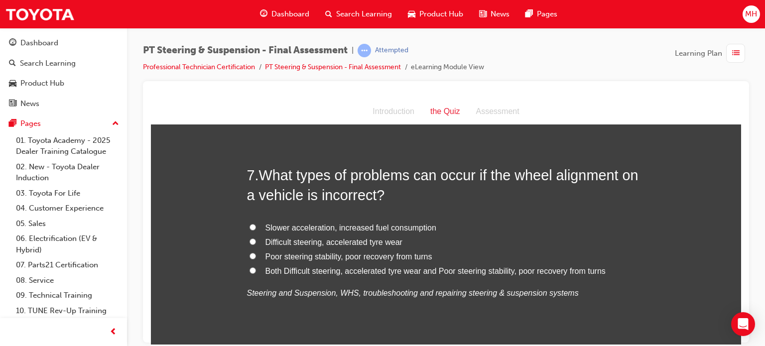
scroll to position [1433, 0]
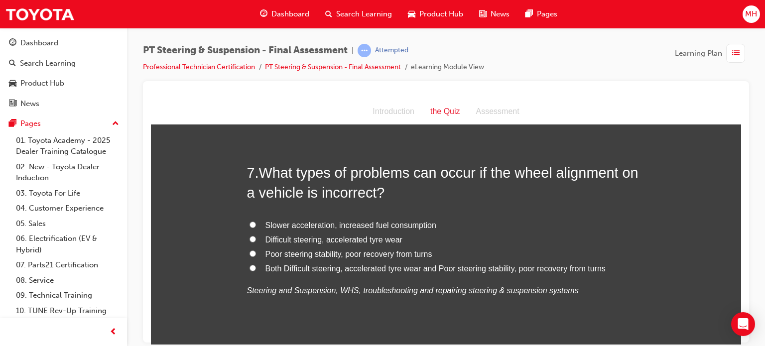
click at [584, 271] on span "Both Difficult steering, accelerated tyre wear and Poor steering stability, poo…" at bounding box center [435, 268] width 340 height 8
click at [256, 271] on input "Both Difficult steering, accelerated tyre wear and Poor steering stability, poo…" at bounding box center [252, 267] width 6 height 6
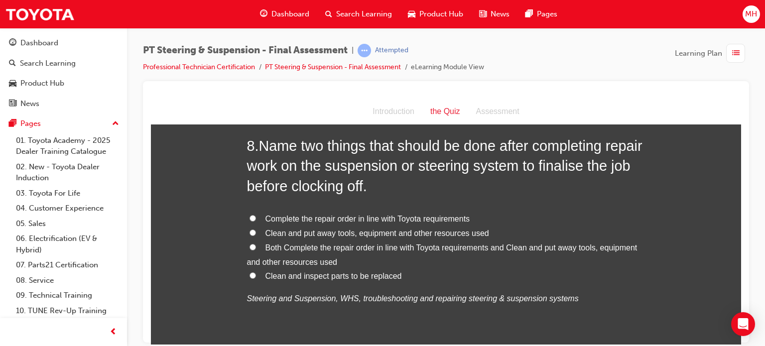
scroll to position [1692, 0]
click at [510, 249] on span "Both Complete the repair order in line with Toyota requirements and Clean and p…" at bounding box center [442, 253] width 390 height 23
click at [256, 249] on input "Both Complete the repair order in line with Toyota requirements and Clean and p…" at bounding box center [252, 246] width 6 height 6
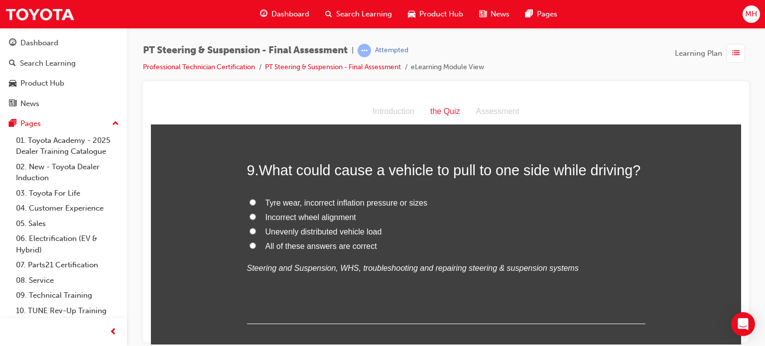
scroll to position [1971, 0]
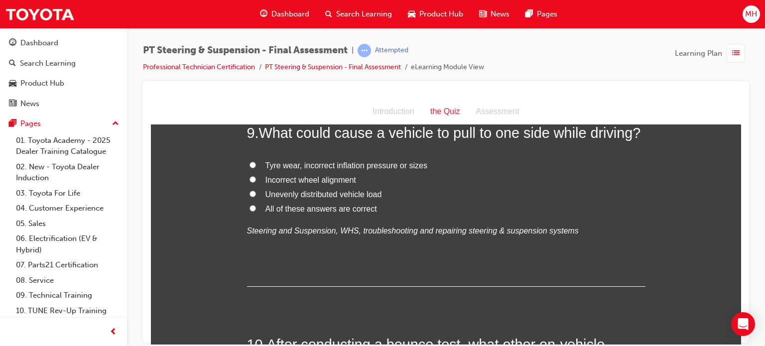
click at [321, 204] on span "All of these answers are correct" at bounding box center [320, 208] width 111 height 8
click at [256, 205] on input "All of these answers are correct" at bounding box center [252, 208] width 6 height 6
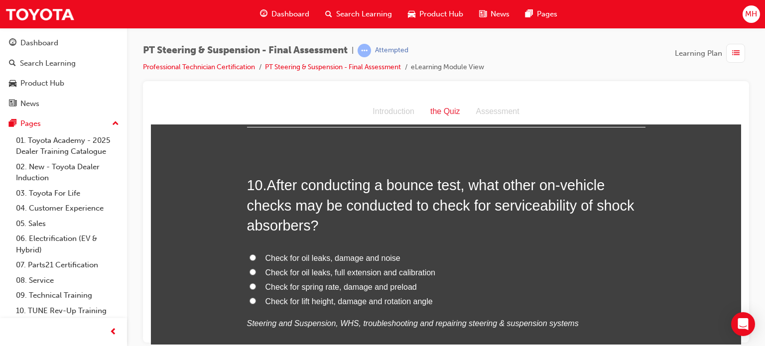
scroll to position [2150, 0]
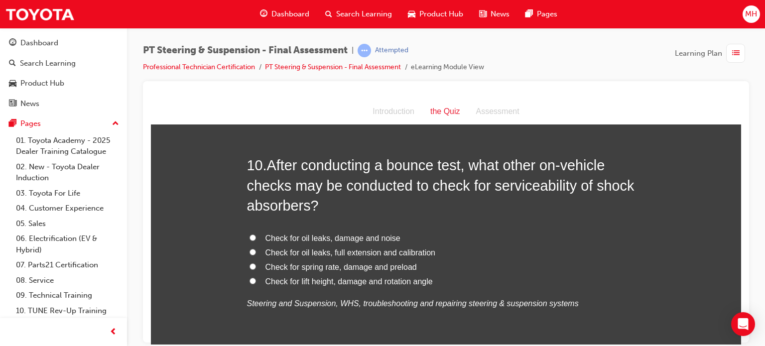
click at [374, 245] on label "Check for oil leaks, full extension and calibration" at bounding box center [446, 252] width 398 height 14
click at [256, 248] on input "Check for oil leaks, full extension and calibration" at bounding box center [252, 251] width 6 height 6
click at [376, 238] on span "Check for oil leaks, damage and noise" at bounding box center [332, 237] width 135 height 8
click at [256, 238] on input "Check for oil leaks, damage and noise" at bounding box center [252, 237] width 6 height 6
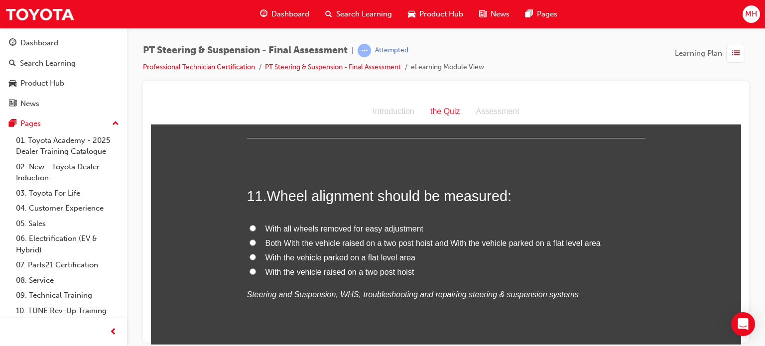
scroll to position [2409, 0]
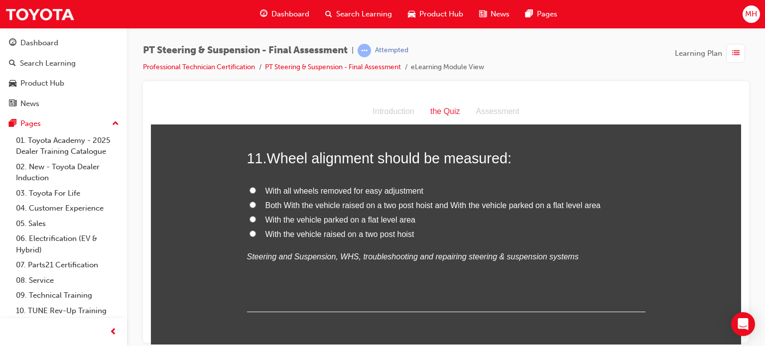
click at [339, 216] on span "With the vehicle parked on a flat level area" at bounding box center [340, 219] width 150 height 8
click at [256, 216] on input "With the vehicle parked on a flat level area" at bounding box center [252, 219] width 6 height 6
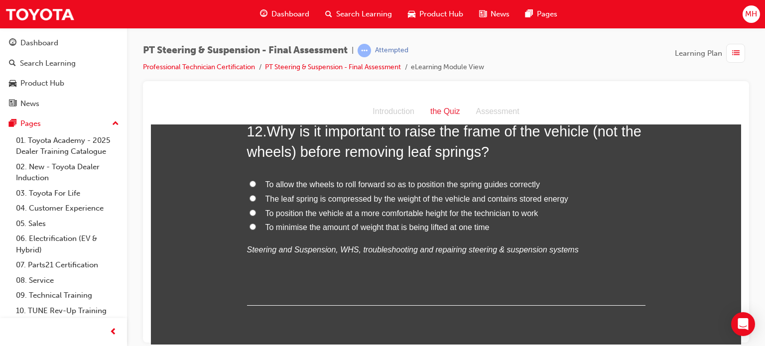
scroll to position [2648, 0]
click at [473, 201] on span "The leaf spring is compressed by the weight of the vehicle and contains stored …" at bounding box center [416, 198] width 303 height 8
click at [256, 201] on input "The leaf spring is compressed by the weight of the vehicle and contains stored …" at bounding box center [252, 197] width 6 height 6
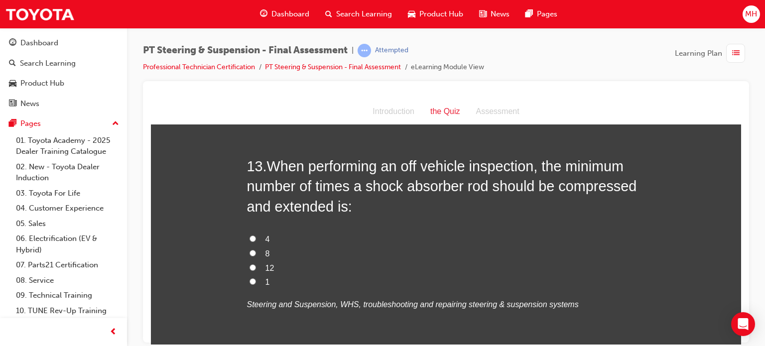
scroll to position [2847, 0]
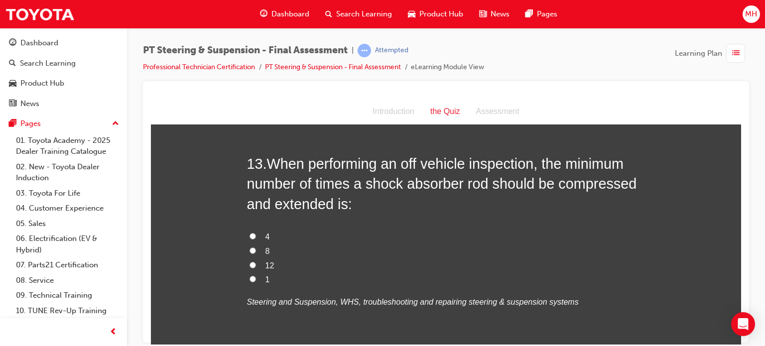
click at [257, 234] on label "4" at bounding box center [446, 236] width 398 height 14
click at [256, 234] on input "4" at bounding box center [252, 235] width 6 height 6
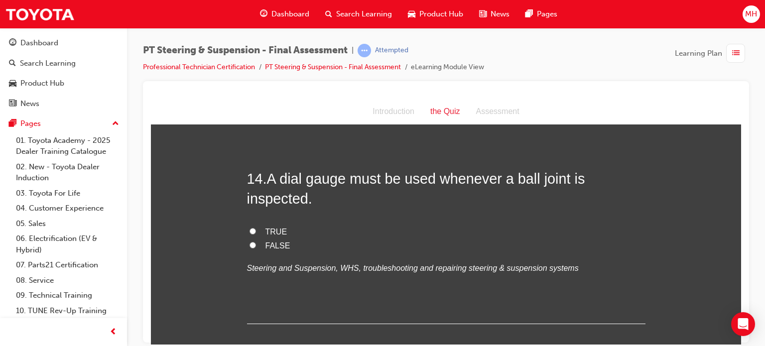
scroll to position [3086, 0]
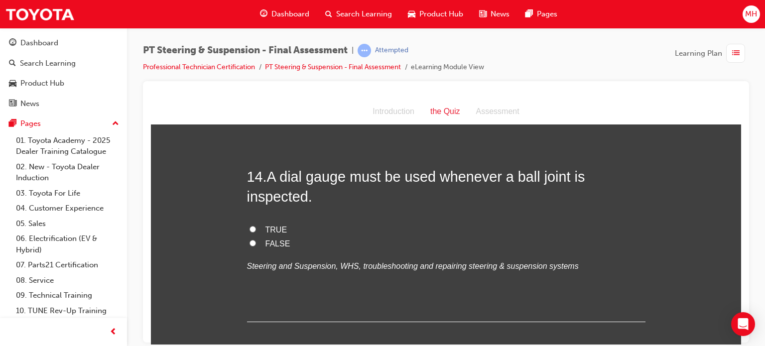
click at [275, 231] on span "TRUE" at bounding box center [276, 229] width 22 height 8
click at [256, 231] on input "TRUE" at bounding box center [252, 228] width 6 height 6
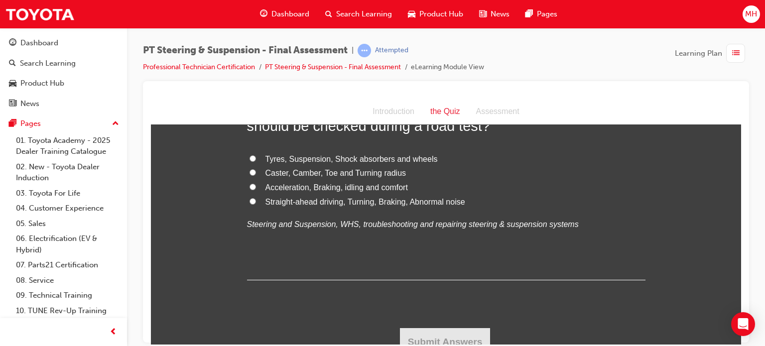
scroll to position [3365, 0]
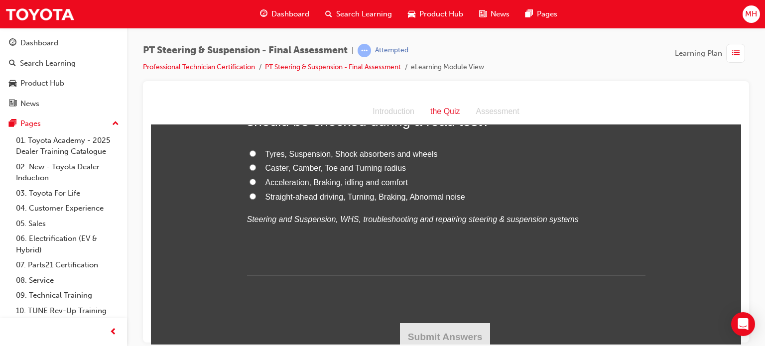
click at [352, 156] on span "Tyres, Suspension, Shock absorbers and wheels" at bounding box center [351, 153] width 172 height 8
click at [256, 156] on input "Tyres, Suspension, Shock absorbers and wheels" at bounding box center [252, 153] width 6 height 6
click at [463, 329] on button "Submit Answers" at bounding box center [445, 337] width 91 height 28
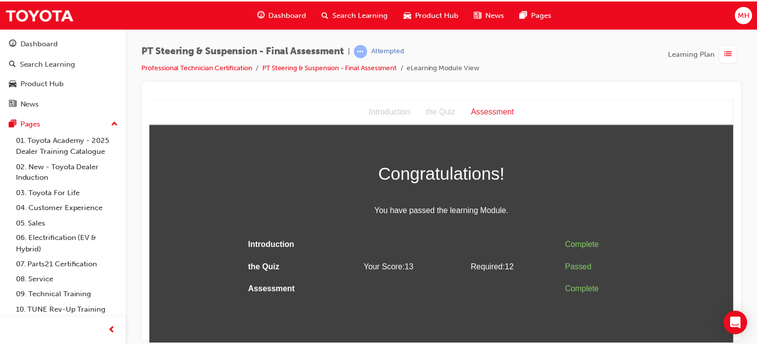
scroll to position [0, 0]
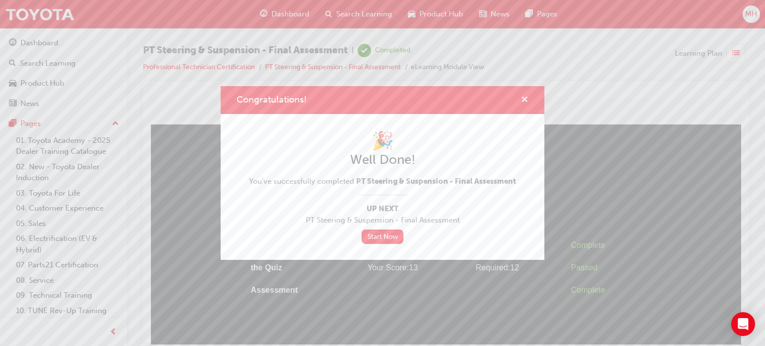
click at [524, 99] on span "cross-icon" at bounding box center [524, 100] width 7 height 9
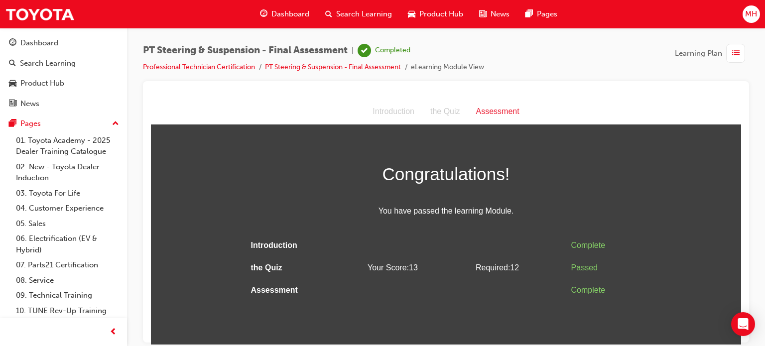
click at [279, 25] on div "Dashboard Search Learning Product Hub News Pages" at bounding box center [408, 14] width 321 height 28
click at [279, 23] on div "Dashboard" at bounding box center [284, 14] width 65 height 20
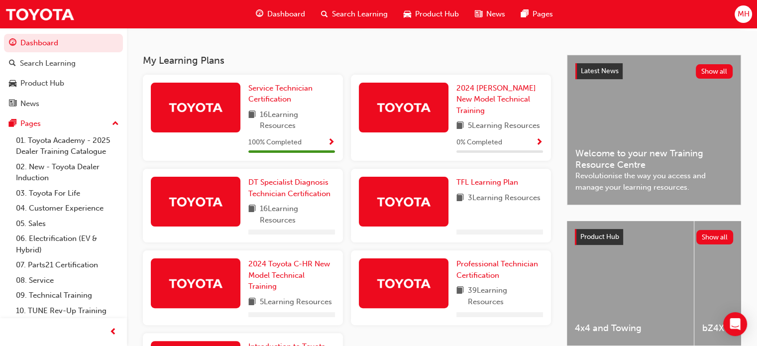
scroll to position [245, 0]
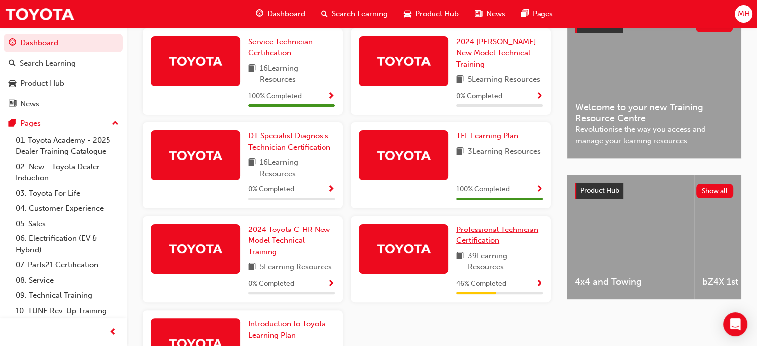
click at [500, 234] on span "Professional Technician Certification" at bounding box center [497, 235] width 82 height 20
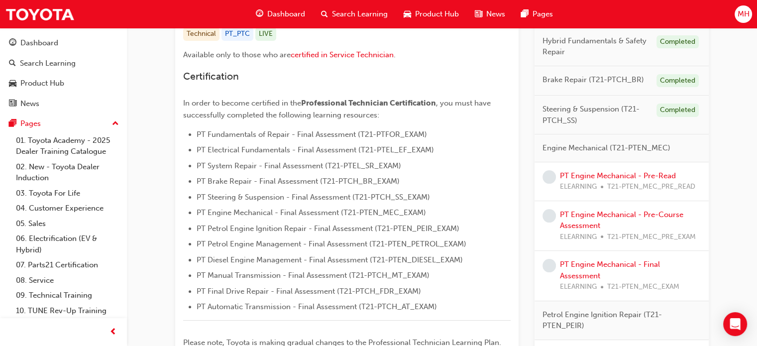
scroll to position [219, 0]
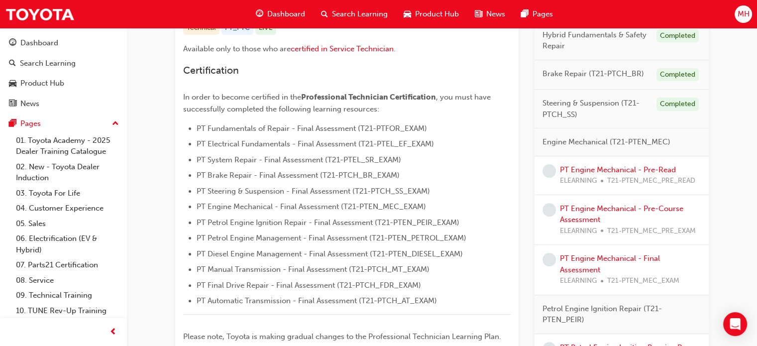
click at [739, 16] on span "MH" at bounding box center [743, 13] width 12 height 11
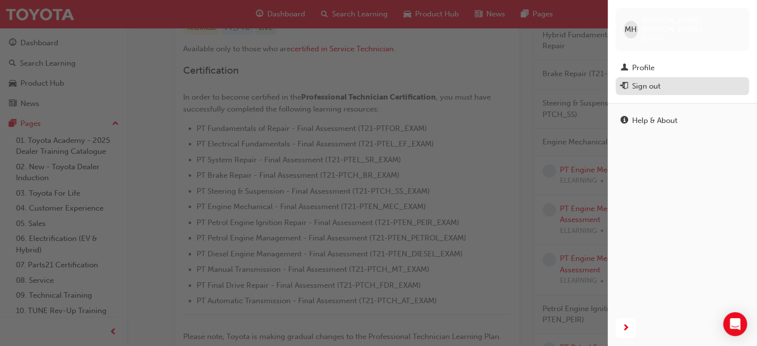
drag, startPoint x: 655, startPoint y: 77, endPoint x: 674, endPoint y: 86, distance: 21.4
click at [674, 86] on button "Sign out" at bounding box center [682, 86] width 133 height 18
